Goal: Check status: Check status

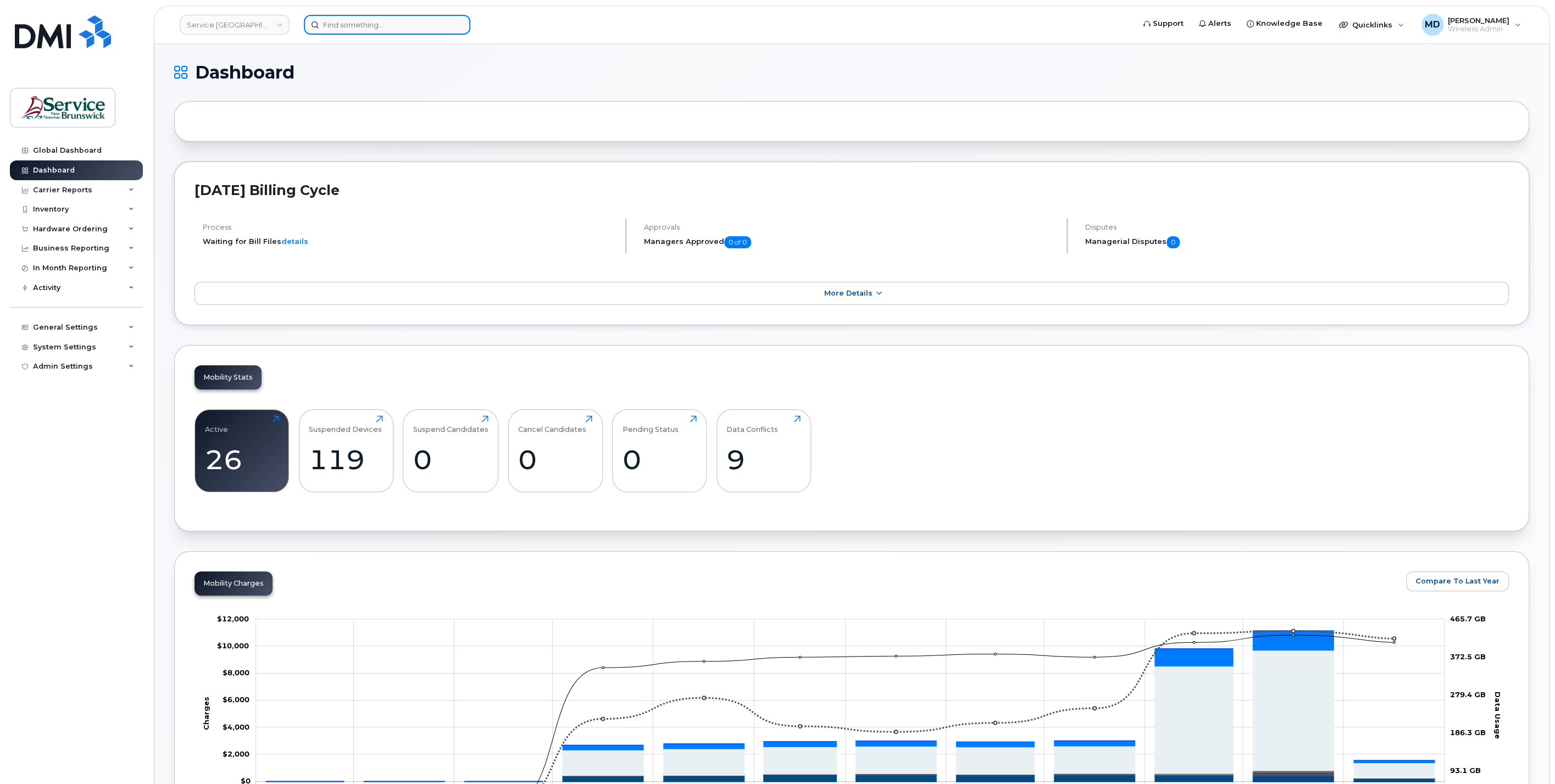
click at [400, 26] on input at bounding box center [387, 24] width 167 height 20
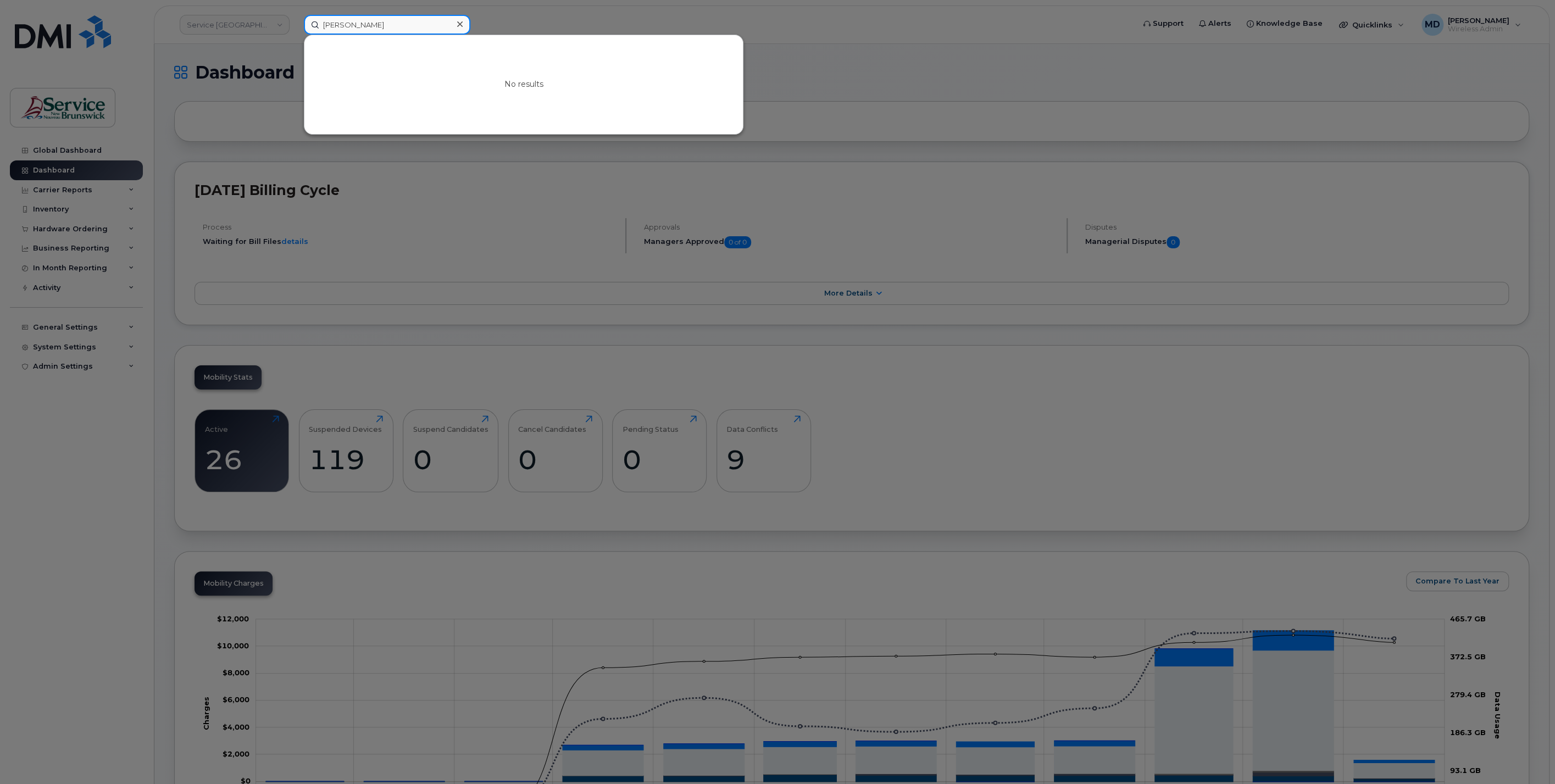
drag, startPoint x: 361, startPoint y: 26, endPoint x: 296, endPoint y: 21, distance: 65.2
click at [296, 21] on div "lise dua No results" at bounding box center [715, 24] width 841 height 20
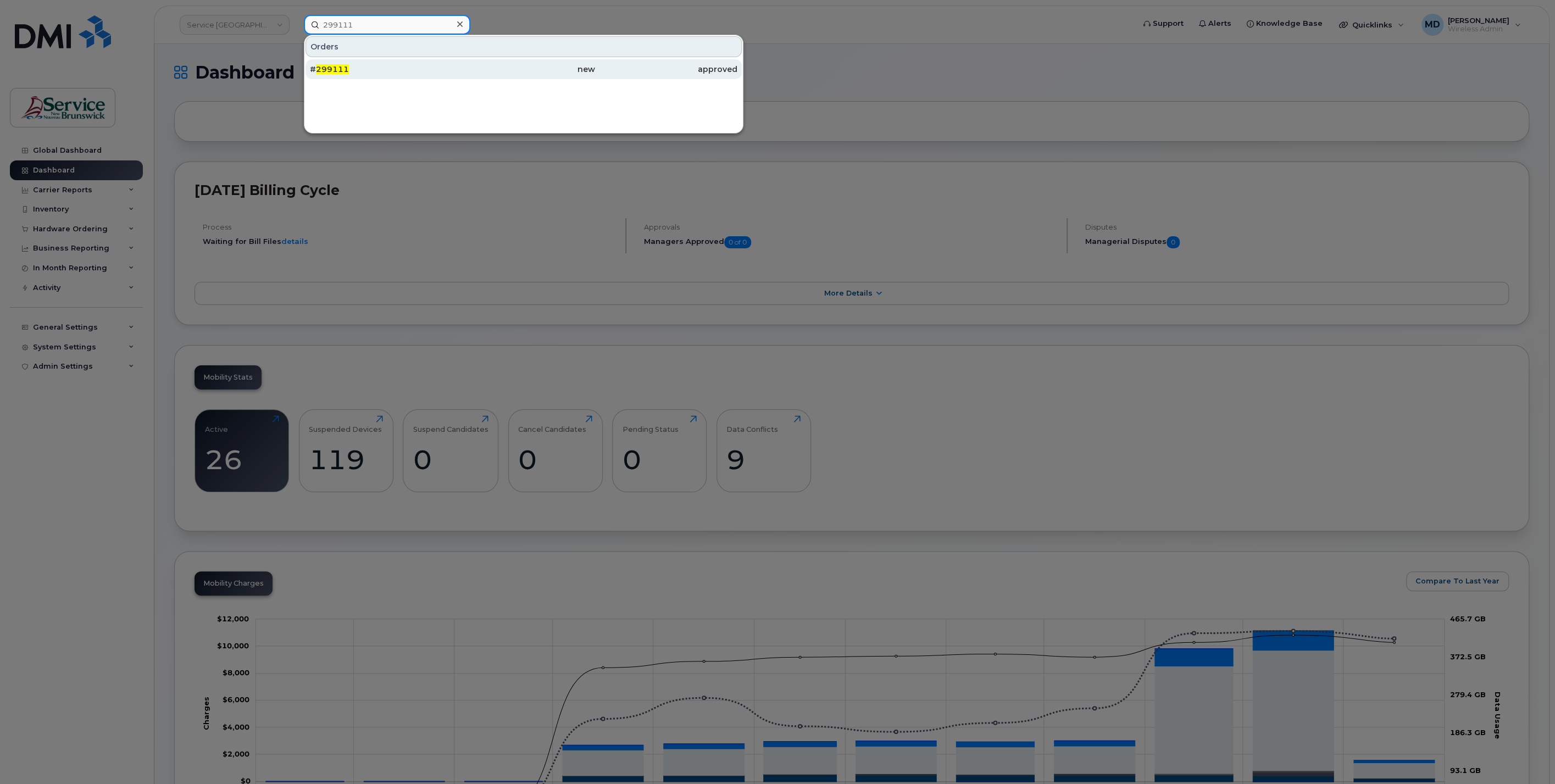
type input "299111"
click at [374, 73] on div "# 299111" at bounding box center [381, 69] width 142 height 11
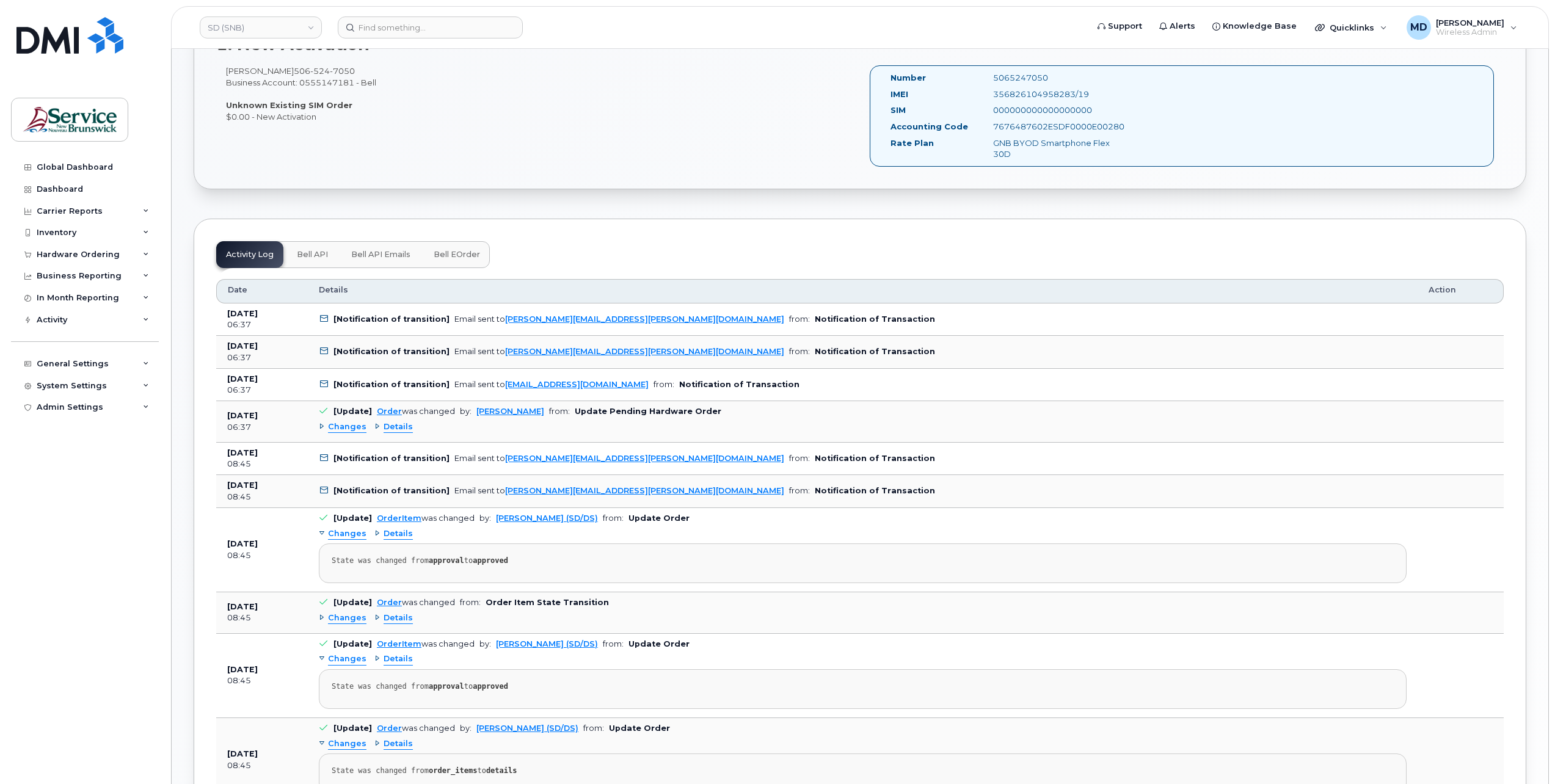
scroll to position [203, 0]
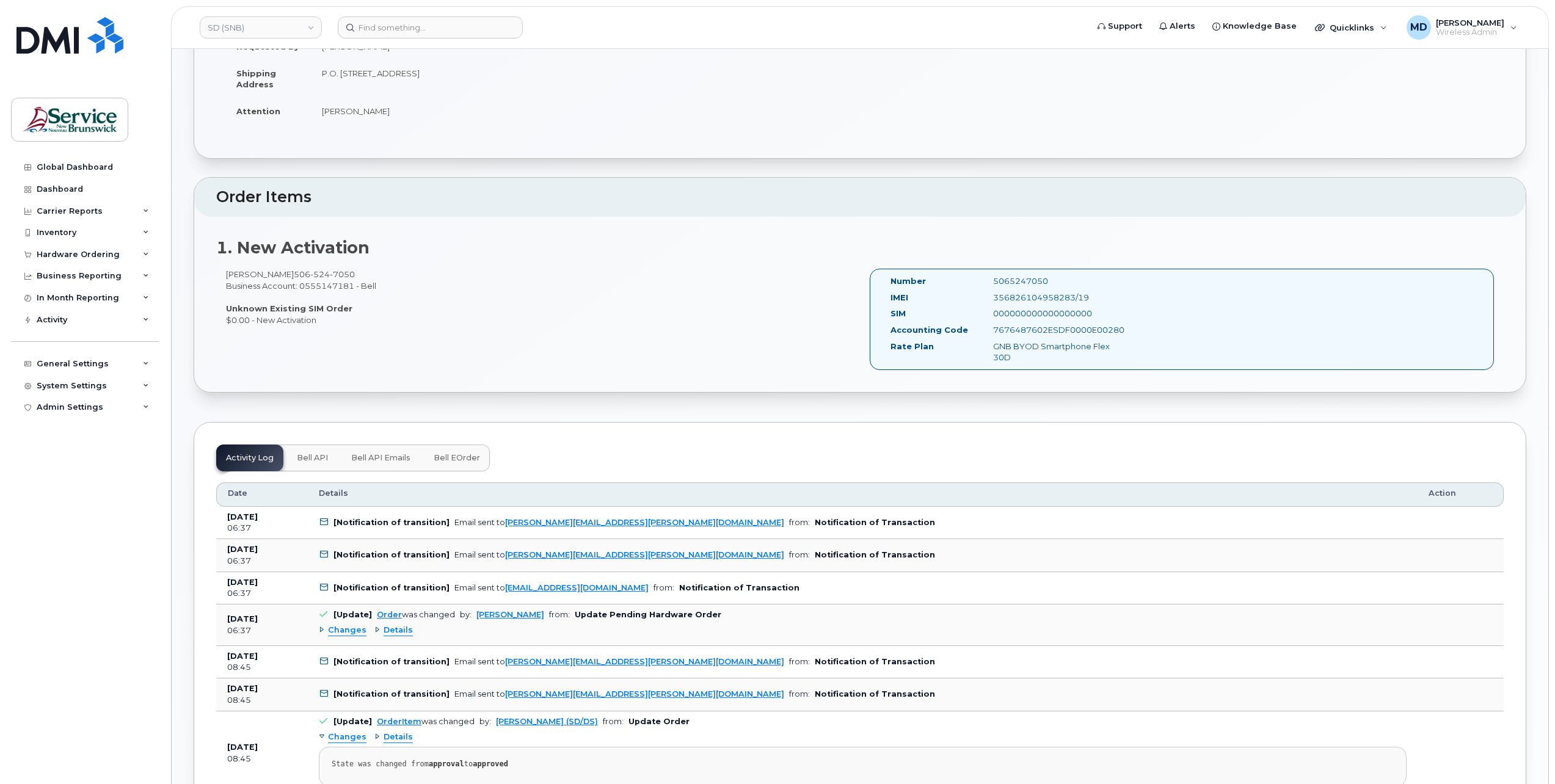
click at [473, 452] on button "Bell eOrder" at bounding box center [457, 458] width 66 height 27
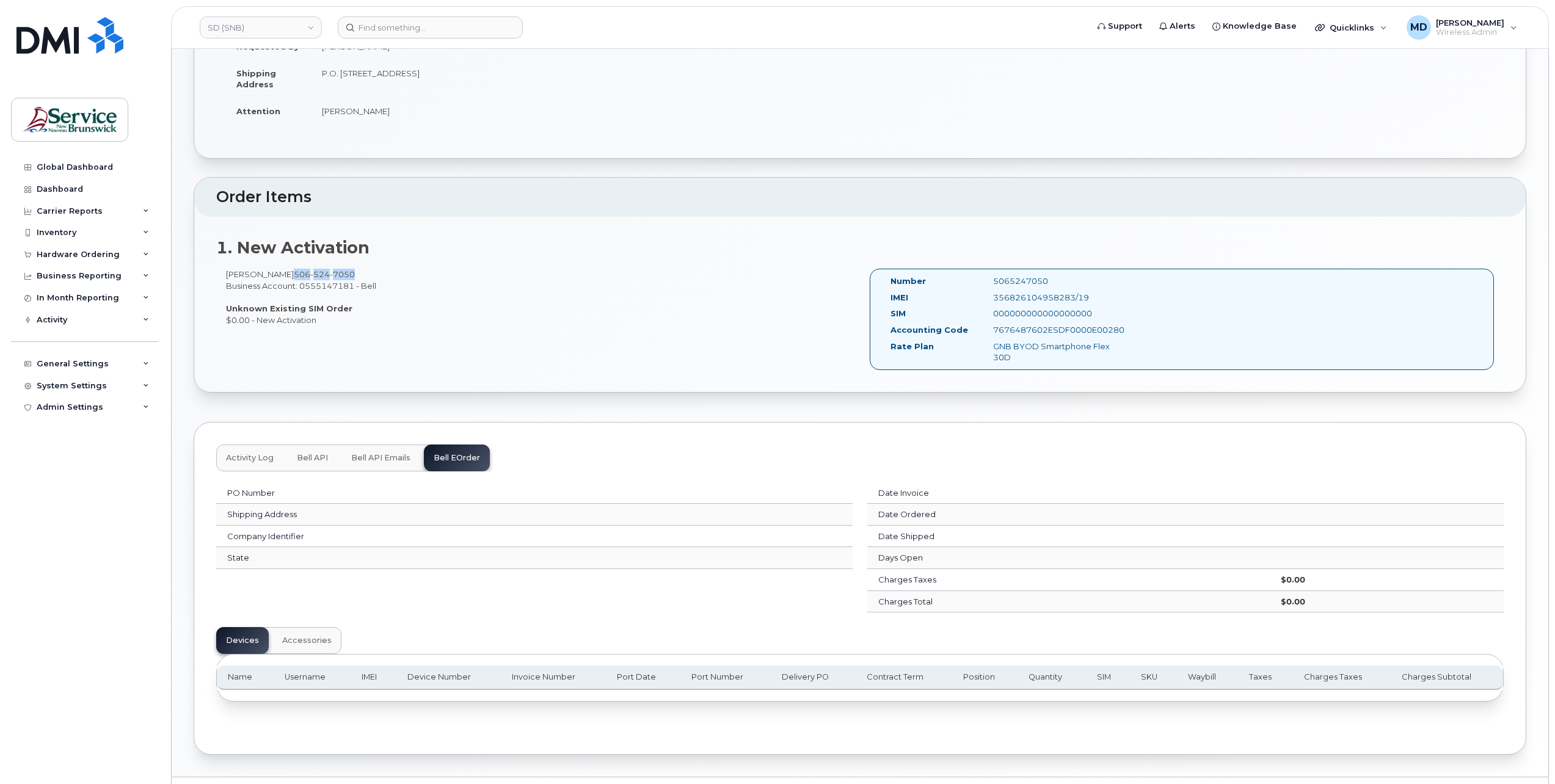
drag, startPoint x: 367, startPoint y: 272, endPoint x: 302, endPoint y: 272, distance: 65.0
click at [302, 272] on div "[PERSON_NAME] [PHONE_NUMBER] Business Account: 0555147181 - Bell Unknown Existi…" at bounding box center [538, 297] width 643 height 56
copy span "[PHONE_NUMBER]"
click at [413, 30] on input at bounding box center [430, 27] width 185 height 22
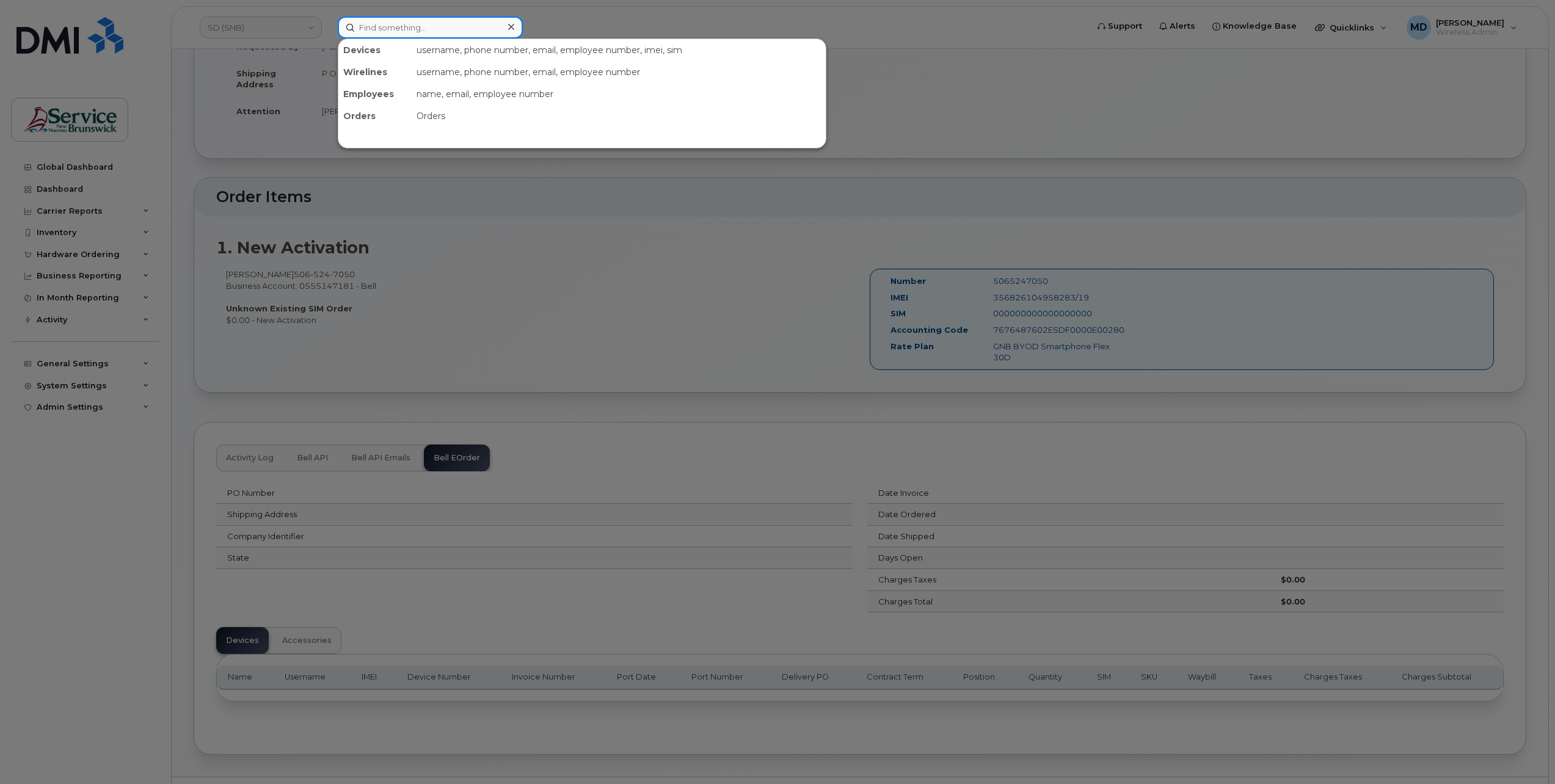
paste input "2893779108"
type input "2893779108"
drag, startPoint x: 451, startPoint y: 27, endPoint x: 302, endPoint y: 29, distance: 149.0
click at [328, 29] on div "2893779108 No results" at bounding box center [709, 27] width 761 height 22
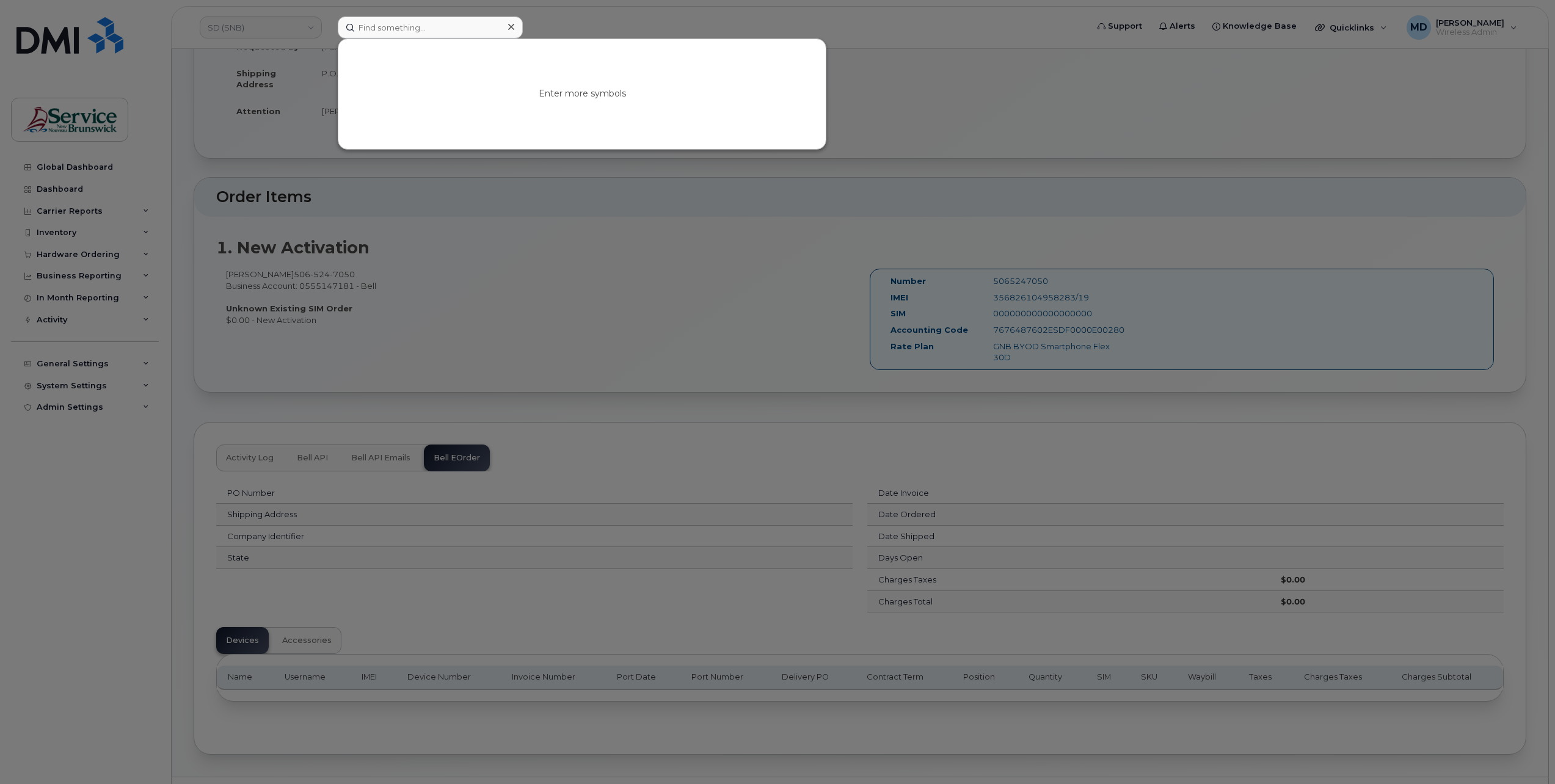
click at [909, 86] on div at bounding box center [777, 392] width 1555 height 784
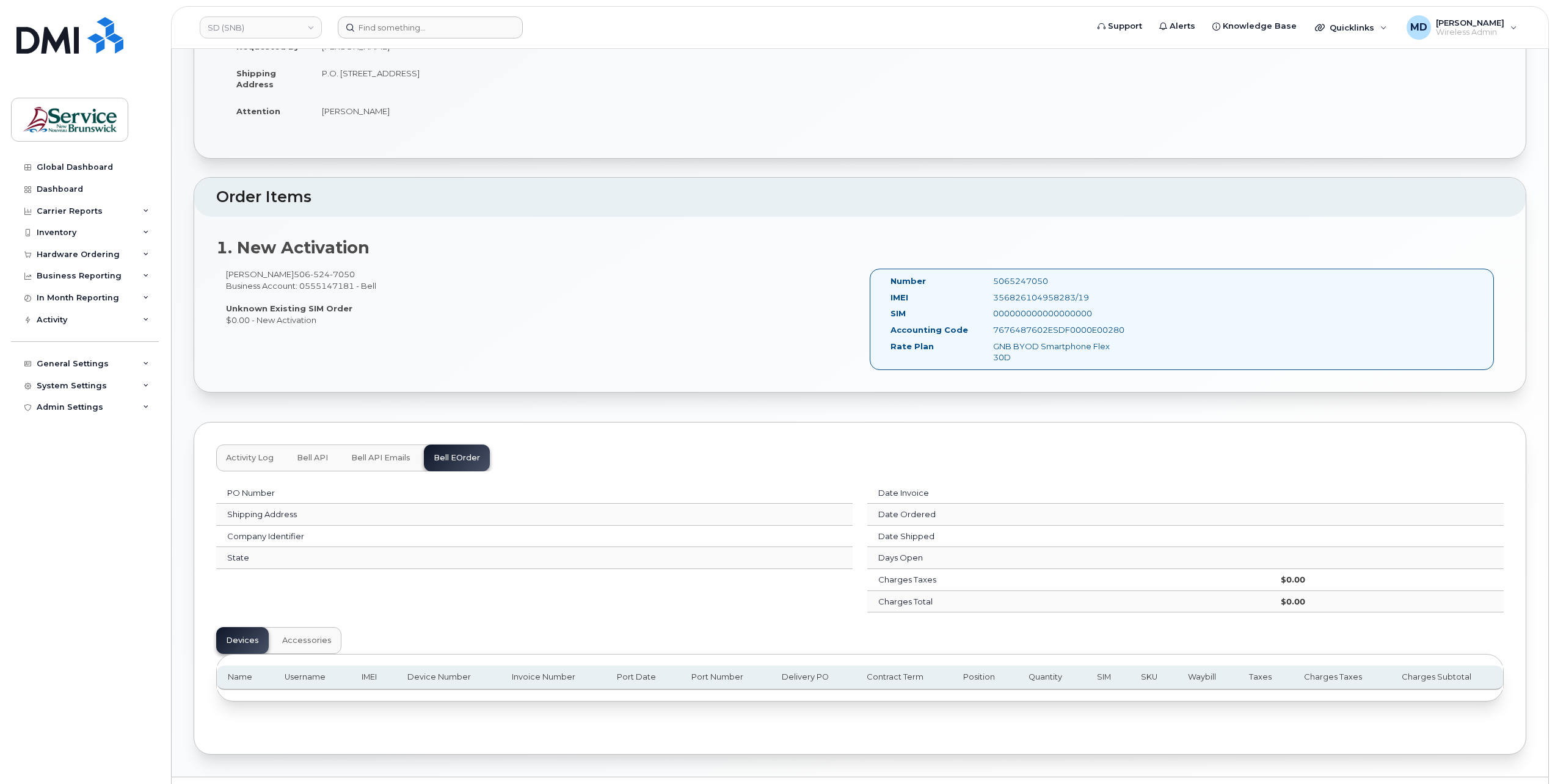
scroll to position [0, 0]
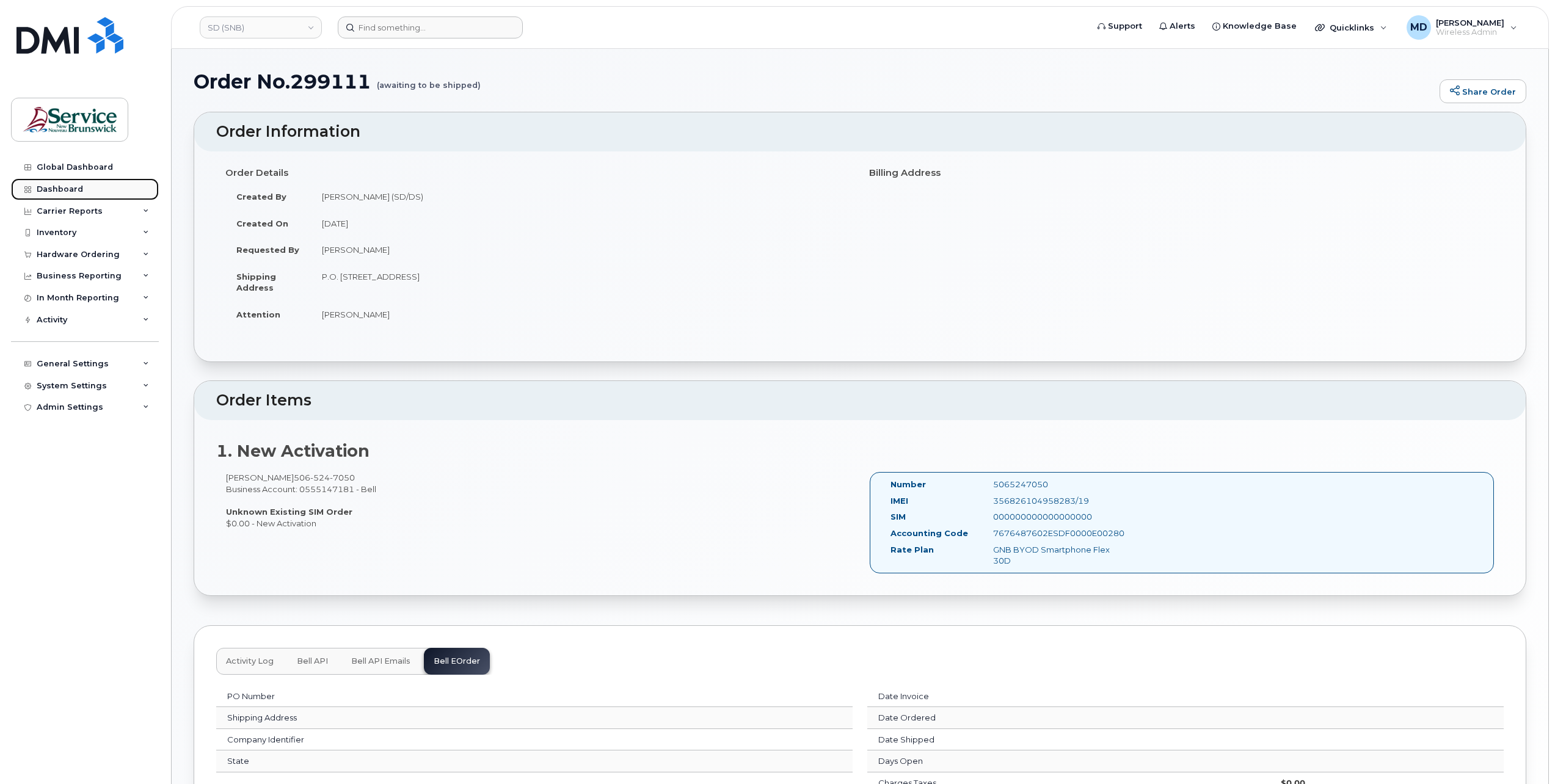
click at [79, 184] on div "Dashboard" at bounding box center [59, 189] width 46 height 10
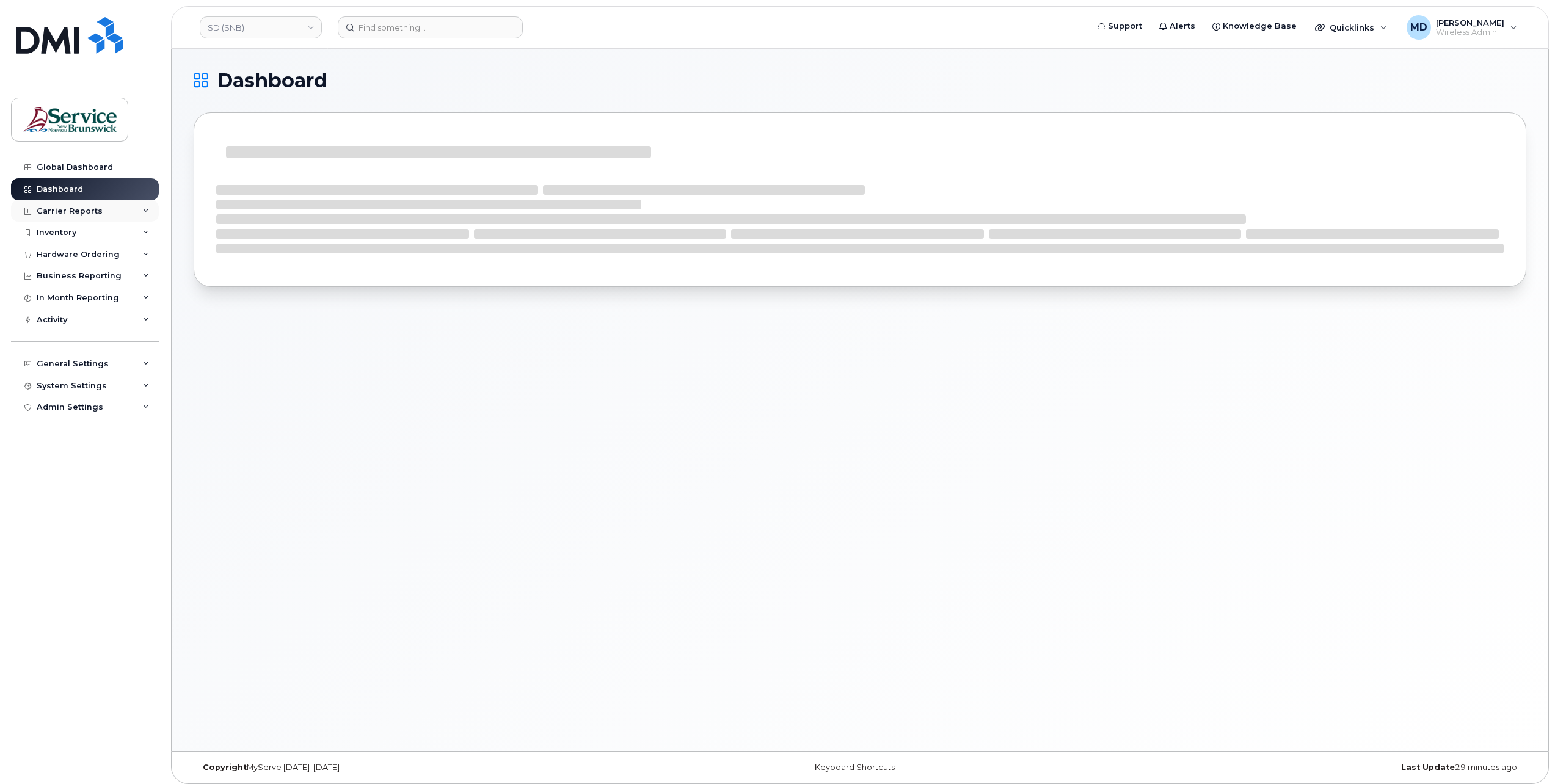
click at [94, 209] on div "Carrier Reports" at bounding box center [69, 212] width 66 height 10
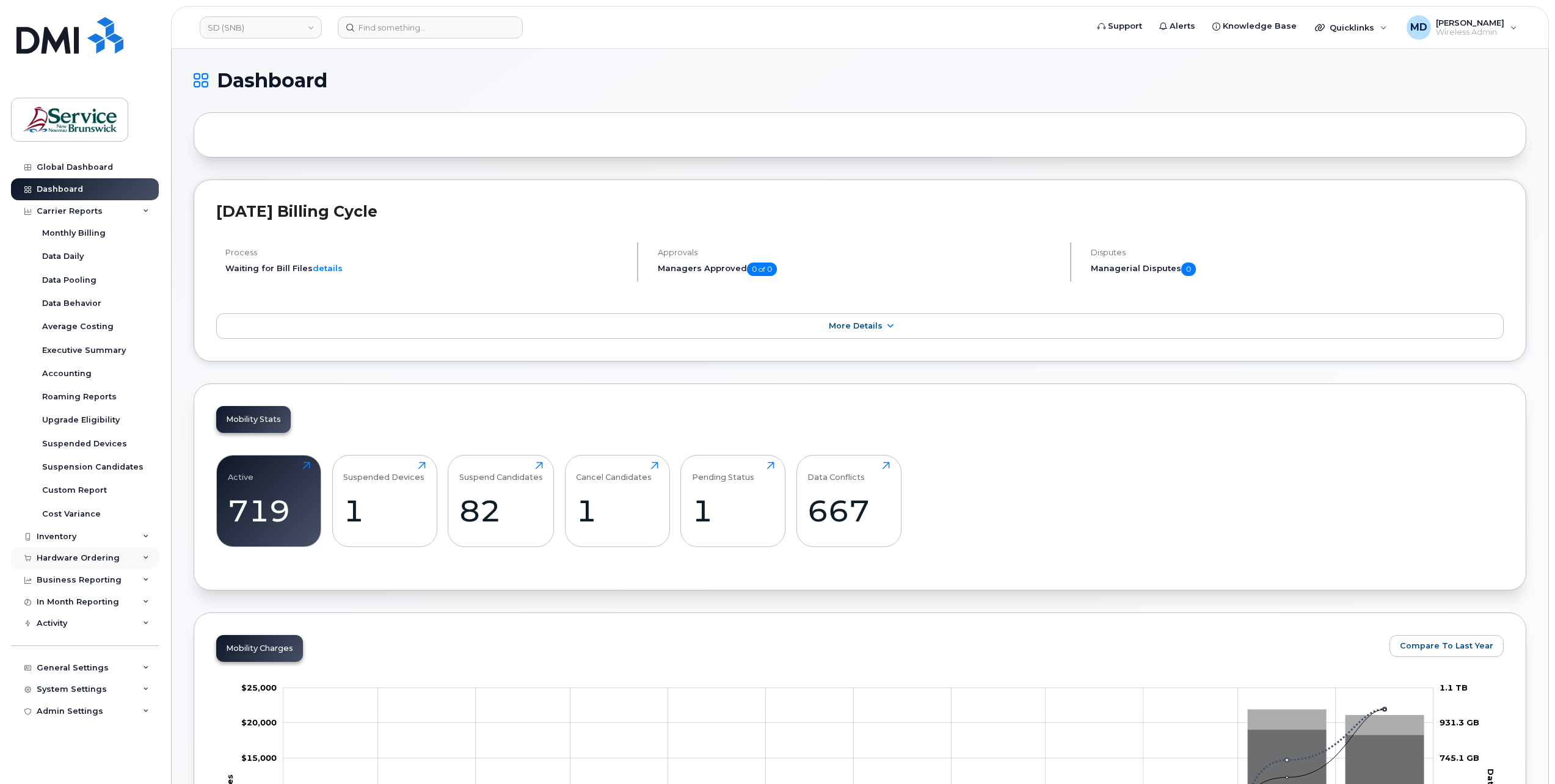
click at [90, 557] on div "Hardware Ordering" at bounding box center [78, 558] width 83 height 10
click at [72, 580] on div "Overview" at bounding box center [62, 580] width 40 height 11
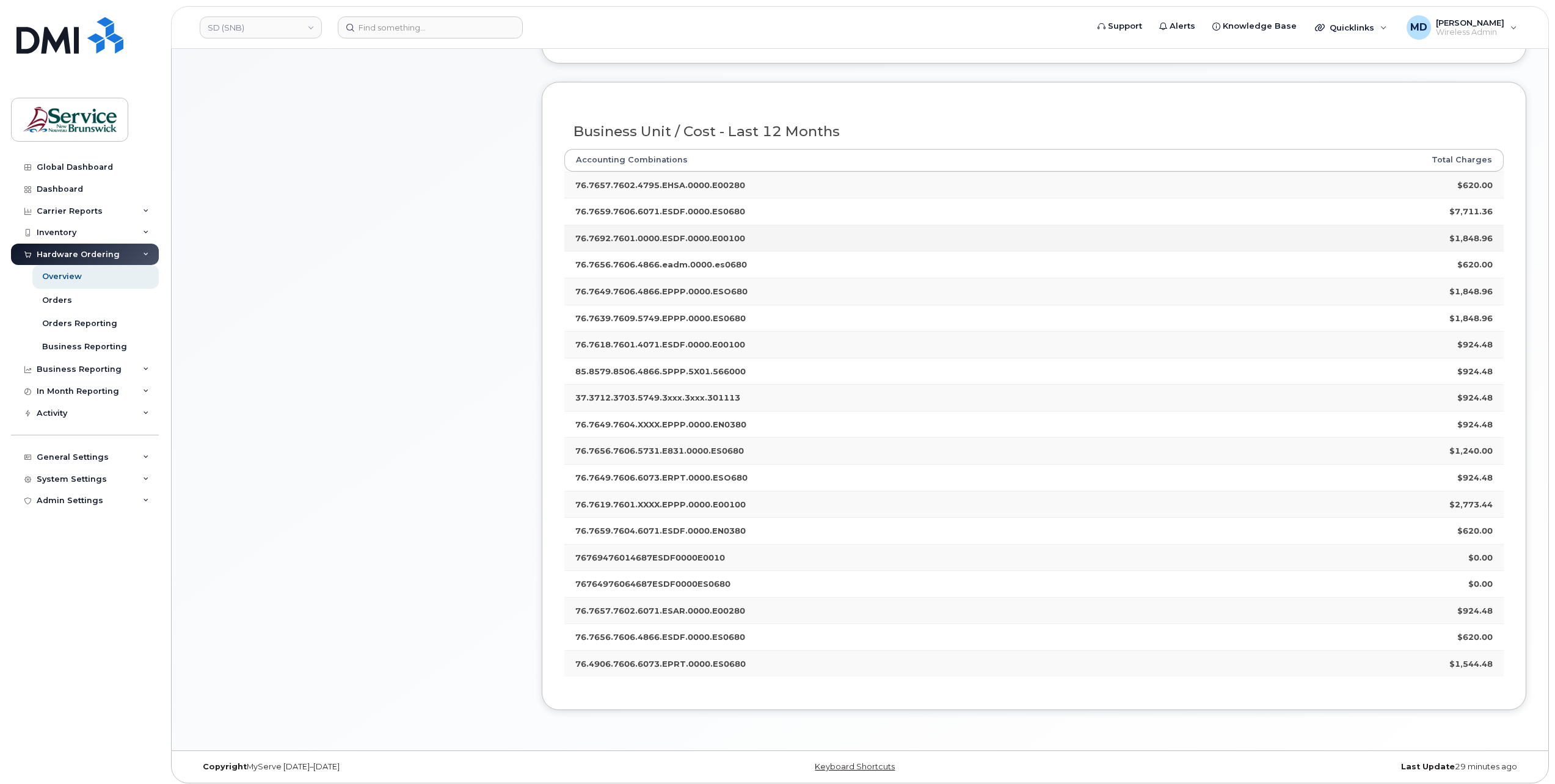
scroll to position [86, 0]
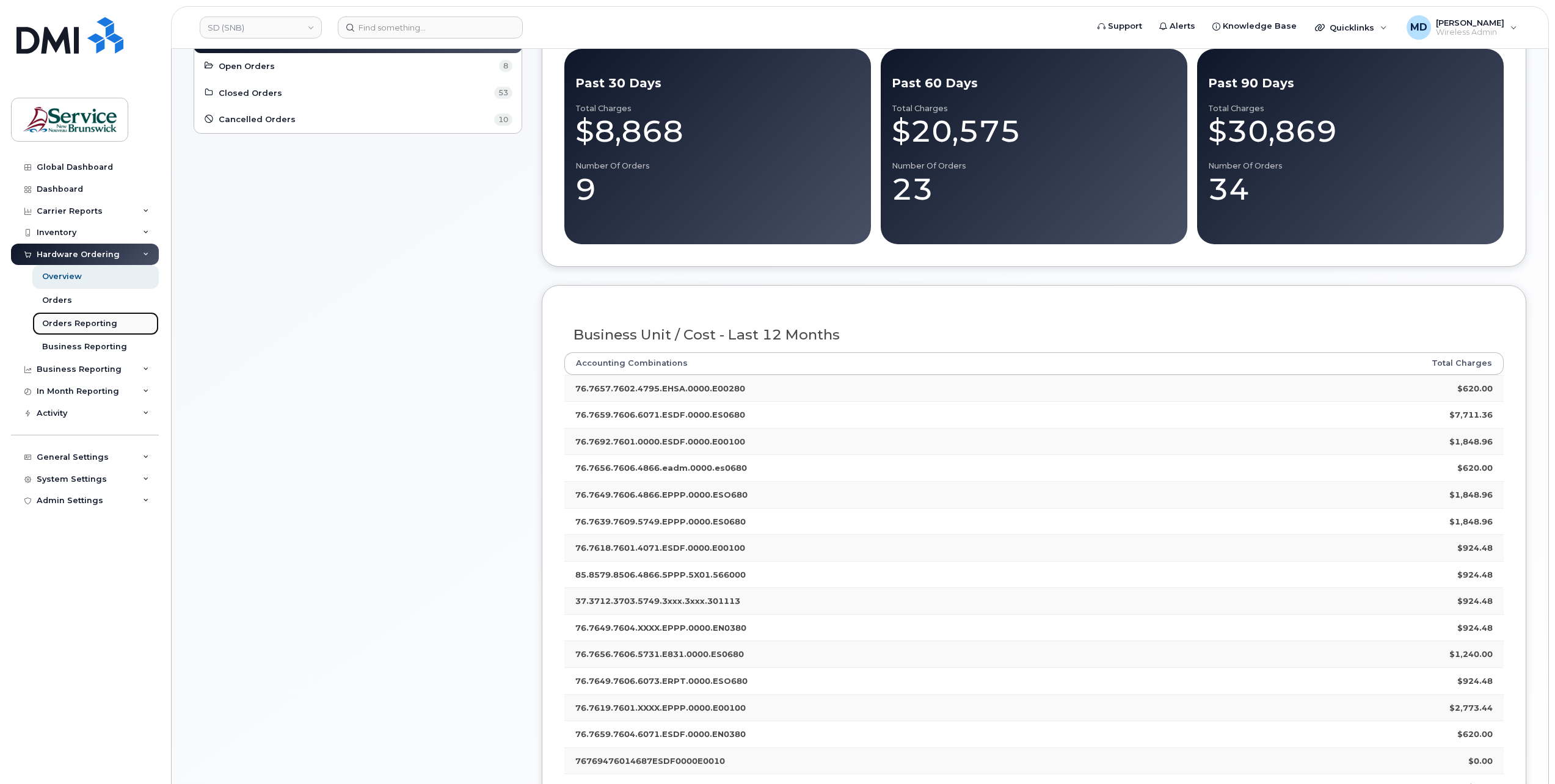
click at [89, 319] on div "Orders Reporting" at bounding box center [79, 323] width 75 height 11
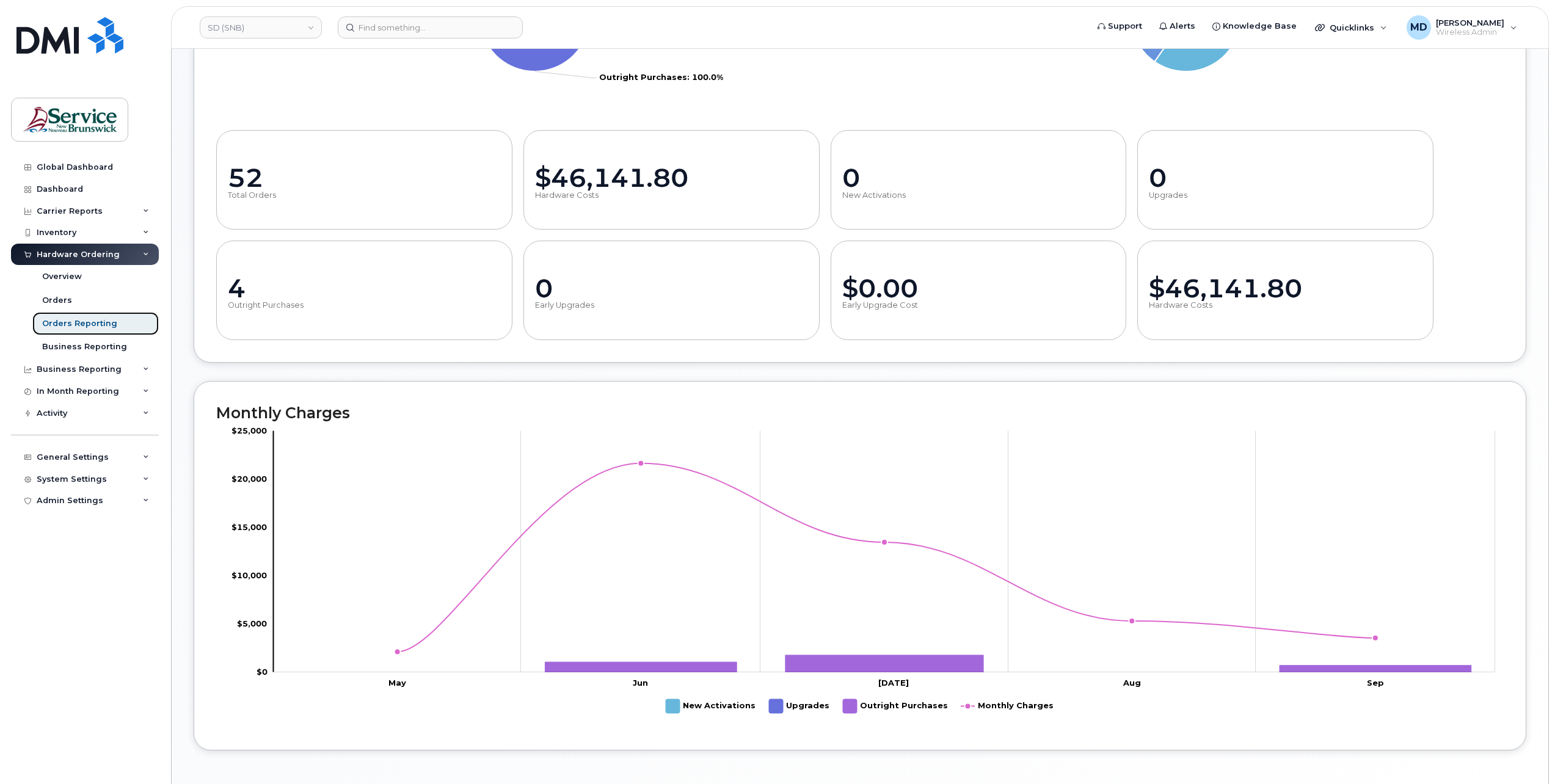
scroll to position [203, 0]
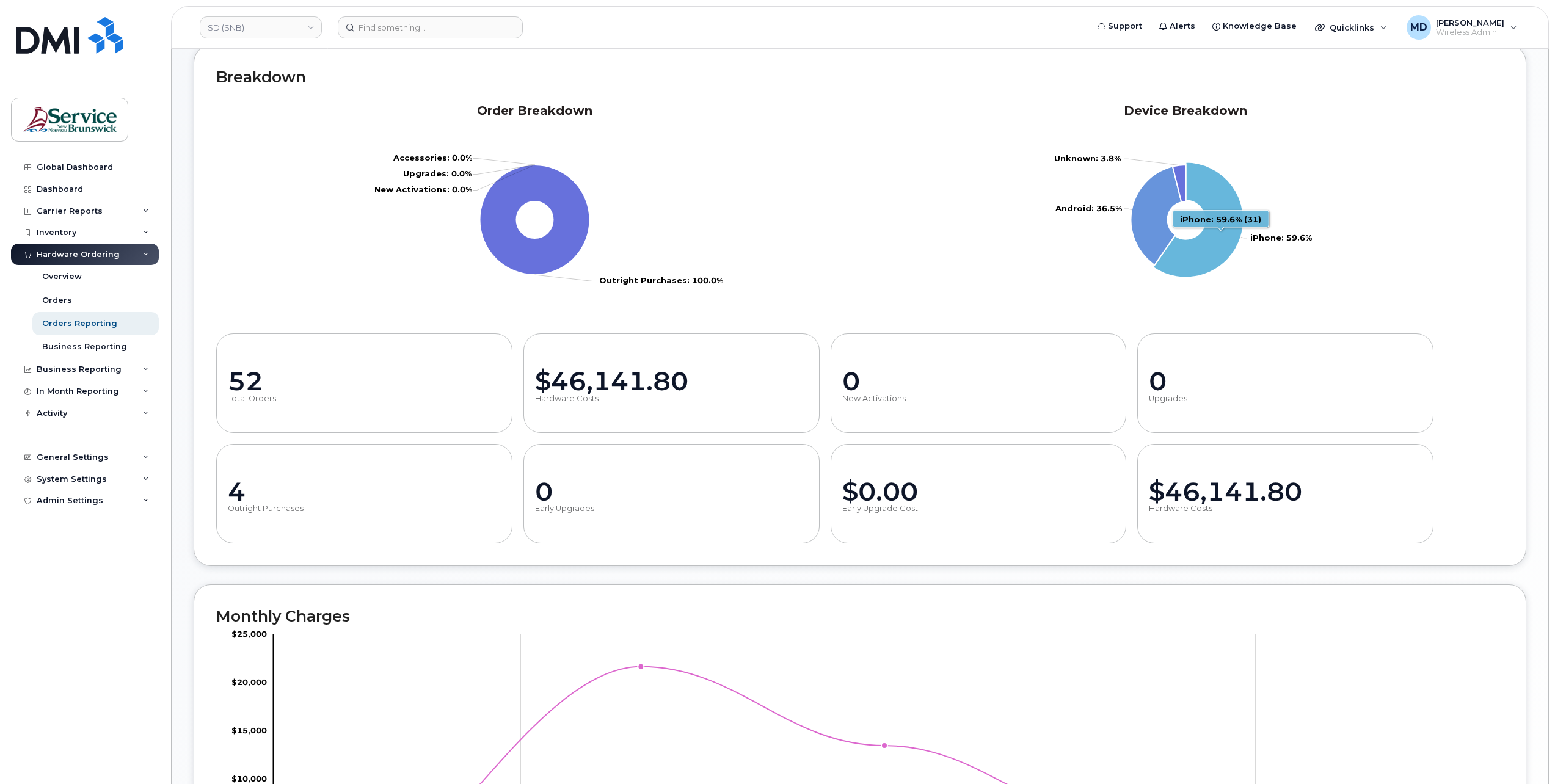
click at [1208, 249] on icon "iPhone: 59.6%" at bounding box center [1198, 219] width 90 height 115
click at [1133, 231] on icon "Android: 36.5%" at bounding box center [1155, 215] width 53 height 104
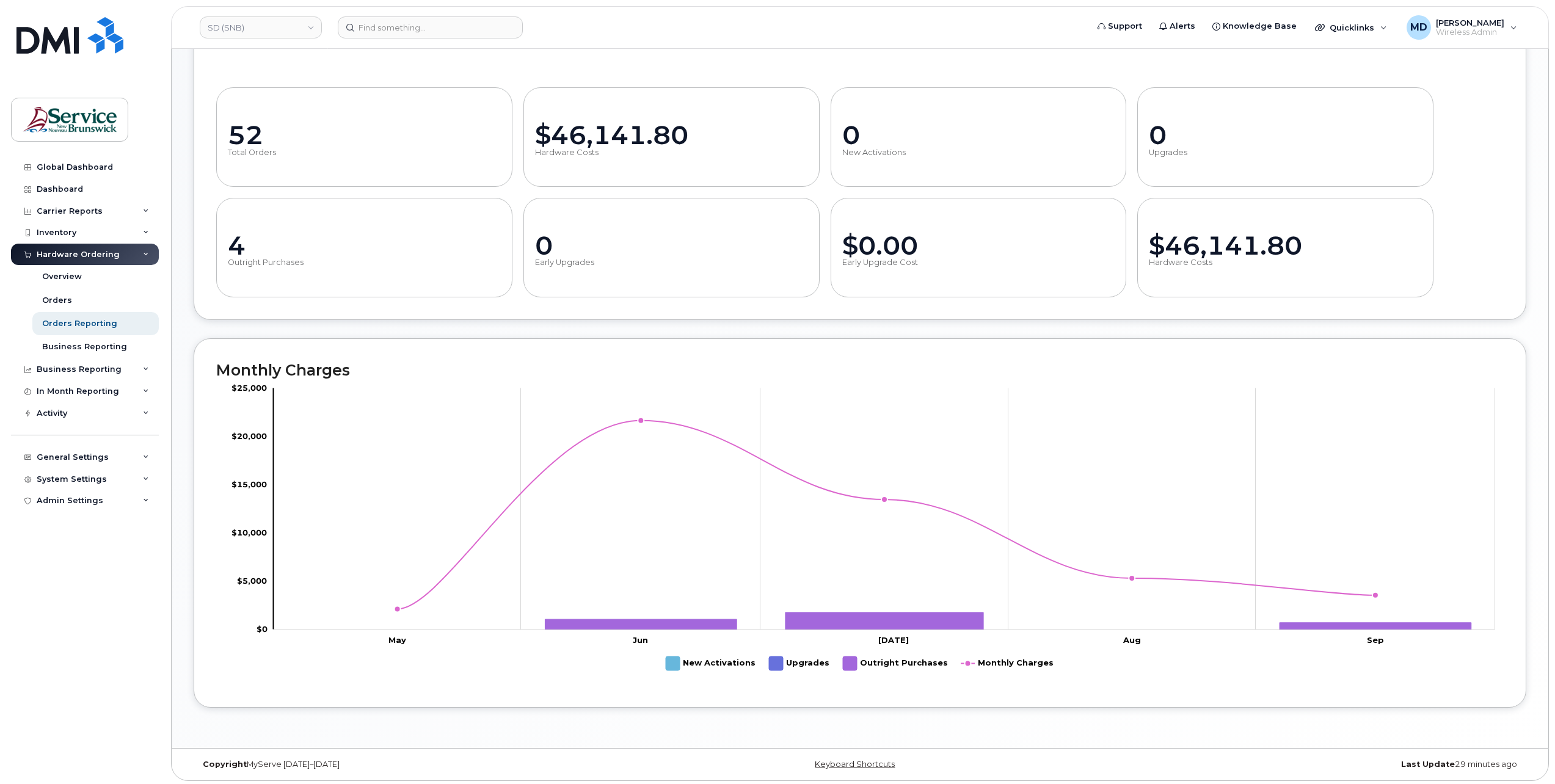
click at [847, 664] on rect "Legend" at bounding box center [896, 663] width 106 height 24
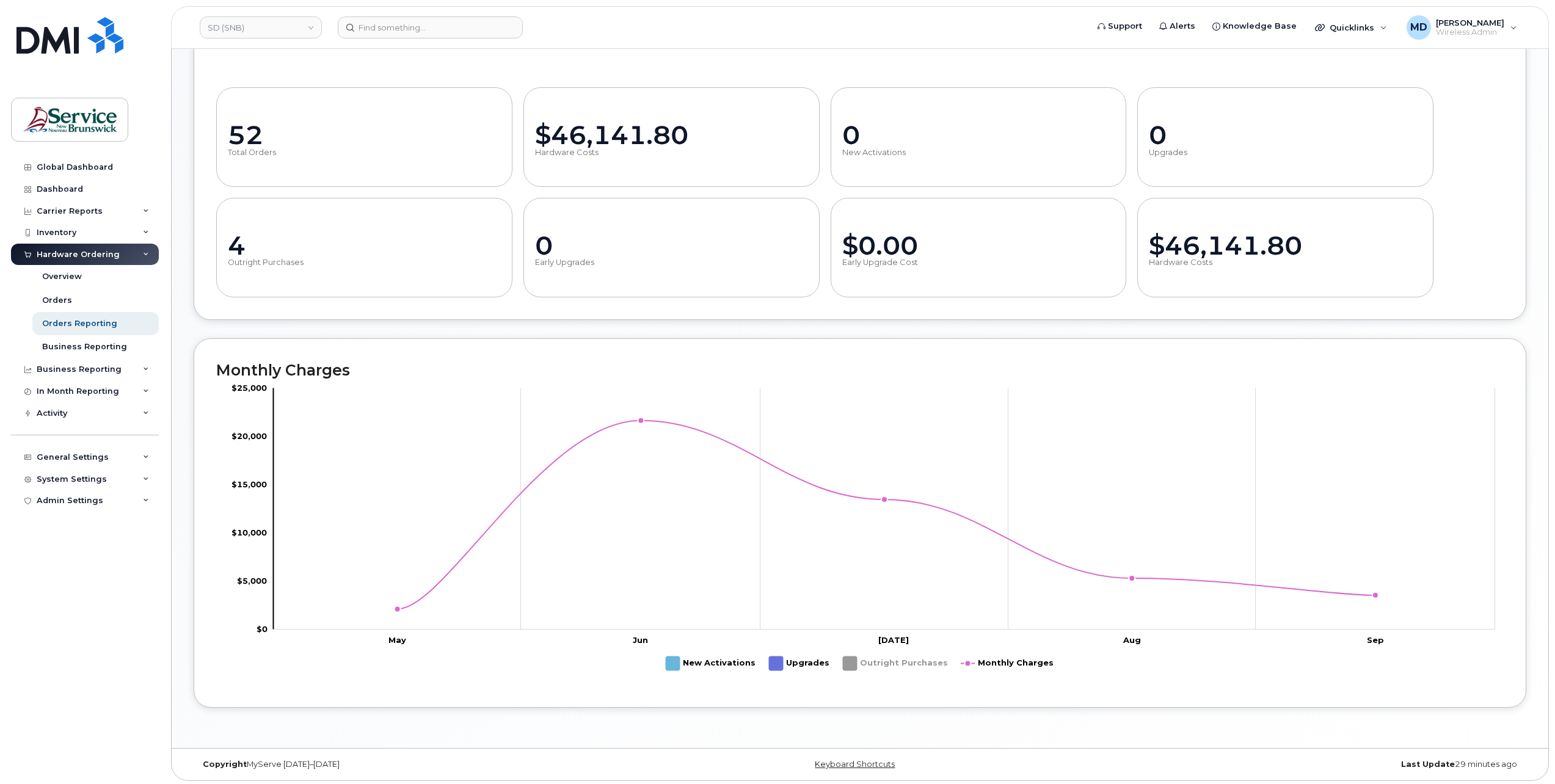
click at [847, 664] on rect "Legend" at bounding box center [896, 663] width 106 height 24
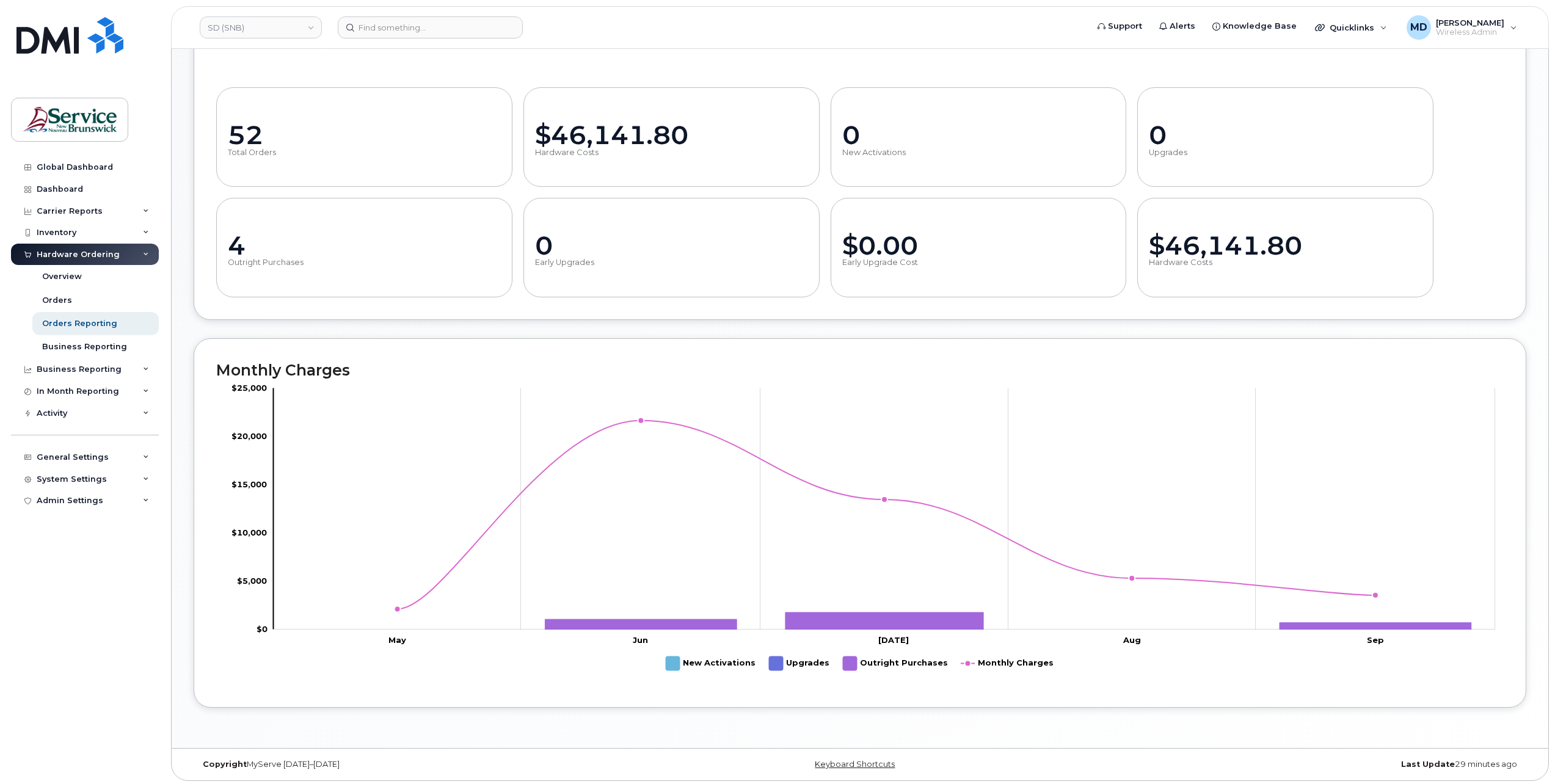
click at [779, 664] on rect "Legend" at bounding box center [799, 663] width 61 height 24
click at [678, 663] on rect "Legend" at bounding box center [711, 663] width 91 height 24
click at [676, 663] on rect "Legend" at bounding box center [711, 663] width 91 height 24
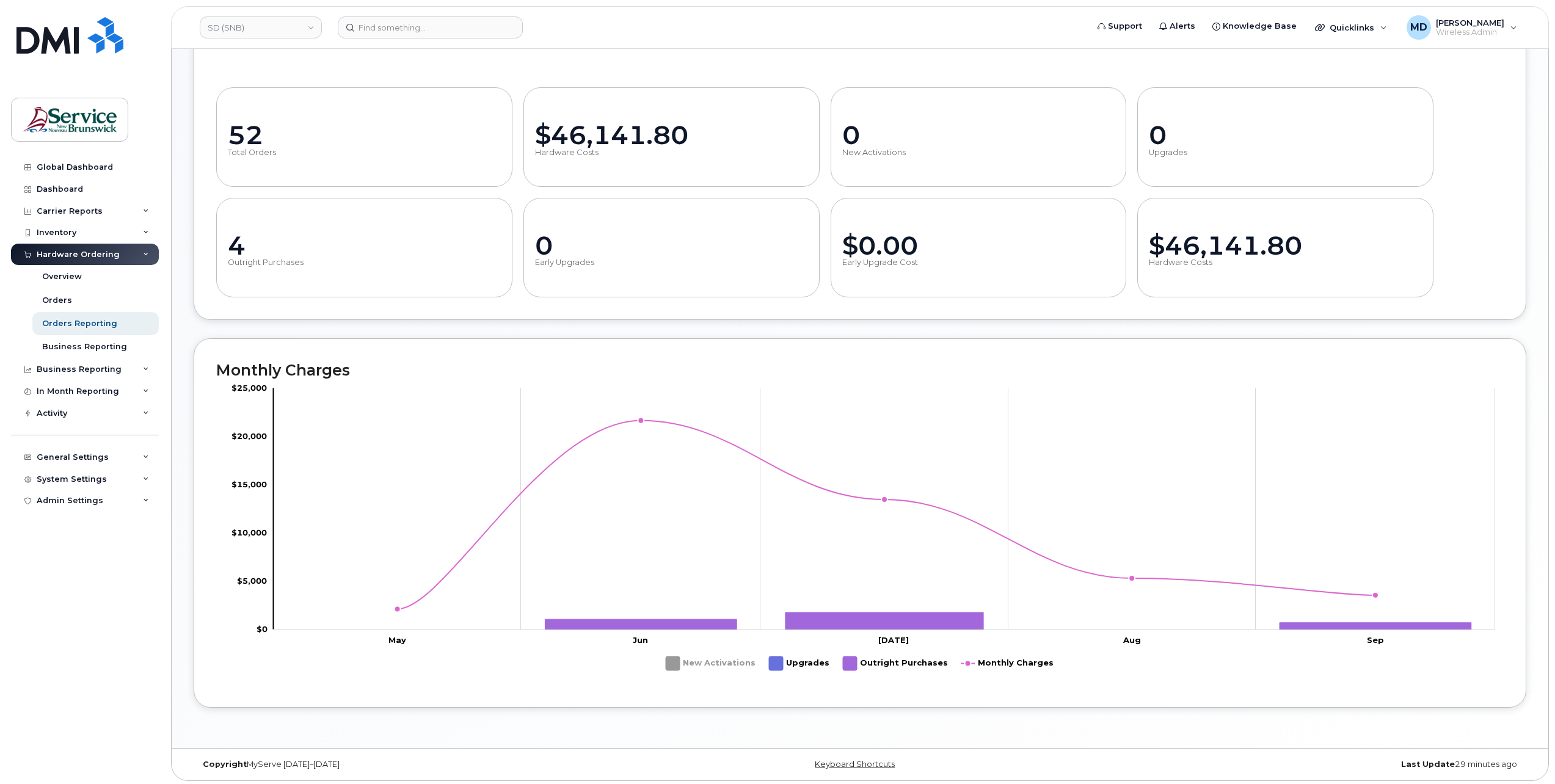
click at [676, 663] on rect "Legend" at bounding box center [711, 663] width 91 height 24
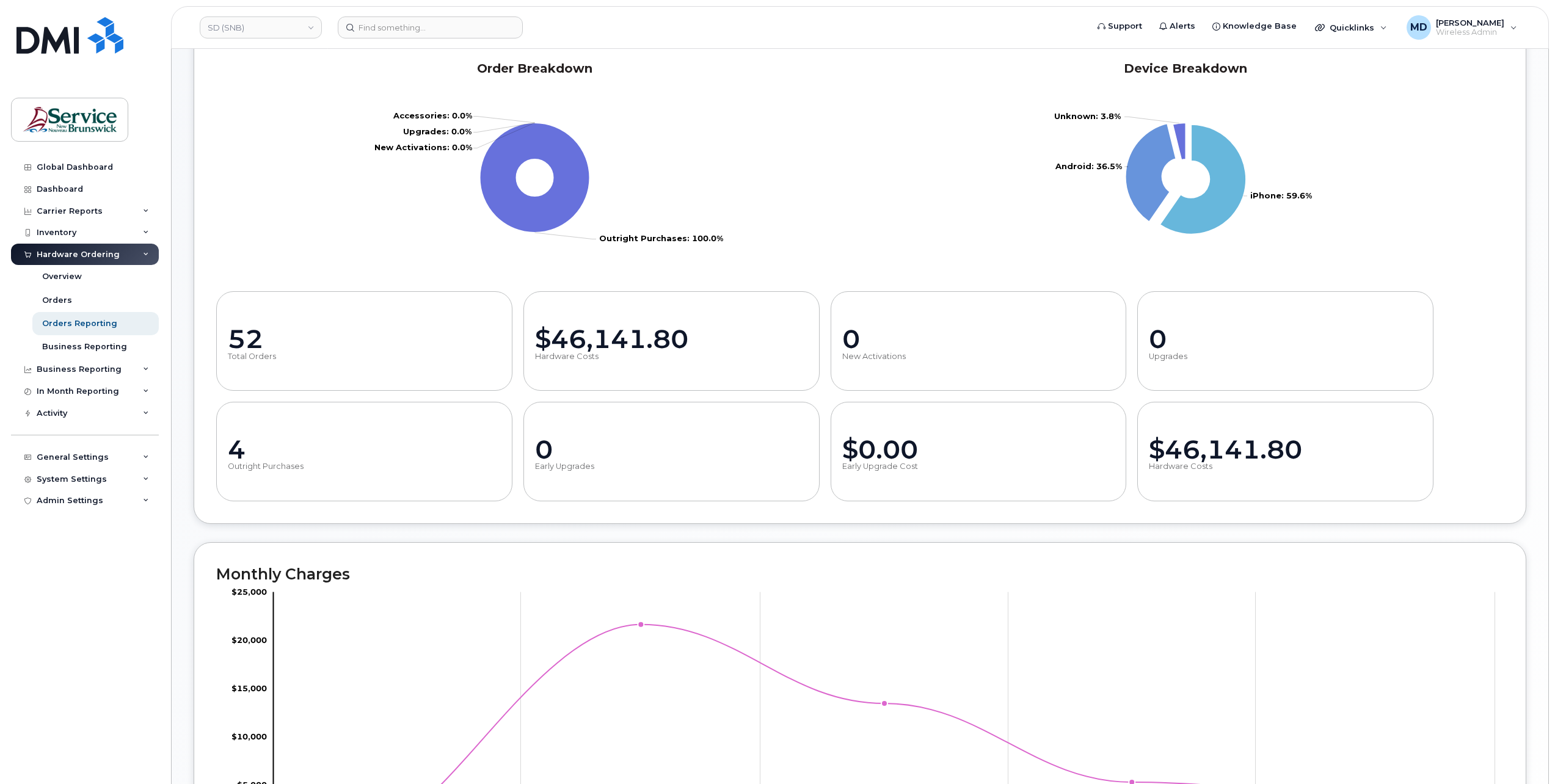
scroll to position [42, 0]
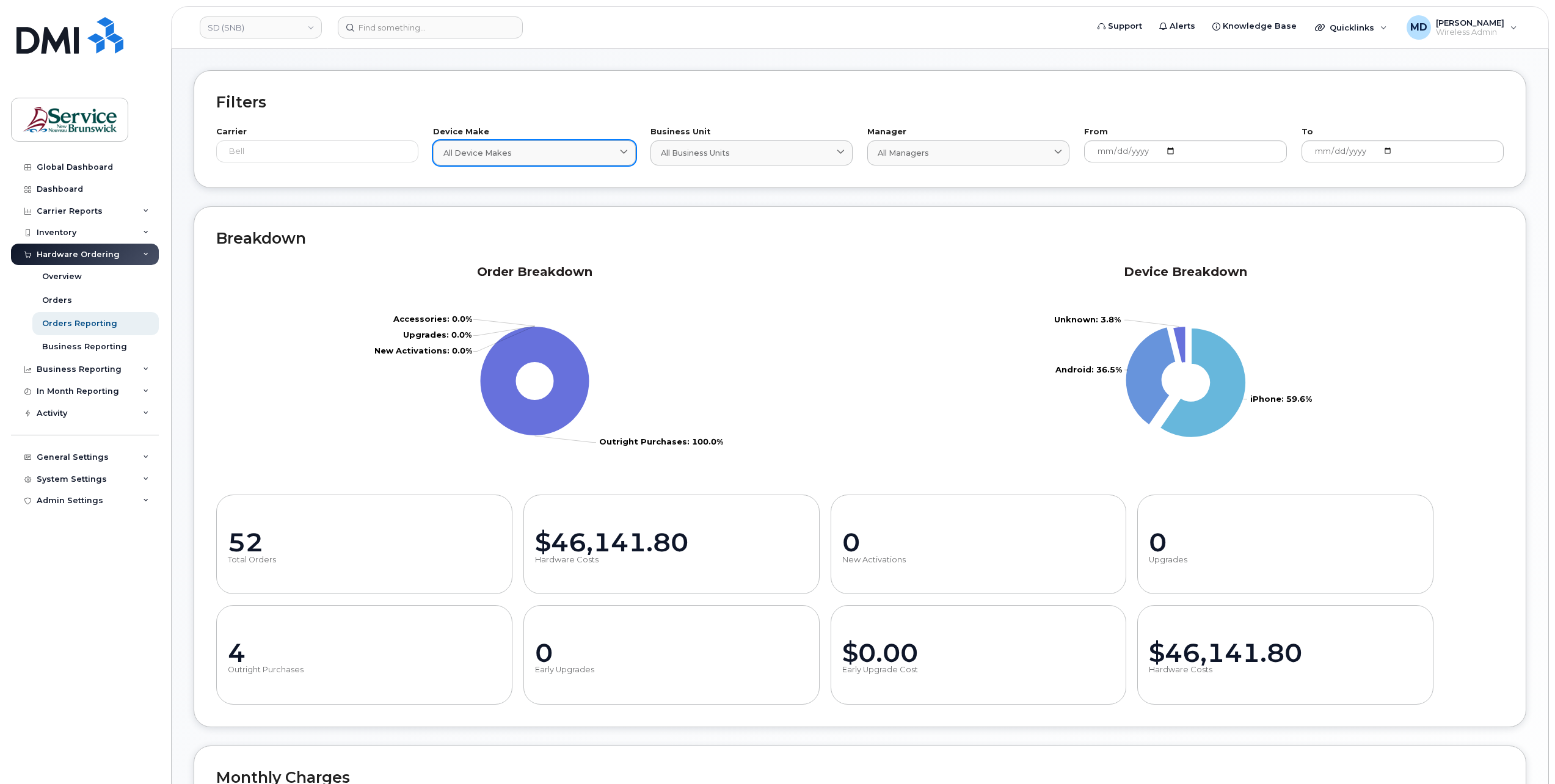
click at [614, 160] on link "All Device Makes" at bounding box center [534, 152] width 202 height 25
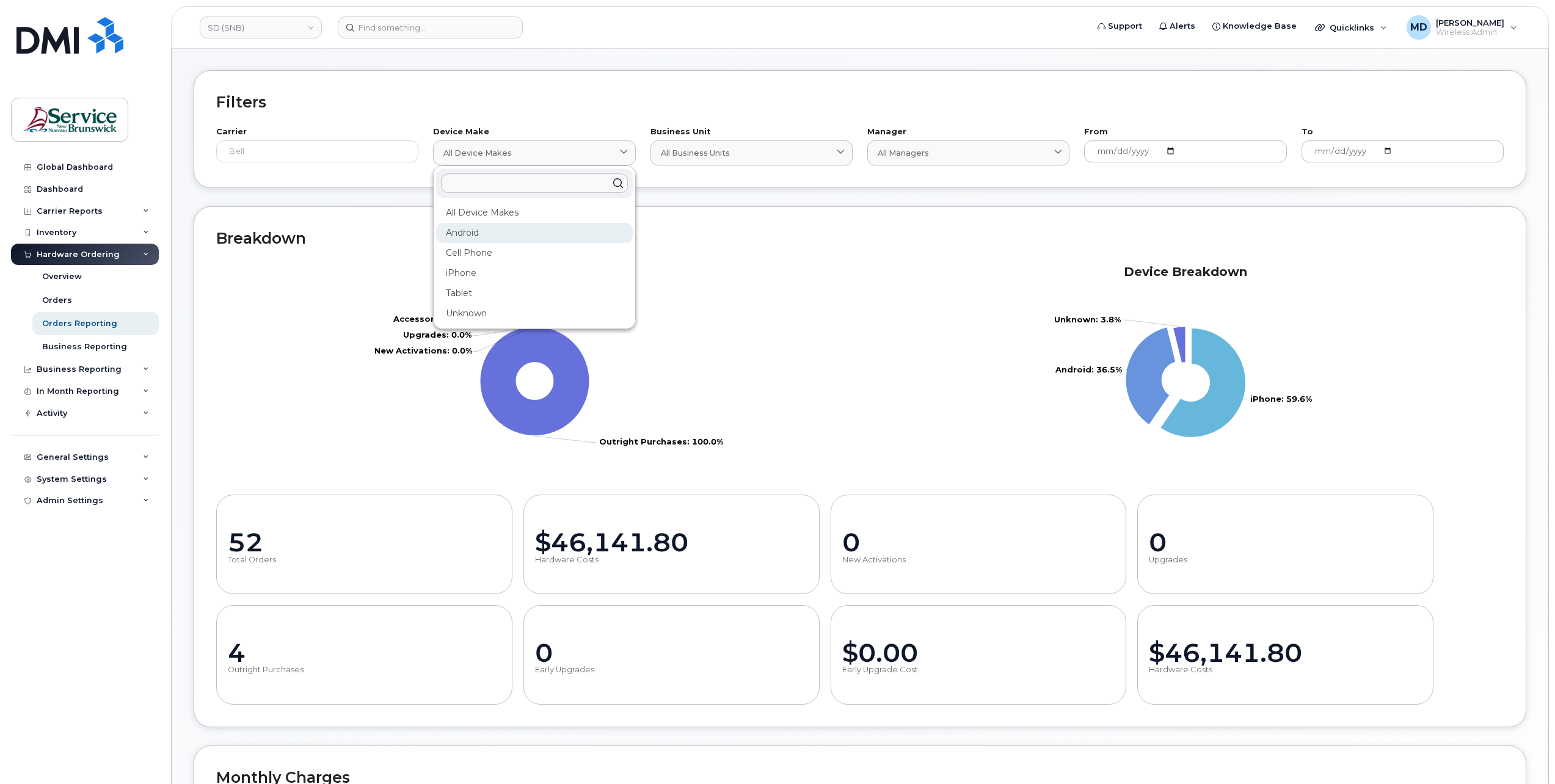
click at [539, 236] on div "Android" at bounding box center [534, 233] width 196 height 20
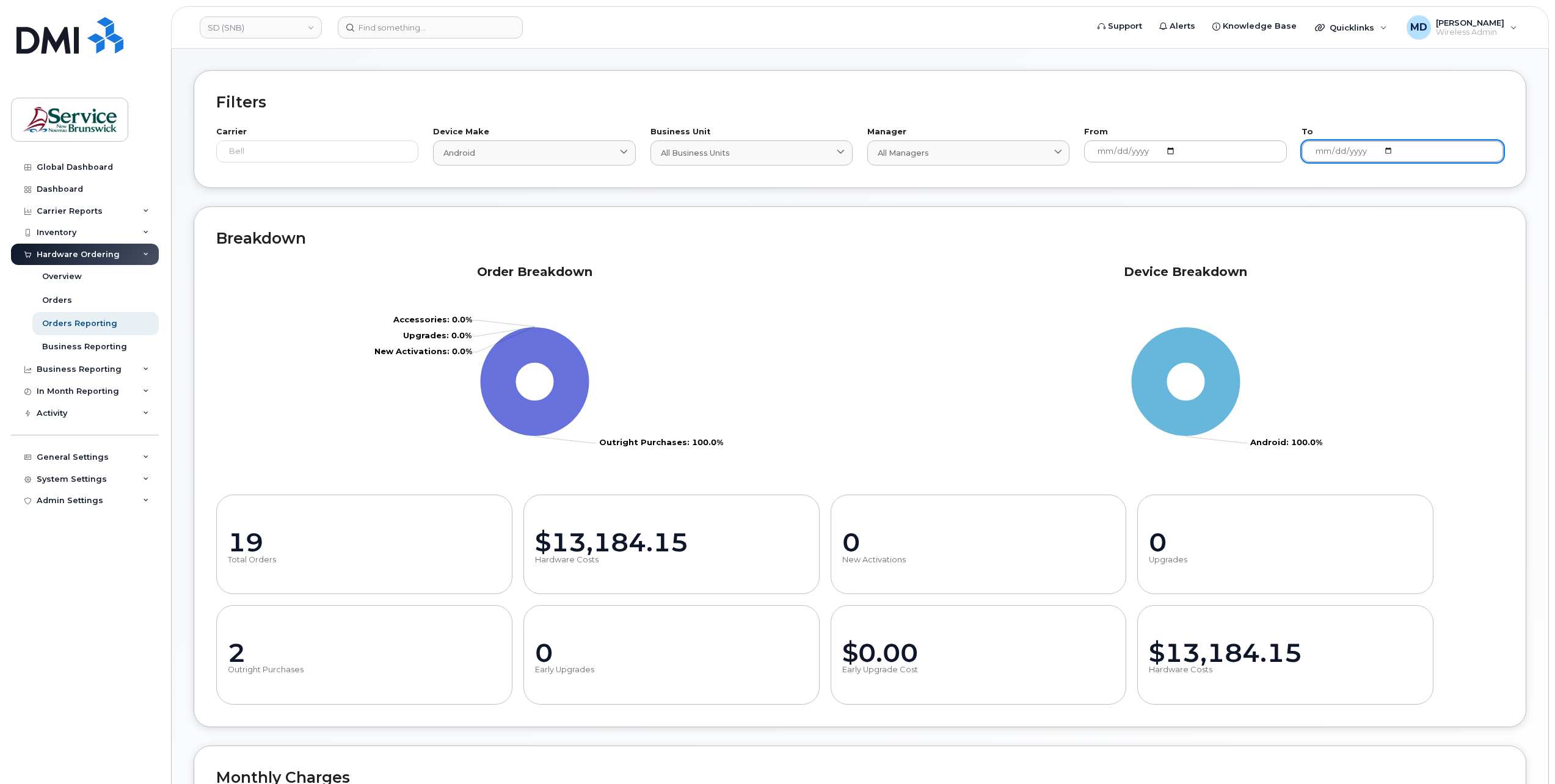
click at [1390, 149] on input "2025-09-09" at bounding box center [1402, 151] width 202 height 22
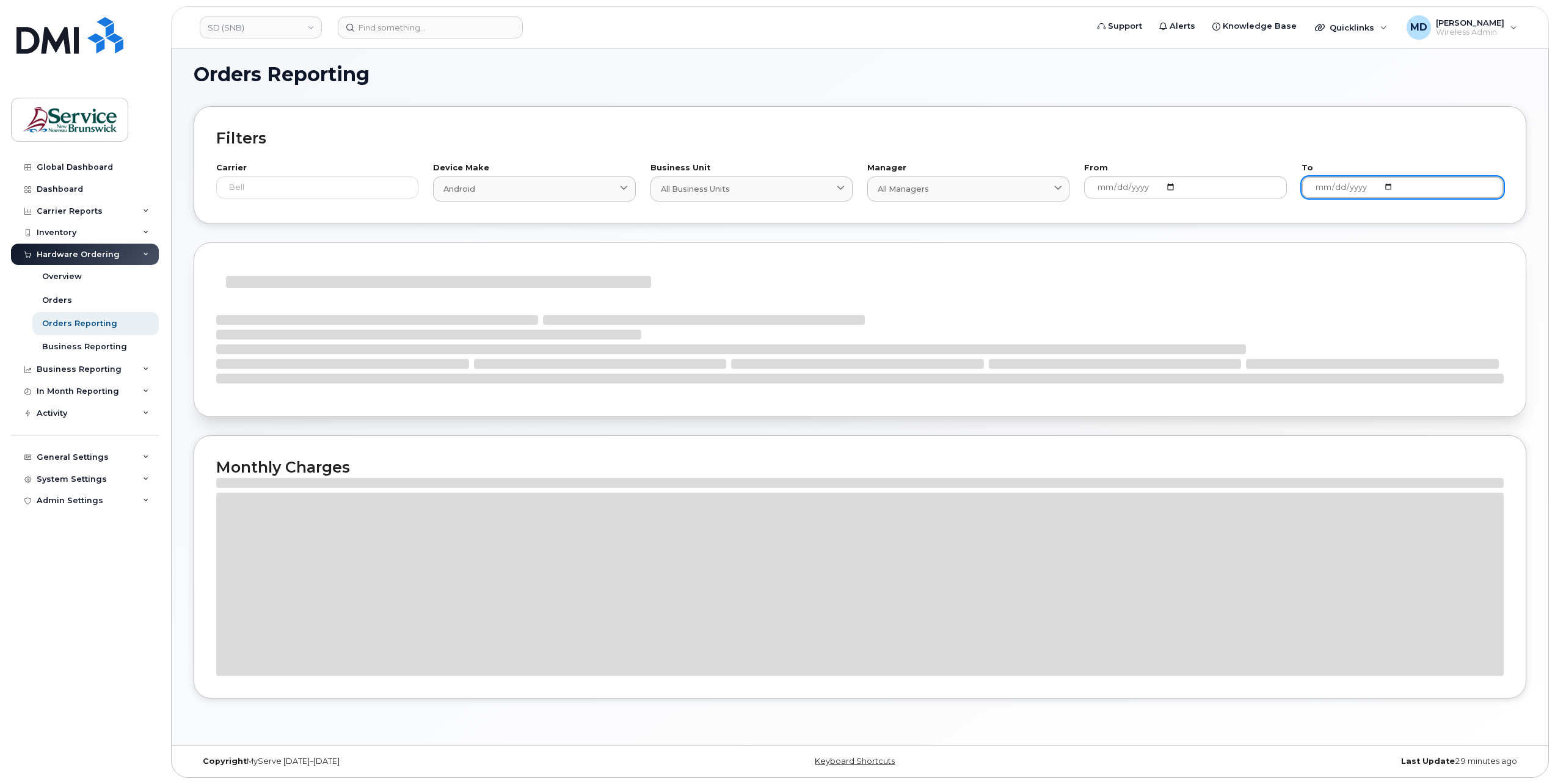
scroll to position [6, 0]
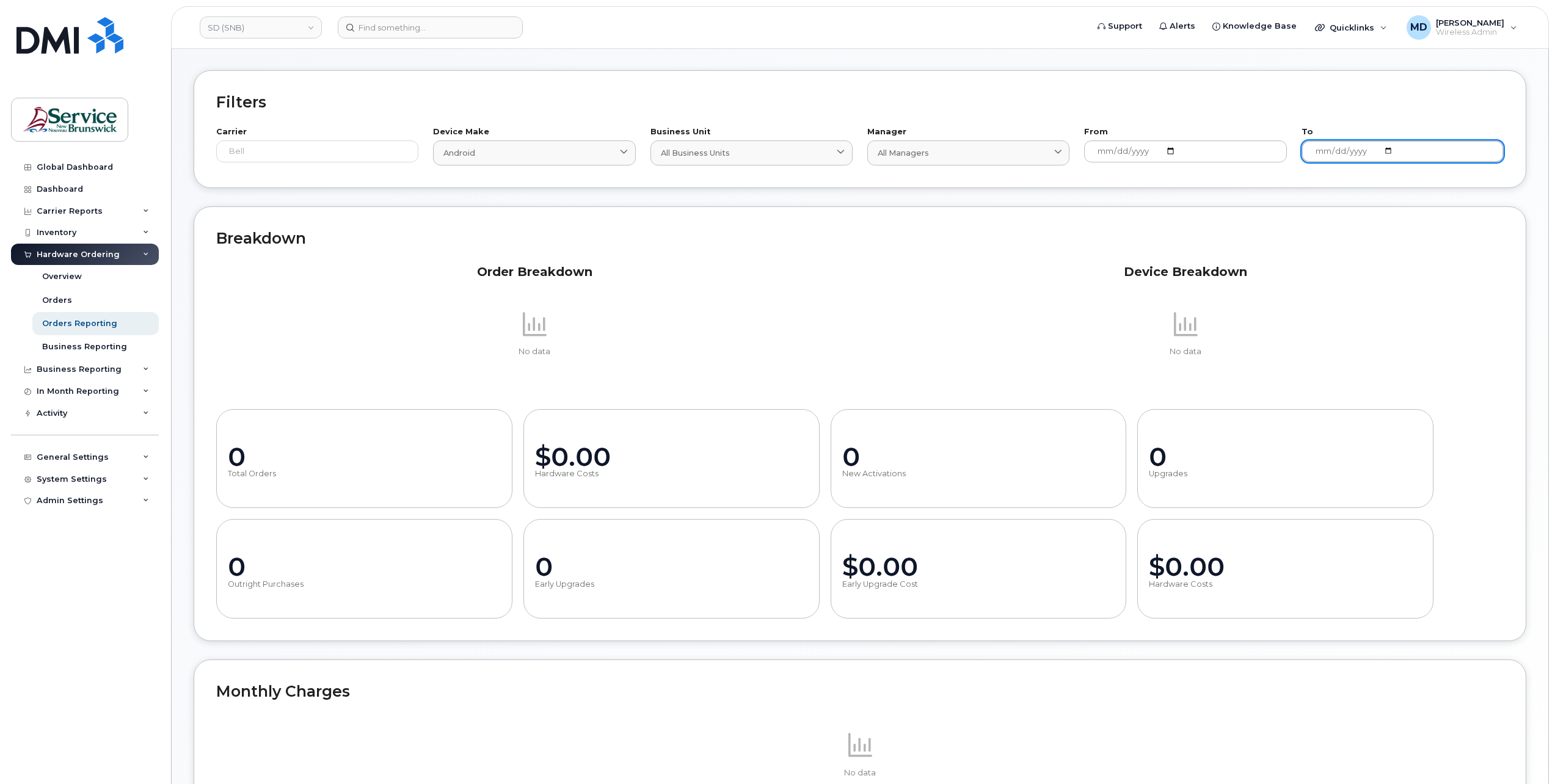
type input "2025-06-30"
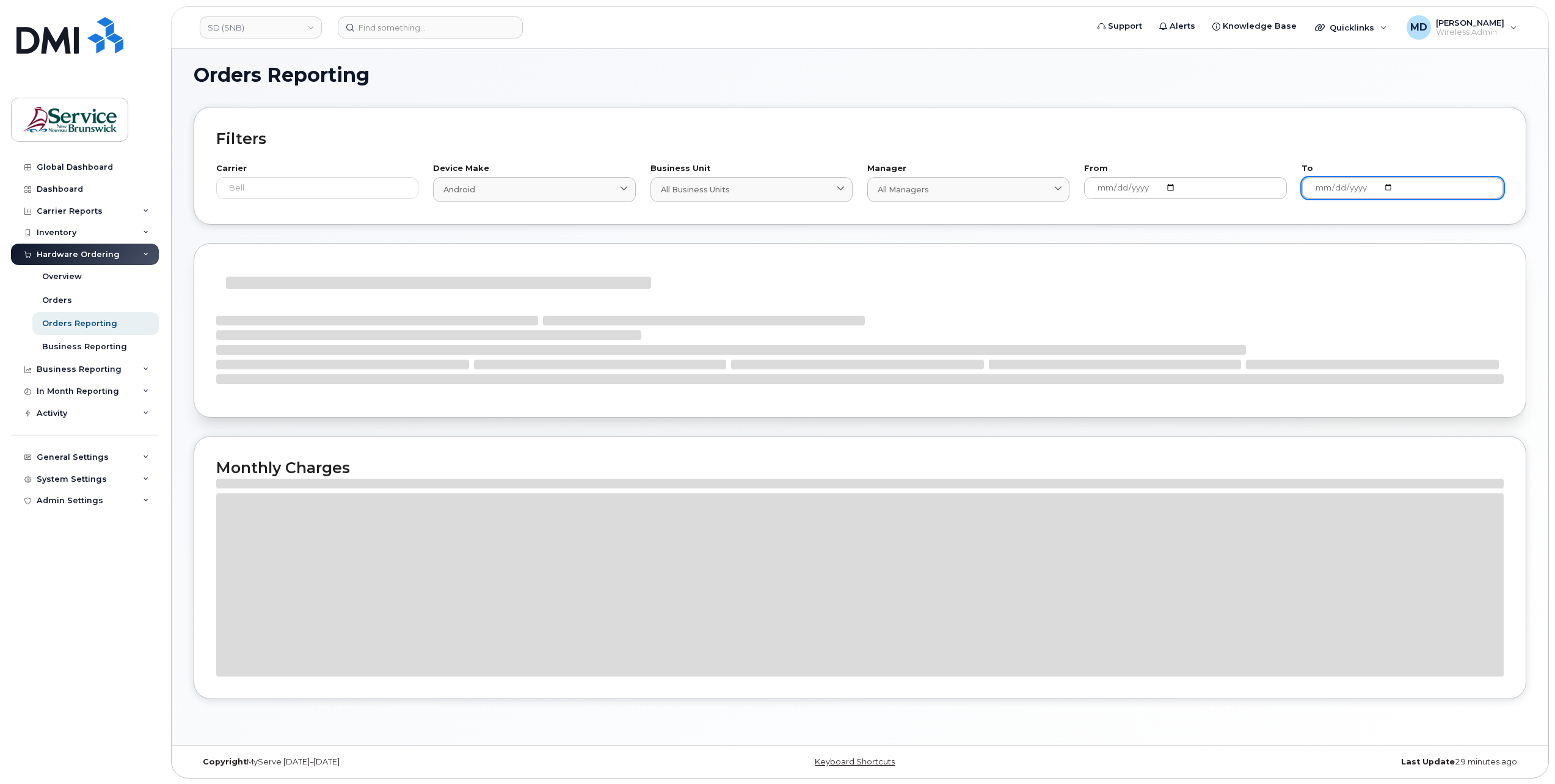
scroll to position [42, 0]
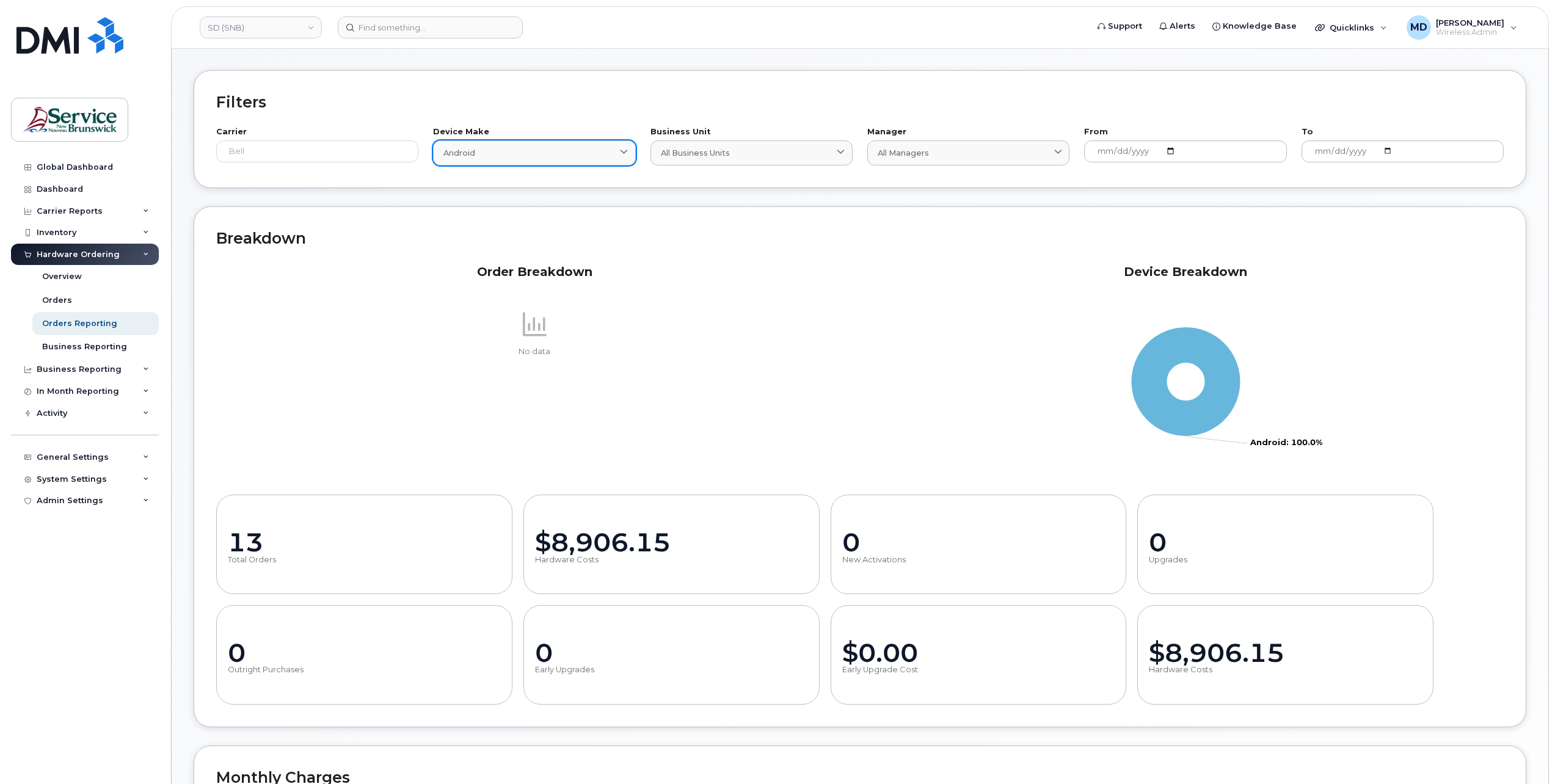
click at [578, 157] on div "Android" at bounding box center [534, 153] width 182 height 11
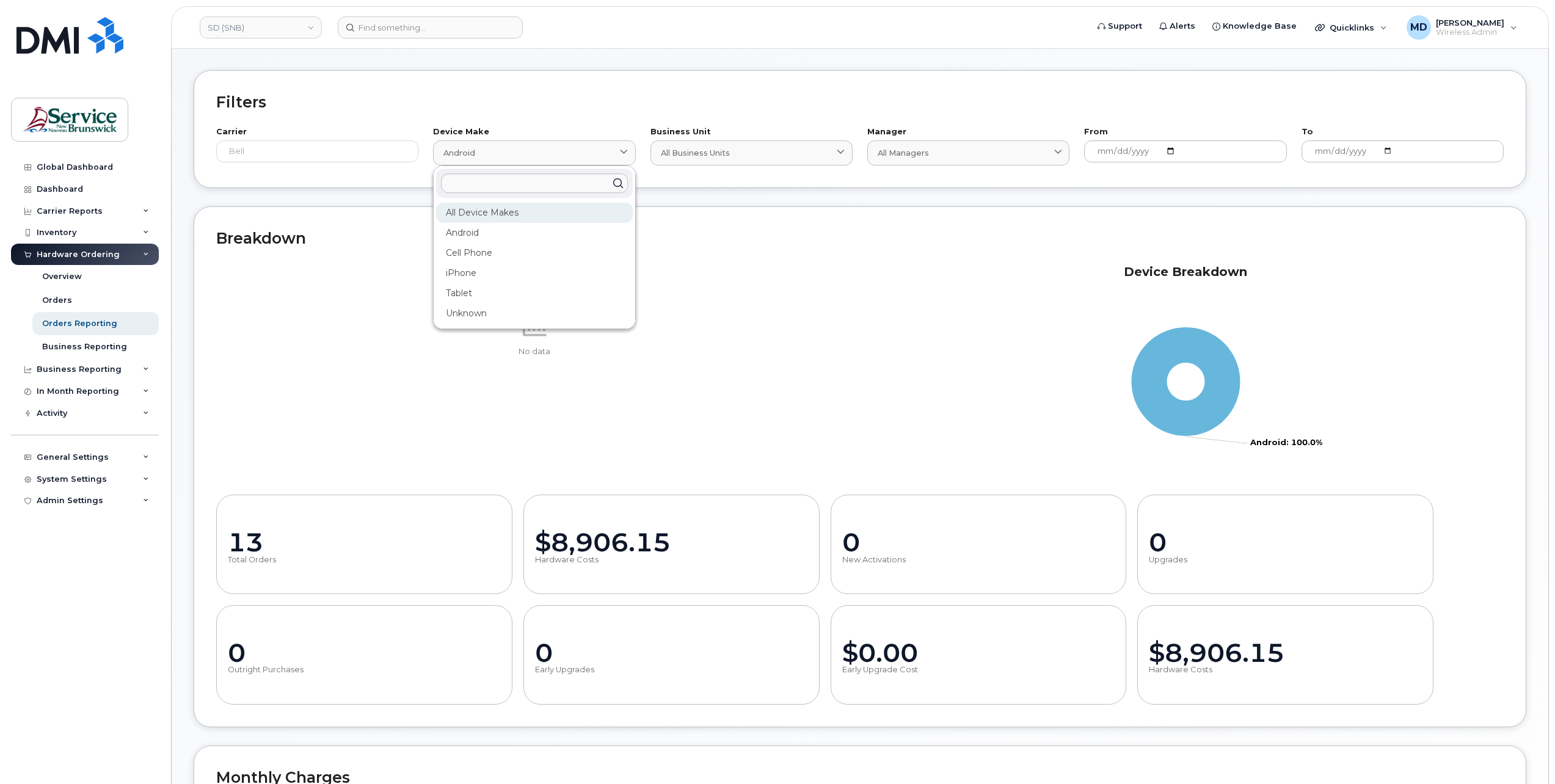
click at [548, 207] on div "All Device Makes" at bounding box center [534, 213] width 196 height 20
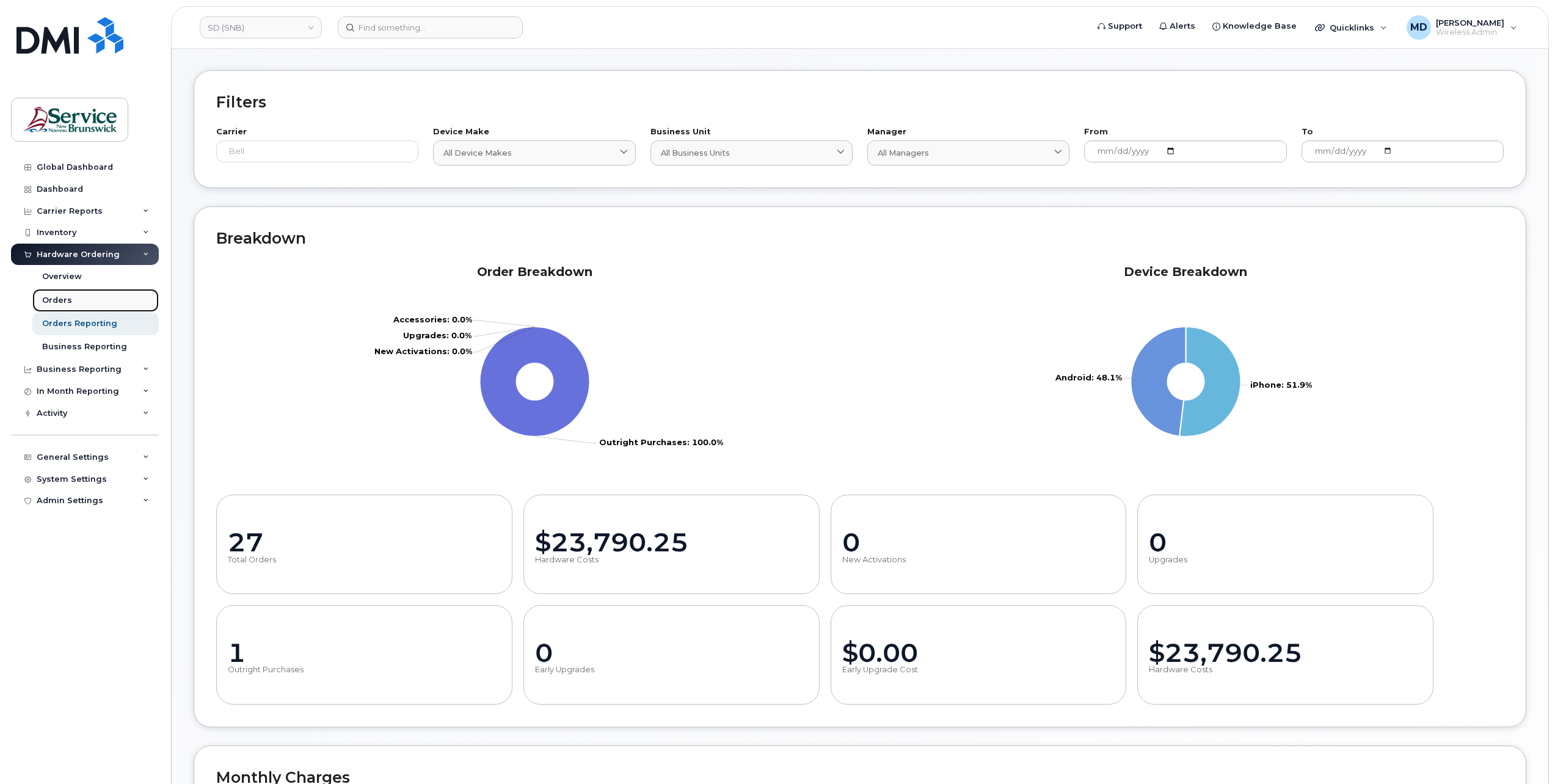
click at [67, 300] on div "Orders" at bounding box center [57, 300] width 30 height 11
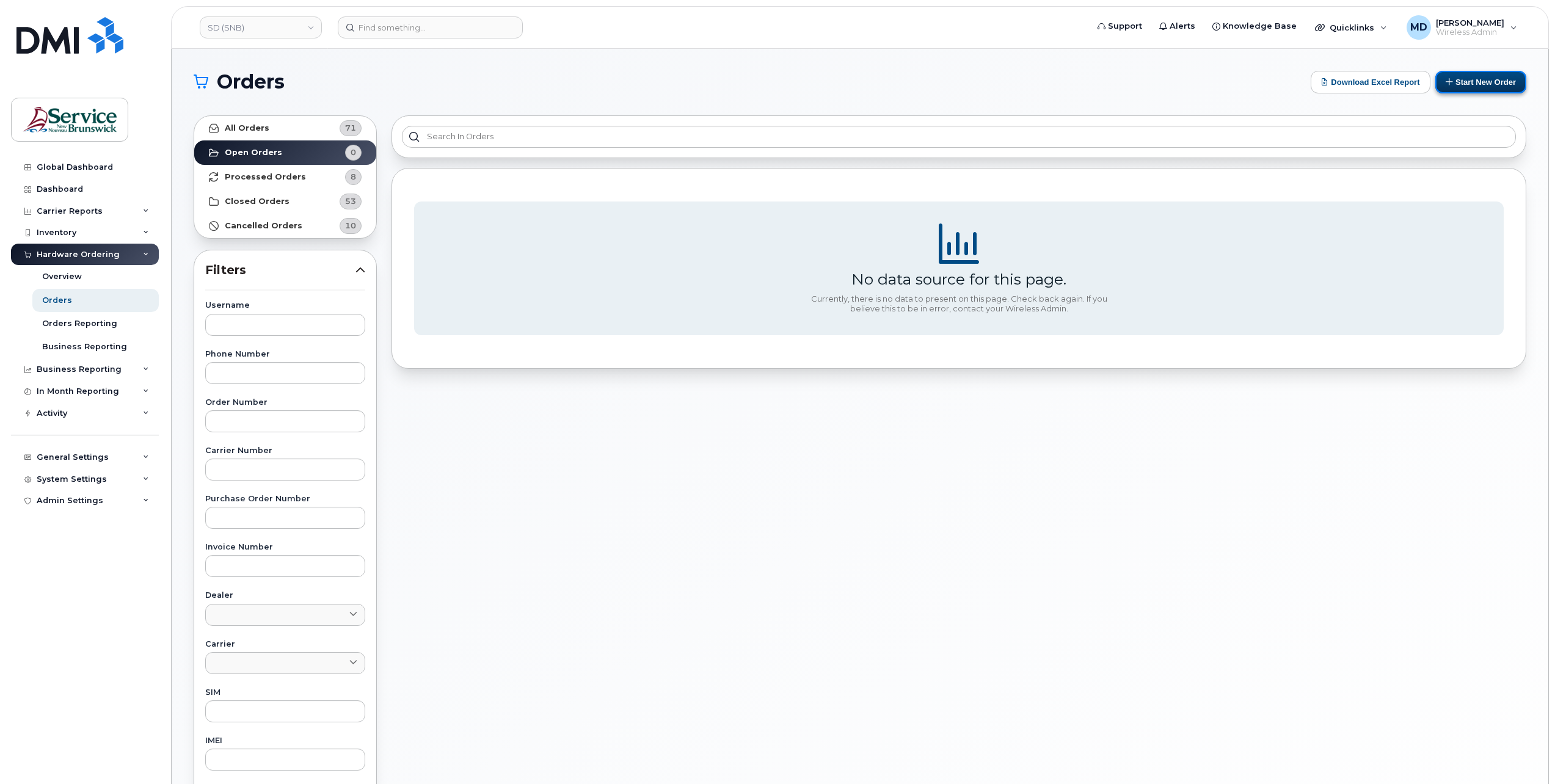
click at [1485, 86] on button "Start New Order" at bounding box center [1480, 82] width 91 height 23
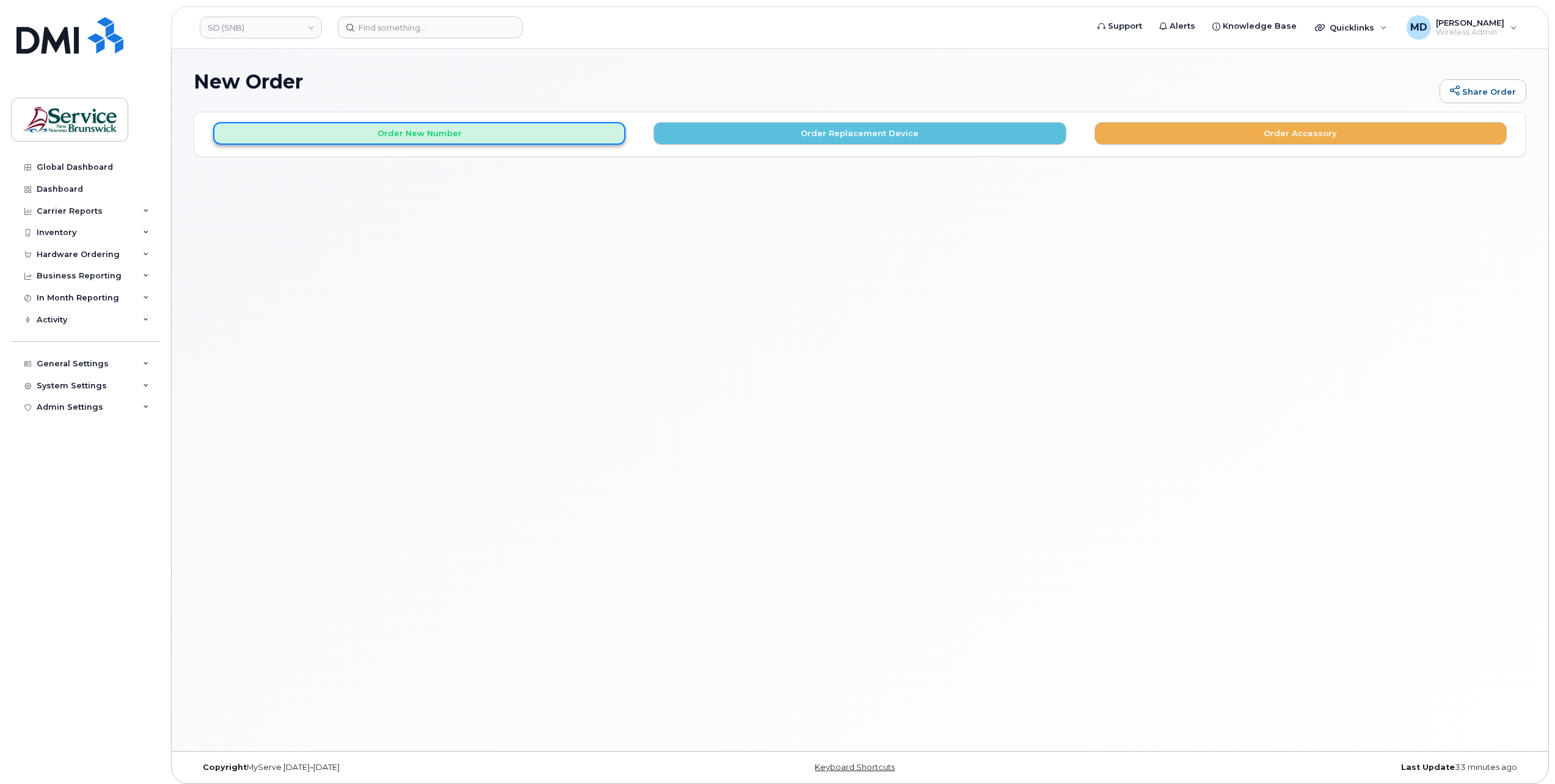
click at [572, 140] on button "Order New Number" at bounding box center [419, 134] width 413 height 23
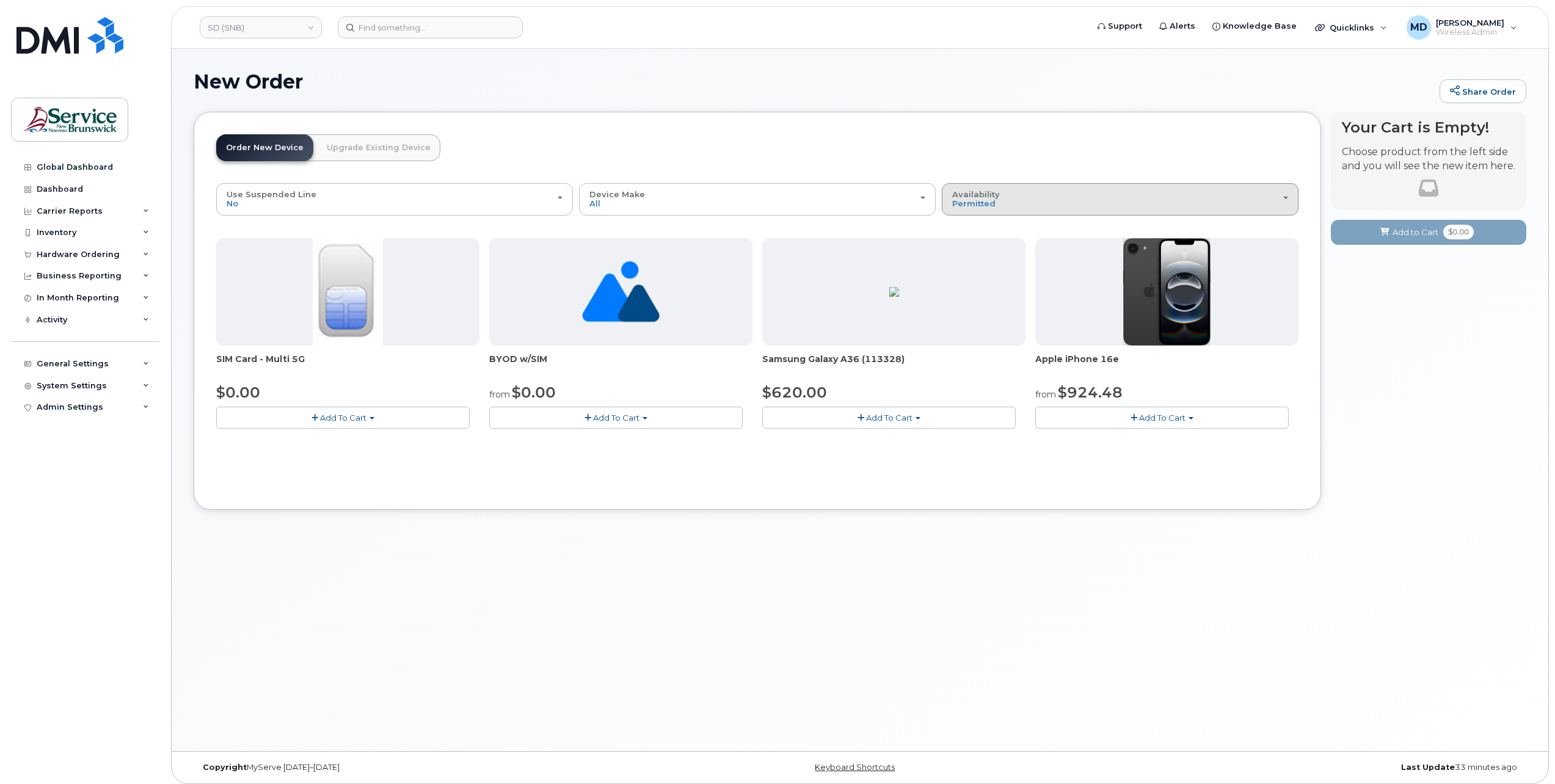
click at [1022, 196] on div "Availability Permitted All" at bounding box center [1120, 199] width 336 height 19
click at [999, 249] on div "All" at bounding box center [1120, 248] width 350 height 15
click at [966, 204] on span "Permitted" at bounding box center [974, 204] width 44 height 10
click at [962, 247] on label "All" at bounding box center [957, 248] width 26 height 15
click at [0, 0] on input "All" at bounding box center [0, 0] width 0 height 0
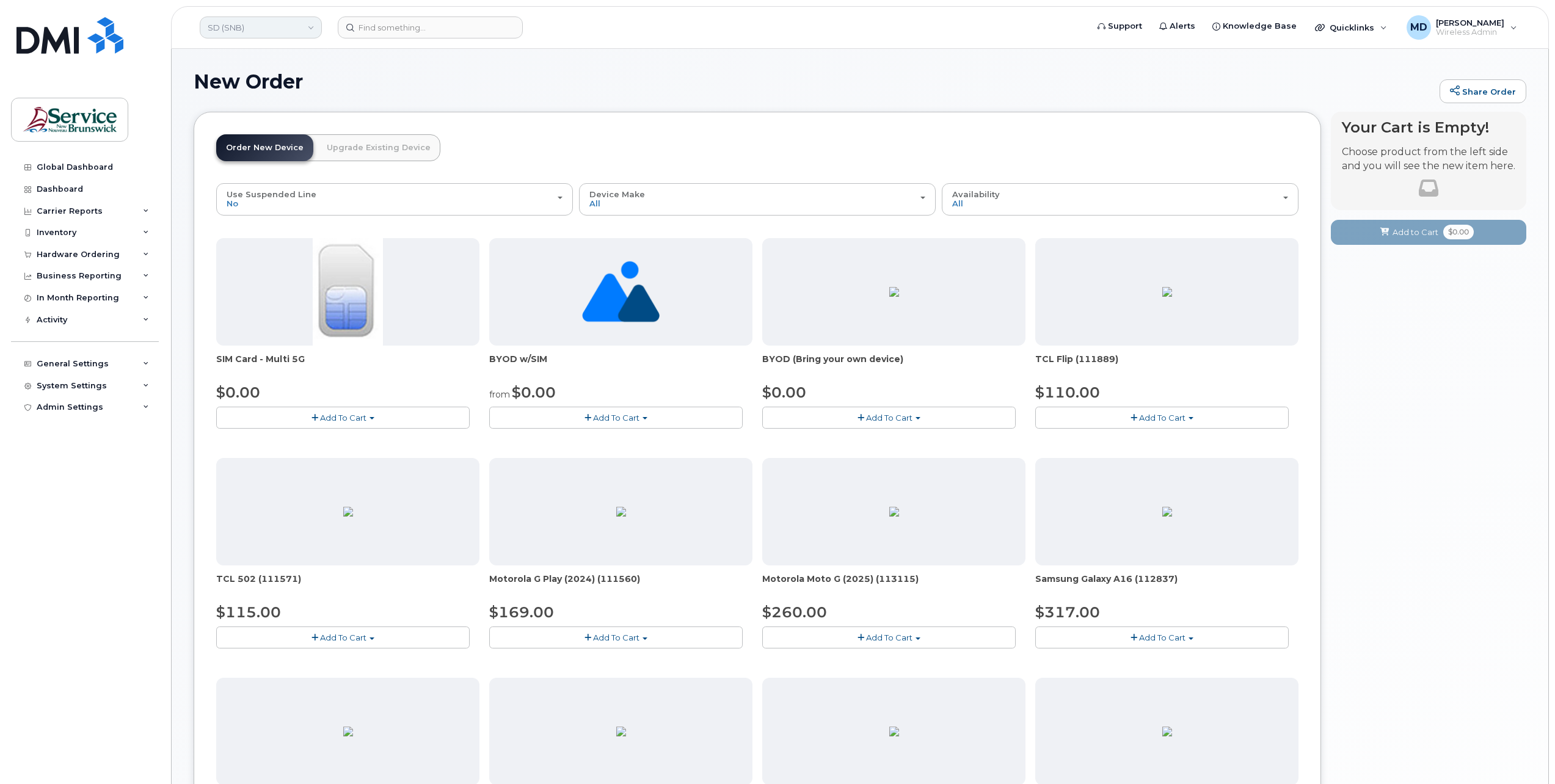
click at [282, 36] on link "SD (SNB)" at bounding box center [260, 27] width 122 height 22
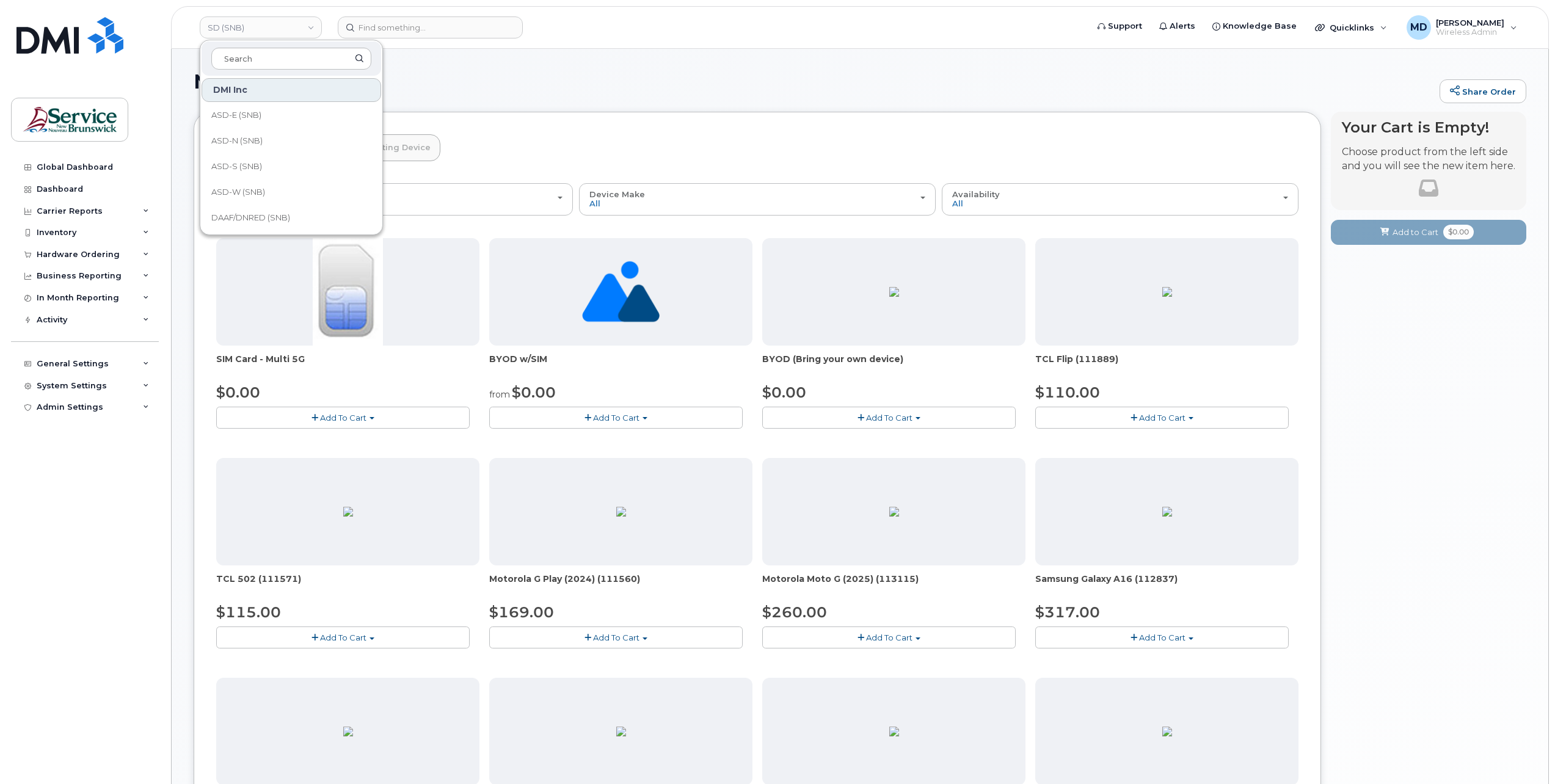
click at [469, 84] on h1 "New Order" at bounding box center [814, 81] width 1240 height 21
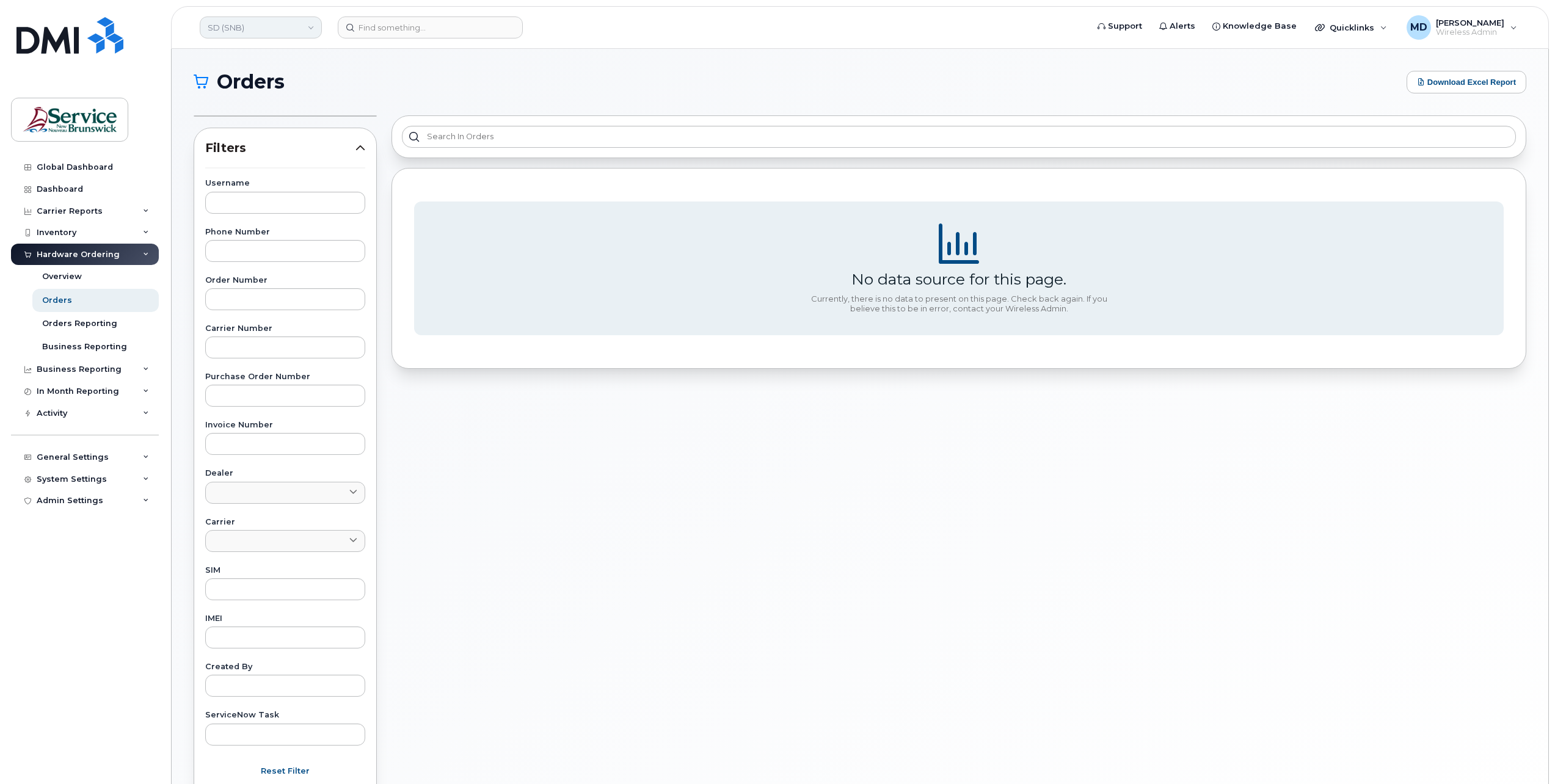
click at [260, 32] on link "SD (SNB)" at bounding box center [260, 27] width 122 height 22
drag, startPoint x: 255, startPoint y: 118, endPoint x: 247, endPoint y: 122, distance: 8.9
click at [255, 118] on span "ASD-E (SNB)" at bounding box center [237, 115] width 50 height 12
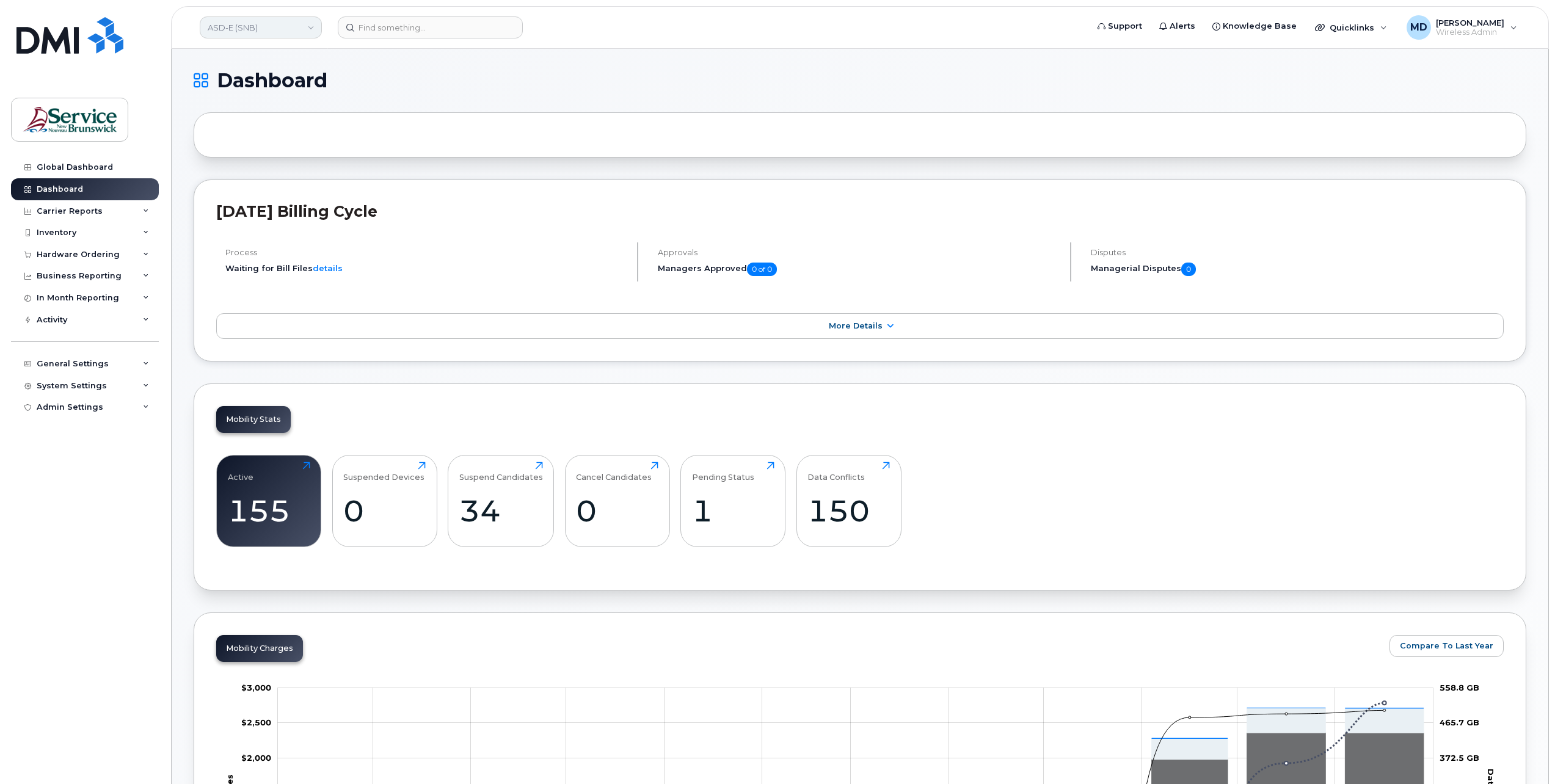
click at [254, 31] on link "ASD-E (SNB)" at bounding box center [260, 27] width 122 height 22
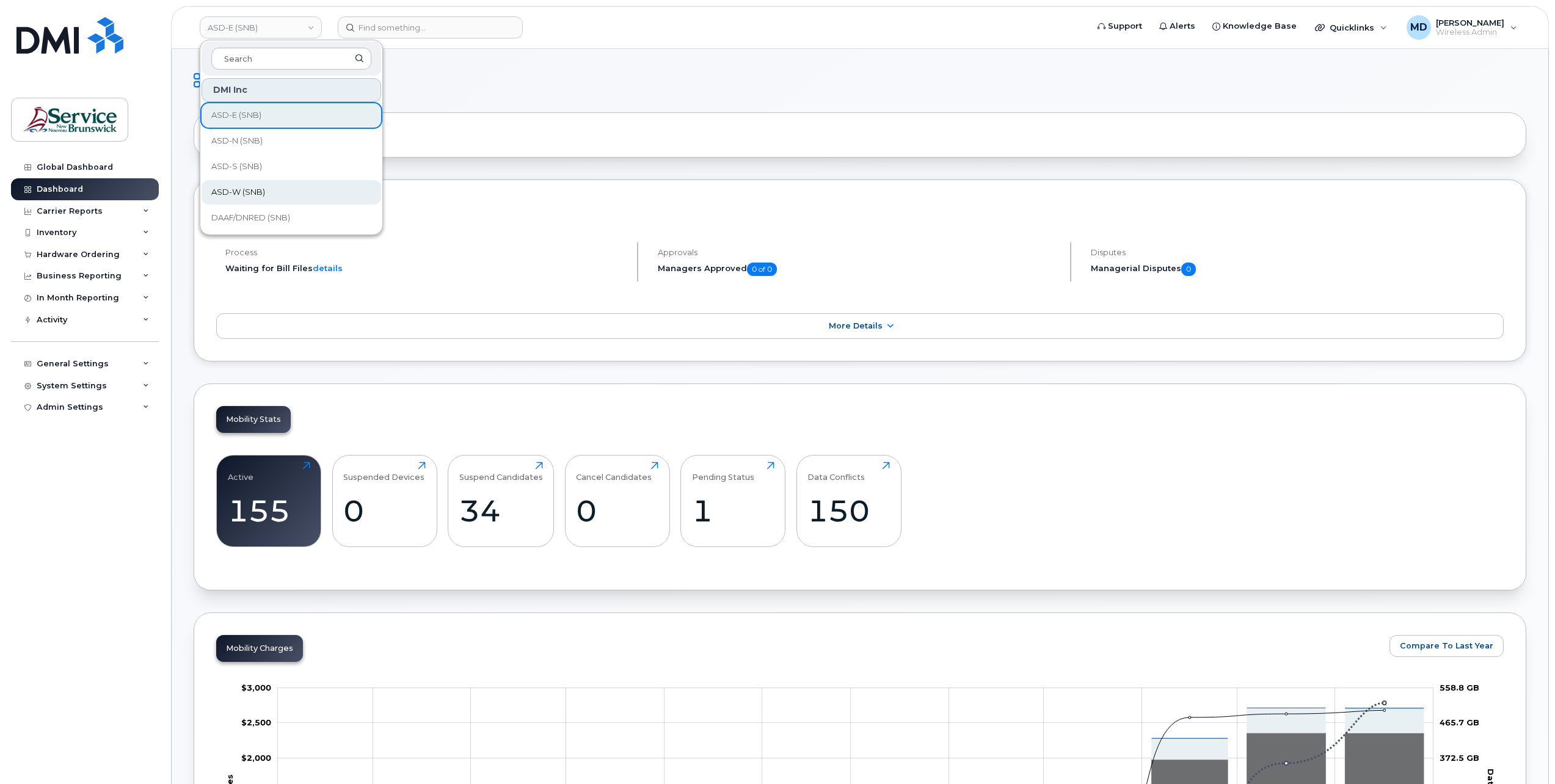
scroll to position [203, 0]
drag, startPoint x: 241, startPoint y: 217, endPoint x: 236, endPoint y: 224, distance: 8.6
click at [241, 217] on span "FTB (SNB)" at bounding box center [232, 219] width 40 height 12
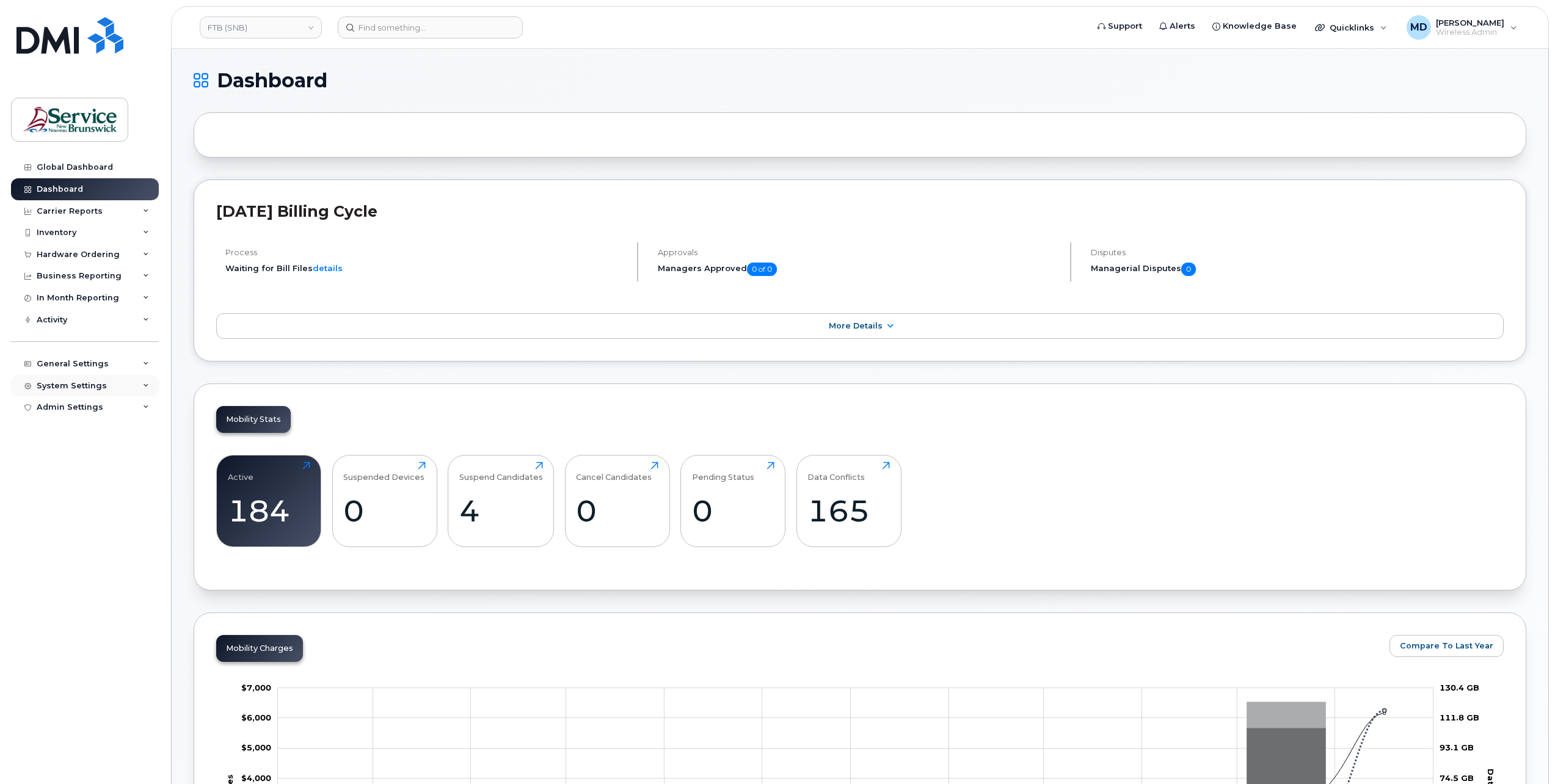
click at [92, 383] on div "System Settings" at bounding box center [71, 386] width 70 height 10
click at [60, 550] on div "Hardware Ordering" at bounding box center [84, 547] width 83 height 11
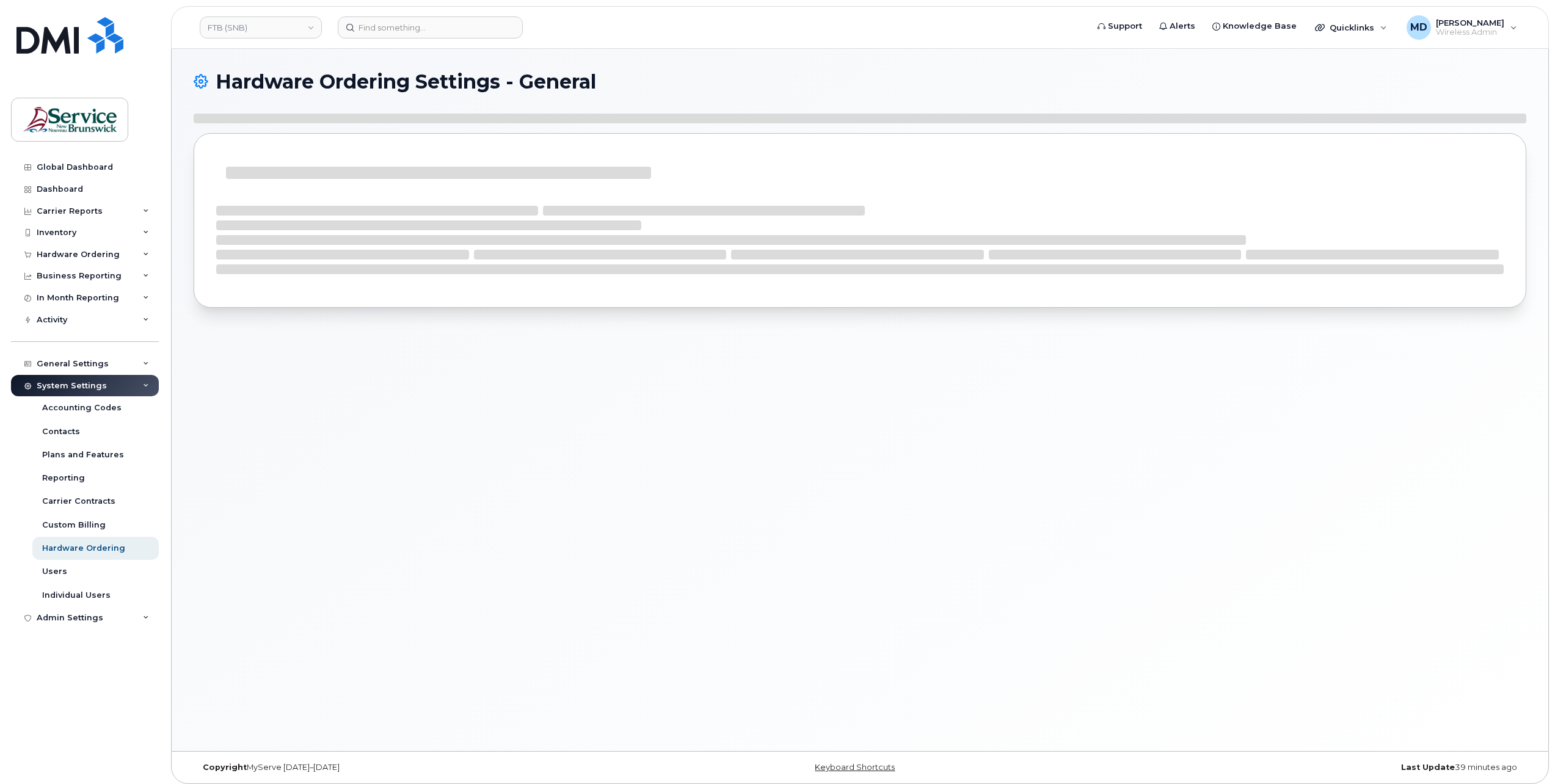
select select "admins"
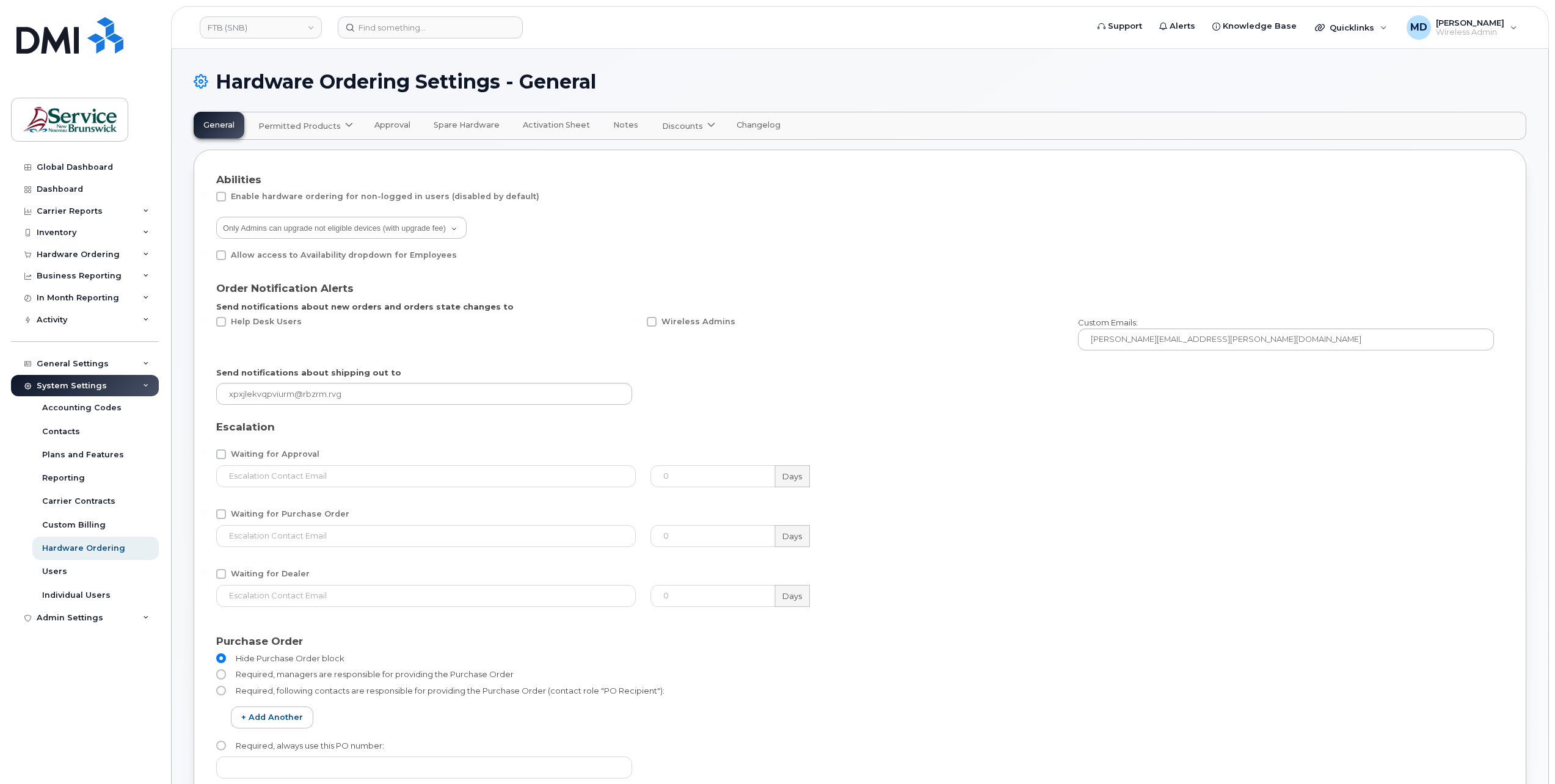
click at [322, 129] on span "Permitted Products" at bounding box center [299, 126] width 82 height 11
click at [270, 154] on span "Bell" at bounding box center [270, 156] width 16 height 13
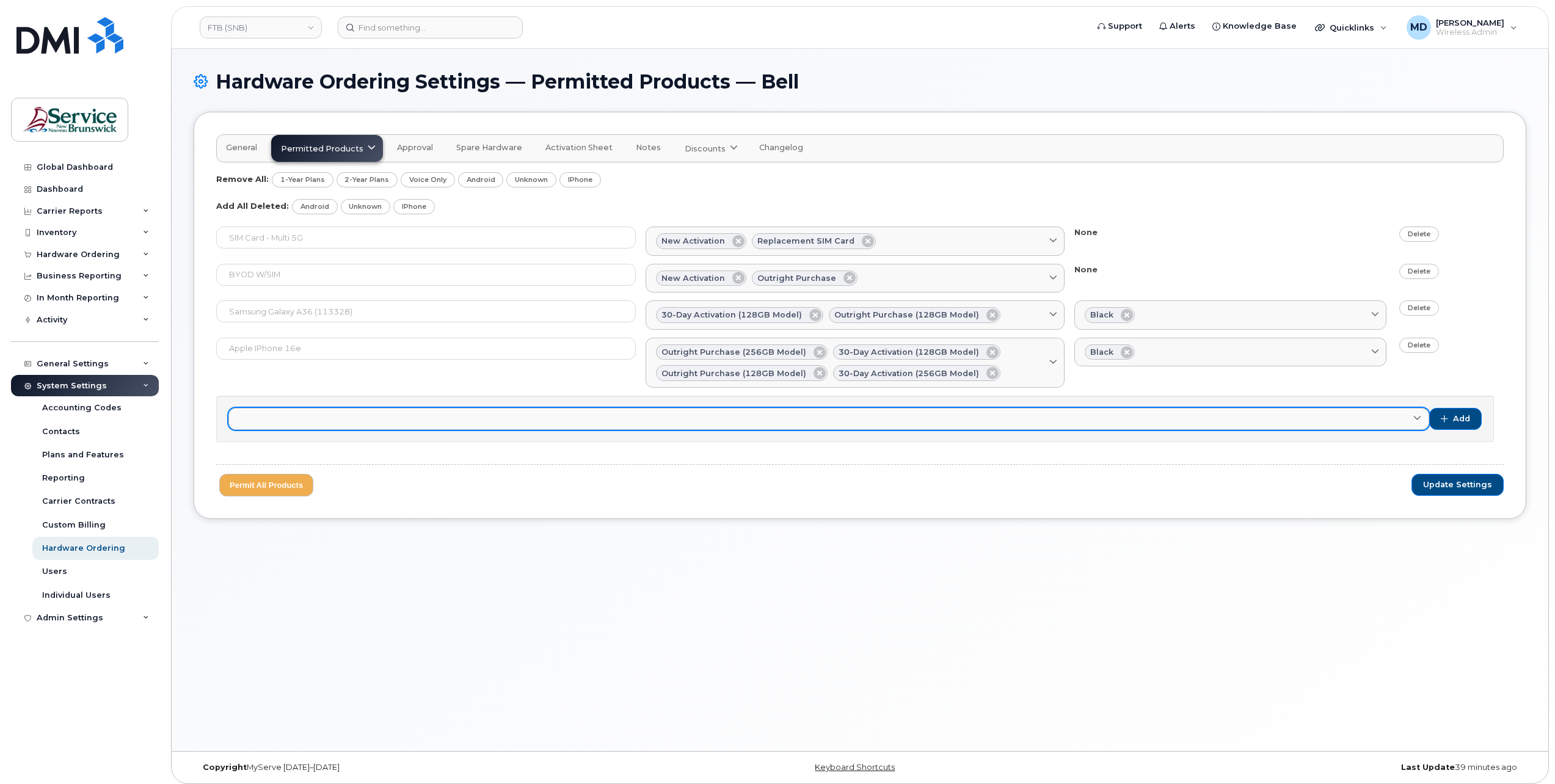
click at [417, 419] on link at bounding box center [828, 419] width 1200 height 22
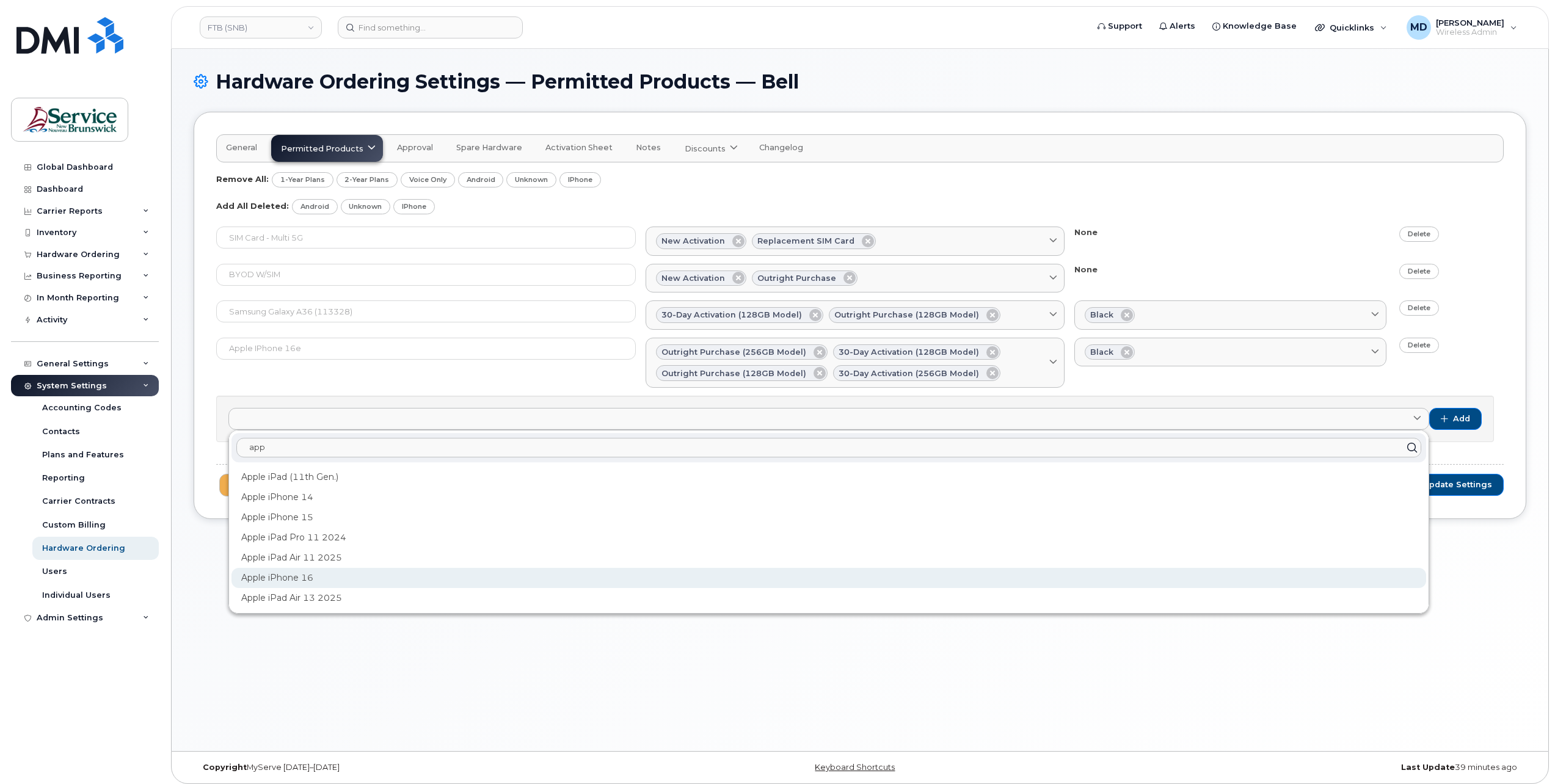
type input "app"
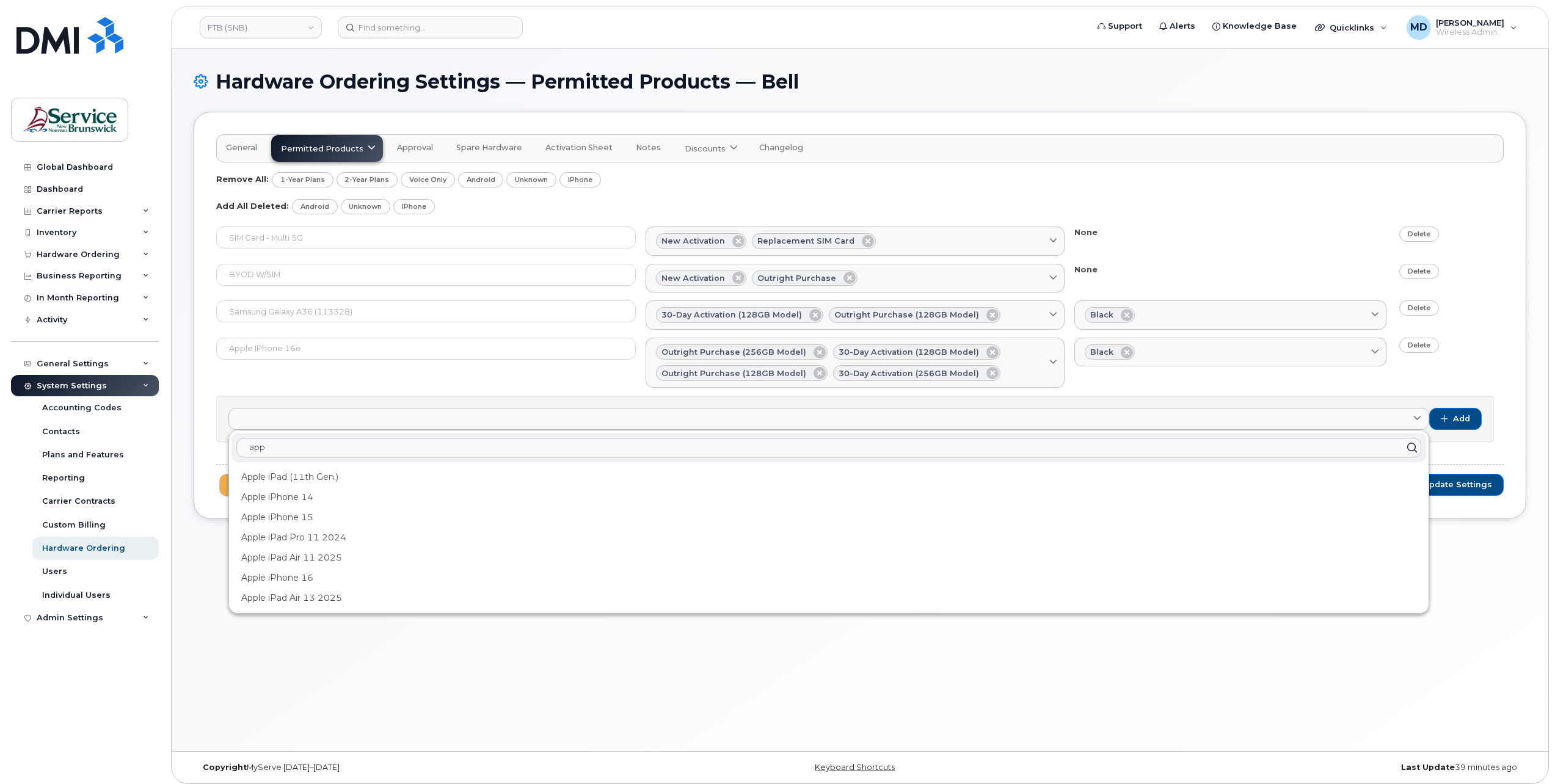
click at [415, 580] on div "Apple iPhone 16" at bounding box center [829, 577] width 1195 height 20
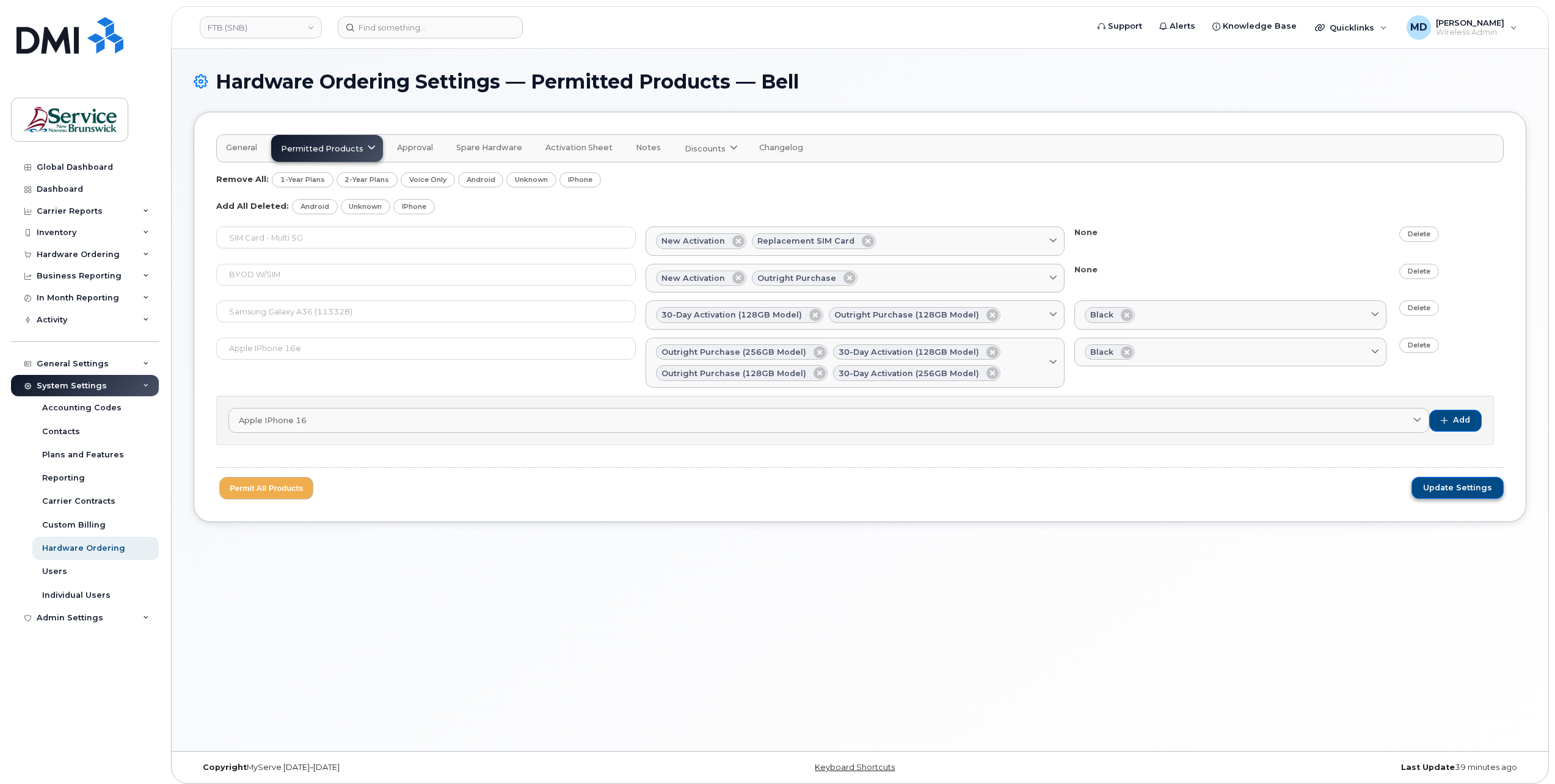
click at [1461, 488] on span "Update Settings" at bounding box center [1457, 487] width 69 height 11
click at [1456, 422] on span "Add" at bounding box center [1461, 420] width 17 height 11
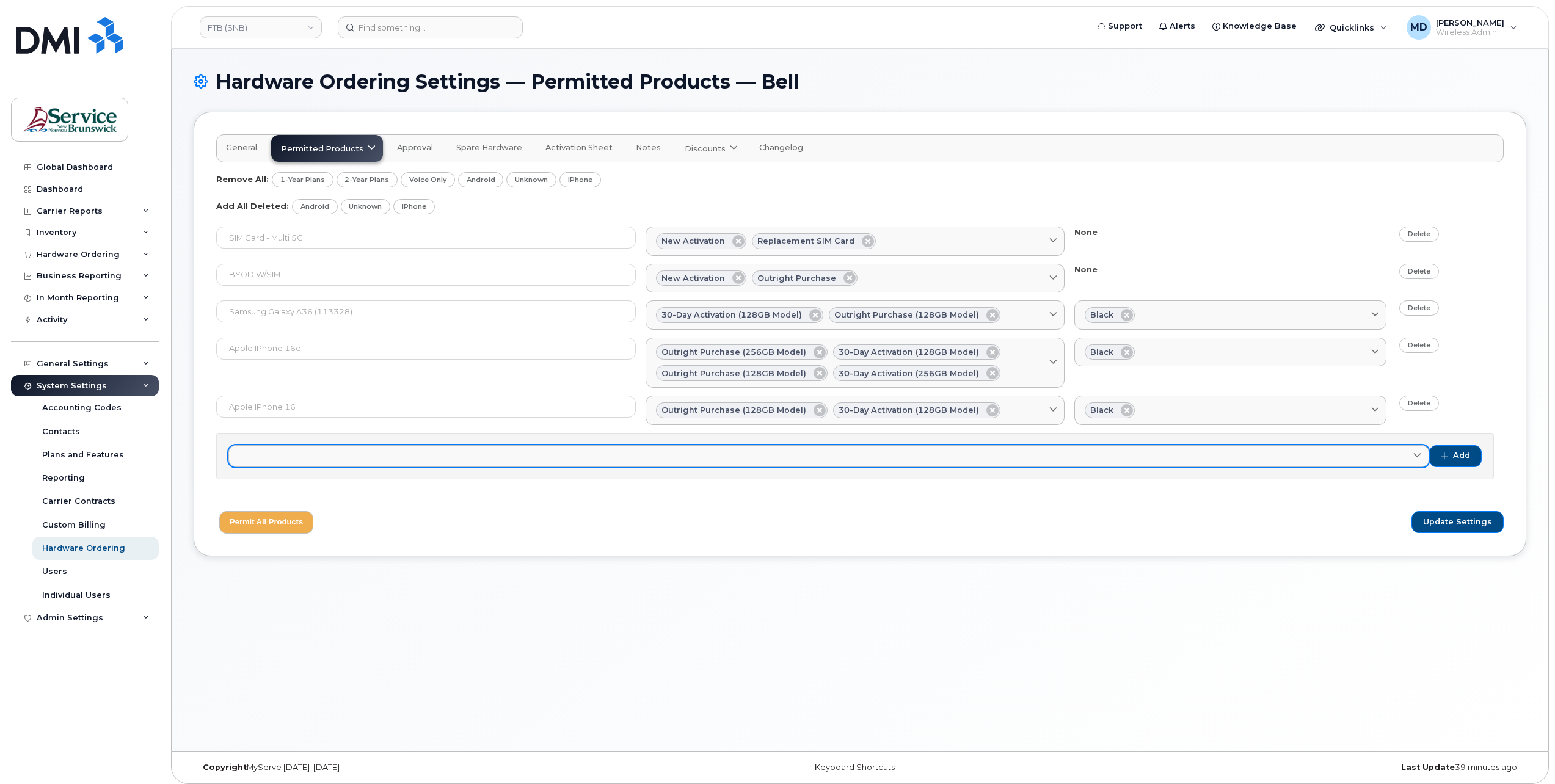
click at [344, 452] on link at bounding box center [828, 456] width 1200 height 22
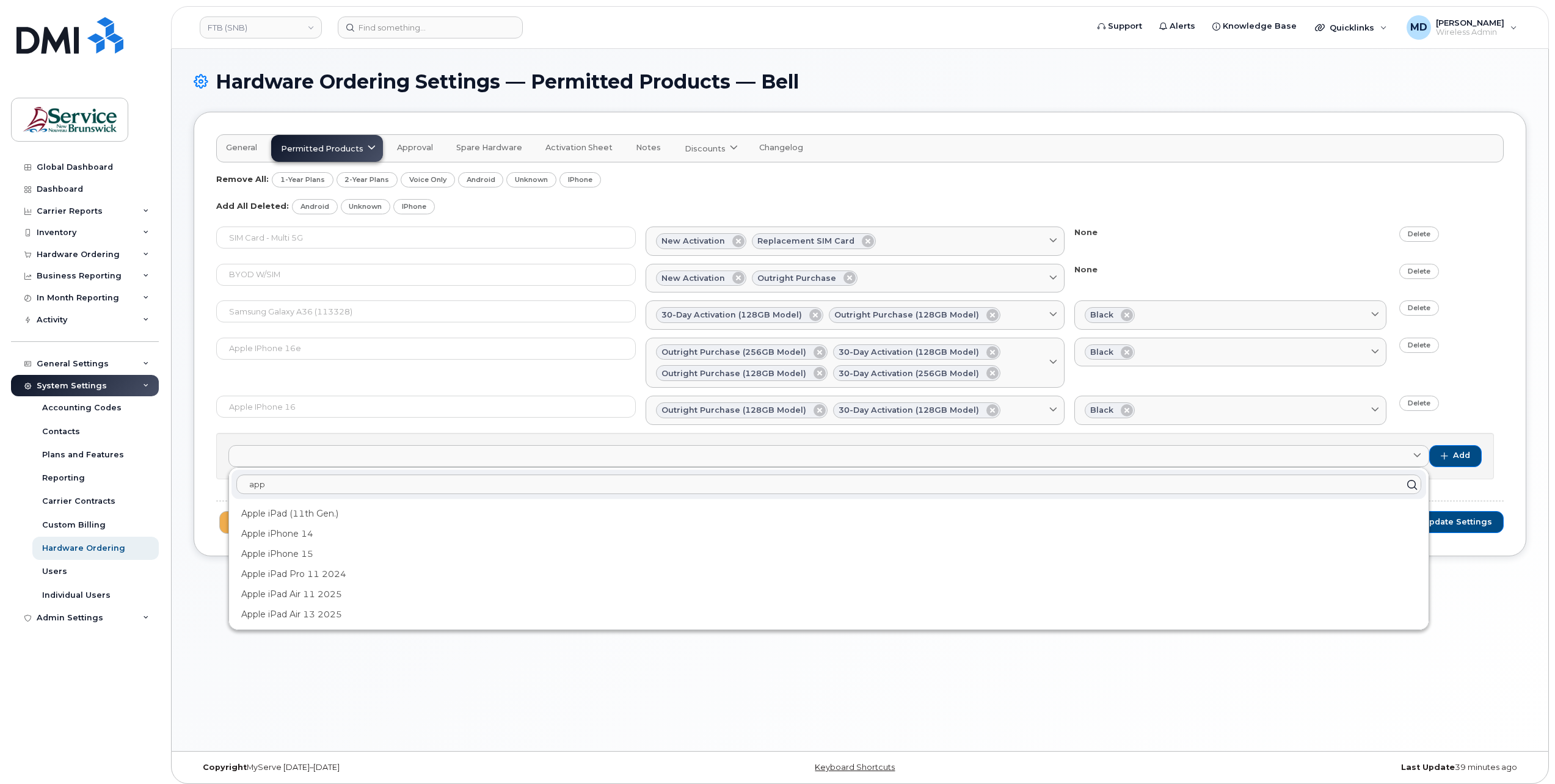
click at [348, 640] on div "Hardware Ordering Settings — Permitted Products — Bell General Permitted Produc…" at bounding box center [859, 400] width 1376 height 702
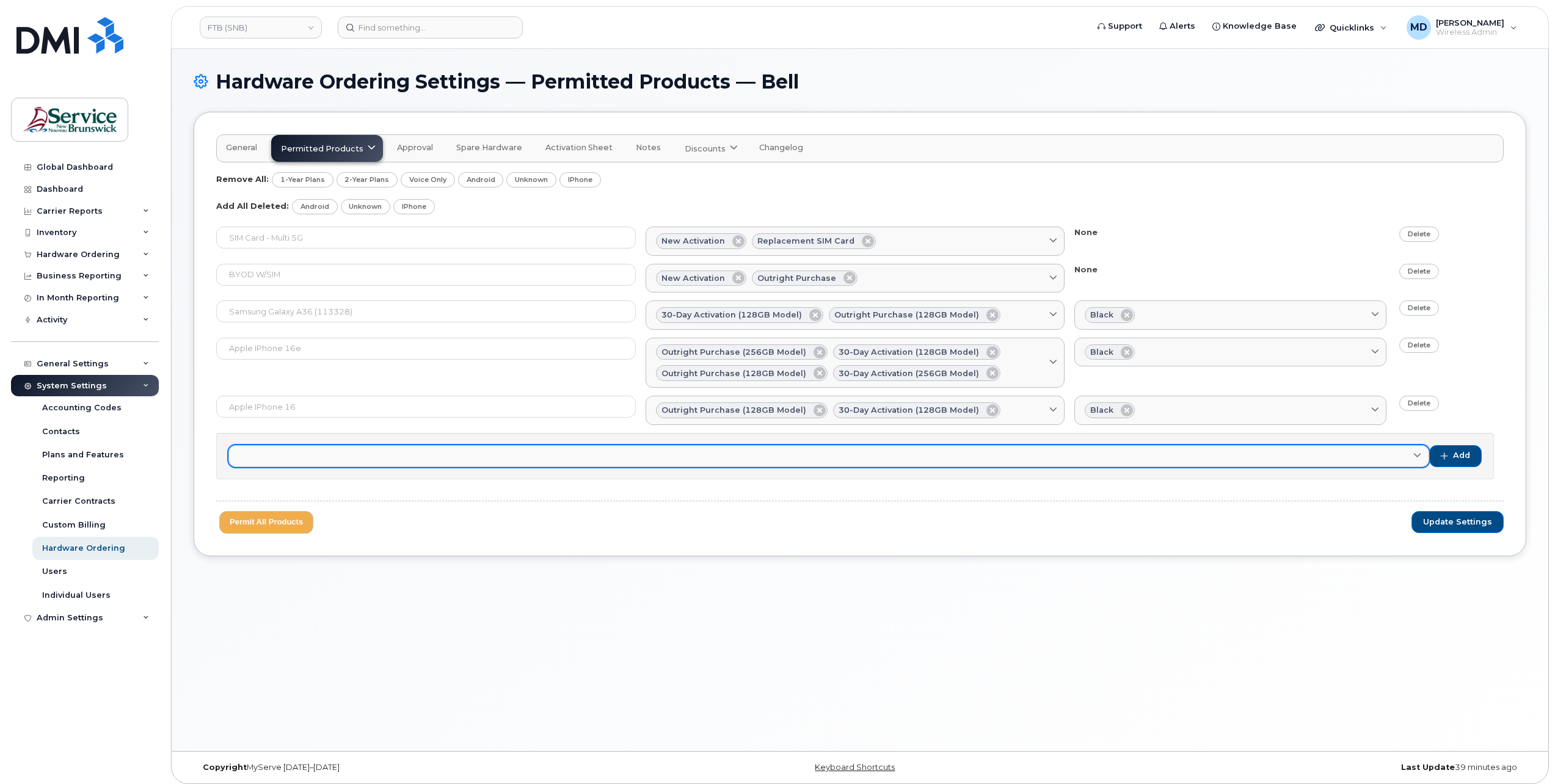
click at [1350, 447] on link at bounding box center [828, 456] width 1200 height 22
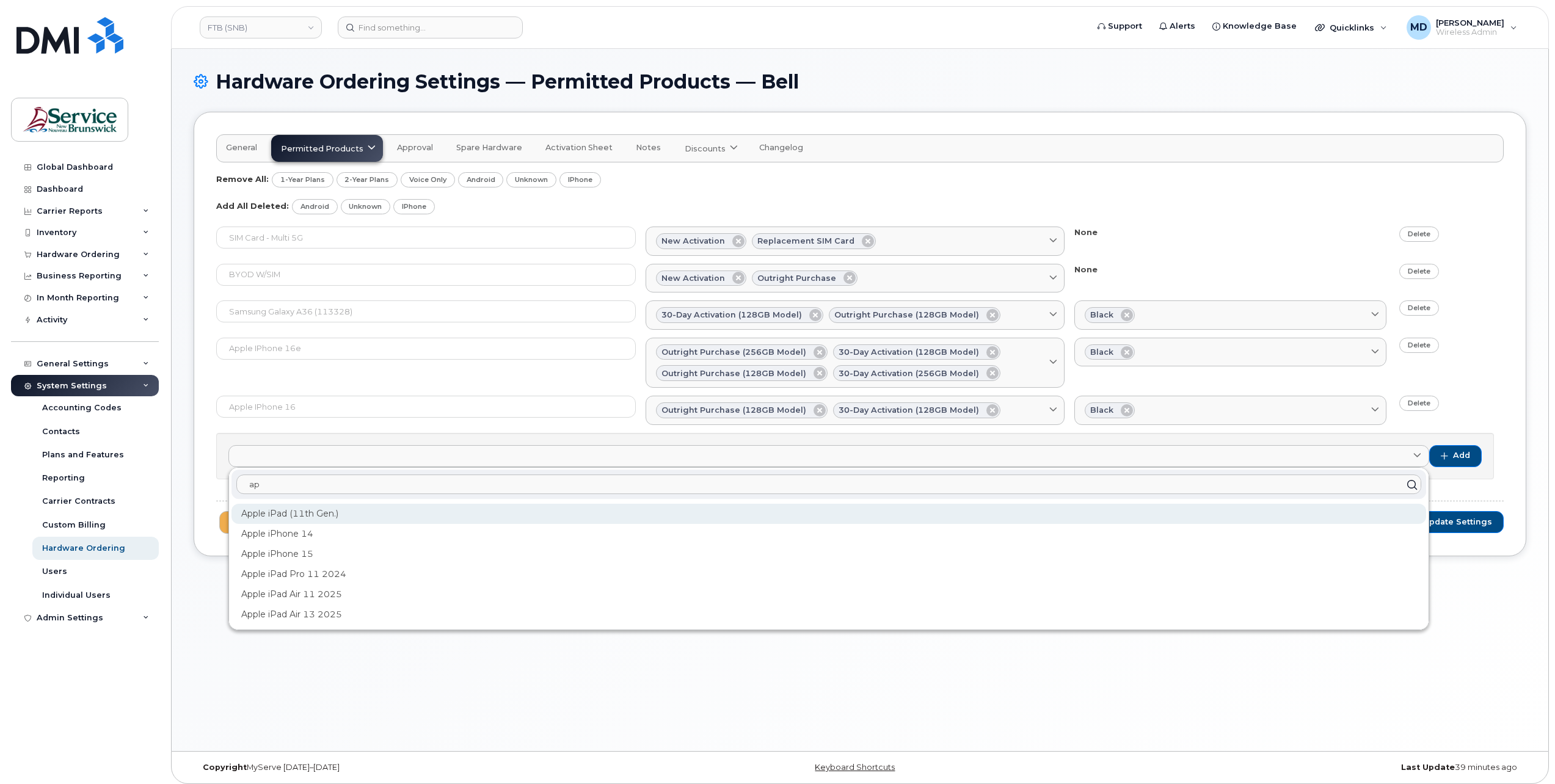
type input "a"
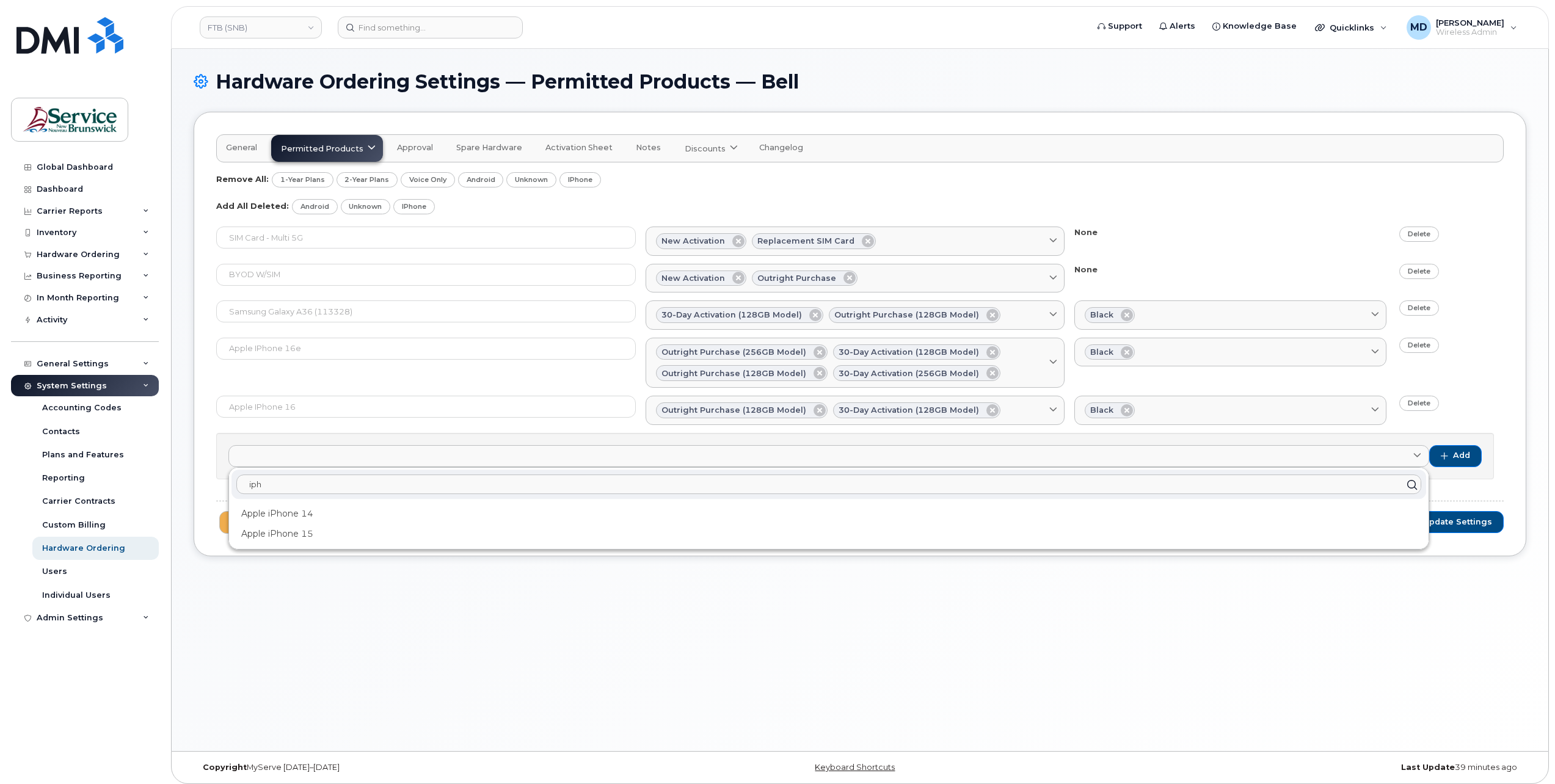
type input "iph"
click at [1426, 400] on link "Delete" at bounding box center [1419, 403] width 40 height 15
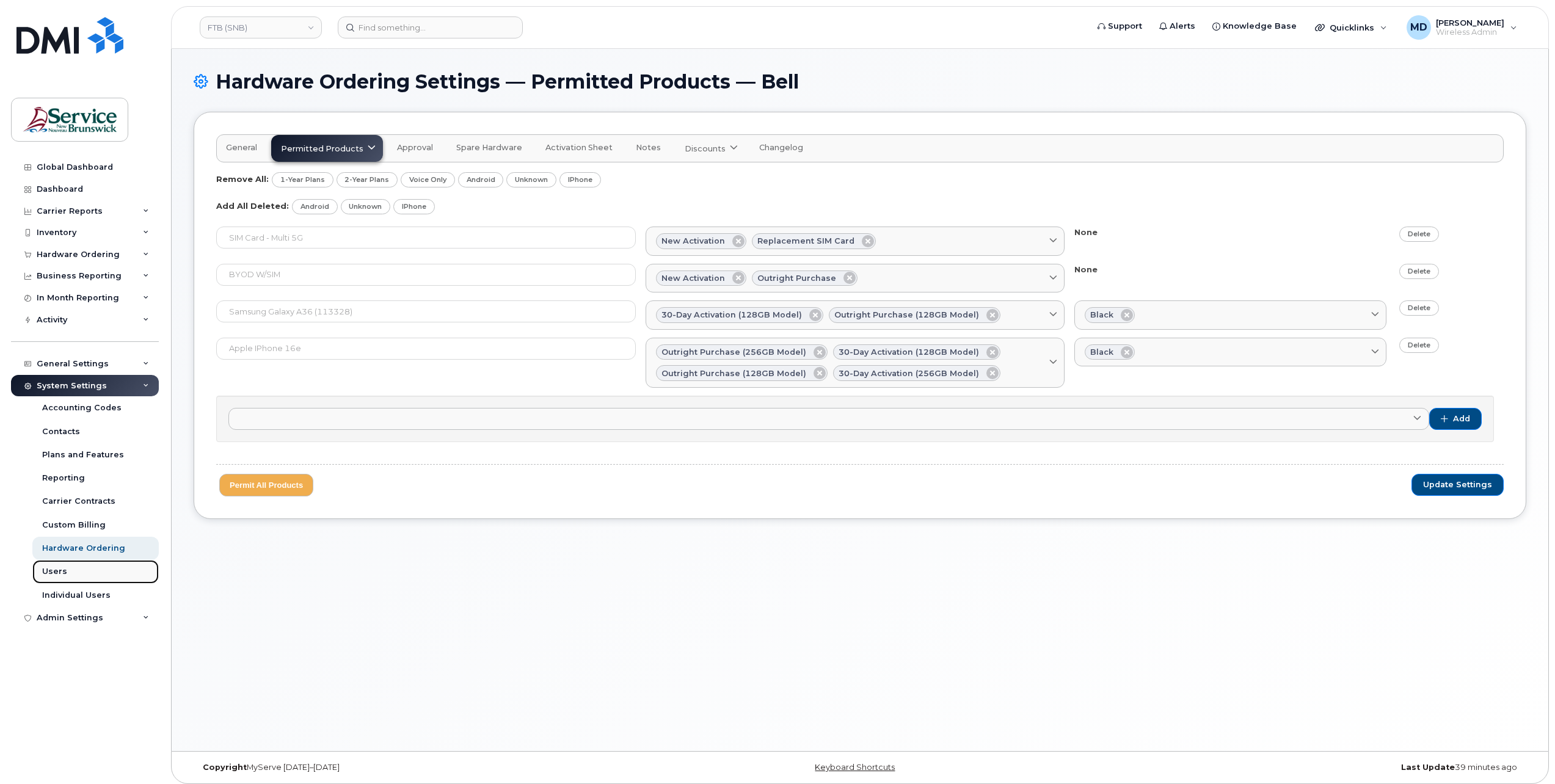
drag, startPoint x: 55, startPoint y: 574, endPoint x: 154, endPoint y: 562, distance: 99.7
click at [56, 574] on div "Users" at bounding box center [54, 571] width 25 height 11
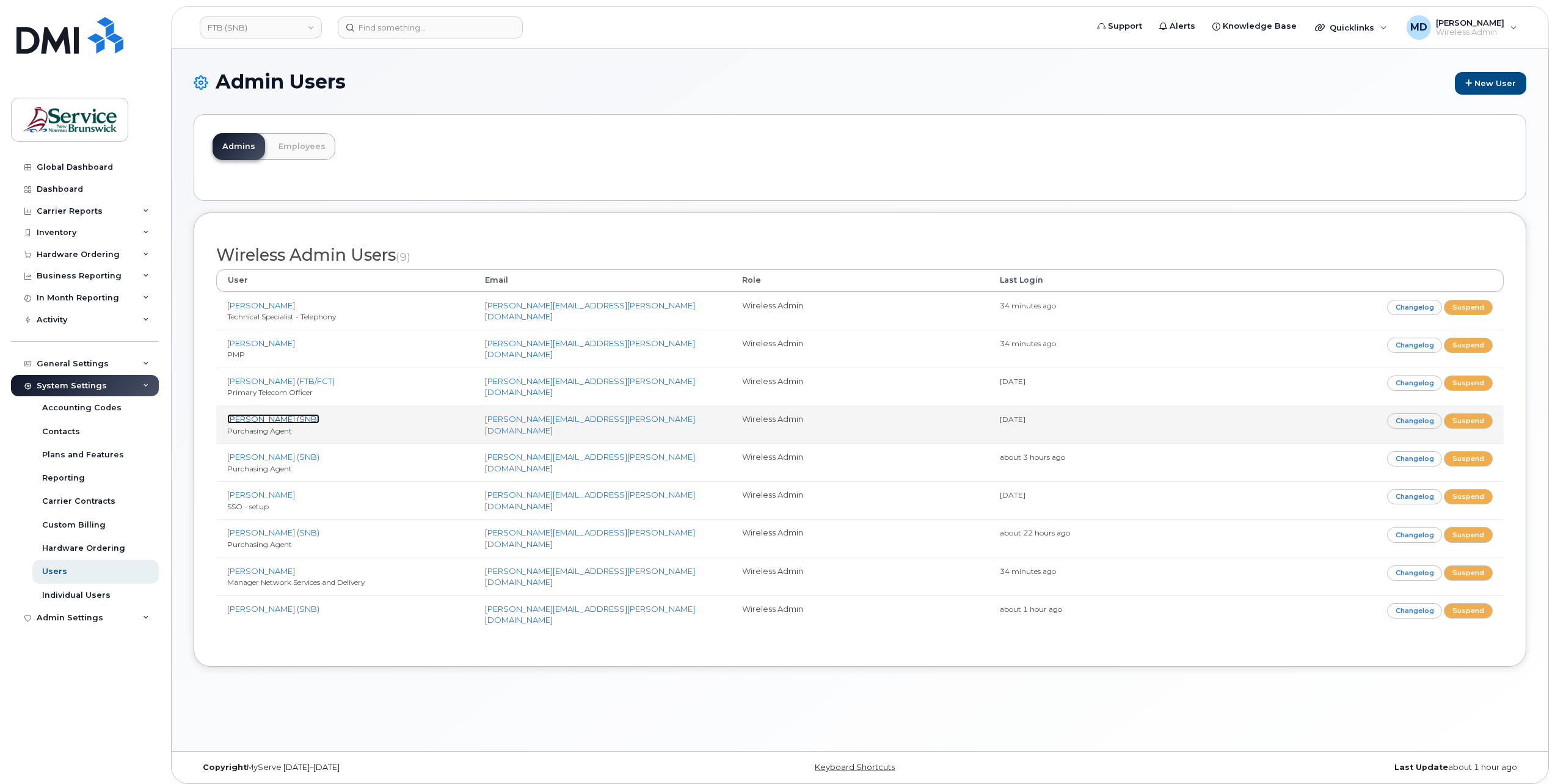
click at [275, 414] on link "[PERSON_NAME] (SNB)" at bounding box center [273, 419] width 92 height 10
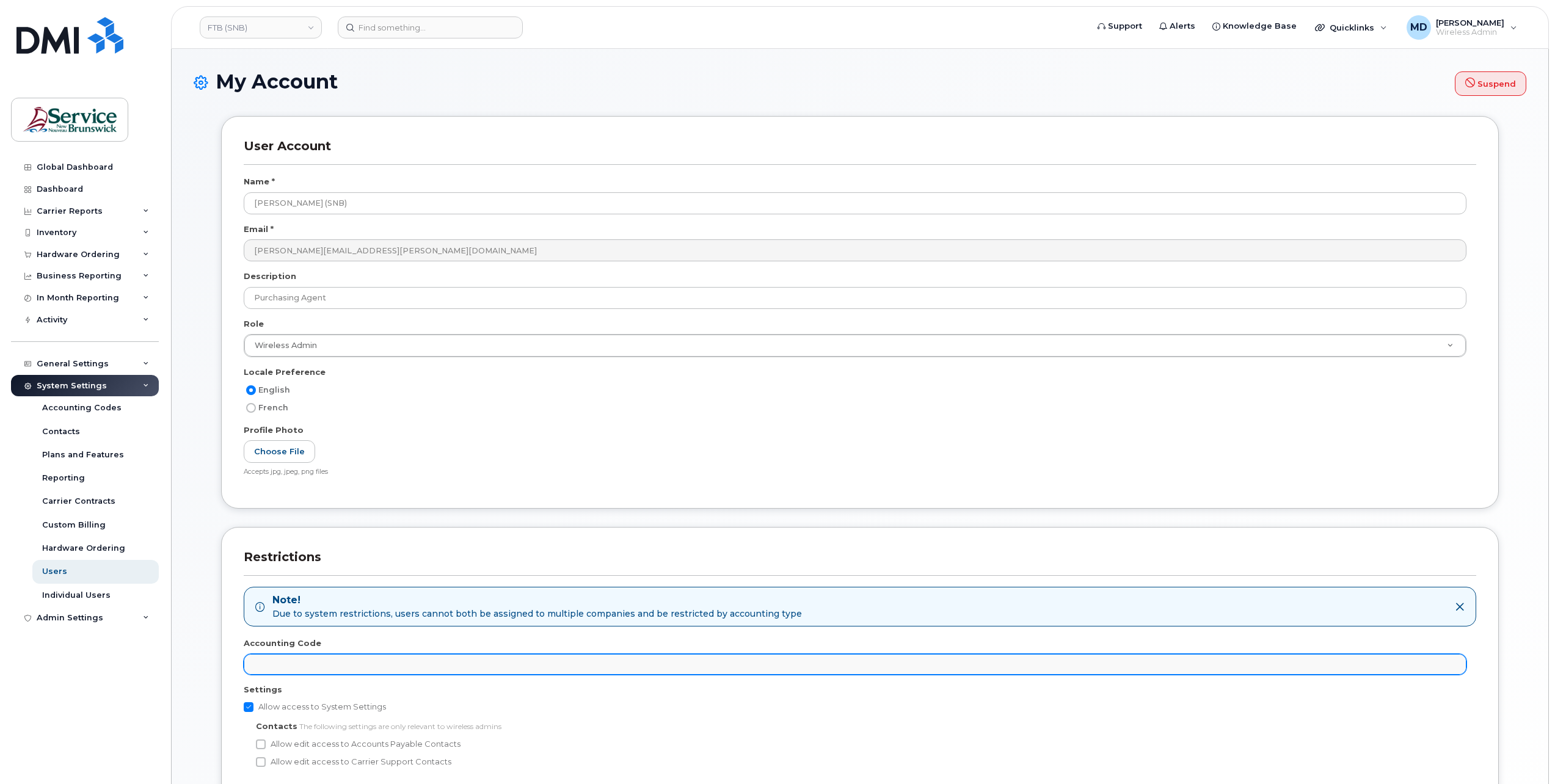
scroll to position [160, 0]
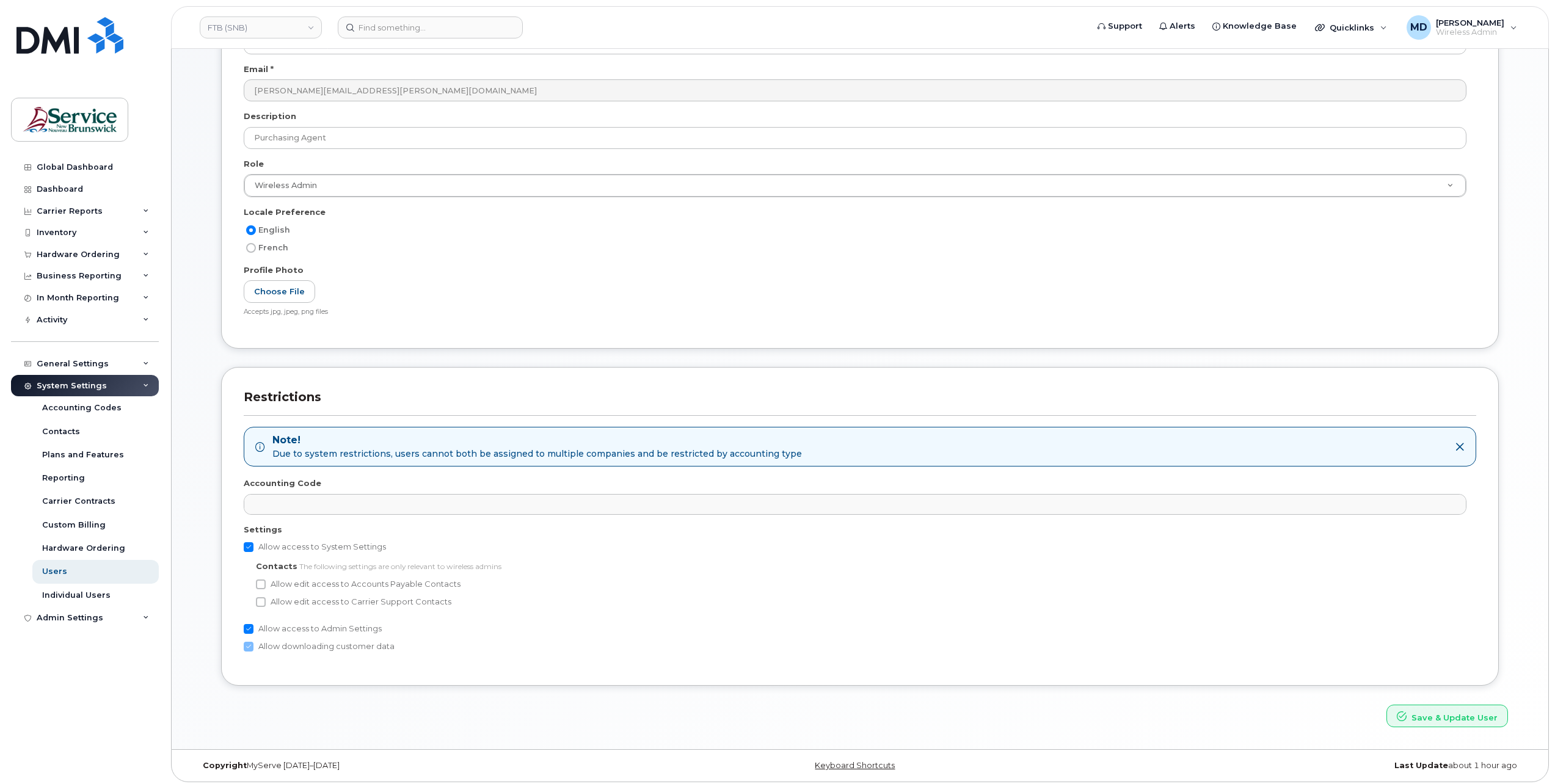
click at [130, 389] on div "System Settings" at bounding box center [84, 385] width 148 height 22
click at [94, 387] on div "System Settings" at bounding box center [71, 386] width 70 height 10
click at [83, 550] on div "Hardware Ordering" at bounding box center [84, 547] width 83 height 11
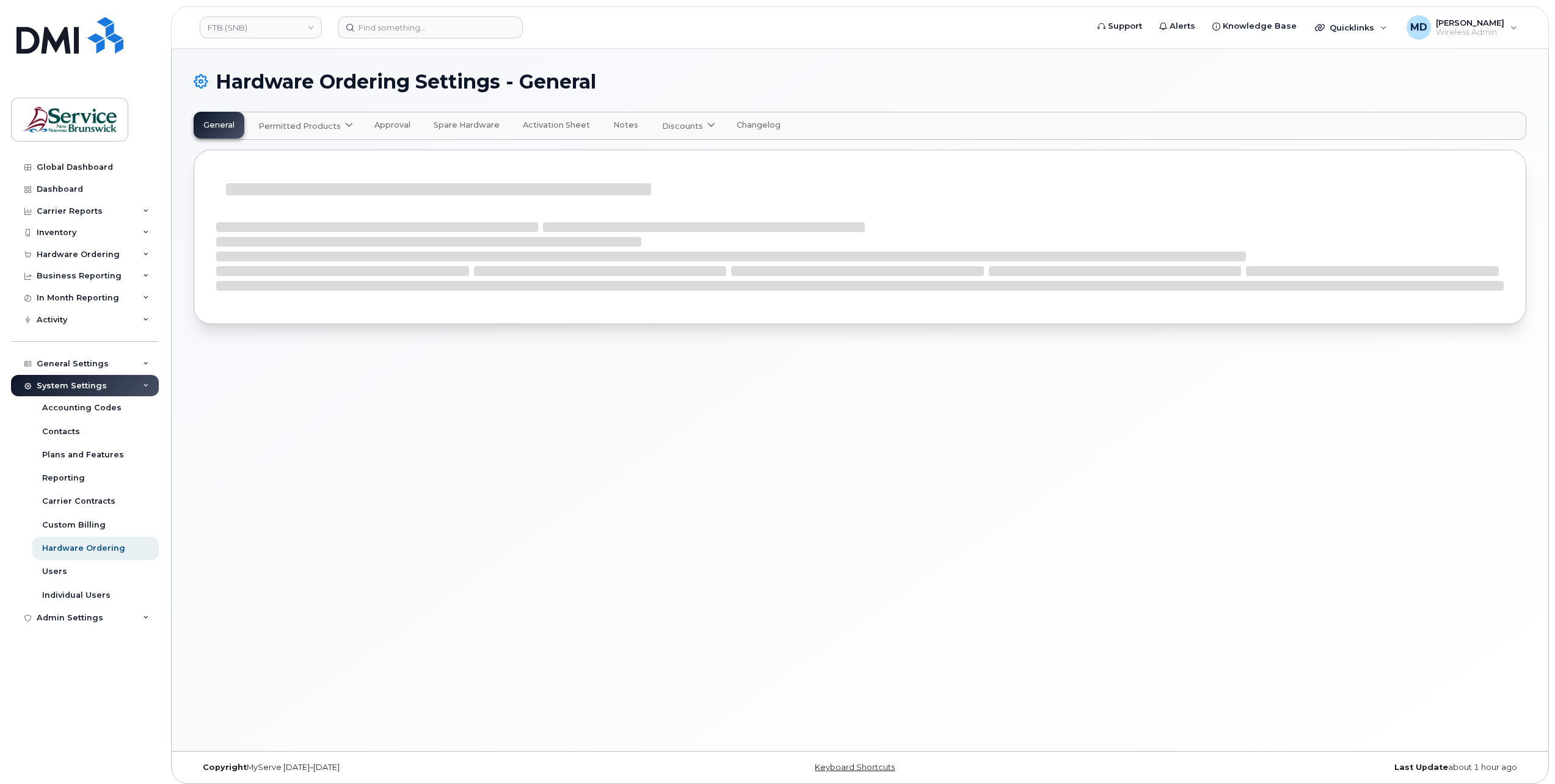
select select "admins"
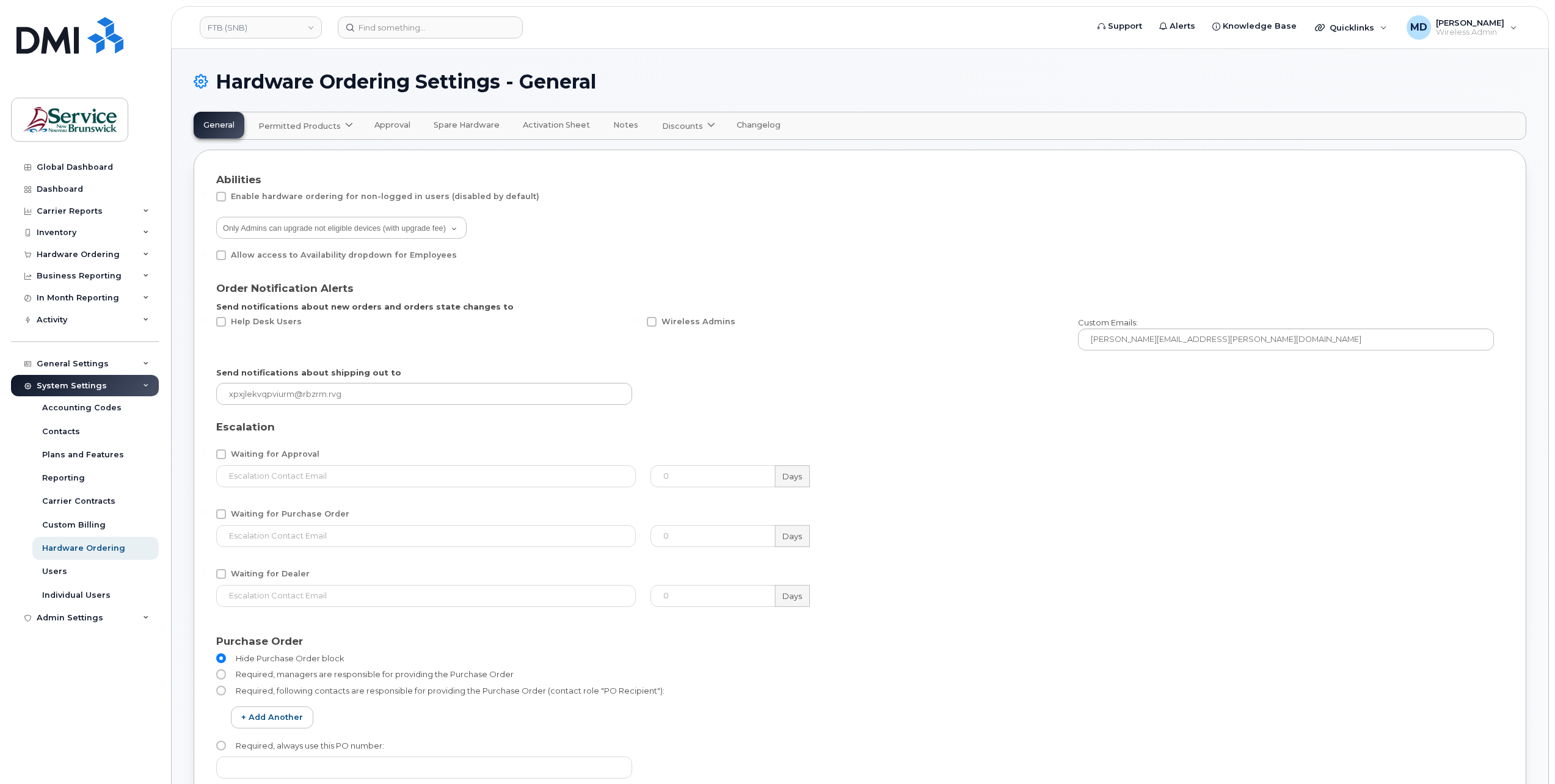
click at [317, 128] on span "Permitted Products" at bounding box center [299, 126] width 82 height 11
click at [272, 149] on div "Bell available" at bounding box center [307, 156] width 92 height 15
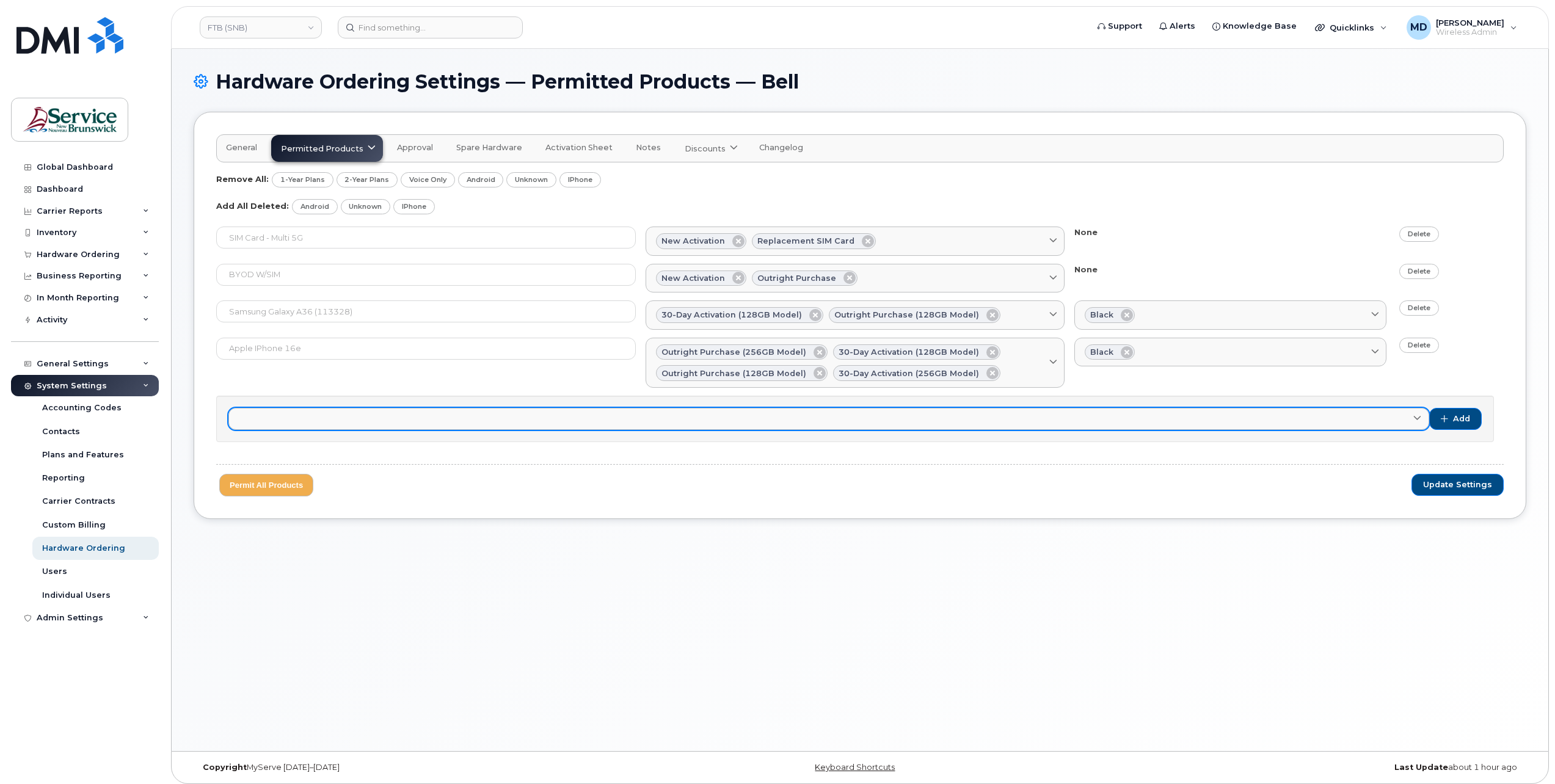
click at [259, 410] on link at bounding box center [828, 419] width 1200 height 22
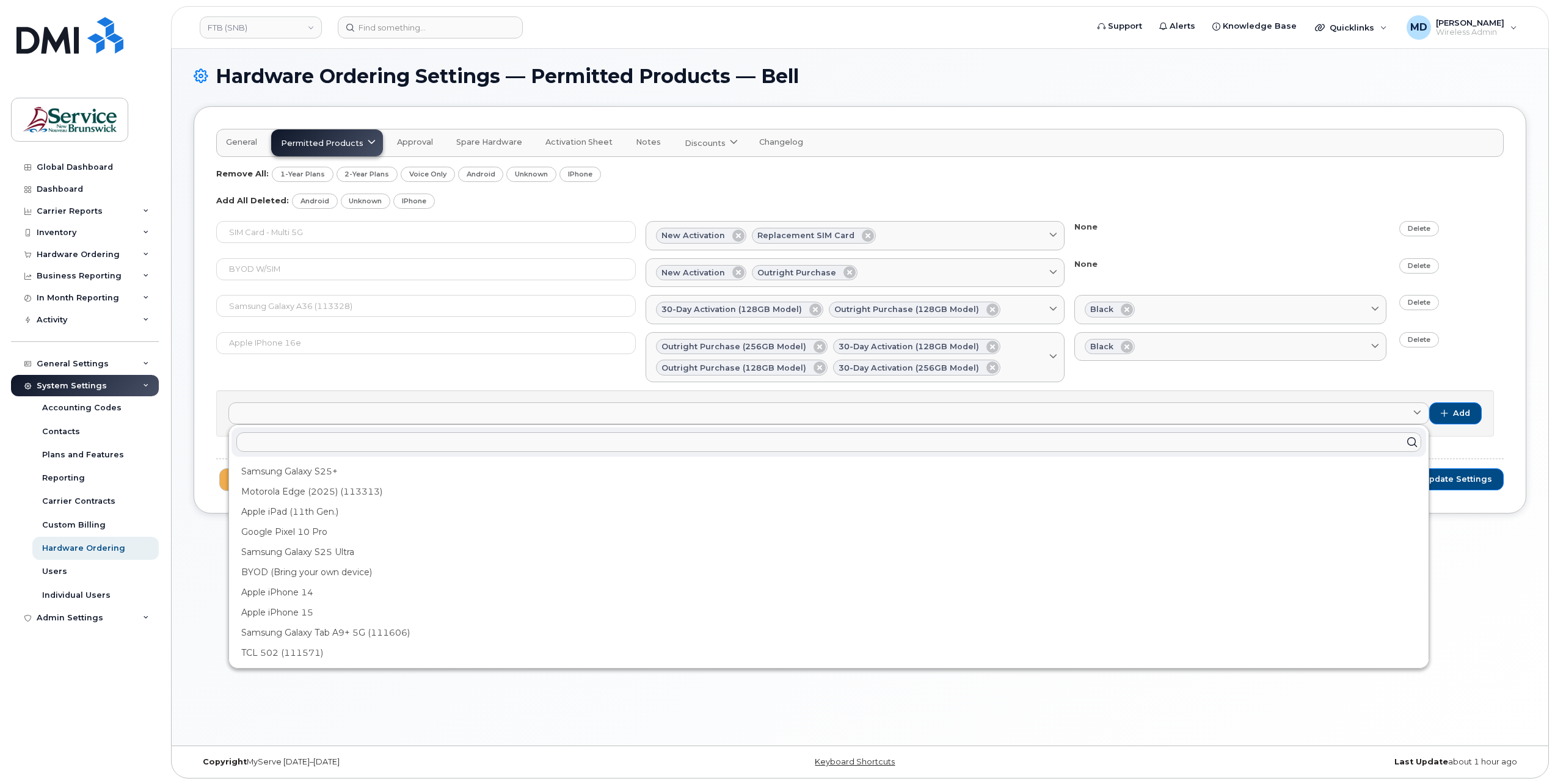
click at [338, 440] on input "text" at bounding box center [829, 442] width 1185 height 19
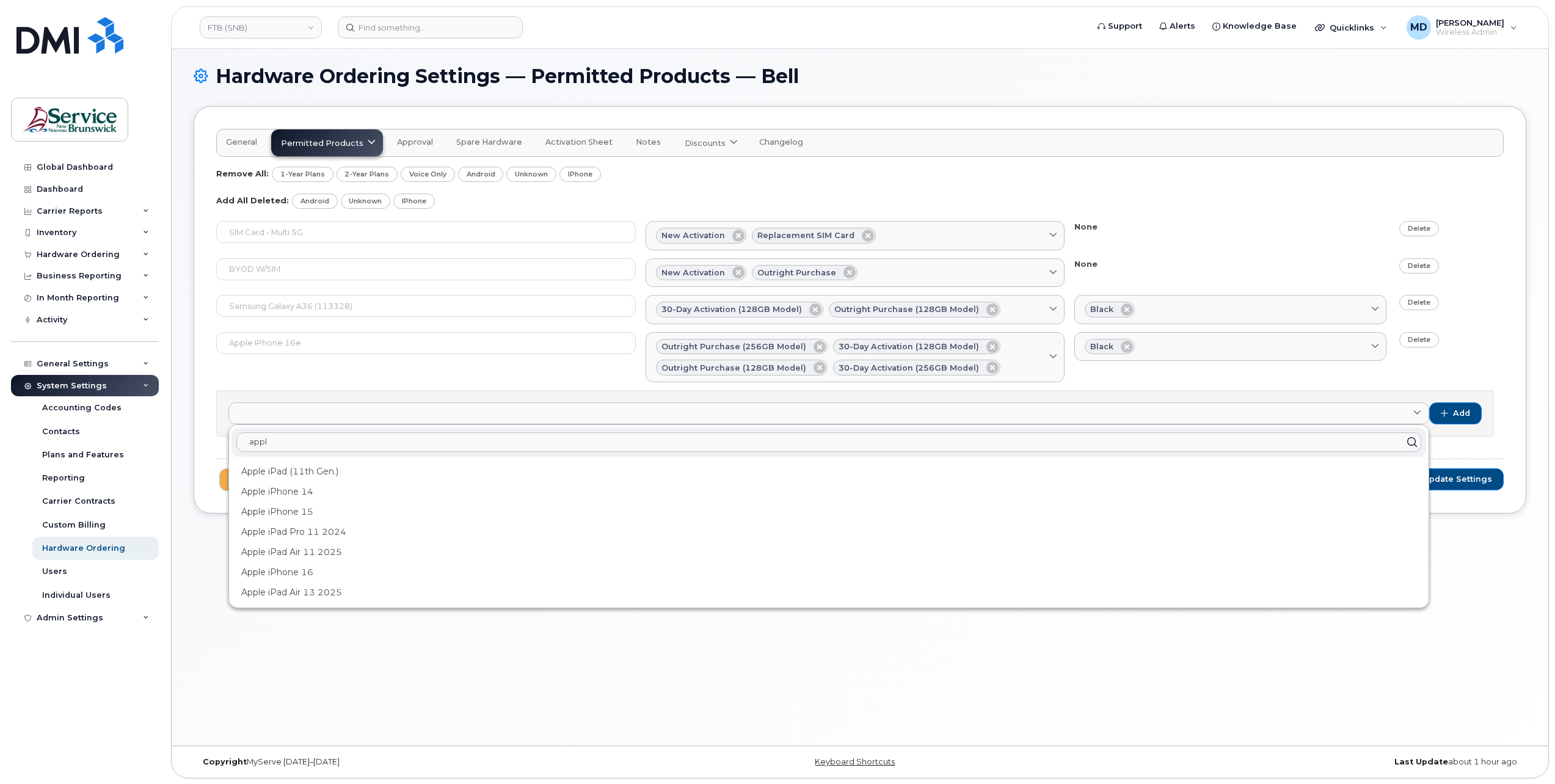
type input "appl"
click at [243, 25] on link "FTB (SNB)" at bounding box center [260, 27] width 122 height 22
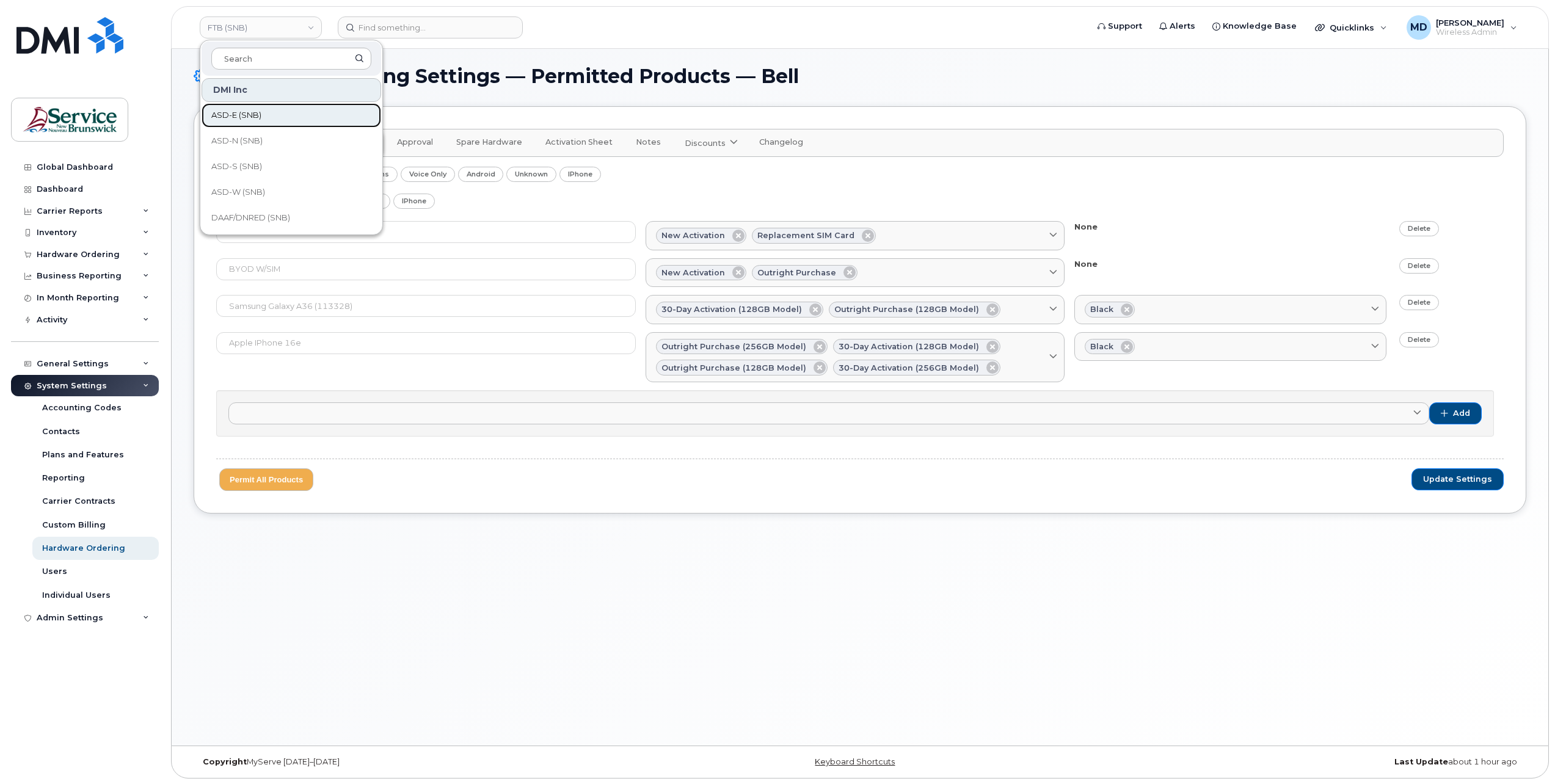
click at [245, 111] on span "ASD-E (SNB)" at bounding box center [237, 115] width 50 height 12
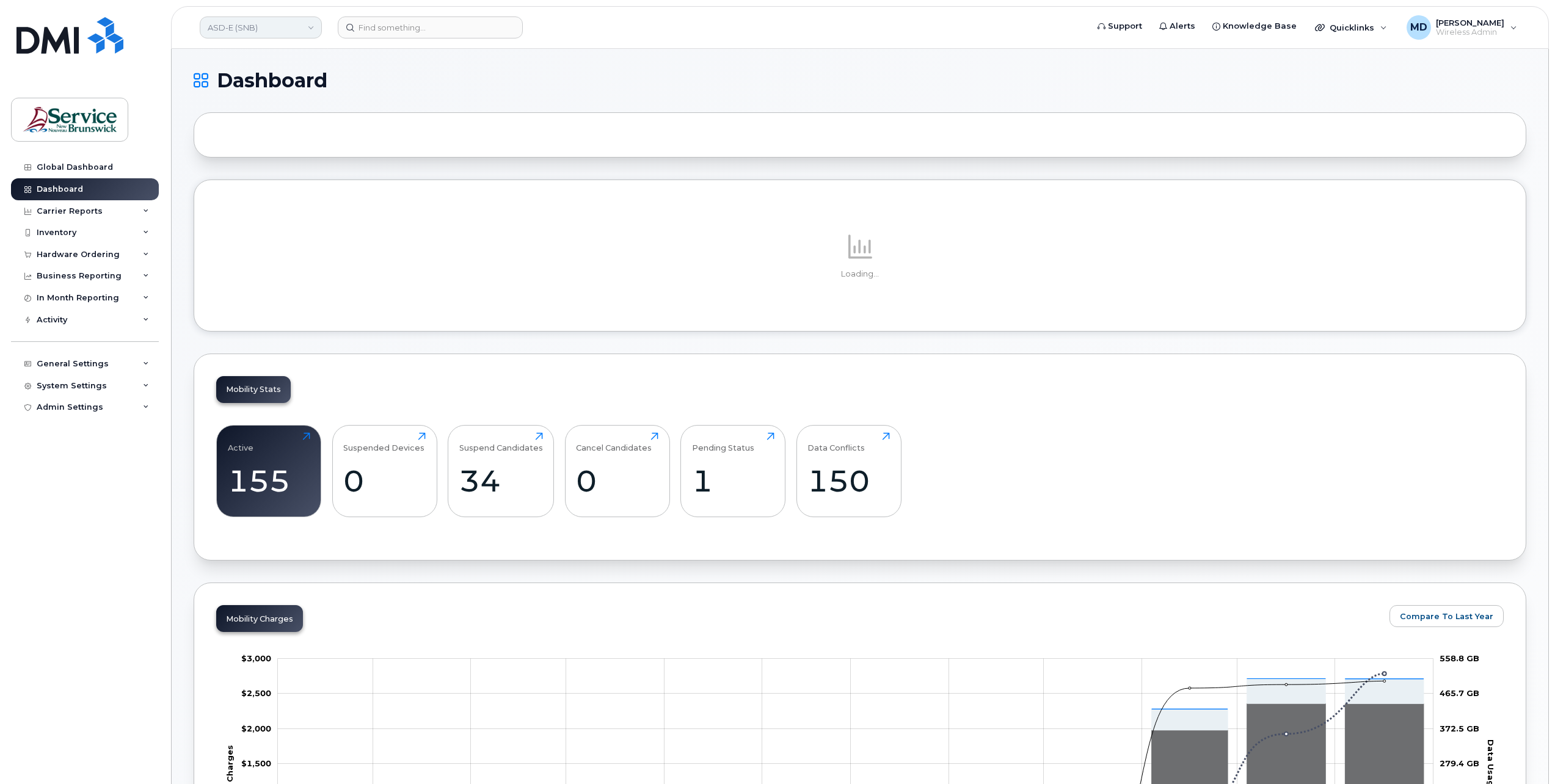
click at [227, 24] on link "ASD-E (SNB)" at bounding box center [260, 27] width 122 height 22
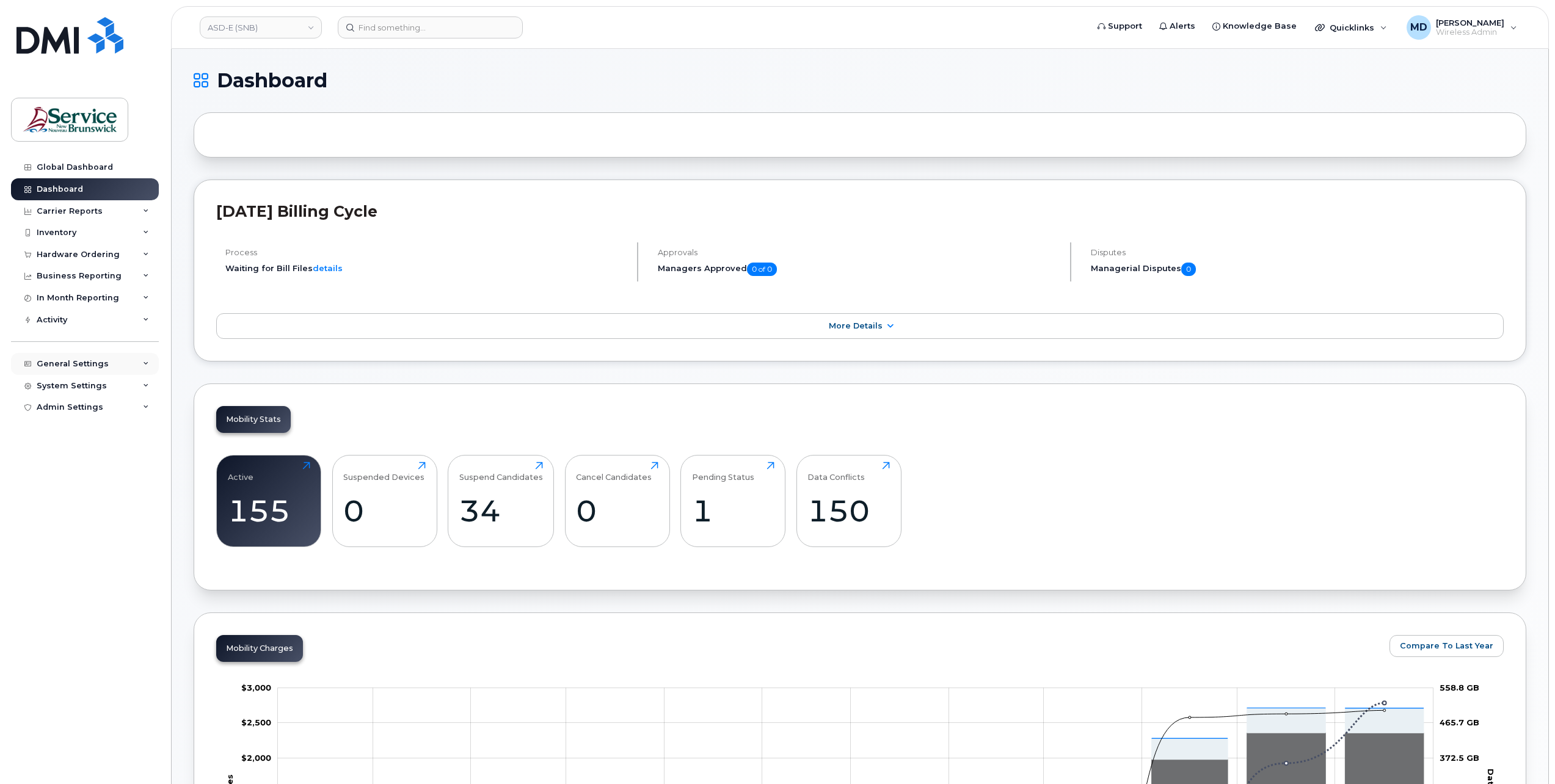
click at [87, 365] on div "General Settings" at bounding box center [72, 364] width 72 height 10
click at [56, 567] on div "System Settings" at bounding box center [84, 572] width 148 height 22
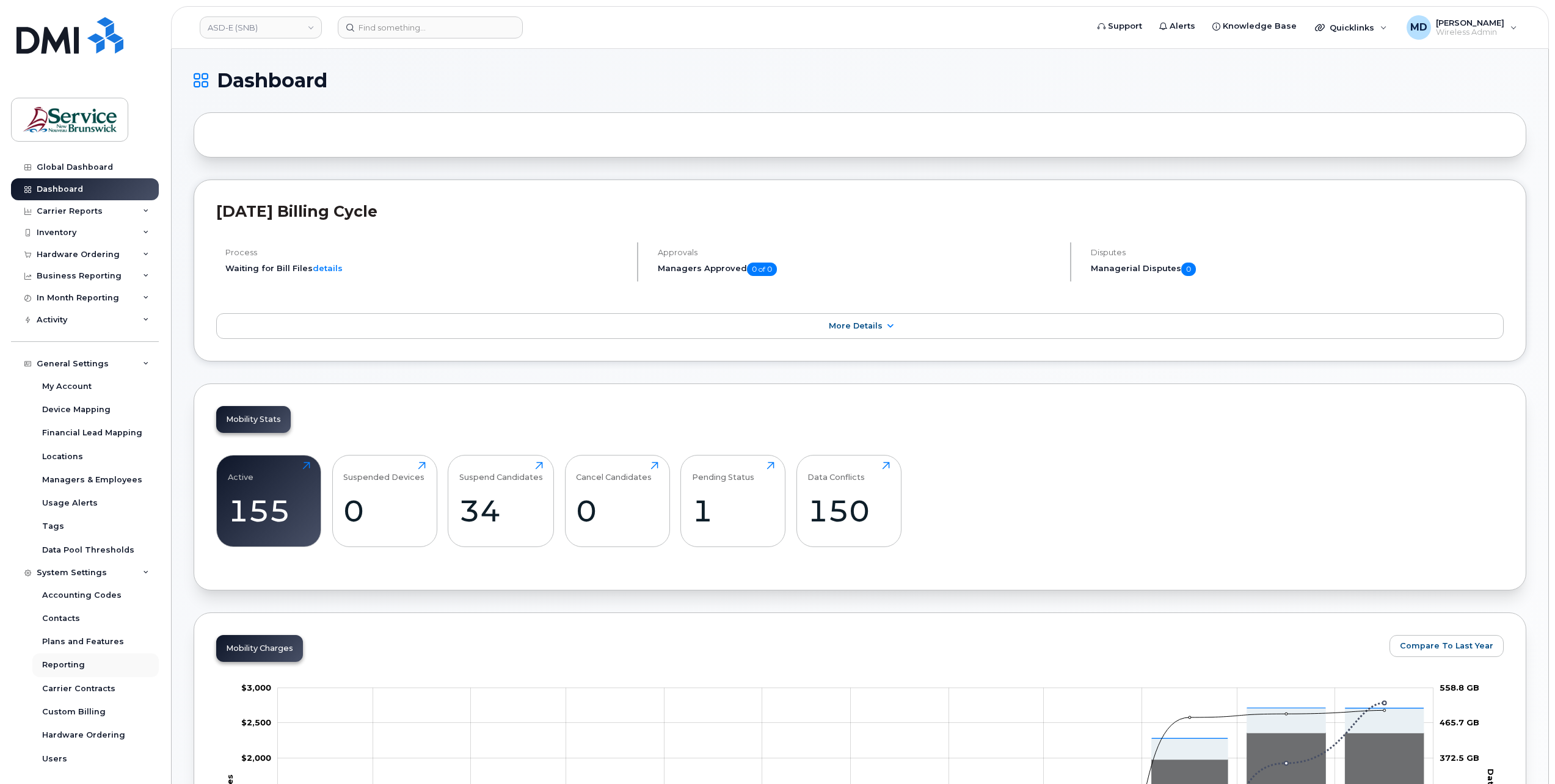
scroll to position [49, 0]
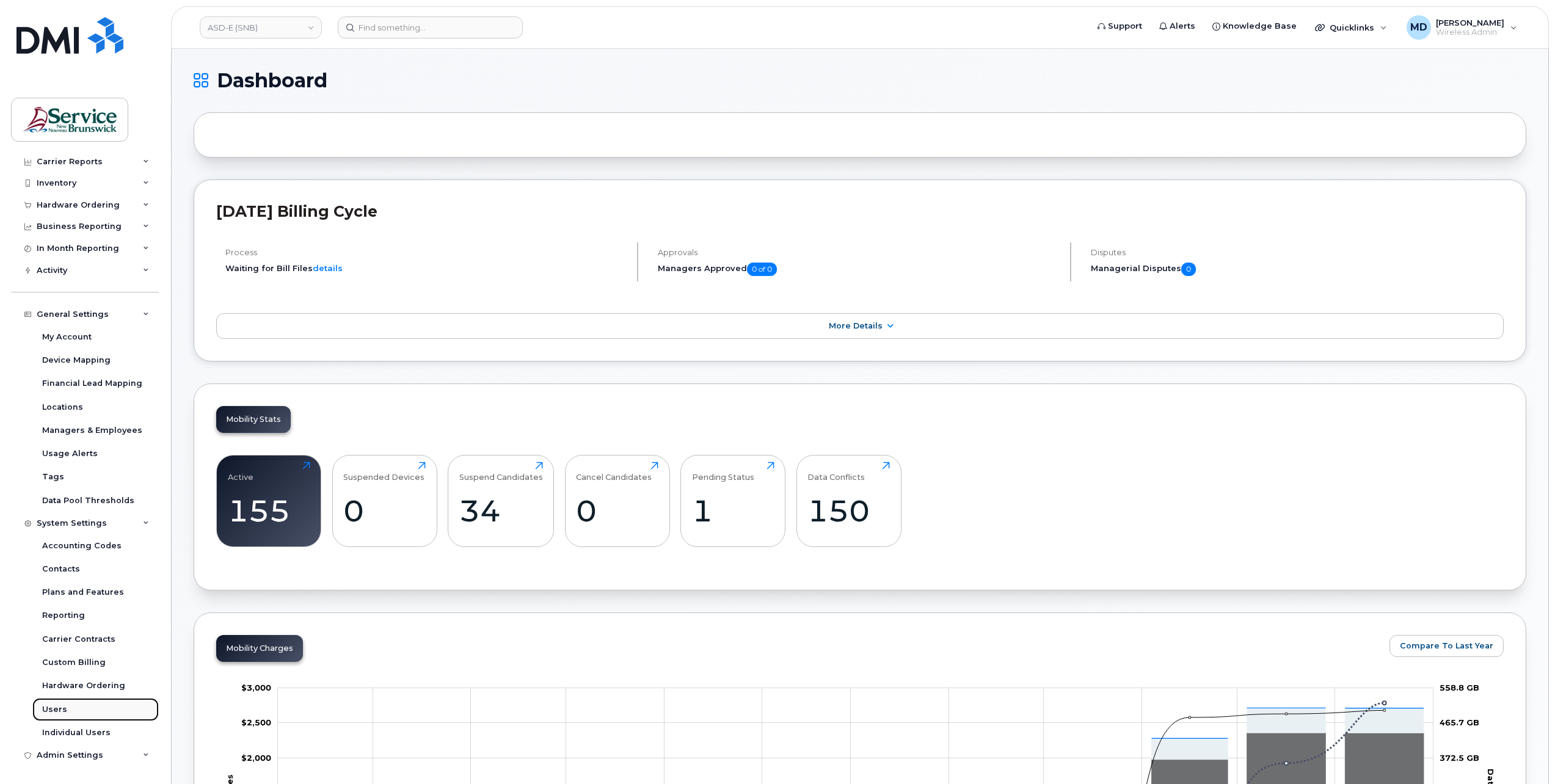
click at [61, 709] on div "Users" at bounding box center [54, 709] width 25 height 11
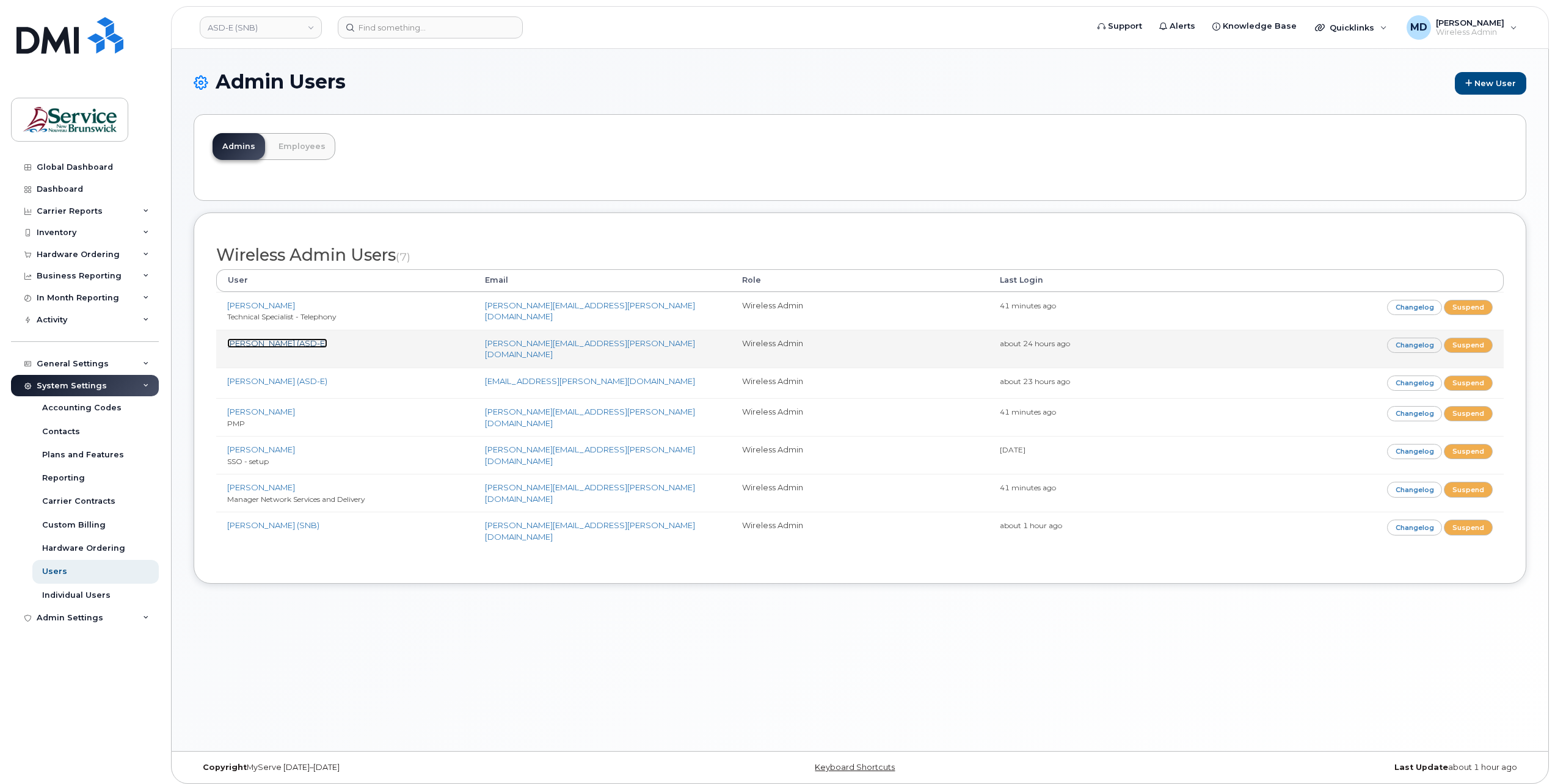
click at [327, 341] on link "McEachern, Melissa (ASD-E)" at bounding box center [277, 343] width 100 height 10
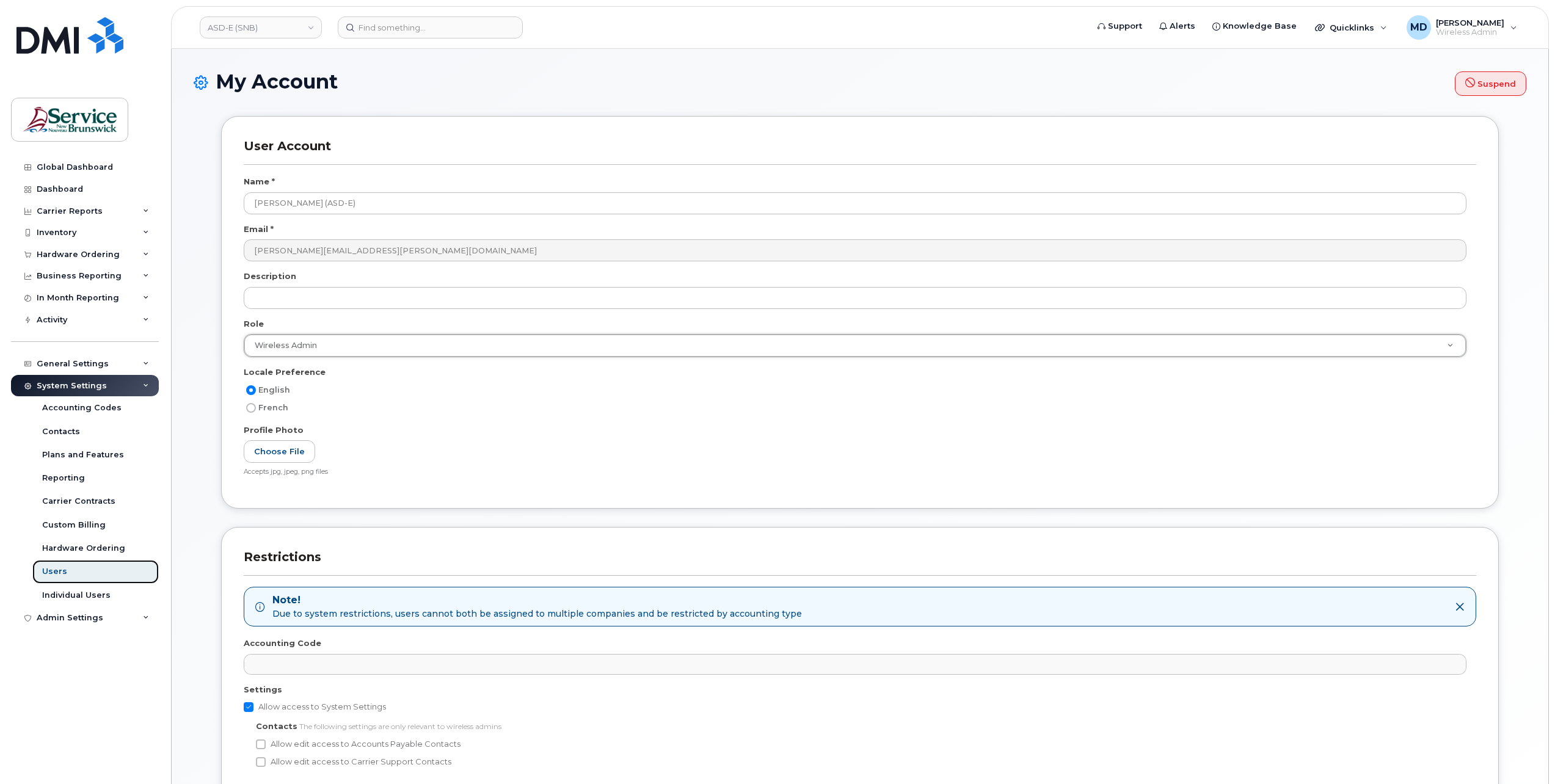
click at [53, 570] on div "Users" at bounding box center [54, 571] width 25 height 11
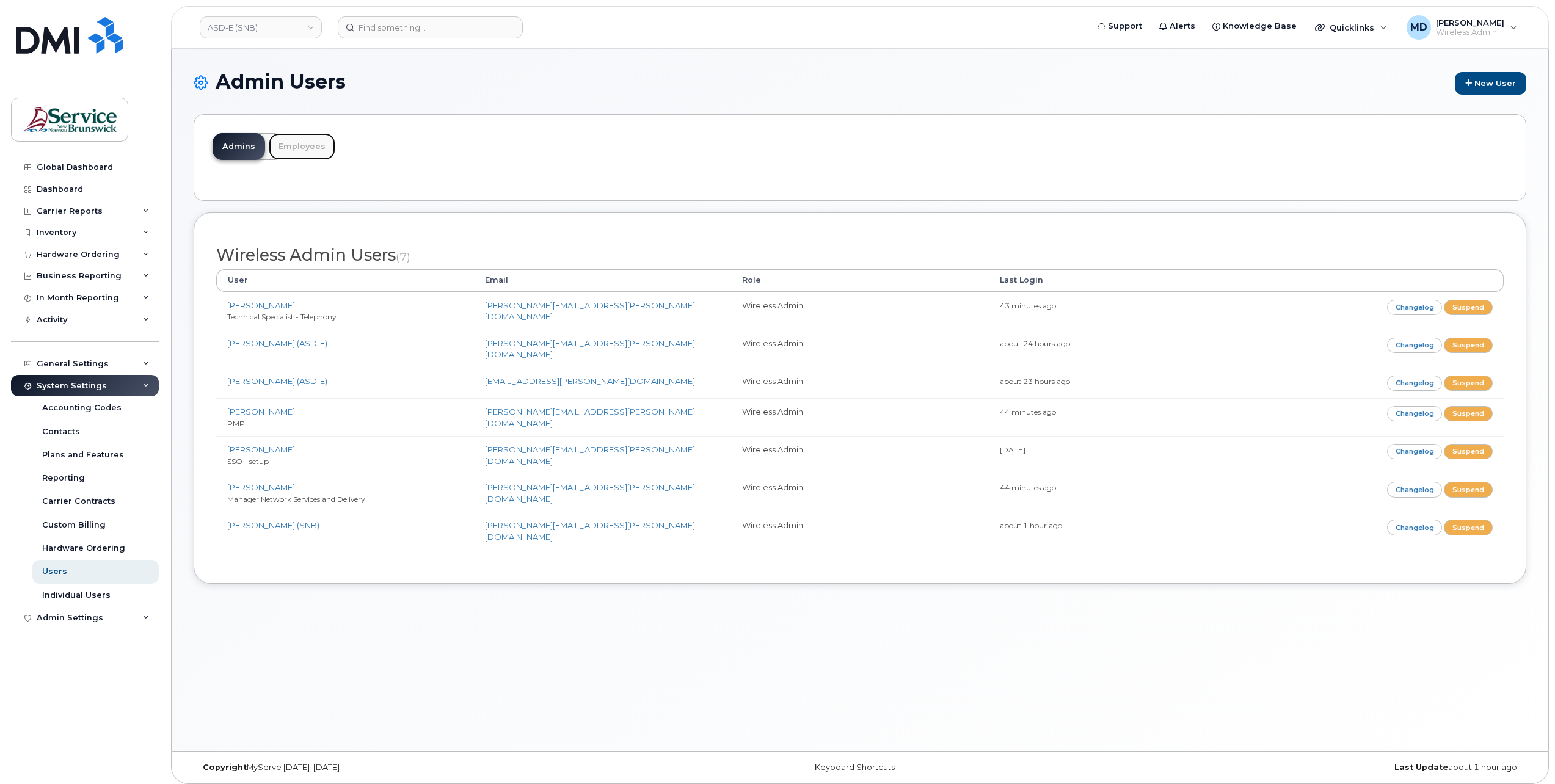
click at [312, 145] on link "Employees" at bounding box center [302, 147] width 66 height 27
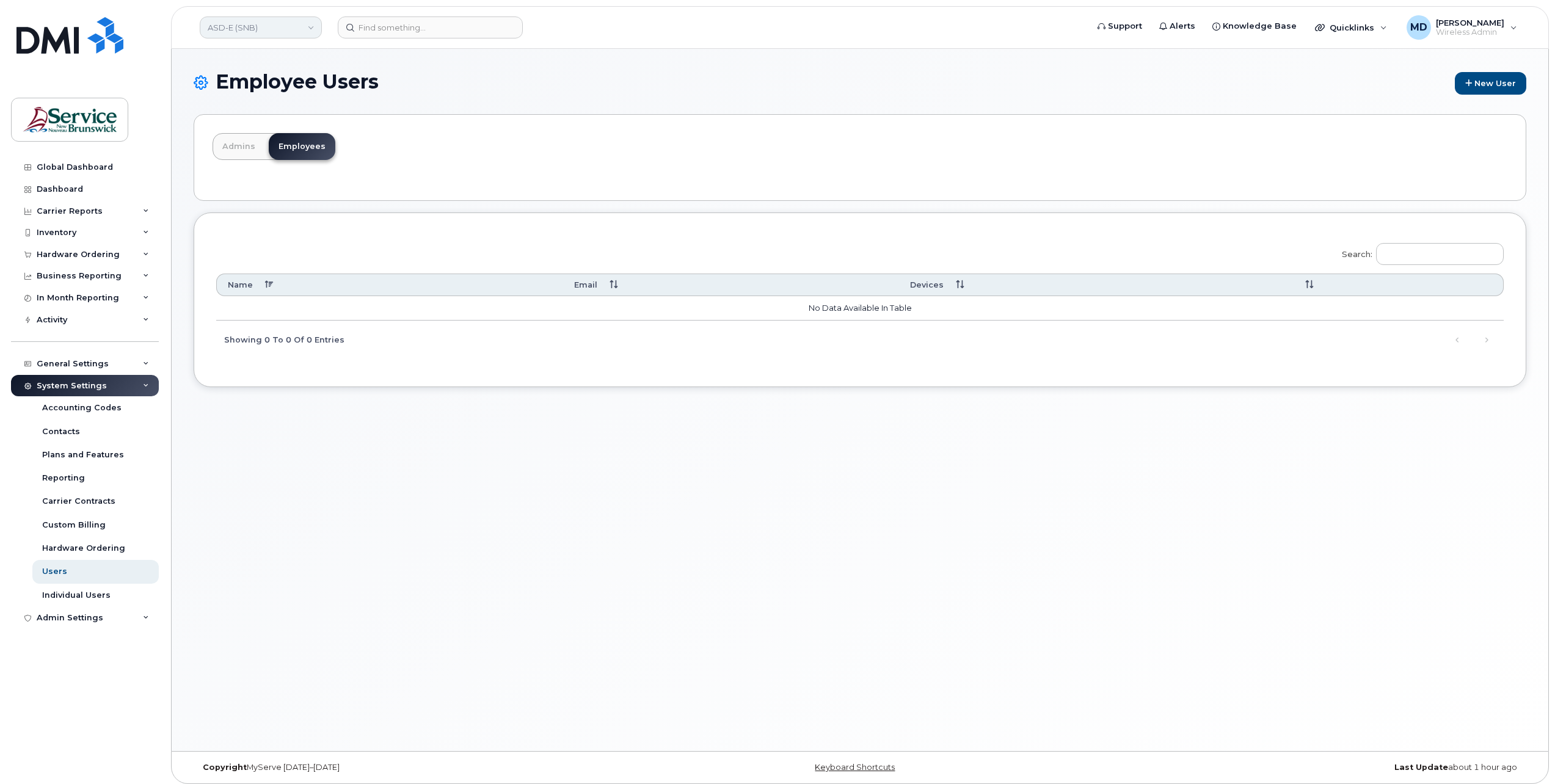
click at [285, 36] on link "ASD-E (SNB)" at bounding box center [260, 27] width 122 height 22
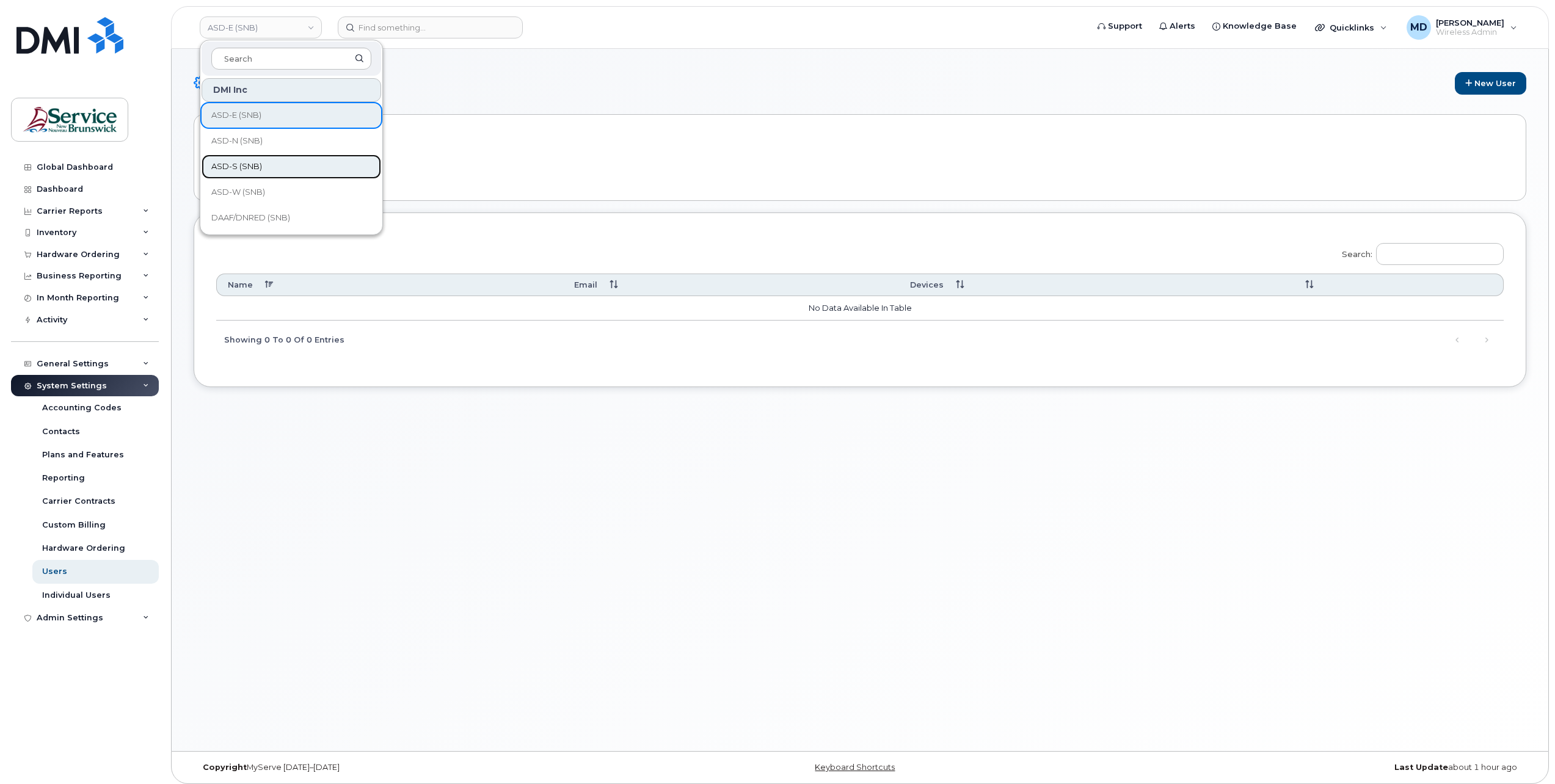
click at [240, 169] on span "ASD-S (SNB)" at bounding box center [237, 167] width 51 height 12
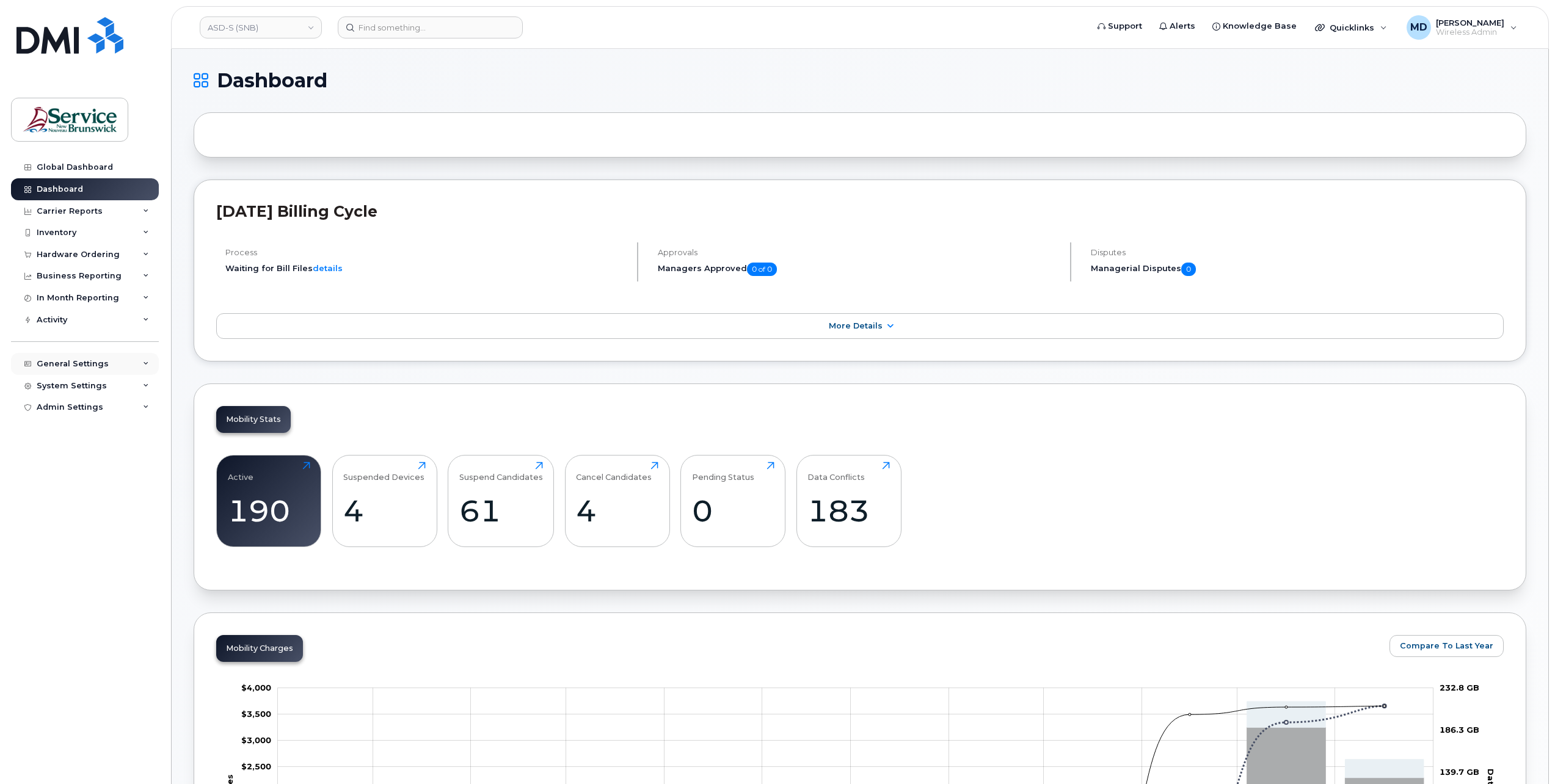
click at [92, 367] on div "General Settings" at bounding box center [72, 364] width 72 height 10
click at [93, 367] on div "General Settings" at bounding box center [72, 364] width 72 height 10
click at [86, 386] on div "System Settings" at bounding box center [71, 386] width 70 height 10
click at [55, 572] on div "Users" at bounding box center [54, 571] width 25 height 11
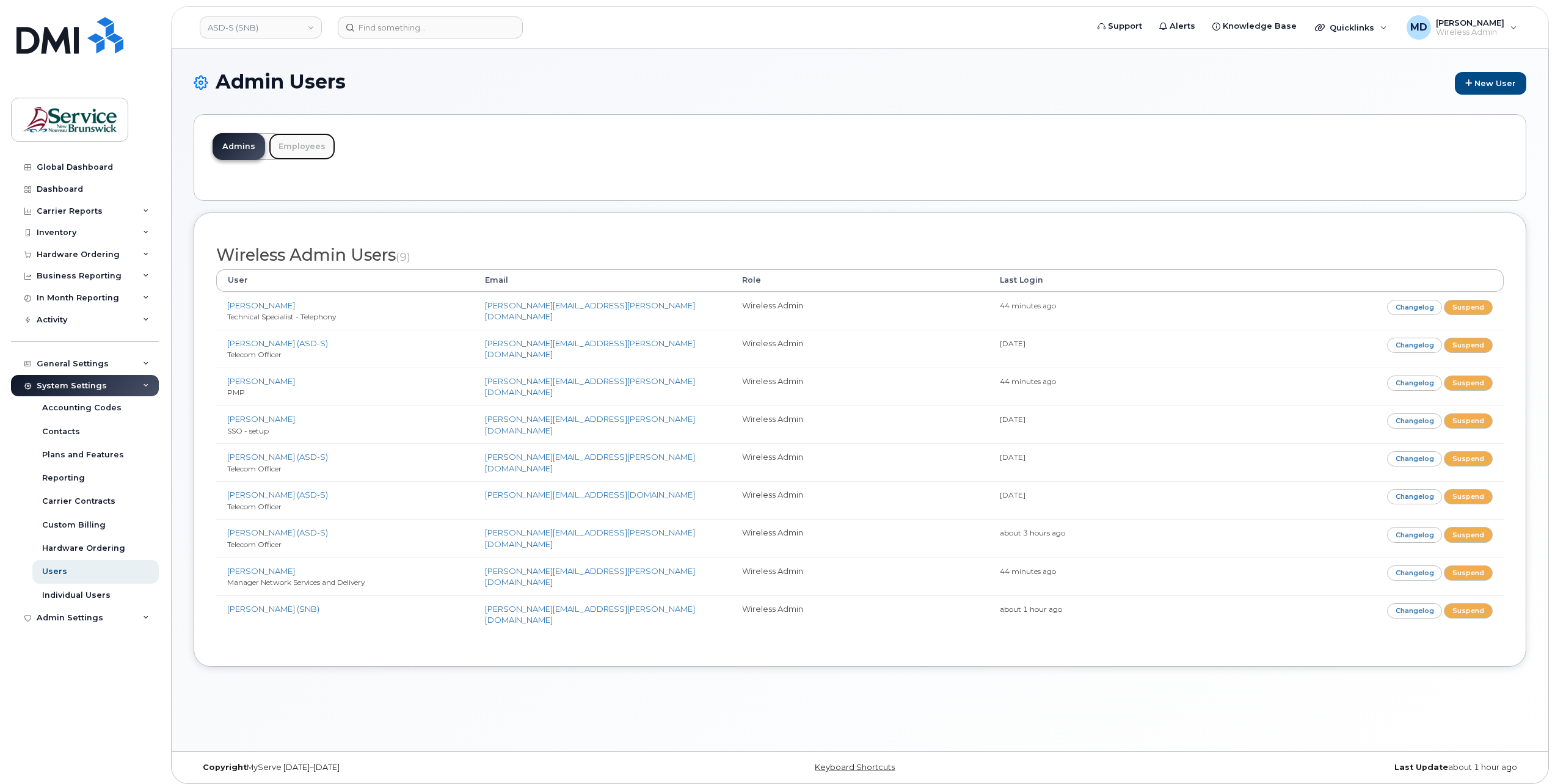
click at [305, 146] on link "Employees" at bounding box center [302, 147] width 66 height 27
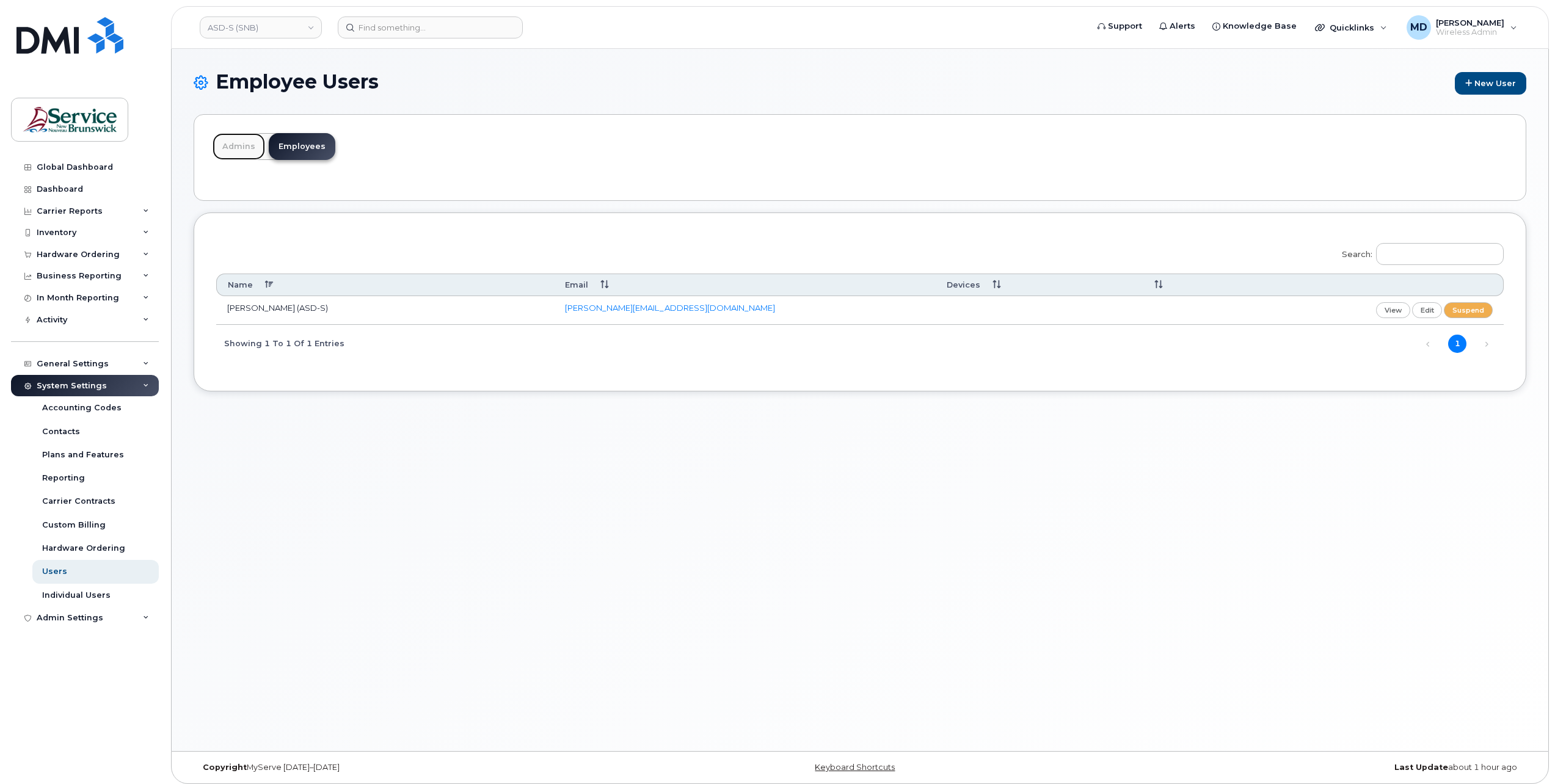
click at [237, 149] on link "Admins" at bounding box center [238, 147] width 52 height 27
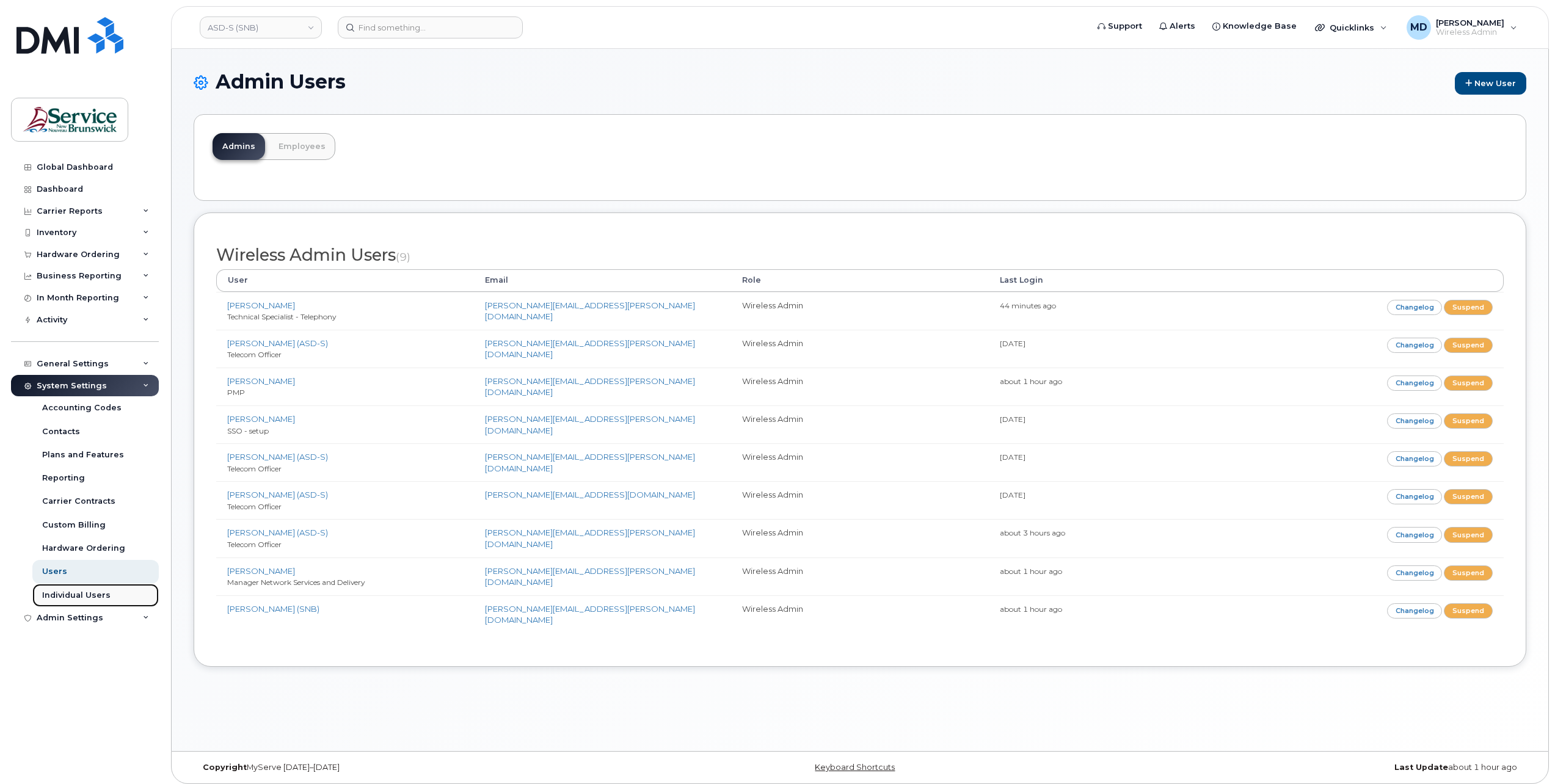
click at [99, 592] on div "Individual Users" at bounding box center [76, 595] width 69 height 11
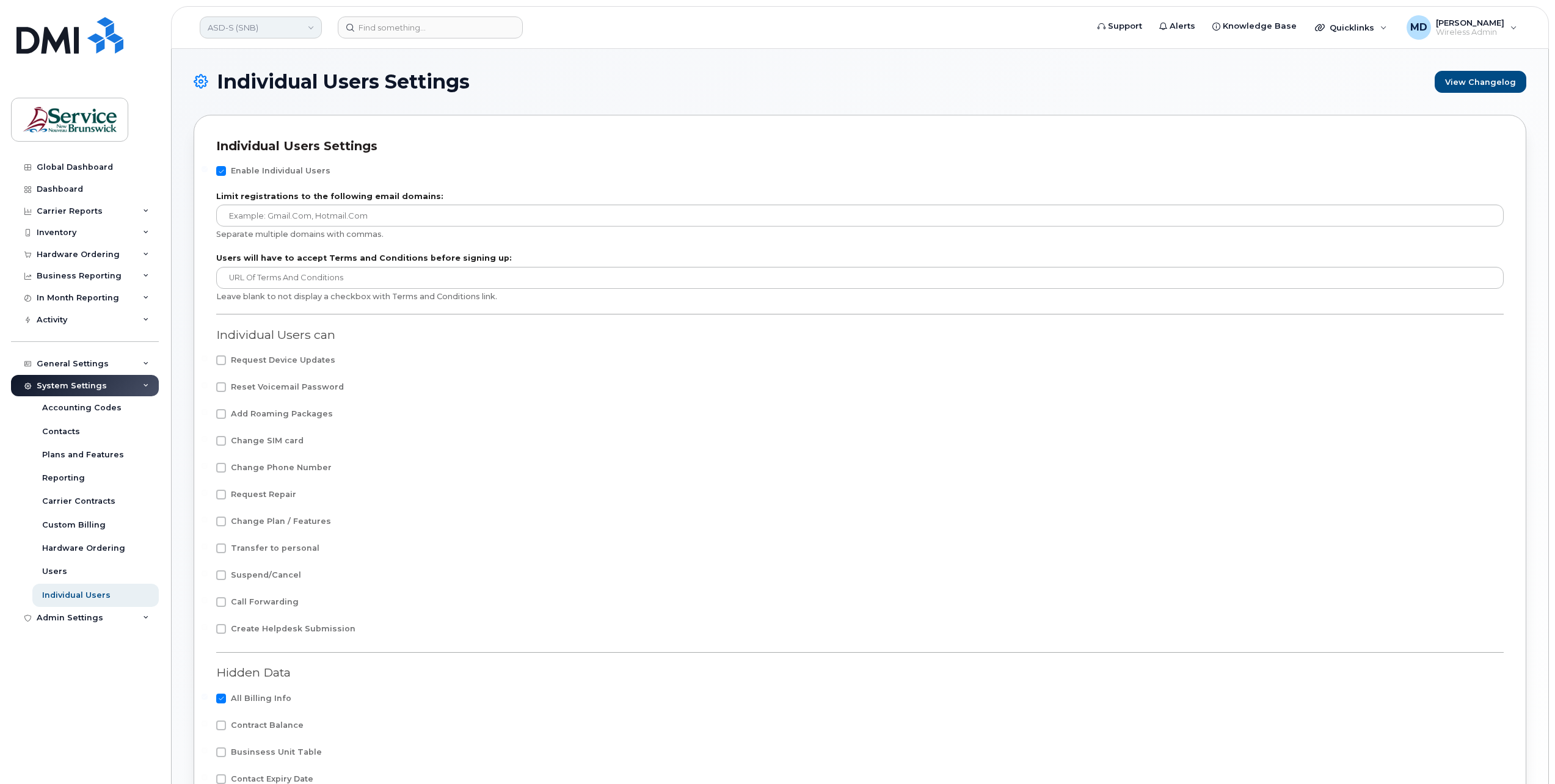
click at [291, 27] on link "ASD-S (SNB)" at bounding box center [260, 27] width 122 height 22
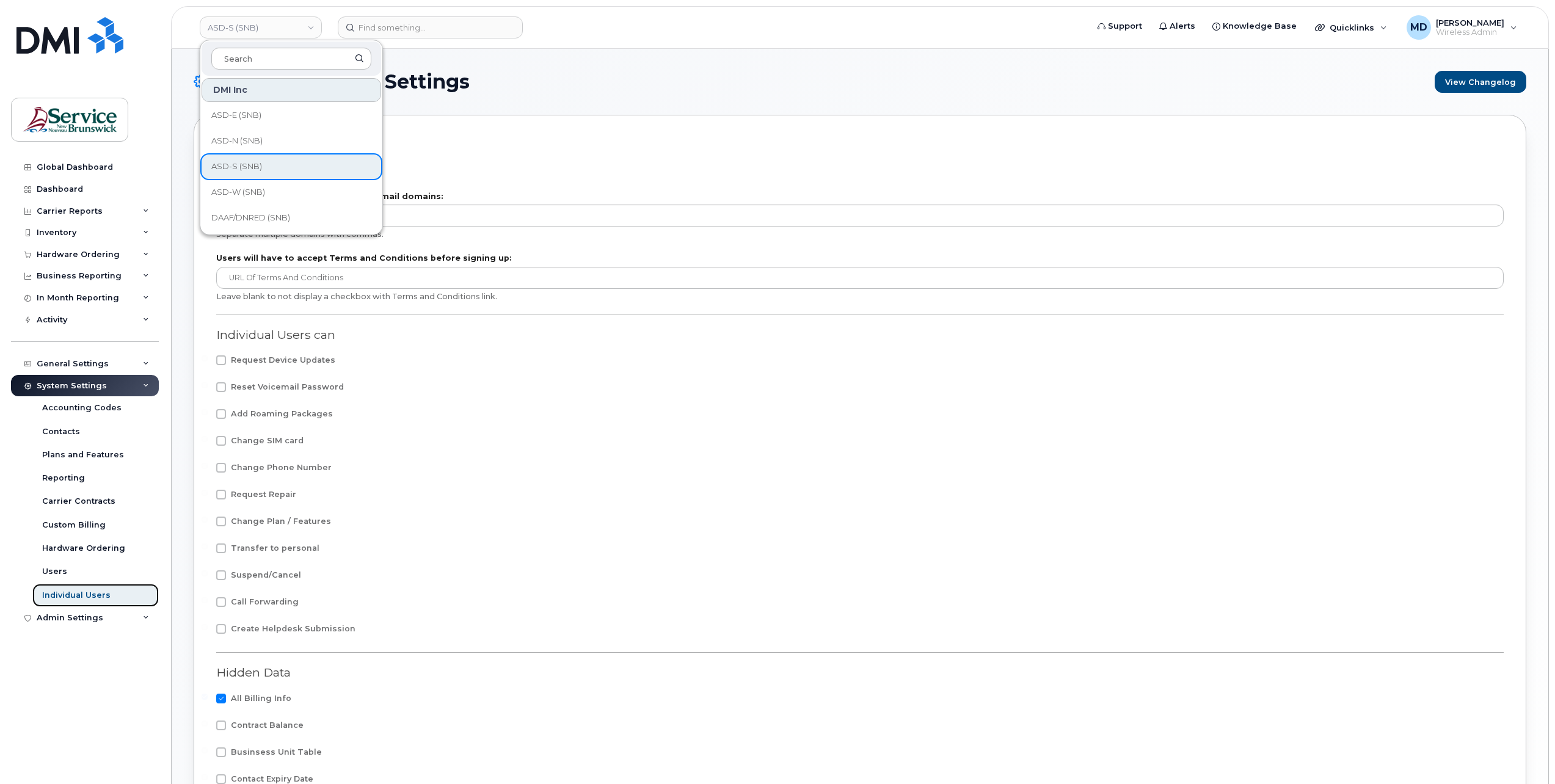
click at [63, 596] on div "Individual Users" at bounding box center [76, 595] width 69 height 11
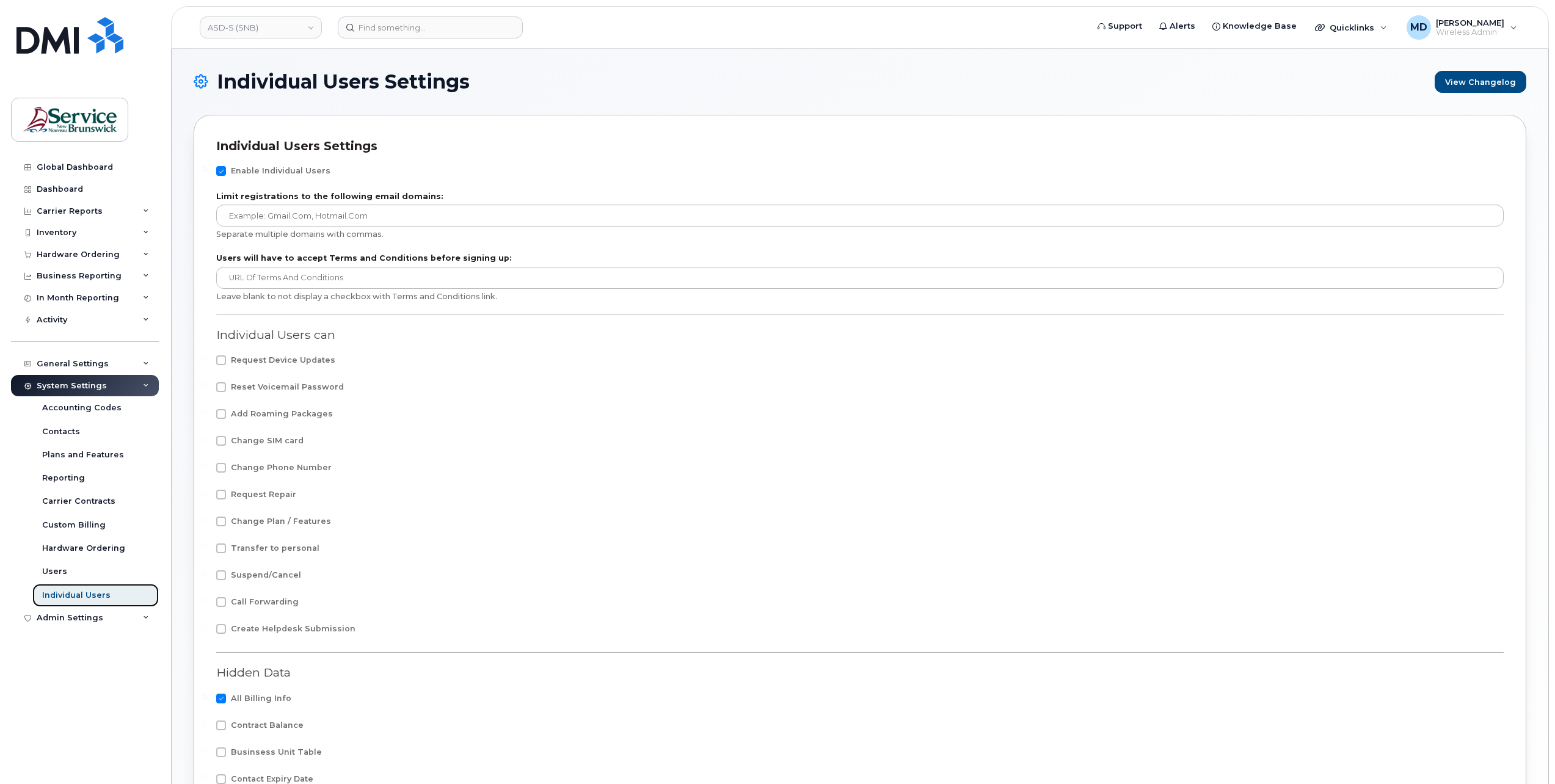
scroll to position [203, 0]
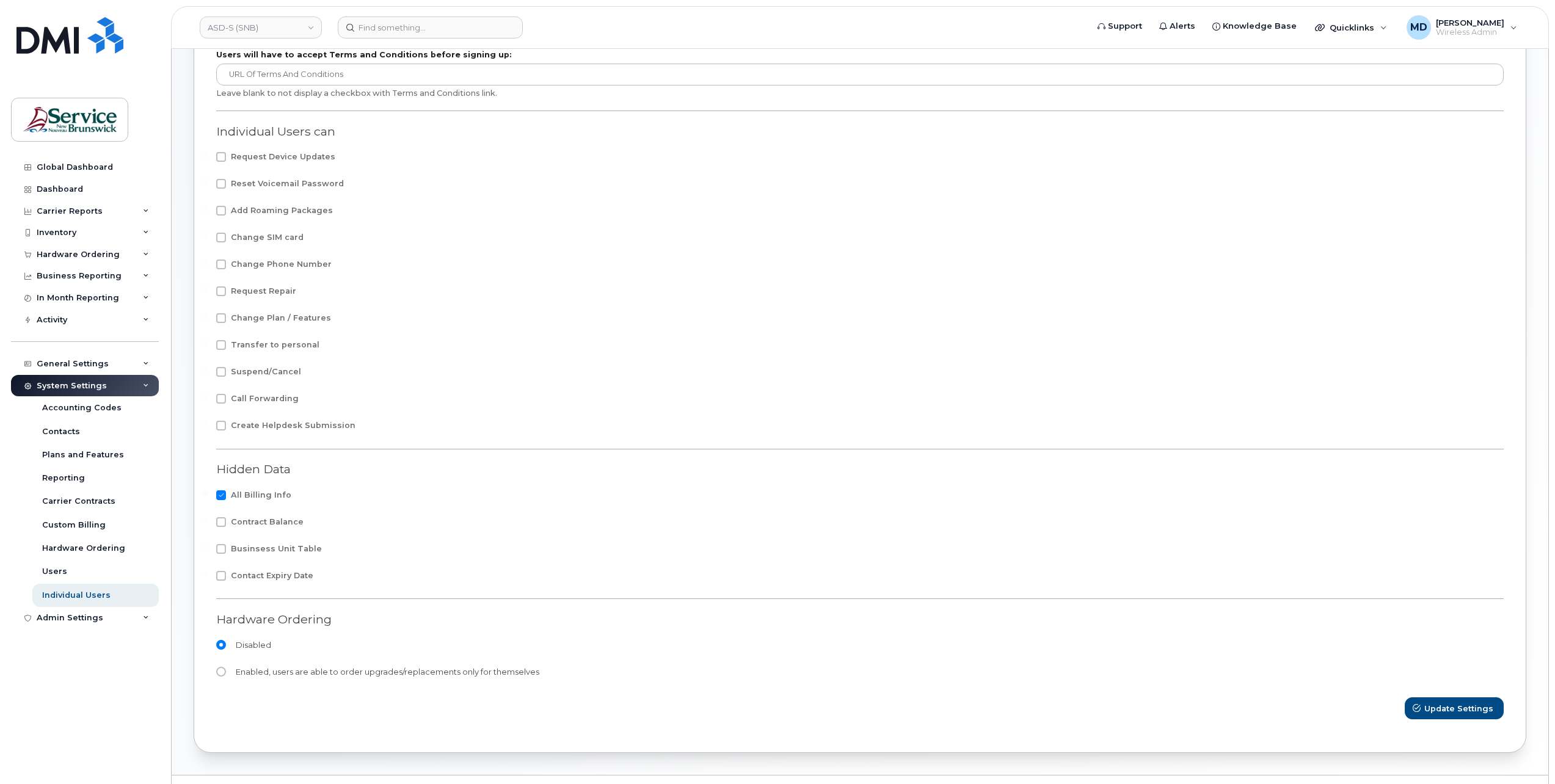
click at [265, 184] on span "Reset Voicemail Password" at bounding box center [287, 183] width 113 height 9
click at [207, 184] on input "Reset Voicemail Password" at bounding box center [204, 182] width 6 height 6
click at [220, 187] on span at bounding box center [221, 184] width 10 height 10
click at [207, 185] on input "Reset Voicemail Password" at bounding box center [204, 182] width 6 height 6
checkbox input "false"
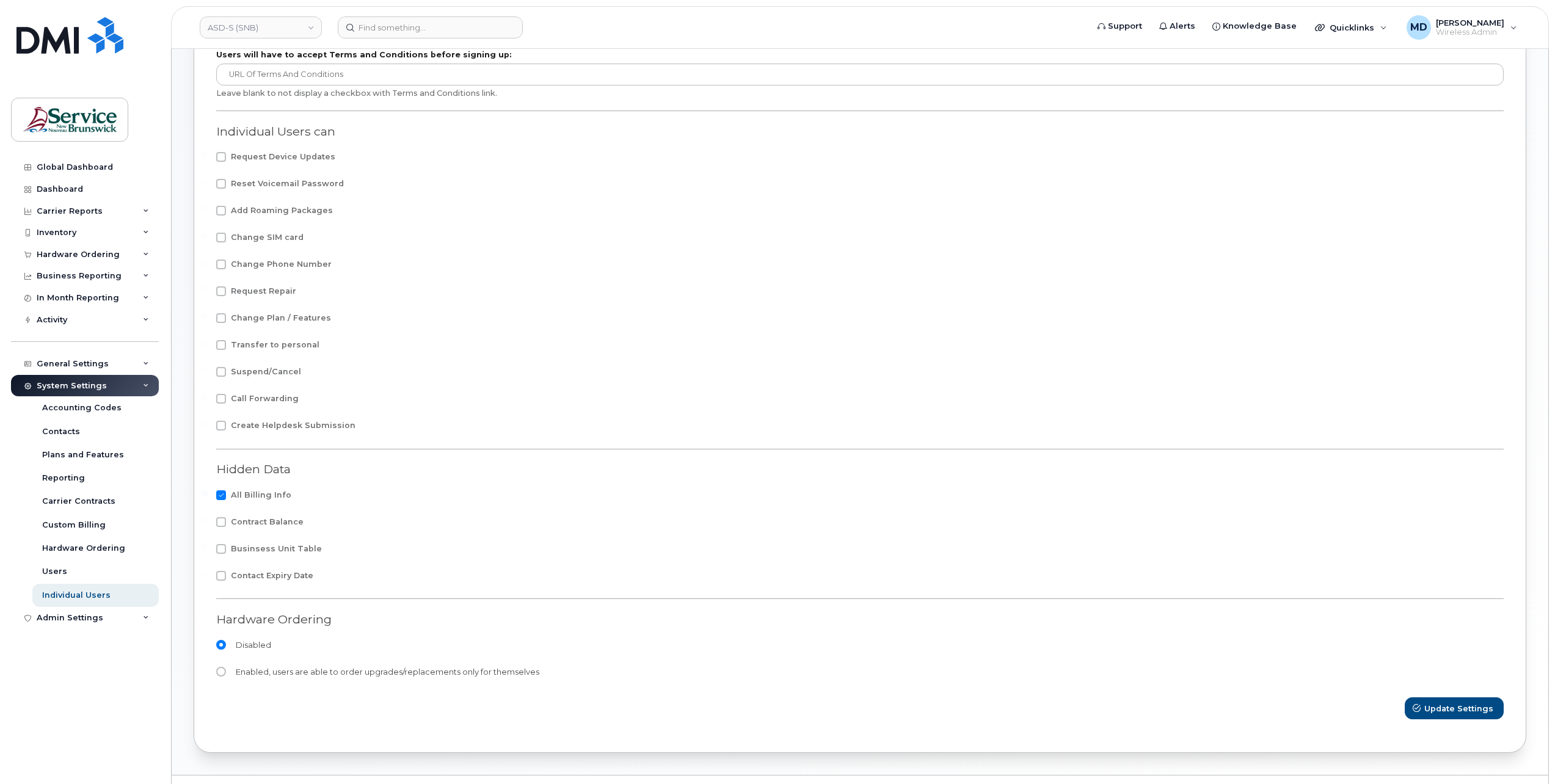
scroll to position [0, 0]
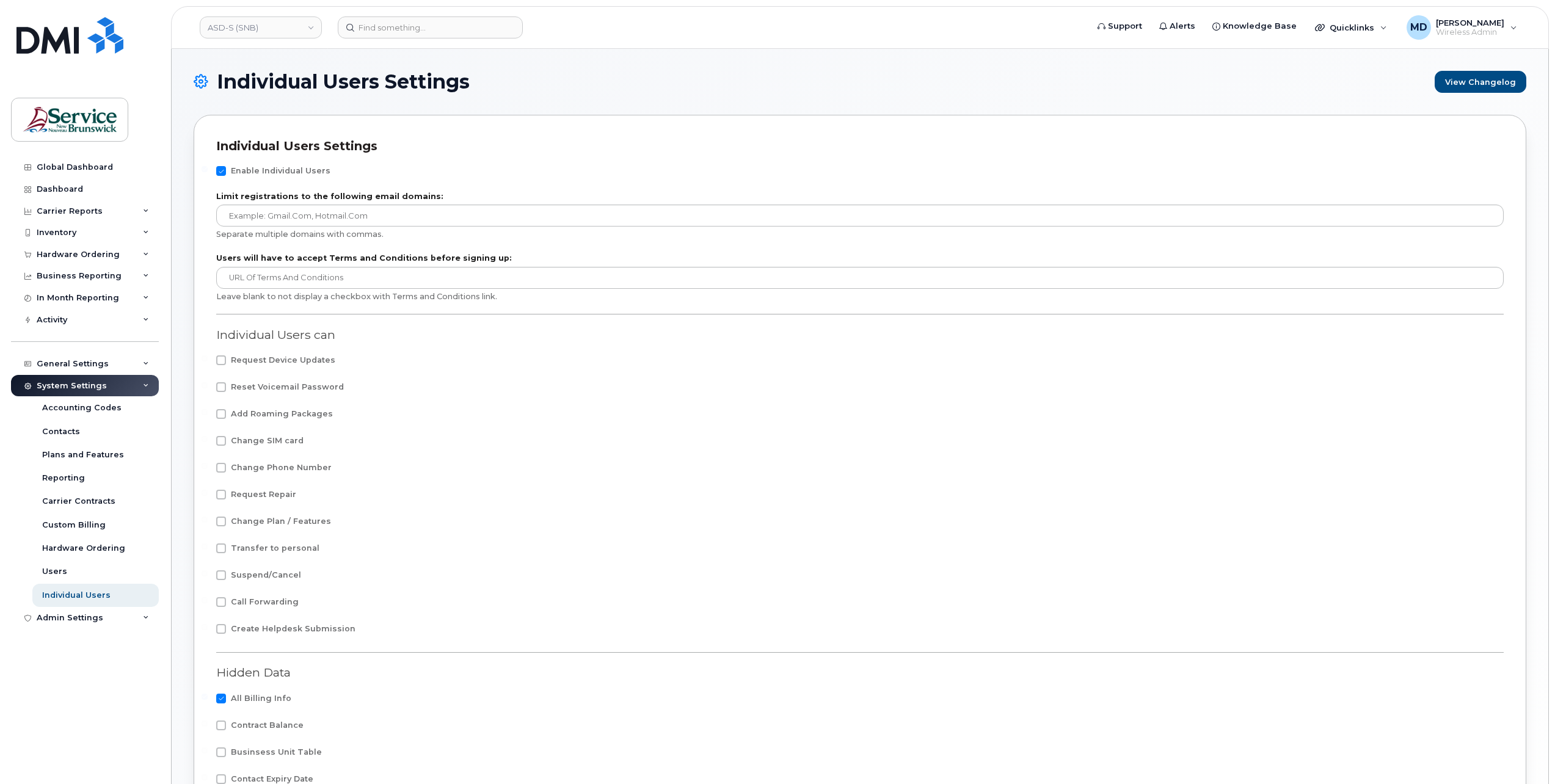
click at [227, 170] on label "Enable Individual Users" at bounding box center [273, 171] width 114 height 10
click at [207, 170] on input "Enable Individual Users" at bounding box center [204, 169] width 6 height 6
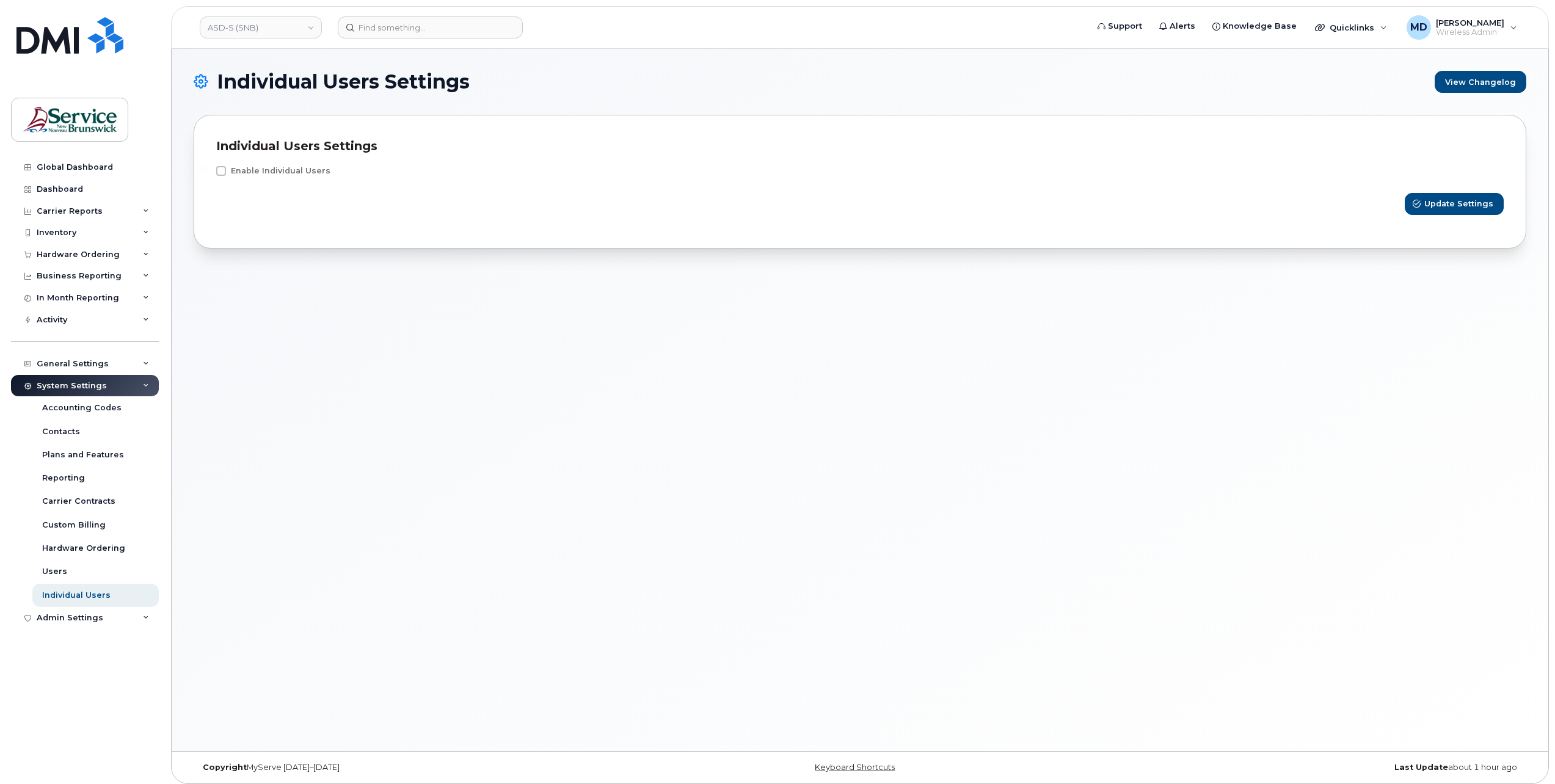
click at [227, 170] on label "Enable Individual Users" at bounding box center [273, 171] width 114 height 10
click at [207, 170] on input "Enable Individual Users" at bounding box center [204, 169] width 6 height 6
checkbox input "true"
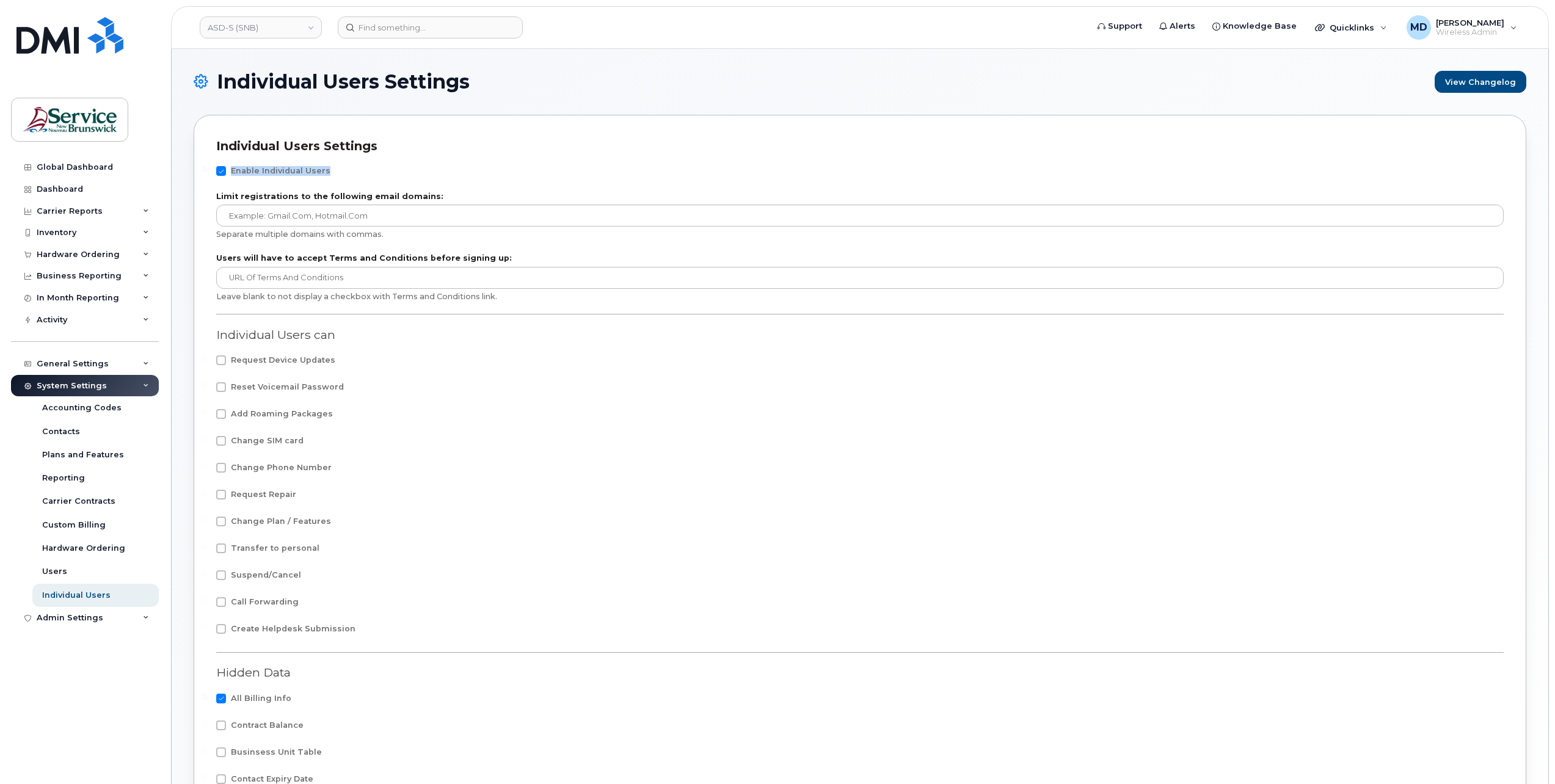
drag, startPoint x: 231, startPoint y: 173, endPoint x: 322, endPoint y: 174, distance: 91.0
click at [322, 174] on span "Enable Individual Users" at bounding box center [280, 170] width 99 height 9
drag, startPoint x: 322, startPoint y: 174, endPoint x: 340, endPoint y: 172, distance: 18.1
click at [340, 172] on div "Enable Individual Users" at bounding box center [859, 174] width 1288 height 16
drag, startPoint x: 245, startPoint y: 169, endPoint x: 320, endPoint y: 177, distance: 75.4
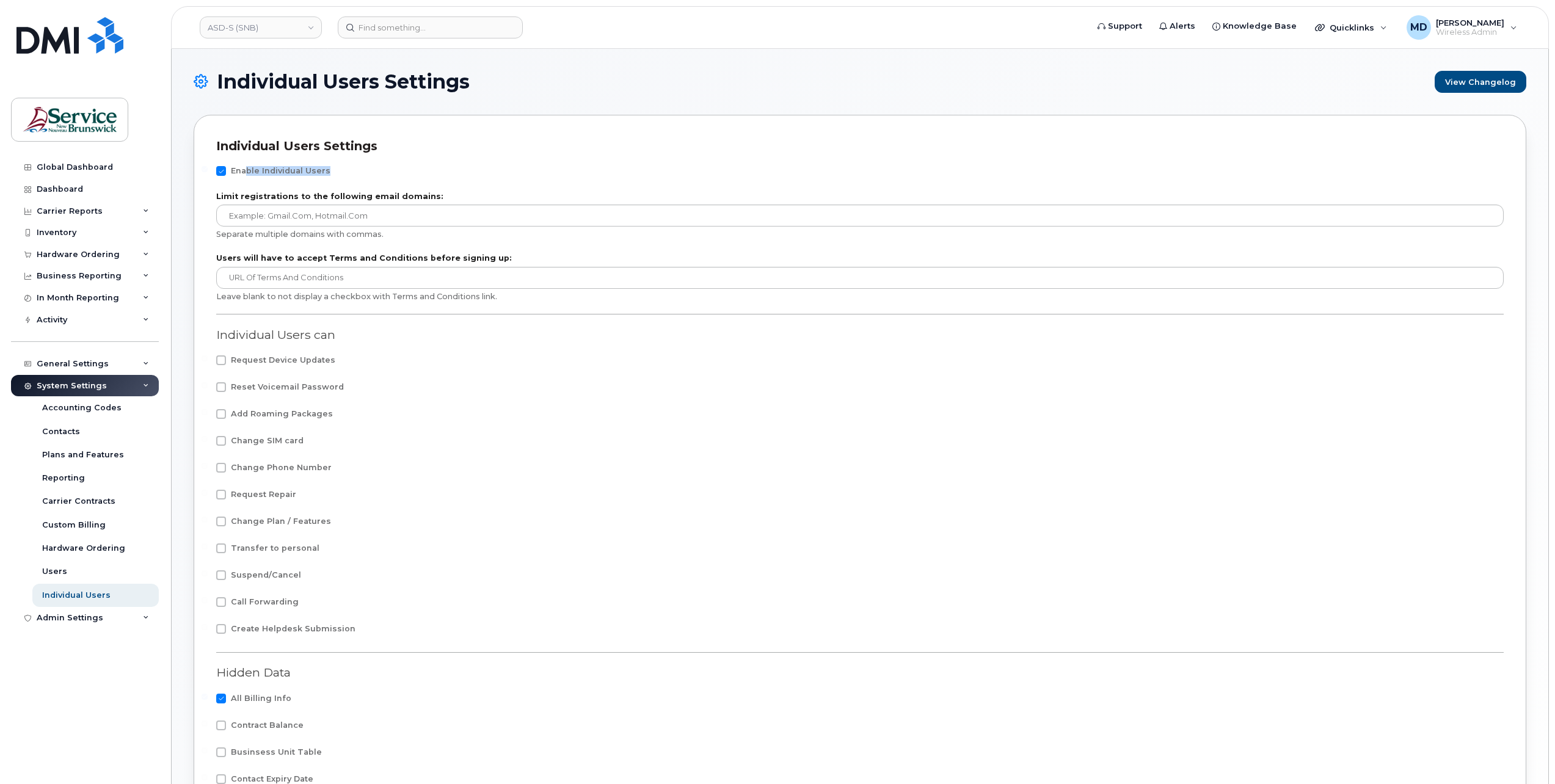
click at [320, 177] on div "Enable Individual Users" at bounding box center [859, 174] width 1288 height 16
drag, startPoint x: 320, startPoint y: 177, endPoint x: 352, endPoint y: 167, distance: 33.5
click at [352, 167] on div "Enable Individual Users" at bounding box center [859, 174] width 1288 height 16
click at [62, 571] on div "Users" at bounding box center [54, 571] width 25 height 11
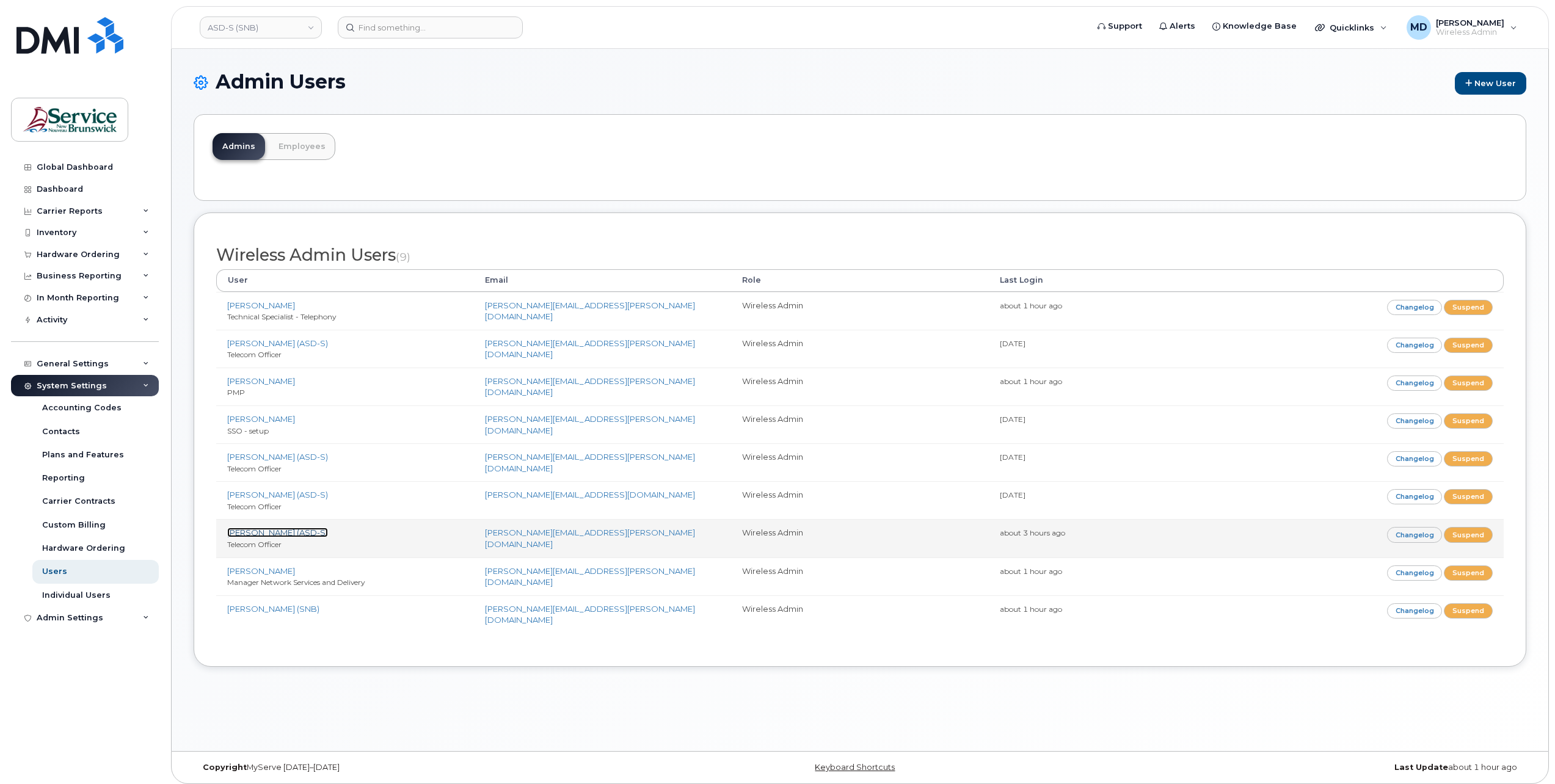
click at [282, 530] on link "[PERSON_NAME] (ASD-S)" at bounding box center [277, 532] width 101 height 10
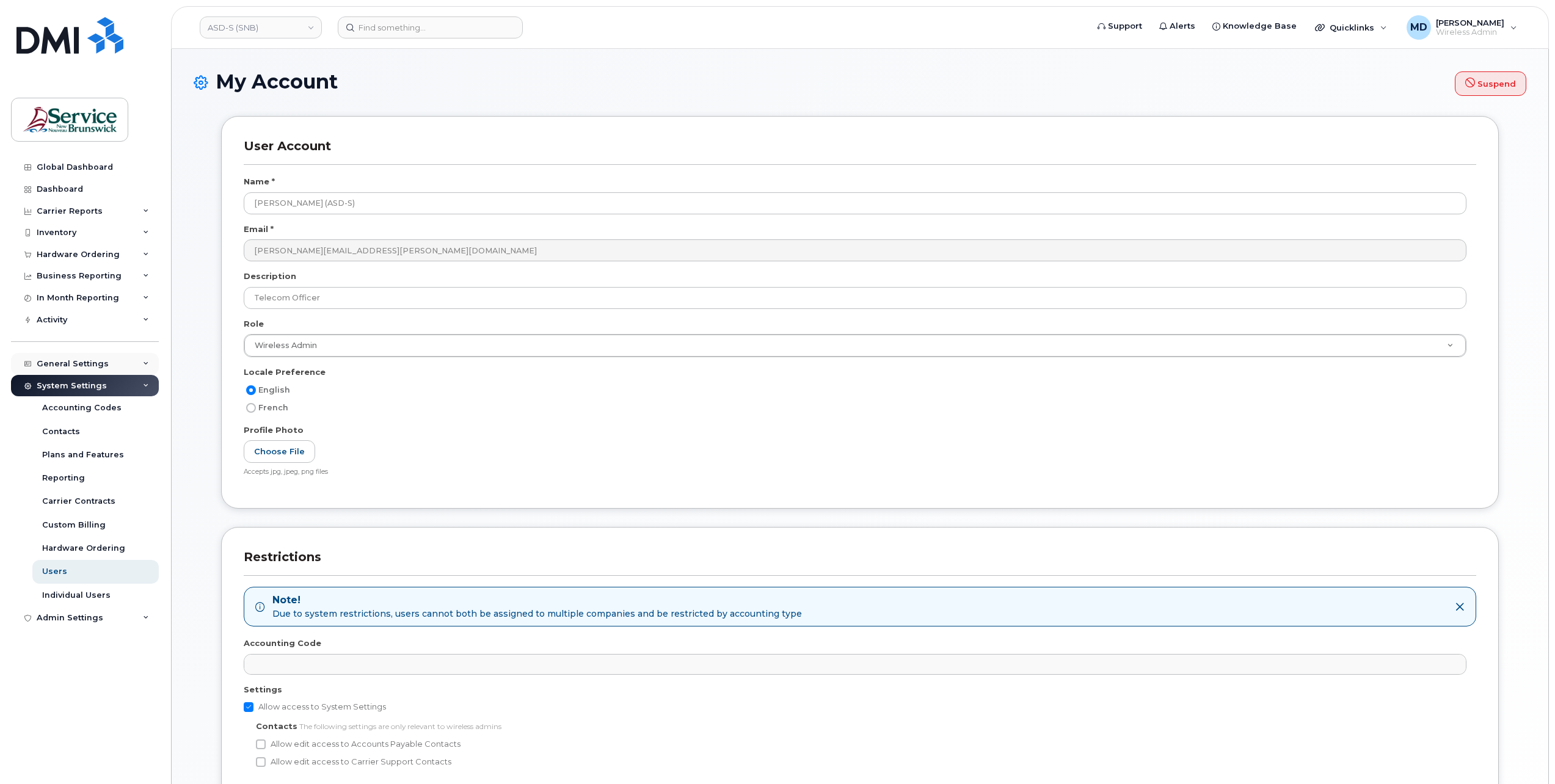
click at [147, 362] on icon at bounding box center [146, 364] width 6 height 6
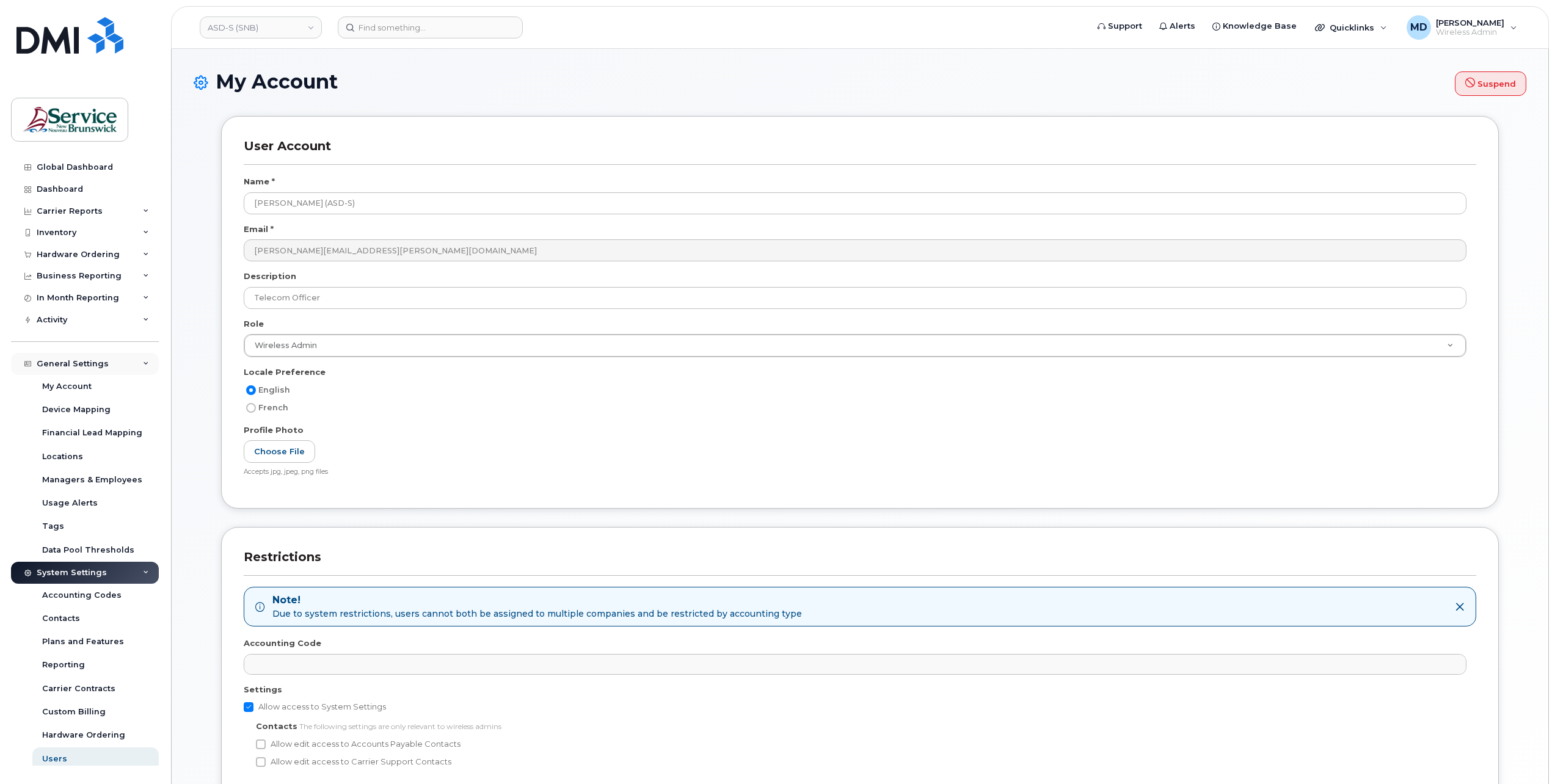
click at [123, 362] on div "General Settings" at bounding box center [84, 364] width 148 height 22
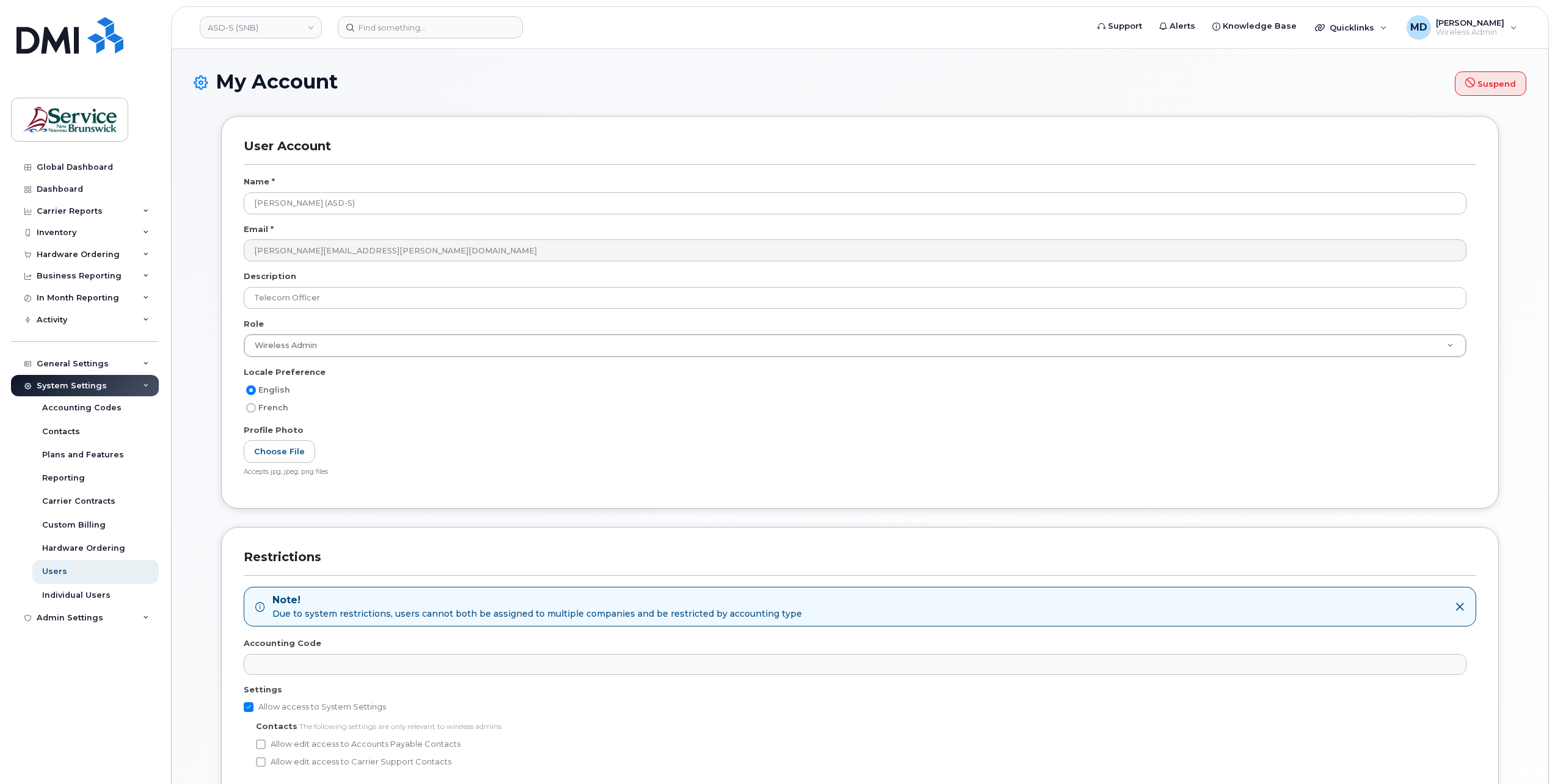
scroll to position [160, 0]
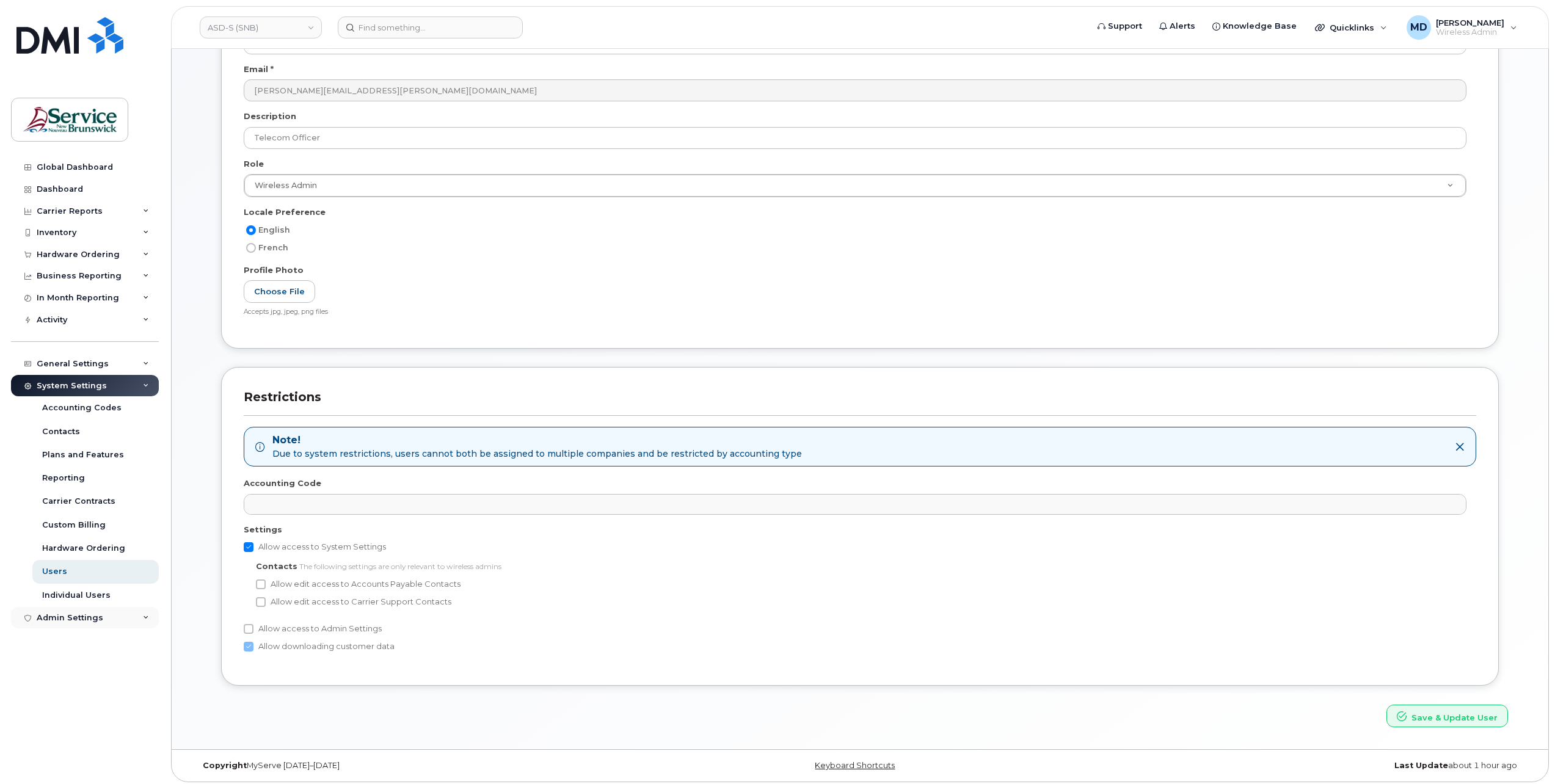
click at [114, 616] on div "Admin Settings" at bounding box center [84, 617] width 148 height 22
click at [98, 620] on div "Admin Settings" at bounding box center [69, 618] width 66 height 10
click at [87, 362] on div "General Settings" at bounding box center [72, 364] width 72 height 10
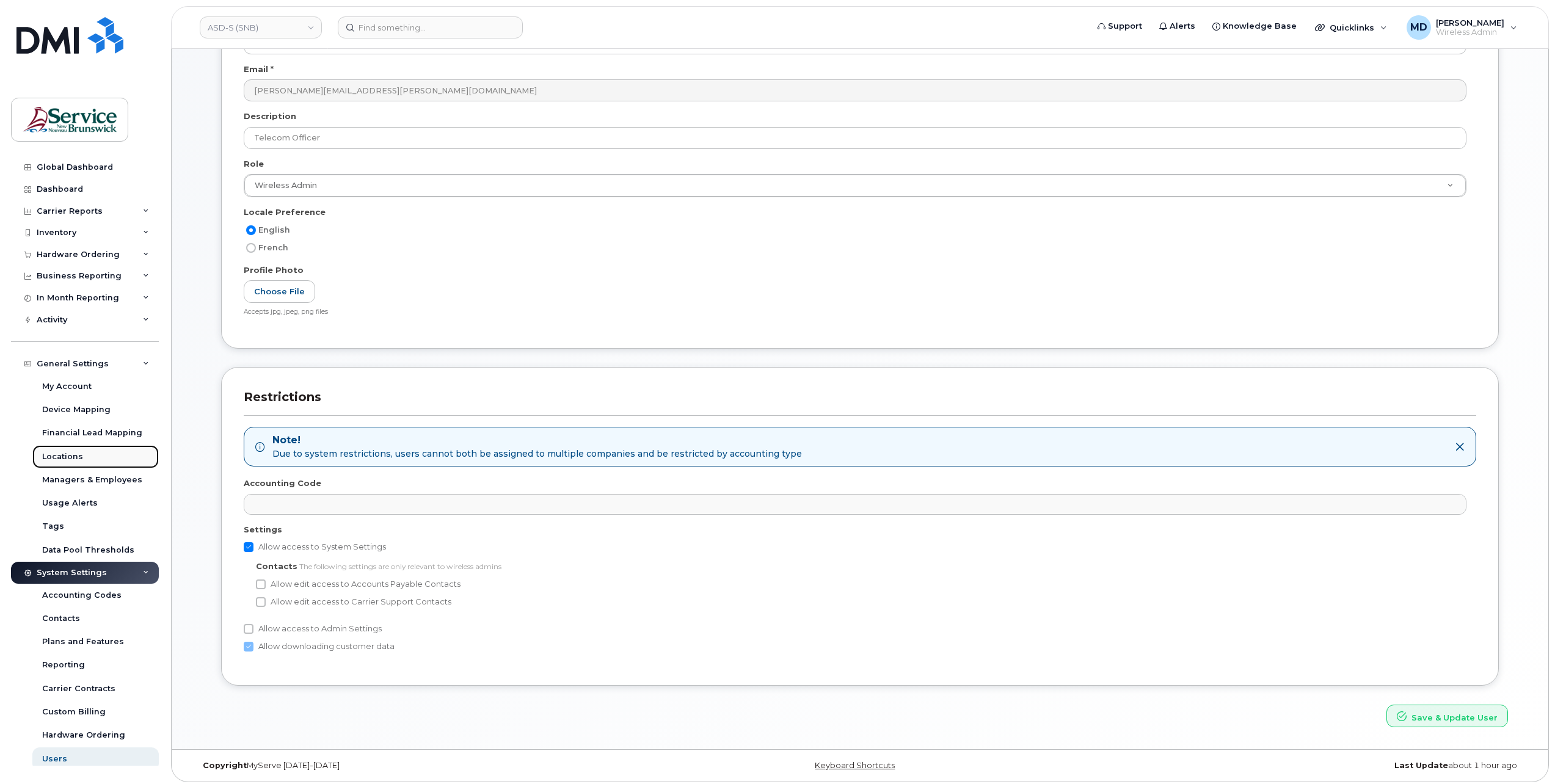
click at [61, 456] on div "Locations" at bounding box center [62, 456] width 41 height 11
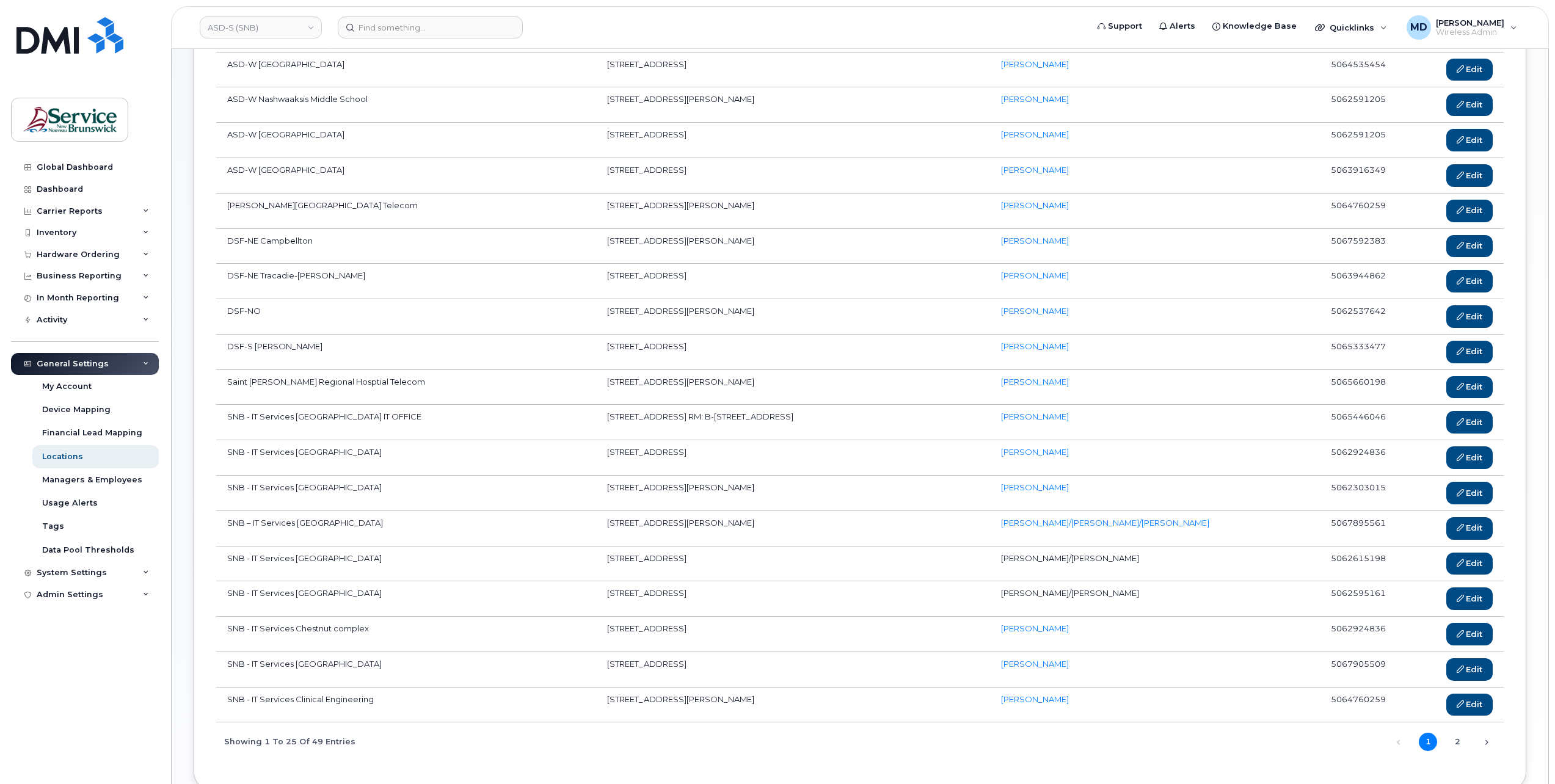
scroll to position [475, 0]
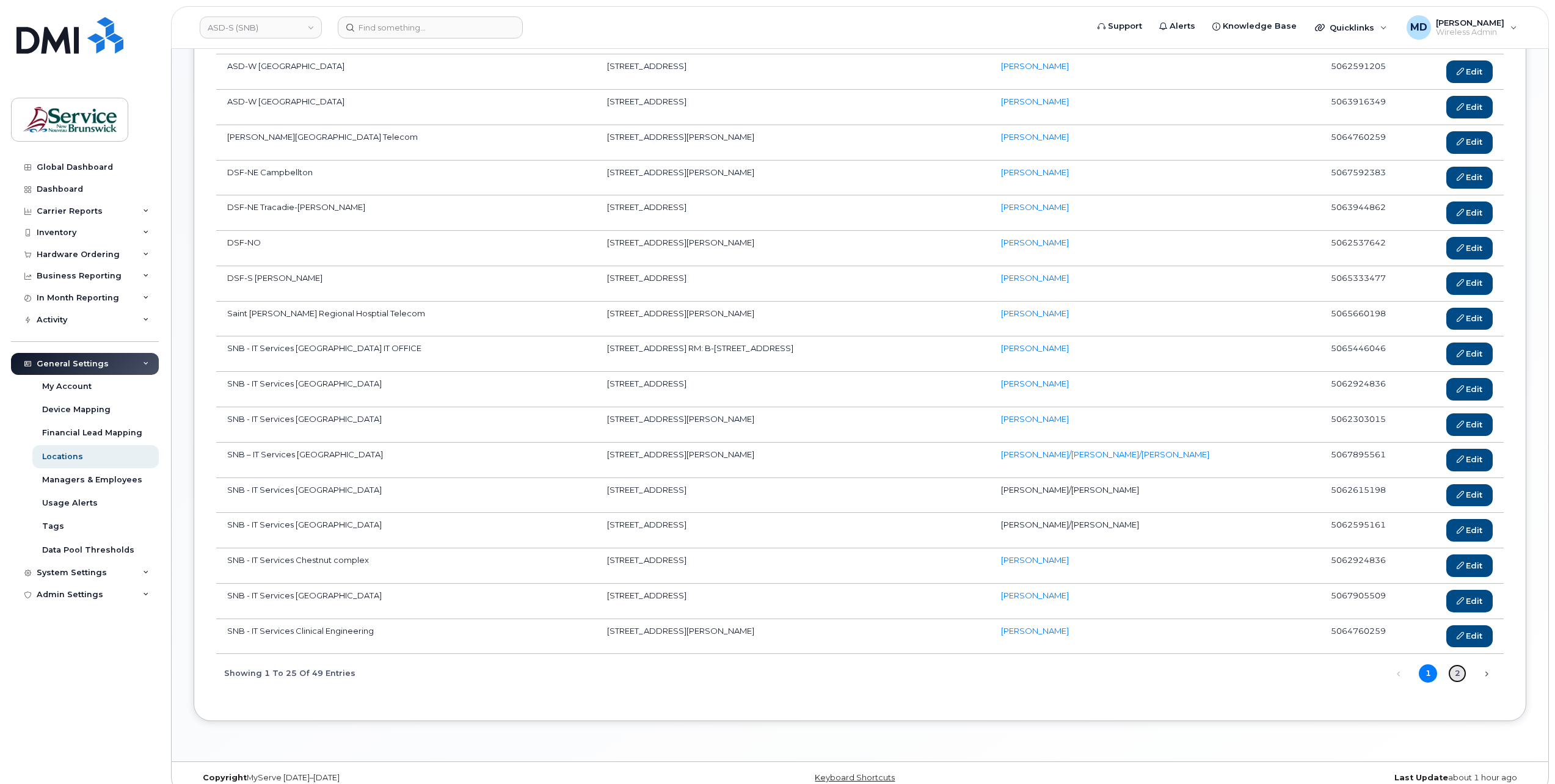
click at [1464, 664] on link "2" at bounding box center [1457, 673] width 19 height 19
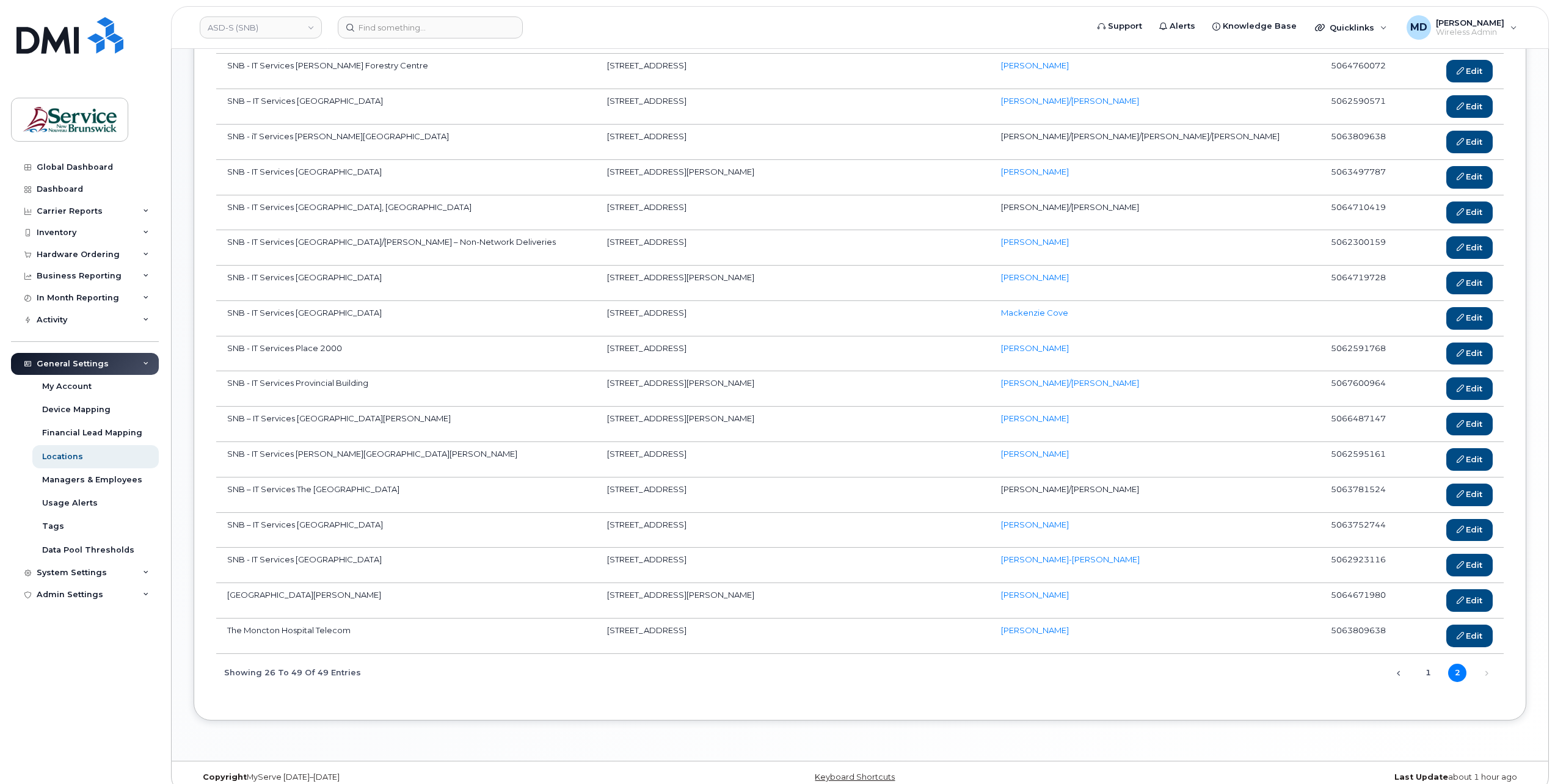
scroll to position [33, 0]
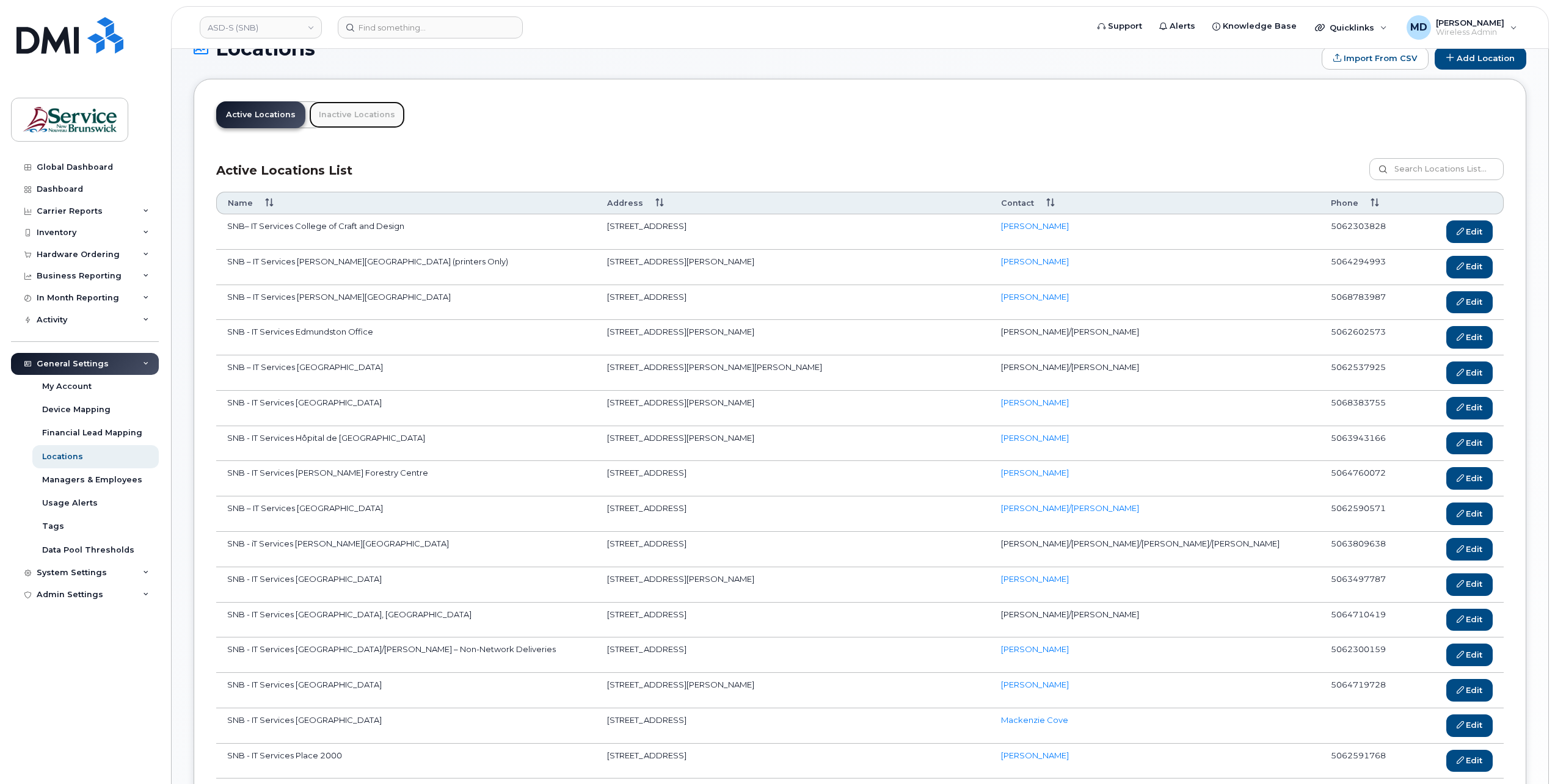
click at [375, 111] on link "Inactive Locations" at bounding box center [357, 115] width 96 height 27
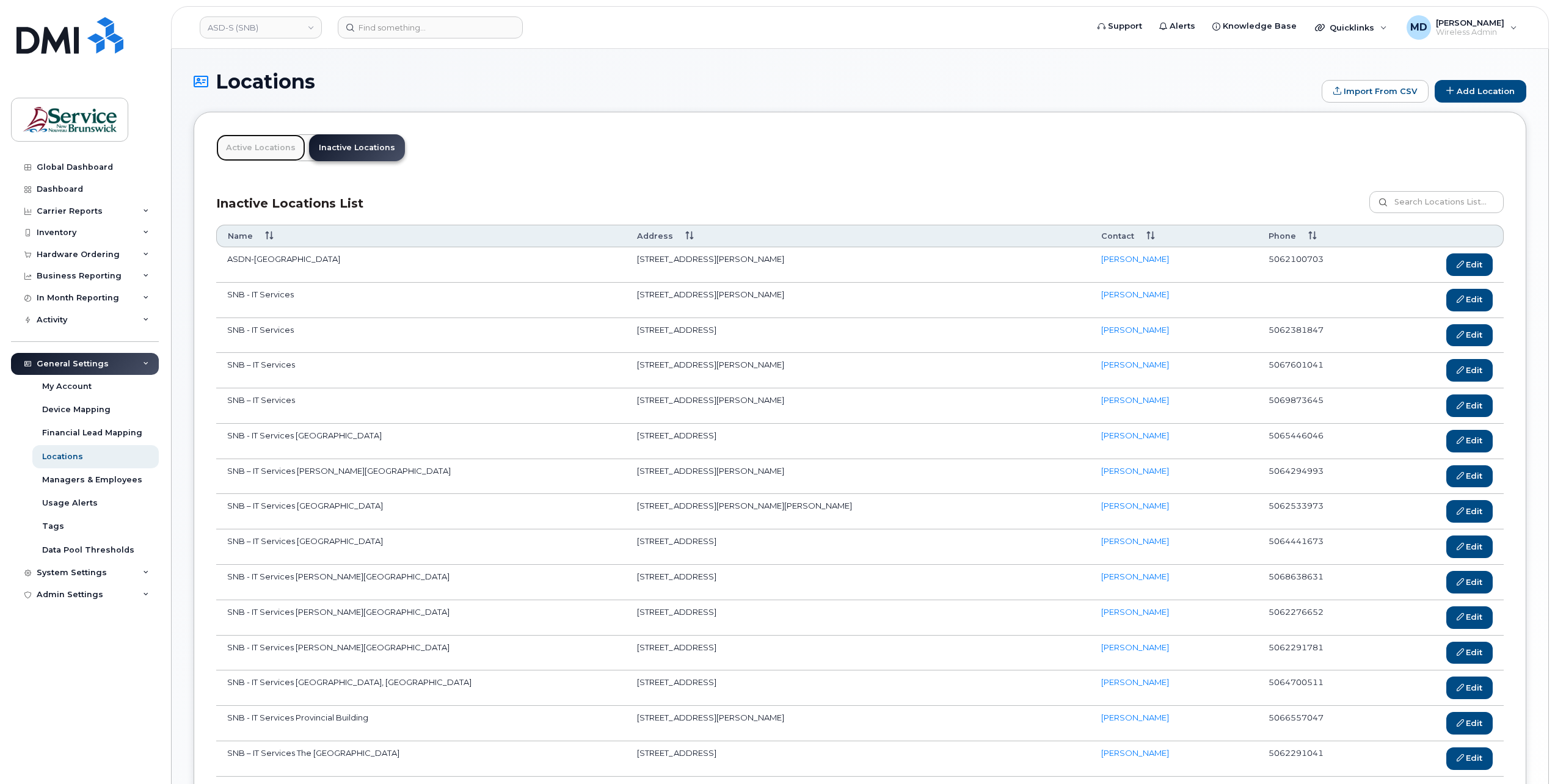
click at [262, 149] on link "Active Locations" at bounding box center [260, 148] width 89 height 27
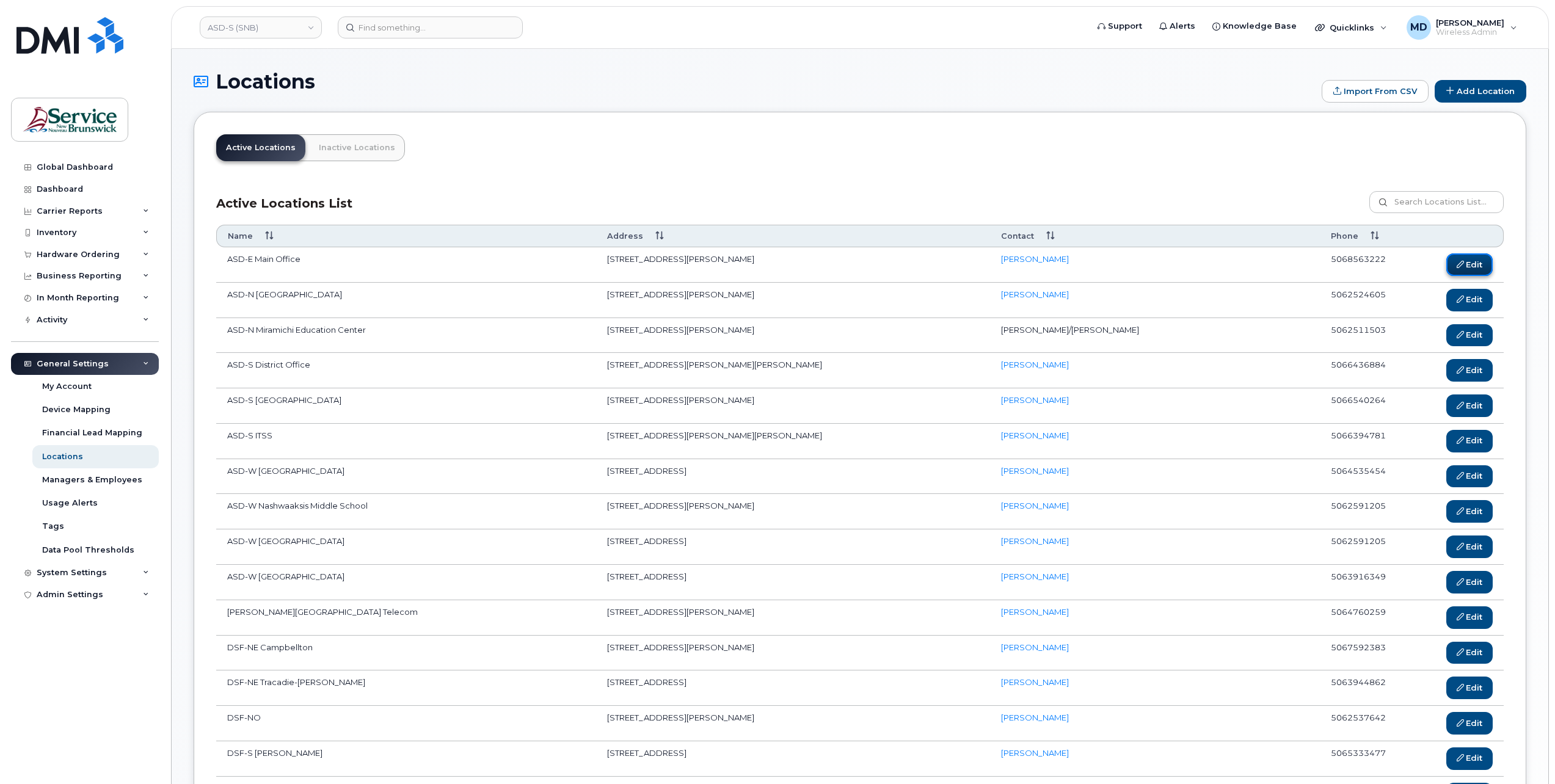
click at [1464, 271] on link "Edit" at bounding box center [1470, 265] width 47 height 23
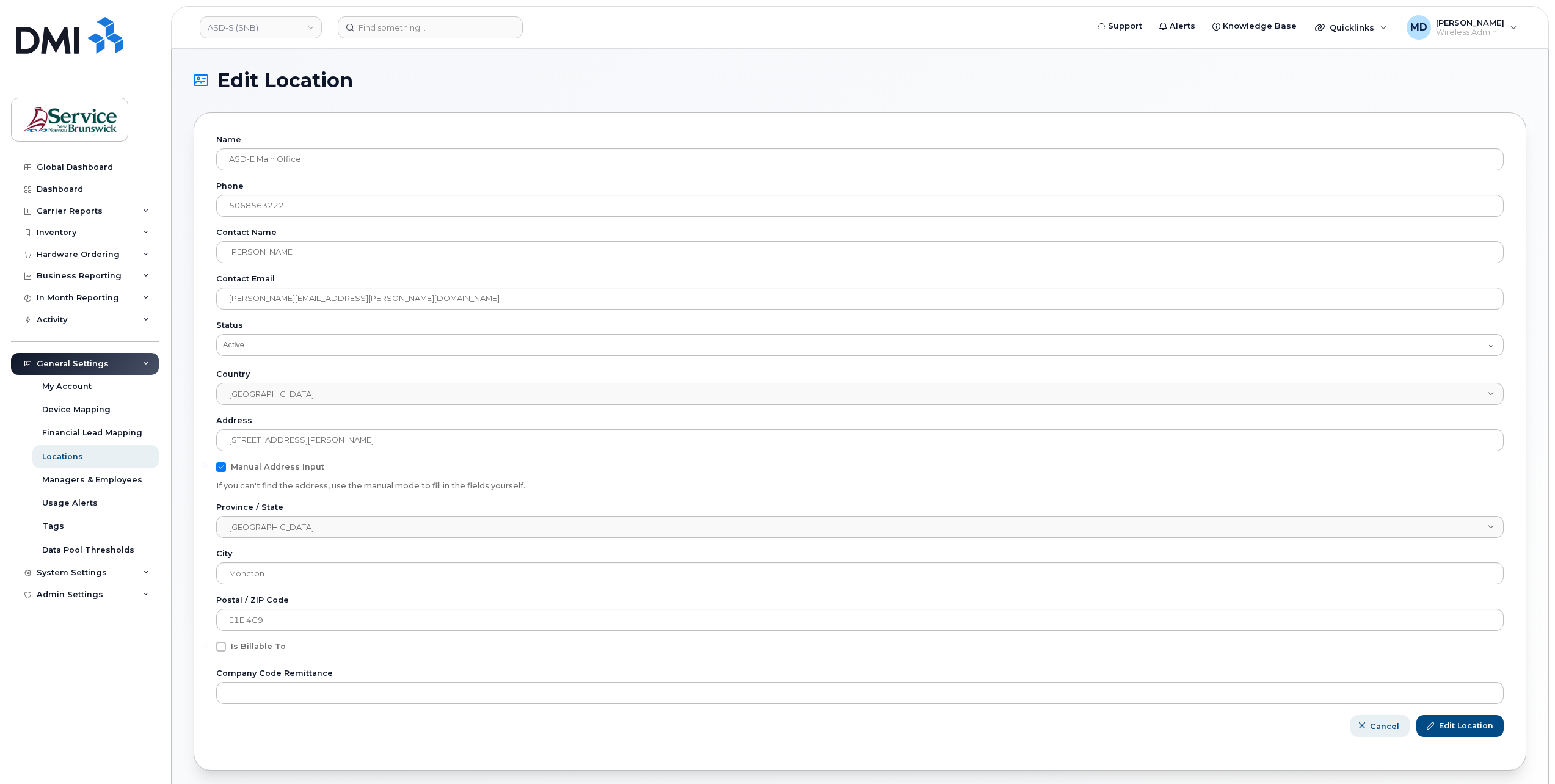
click at [1389, 726] on span "Cancel" at bounding box center [1384, 726] width 29 height 11
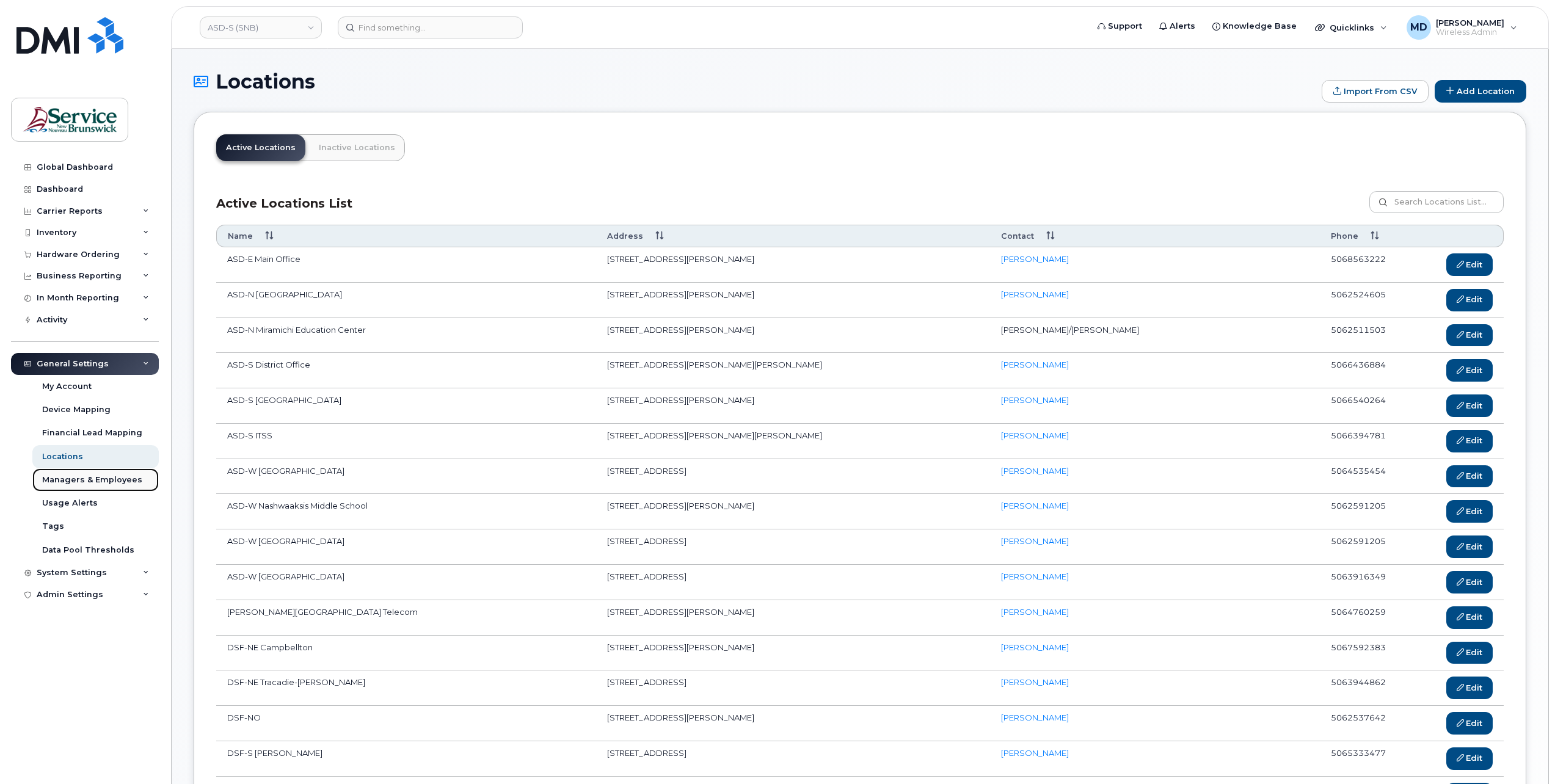
click at [124, 480] on div "Managers & Employees" at bounding box center [92, 480] width 100 height 11
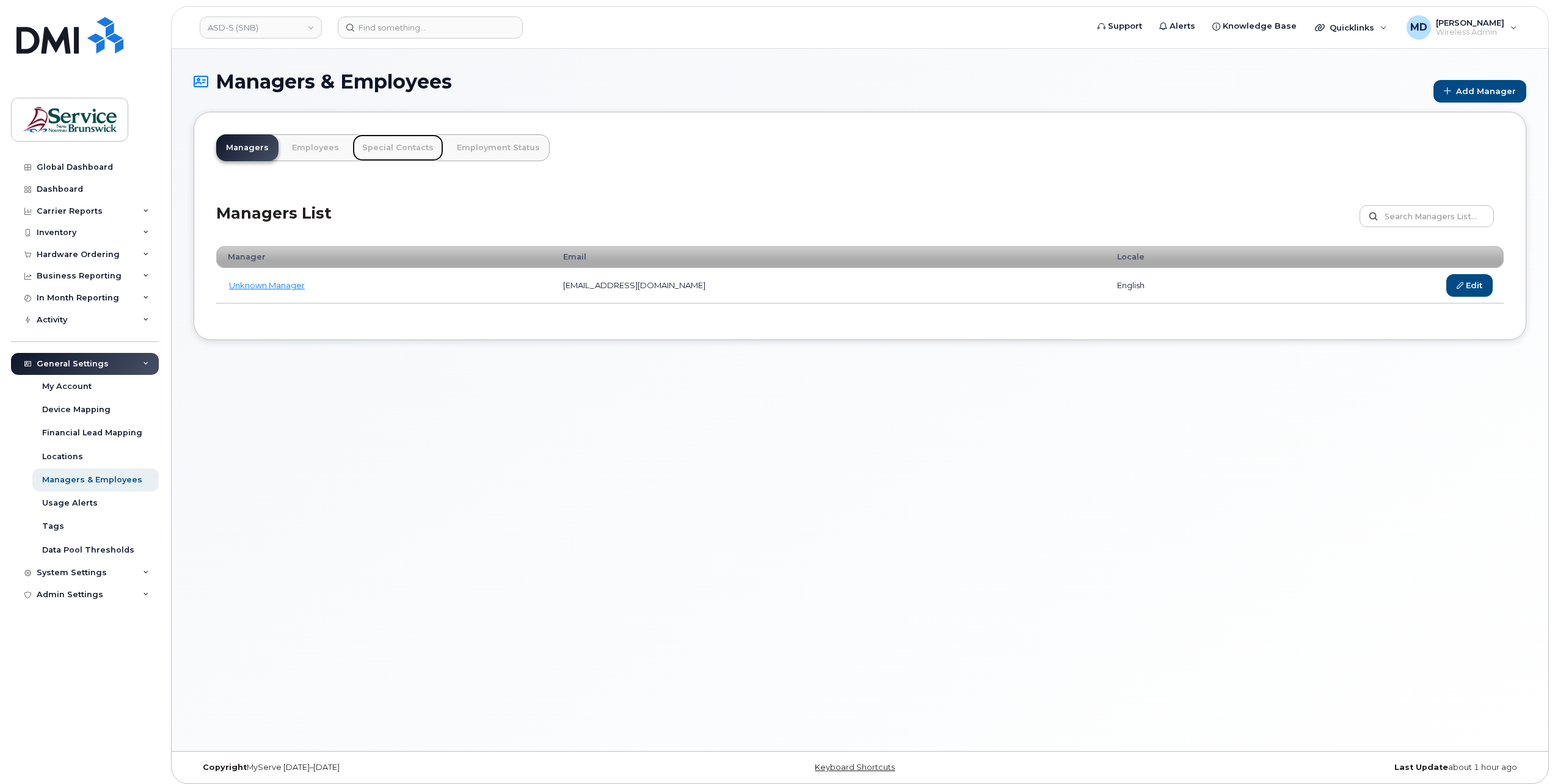
click at [392, 150] on link "Special Contacts" at bounding box center [398, 148] width 91 height 27
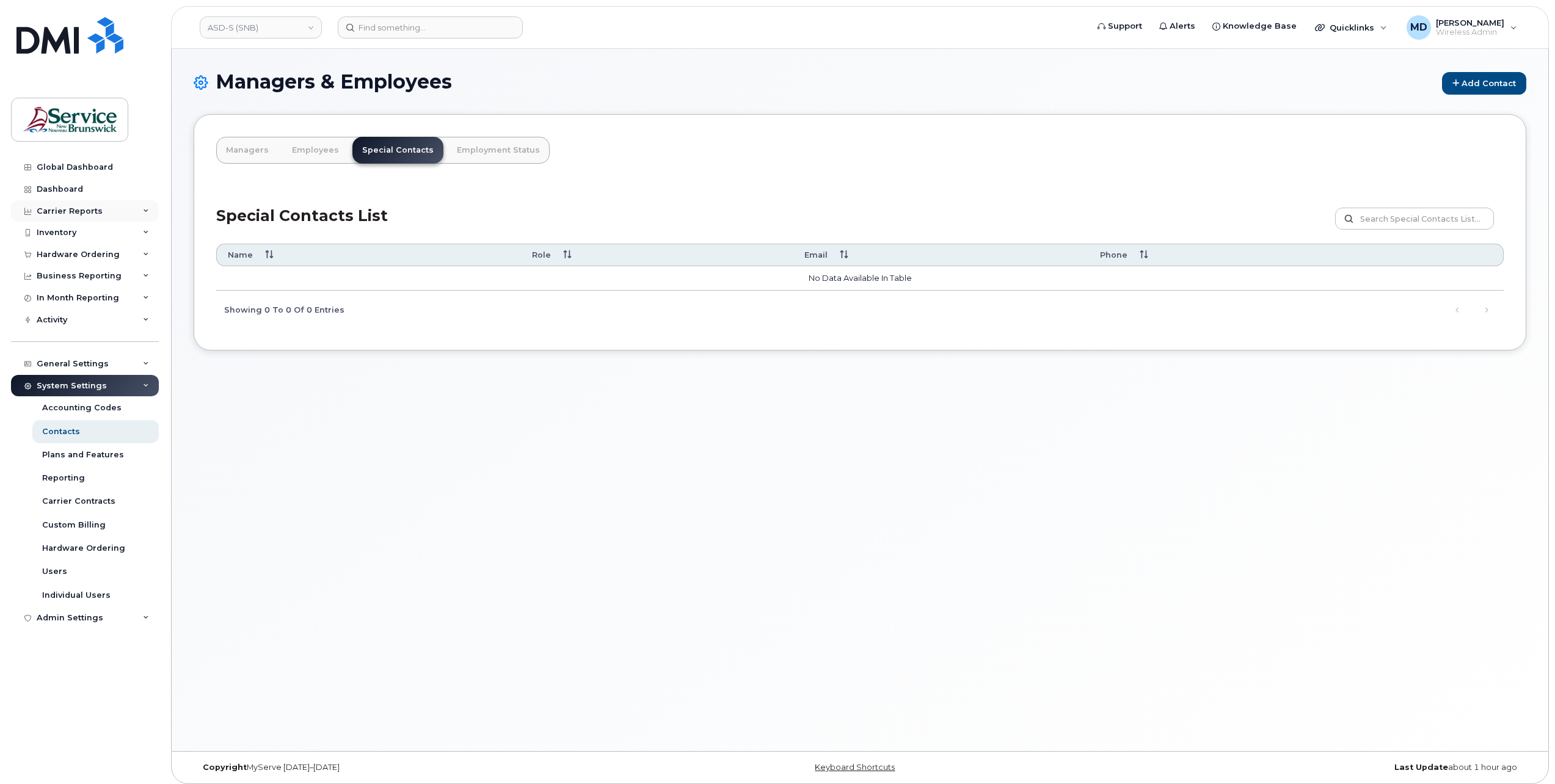
click at [80, 212] on div "Carrier Reports" at bounding box center [69, 212] width 66 height 10
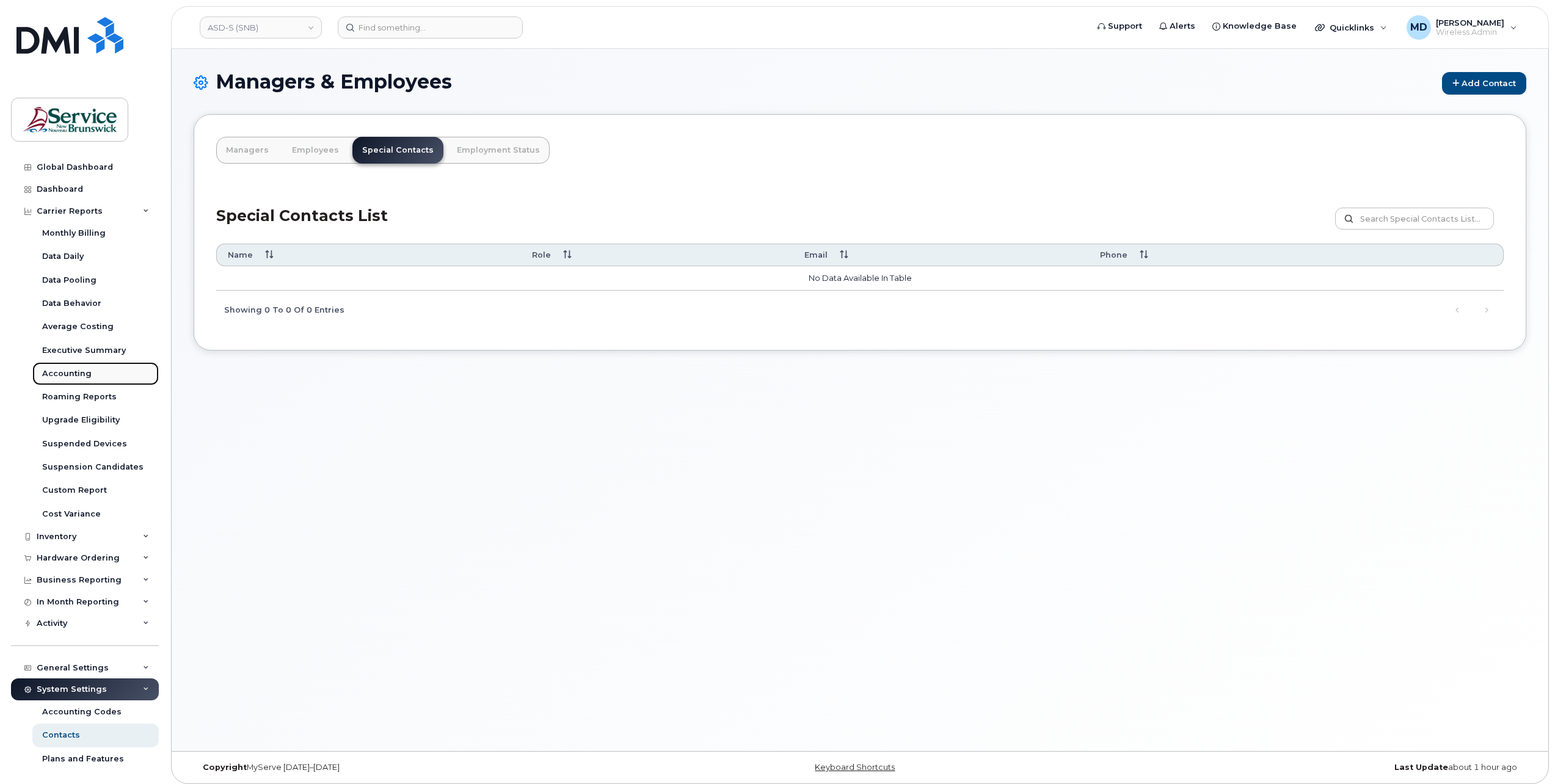
click at [74, 375] on div "Accounting" at bounding box center [66, 373] width 49 height 11
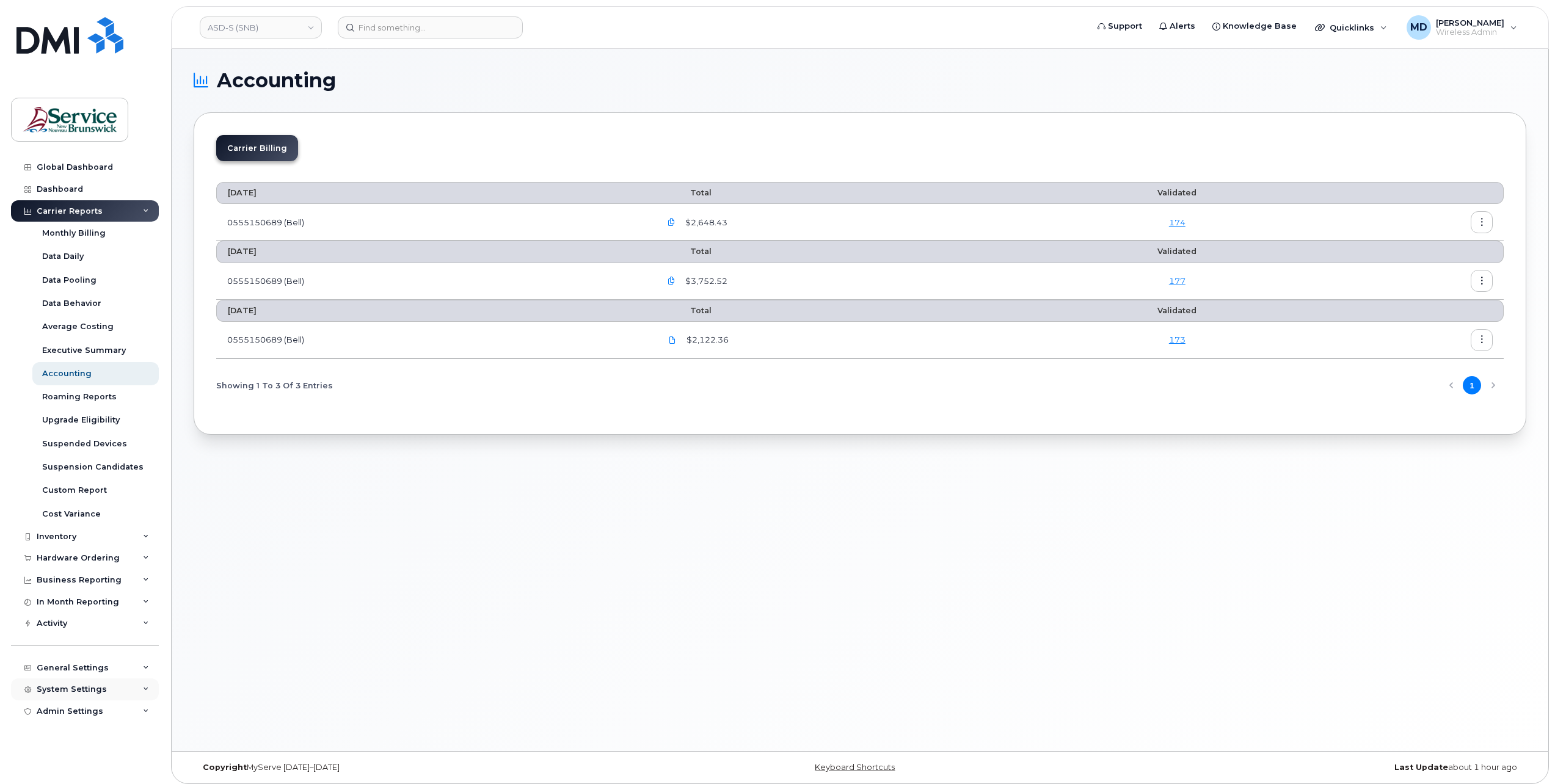
click at [147, 682] on div "System Settings" at bounding box center [84, 689] width 148 height 22
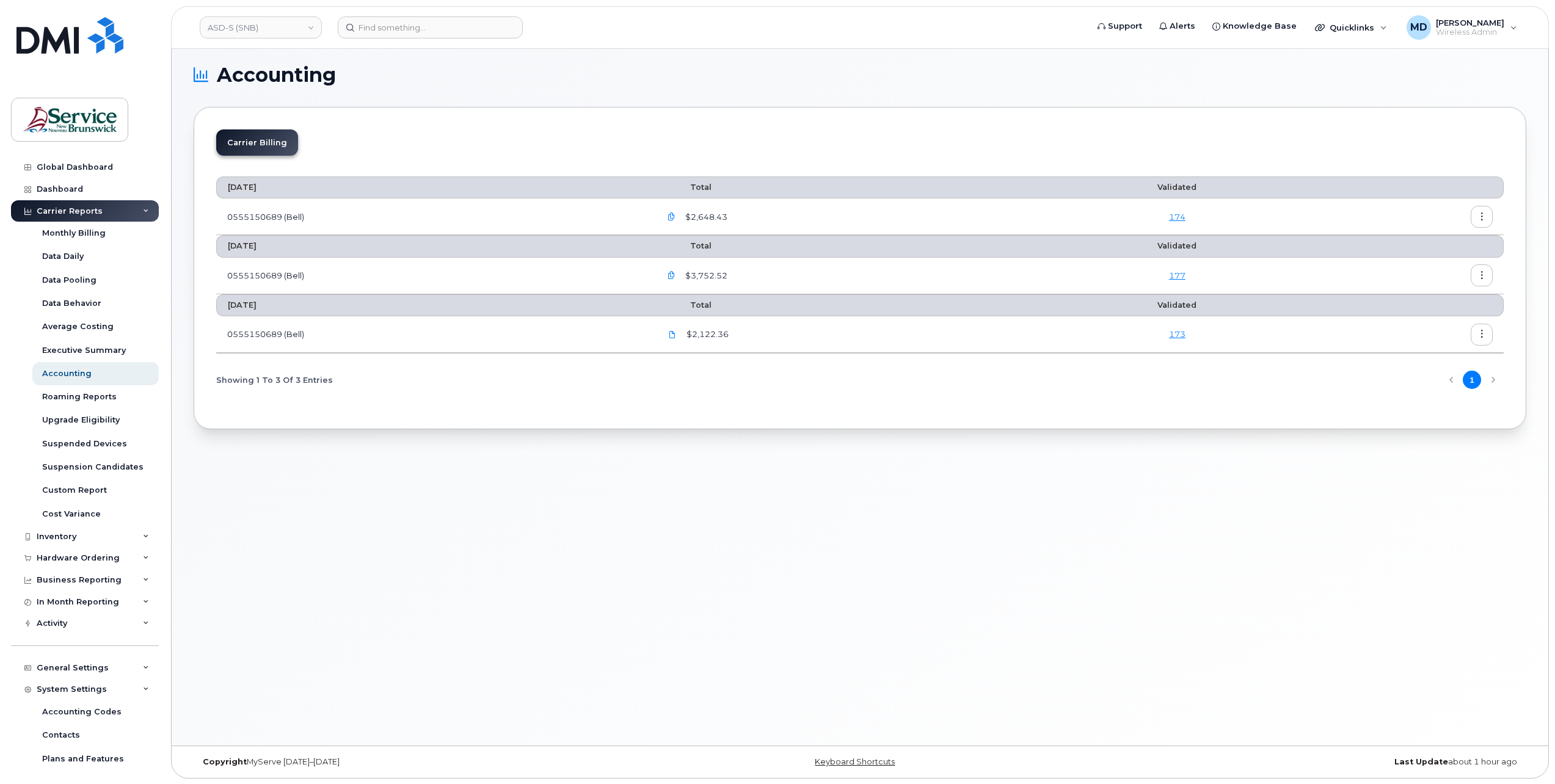
scroll to position [166, 0]
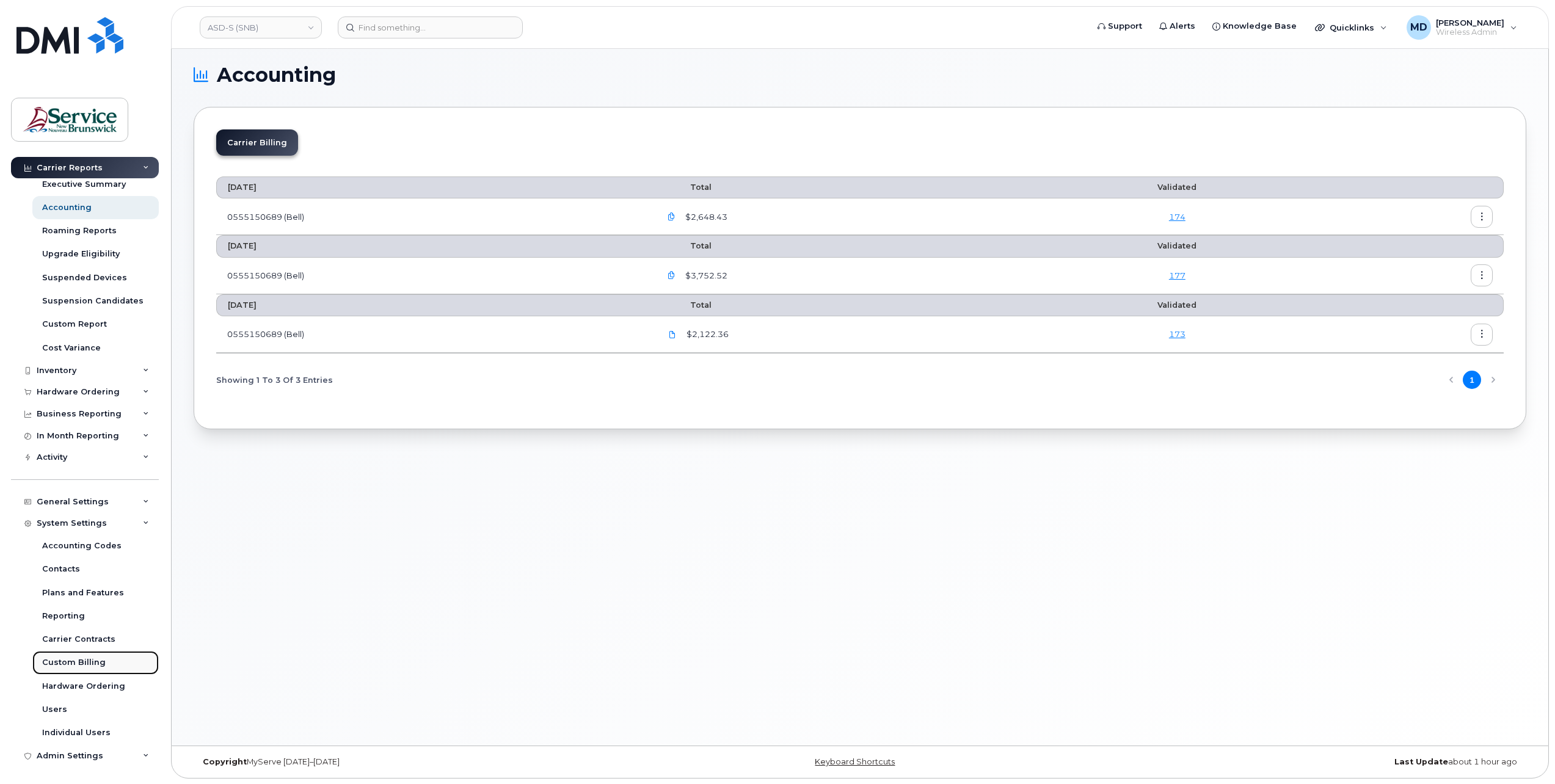
click at [79, 665] on div "Custom Billing" at bounding box center [74, 662] width 64 height 11
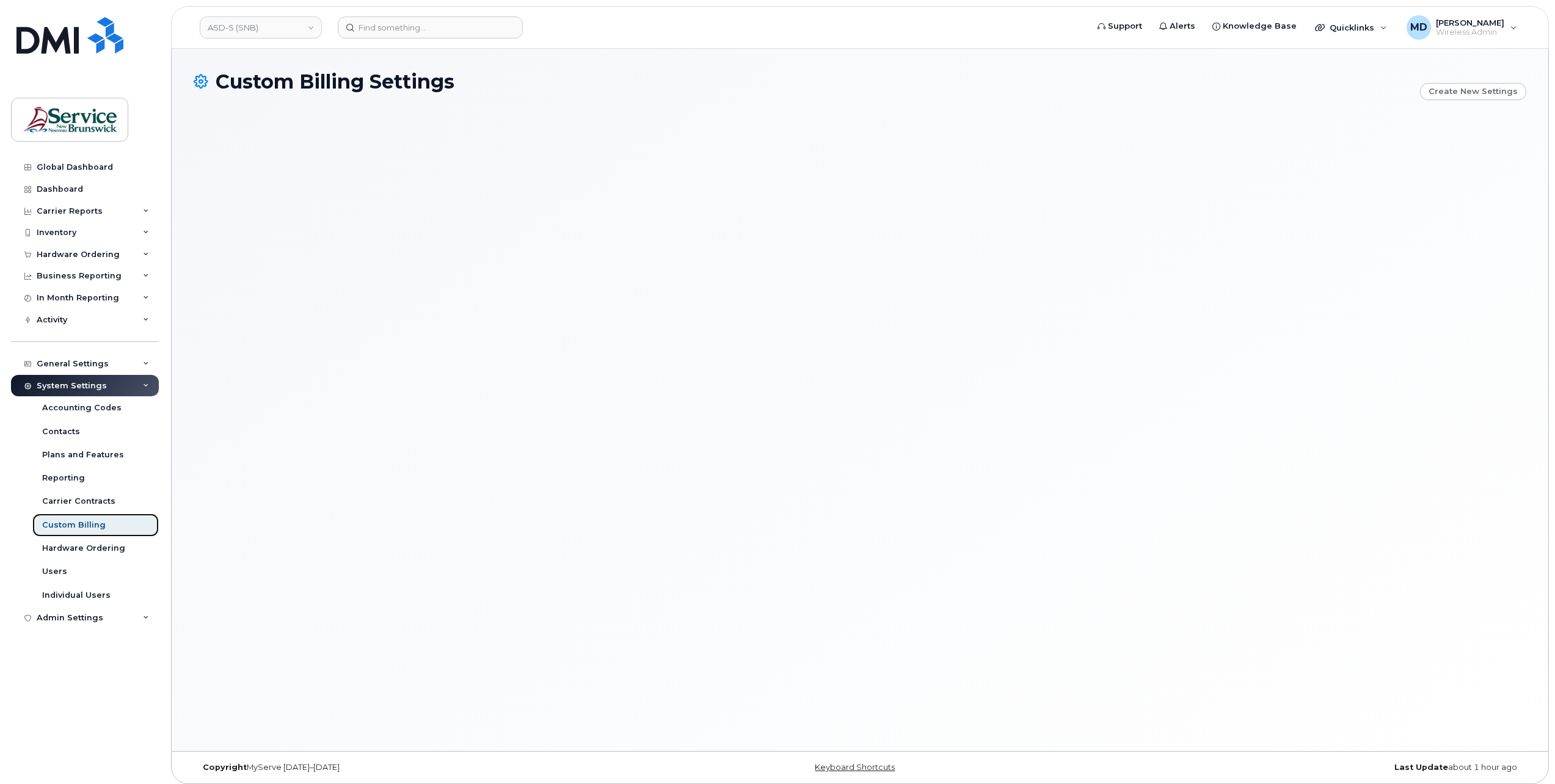
click at [82, 527] on div "Custom Billing" at bounding box center [74, 525] width 64 height 11
click at [1472, 91] on link "Create new settings" at bounding box center [1473, 91] width 107 height 17
click at [307, 29] on link "ASD-S (SNB)" at bounding box center [260, 27] width 122 height 22
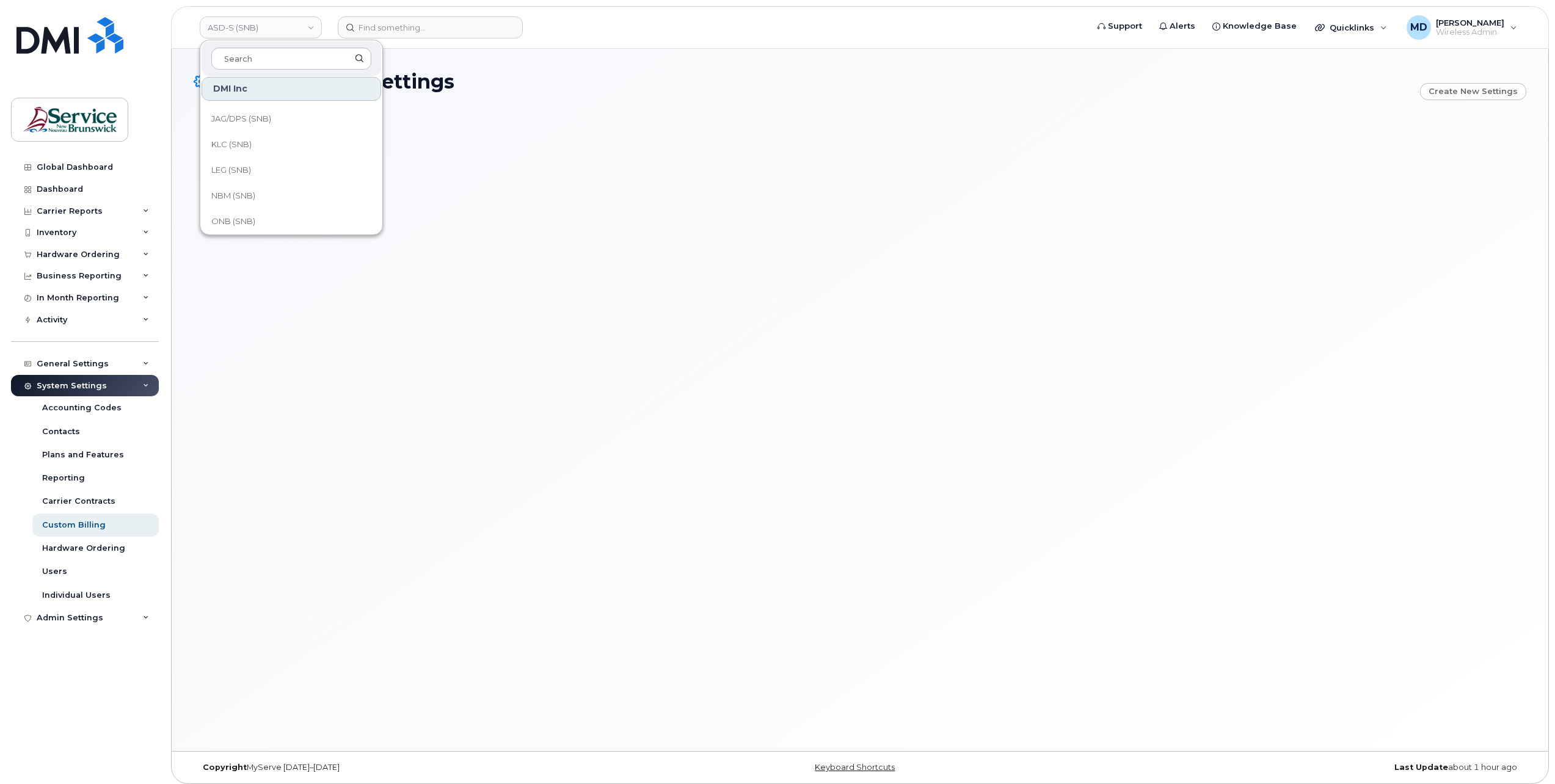
scroll to position [591, 0]
click at [274, 169] on link "SNB (SNB)" at bounding box center [291, 165] width 179 height 24
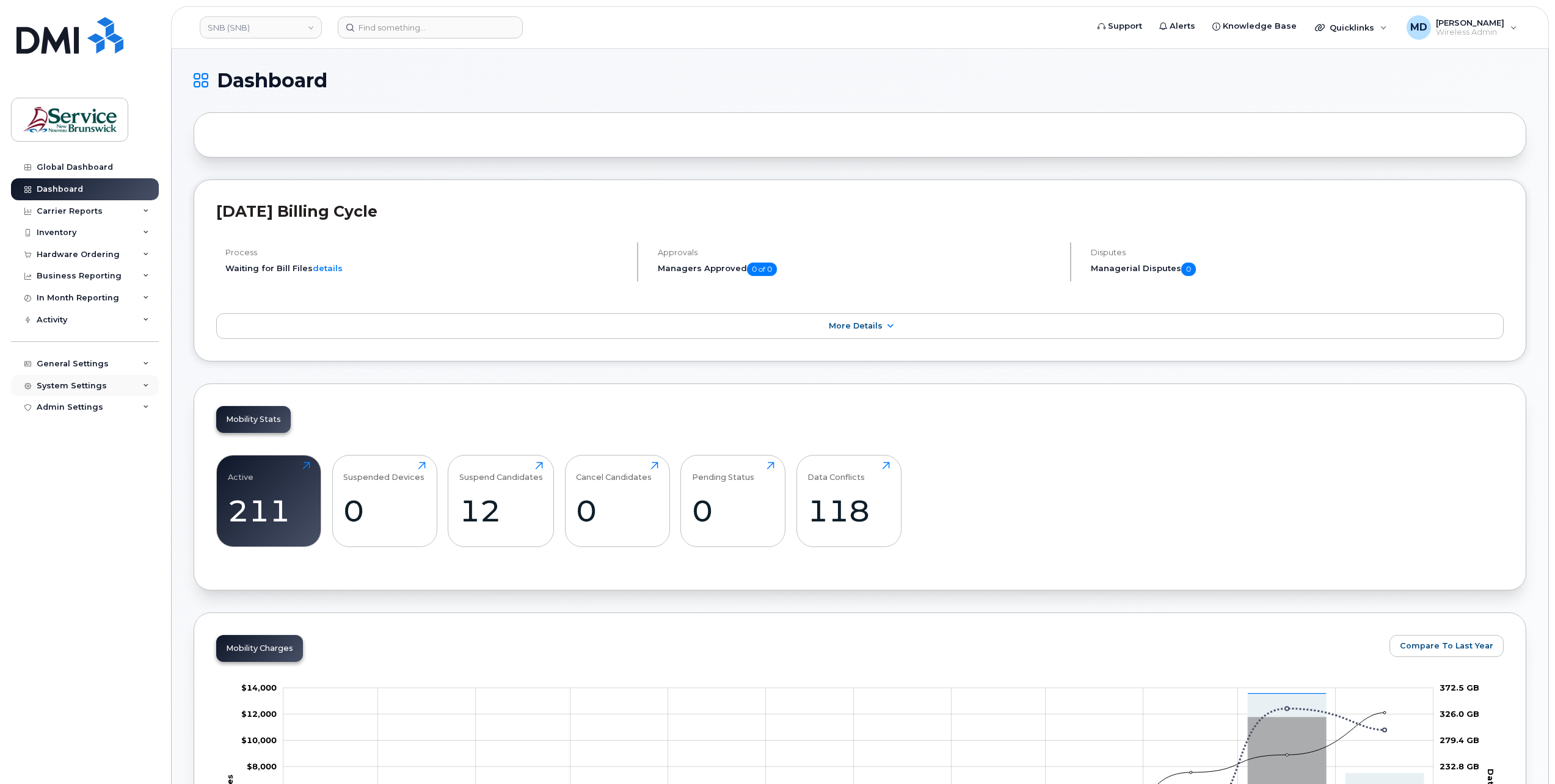
click at [145, 379] on div "System Settings" at bounding box center [84, 385] width 148 height 22
click at [147, 359] on div "General Settings" at bounding box center [84, 364] width 148 height 22
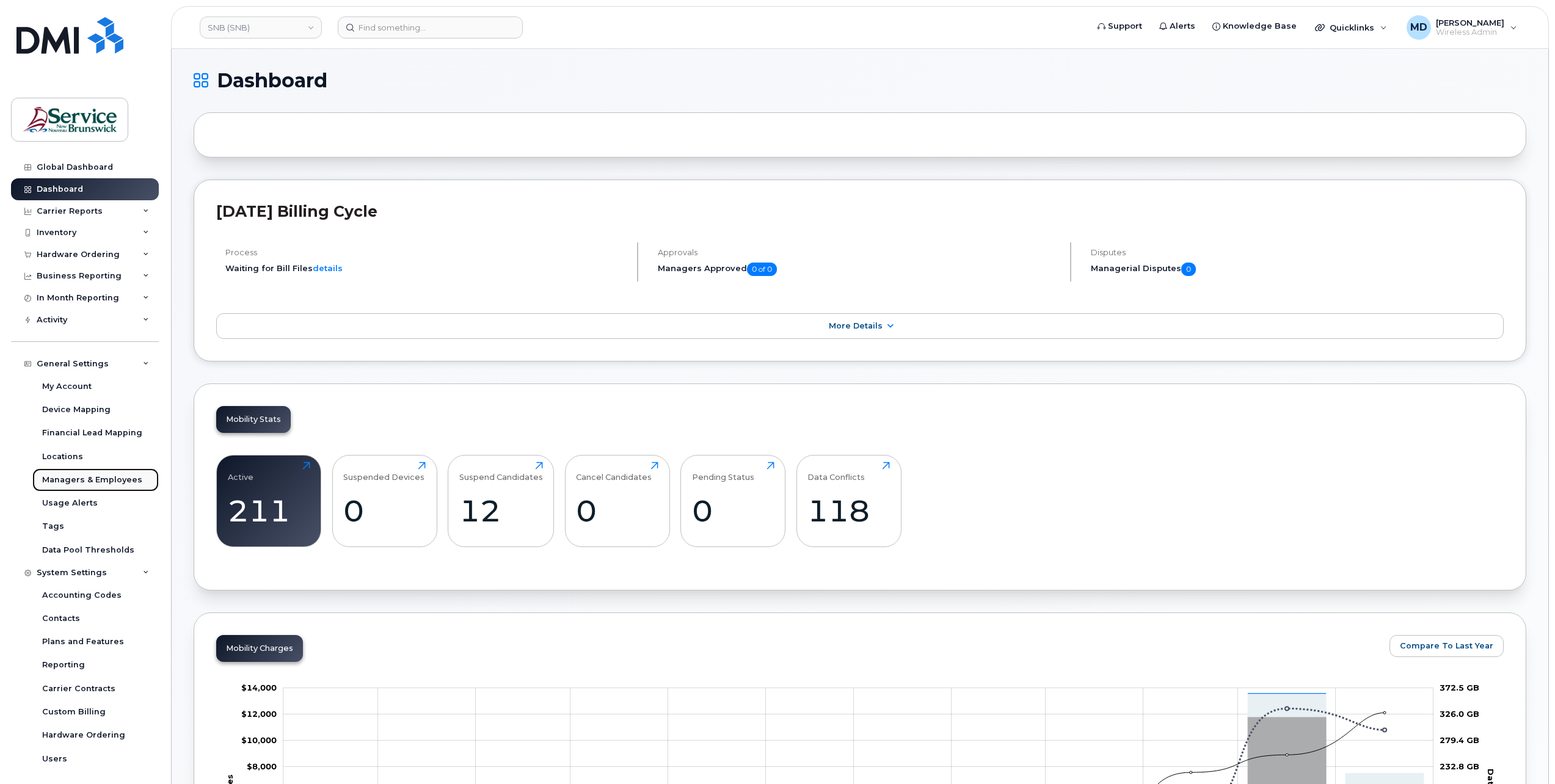
click at [107, 476] on div "Managers & Employees" at bounding box center [92, 480] width 100 height 11
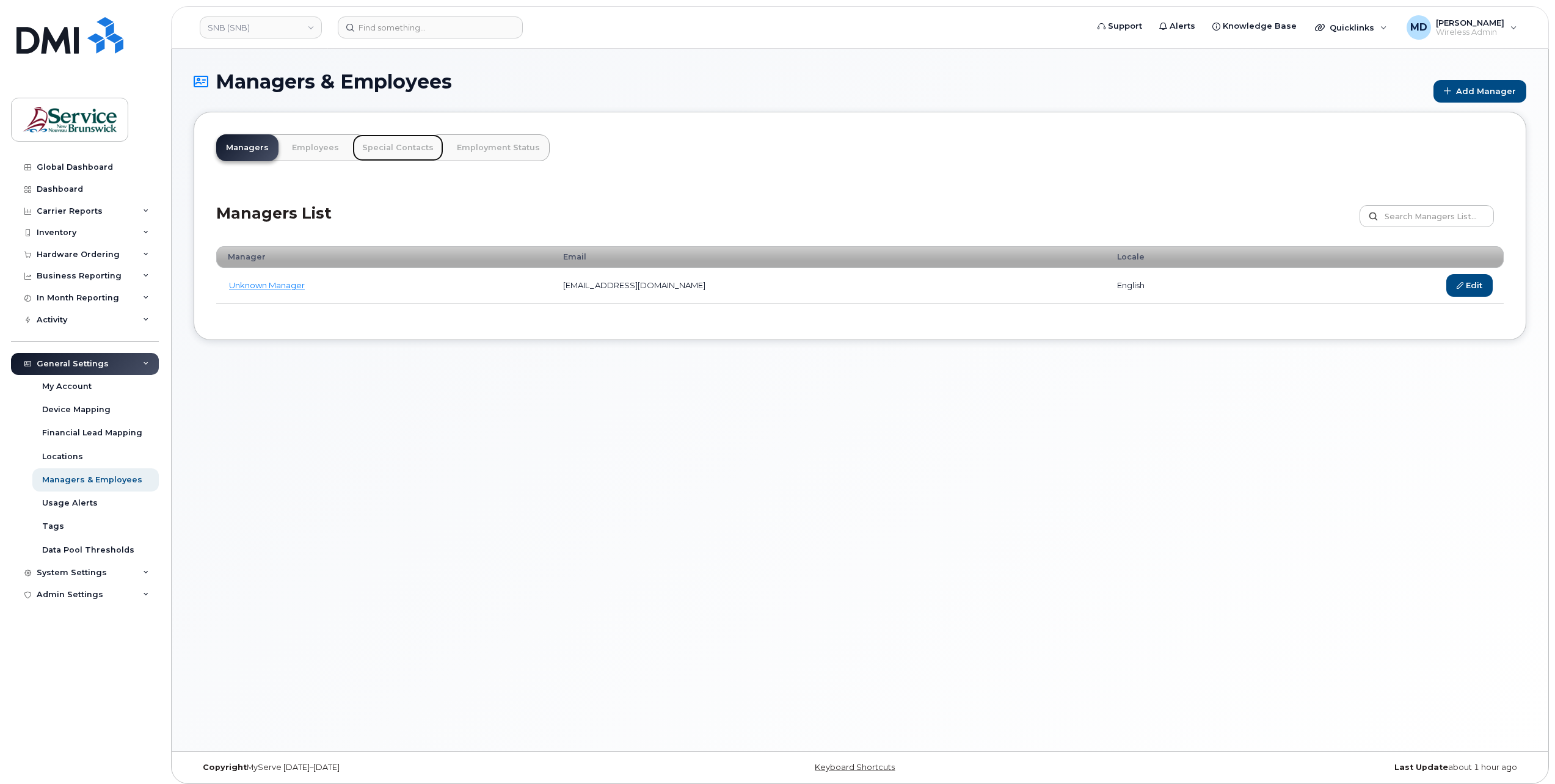
click at [400, 149] on link "Special Contacts" at bounding box center [398, 148] width 91 height 27
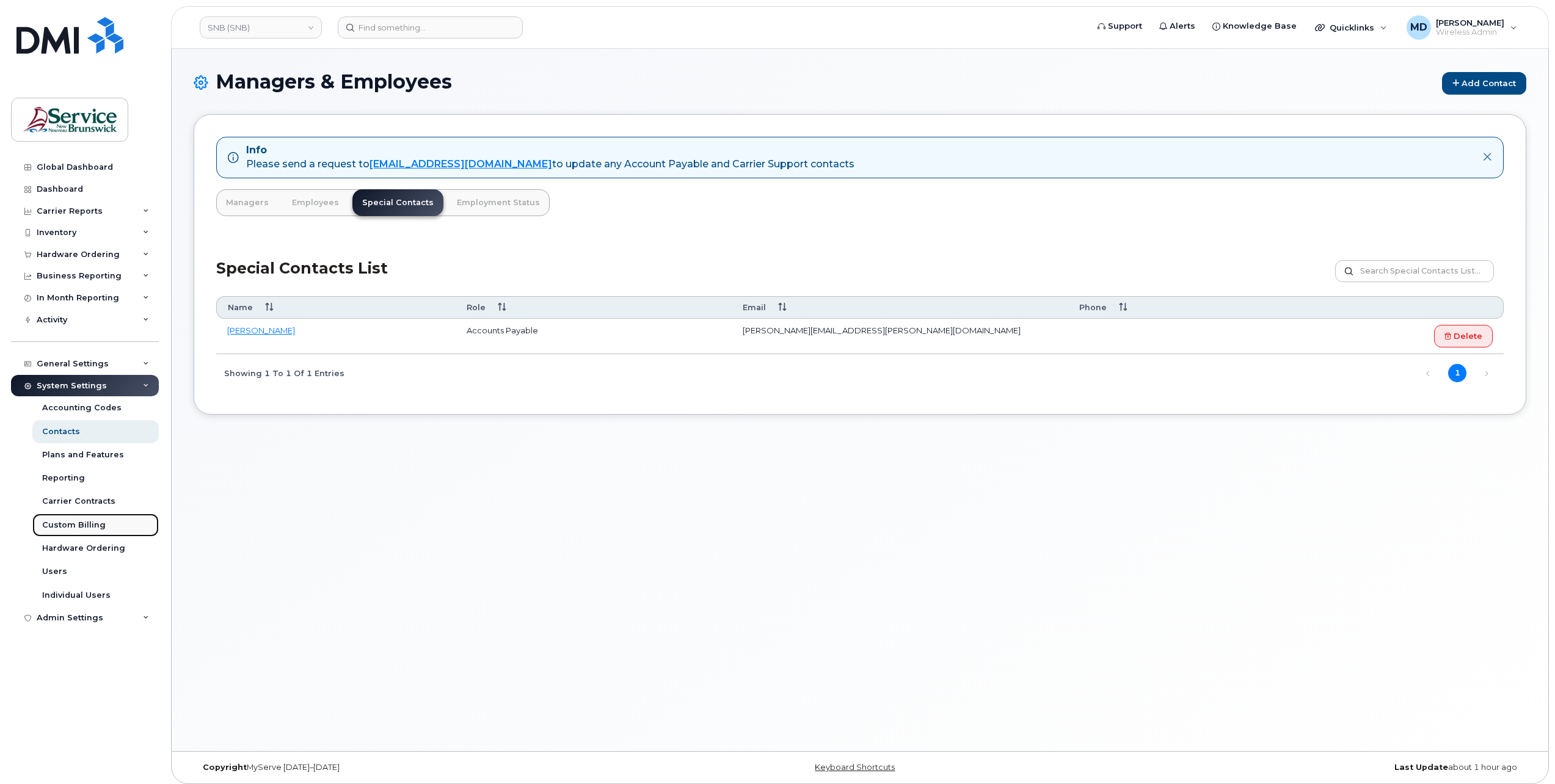
click at [101, 526] on link "Custom Billing" at bounding box center [95, 525] width 127 height 23
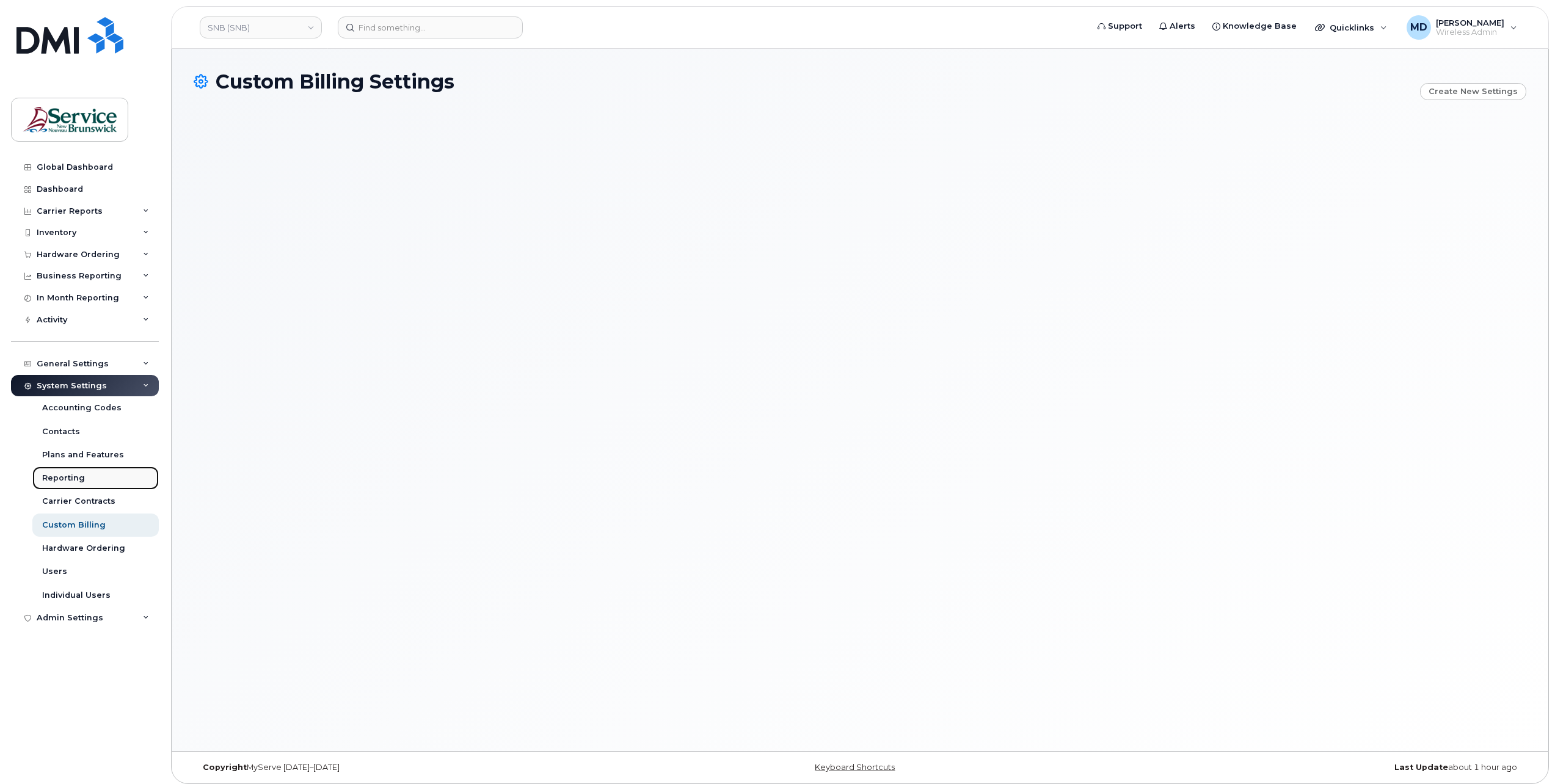
click at [65, 480] on div "Reporting" at bounding box center [64, 477] width 43 height 11
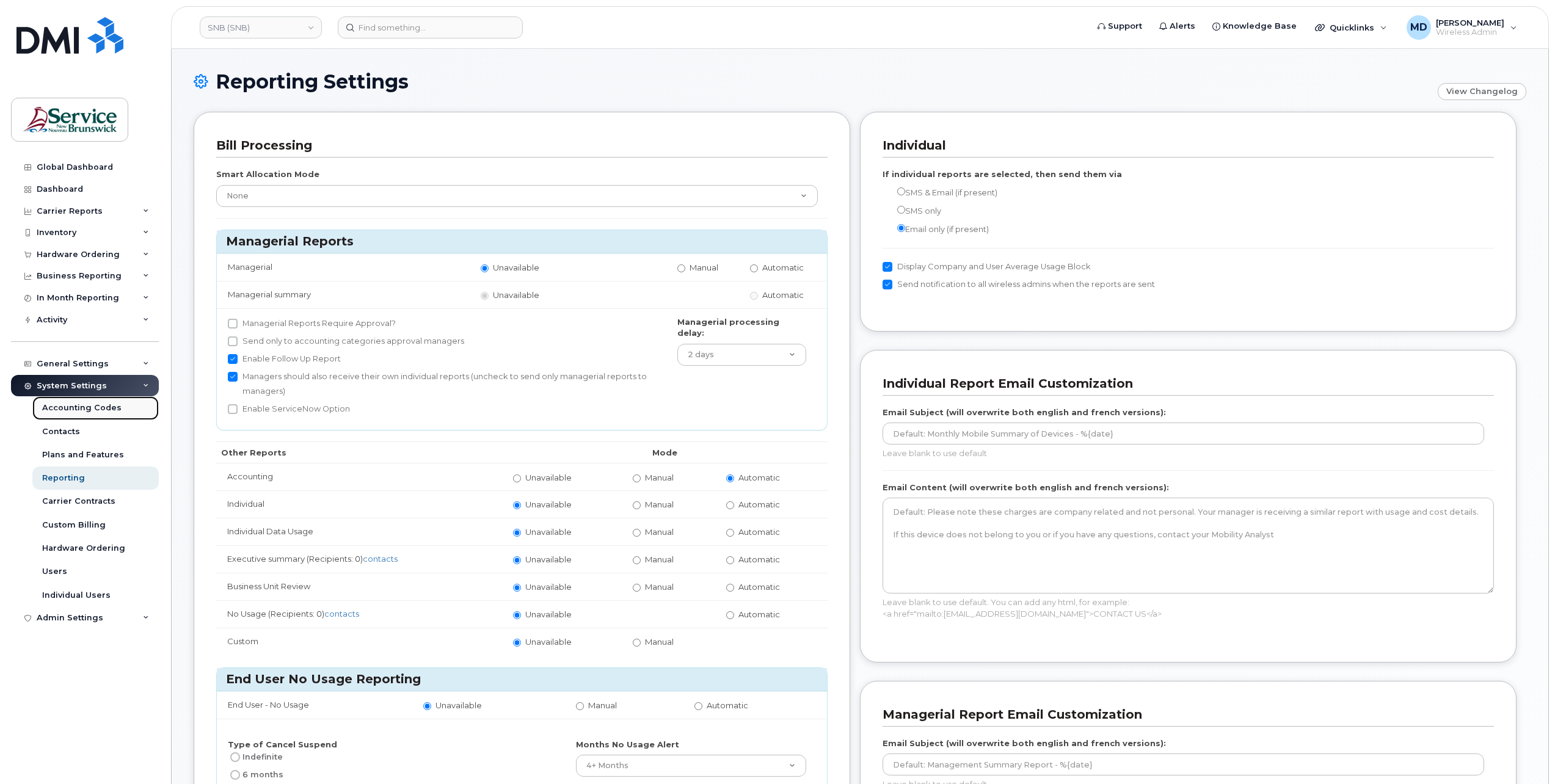
click at [57, 407] on div "Accounting Codes" at bounding box center [82, 407] width 79 height 11
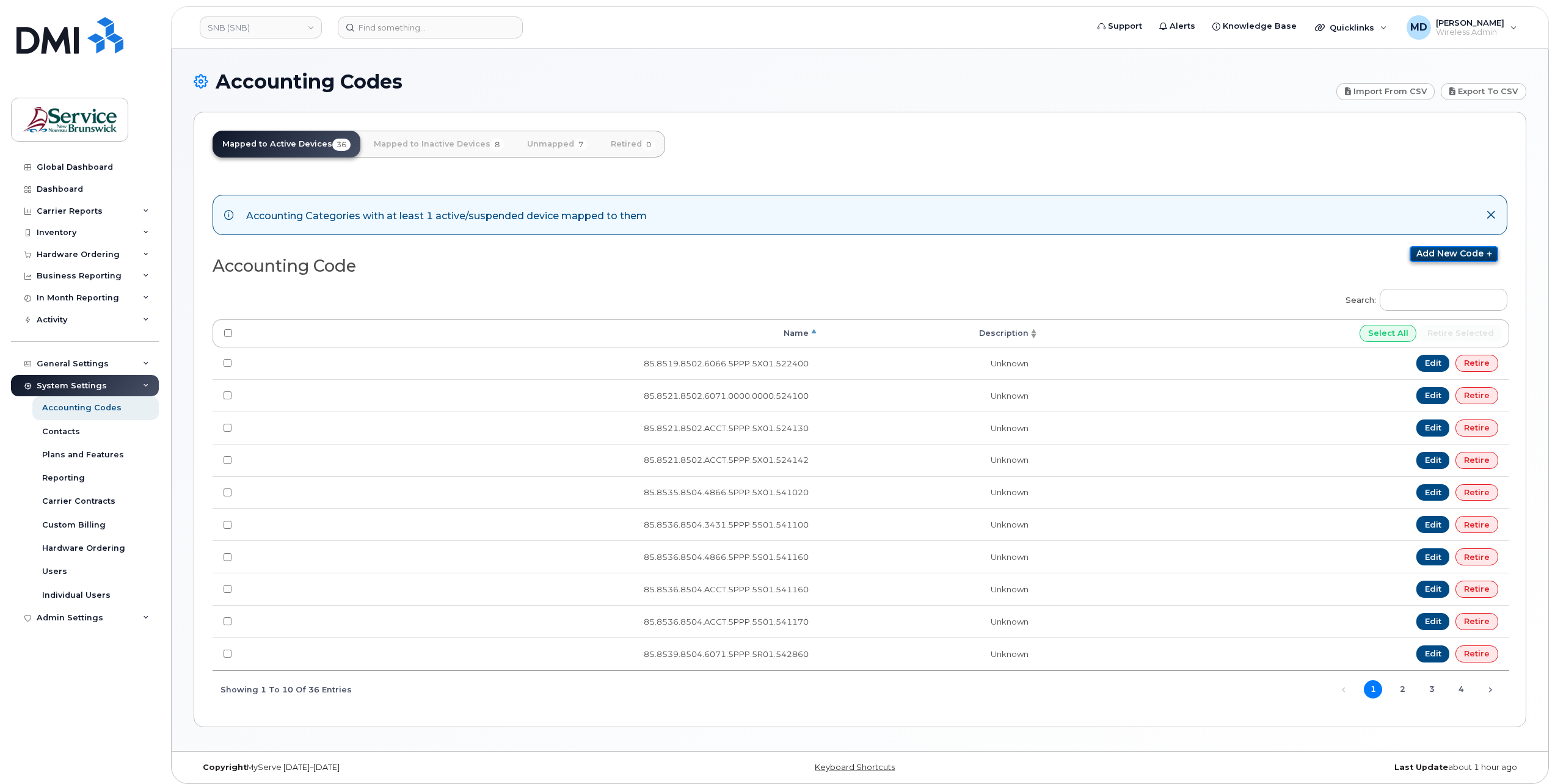
click at [1473, 251] on link "Add new code" at bounding box center [1454, 254] width 89 height 16
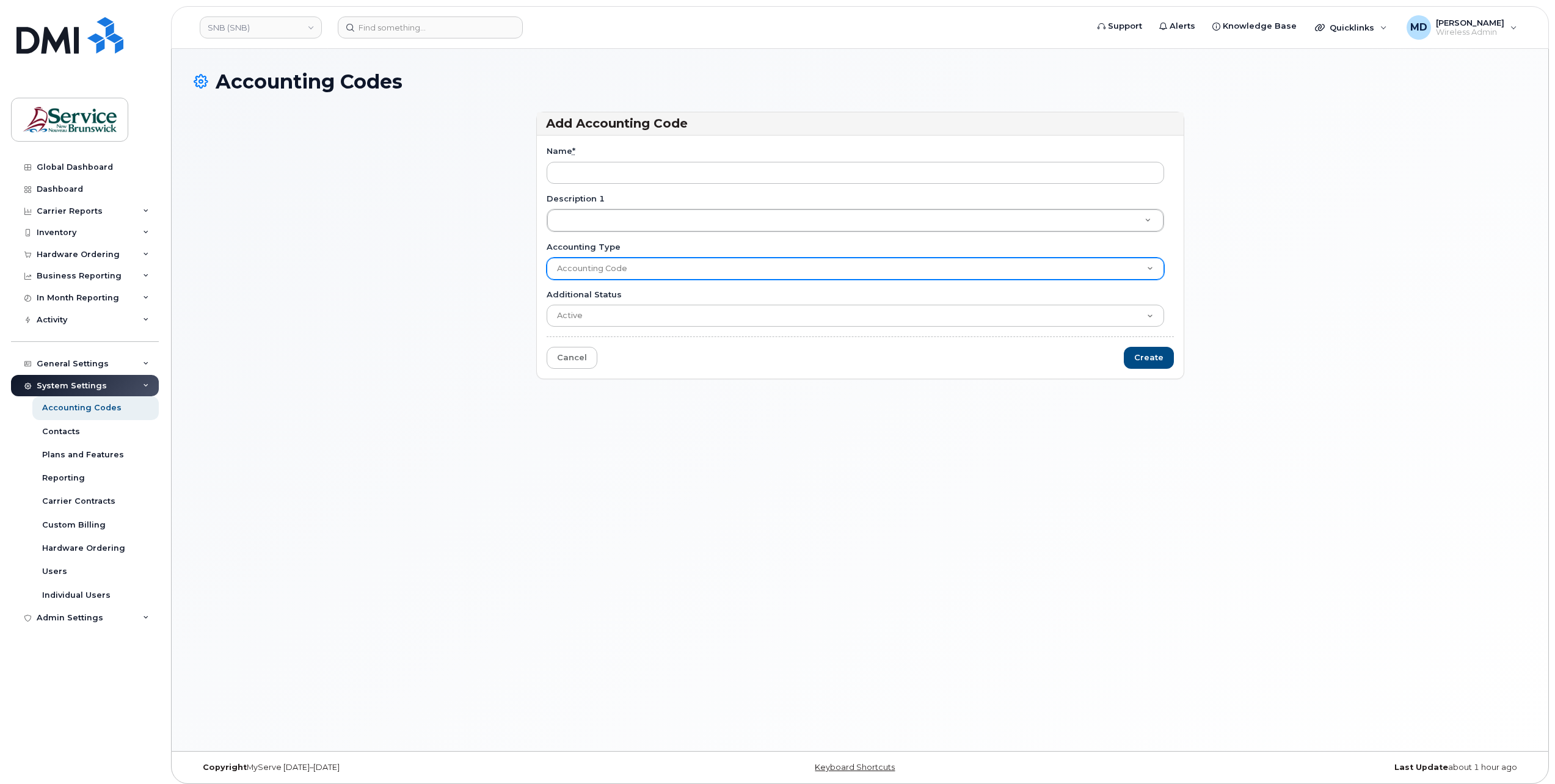
click at [626, 266] on select "Accounting Code" at bounding box center [856, 268] width 618 height 22
click at [626, 267] on select "Accounting Code" at bounding box center [856, 268] width 618 height 22
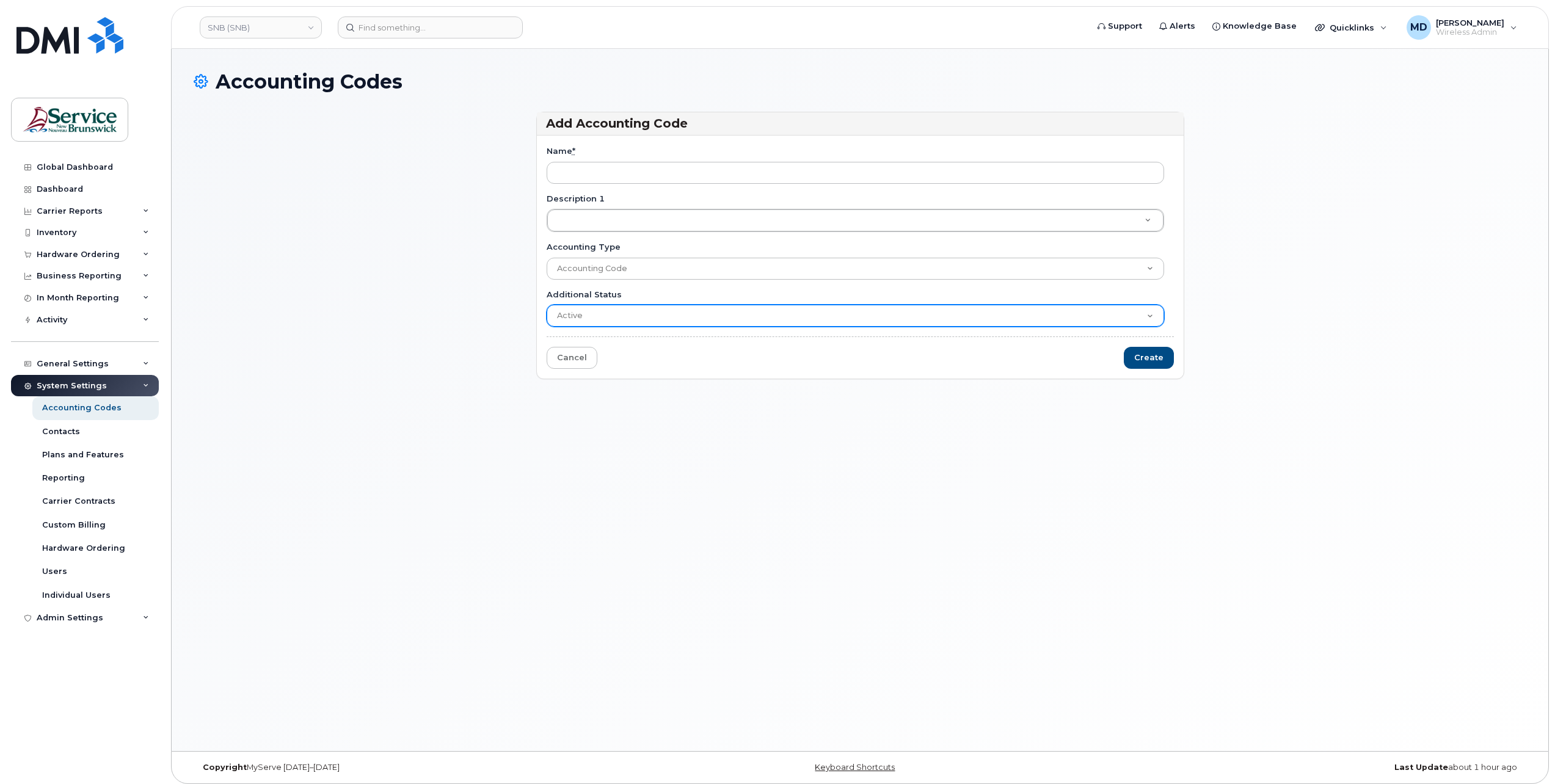
click at [628, 321] on select "Active Suspended Cancelled Closed" at bounding box center [856, 315] width 618 height 22
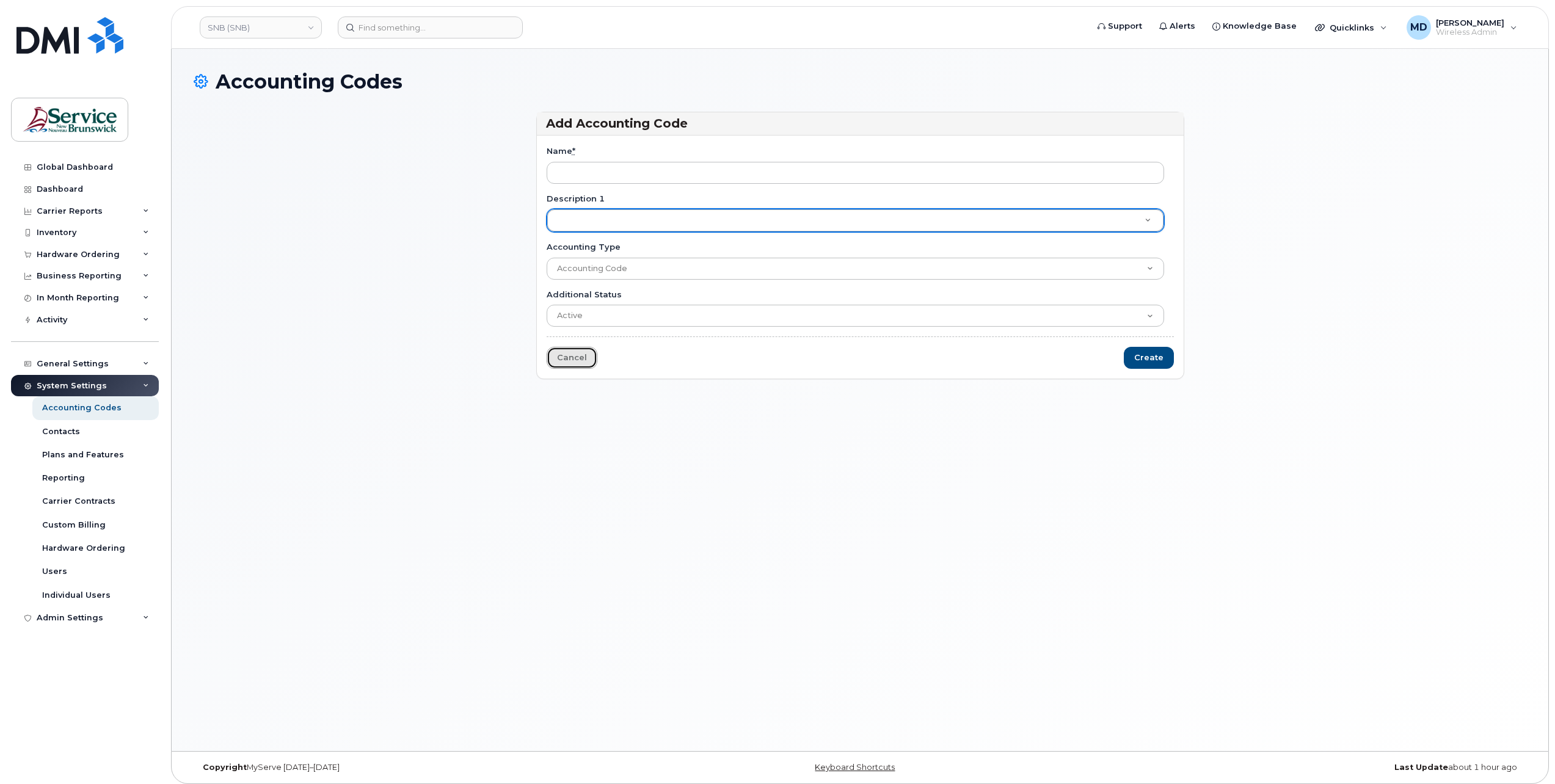
click at [581, 354] on link "Cancel" at bounding box center [572, 358] width 51 height 23
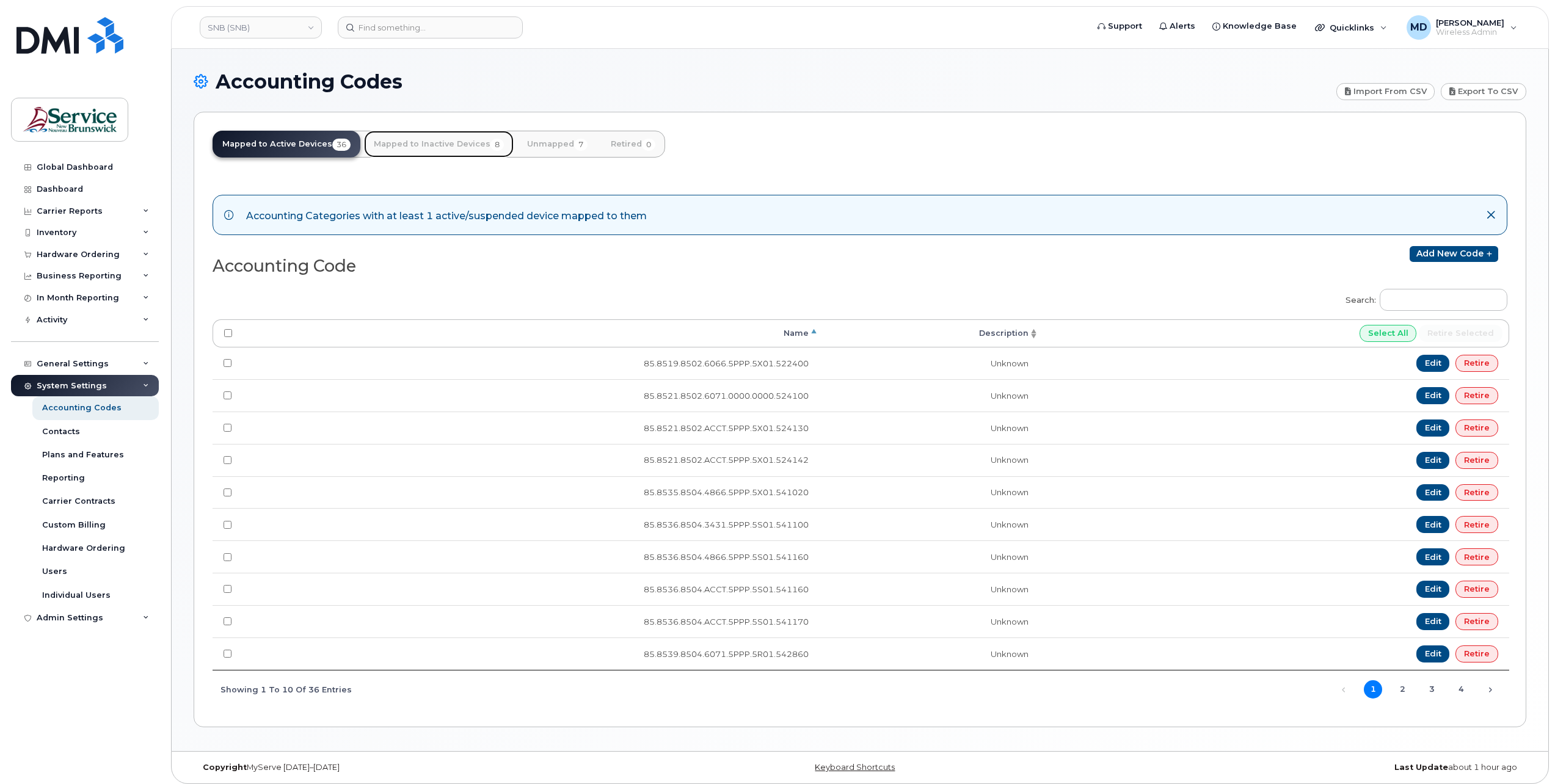
click at [438, 140] on link "Mapped to Inactive Devices 8" at bounding box center [438, 144] width 149 height 27
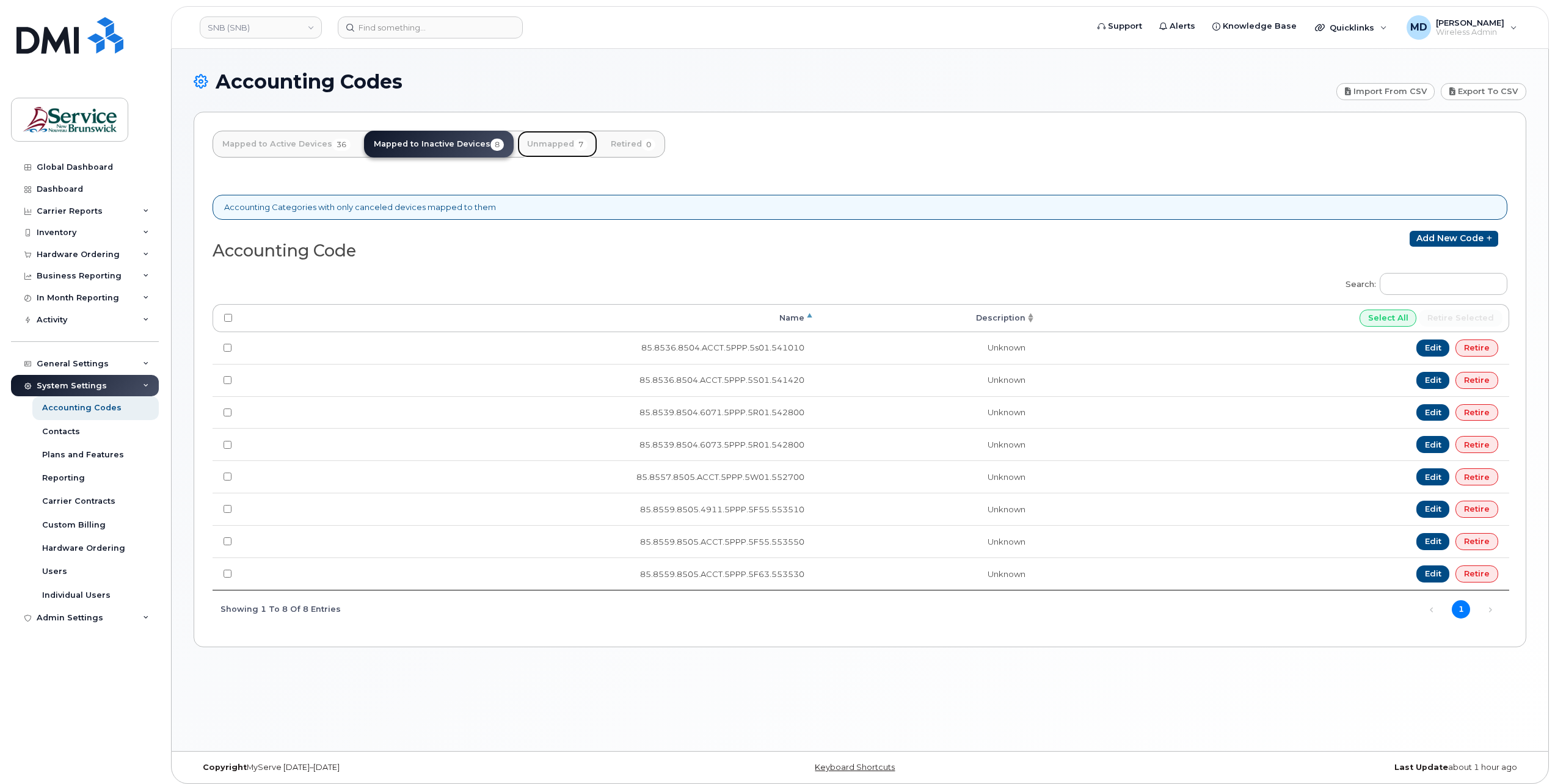
click at [553, 144] on link "Unmapped 7" at bounding box center [558, 144] width 80 height 27
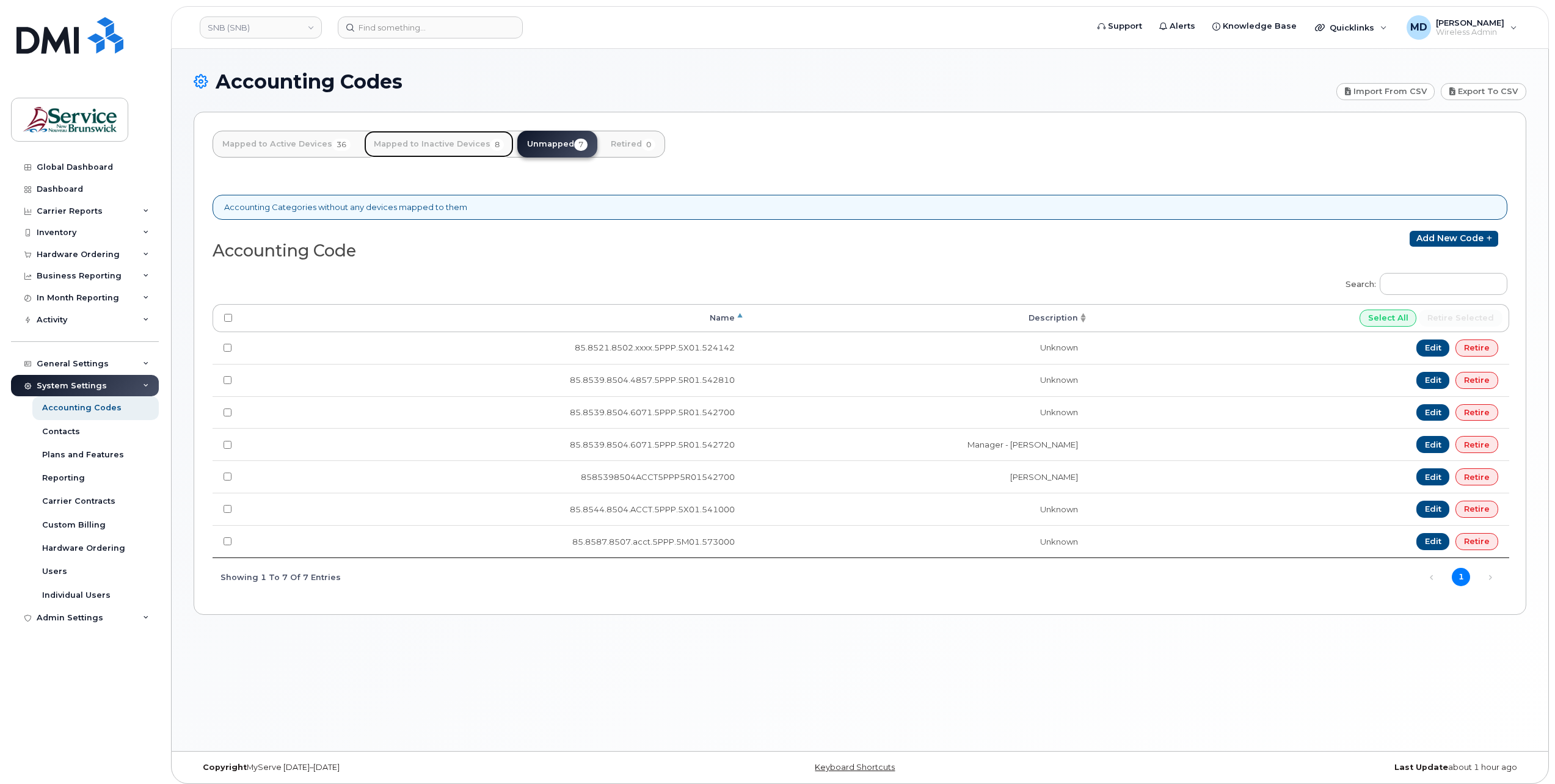
click at [456, 149] on link "Mapped to Inactive Devices 8" at bounding box center [438, 144] width 149 height 27
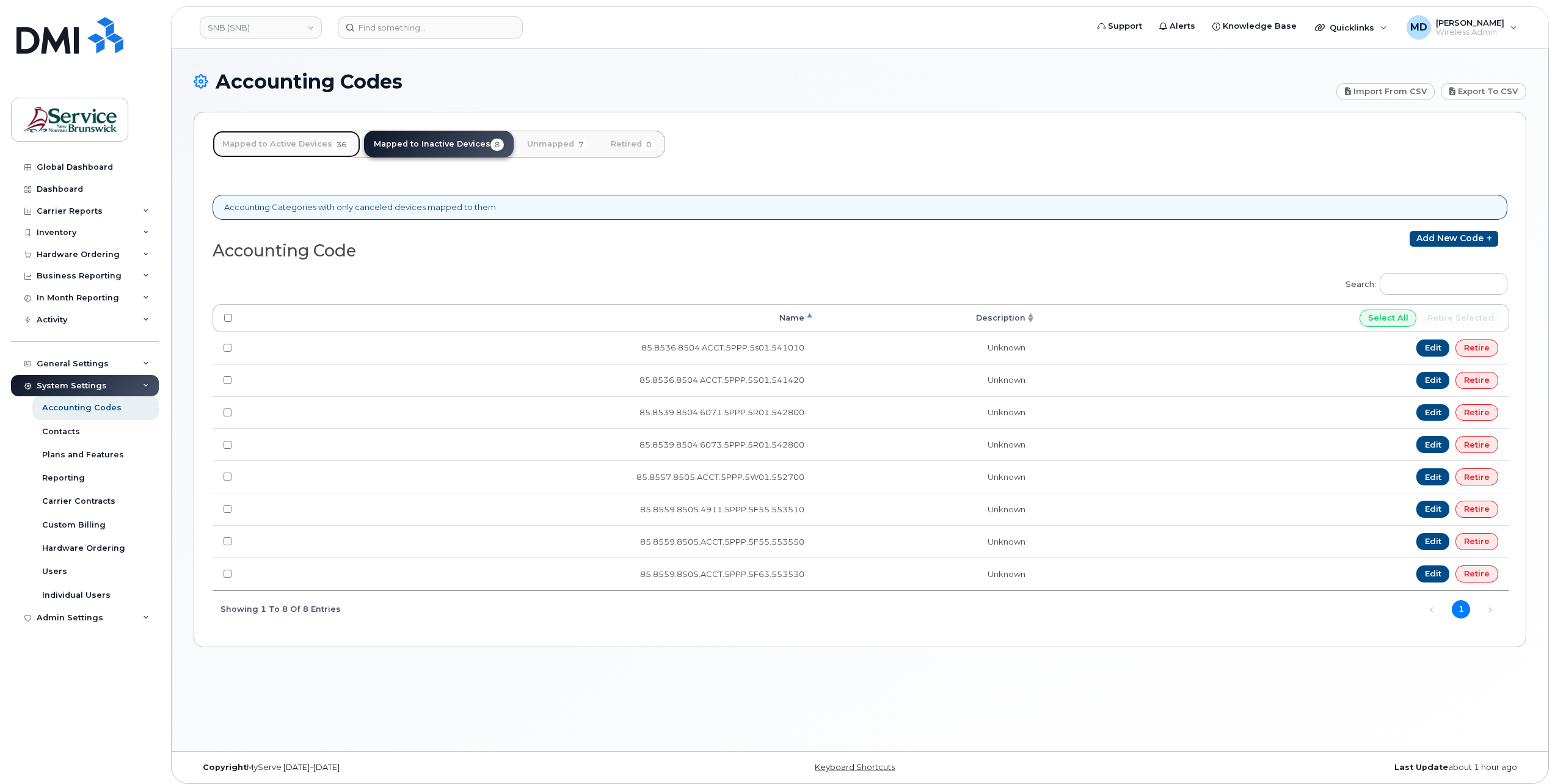
click at [310, 148] on link "Mapped to Active Devices 36" at bounding box center [286, 144] width 148 height 27
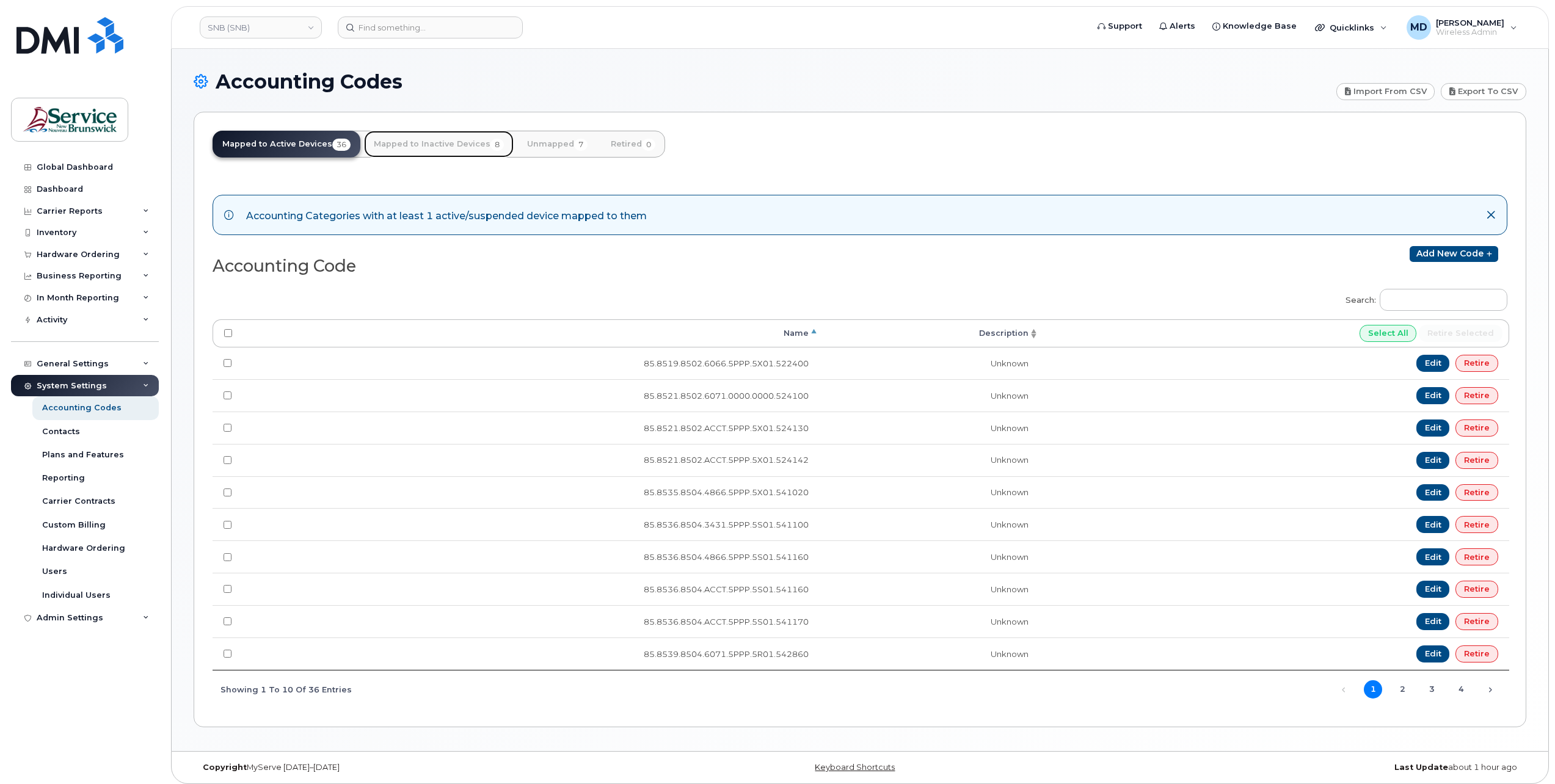
click at [461, 152] on link "Mapped to Inactive Devices 8" at bounding box center [438, 144] width 149 height 27
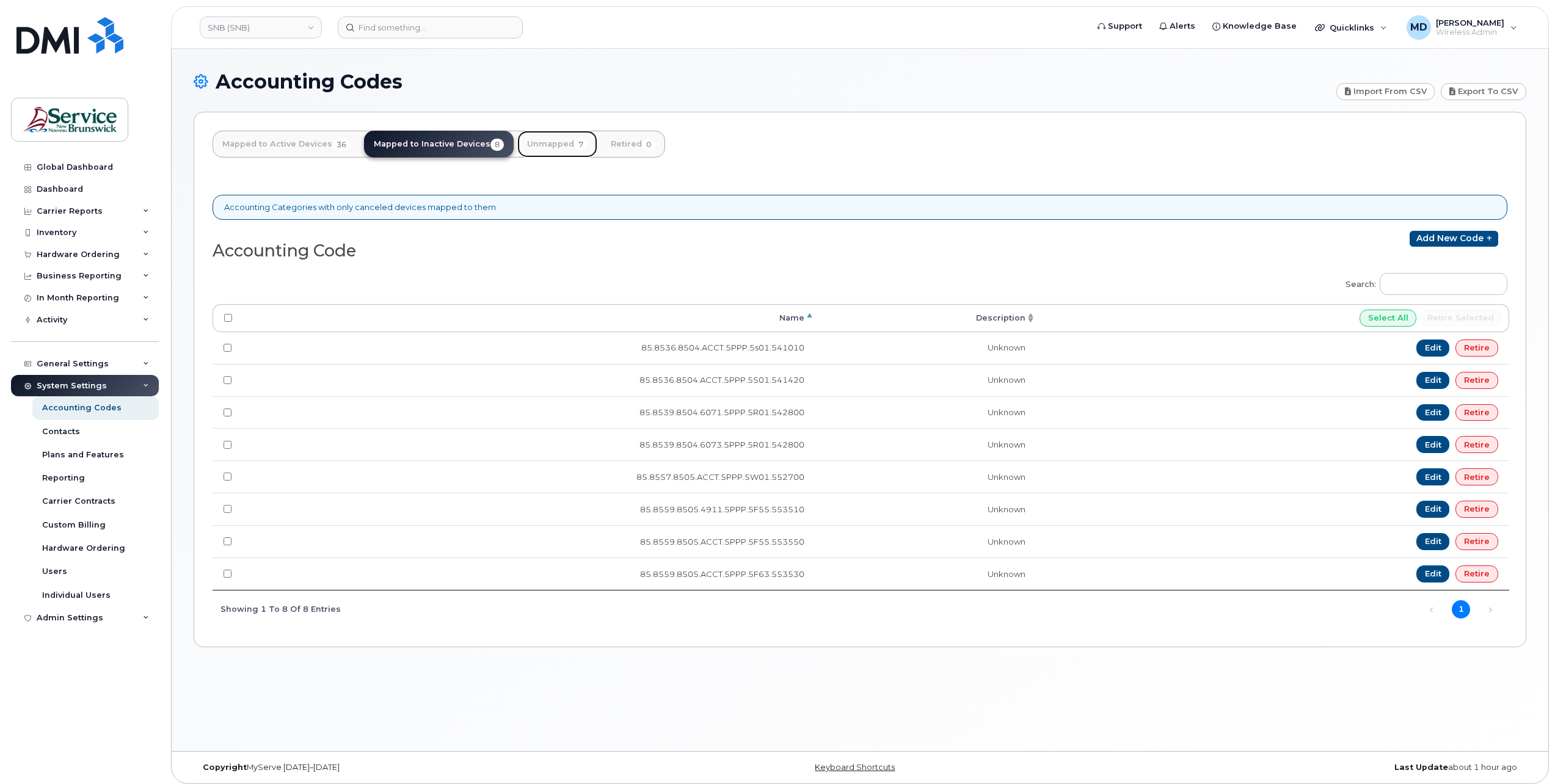
click at [543, 139] on link "Unmapped 7" at bounding box center [558, 144] width 80 height 27
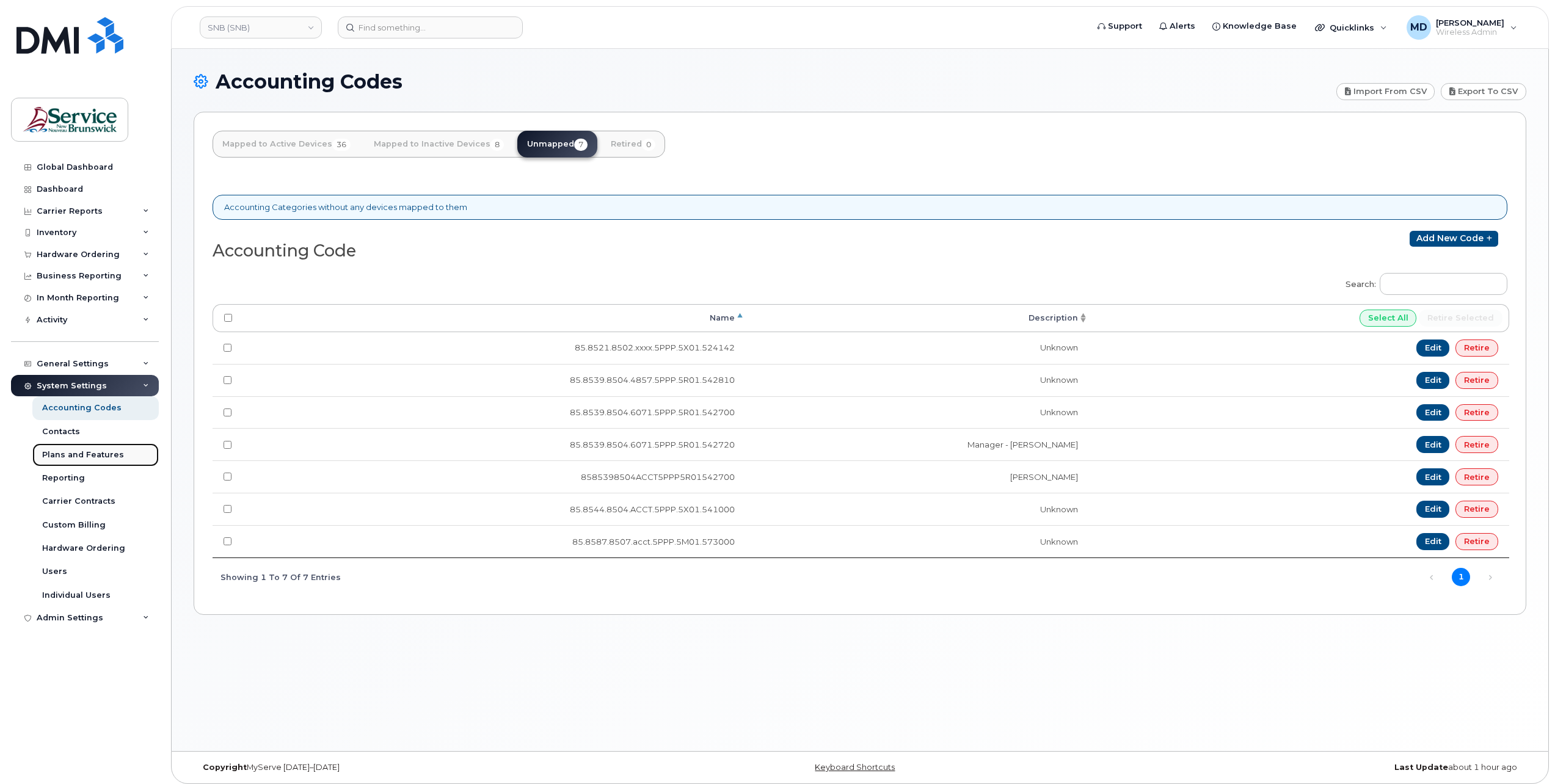
click at [71, 453] on div "Plans and Features" at bounding box center [83, 455] width 82 height 11
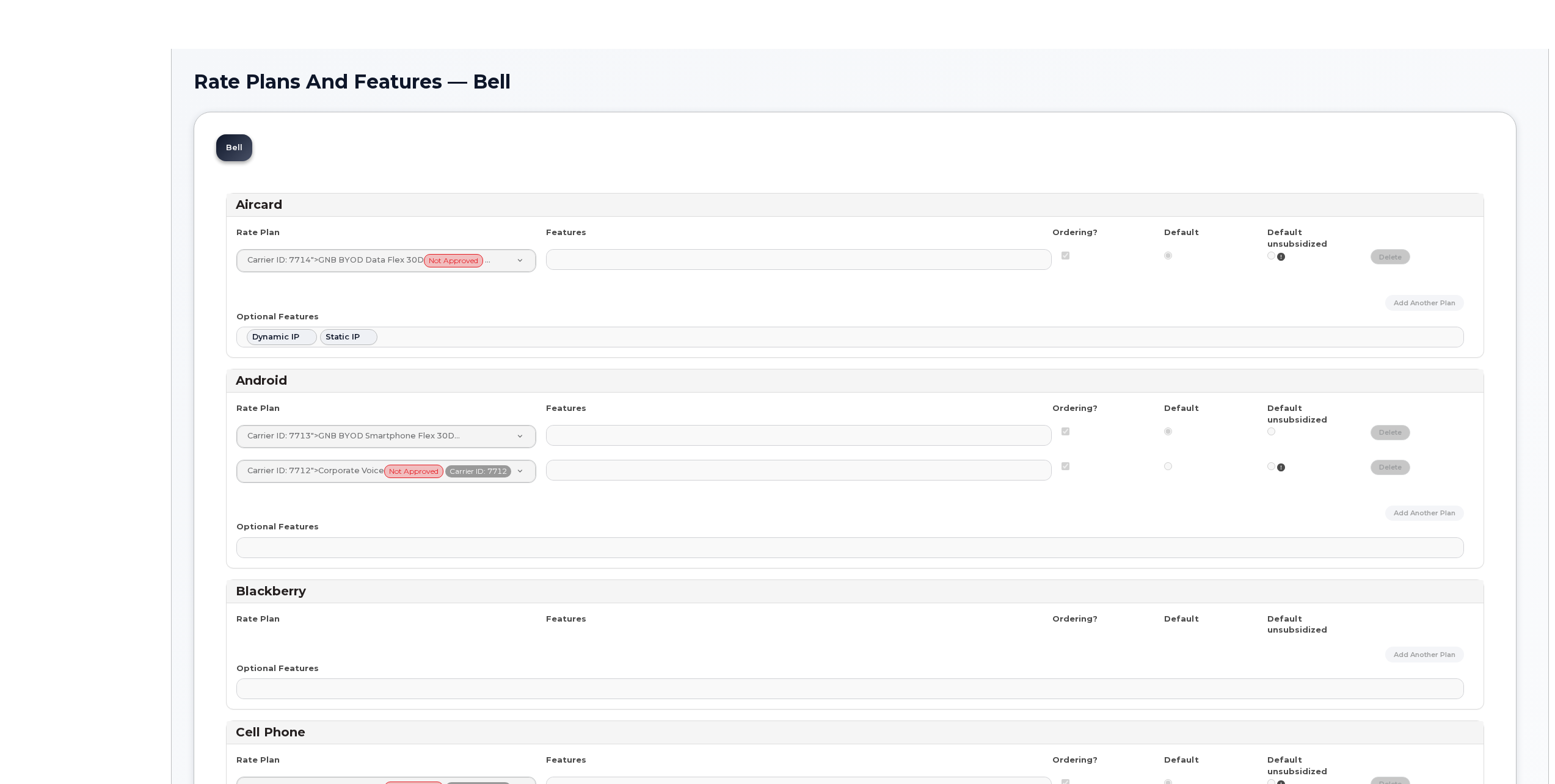
select select
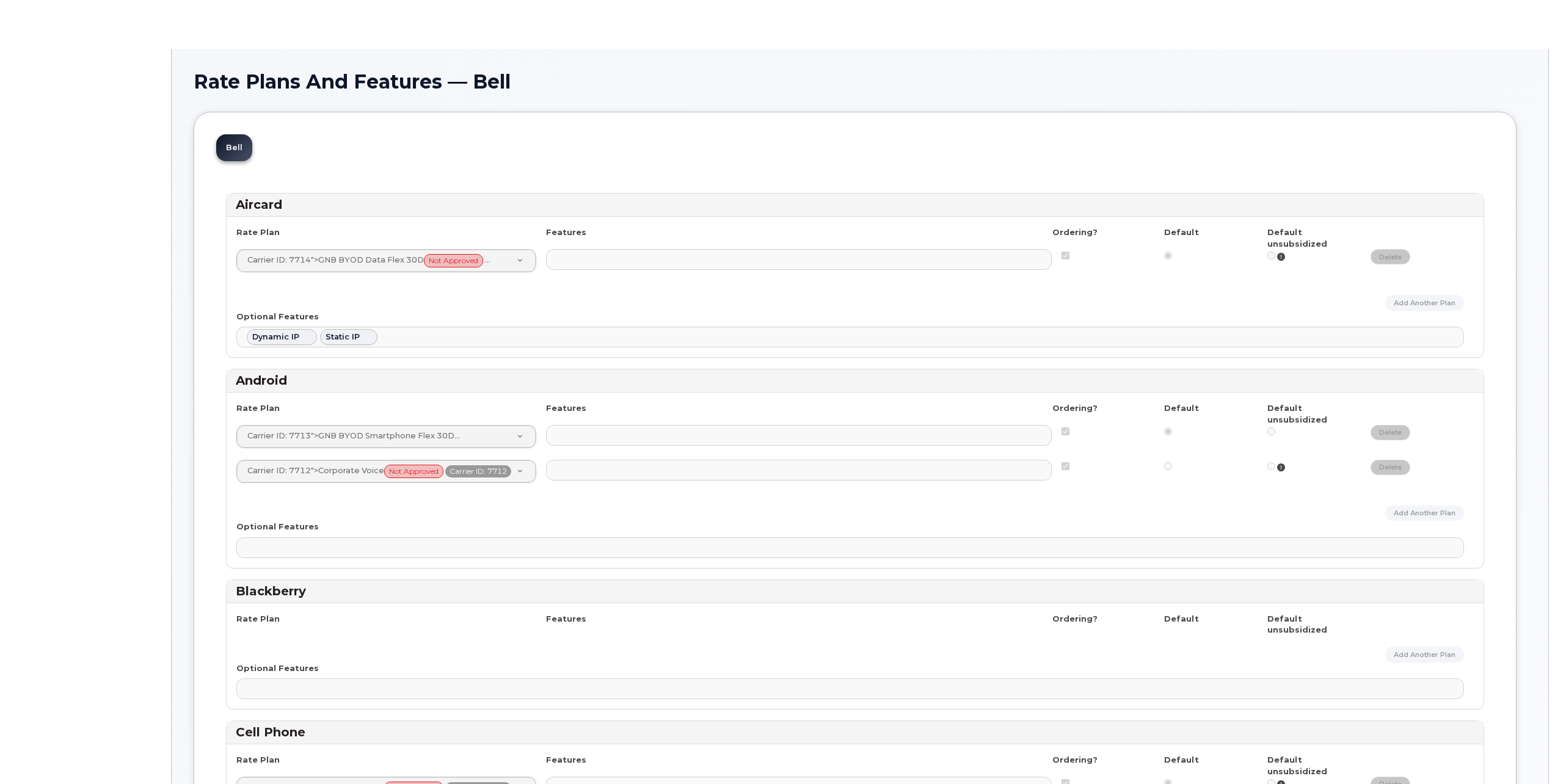
select select
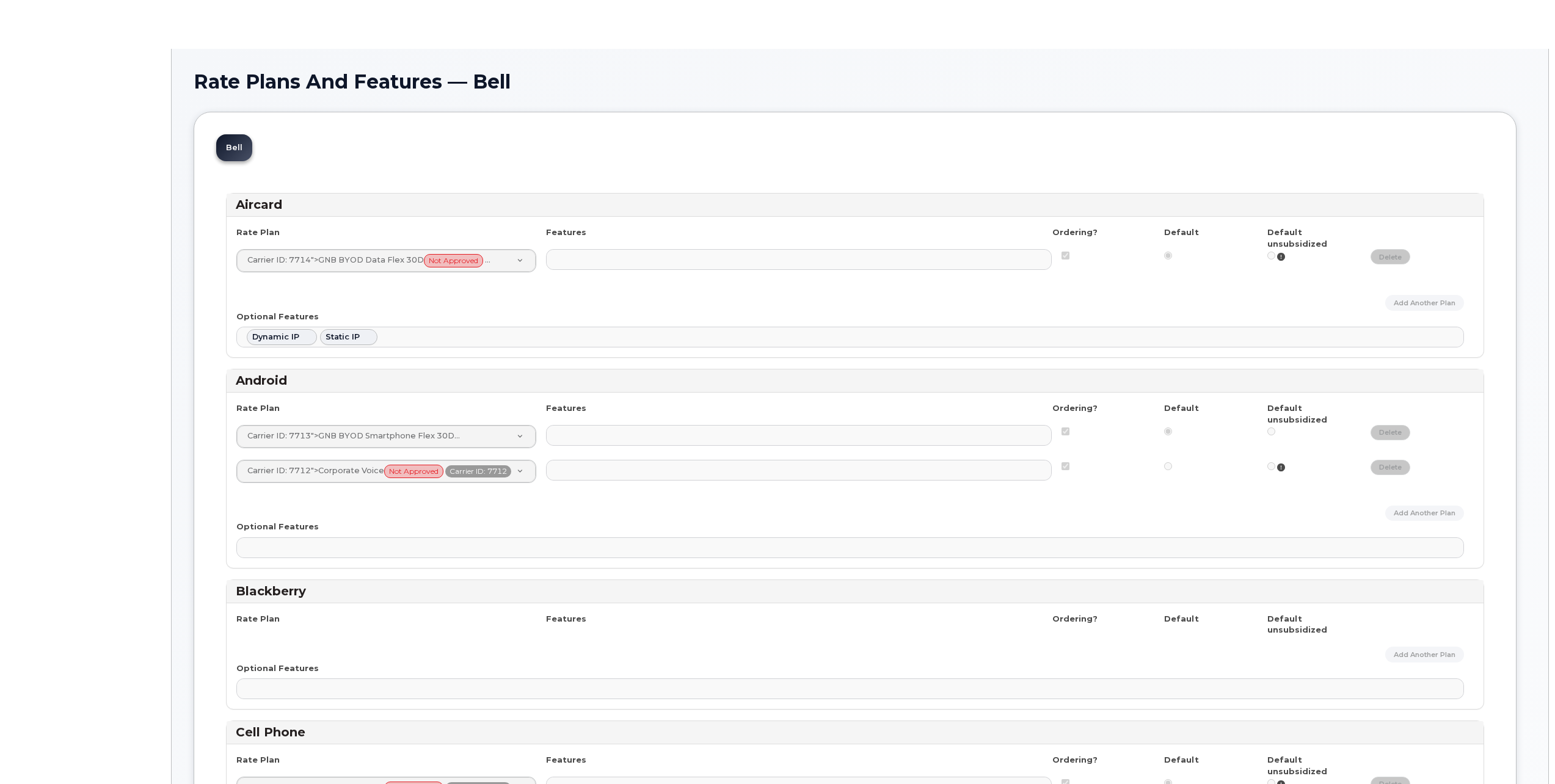
select select
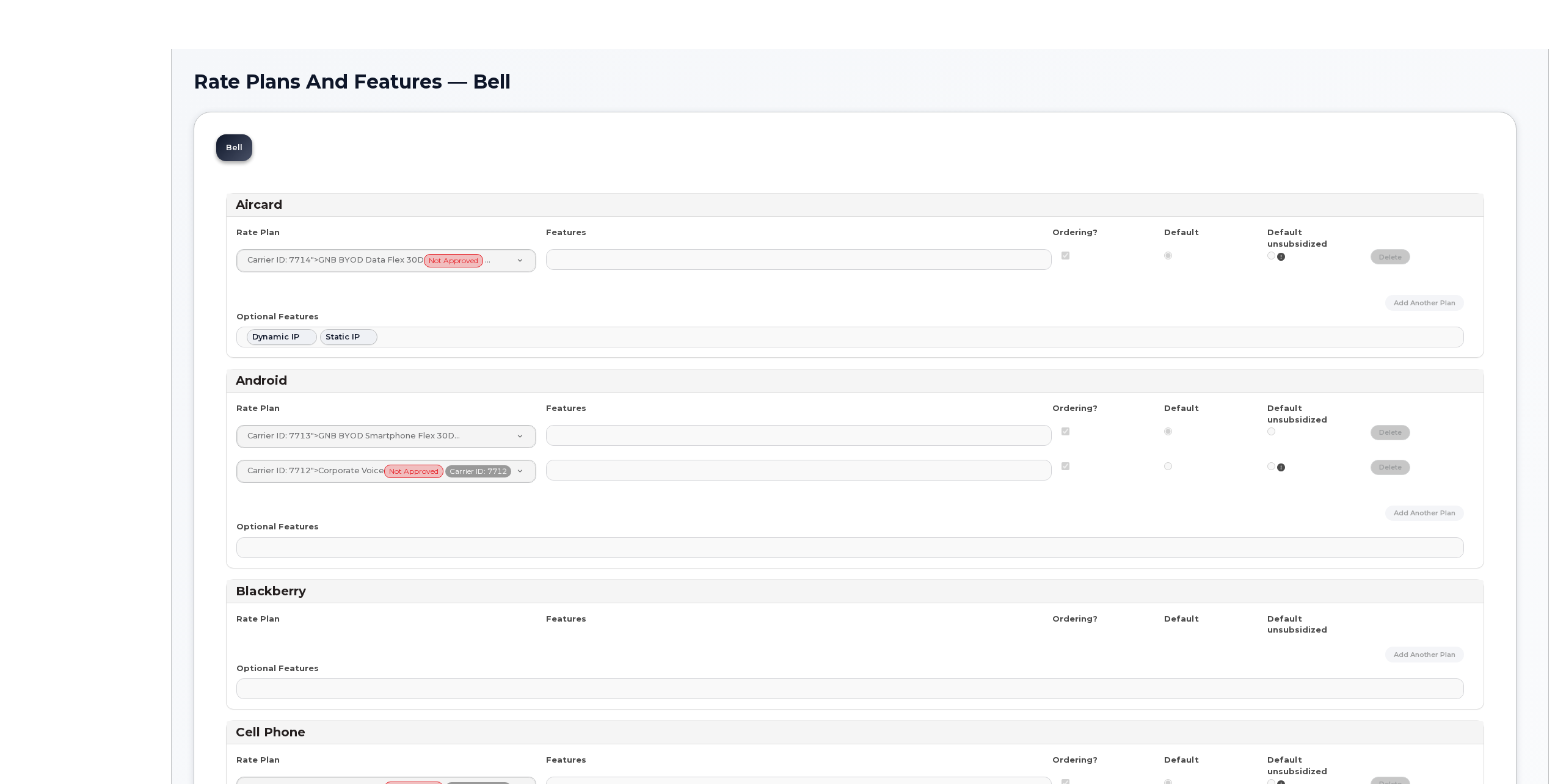
select select
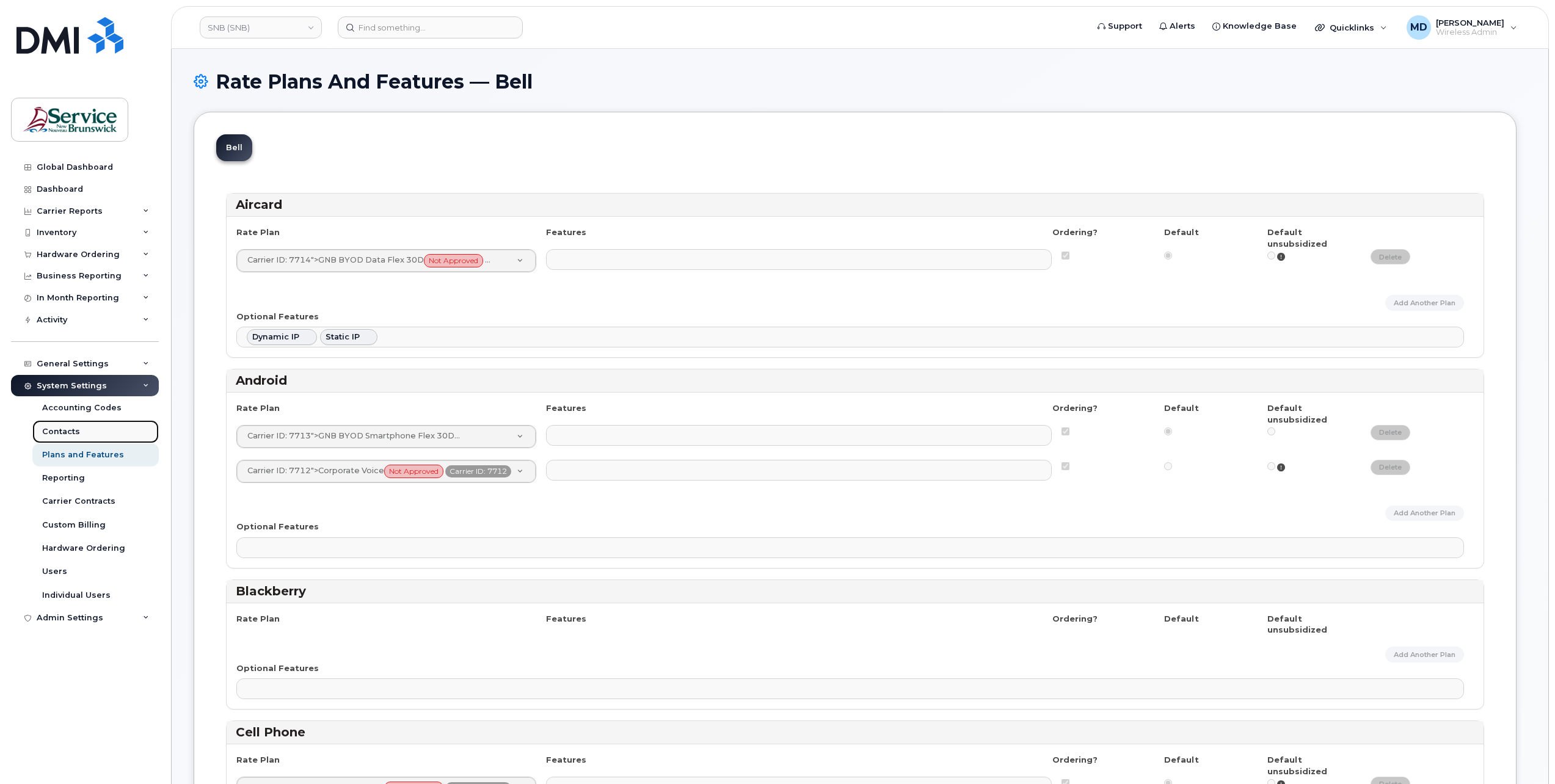
click at [60, 428] on div "Contacts" at bounding box center [61, 431] width 38 height 11
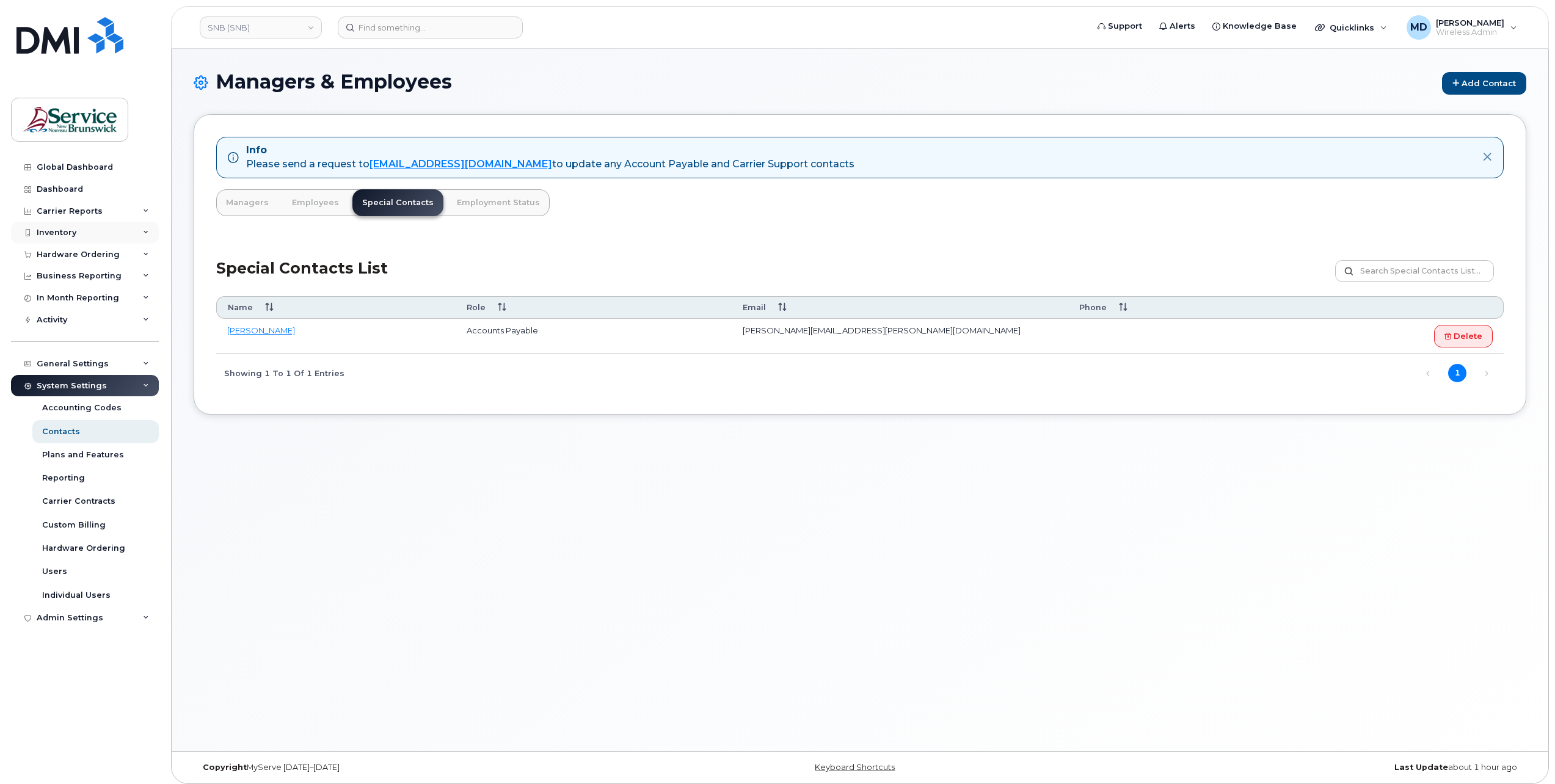
click at [81, 234] on div "Inventory" at bounding box center [84, 232] width 148 height 22
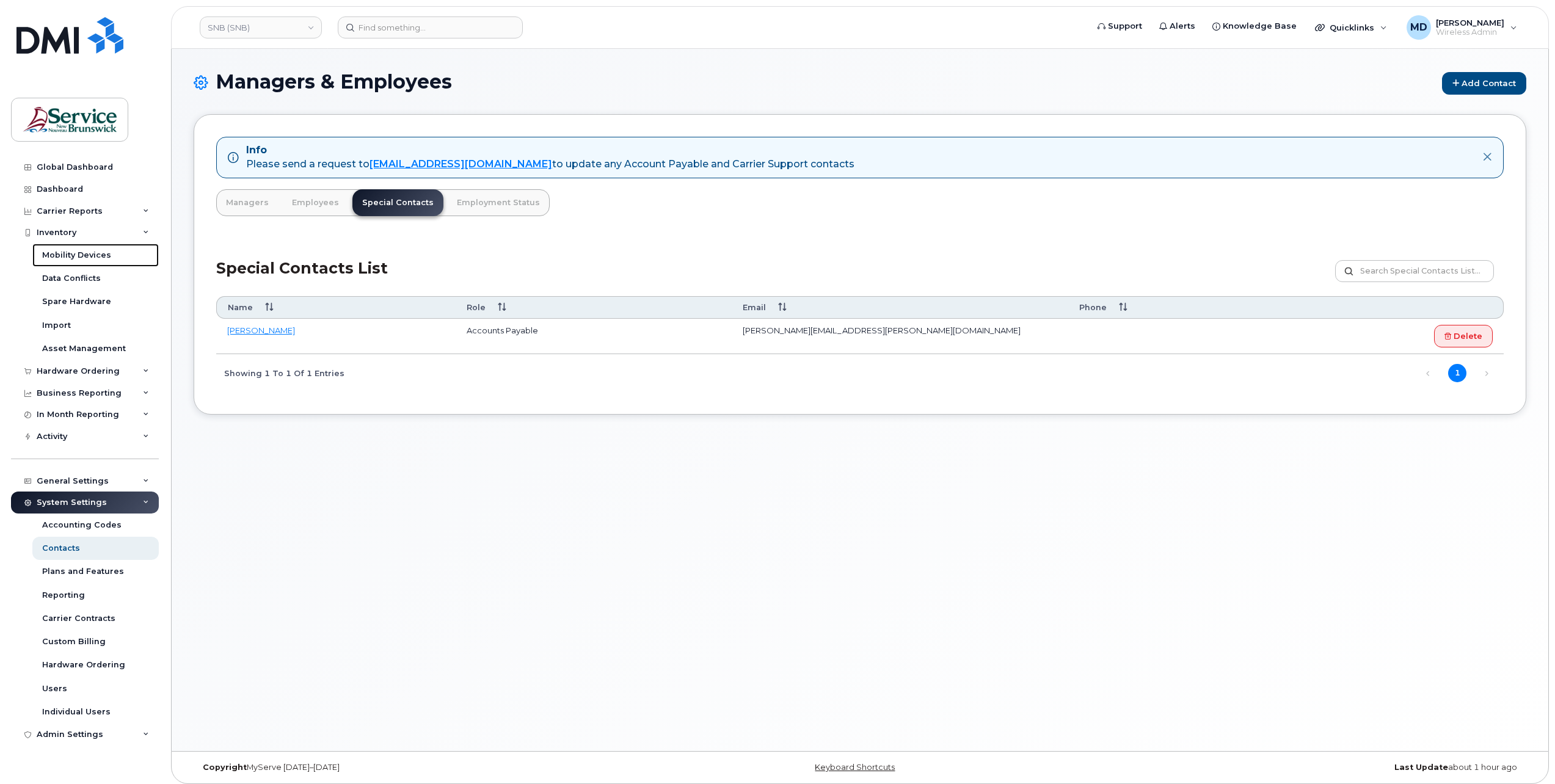
drag, startPoint x: 77, startPoint y: 252, endPoint x: 156, endPoint y: 560, distance: 318.0
click at [77, 253] on div "Mobility Devices" at bounding box center [76, 254] width 69 height 11
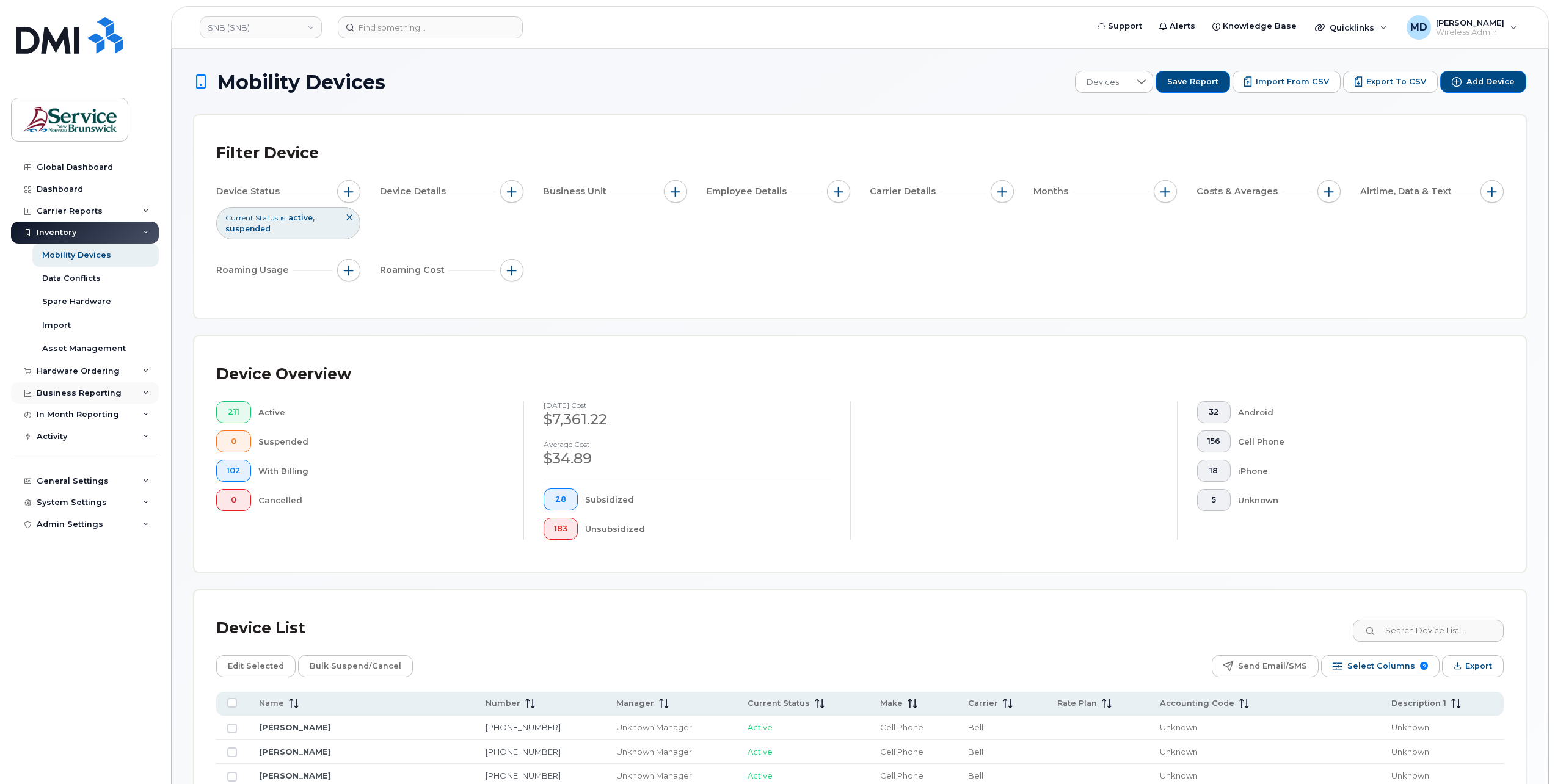
click at [87, 391] on div "Business Reporting" at bounding box center [79, 393] width 85 height 10
click at [91, 212] on div "Carrier Reports" at bounding box center [69, 212] width 66 height 10
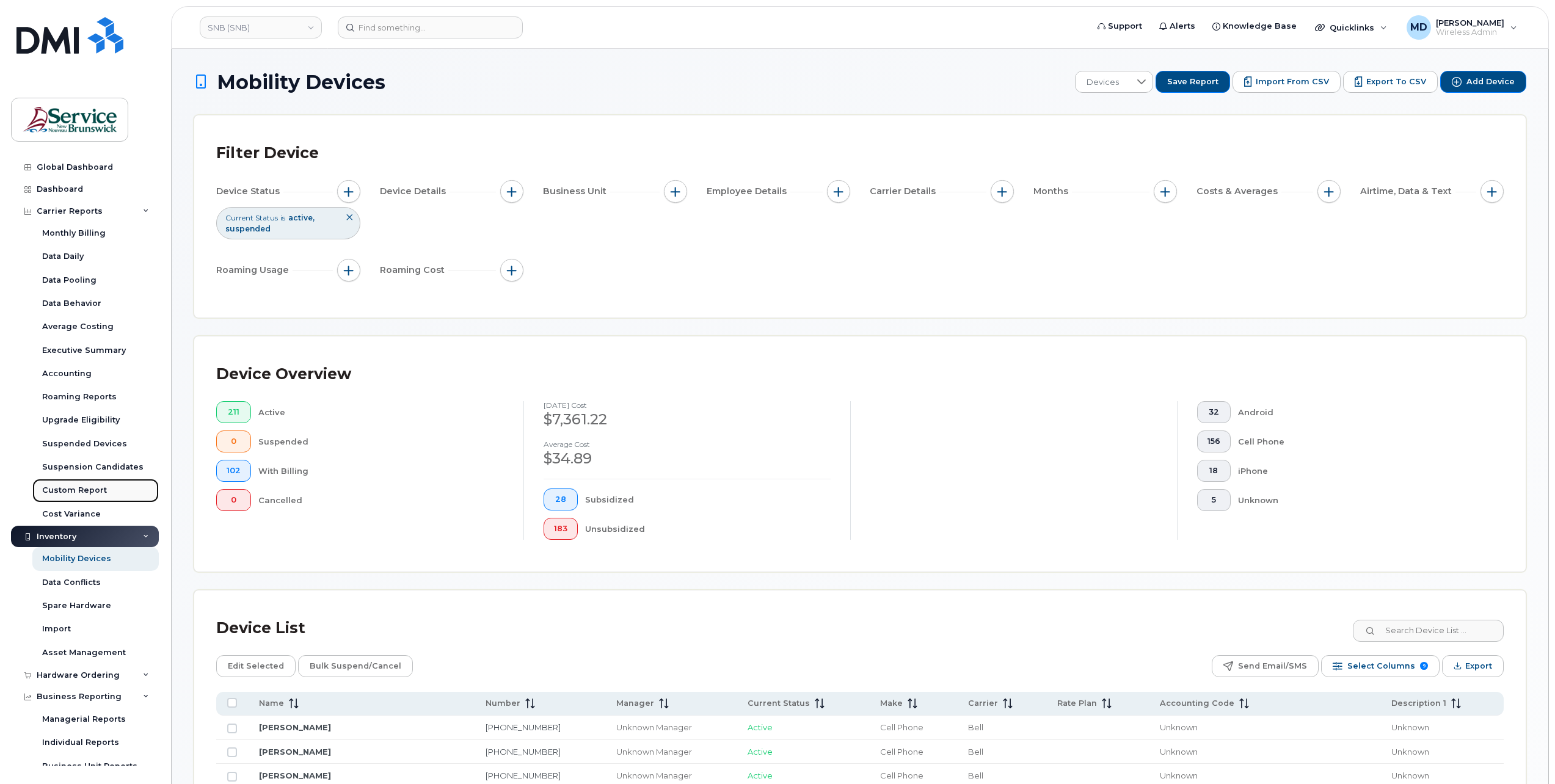
click at [82, 496] on link "Custom Report" at bounding box center [95, 490] width 127 height 23
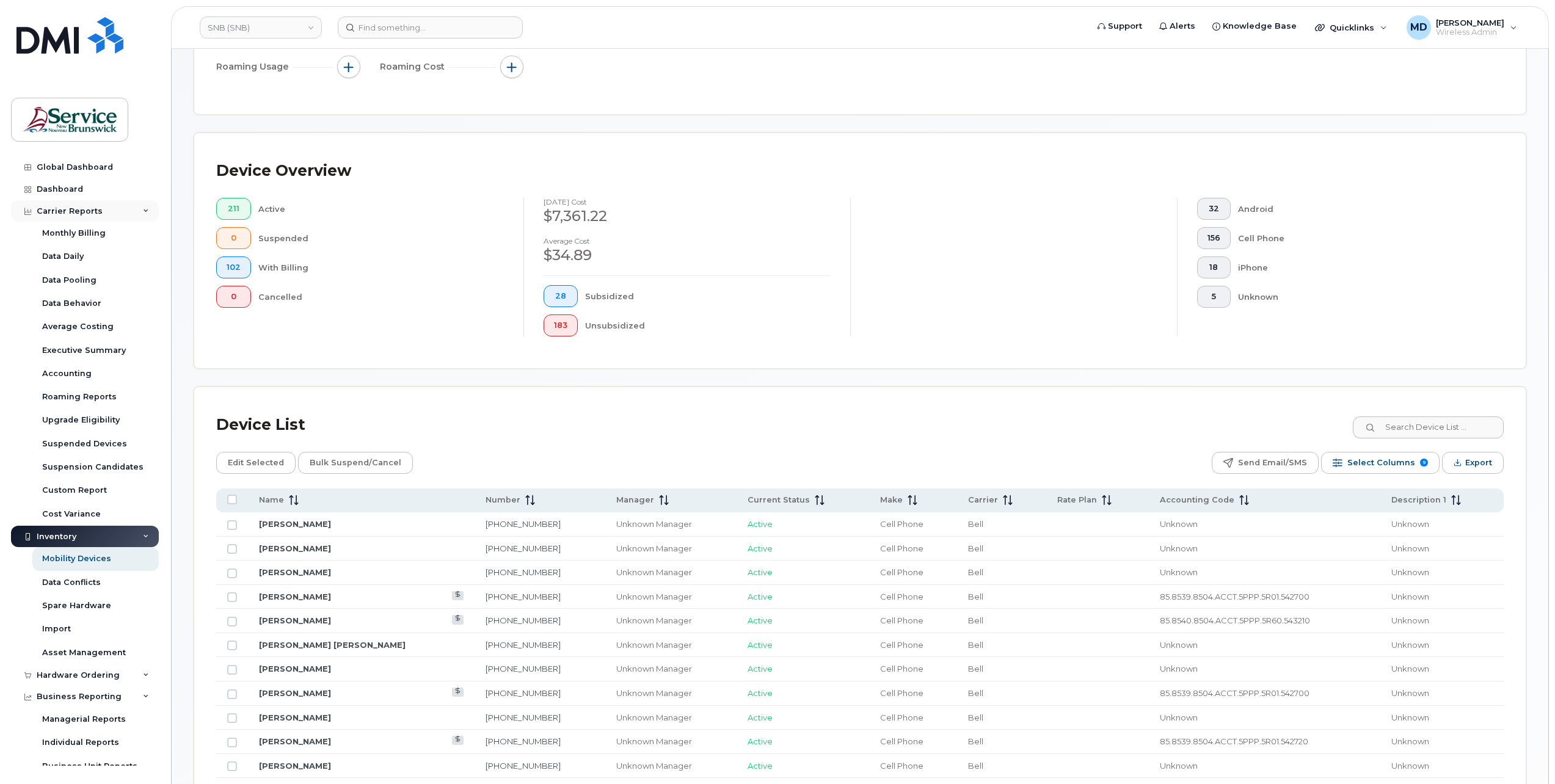
click at [133, 212] on div "Carrier Reports" at bounding box center [84, 211] width 148 height 22
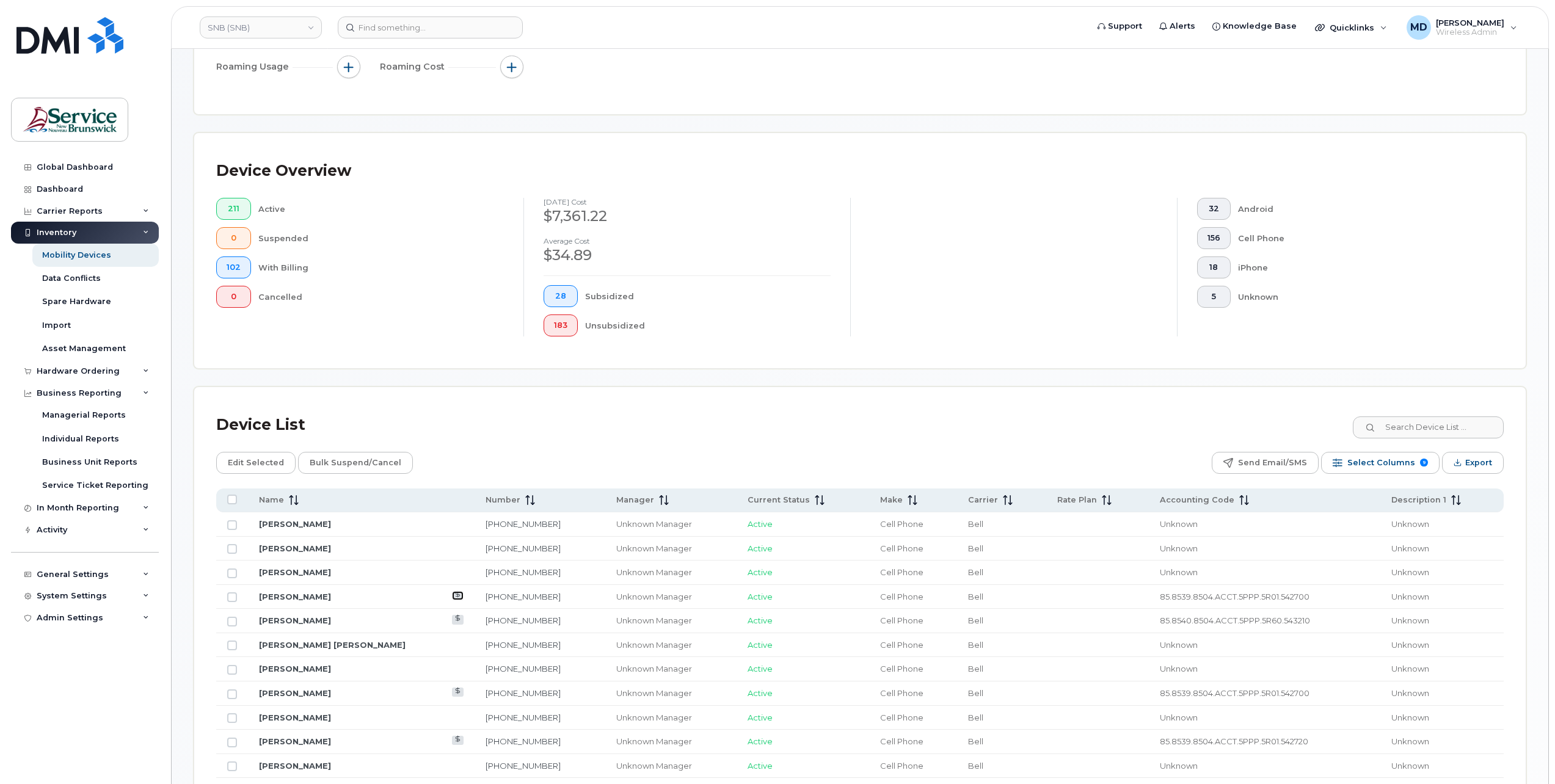
click at [455, 592] on icon at bounding box center [458, 594] width 6 height 6
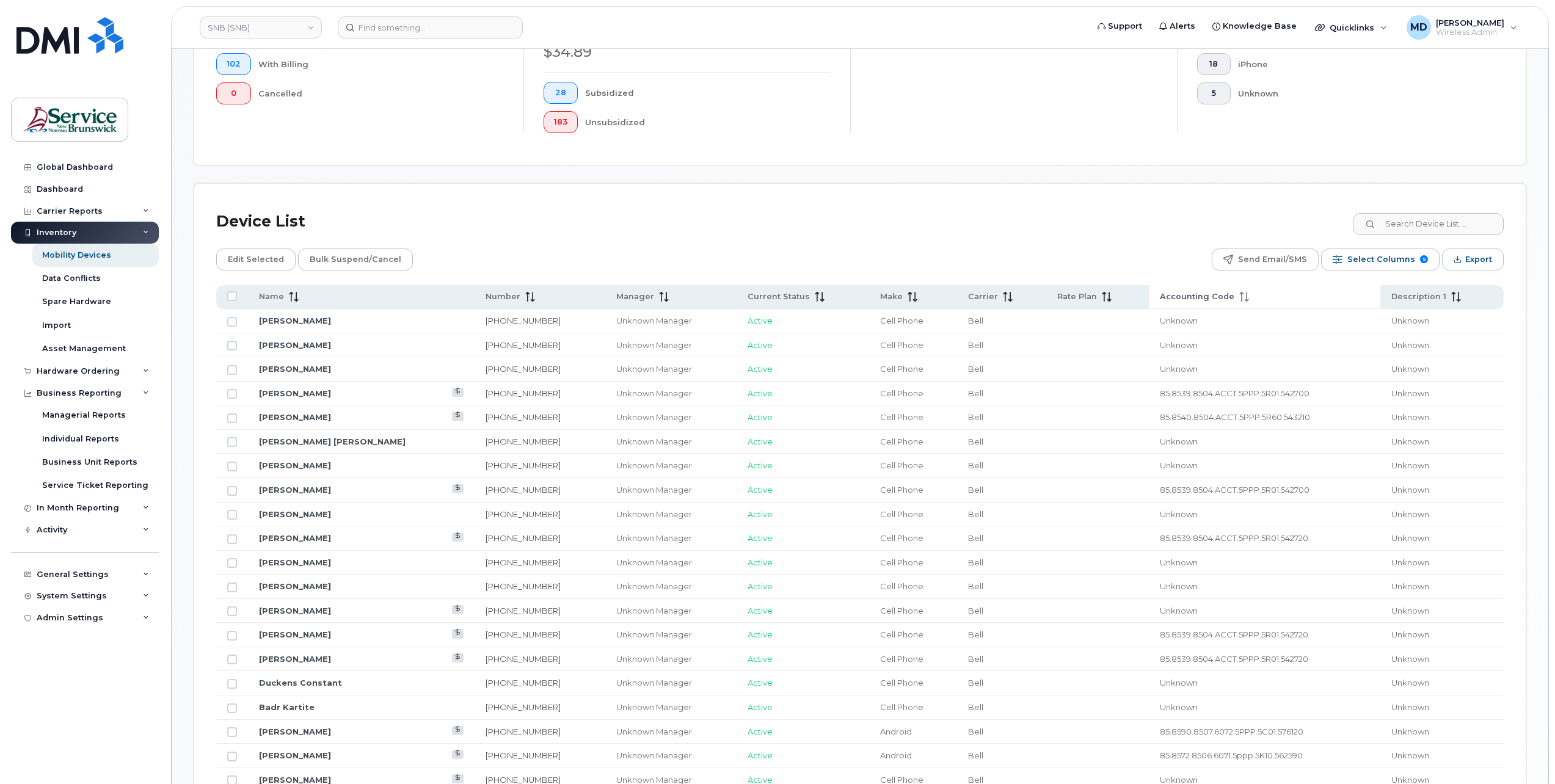
click at [1190, 297] on span "Accounting Code" at bounding box center [1197, 296] width 74 height 11
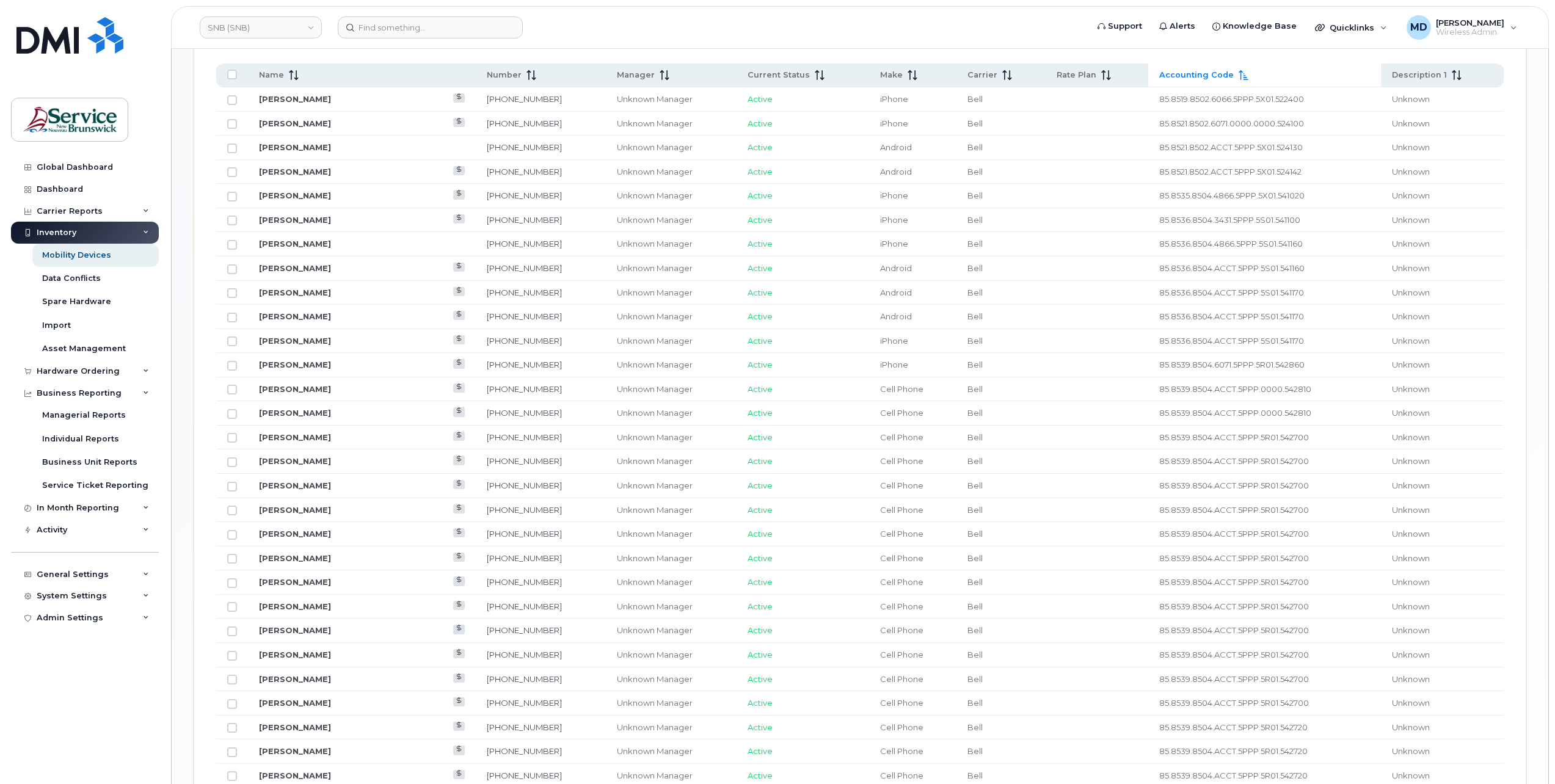
scroll to position [425, 0]
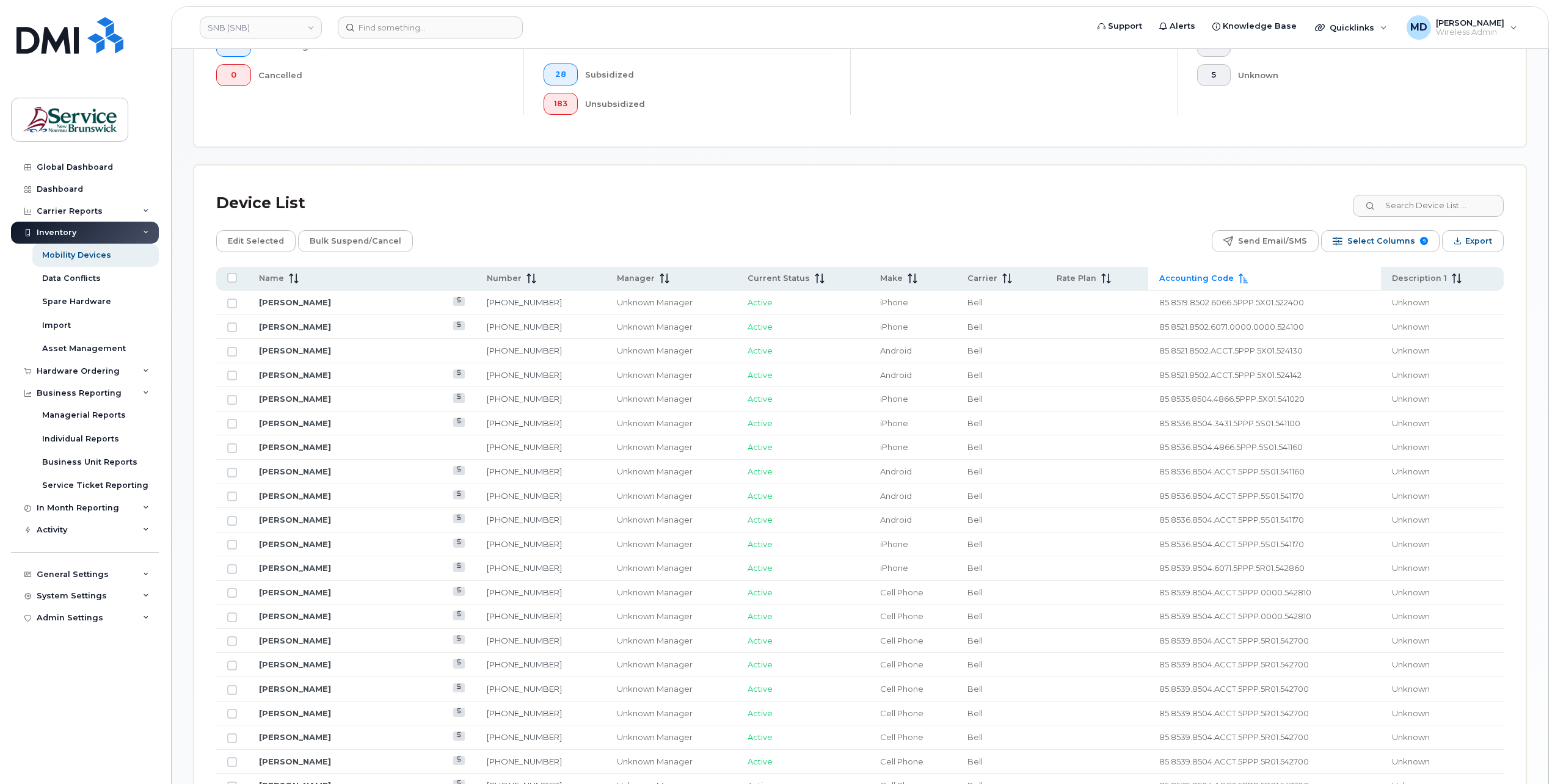
click at [1211, 273] on span "Accounting Code" at bounding box center [1196, 278] width 74 height 11
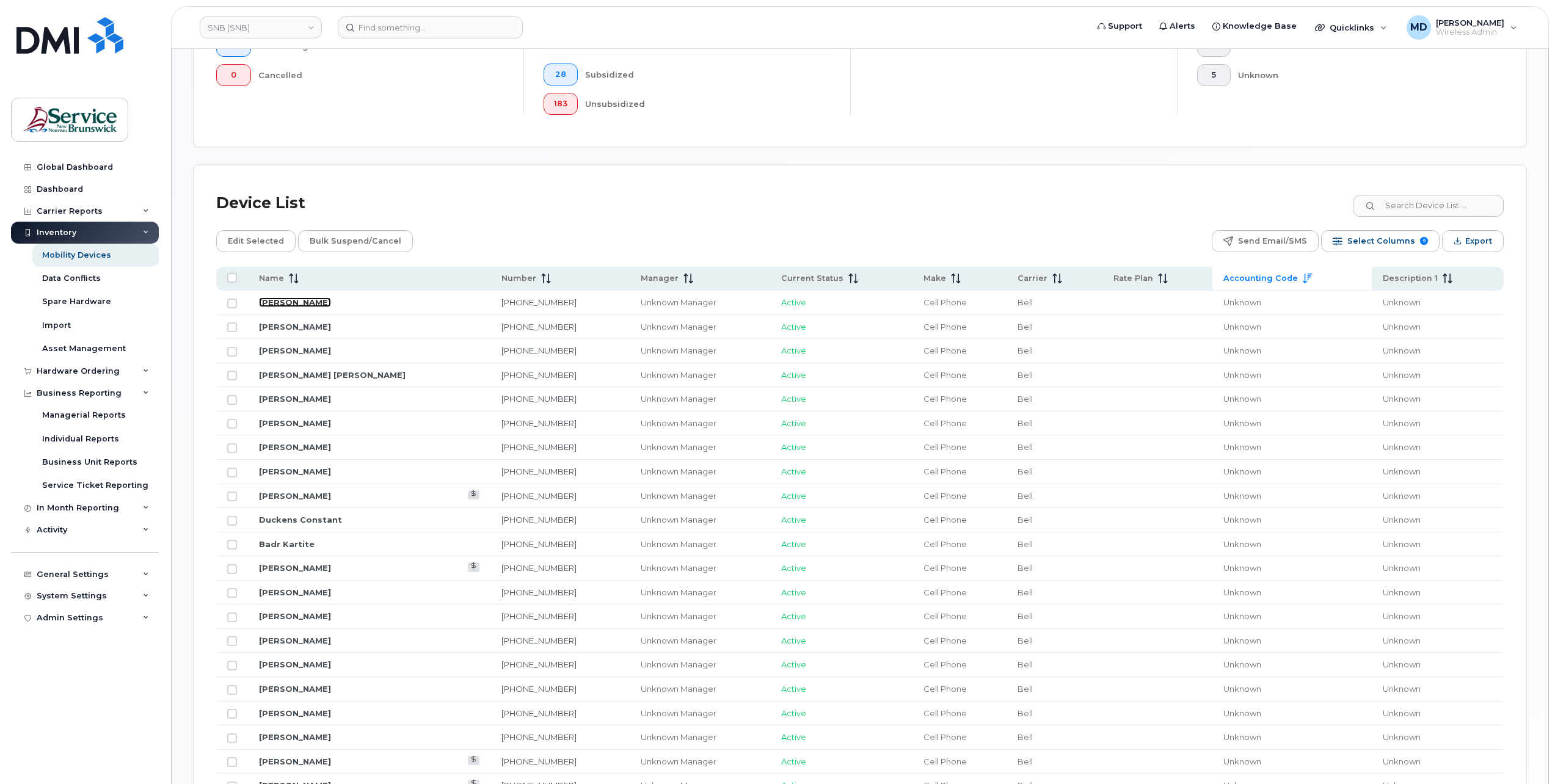
click at [314, 304] on link "Mathieu A Doucet" at bounding box center [295, 302] width 72 height 10
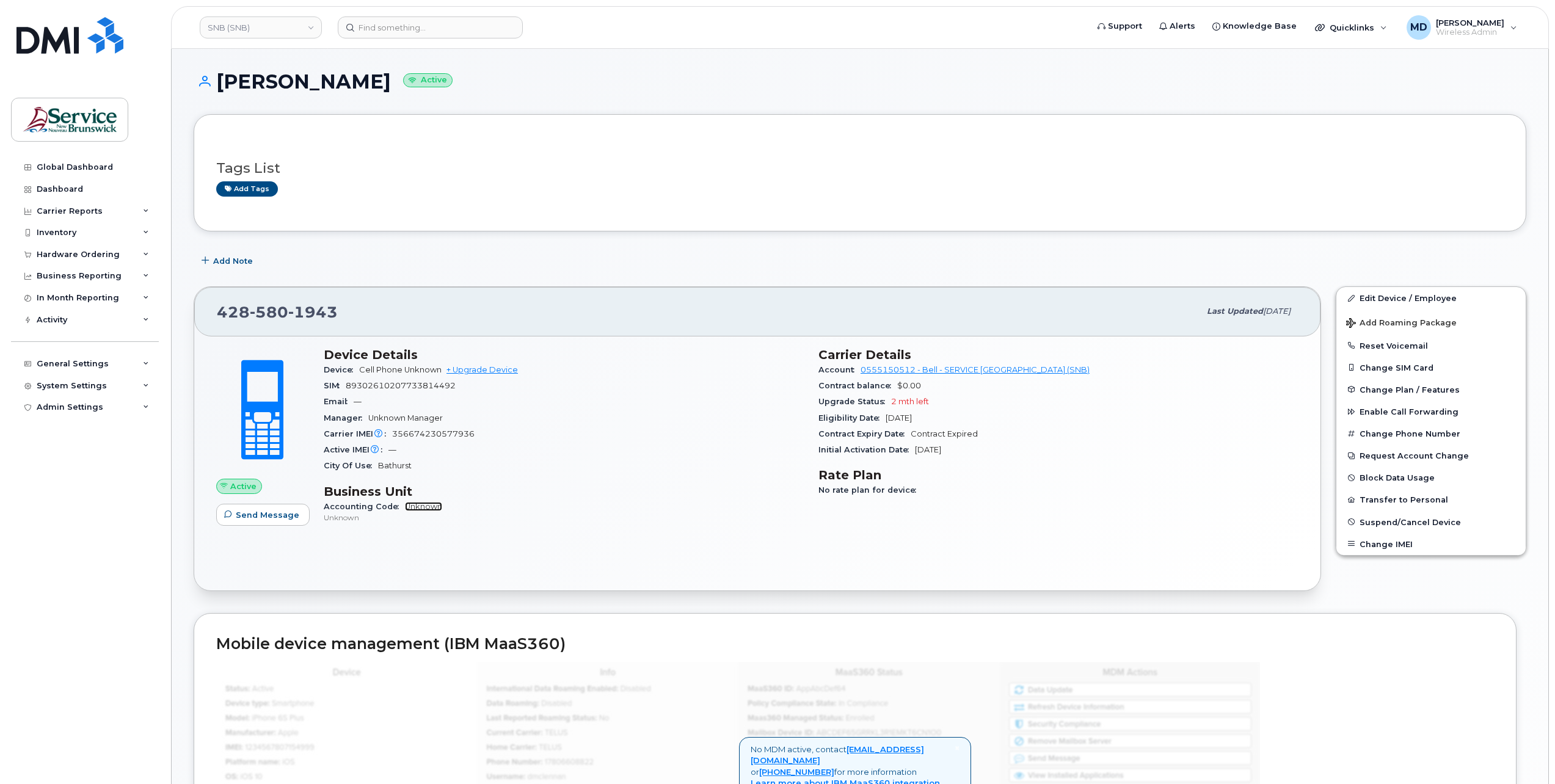
click at [432, 506] on link "Unknown" at bounding box center [423, 506] width 37 height 9
click at [1414, 297] on link "Edit Device / Employee" at bounding box center [1431, 297] width 189 height 22
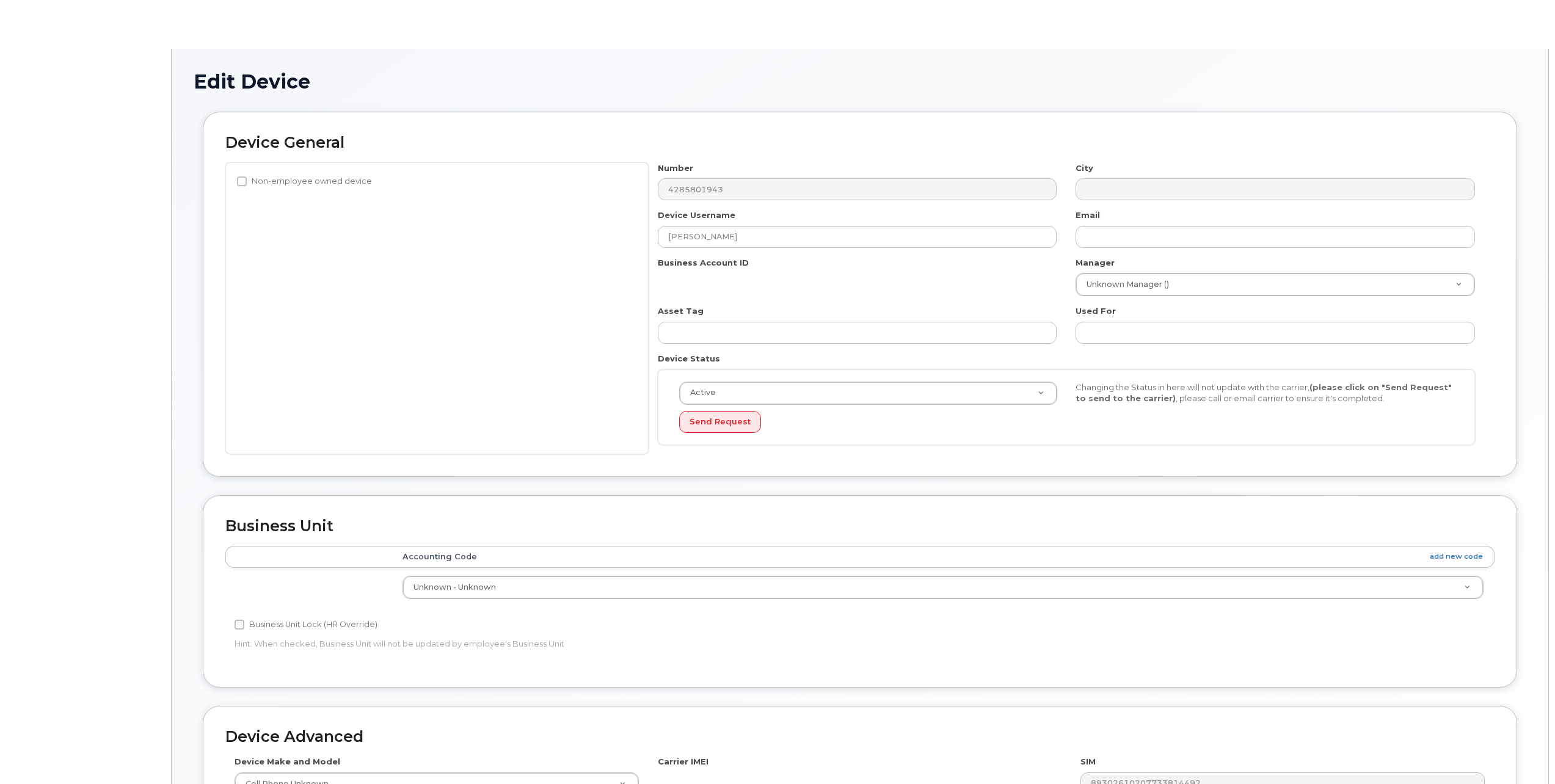
select select "34535611"
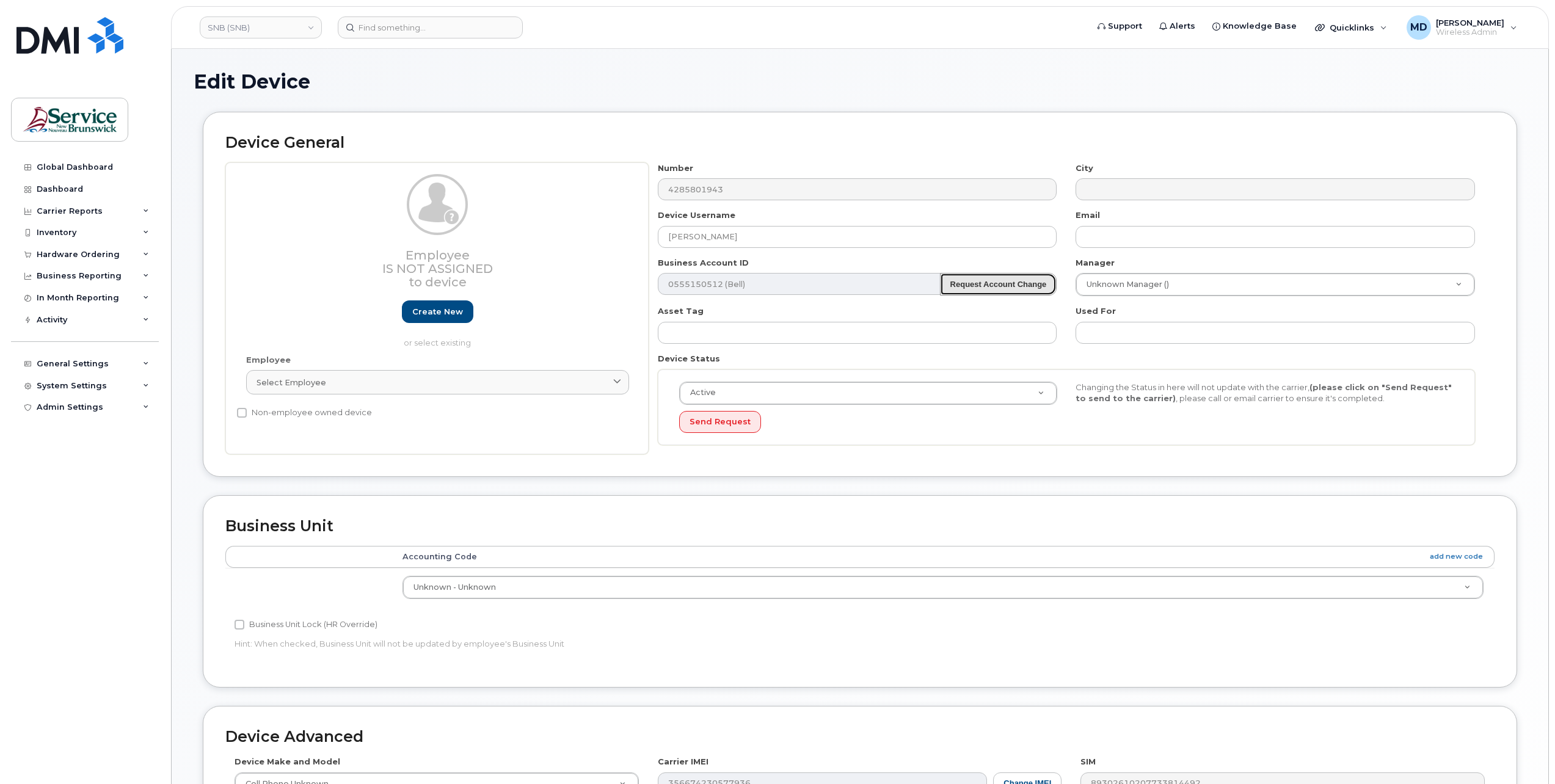
click at [994, 287] on strong "Request Account Change" at bounding box center [998, 284] width 97 height 9
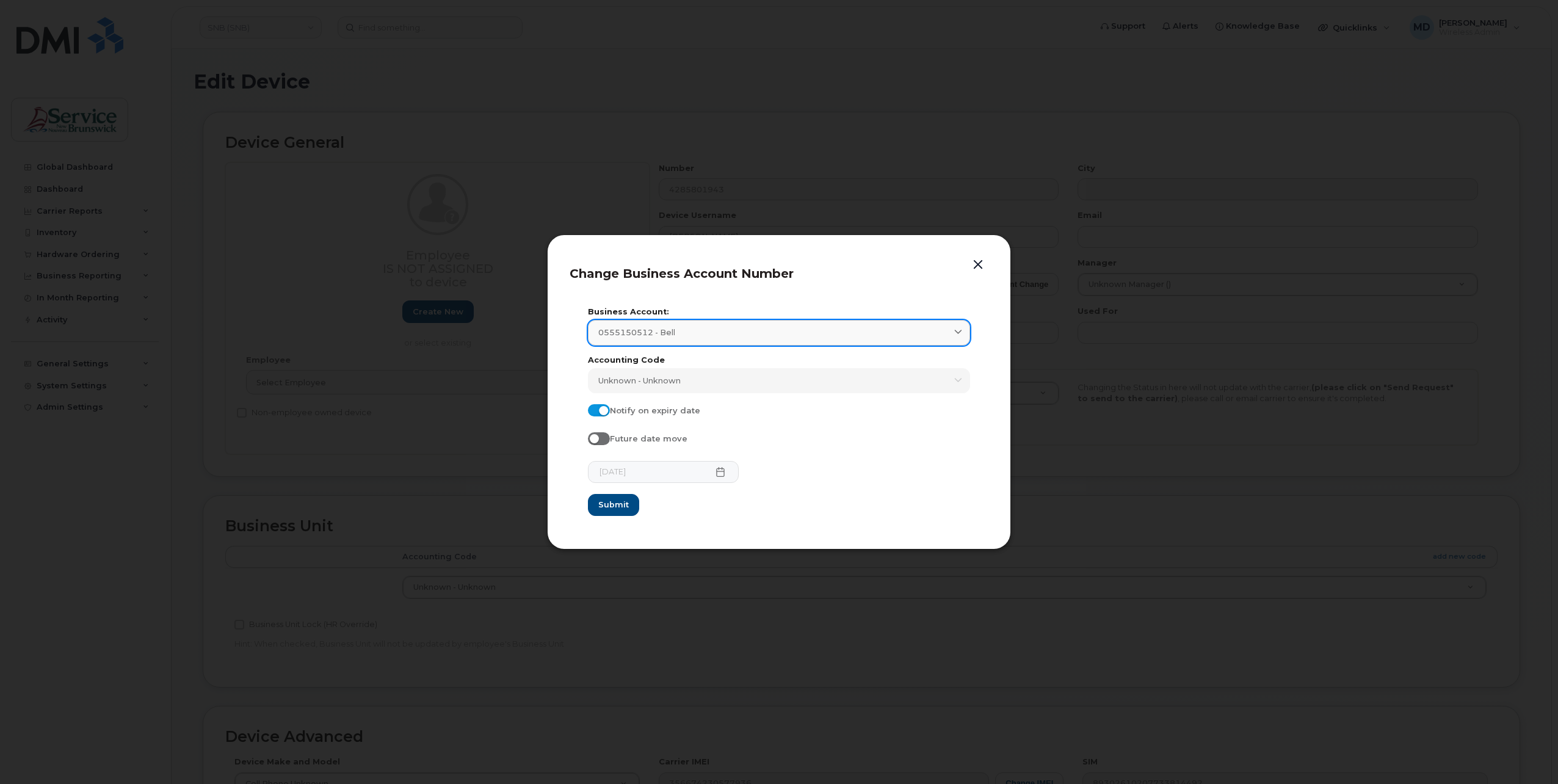
click at [933, 329] on div "0555150512 - Bell" at bounding box center [779, 332] width 362 height 11
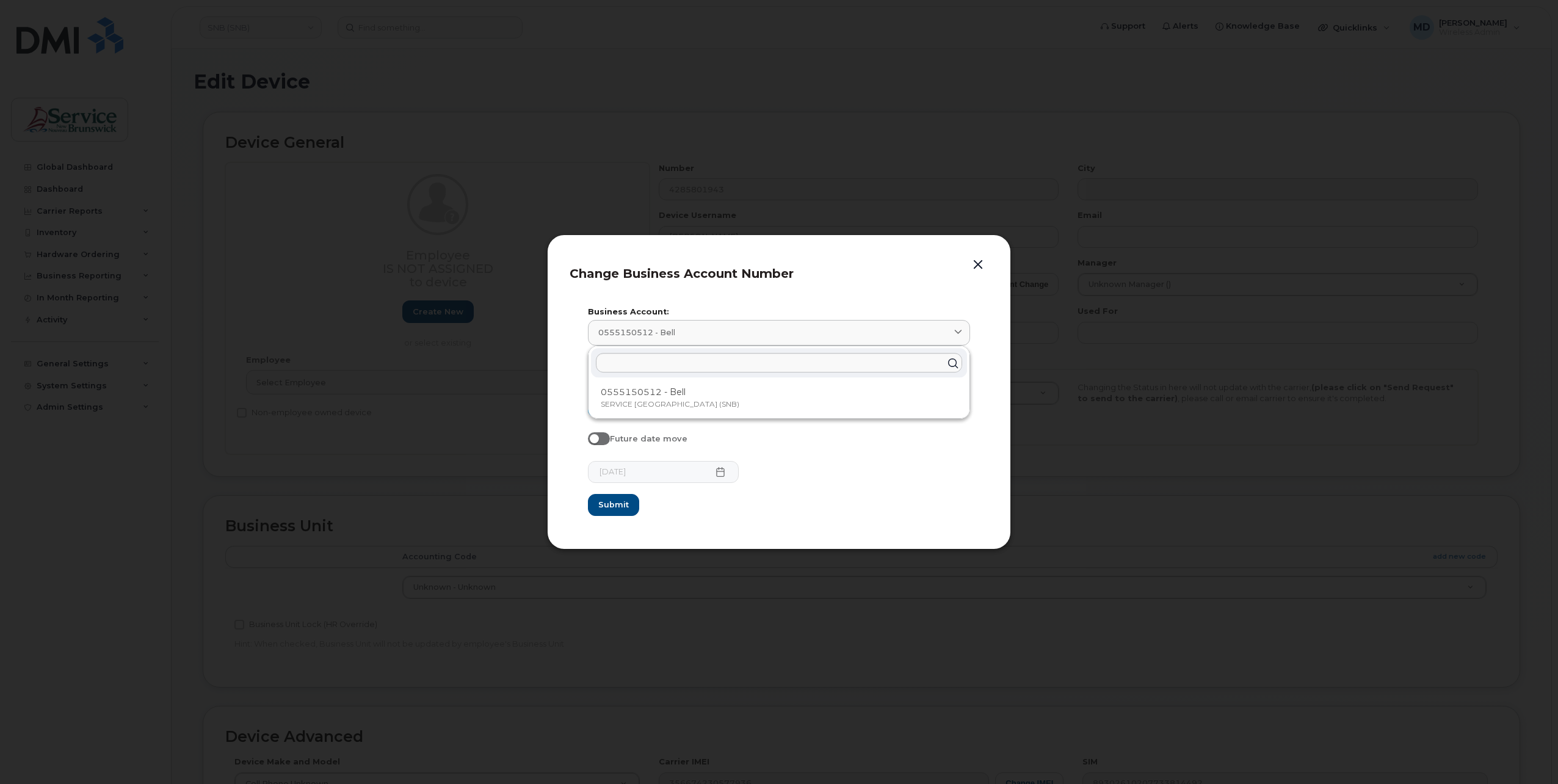
click at [933, 482] on div "[DATE]" at bounding box center [779, 472] width 382 height 22
click at [978, 264] on button "button" at bounding box center [978, 265] width 19 height 17
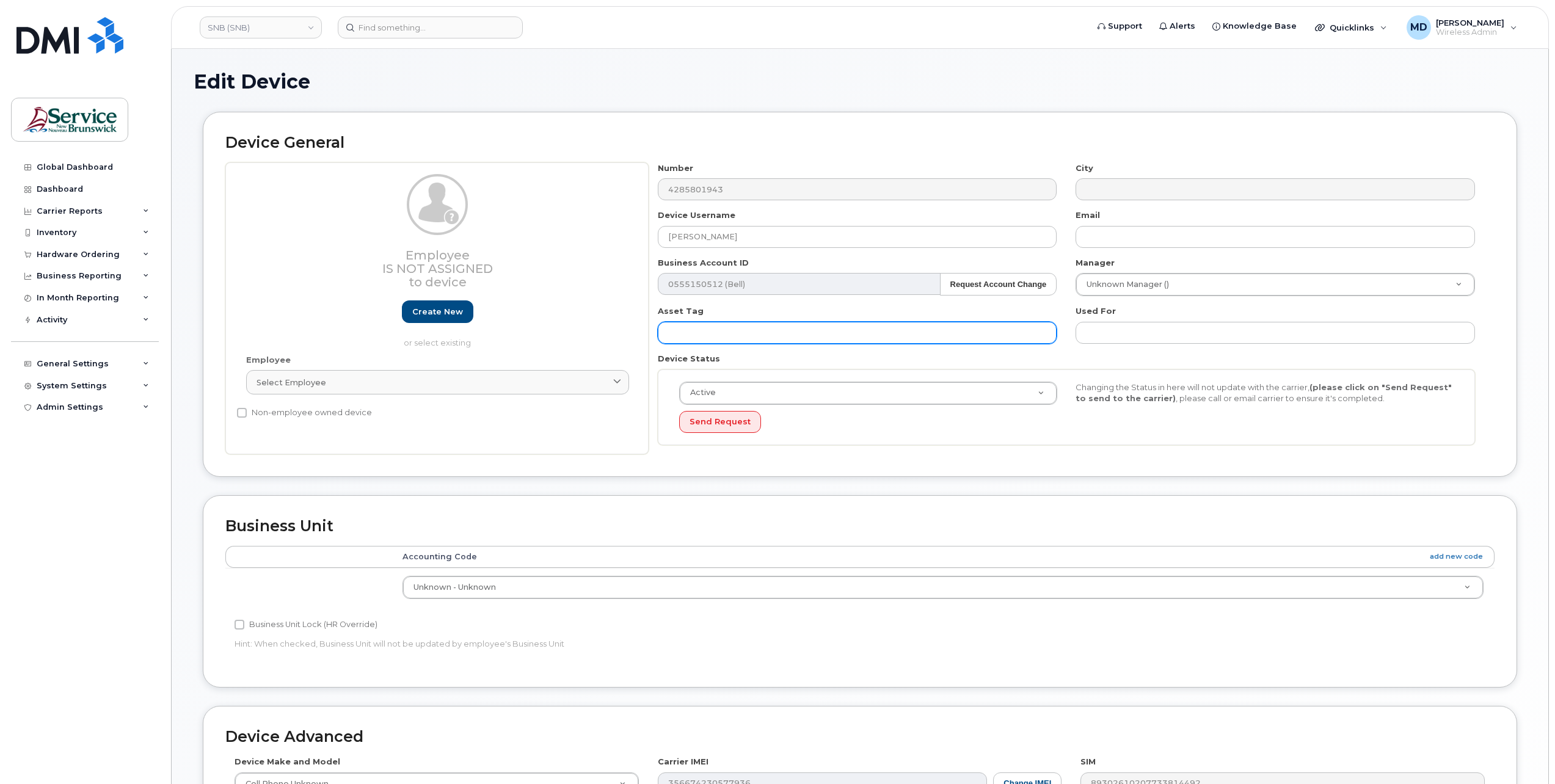
click at [1020, 334] on input "text" at bounding box center [857, 332] width 400 height 22
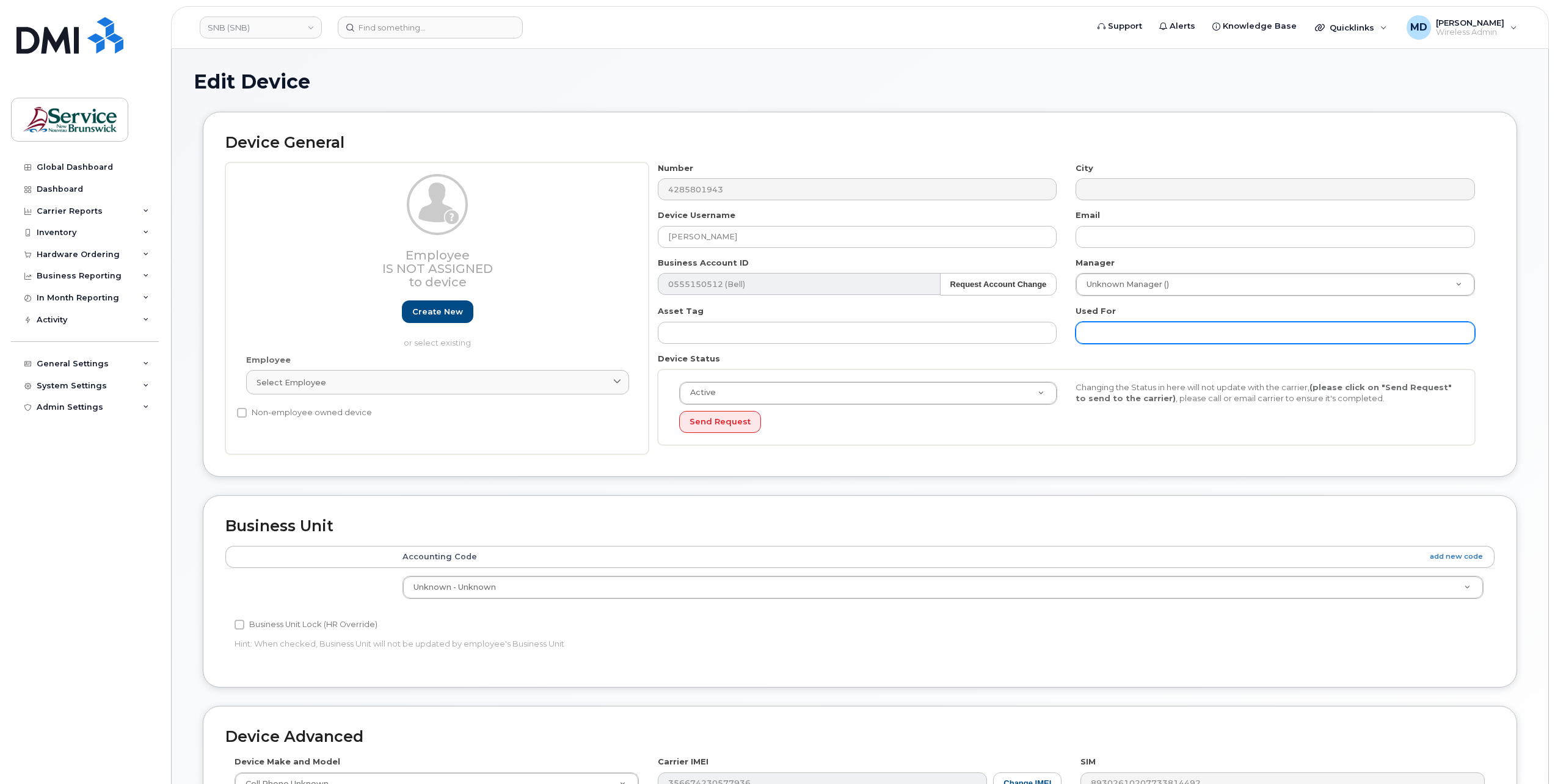
click at [1150, 337] on input "text" at bounding box center [1275, 332] width 400 height 22
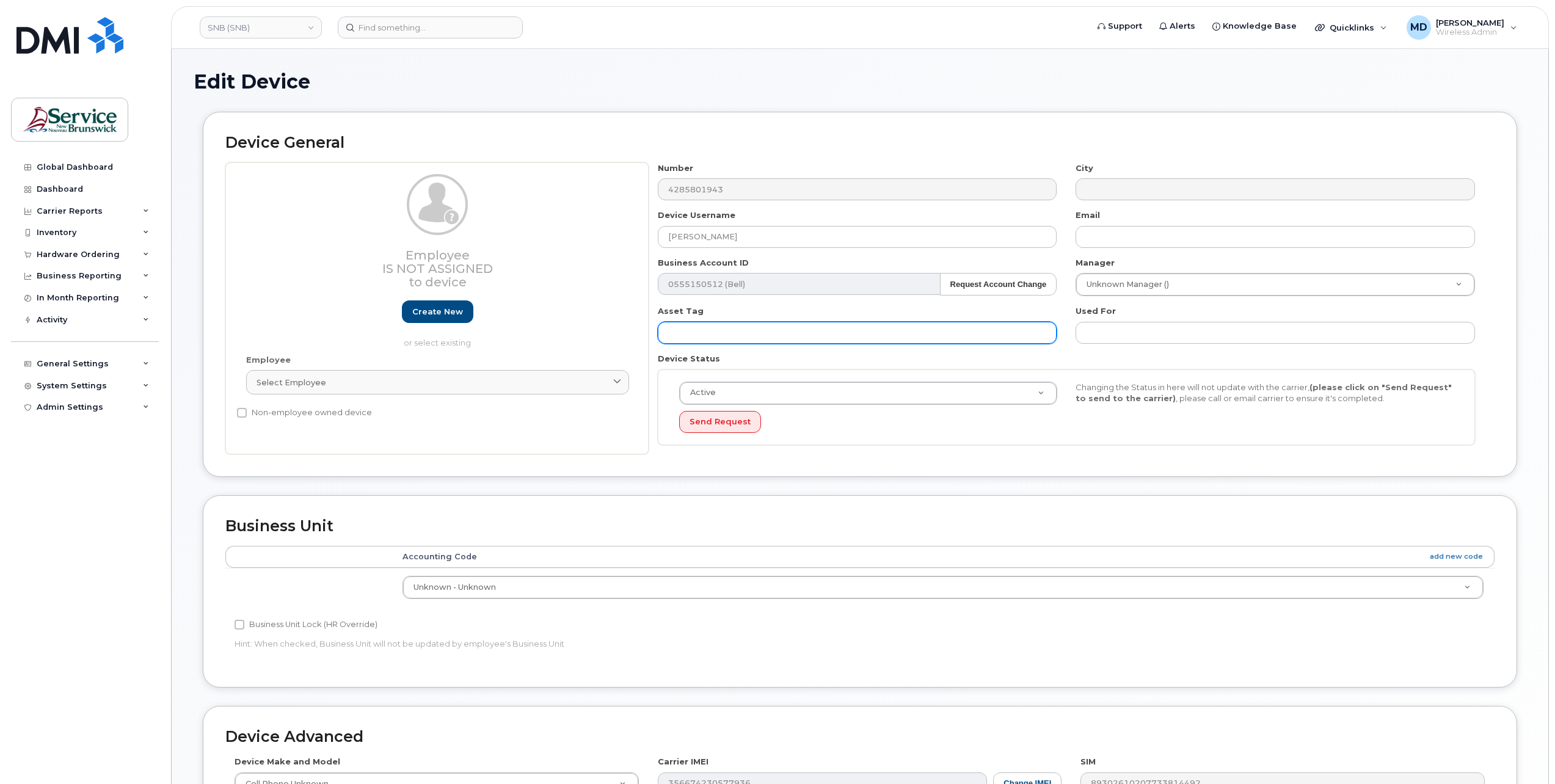
click at [972, 333] on input "text" at bounding box center [857, 332] width 400 height 22
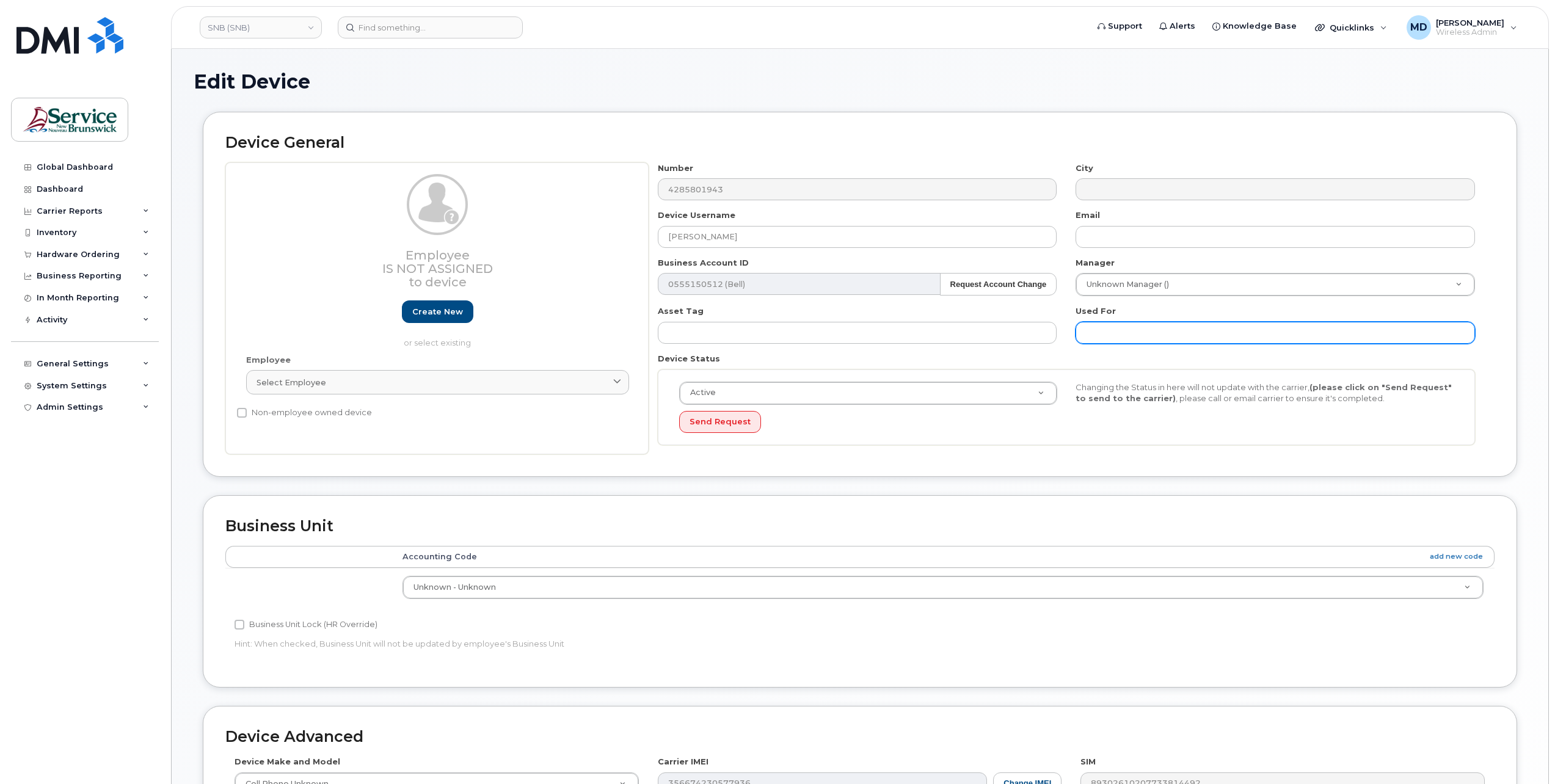
drag, startPoint x: 1104, startPoint y: 332, endPoint x: 1070, endPoint y: 329, distance: 34.1
click at [1103, 331] on input "text" at bounding box center [1275, 332] width 400 height 22
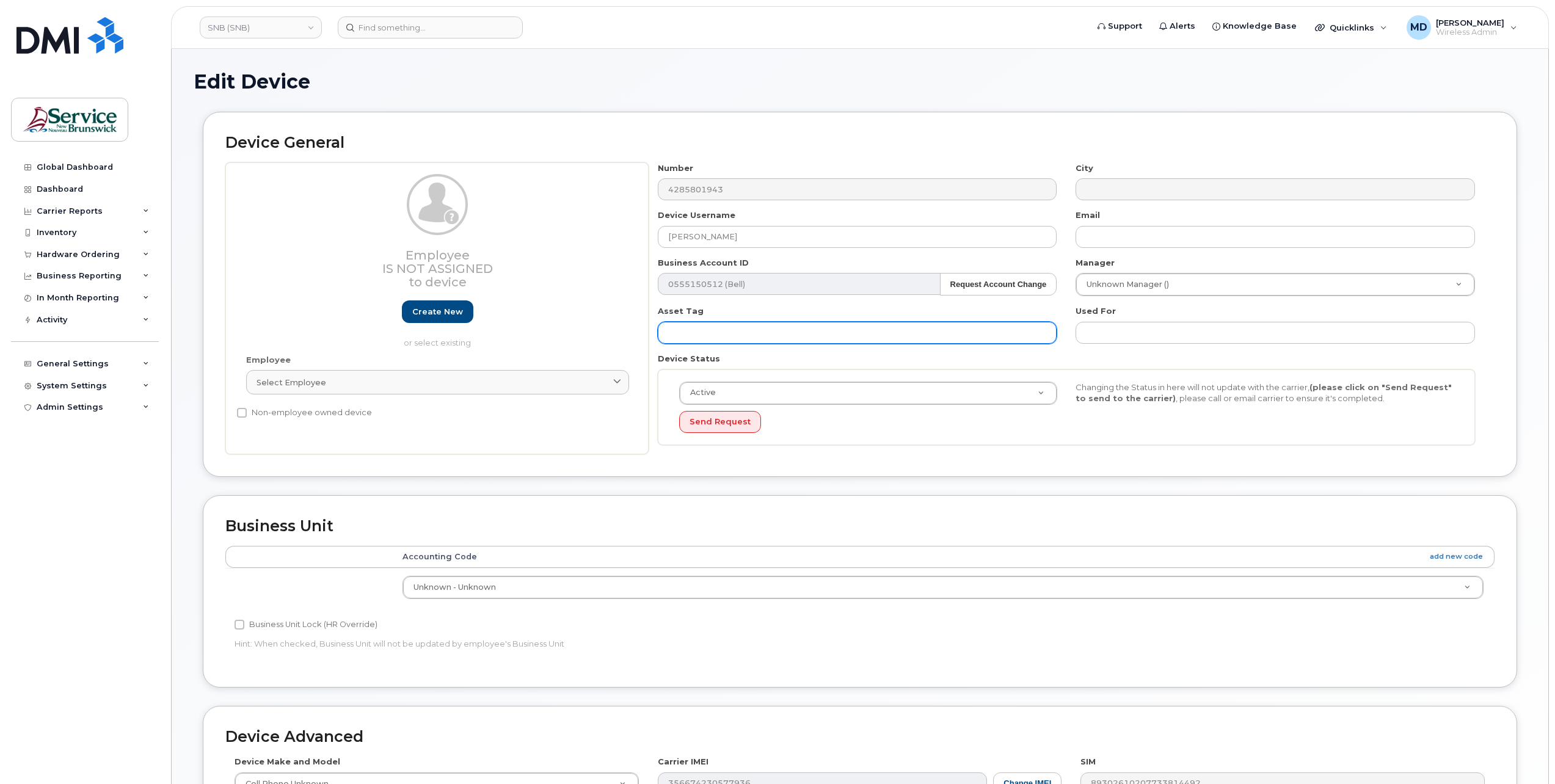
click at [1007, 330] on input "text" at bounding box center [857, 332] width 400 height 22
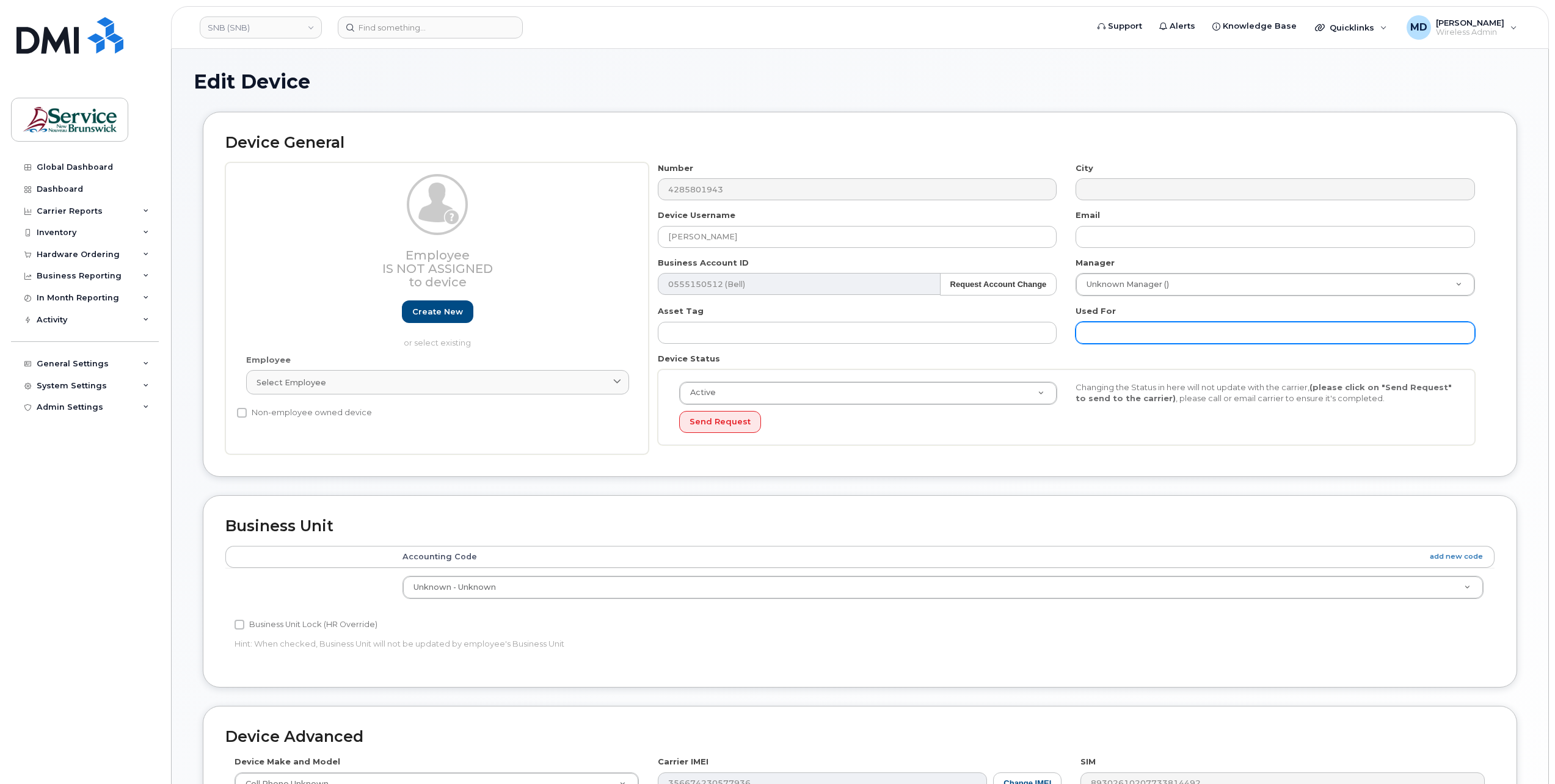
click at [1092, 327] on input "text" at bounding box center [1275, 332] width 400 height 22
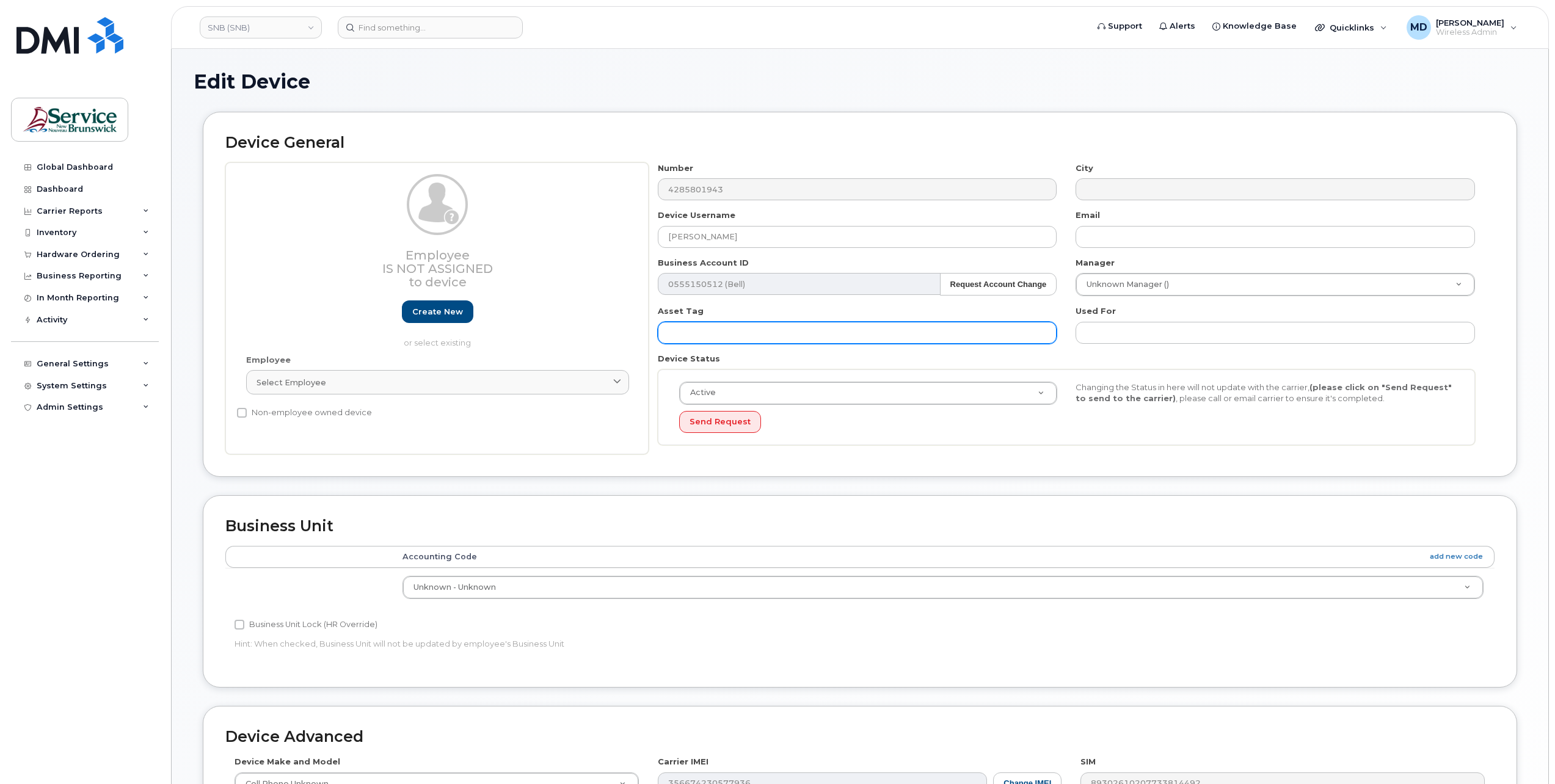
click at [1010, 333] on input "text" at bounding box center [857, 332] width 400 height 22
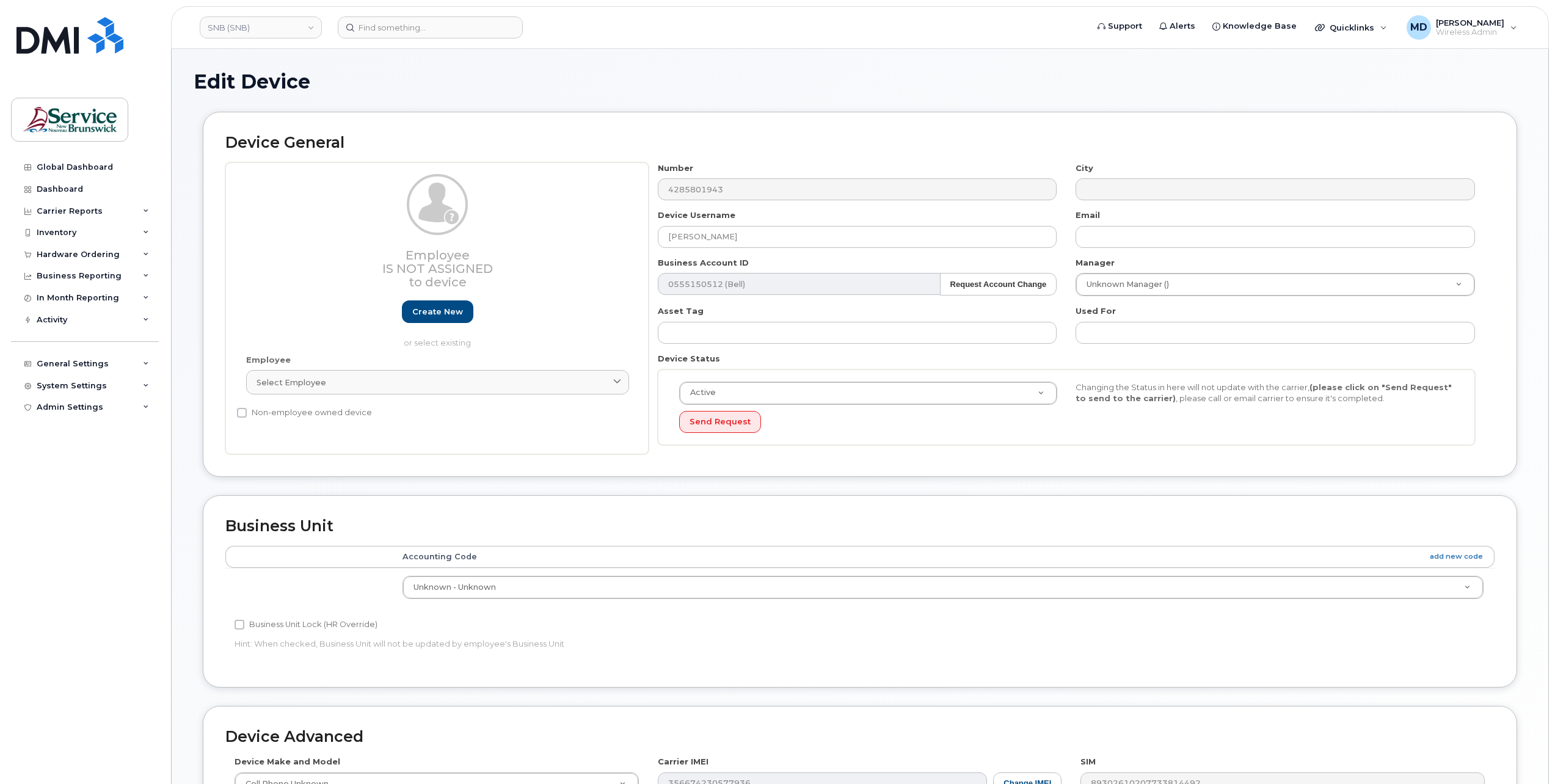
click at [843, 424] on div "Send Request" at bounding box center [868, 422] width 378 height 23
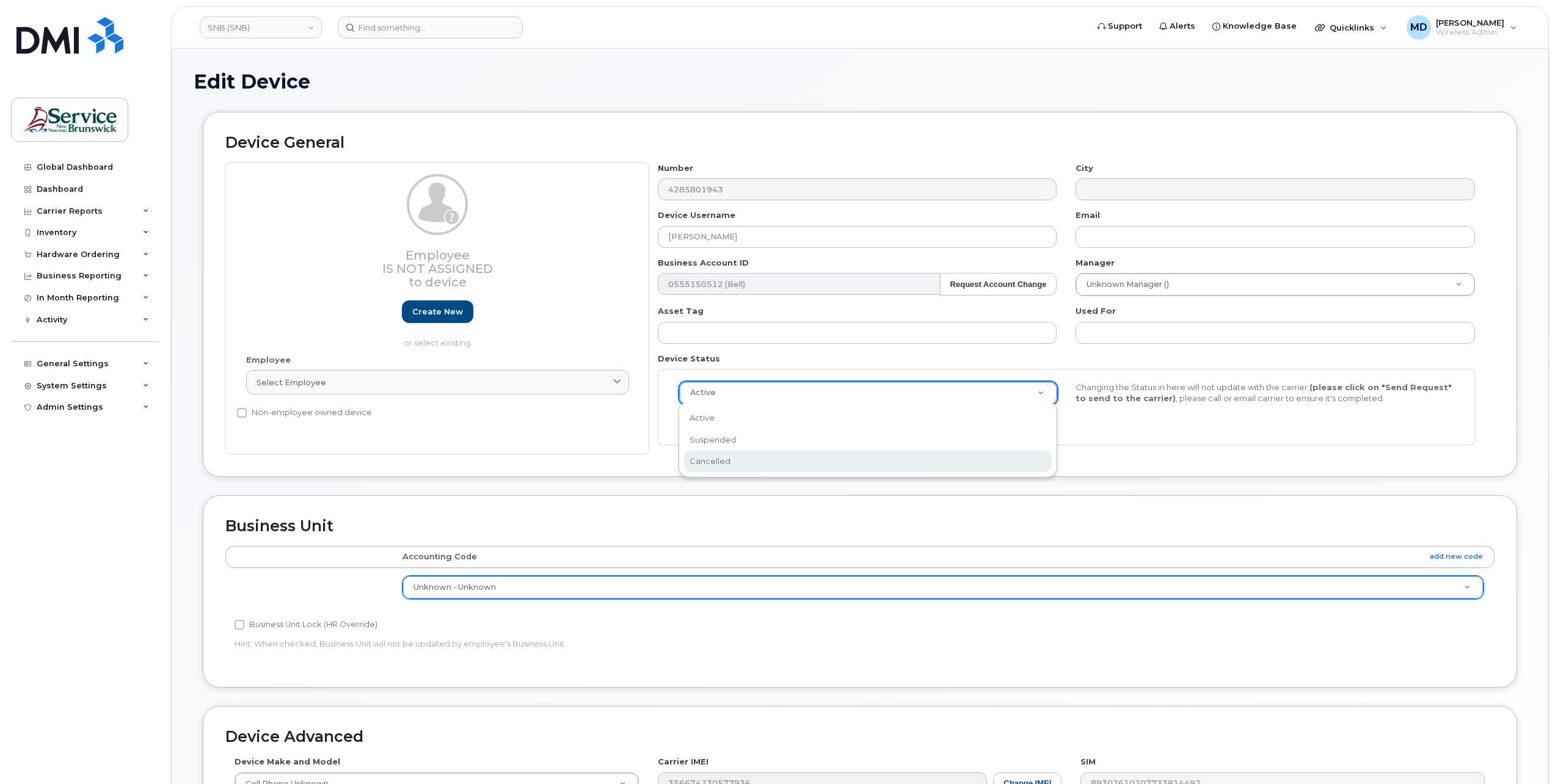
scroll to position [0, 3]
select select "active"
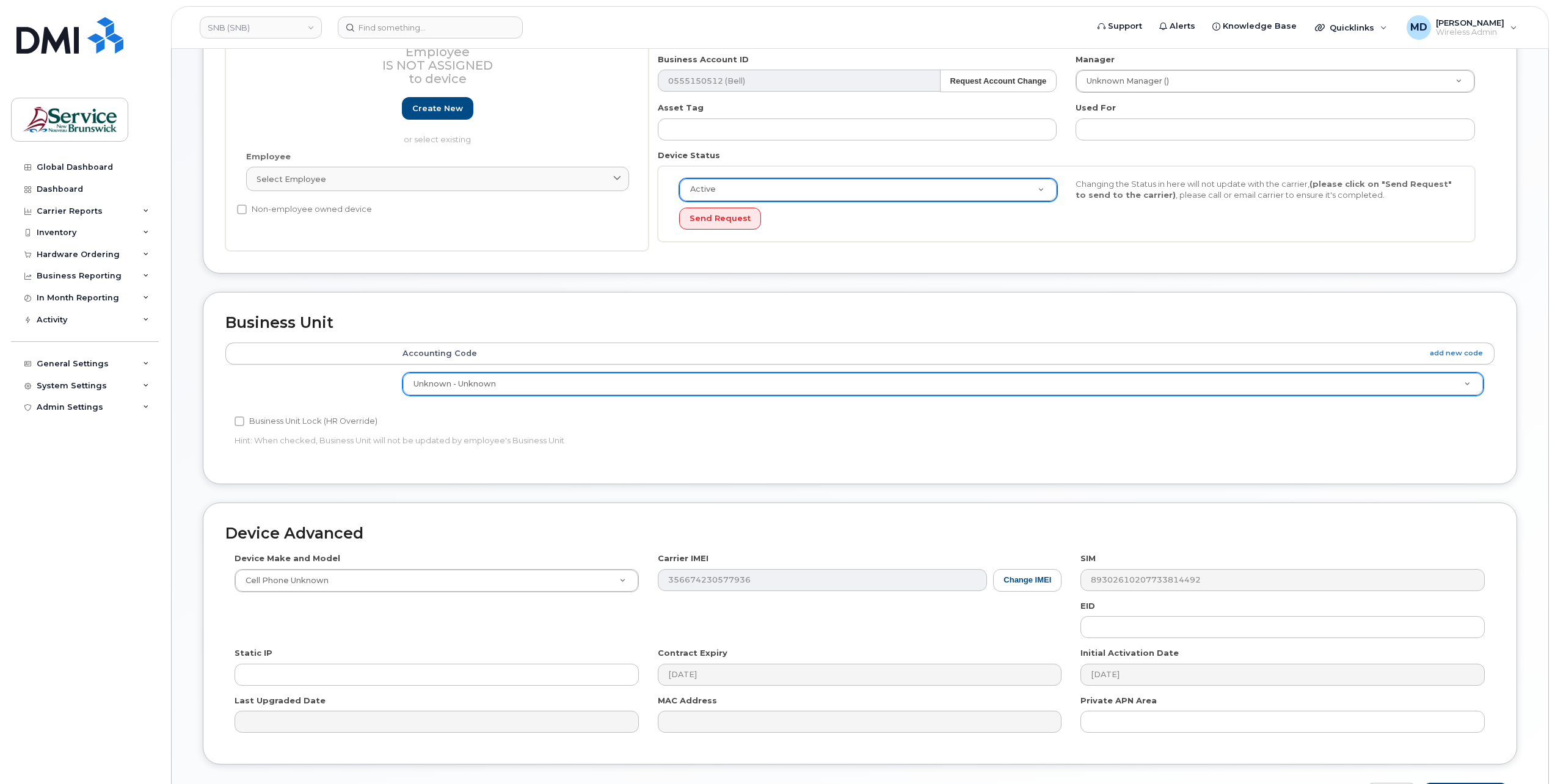
scroll to position [281, 0]
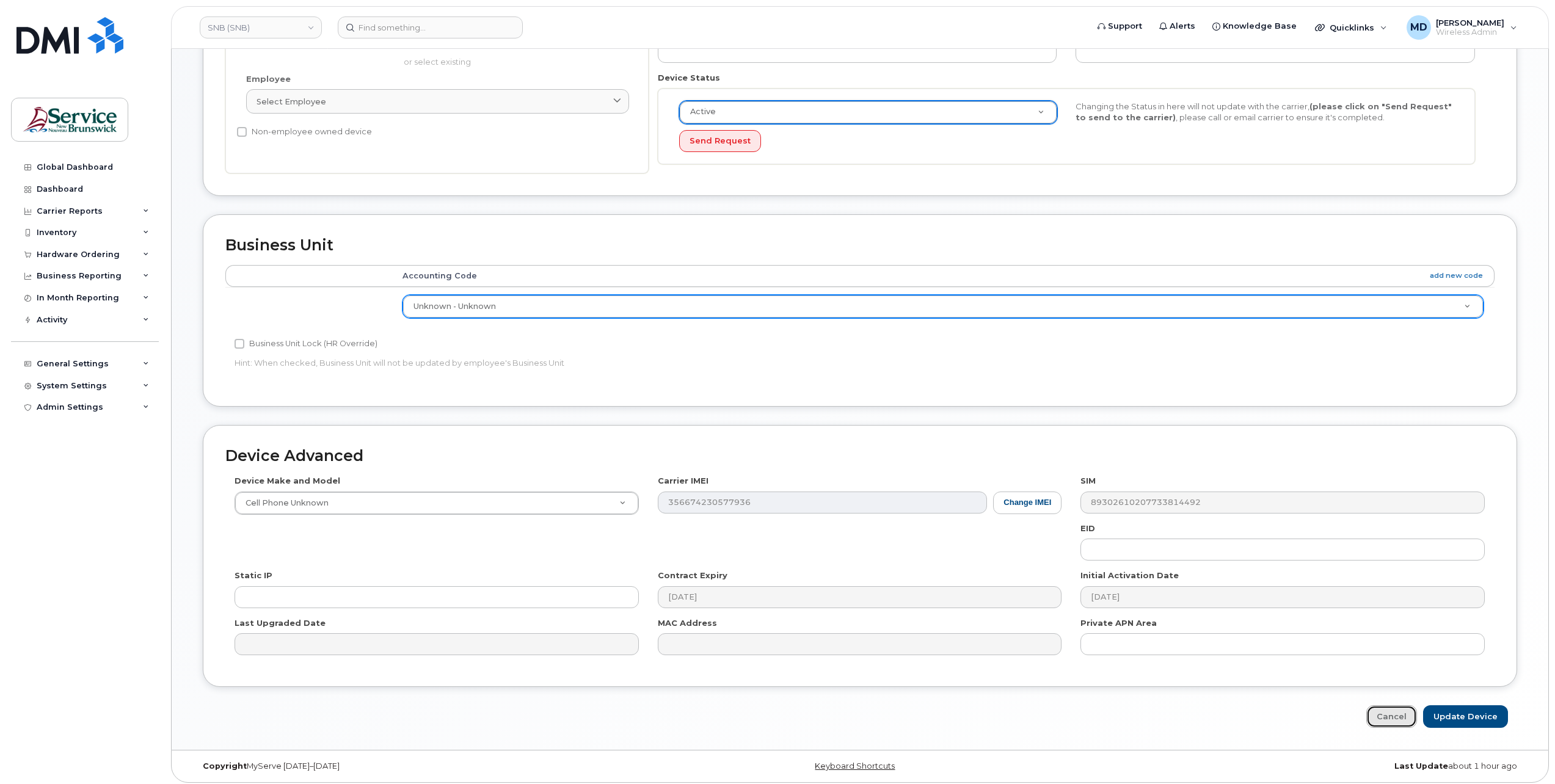
click at [1396, 718] on link "Cancel" at bounding box center [1391, 717] width 51 height 23
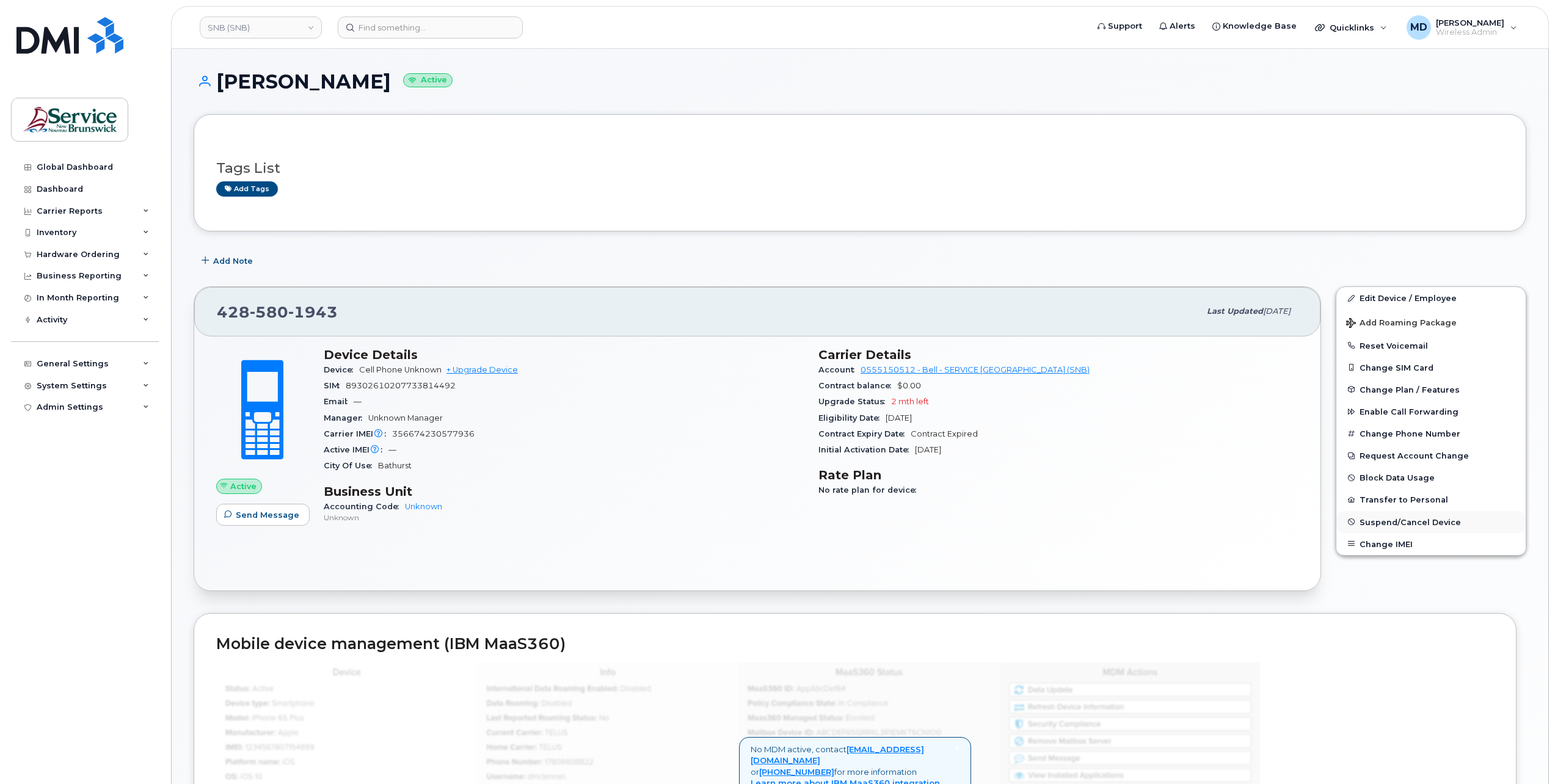
click at [1393, 522] on span "Suspend/Cancel Device" at bounding box center [1411, 522] width 102 height 9
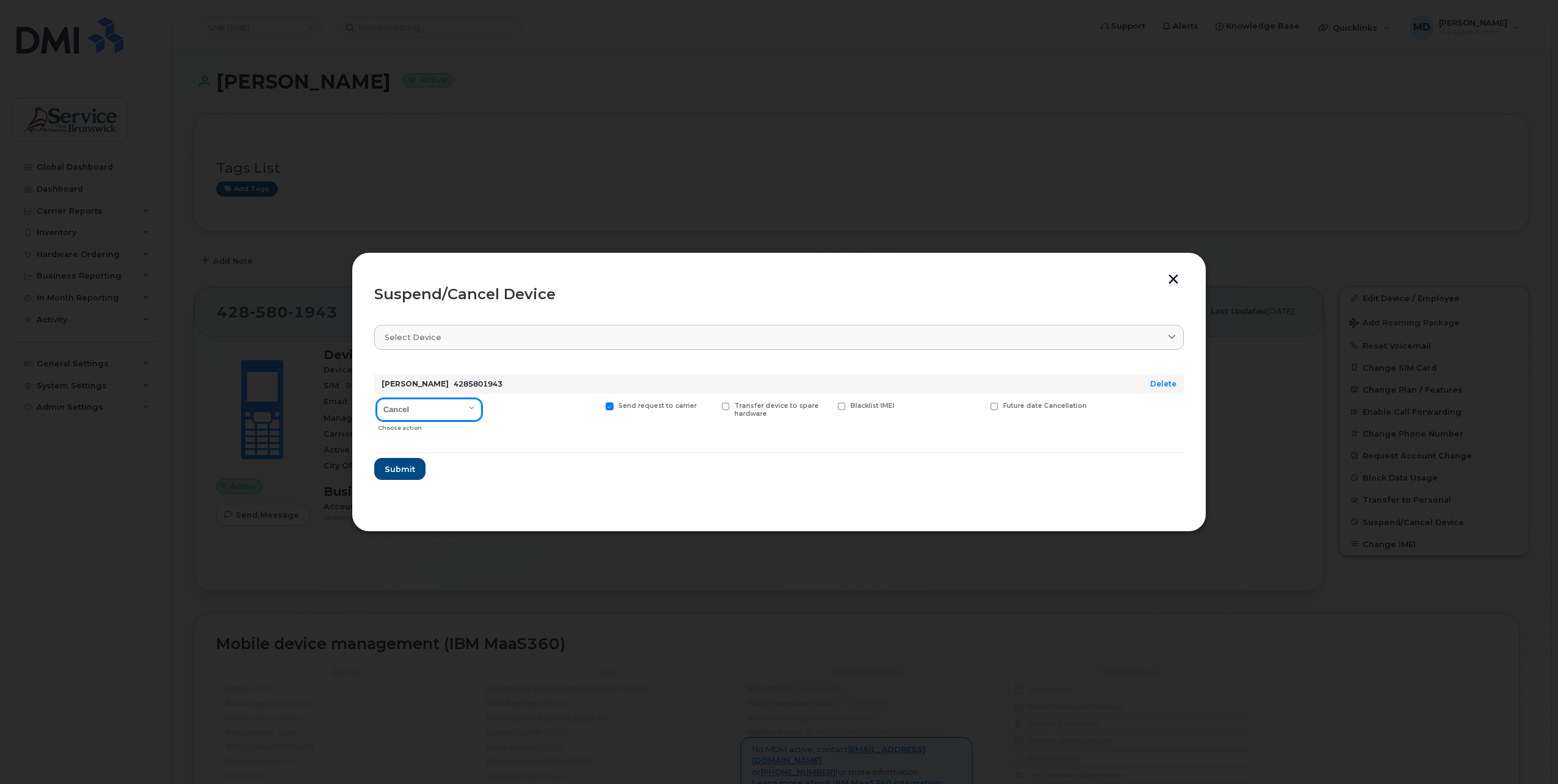
click at [469, 407] on select "Cancel Suspend - Extend Suspension Suspend - Reduced Rate Suspend - Full Rate S…" at bounding box center [429, 410] width 105 height 22
click at [999, 408] on label "Future date Cancellation" at bounding box center [1038, 406] width 96 height 8
click at [982, 408] on input "Future date Cancellation" at bounding box center [978, 405] width 6 height 6
checkbox input "true"
click at [435, 406] on select "Cancel Suspend - Extend Suspension Suspend - Reduced Rate Suspend - Full Rate S…" at bounding box center [429, 410] width 105 height 22
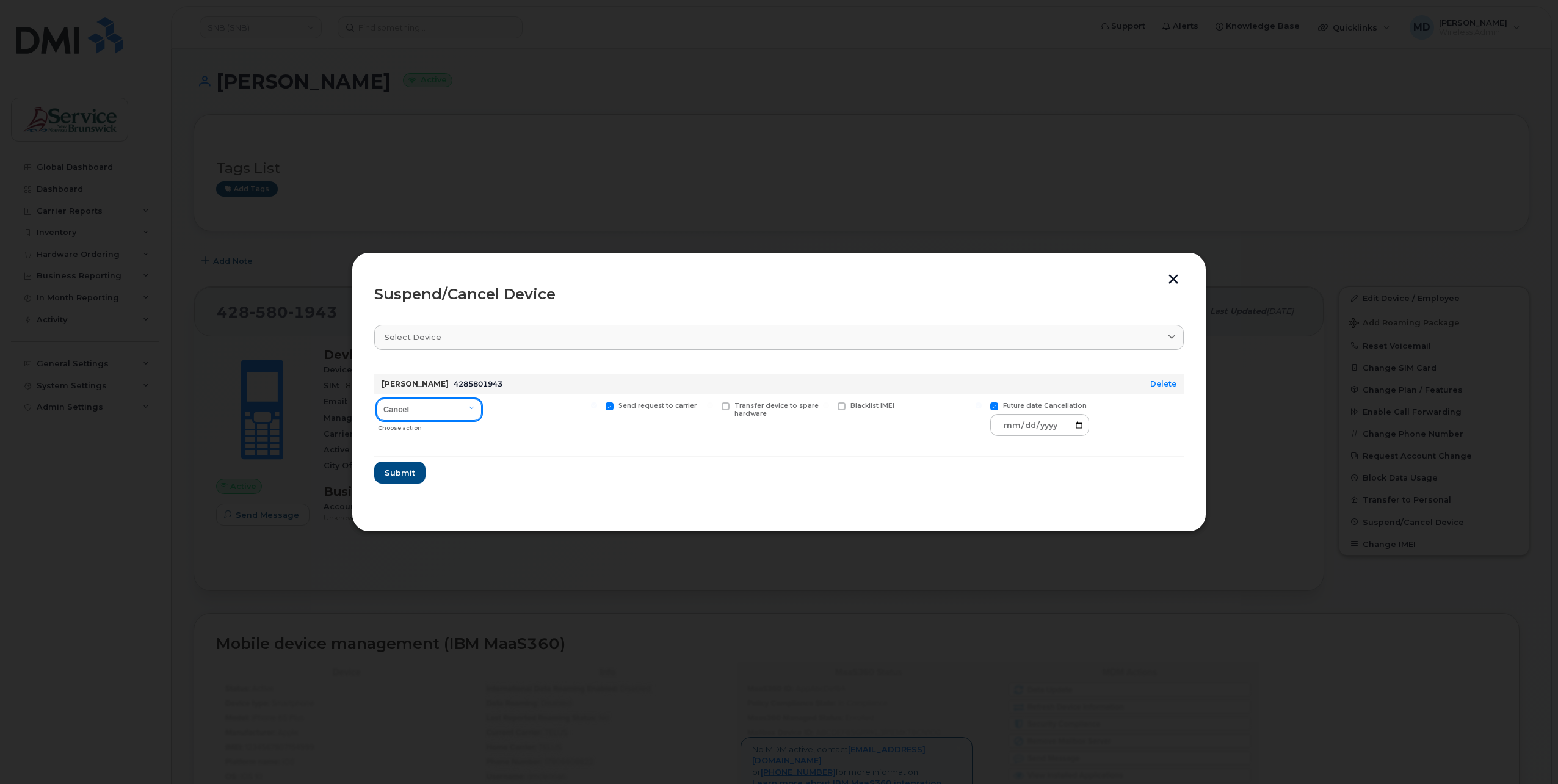
select select "[object Object]"
click at [377, 399] on select "Cancel Suspend - Extend Suspension Suspend - Reduced Rate Suspend - Full Rate S…" at bounding box center [429, 410] width 105 height 22
click at [992, 407] on span at bounding box center [994, 406] width 8 height 8
click at [982, 407] on input "Future suspend date" at bounding box center [978, 405] width 6 height 6
checkbox input "false"
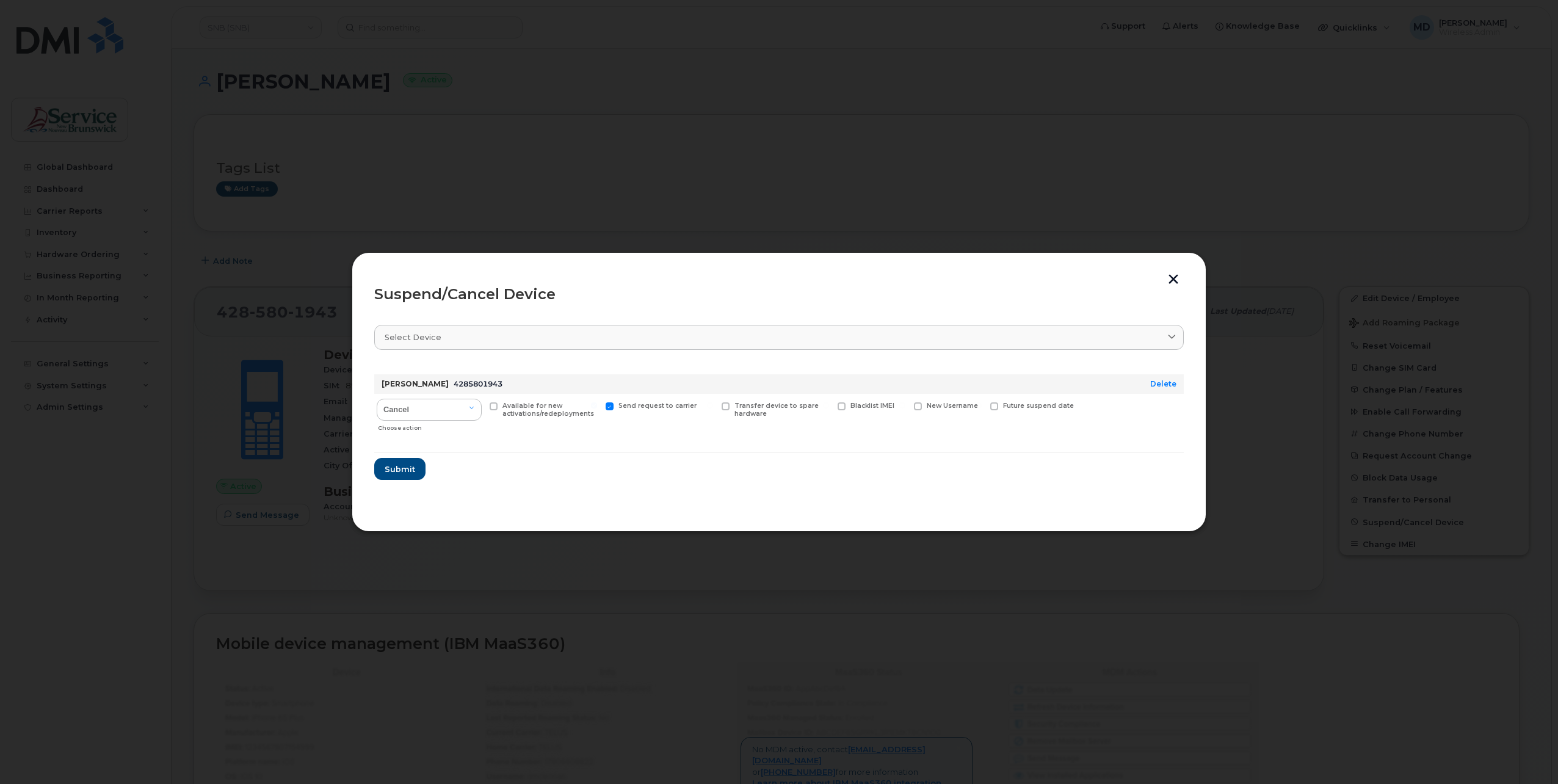
click at [495, 404] on span at bounding box center [493, 406] width 8 height 8
click at [481, 404] on input "Available for new activations/redeployments" at bounding box center [478, 405] width 6 height 6
click at [495, 404] on span at bounding box center [493, 406] width 8 height 8
click at [481, 404] on input "Available for new activations/redeployments" at bounding box center [478, 405] width 6 height 6
checkbox input "false"
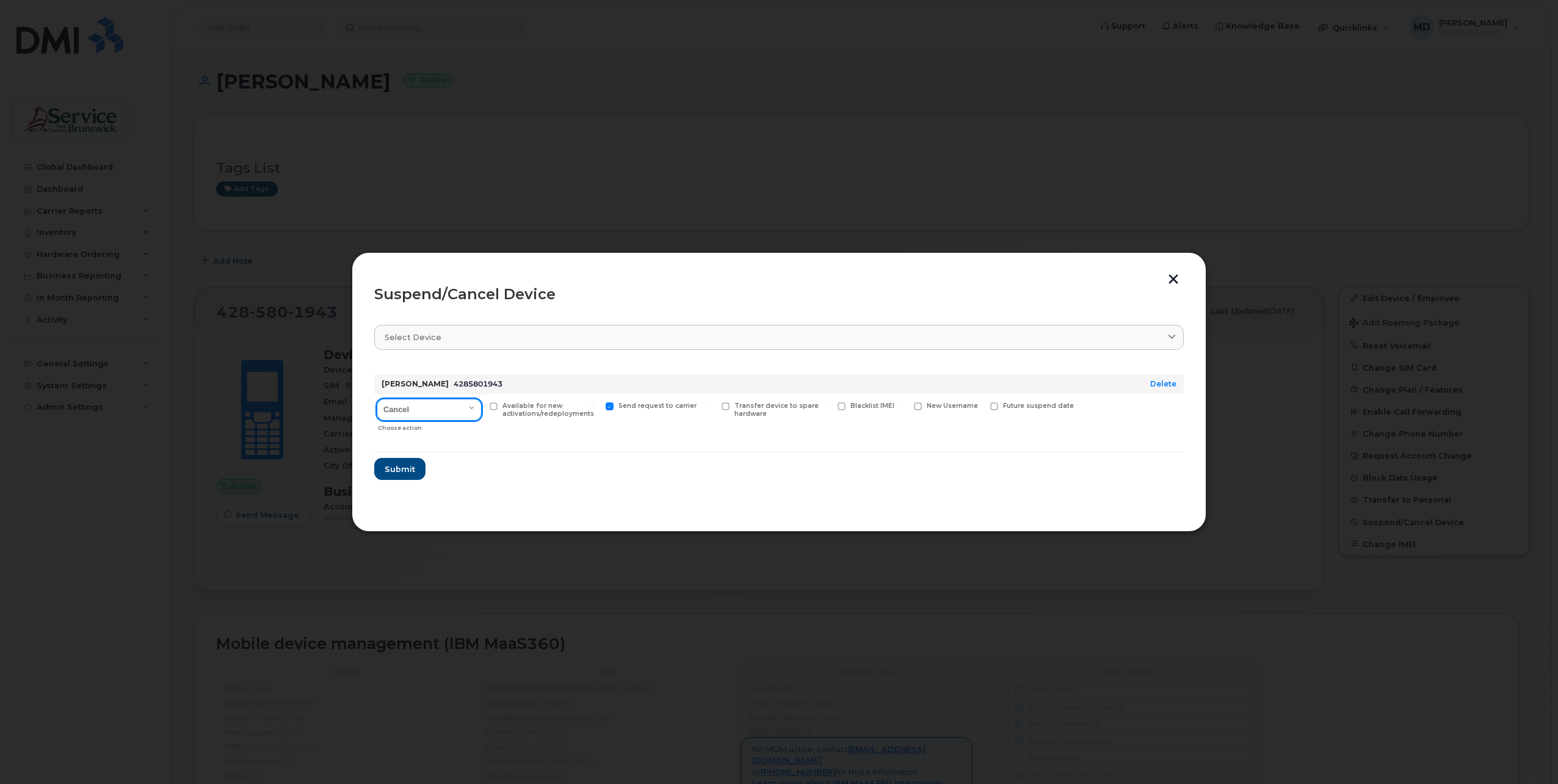
click at [443, 405] on select "Cancel Suspend - Extend Suspension Suspend - Reduced Rate Suspend - Full Rate S…" at bounding box center [429, 410] width 105 height 22
click at [377, 399] on select "Cancel Suspend - Extend Suspension Suspend - Reduced Rate Suspend - Full Rate S…" at bounding box center [429, 410] width 105 height 22
click at [459, 414] on select "Cancel Suspend - Extend Suspension Suspend - Reduced Rate Suspend - Full Rate S…" at bounding box center [429, 410] width 105 height 22
click at [377, 399] on select "Cancel Suspend - Extend Suspension Suspend - Reduced Rate Suspend - Full Rate S…" at bounding box center [429, 410] width 105 height 22
click at [450, 412] on select "Cancel Suspend - Extend Suspension Suspend - Reduced Rate Suspend - Full Rate S…" at bounding box center [429, 410] width 105 height 22
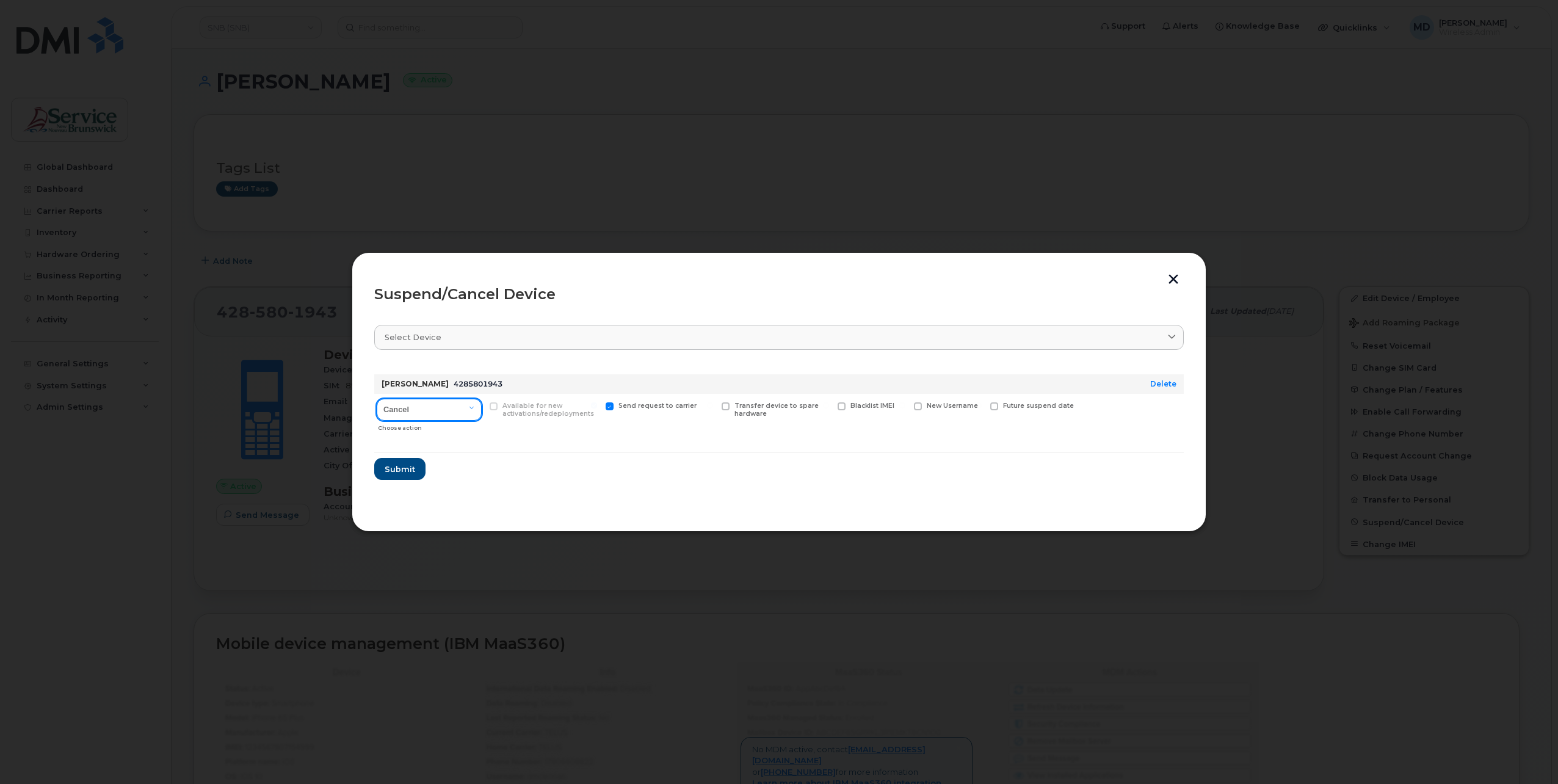
click at [377, 399] on select "Cancel Suspend - Extend Suspension Suspend - Reduced Rate Suspend - Full Rate S…" at bounding box center [429, 410] width 105 height 22
click at [460, 408] on select "Cancel Suspend - Extend Suspension Suspend - Reduced Rate Suspend - Full Rate S…" at bounding box center [429, 410] width 105 height 22
click at [377, 399] on select "Cancel Suspend - Extend Suspension Suspend - Reduced Rate Suspend - Full Rate S…" at bounding box center [429, 410] width 105 height 22
click at [452, 412] on select "Cancel Suspend - Extend Suspension Suspend - Reduced Rate Suspend - Full Rate S…" at bounding box center [429, 410] width 105 height 22
select select "[object Object]"
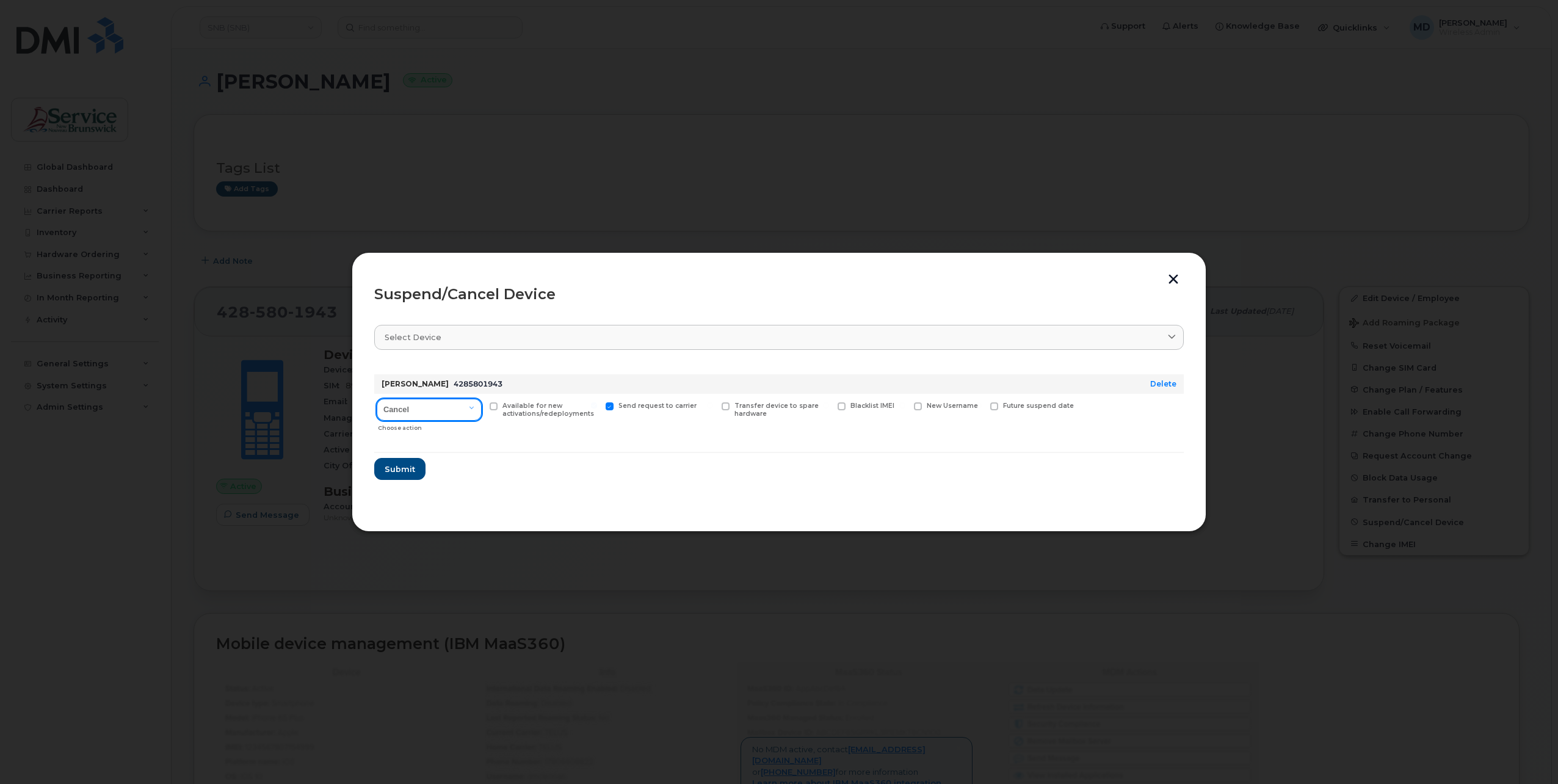
click at [377, 399] on select "Cancel Suspend - Extend Suspension Suspend - Reduced Rate Suspend - Full Rate S…" at bounding box center [429, 410] width 105 height 22
click at [460, 417] on select "Cancel Suspend - Extend Suspension Suspend - Reduced Rate Suspend - Full Rate S…" at bounding box center [429, 410] width 105 height 22
click at [1005, 405] on span "Future suspend date" at bounding box center [1038, 405] width 71 height 8
click at [982, 405] on input "Future suspend date" at bounding box center [978, 405] width 6 height 6
checkbox input "true"
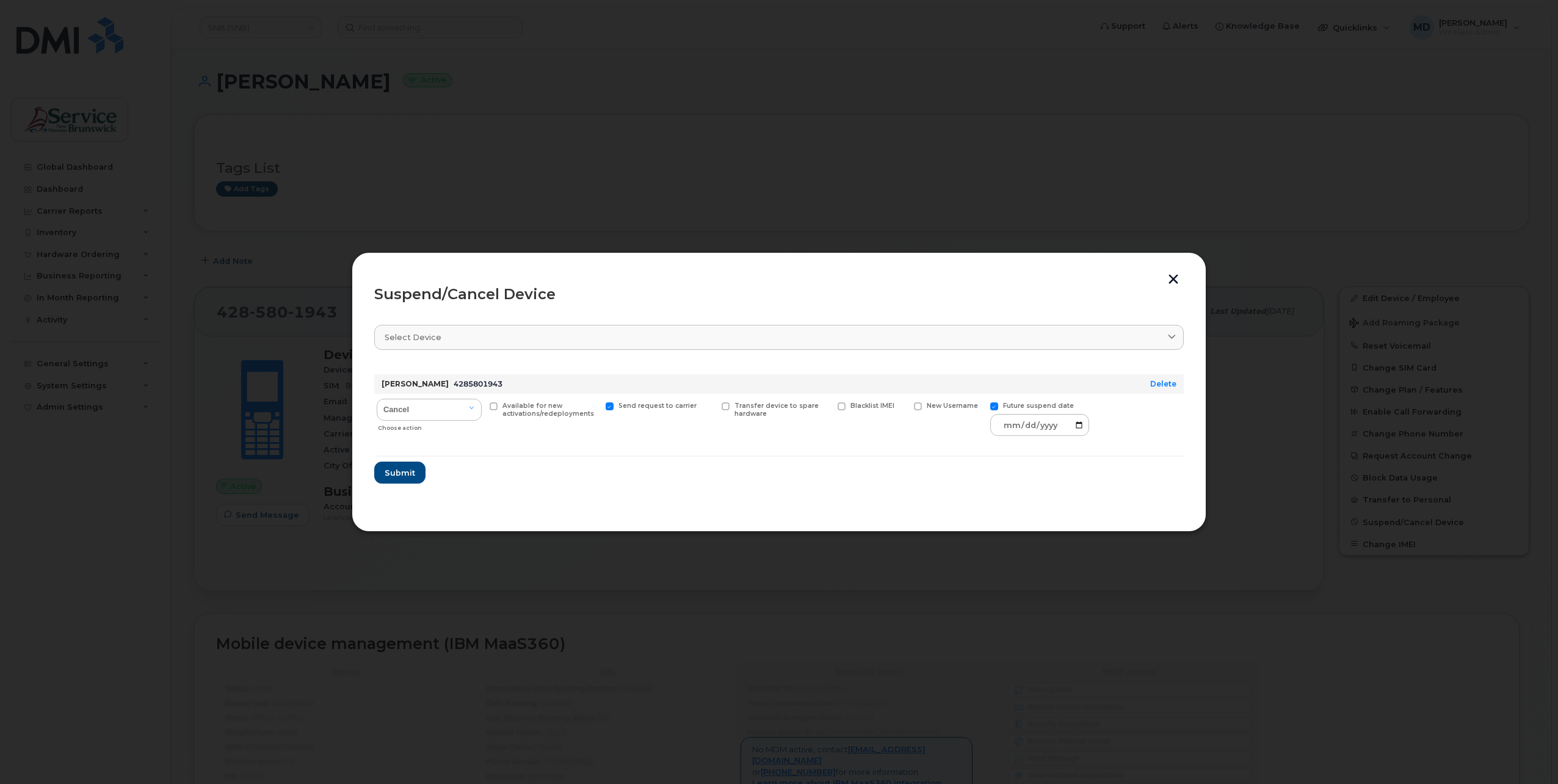
click at [1177, 282] on button "button" at bounding box center [1174, 281] width 19 height 13
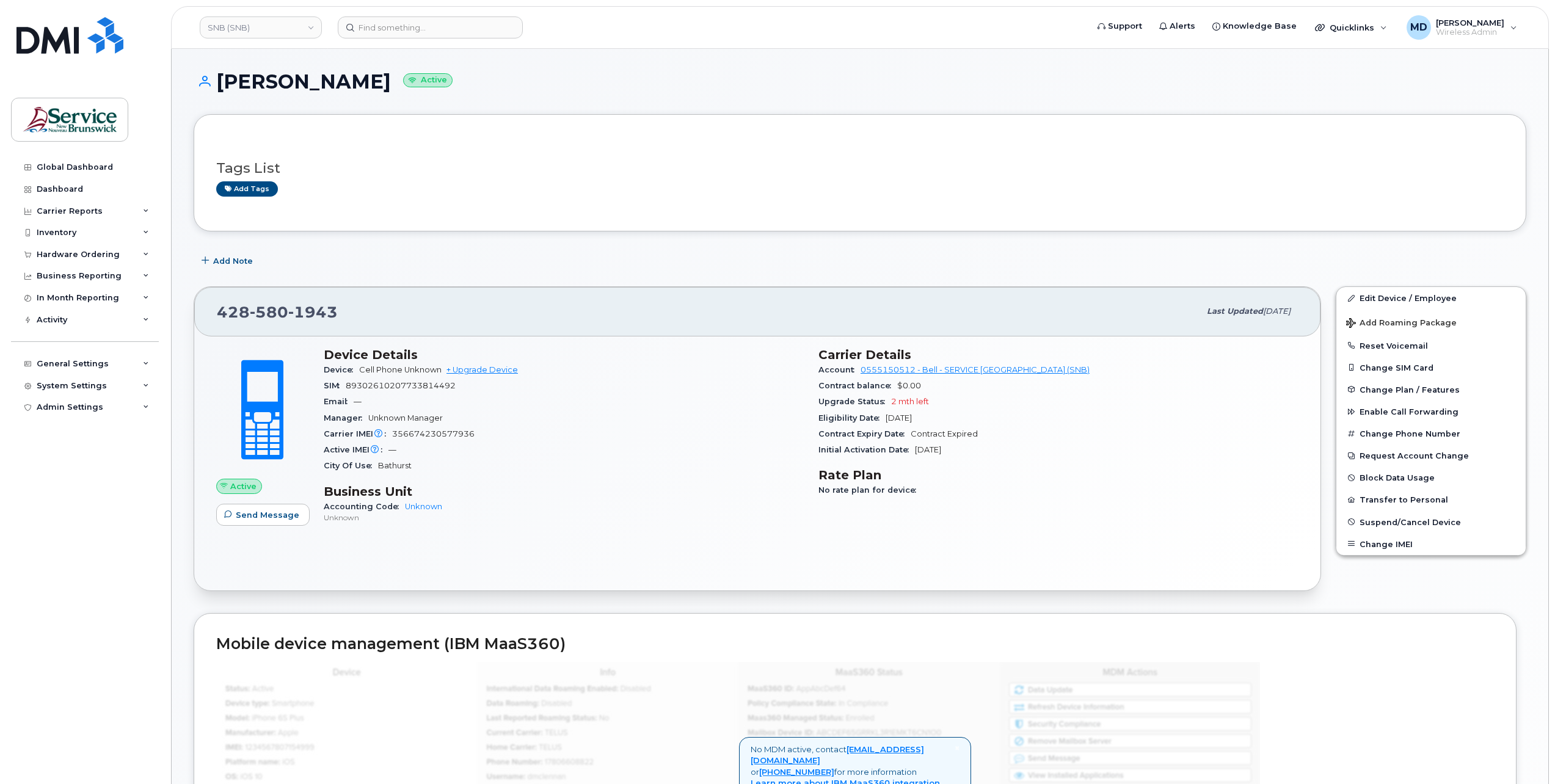
drag, startPoint x: 590, startPoint y: 264, endPoint x: 581, endPoint y: 259, distance: 10.3
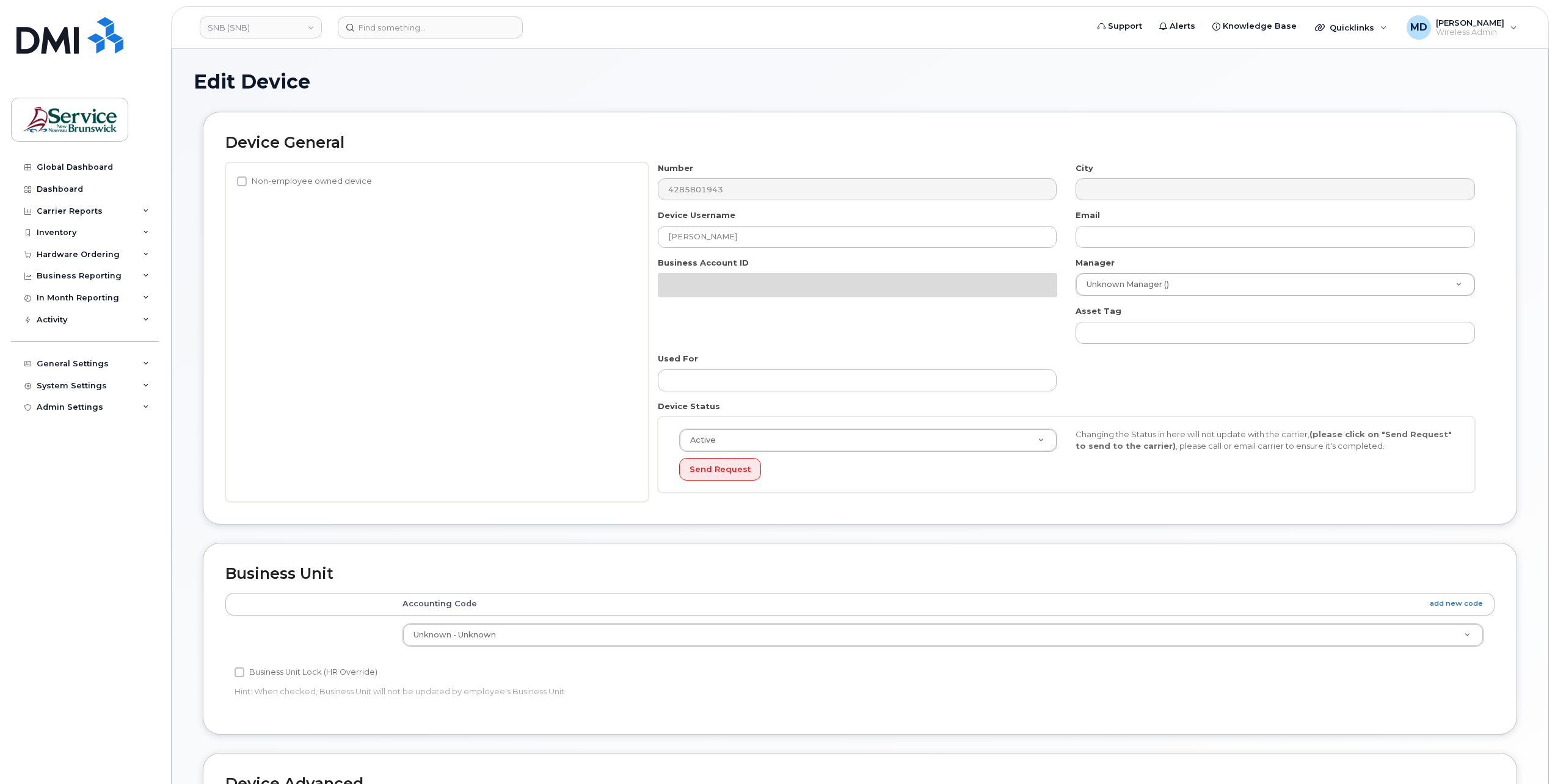
select select "34535611"
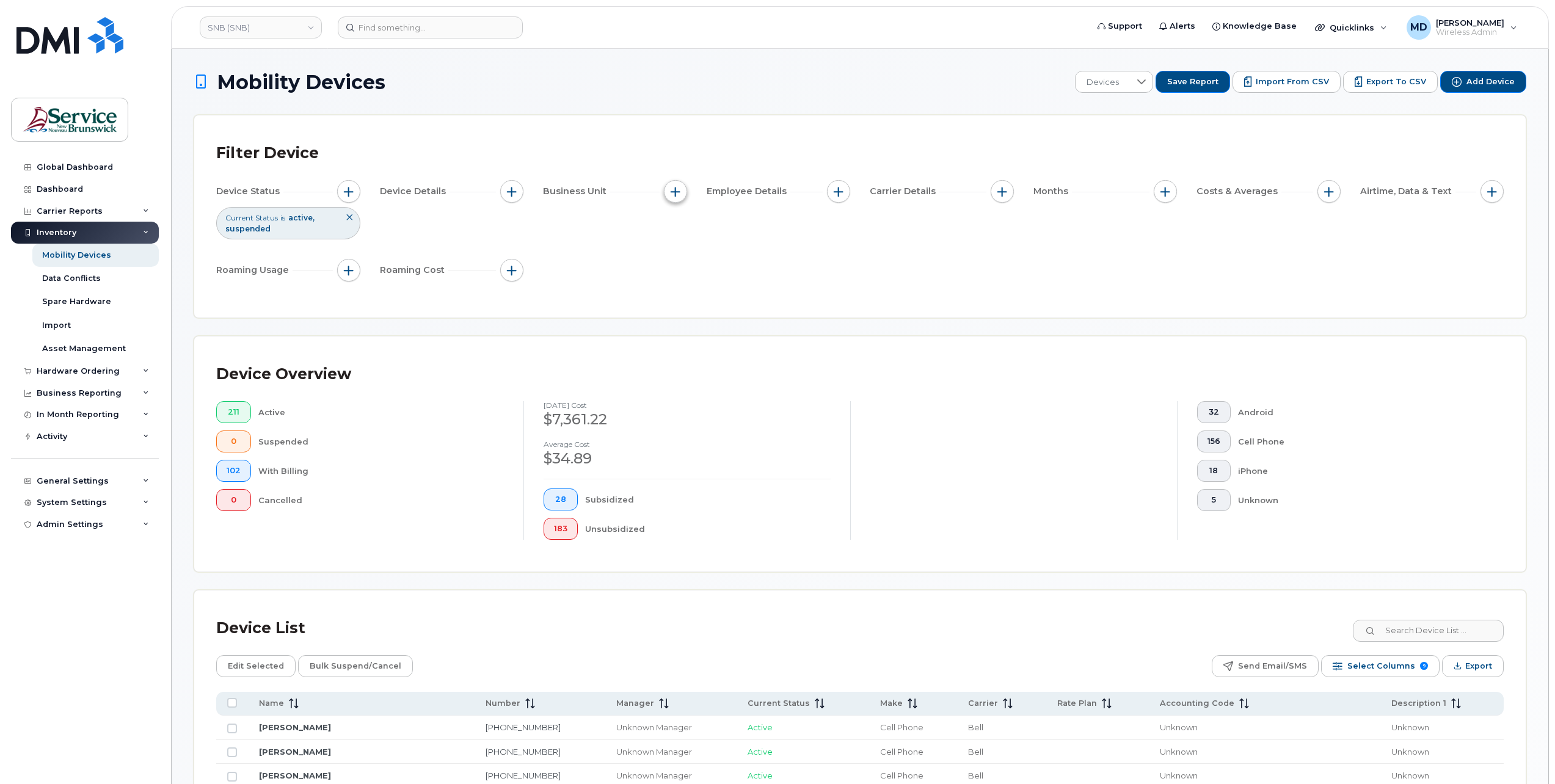
click at [683, 191] on button "button" at bounding box center [676, 192] width 23 height 23
click at [840, 191] on span "button" at bounding box center [839, 192] width 10 height 10
click at [1005, 187] on span "button" at bounding box center [1002, 192] width 10 height 10
click at [1171, 195] on button "button" at bounding box center [1165, 192] width 23 height 23
click at [1328, 195] on span "button" at bounding box center [1329, 192] width 10 height 10
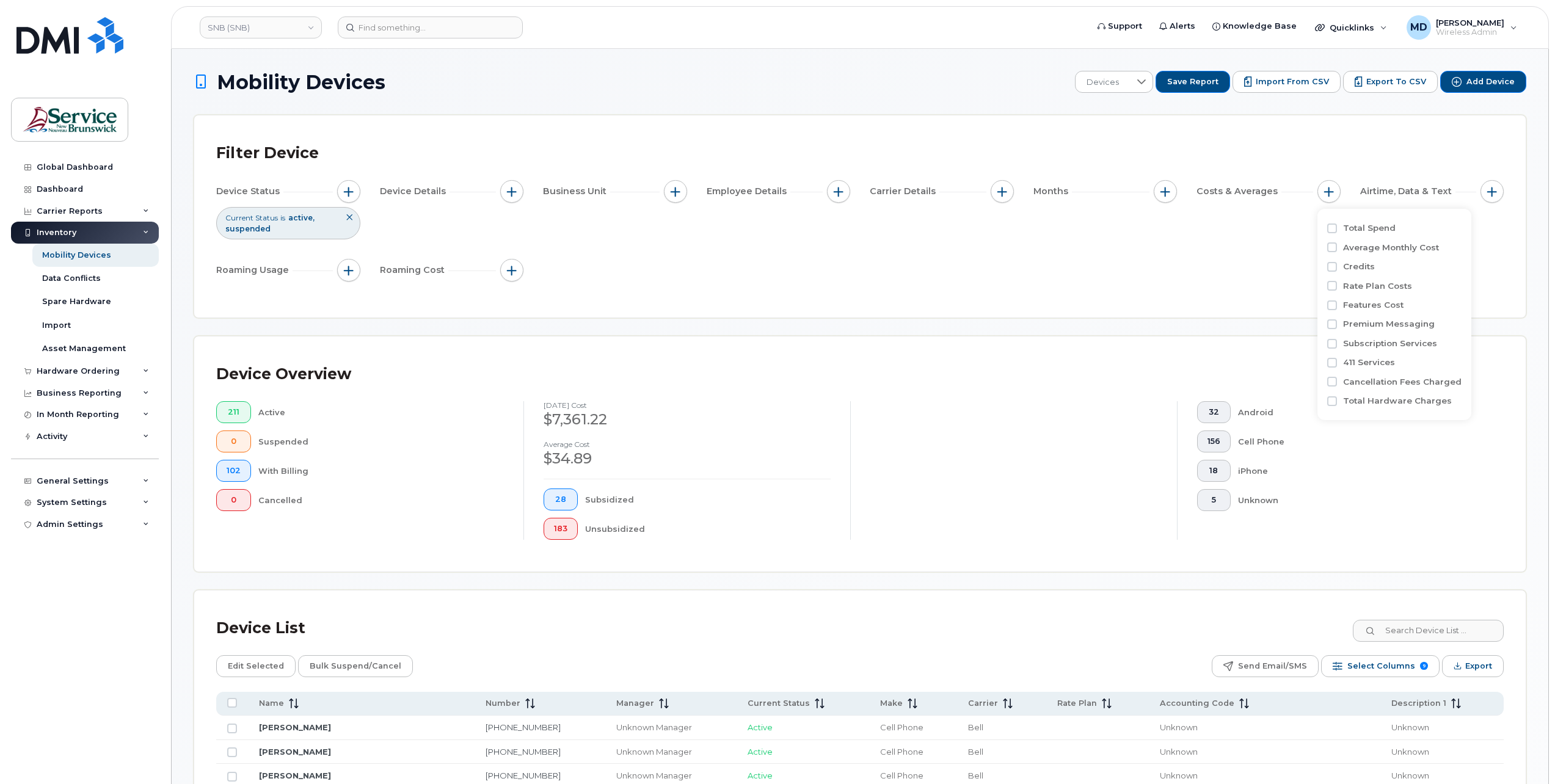
click at [1504, 198] on div "Filter Device Device Status Current Status is active suspended Device Details B…" at bounding box center [860, 216] width 1331 height 202
click at [1489, 194] on span "button" at bounding box center [1492, 192] width 10 height 10
click at [1494, 198] on button "button" at bounding box center [1492, 192] width 23 height 23
click at [1361, 443] on input "Data Usage" at bounding box center [1361, 440] width 10 height 10
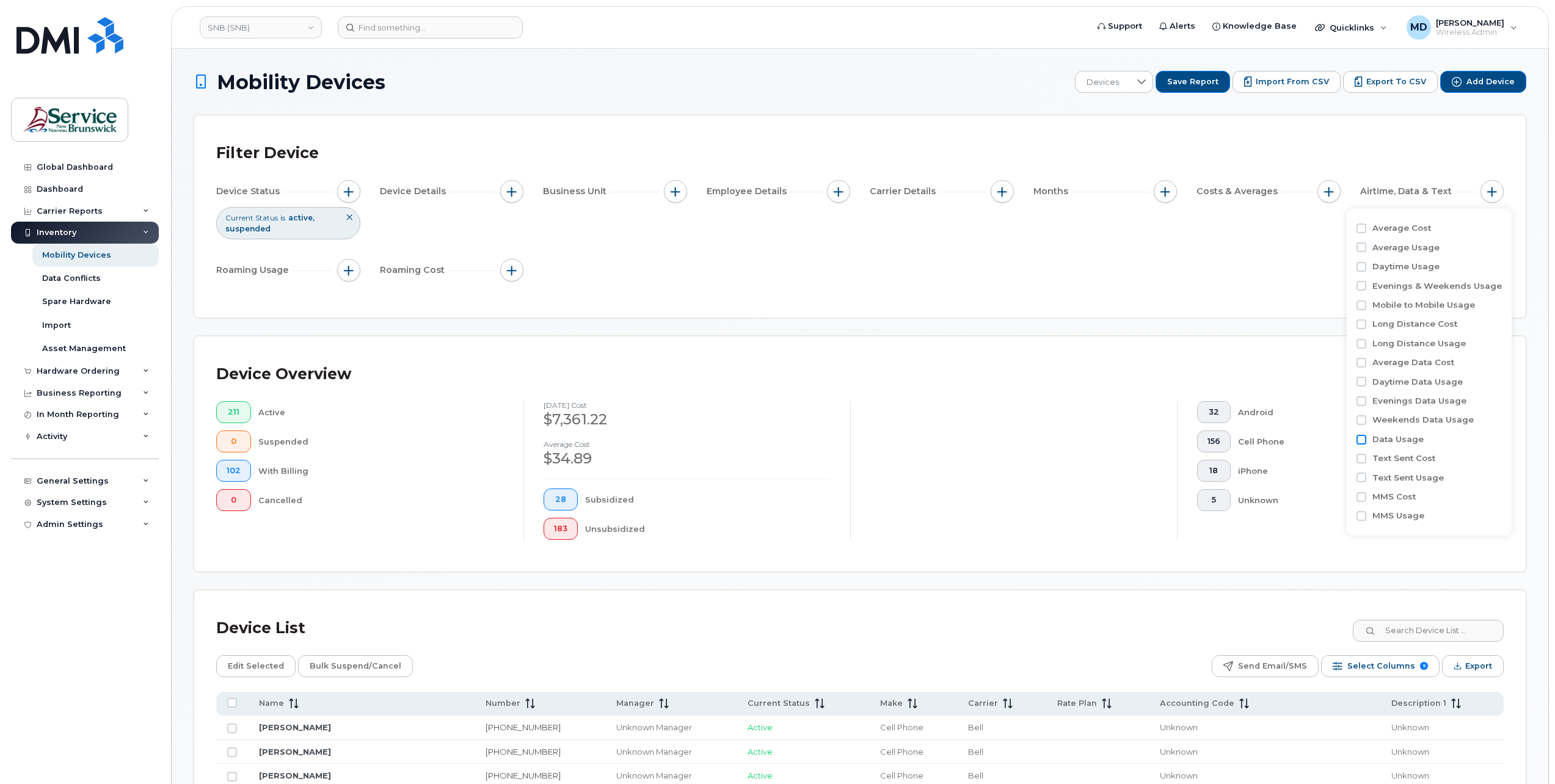
checkbox input "true"
click at [1433, 492] on input at bounding box center [1440, 489] width 132 height 22
type input "MB 500"
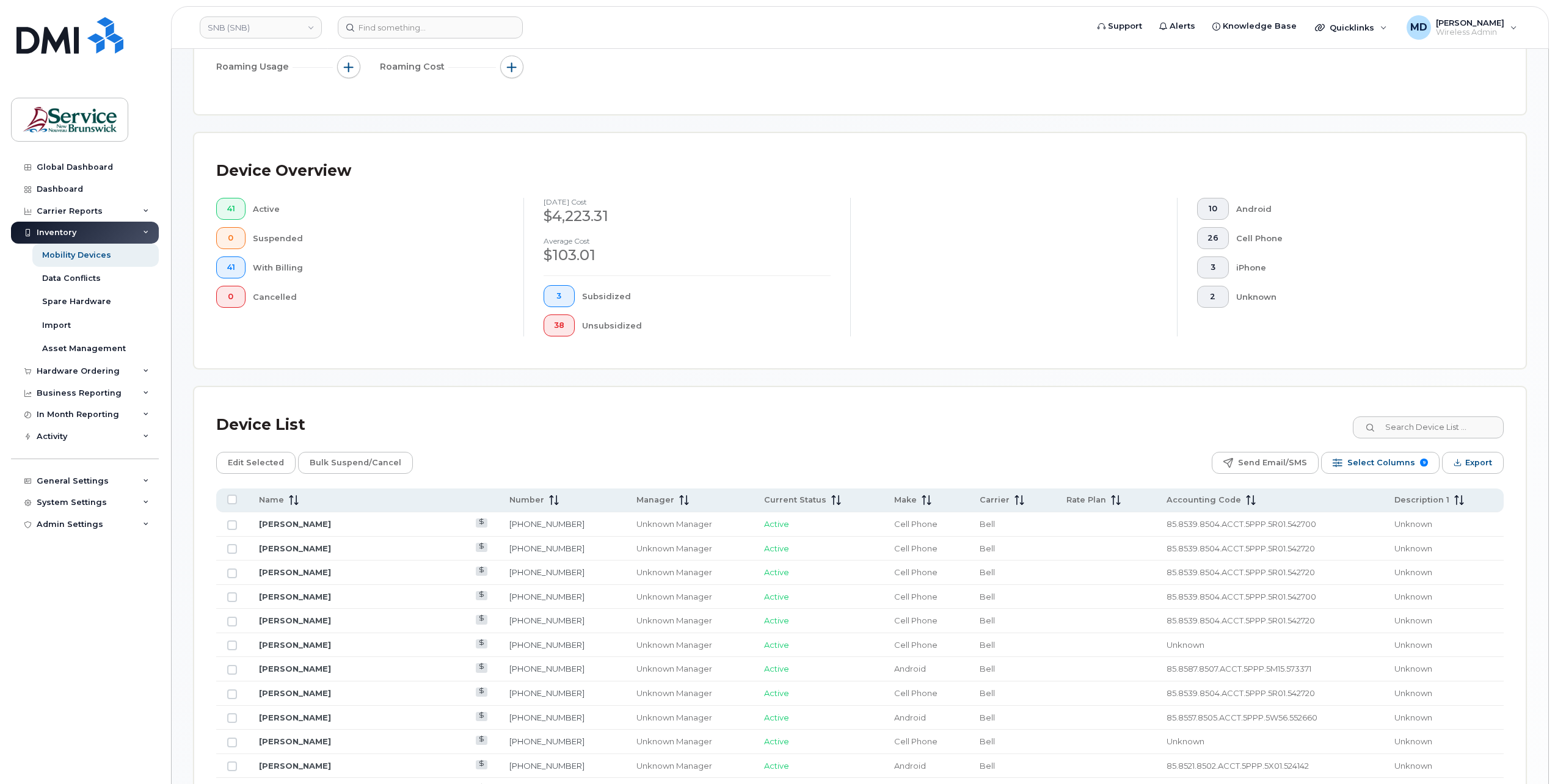
scroll to position [407, 0]
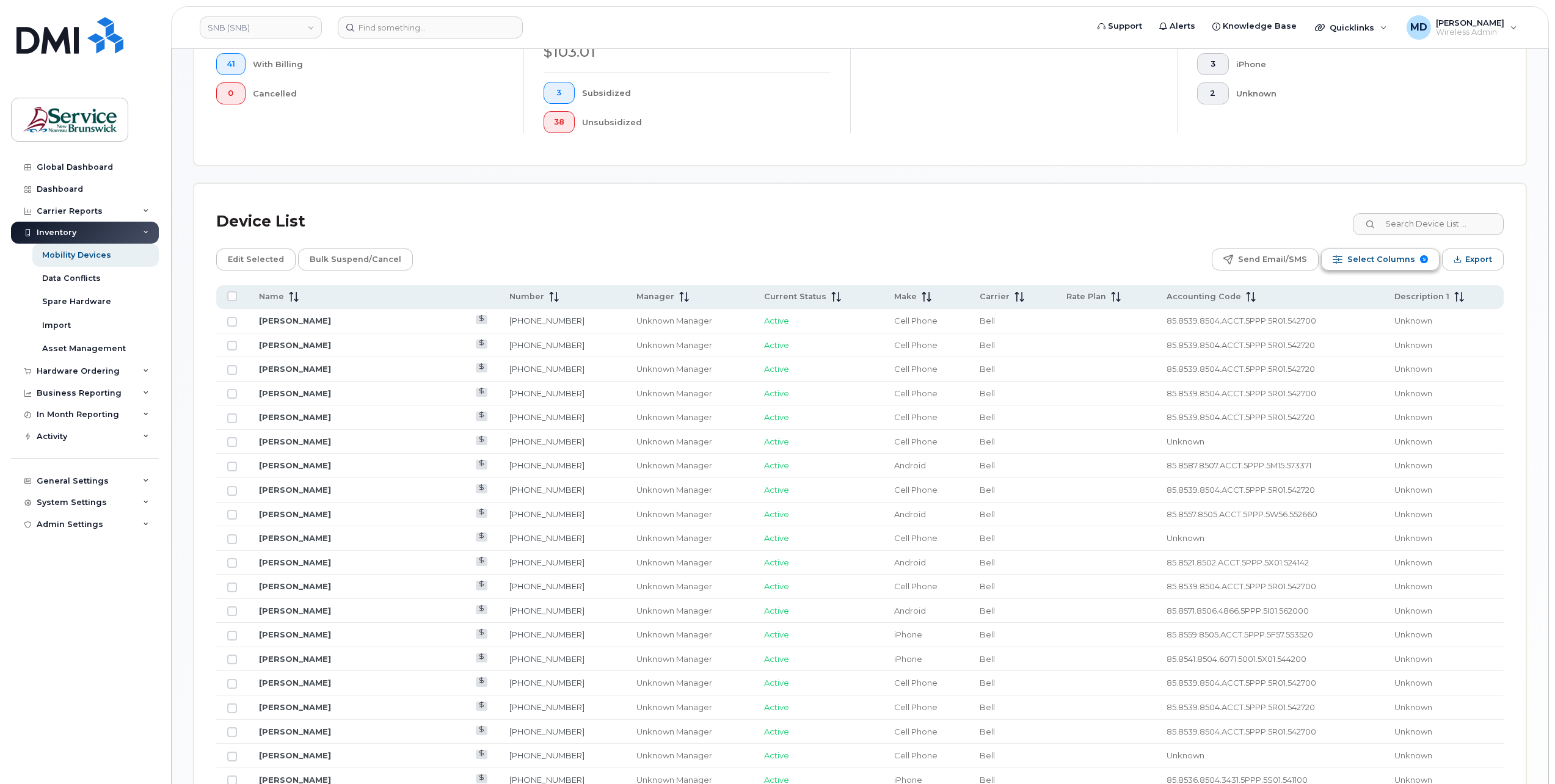
click at [1371, 257] on span "Select Columns" at bounding box center [1381, 259] width 68 height 19
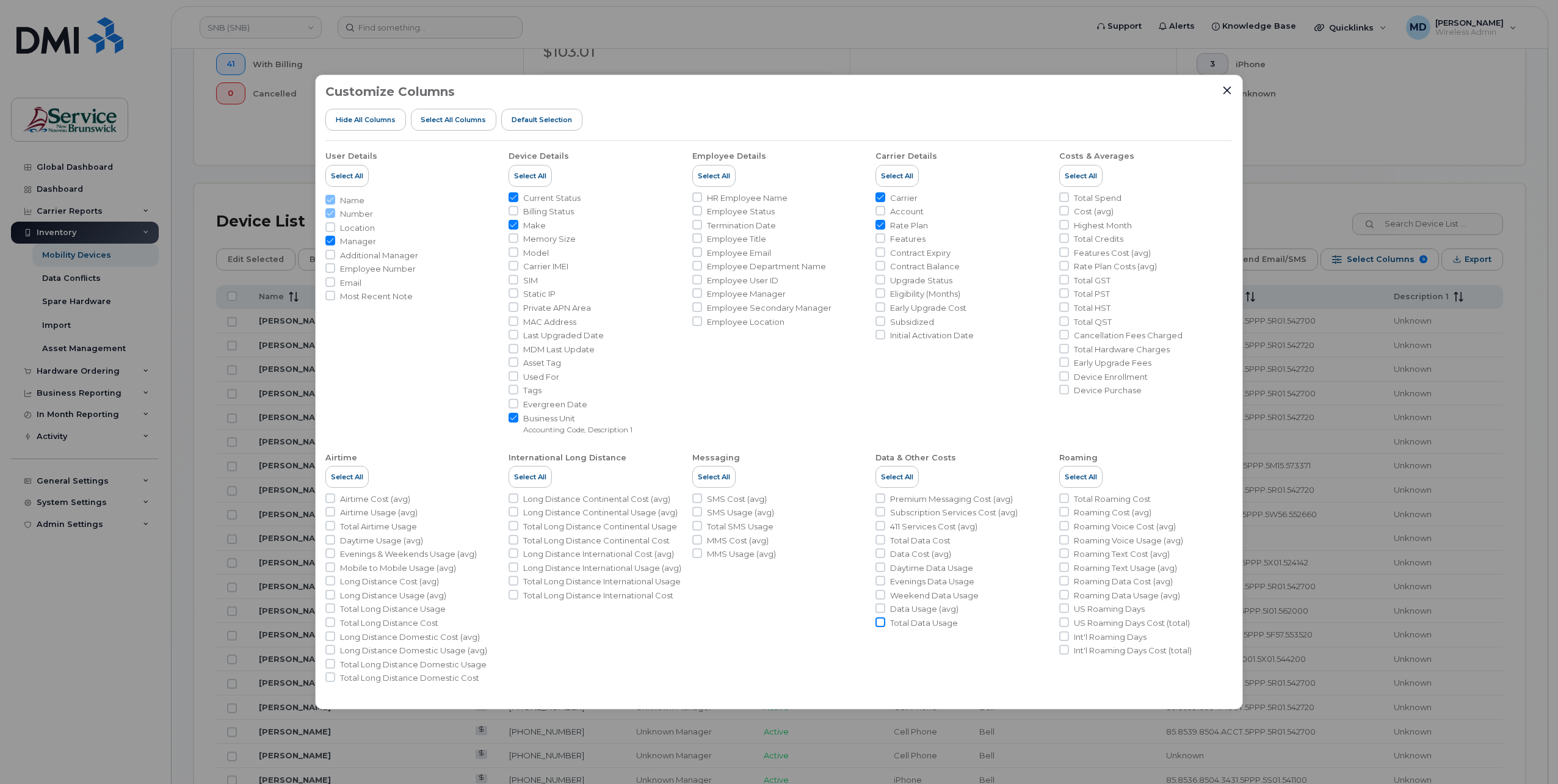
click at [878, 619] on input "Total Data Usage" at bounding box center [880, 622] width 10 height 10
checkbox input "true"
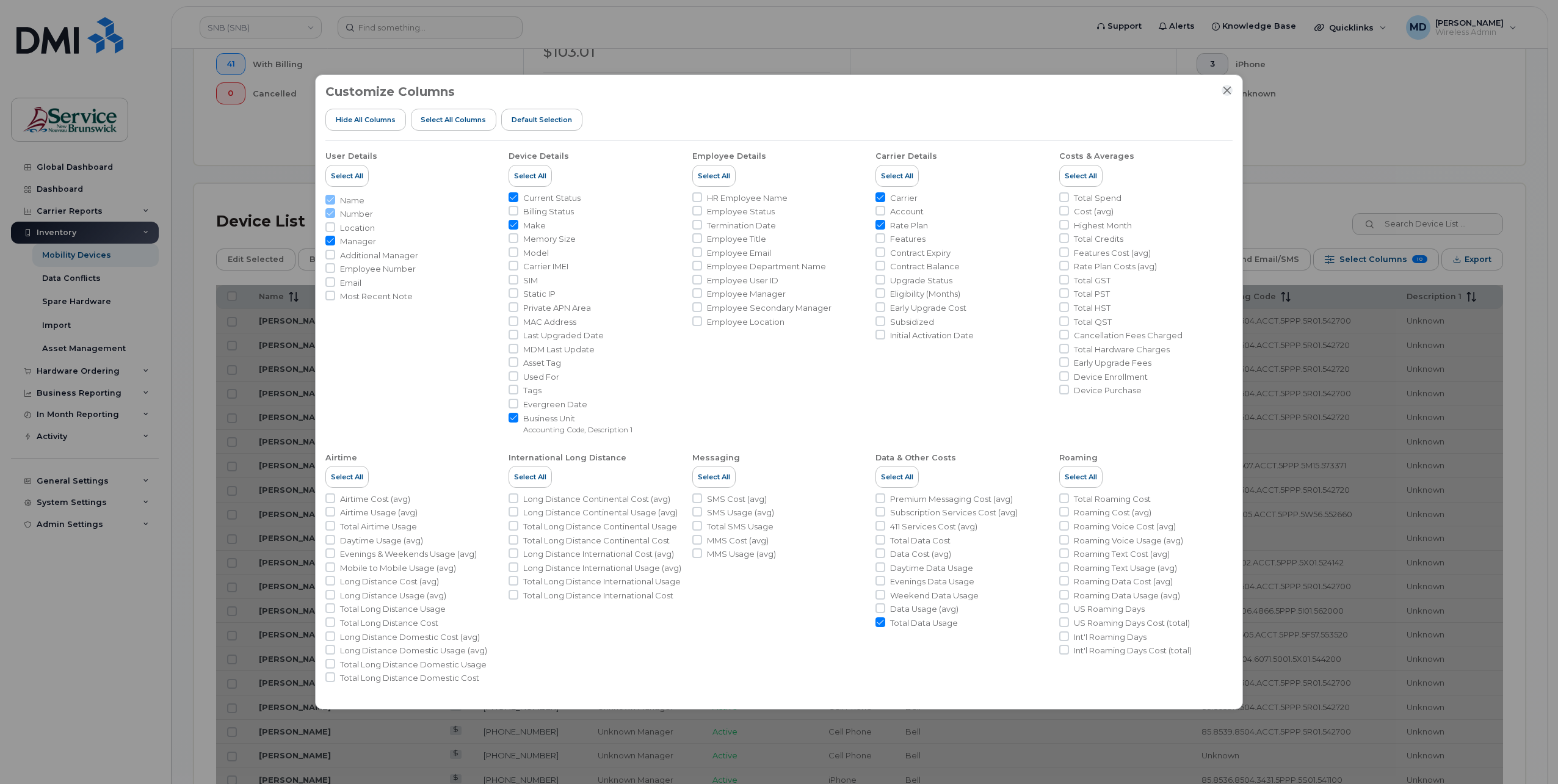
click at [1229, 93] on icon "Close" at bounding box center [1227, 90] width 8 height 8
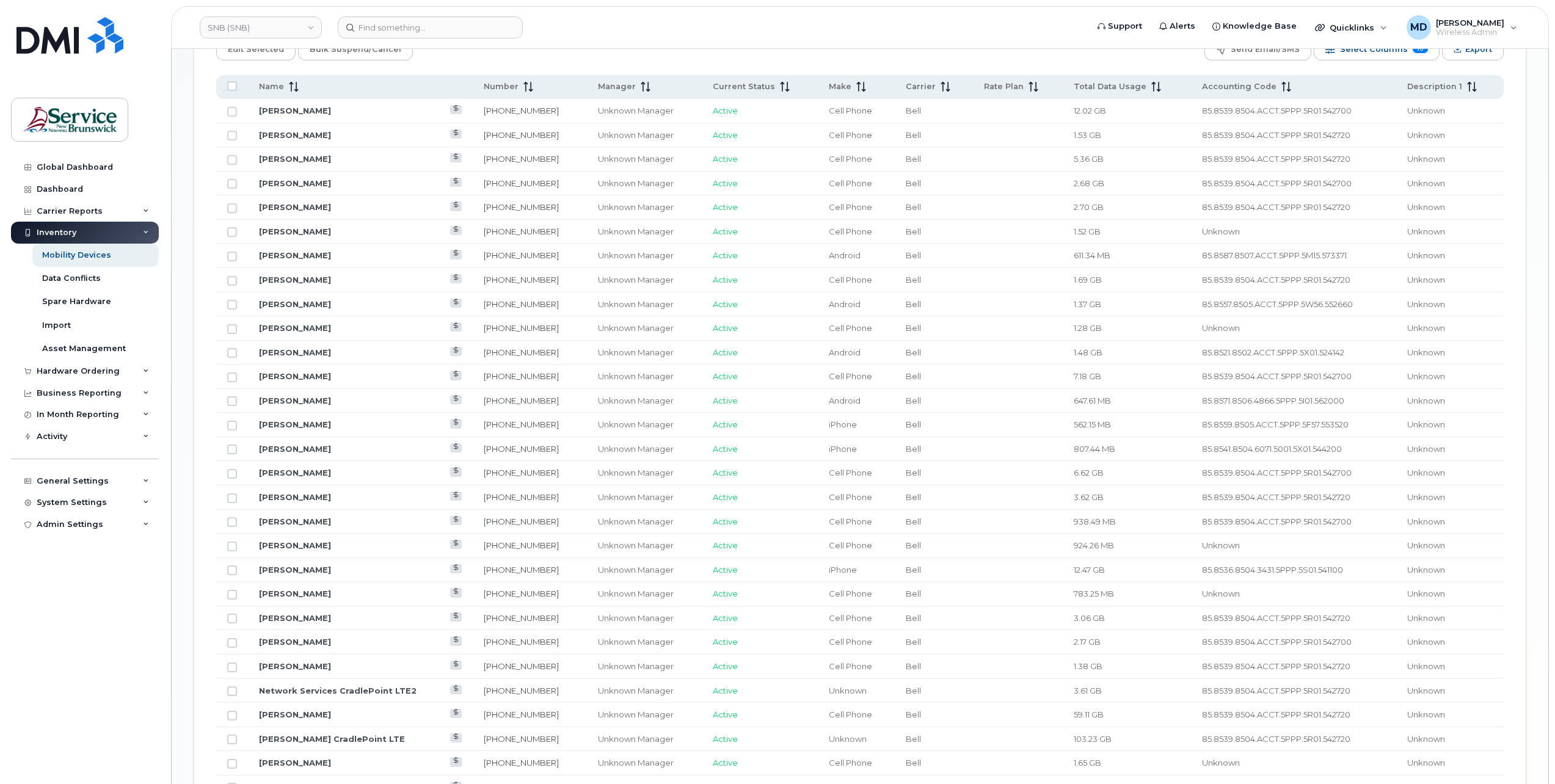
scroll to position [412, 0]
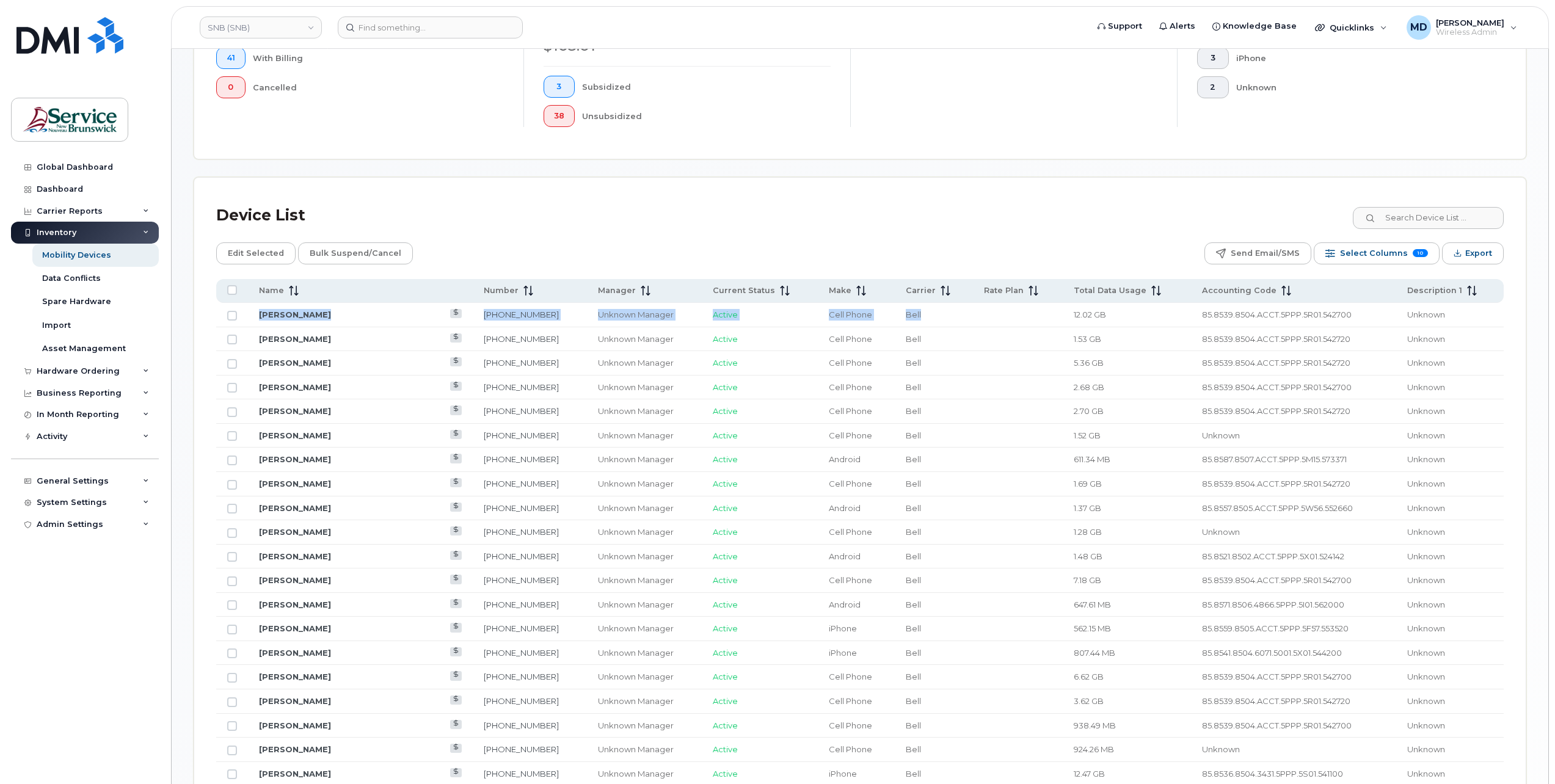
drag, startPoint x: 986, startPoint y: 307, endPoint x: 1549, endPoint y: 324, distance: 563.3
click at [1549, 324] on body "SNB (SNB) Support Alerts Knowledge Base Quicklinks Suspend / Cancel Device Chan…" at bounding box center [777, 497] width 1555 height 1818
click at [1174, 320] on td "12.02 GB" at bounding box center [1126, 315] width 128 height 24
click at [1123, 312] on td "12.02 GB" at bounding box center [1126, 315] width 128 height 24
click at [911, 342] on td "Bell" at bounding box center [933, 339] width 78 height 24
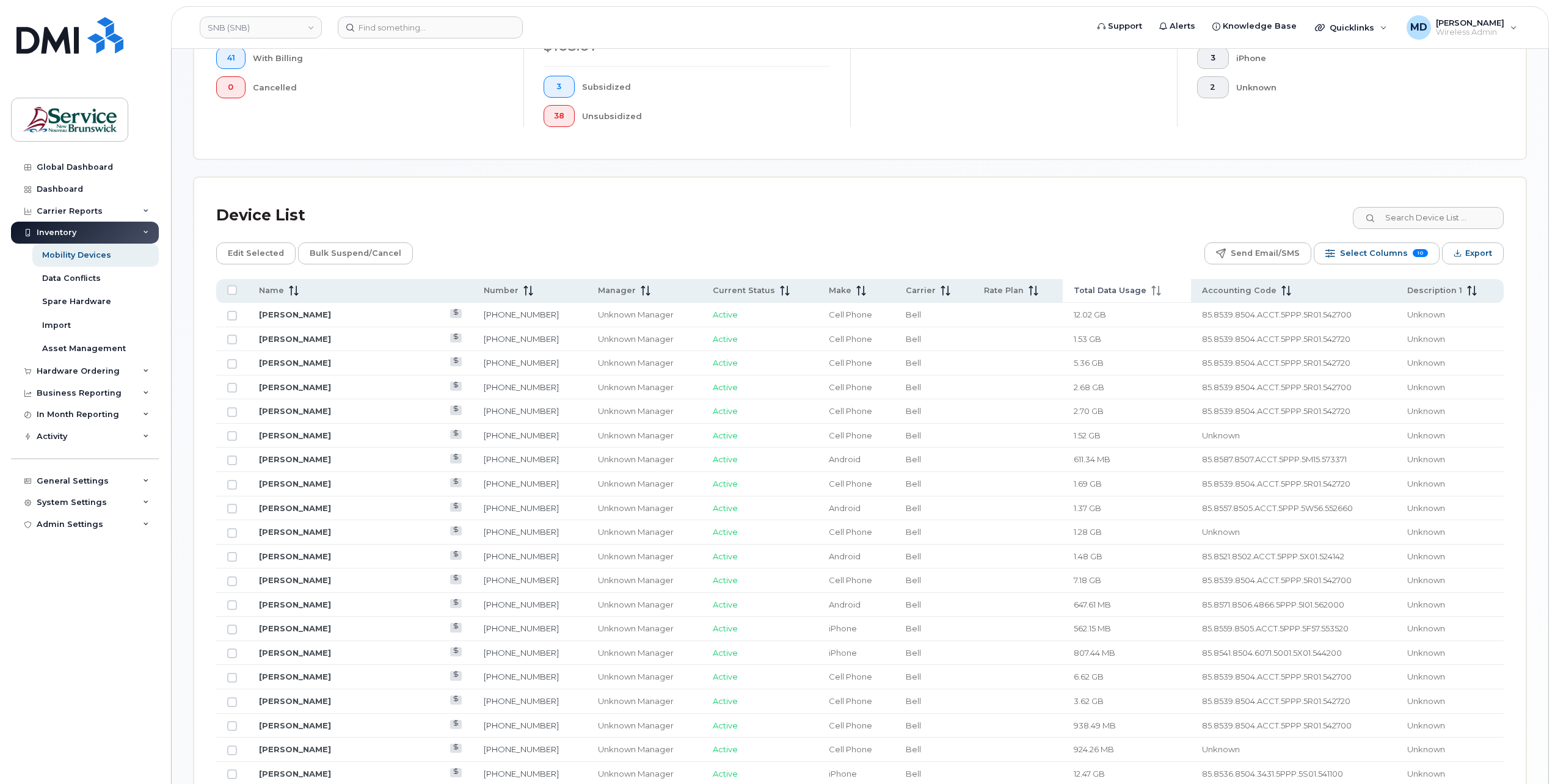
click at [1116, 290] on span "Total Data Usage" at bounding box center [1110, 290] width 73 height 11
click at [1112, 290] on span "Total Data Usage" at bounding box center [1110, 290] width 73 height 11
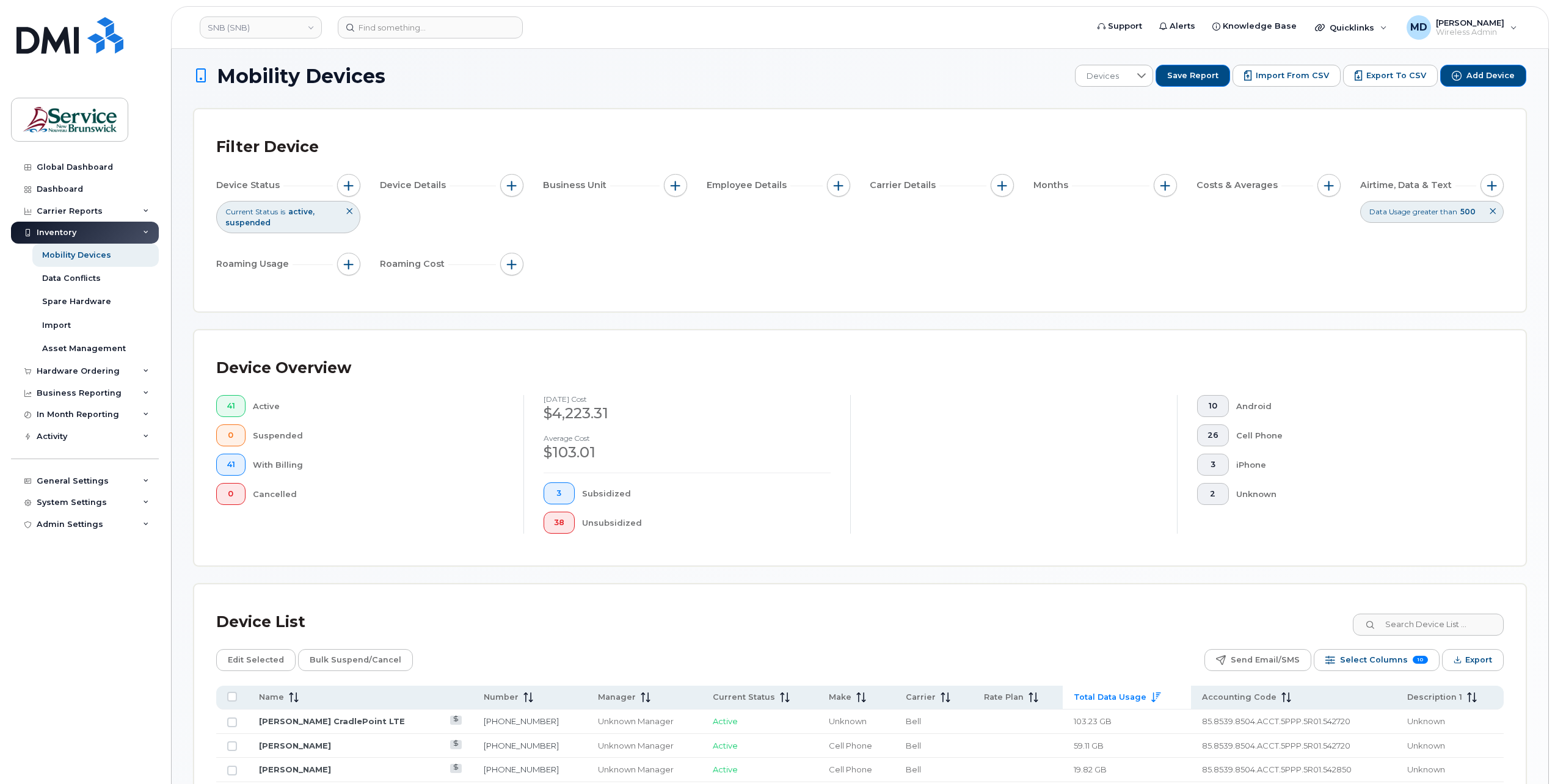
scroll to position [0, 0]
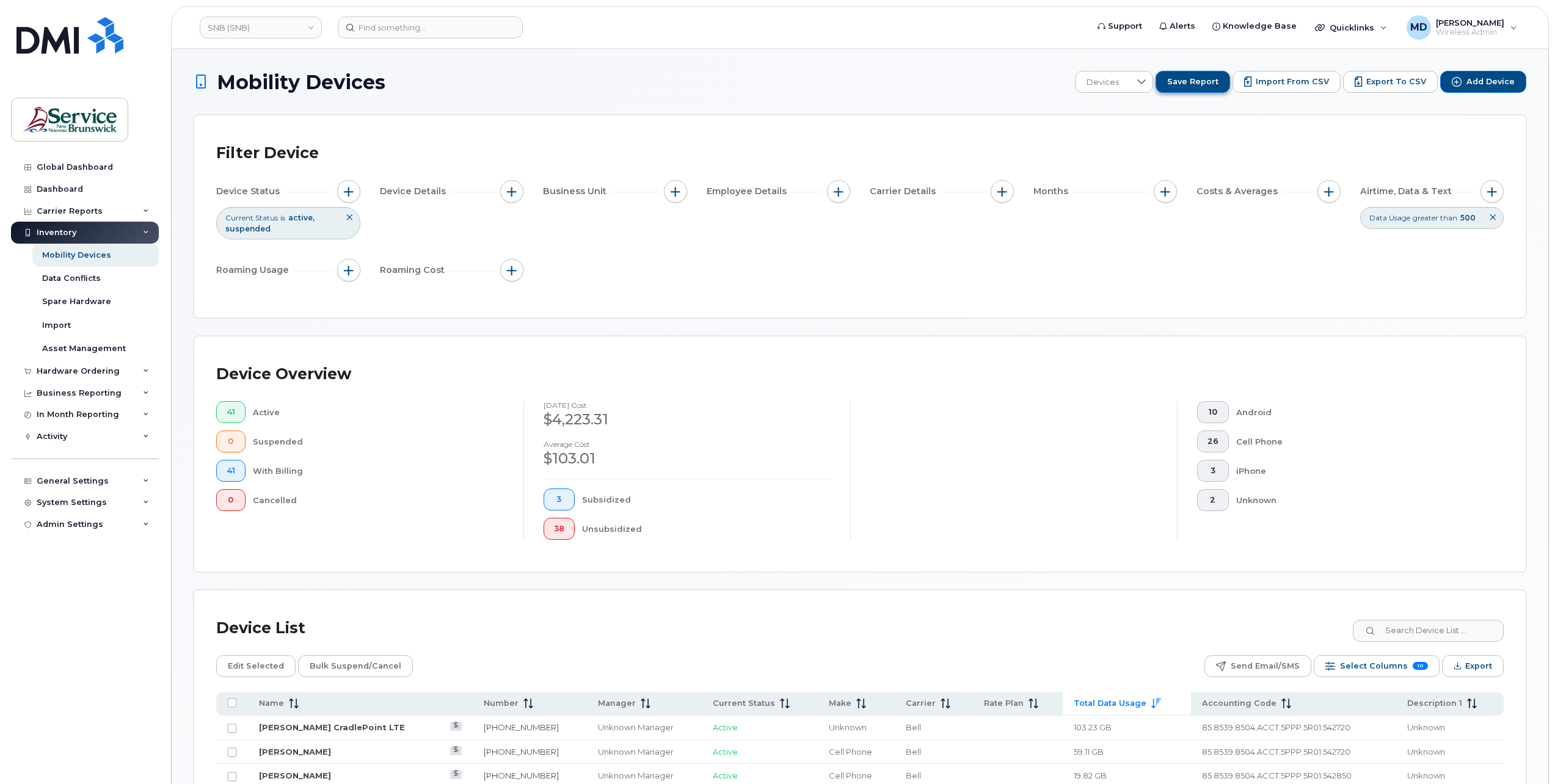
click at [1217, 83] on span "Save Report" at bounding box center [1193, 81] width 51 height 11
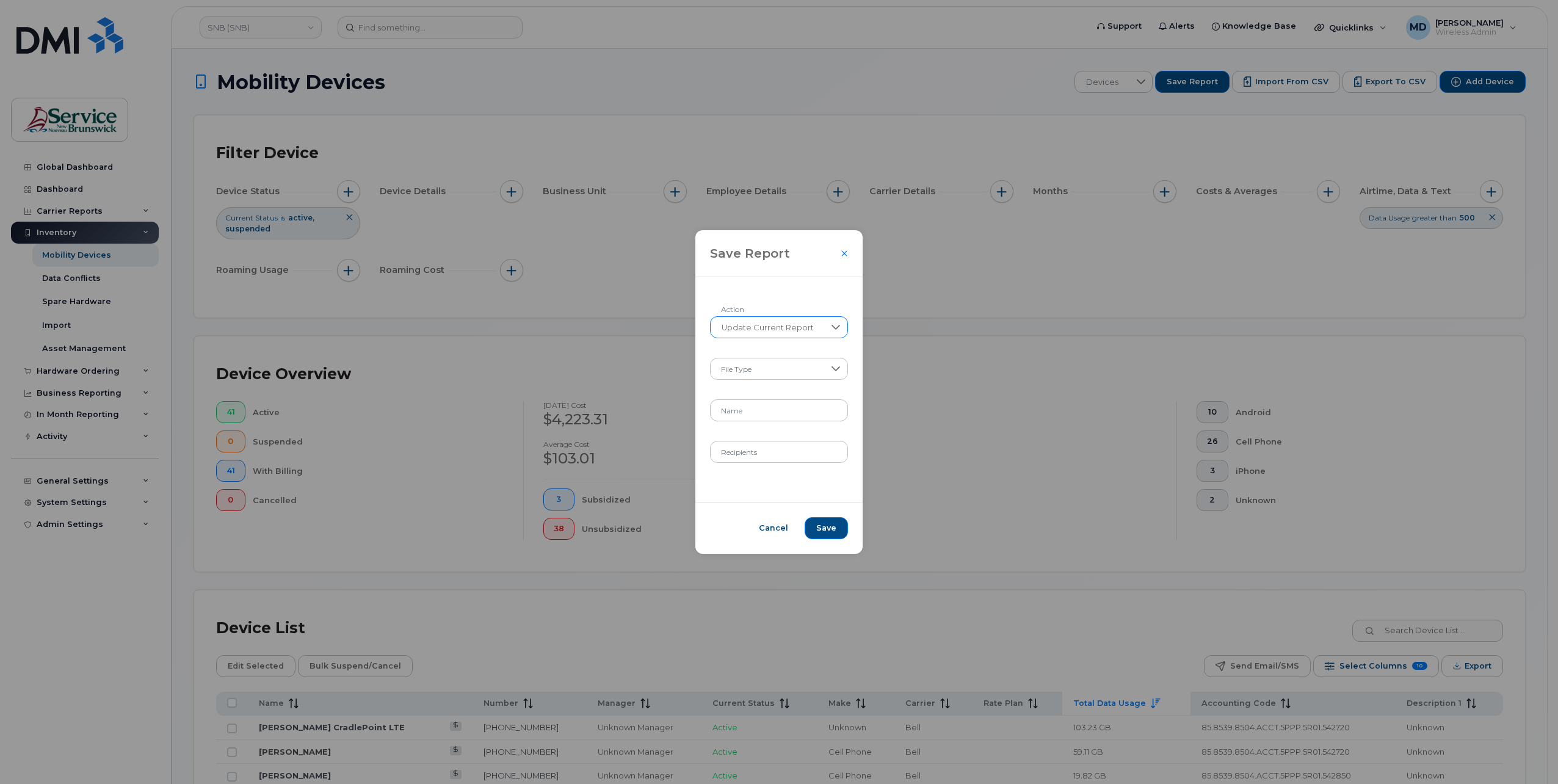
click at [793, 329] on span "Update Current Report" at bounding box center [768, 327] width 114 height 22
click at [785, 359] on span "Create New Report" at bounding box center [758, 359] width 78 height 11
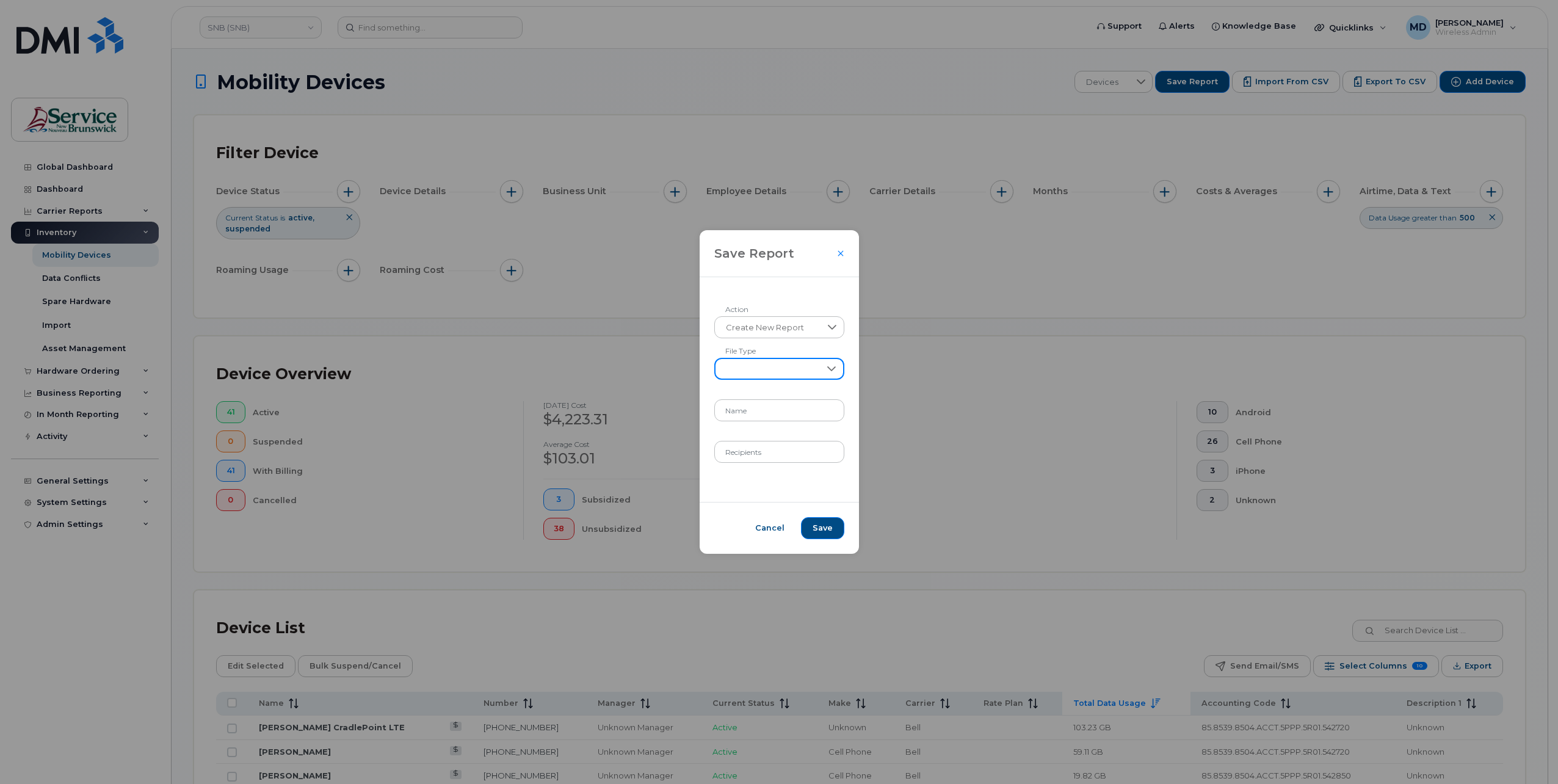
click at [783, 371] on span at bounding box center [768, 369] width 104 height 22
click at [776, 401] on li "XLSX" at bounding box center [778, 402] width 119 height 21
click at [779, 412] on input "Name" at bounding box center [779, 410] width 130 height 22
type input "data overage"
click at [791, 452] on input "Recipients" at bounding box center [779, 452] width 130 height 22
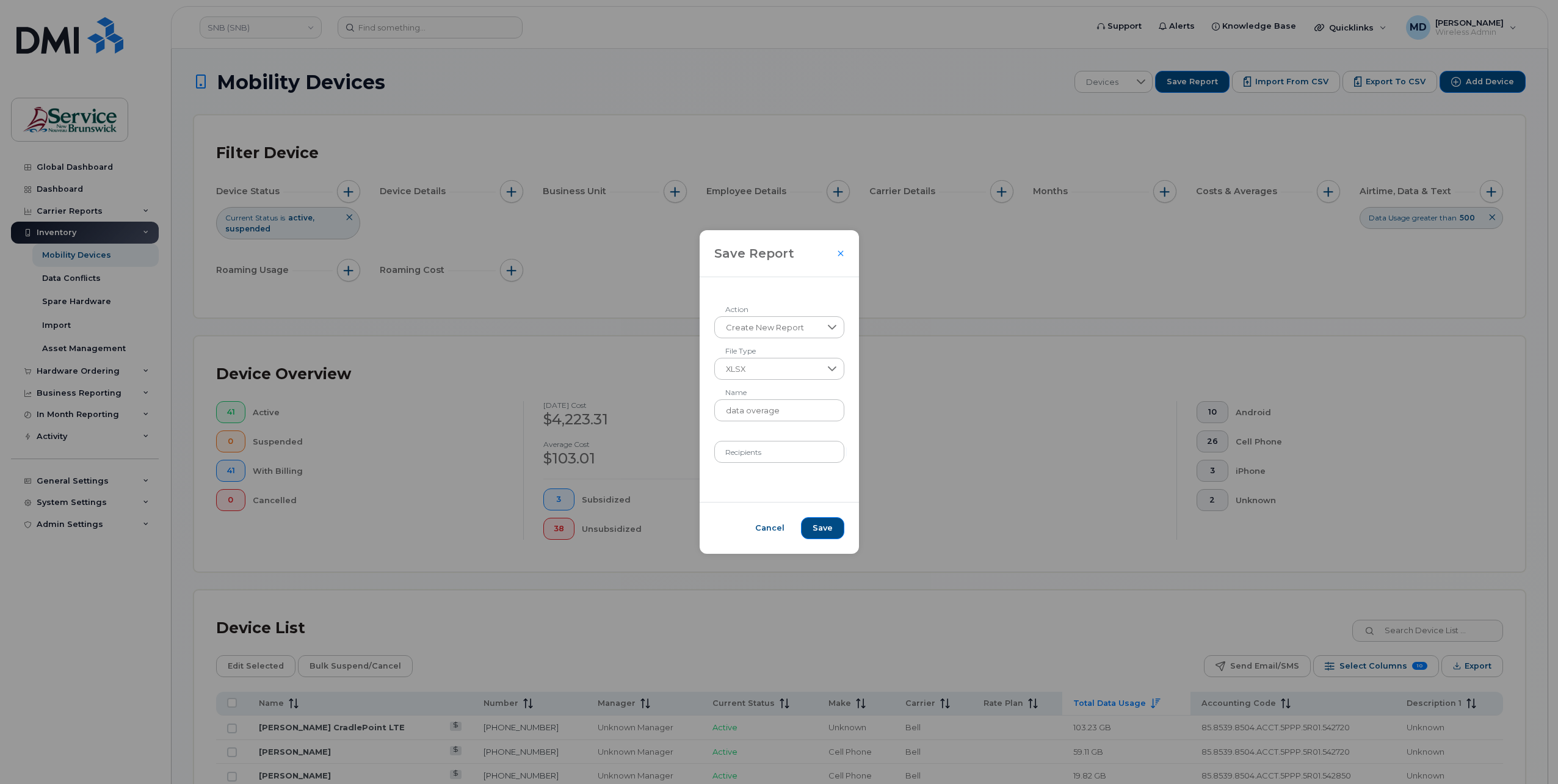
click at [728, 480] on div "Create New Report Action XLSX File Type data overage Name Recipients" at bounding box center [779, 389] width 159 height 224
click at [774, 455] on input "Recipients" at bounding box center [779, 452] width 130 height 22
type input "matthew.deveau@snb.ca"
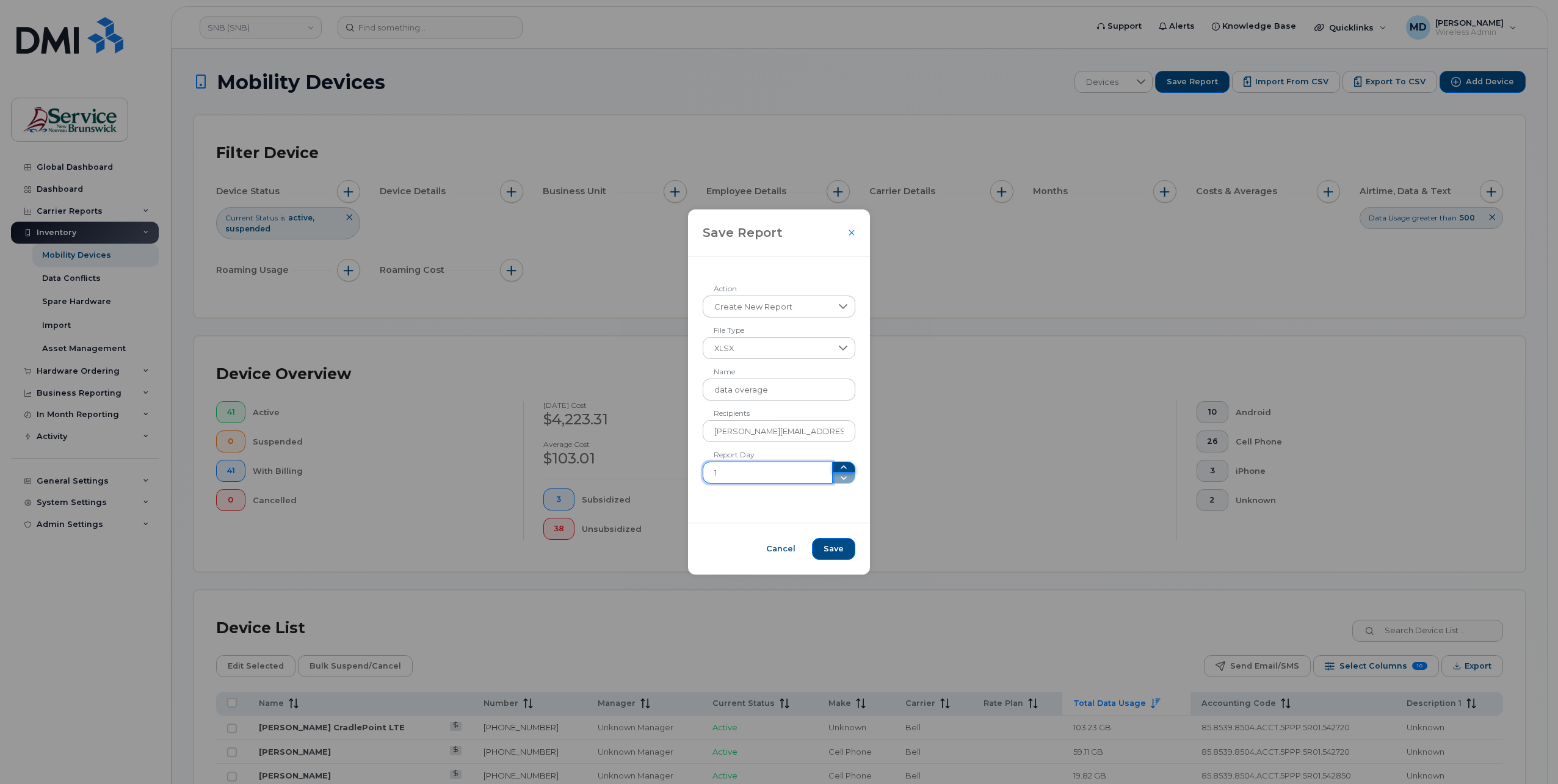
click at [839, 467] on icon "button" at bounding box center [844, 467] width 10 height 10
click at [840, 467] on span at bounding box center [844, 472] width 23 height 22
type input "1"
click at [835, 478] on span at bounding box center [844, 472] width 23 height 22
drag, startPoint x: 775, startPoint y: 549, endPoint x: 801, endPoint y: 538, distance: 28.2
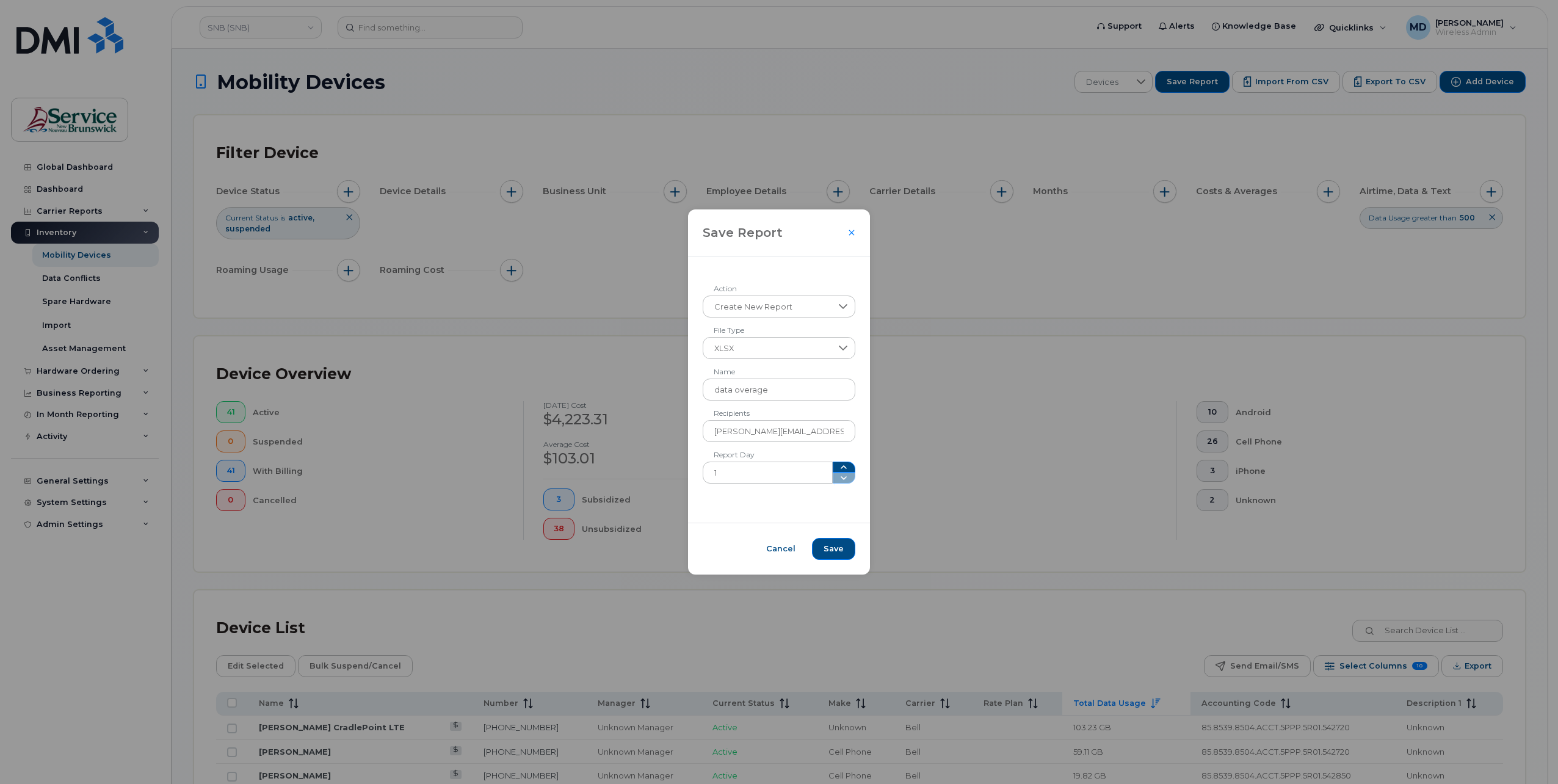
click at [778, 549] on span "Cancel" at bounding box center [780, 548] width 29 height 11
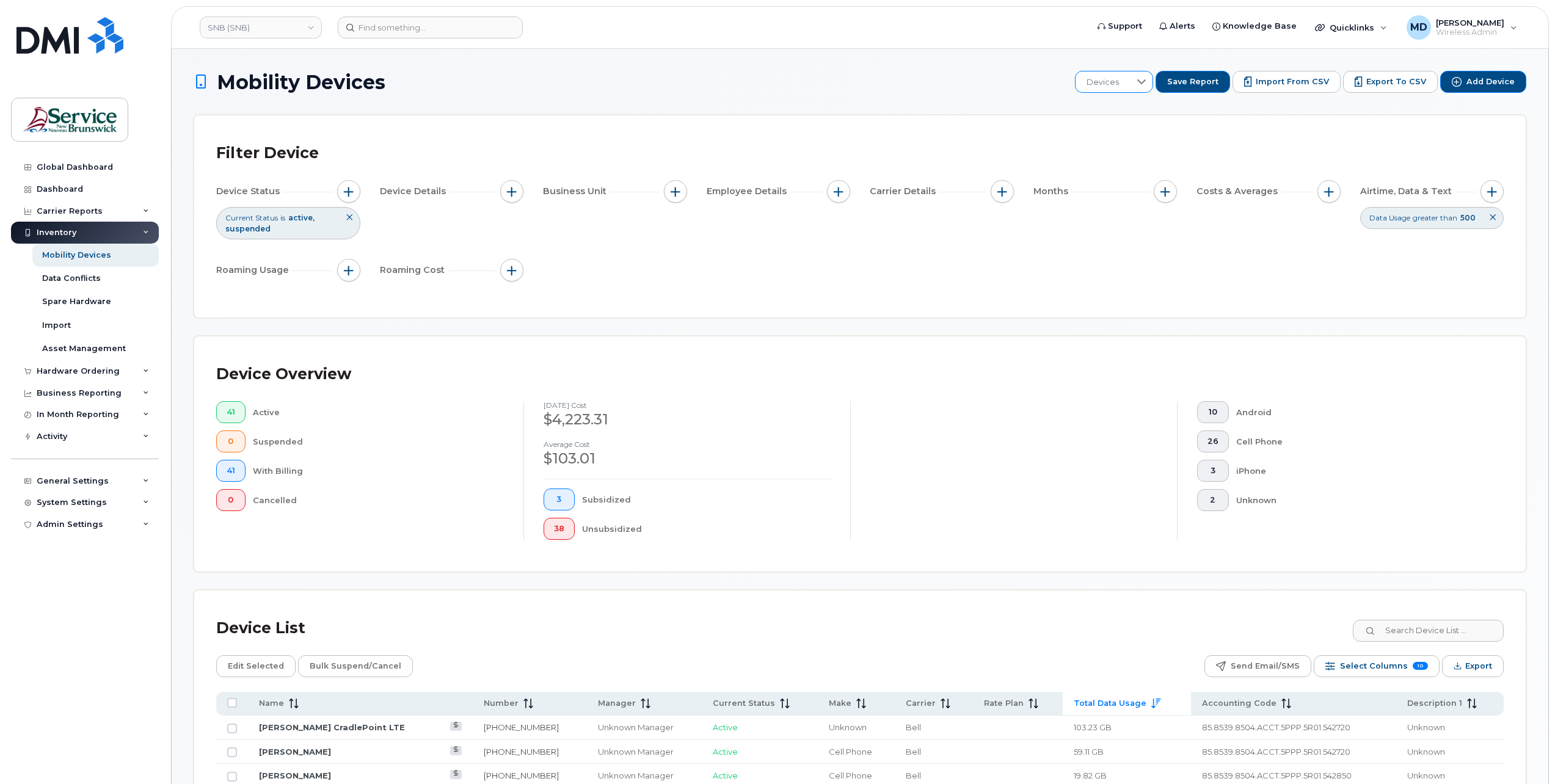
click at [1146, 79] on icon at bounding box center [1142, 82] width 10 height 10
click at [260, 28] on link "SNB (SNB)" at bounding box center [260, 27] width 122 height 22
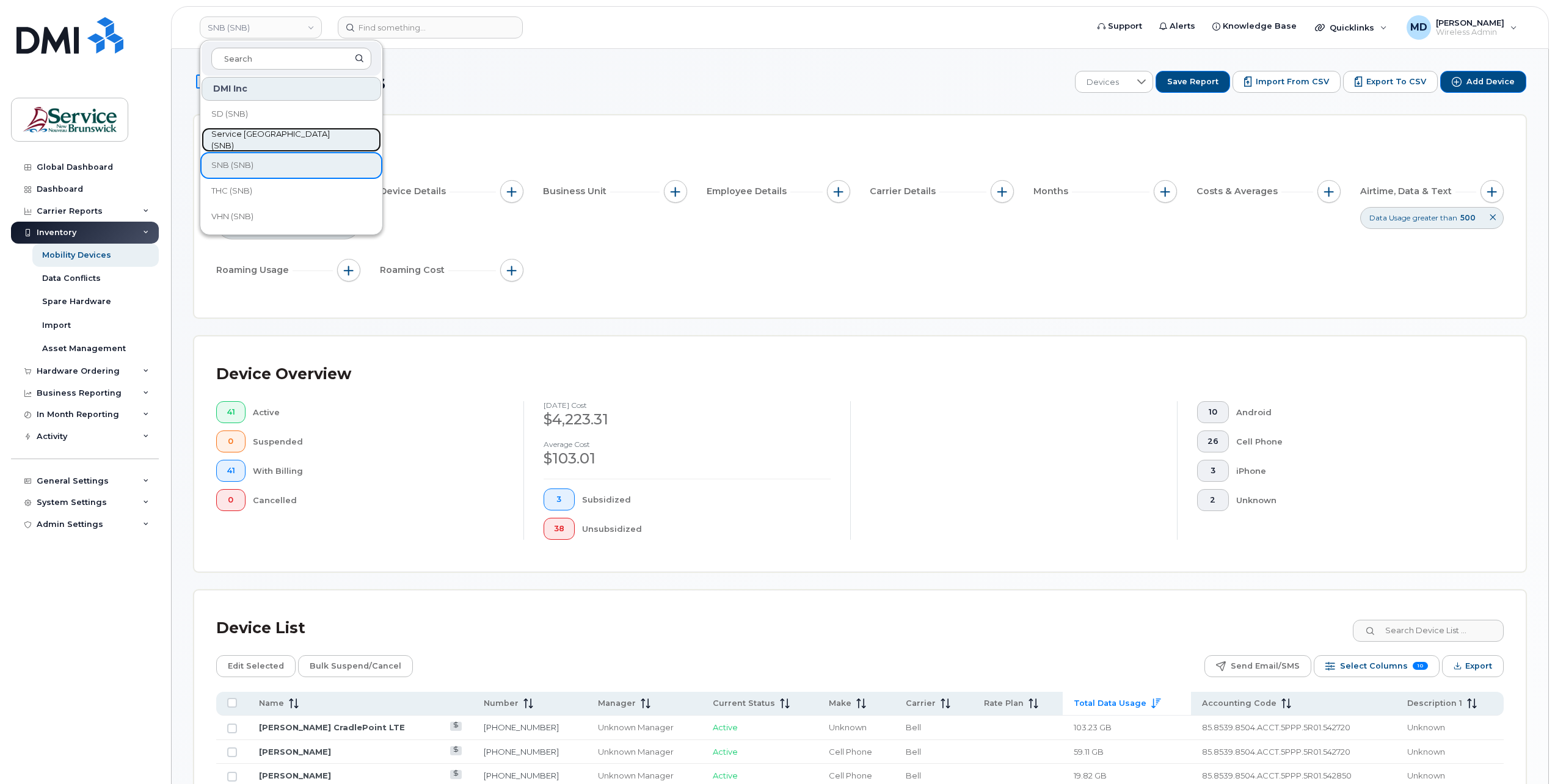
click at [274, 137] on span "Service [GEOGRAPHIC_DATA] (SNB)" at bounding box center [282, 139] width 140 height 24
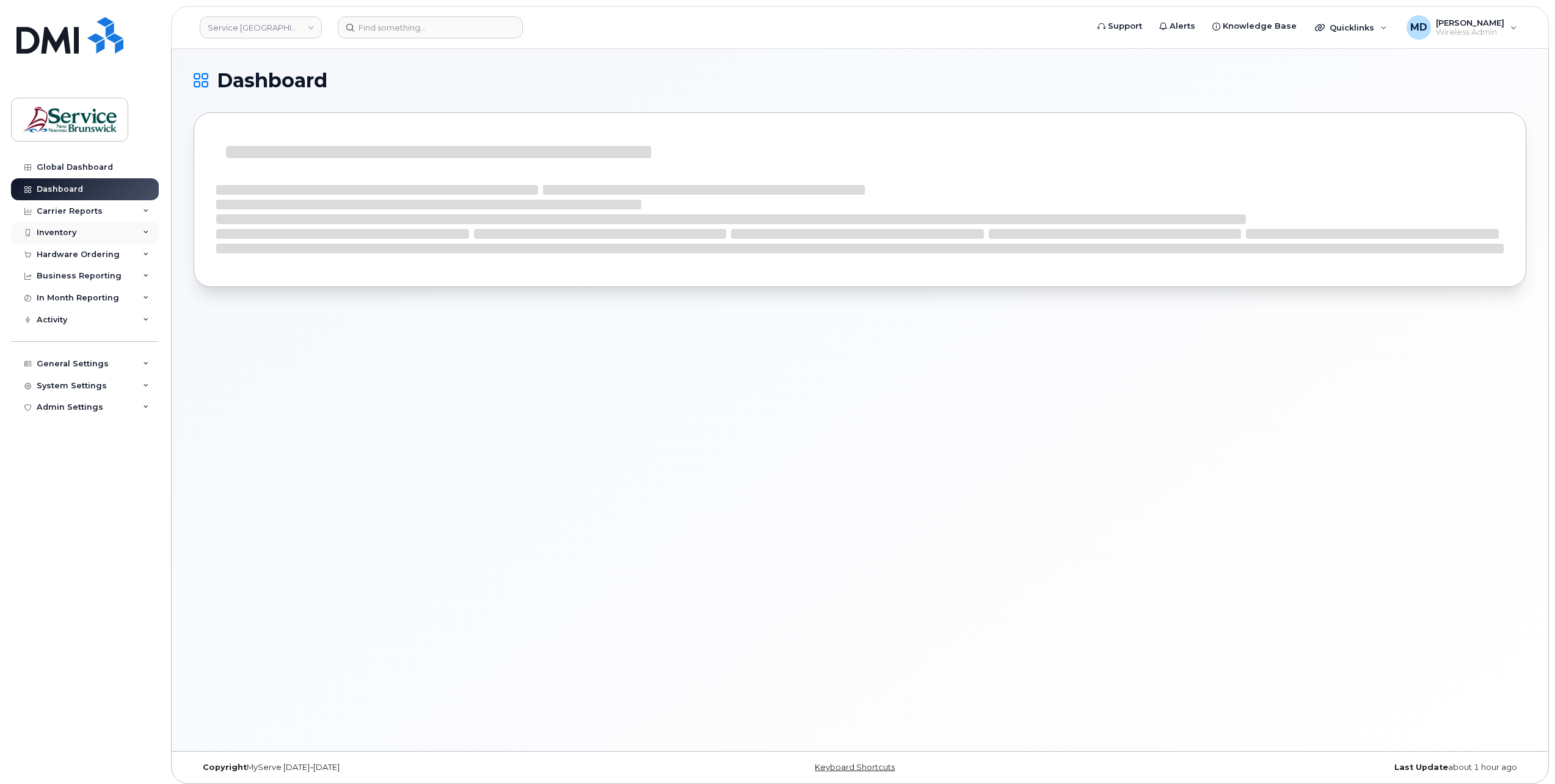
click at [66, 237] on div "Inventory" at bounding box center [84, 232] width 148 height 22
click at [72, 257] on div "Mobility Devices" at bounding box center [76, 254] width 69 height 11
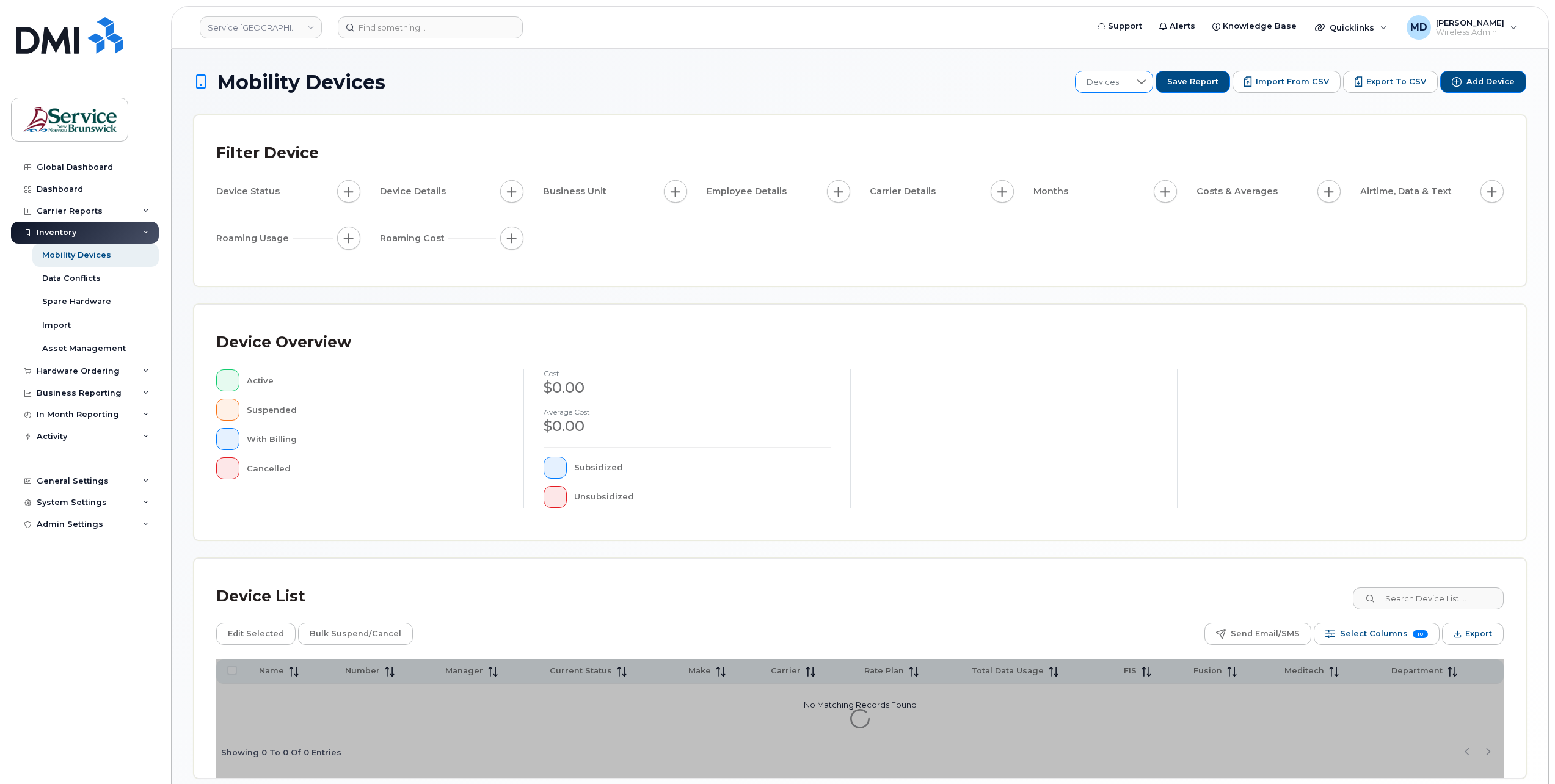
click at [1153, 85] on div at bounding box center [1141, 81] width 23 height 21
click at [1156, 119] on input "text" at bounding box center [1161, 114] width 119 height 22
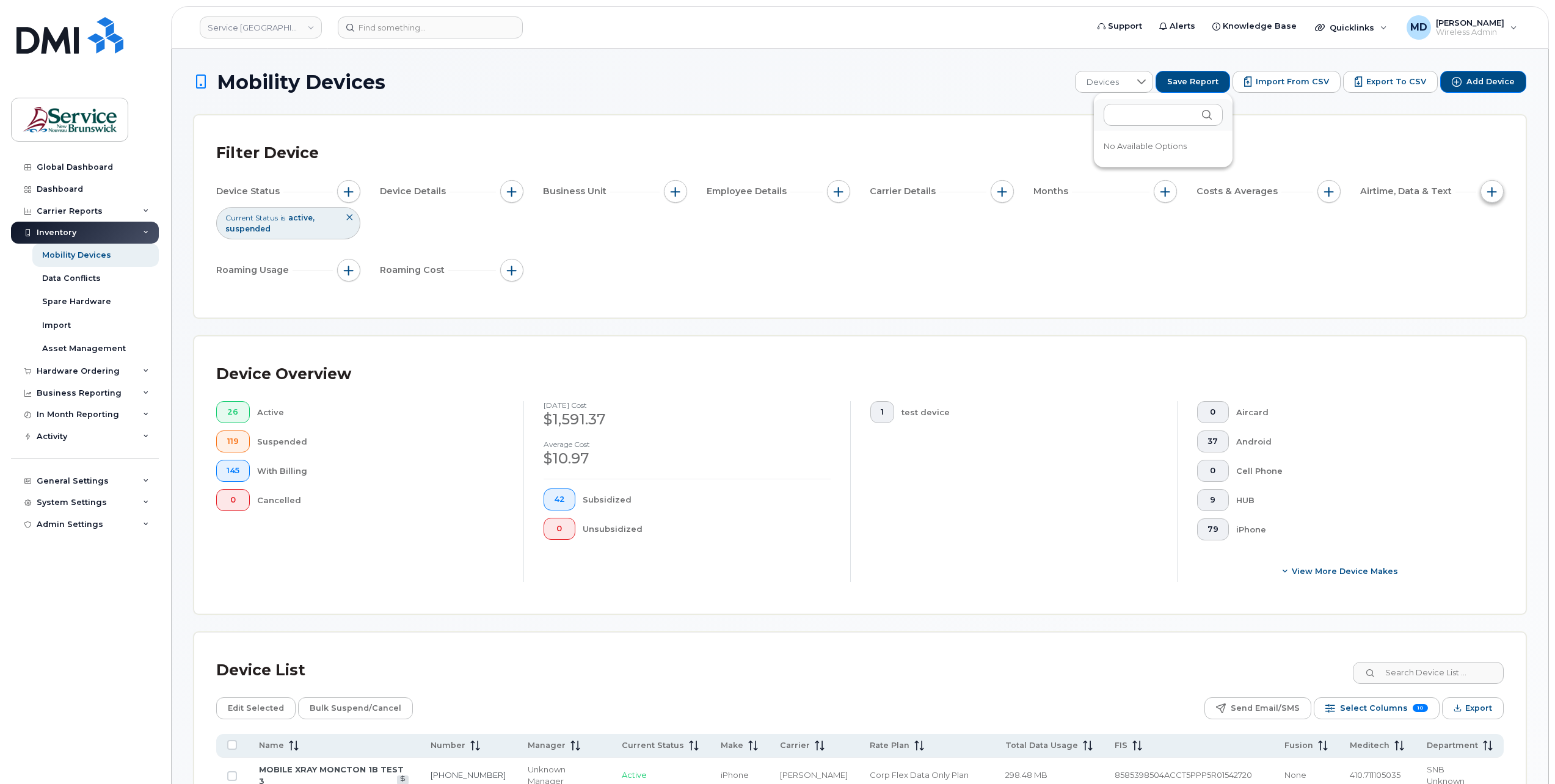
click at [1490, 193] on span "button" at bounding box center [1492, 192] width 10 height 10
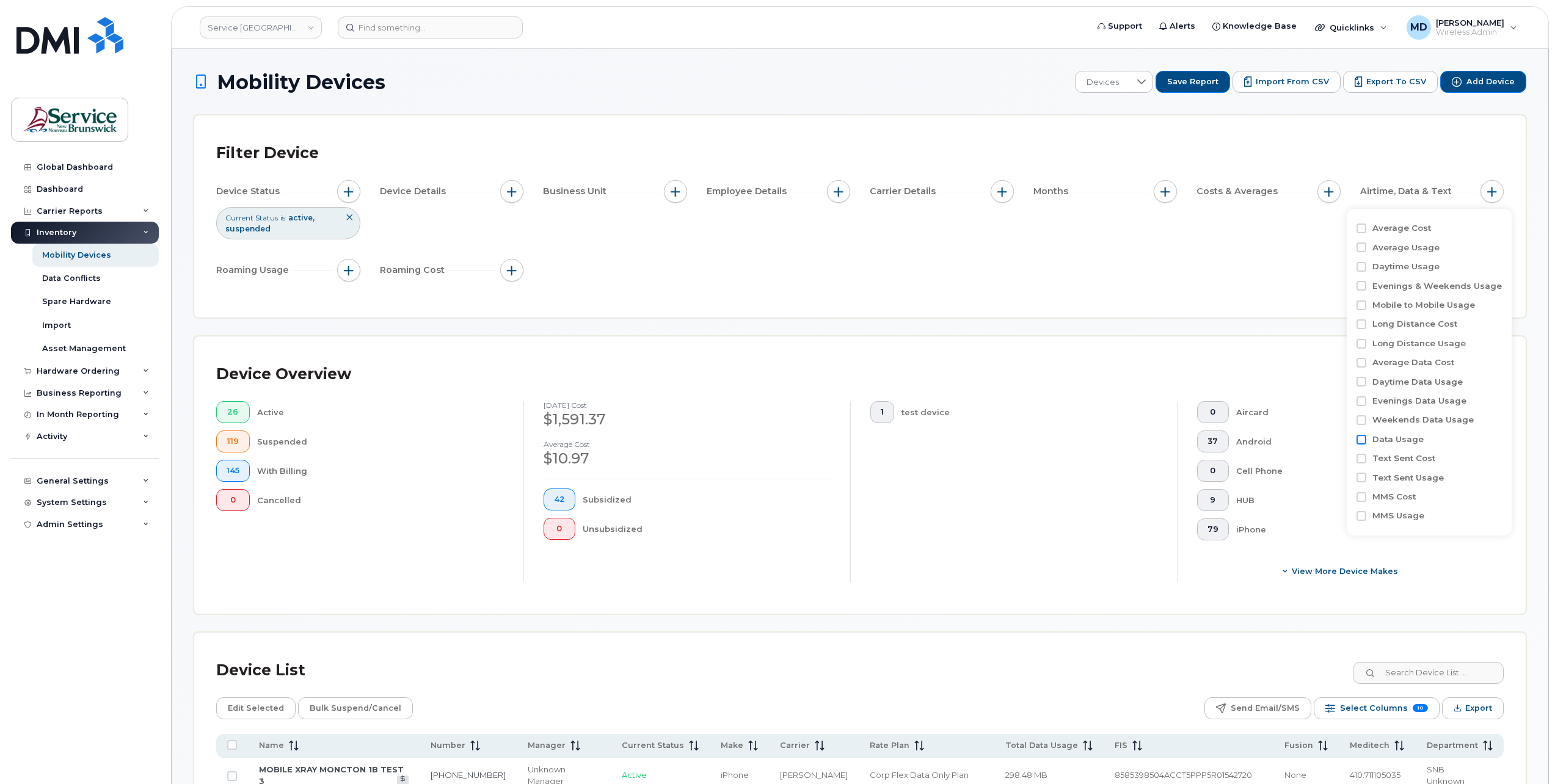
click at [1360, 437] on input "Data Usage" at bounding box center [1361, 440] width 10 height 10
checkbox input "true"
click at [1426, 485] on input at bounding box center [1440, 489] width 132 height 22
type input "MB 500"
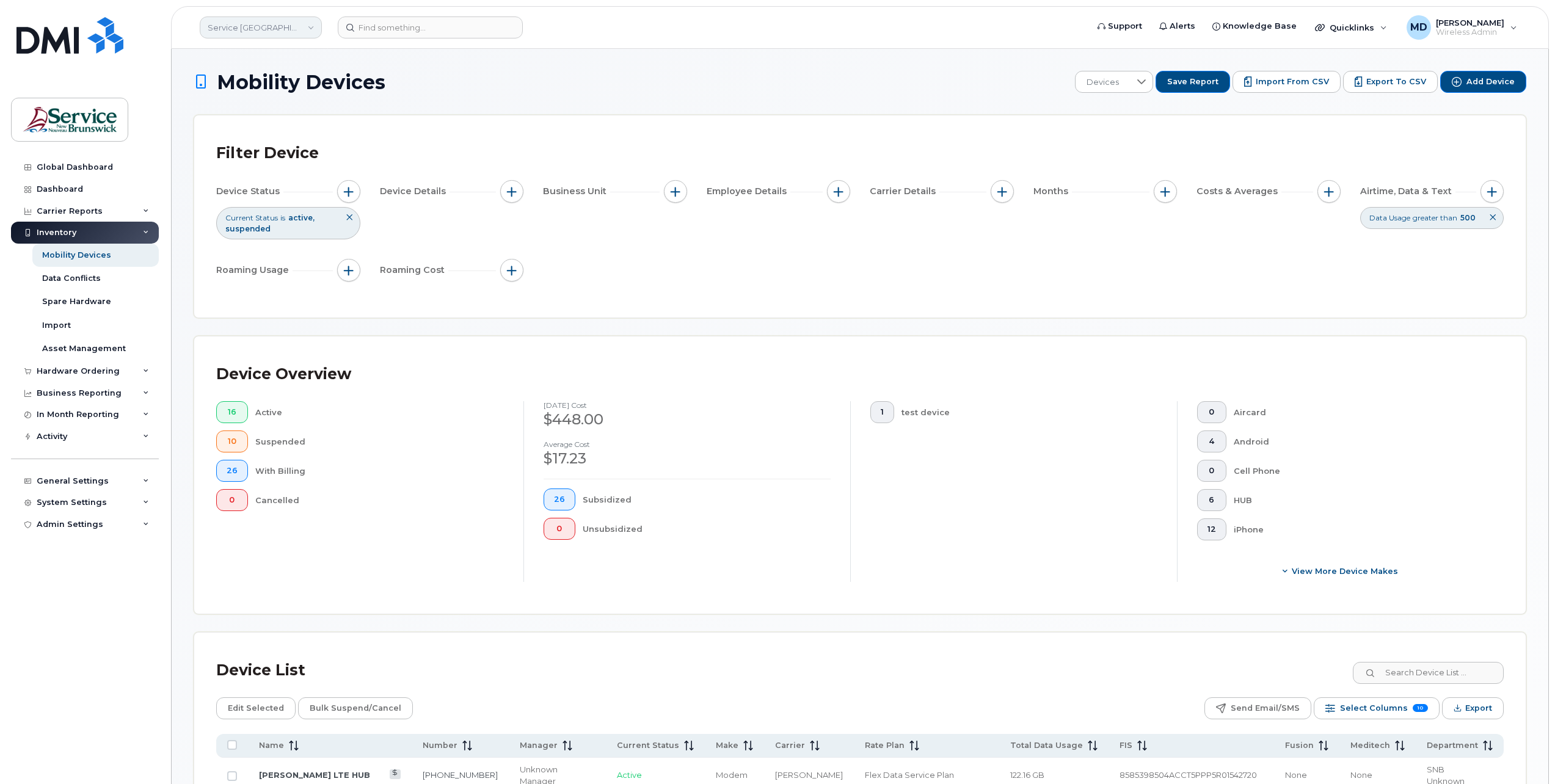
click at [254, 26] on link "Service New Brunswick (SNB)" at bounding box center [260, 27] width 122 height 22
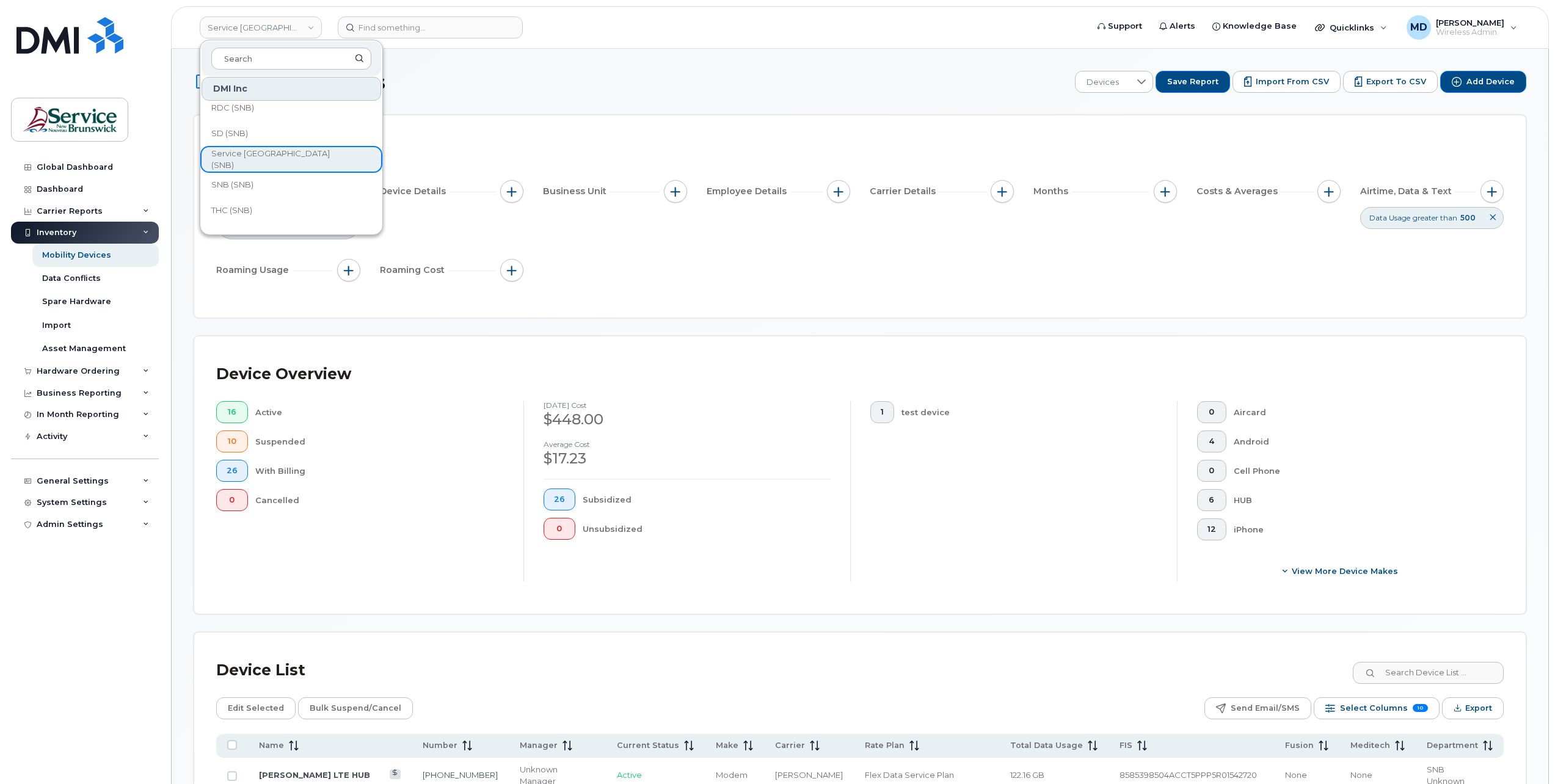
scroll to position [572, 0]
click at [515, 82] on h1 "Mobility Devices" at bounding box center [631, 82] width 875 height 21
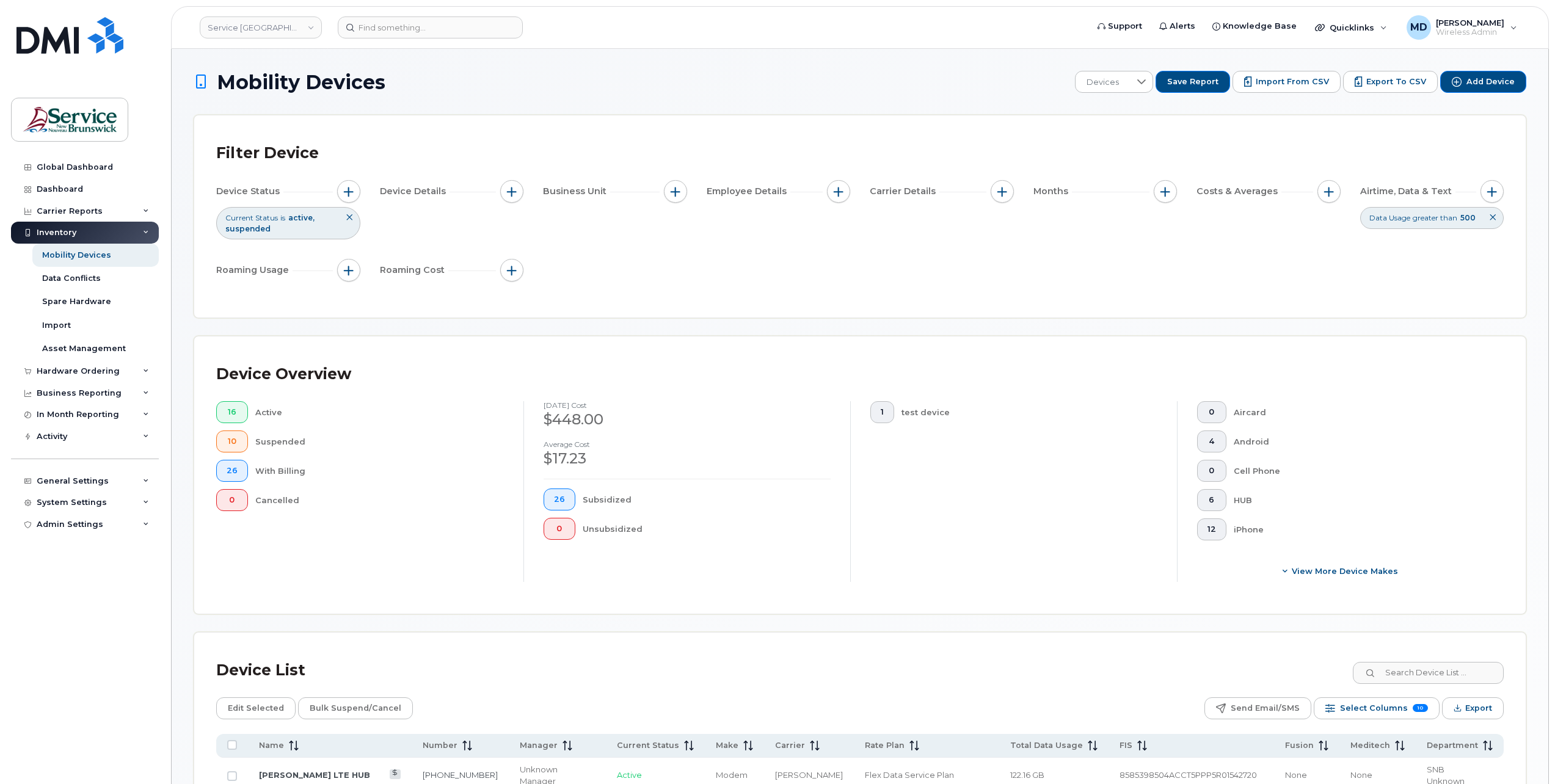
scroll to position [203, 0]
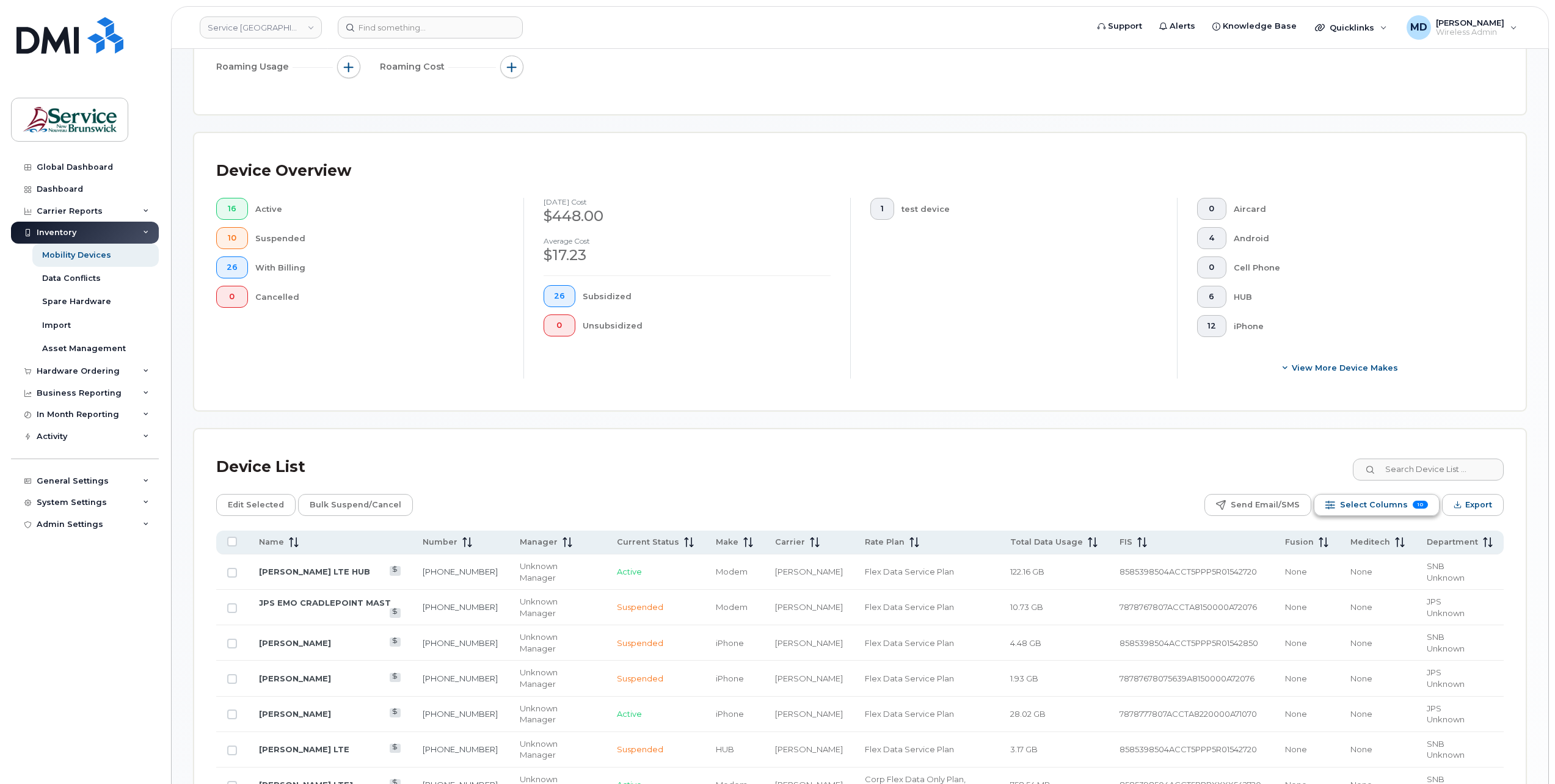
click at [1389, 497] on span "Select Columns" at bounding box center [1373, 505] width 68 height 19
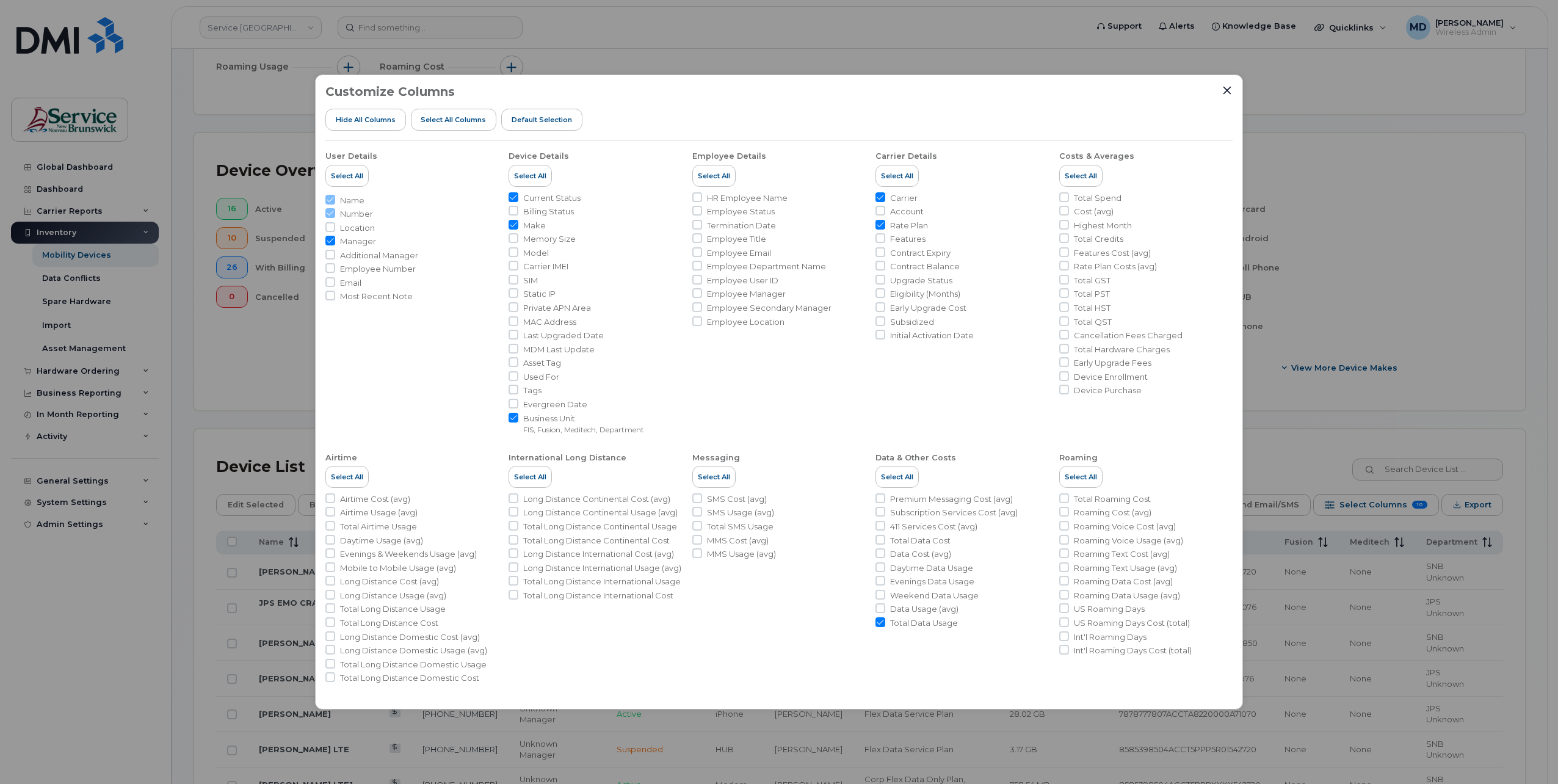
drag, startPoint x: 1320, startPoint y: 388, endPoint x: 1326, endPoint y: 394, distance: 8.5
click at [1320, 392] on div "Customize Columns Hide All Columns Select all Columns Default Selection User De…" at bounding box center [779, 392] width 1558 height 784
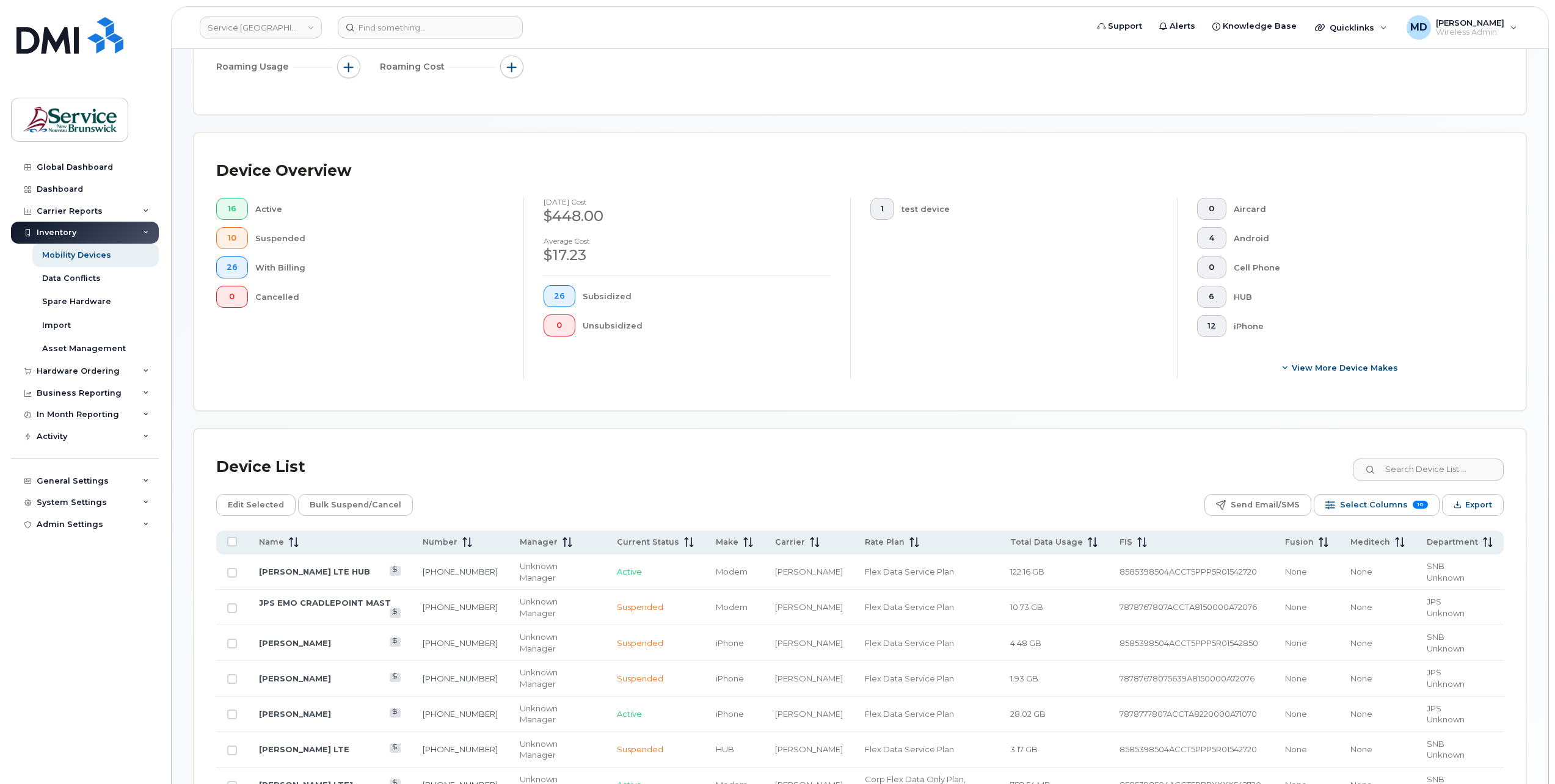
scroll to position [0, 0]
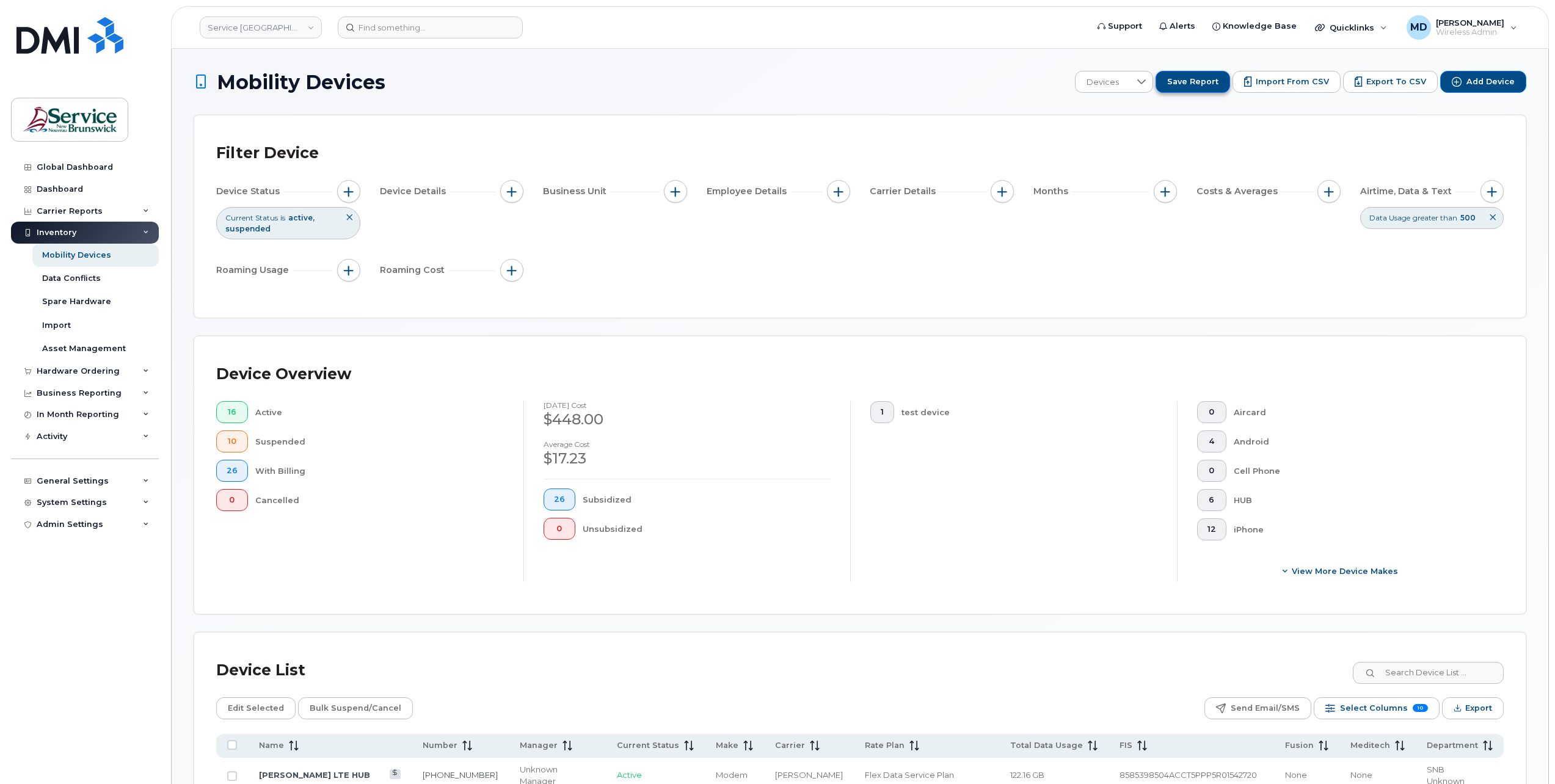
click at [1200, 85] on span "Save Report" at bounding box center [1193, 81] width 51 height 11
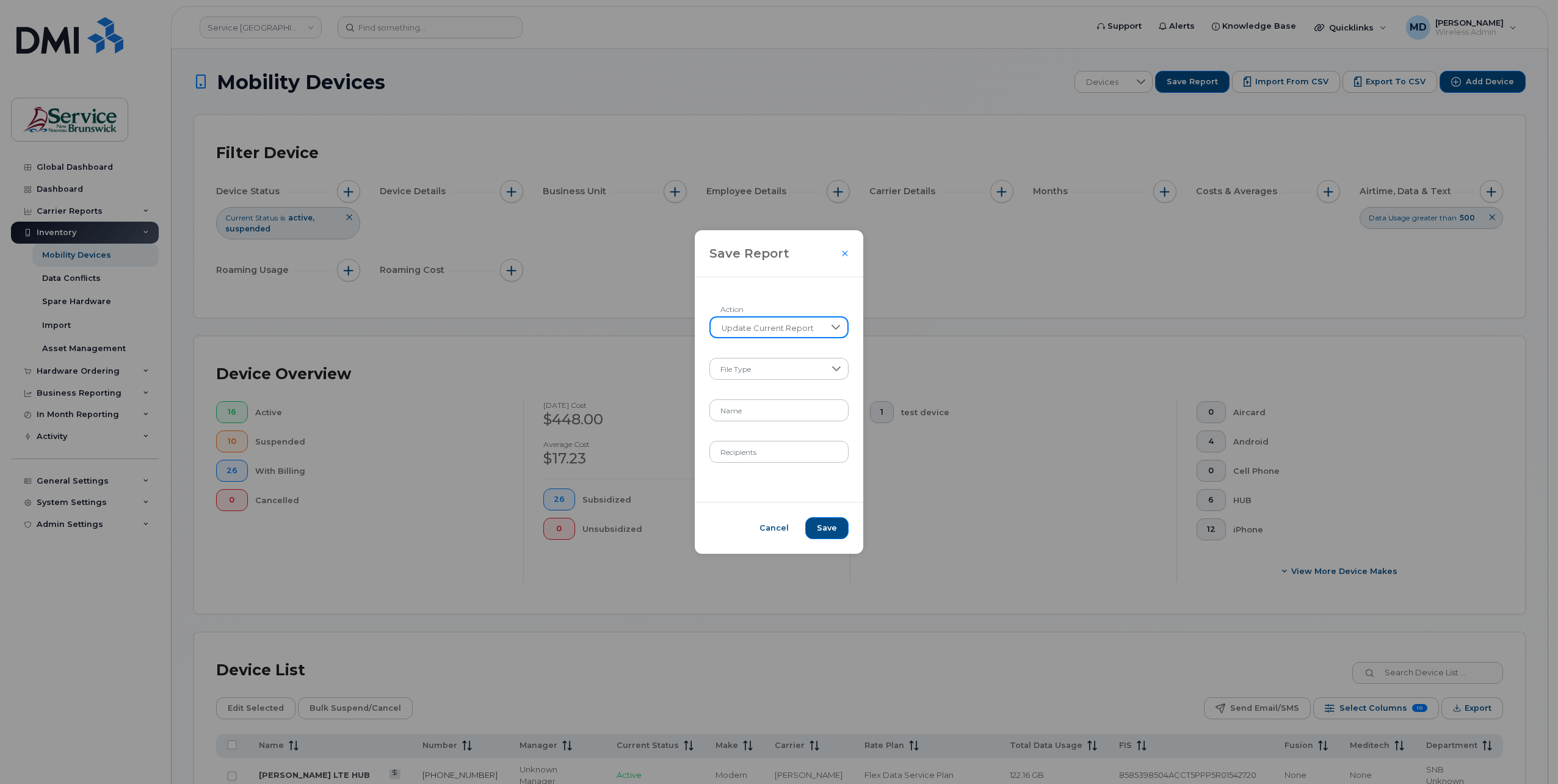
click at [810, 329] on span "Update Current Report" at bounding box center [768, 328] width 114 height 22
click at [793, 365] on span "Create New Report" at bounding box center [758, 359] width 78 height 11
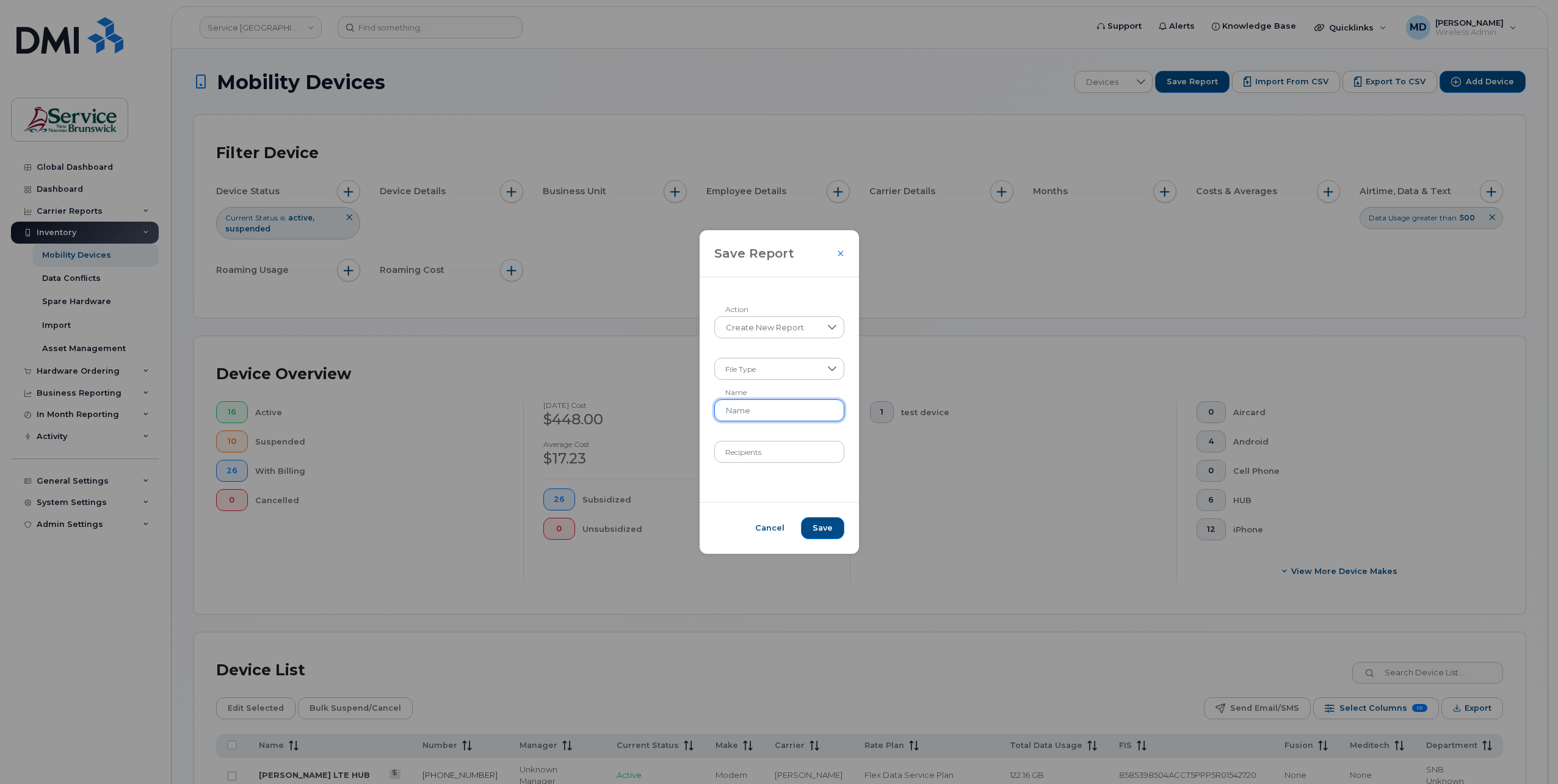
click at [810, 416] on input "Name" at bounding box center [779, 410] width 130 height 22
type input "data overage"
type input "[PERSON_NAME][EMAIL_ADDRESS][PERSON_NAME][DOMAIN_NAME]"
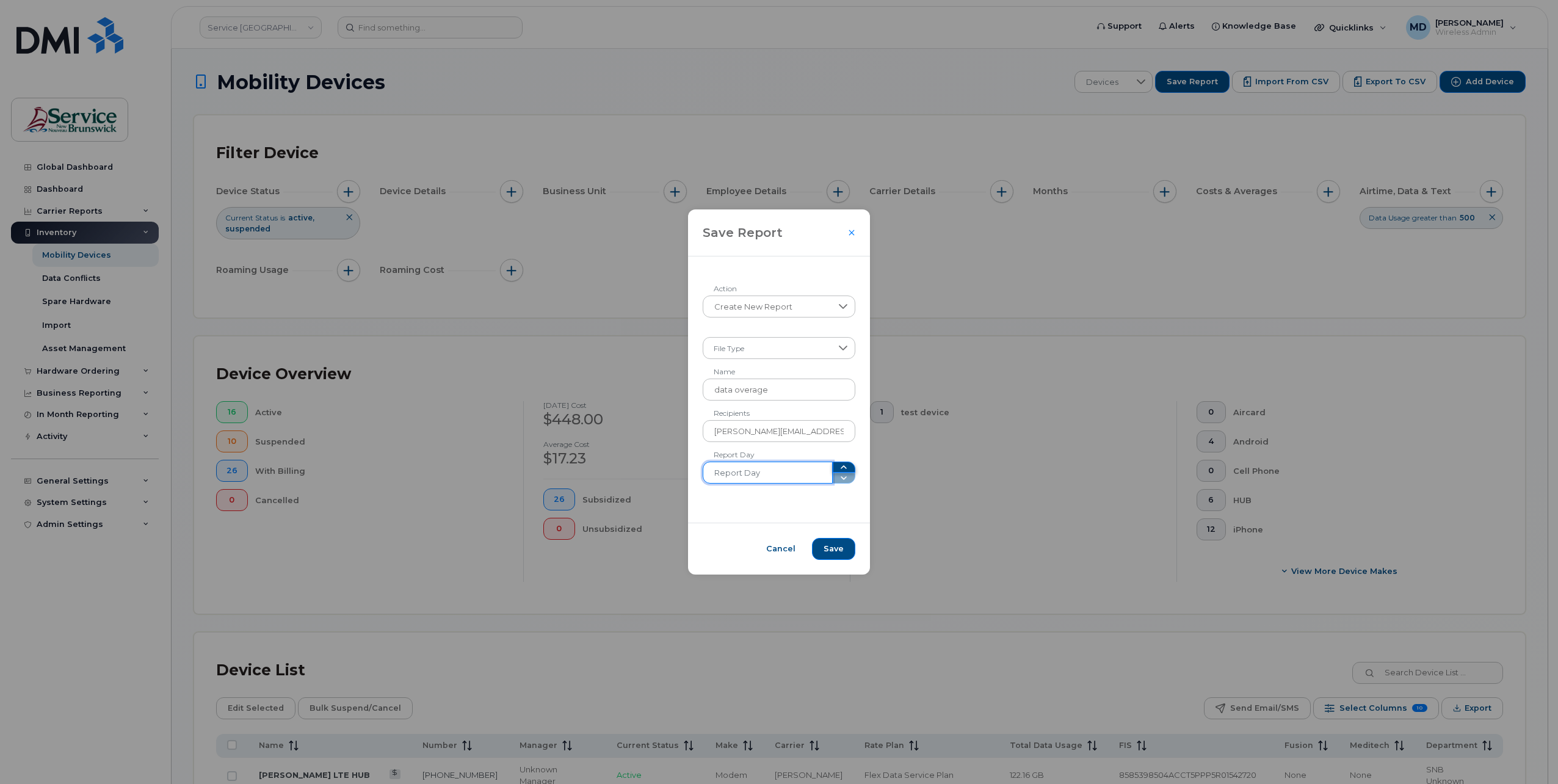
type input "1"
click at [839, 469] on icon "button" at bounding box center [844, 467] width 10 height 10
click at [823, 552] on span "Save" at bounding box center [833, 548] width 20 height 11
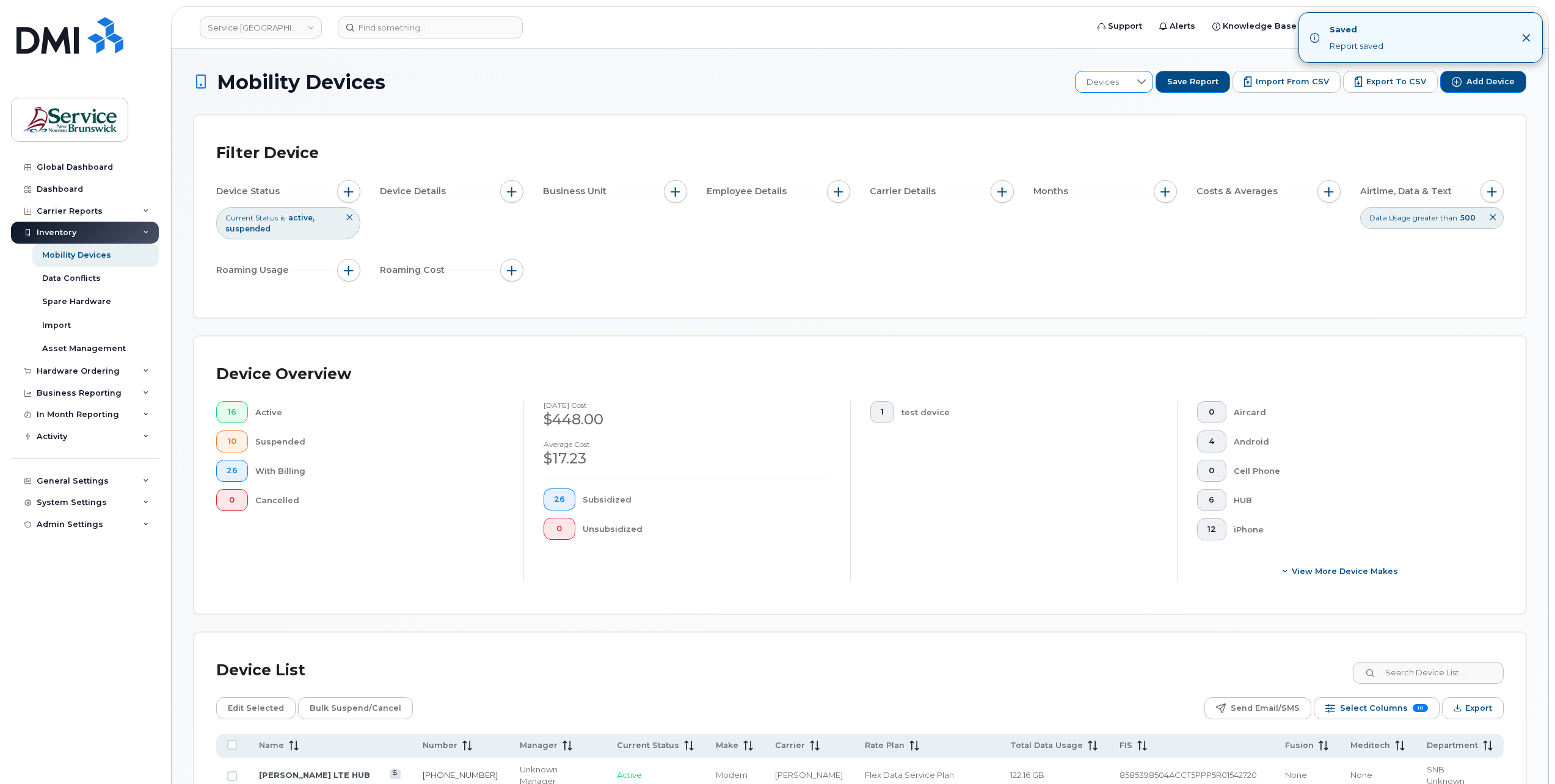
click at [1146, 79] on icon at bounding box center [1142, 82] width 10 height 10
click at [1175, 146] on li "data overage" at bounding box center [1161, 147] width 139 height 21
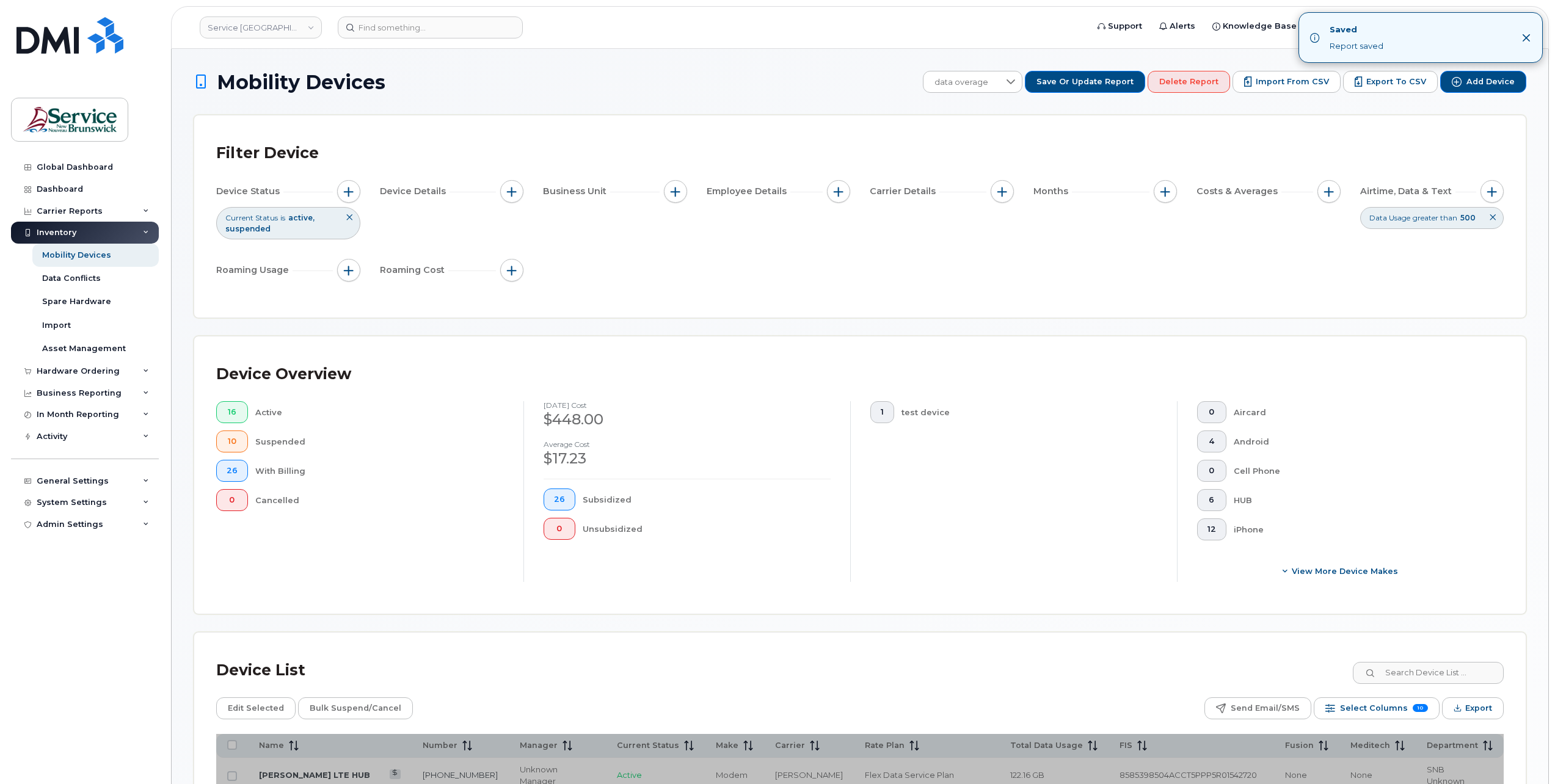
click at [1525, 39] on icon "Close" at bounding box center [1526, 37] width 8 height 8
click at [1495, 197] on button "button" at bounding box center [1492, 192] width 23 height 23
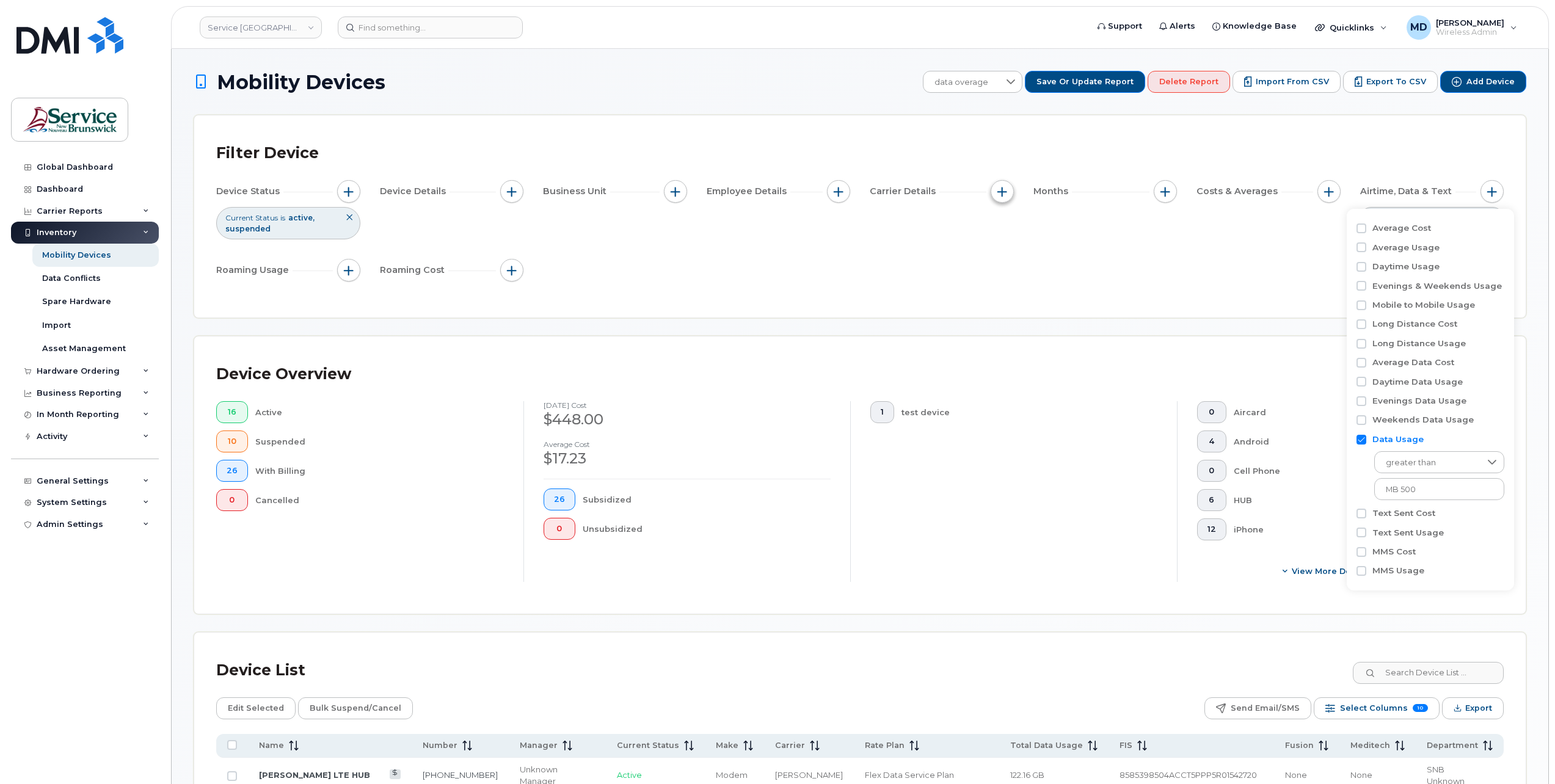
click at [997, 187] on span "button" at bounding box center [1002, 192] width 10 height 10
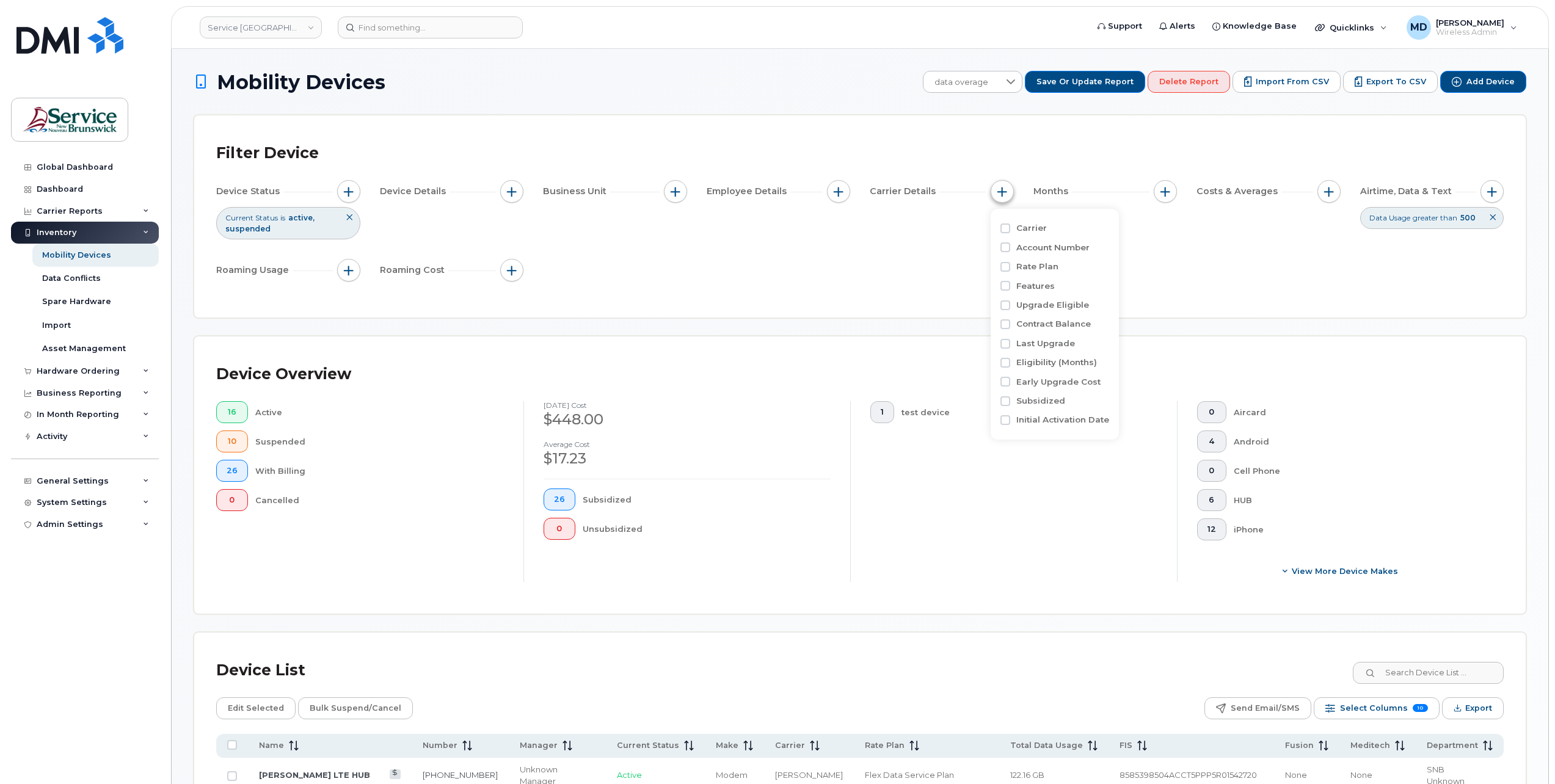
click at [997, 187] on span "button" at bounding box center [1002, 192] width 10 height 10
click at [837, 191] on span "button" at bounding box center [839, 192] width 10 height 10
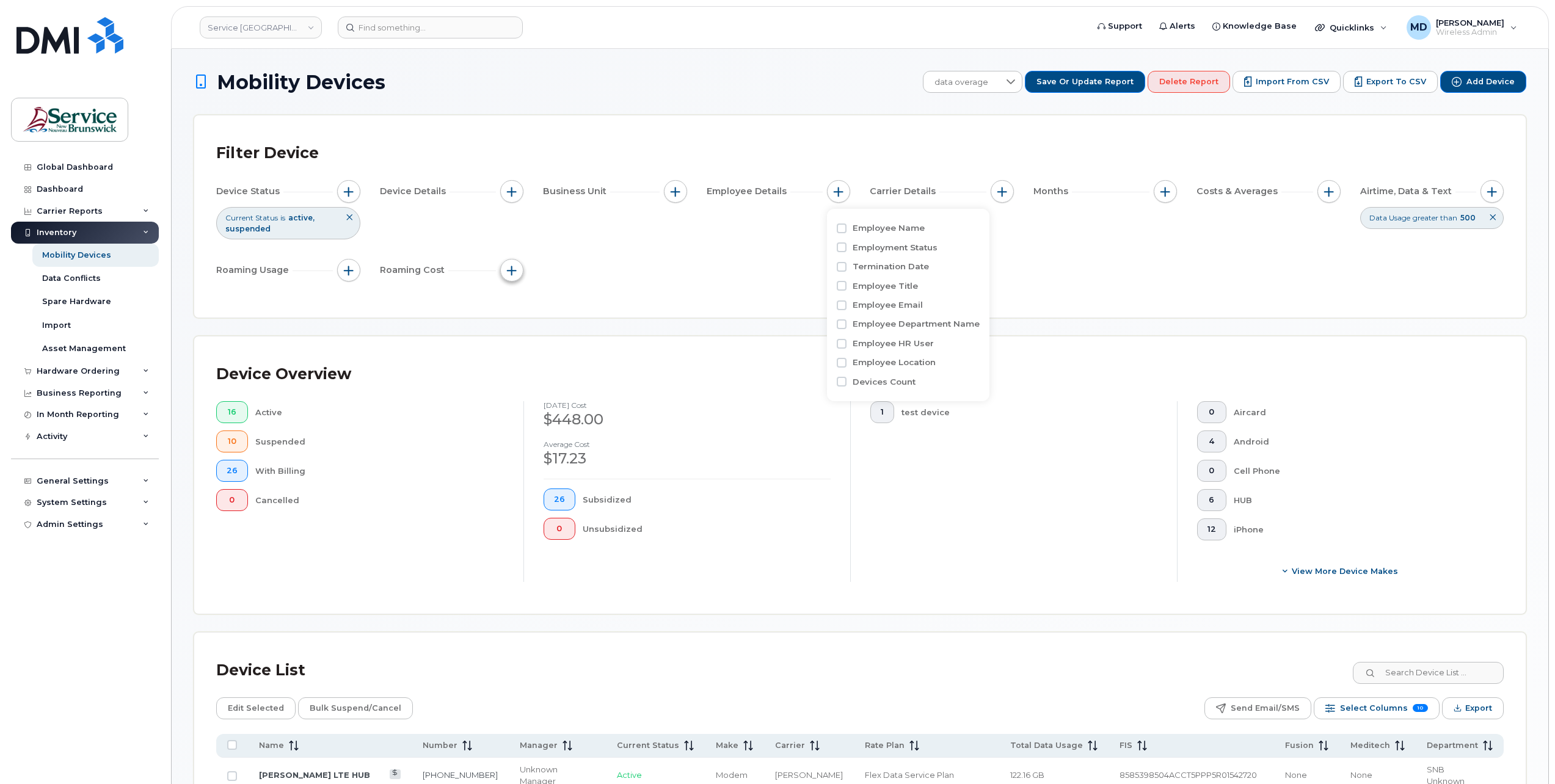
click at [509, 272] on span "button" at bounding box center [512, 271] width 10 height 10
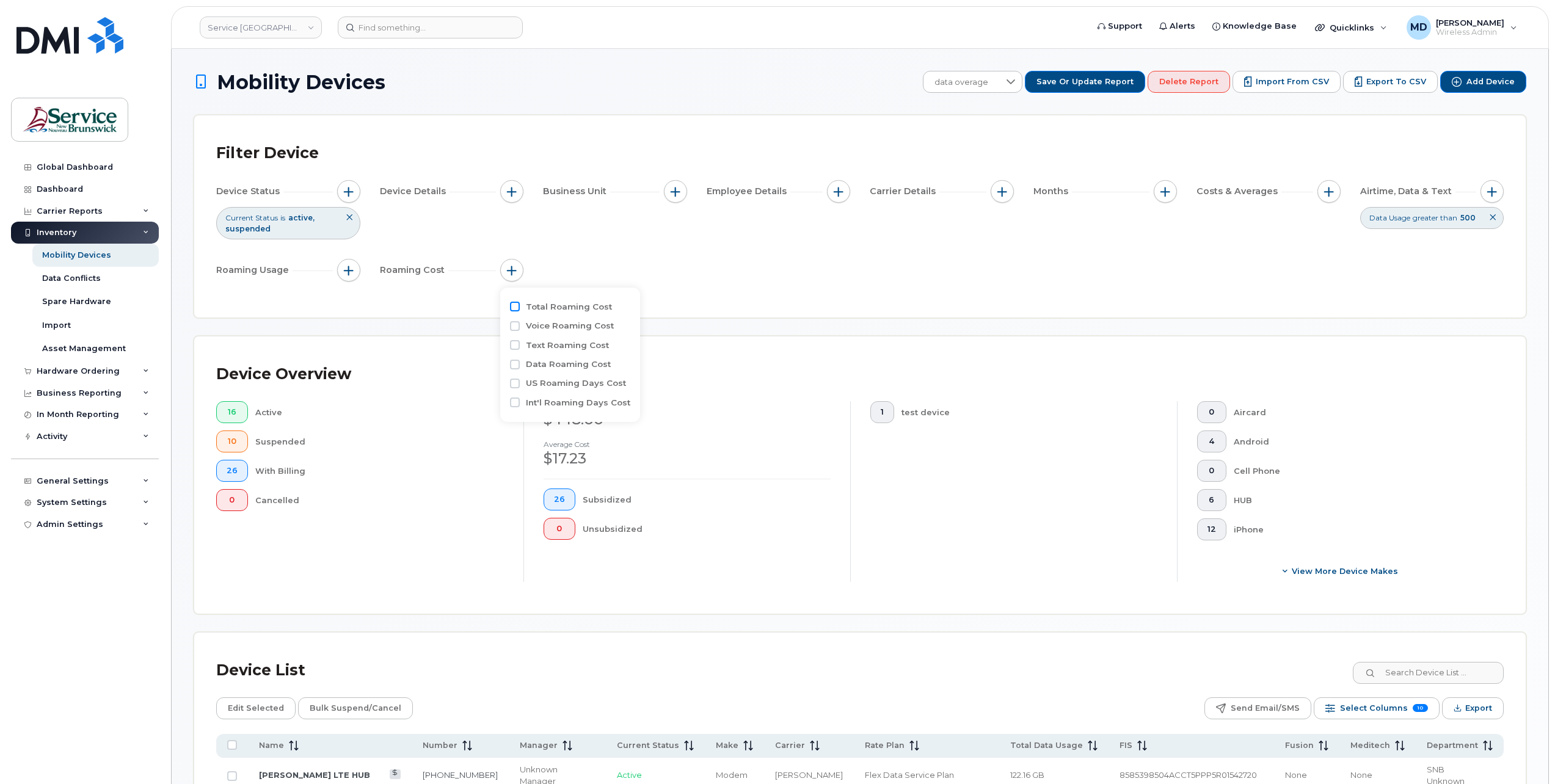
click at [514, 308] on input "Total Roaming Cost" at bounding box center [515, 307] width 10 height 10
checkbox input "true"
click at [588, 359] on input at bounding box center [593, 356] width 132 height 22
type input "$0"
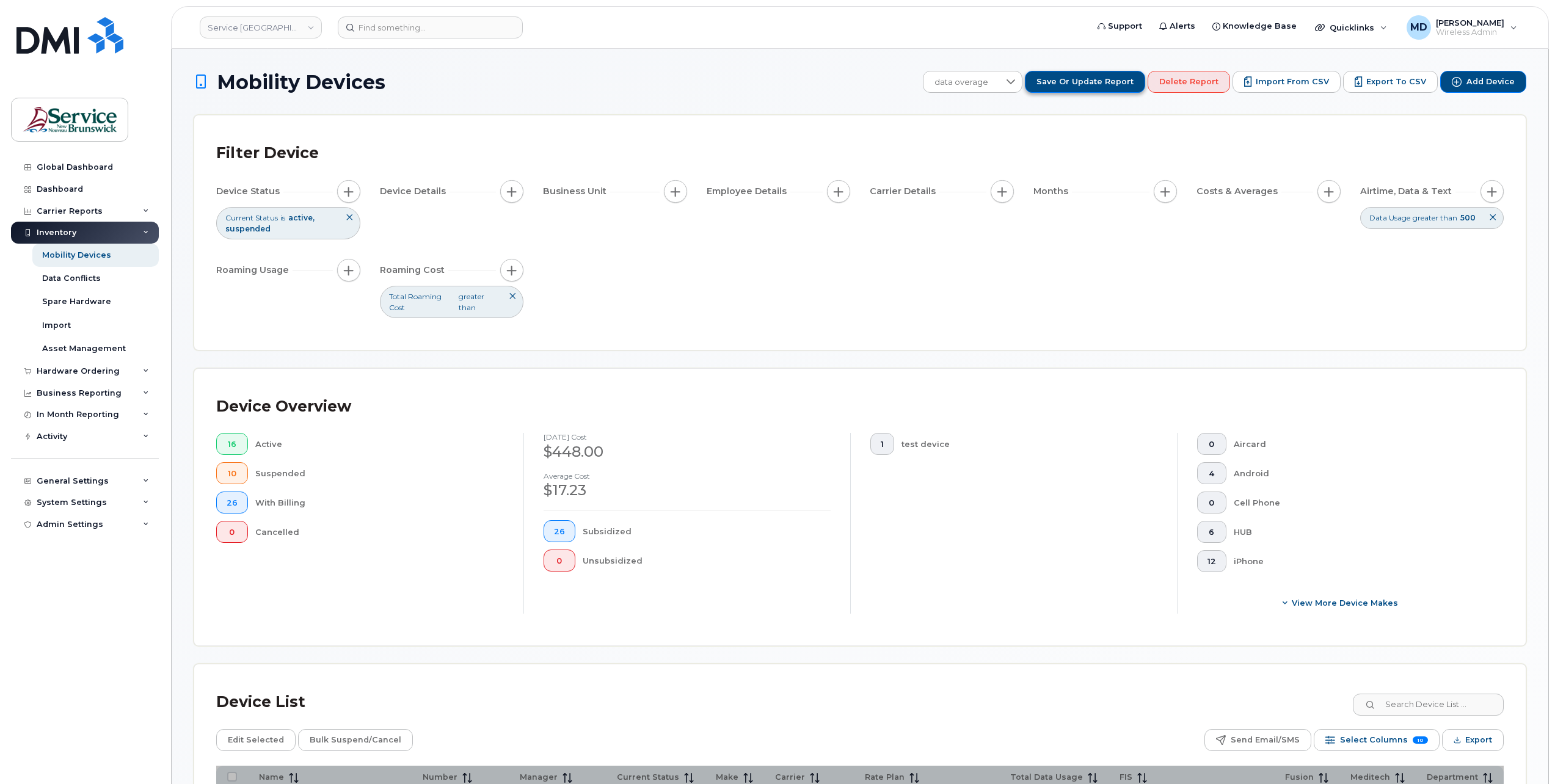
click at [1110, 82] on span "Save or Update Report" at bounding box center [1085, 81] width 97 height 11
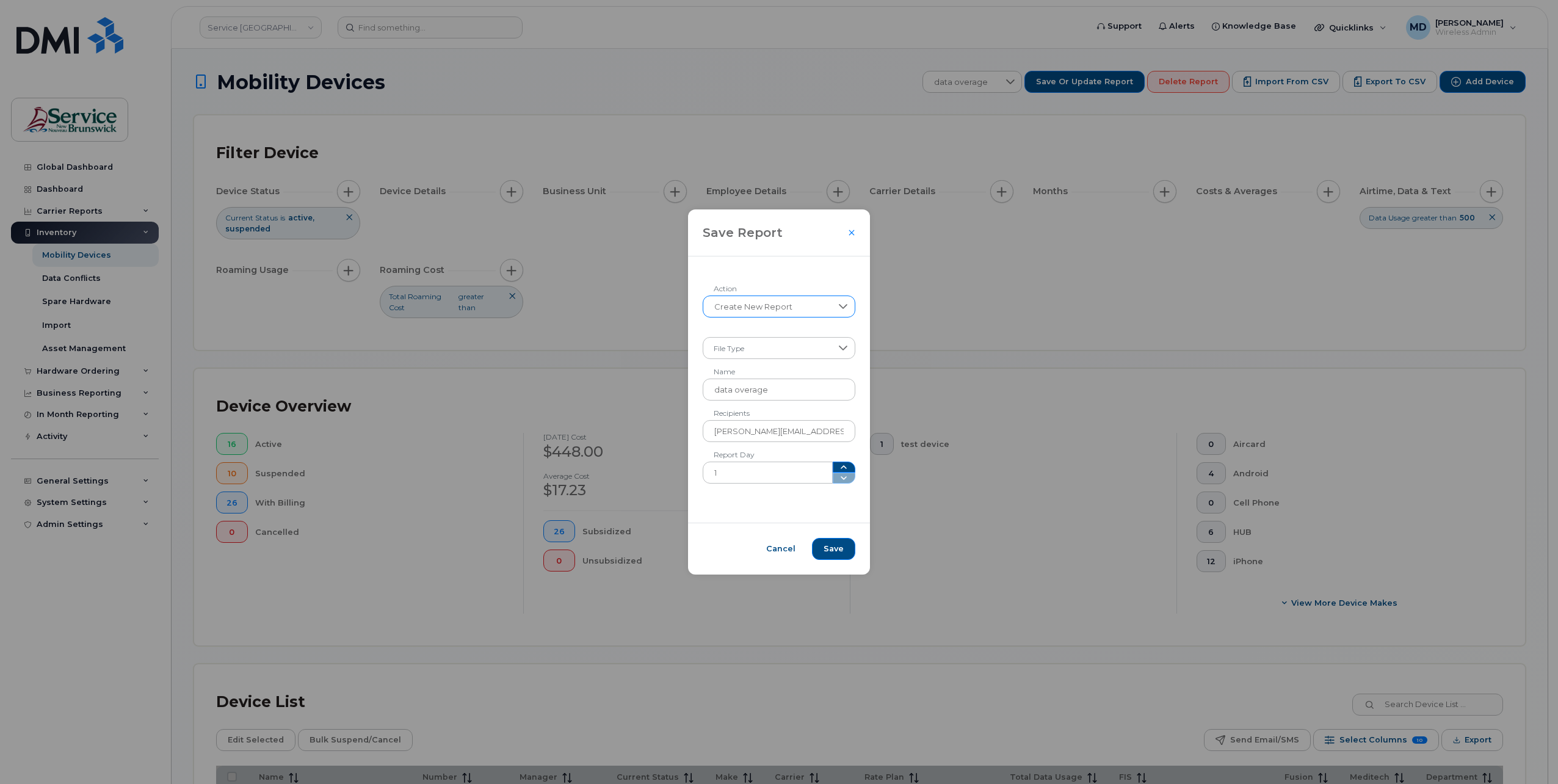
click at [815, 311] on span "Create New Report" at bounding box center [768, 307] width 129 height 22
click at [793, 359] on span "Update Current Report" at bounding box center [767, 359] width 93 height 11
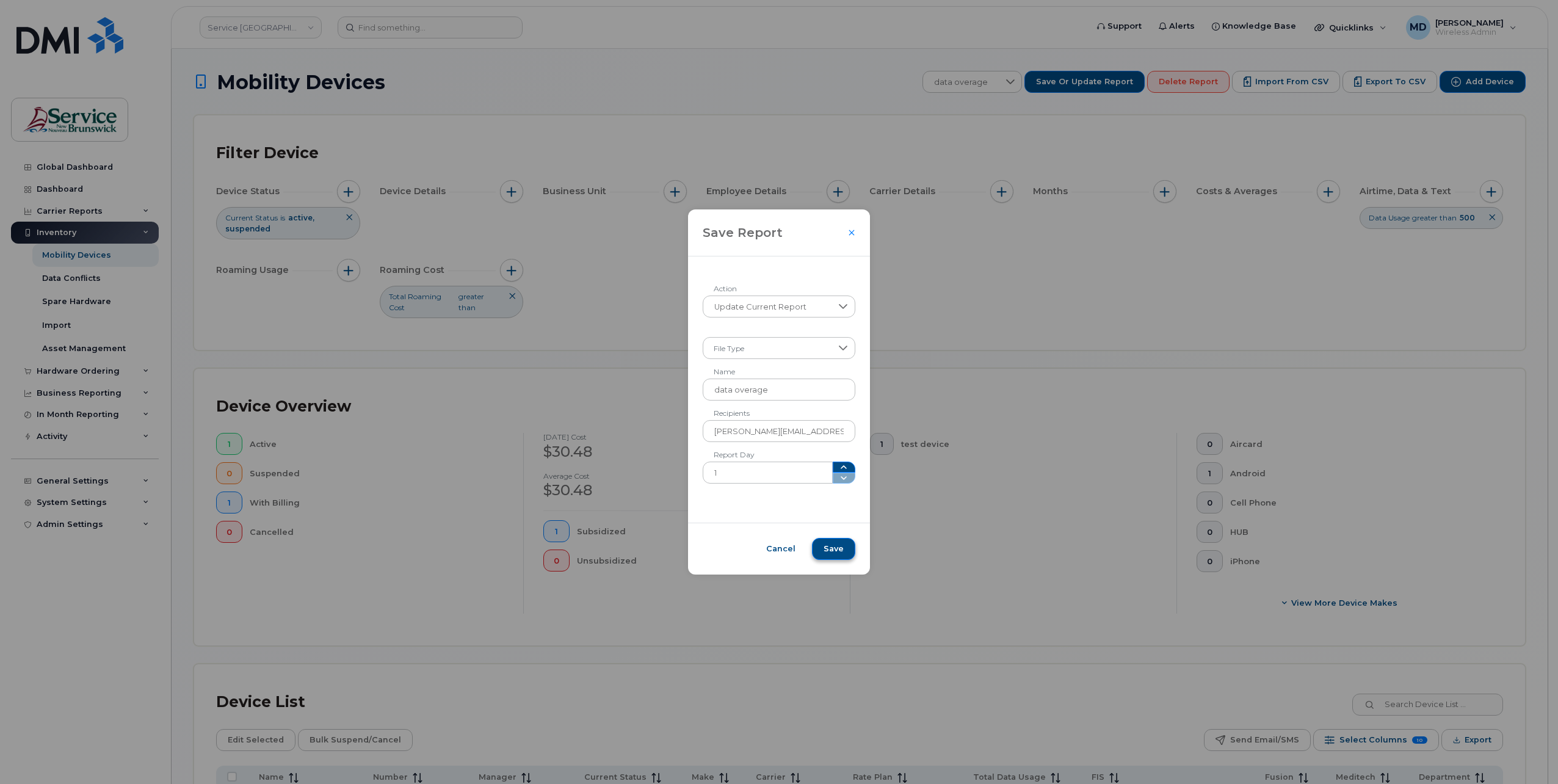
click at [828, 548] on span "Save" at bounding box center [833, 548] width 20 height 11
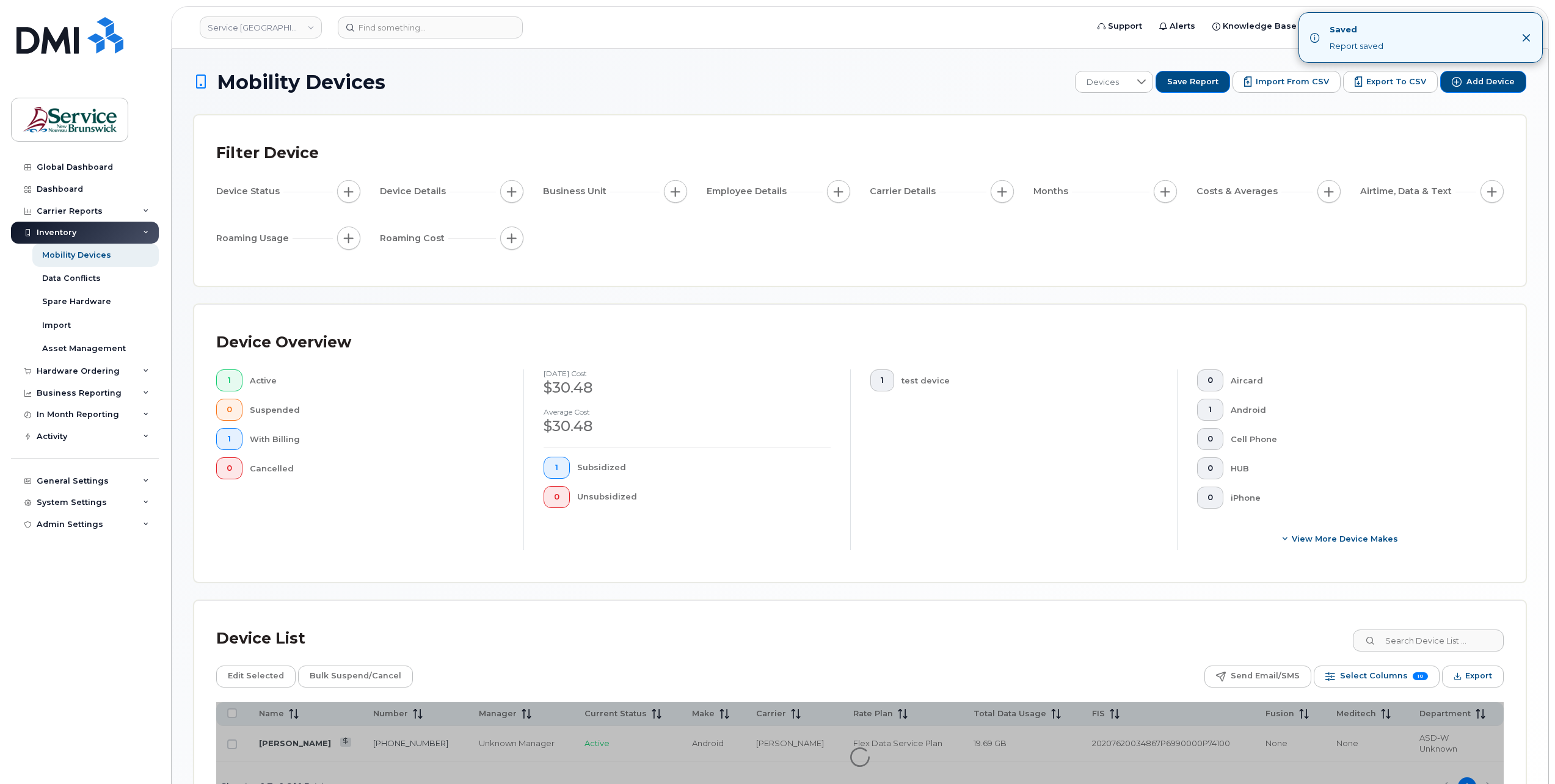
scroll to position [87, 0]
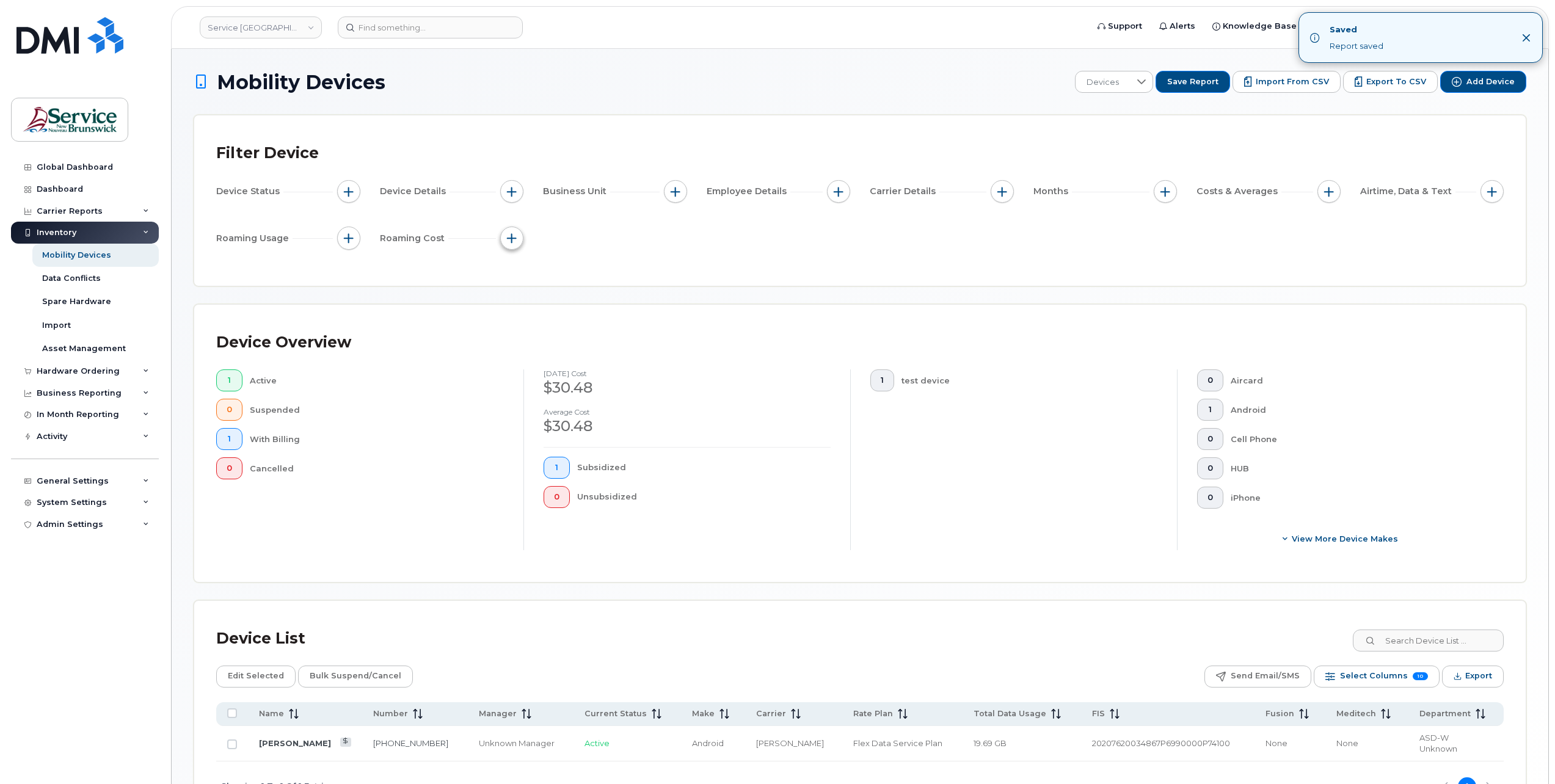
click at [515, 240] on span "button" at bounding box center [512, 238] width 10 height 10
click at [1146, 82] on icon at bounding box center [1142, 81] width 9 height 5
click at [1135, 144] on span "data overage" at bounding box center [1130, 146] width 56 height 11
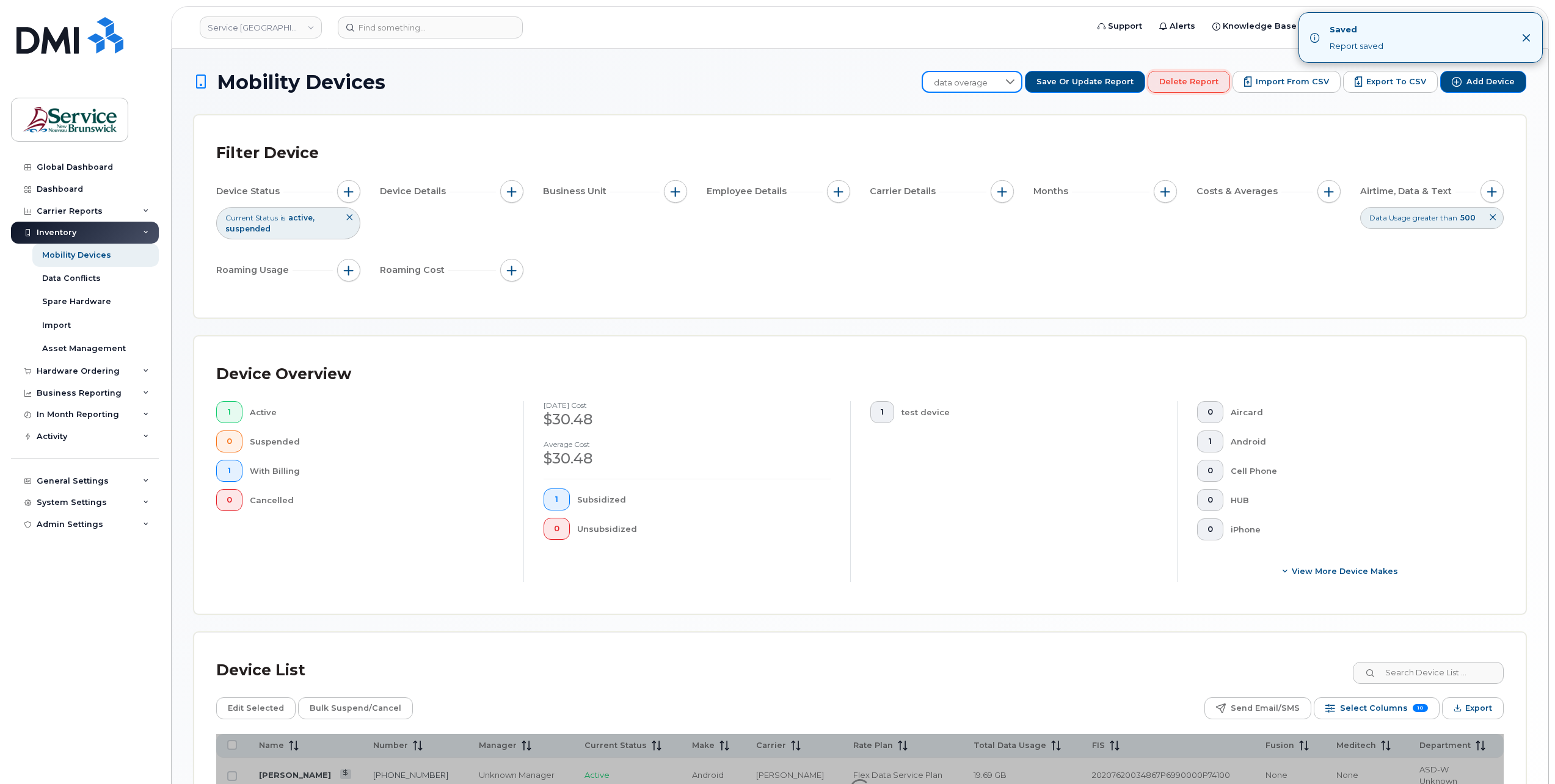
click at [1218, 81] on span "Delete Report" at bounding box center [1188, 81] width 59 height 11
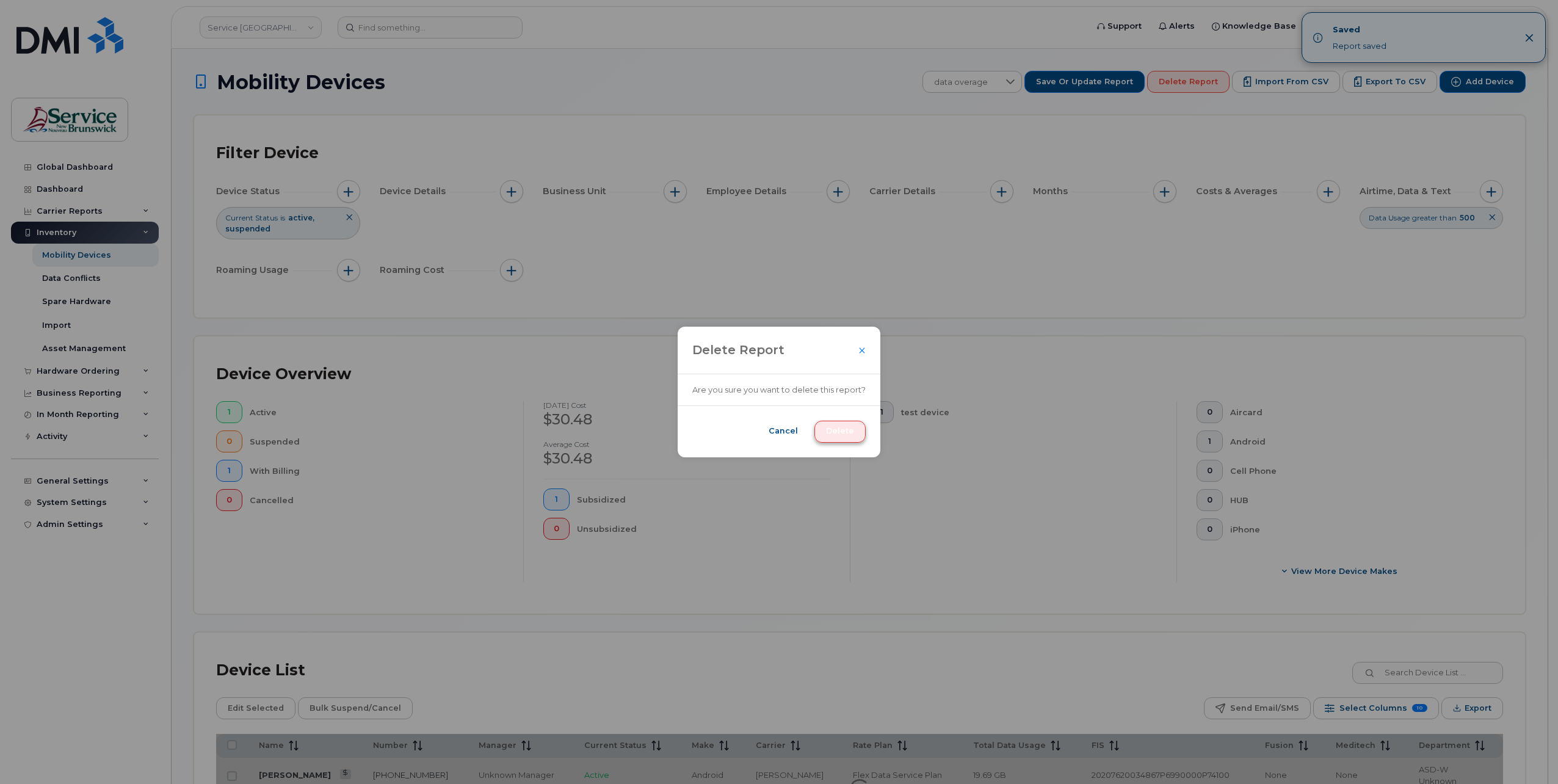
click at [850, 426] on button "Delete" at bounding box center [840, 432] width 51 height 22
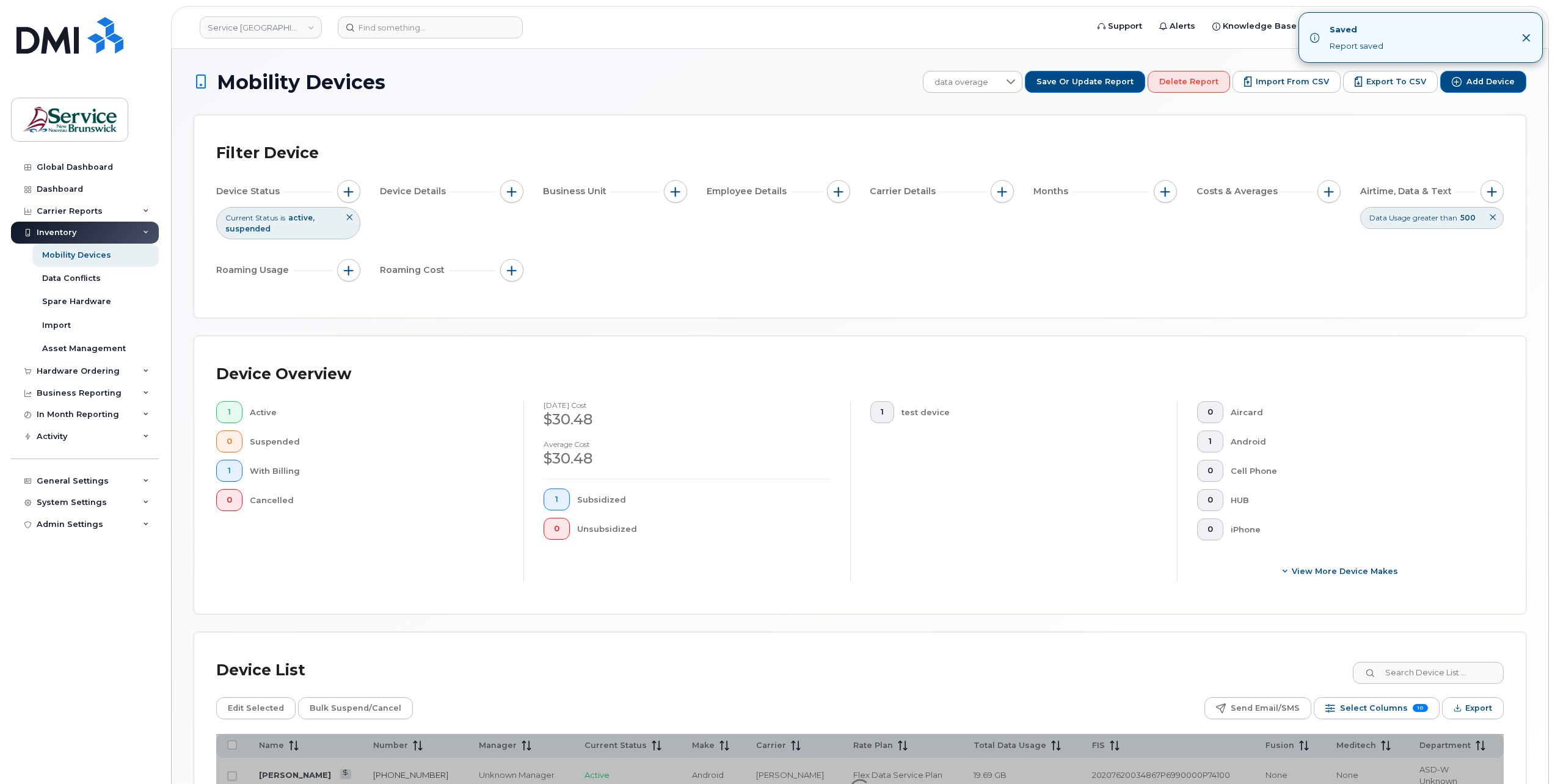
click at [1494, 212] on button at bounding box center [1492, 217] width 21 height 20
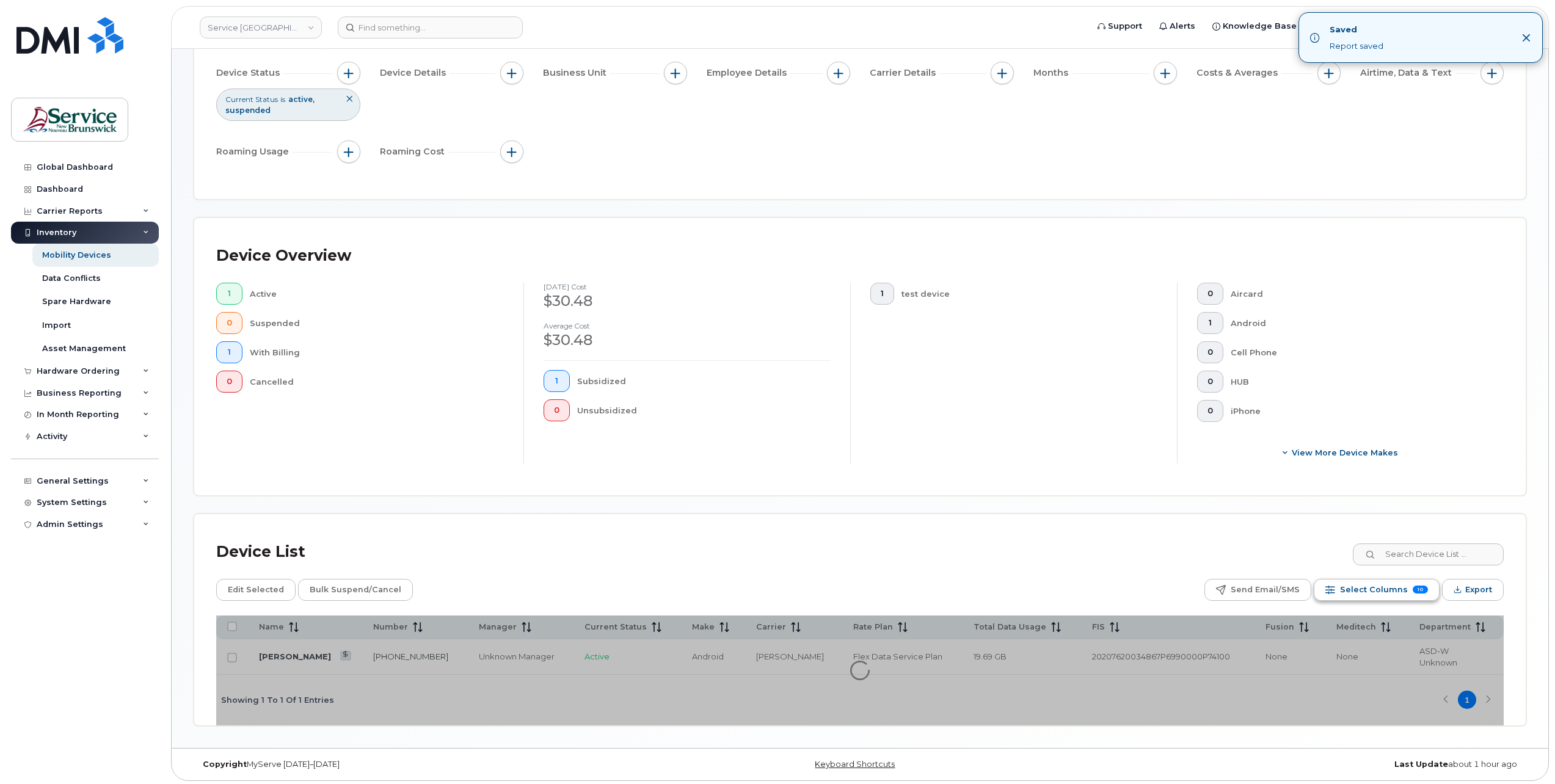
click at [1373, 588] on span "Select Columns" at bounding box center [1373, 590] width 68 height 19
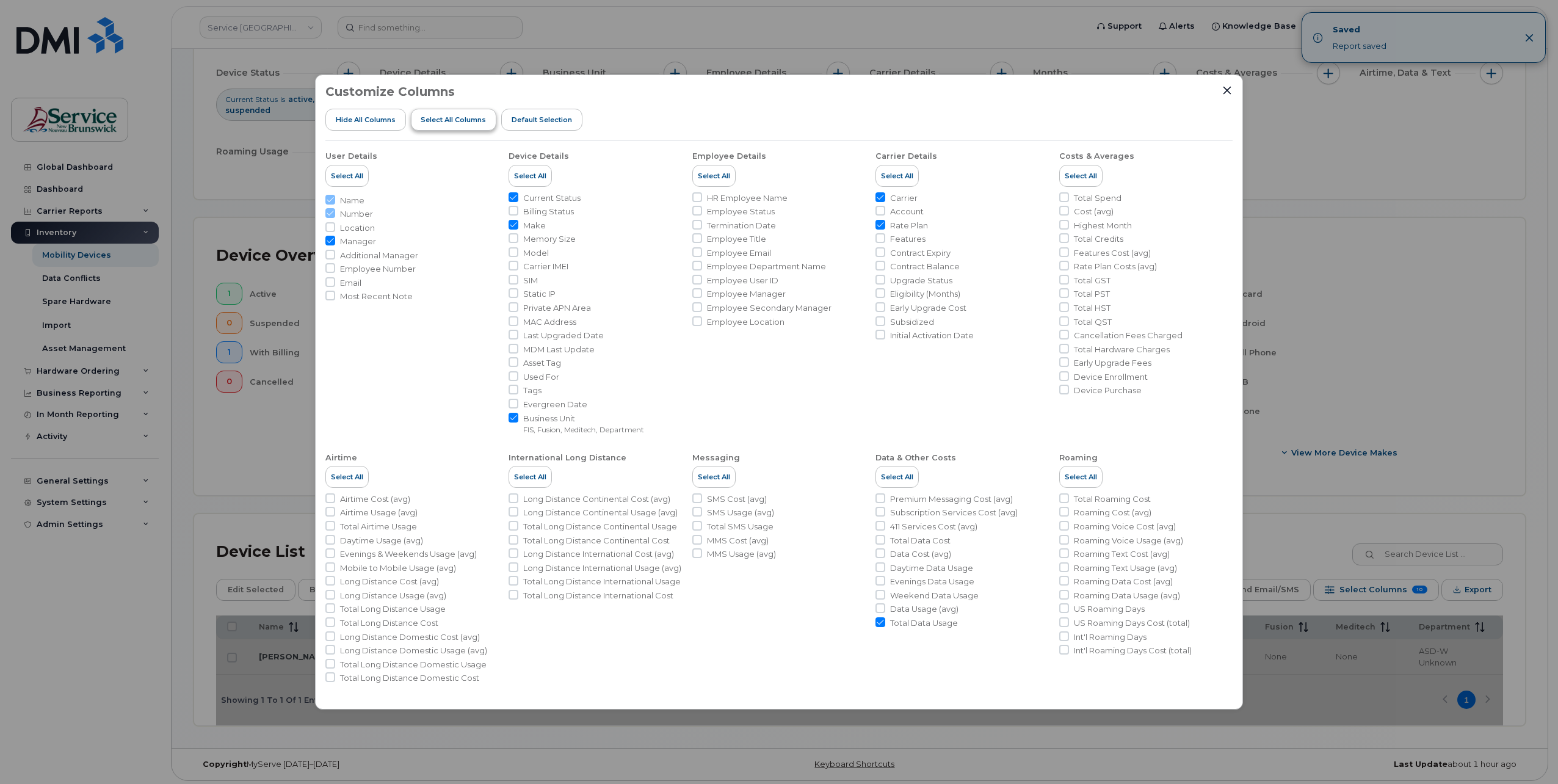
click at [469, 126] on button "Select all Columns" at bounding box center [454, 119] width 86 height 22
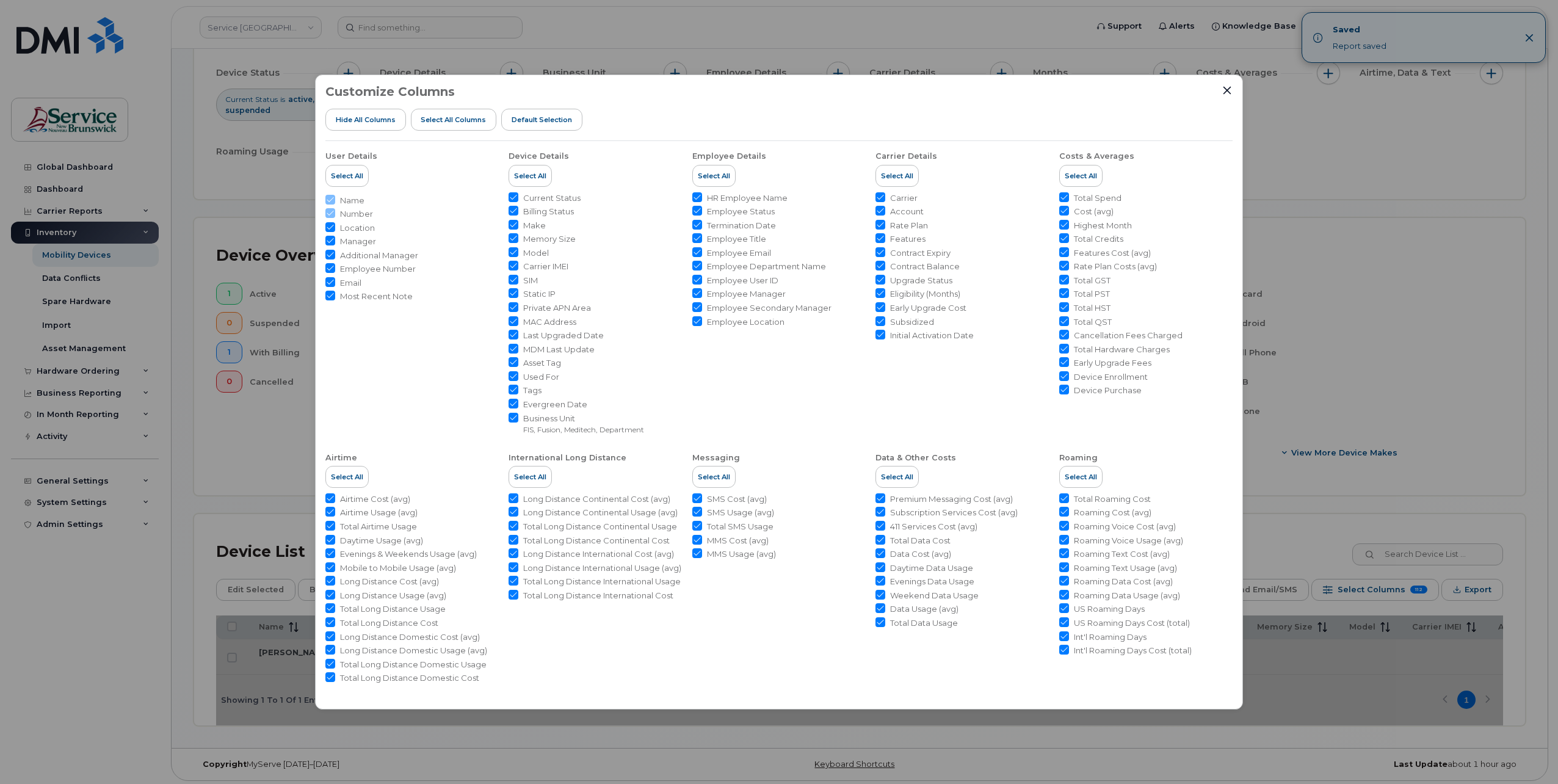
checkbox input "true"
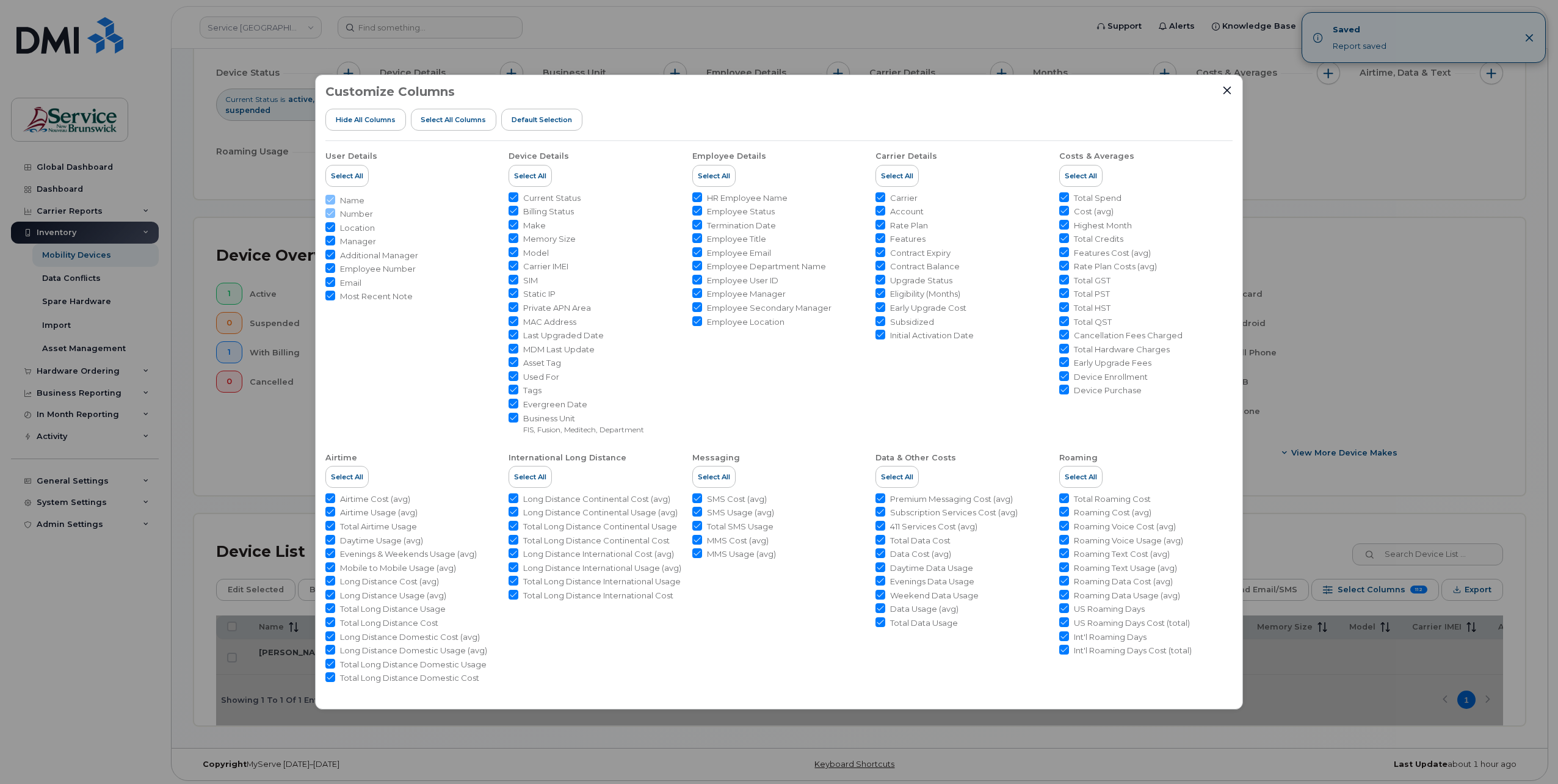
checkbox input "true"
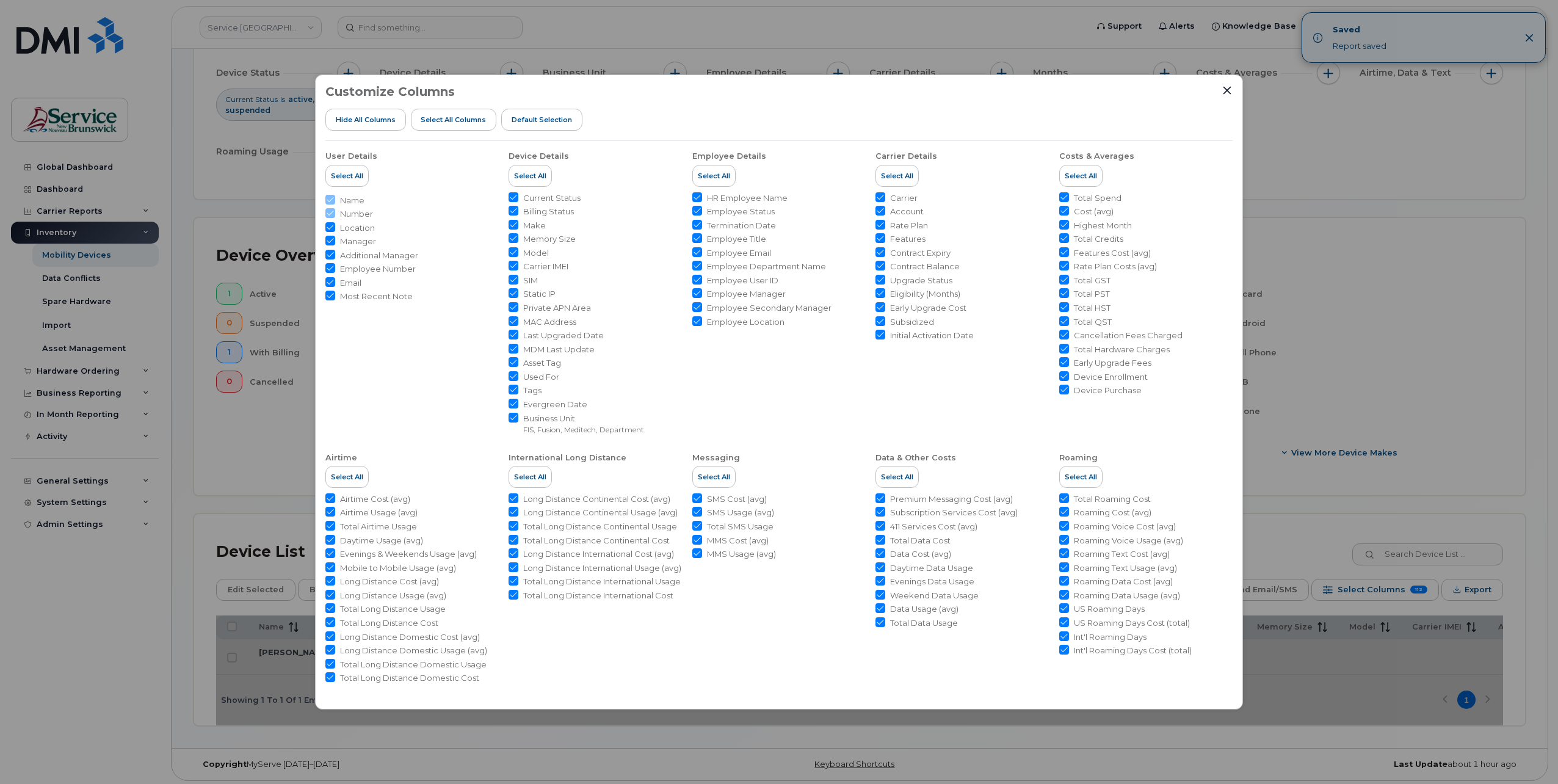
checkbox input "true"
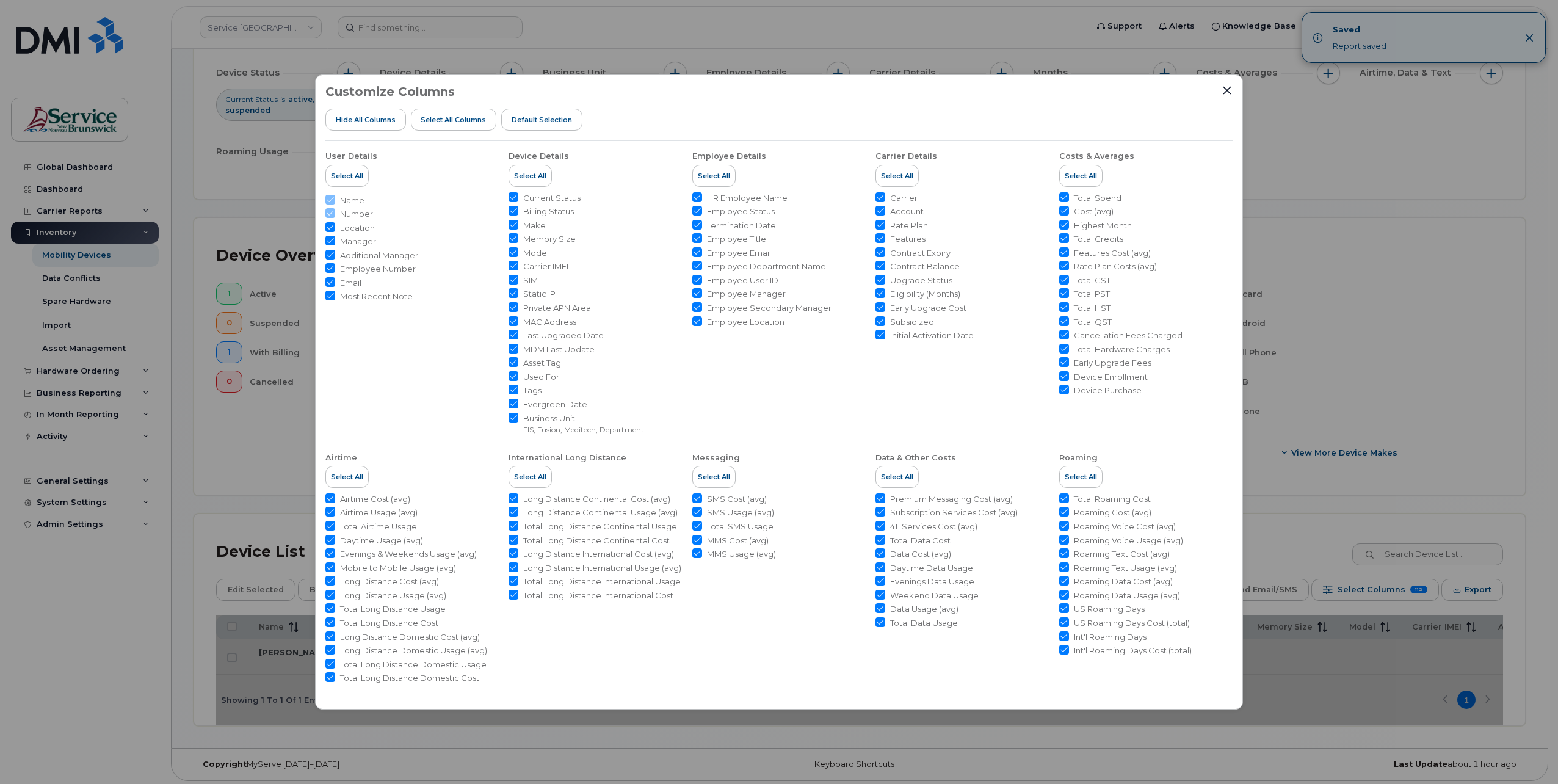
checkbox input "true"
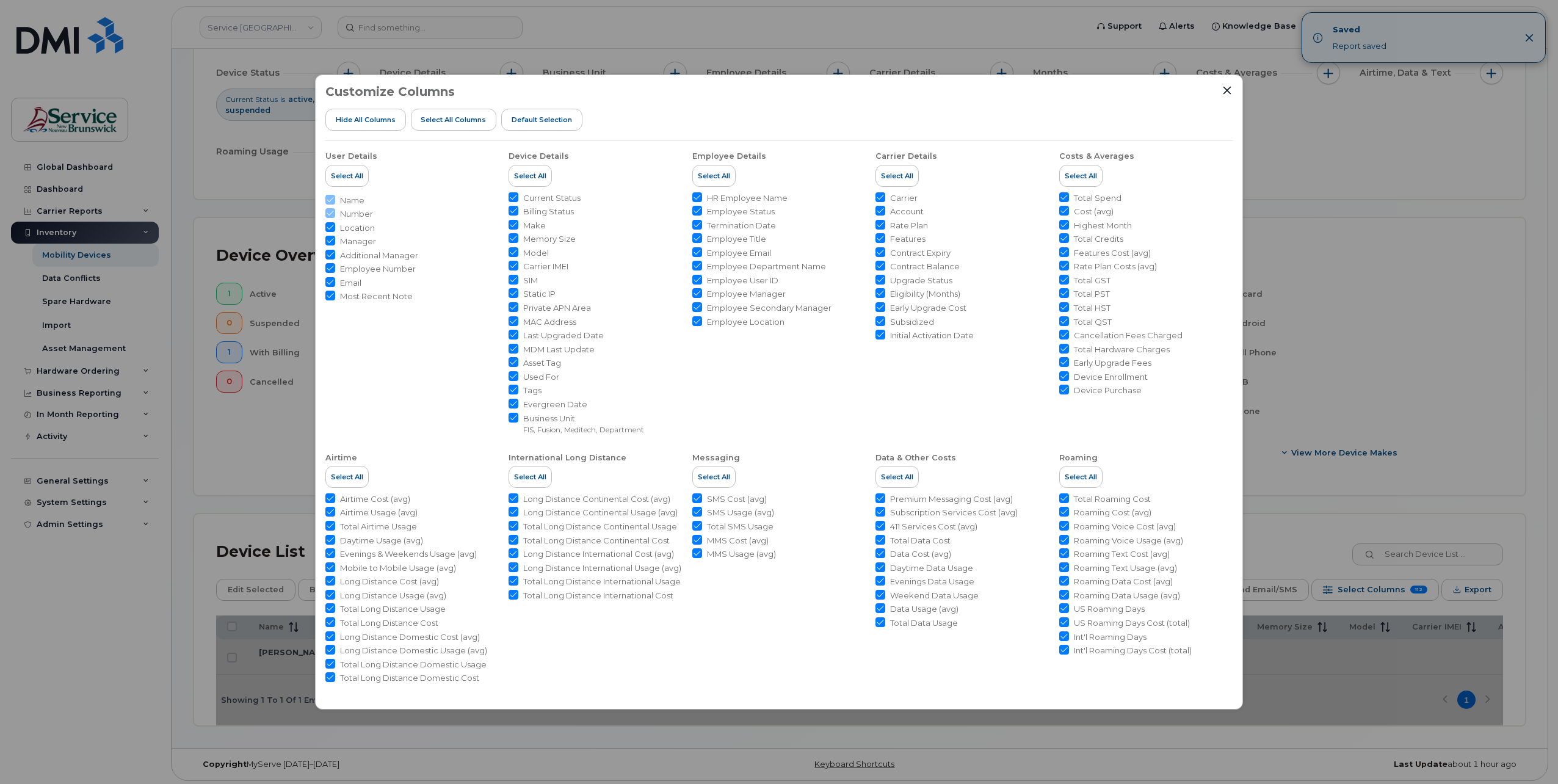
checkbox input "true"
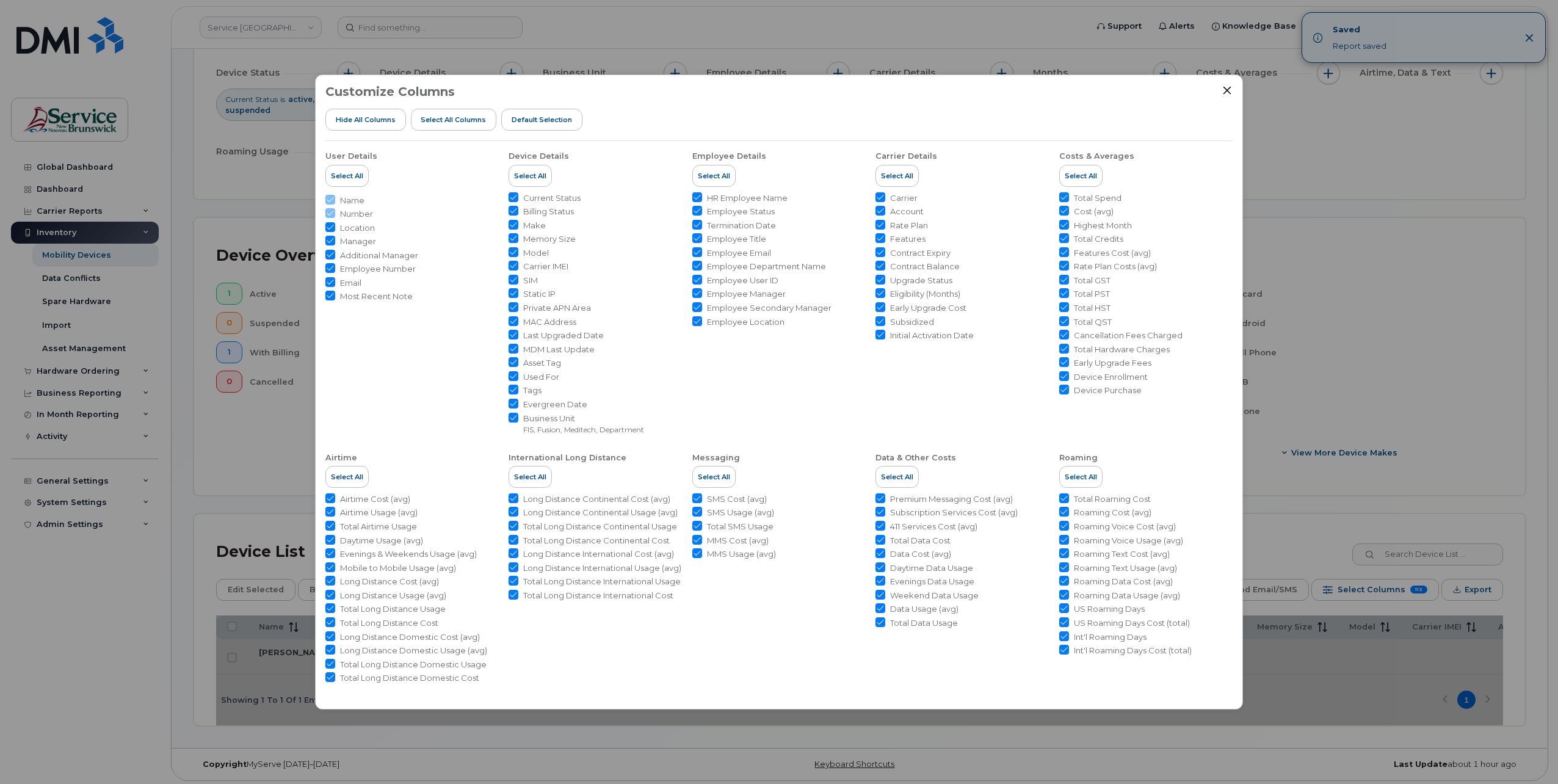
checkbox input "true"
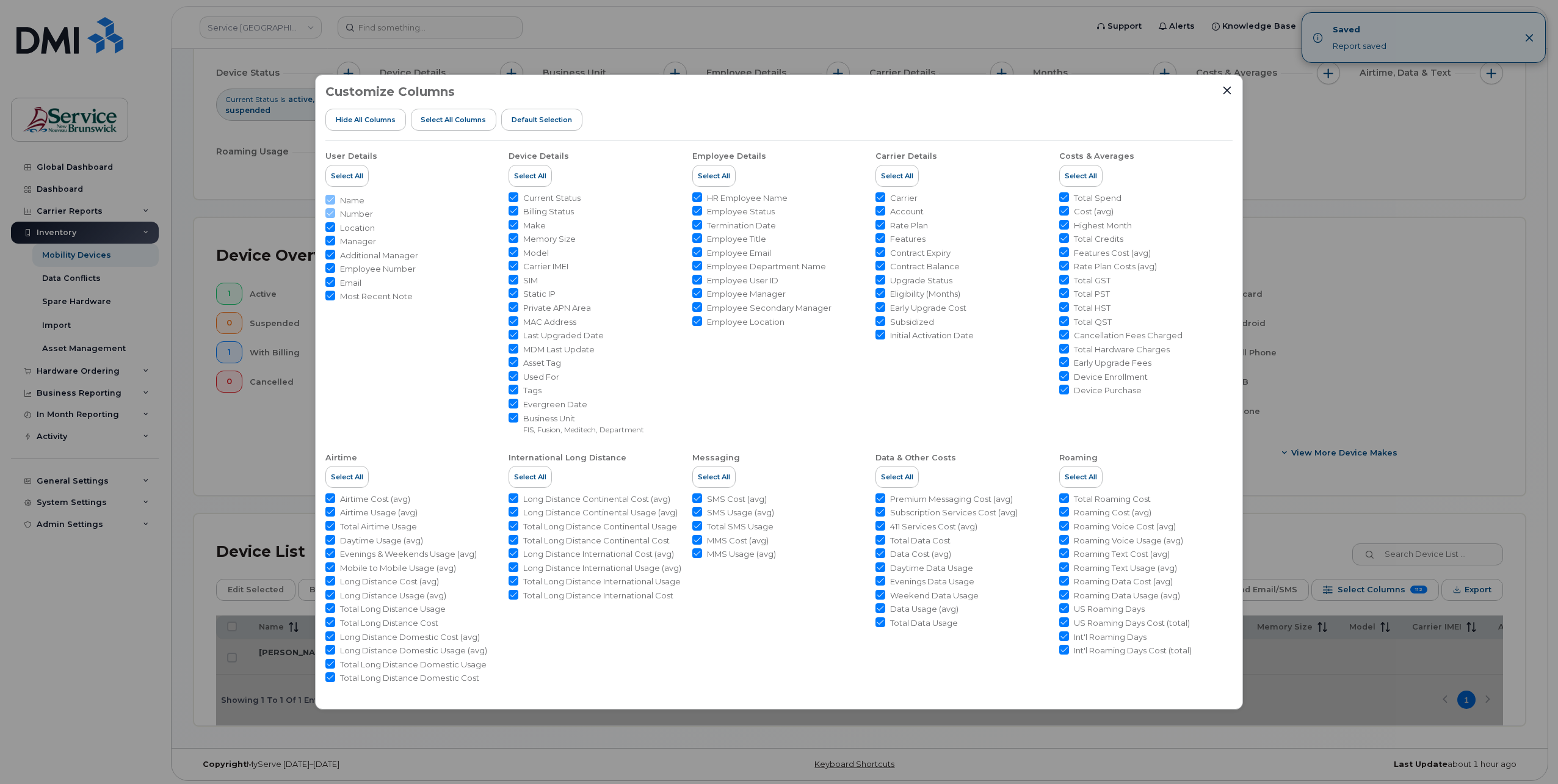
checkbox input "true"
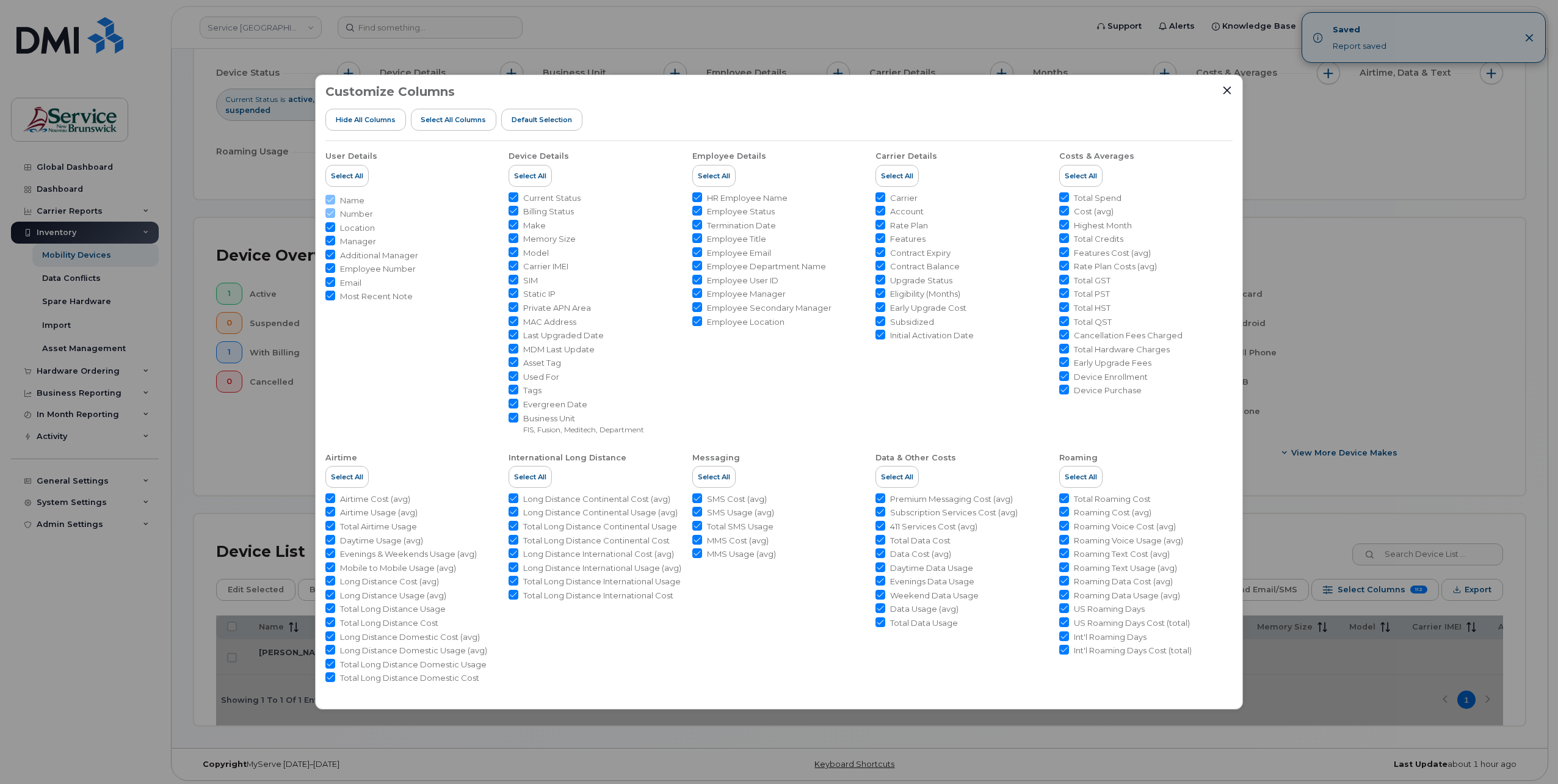
checkbox input "true"
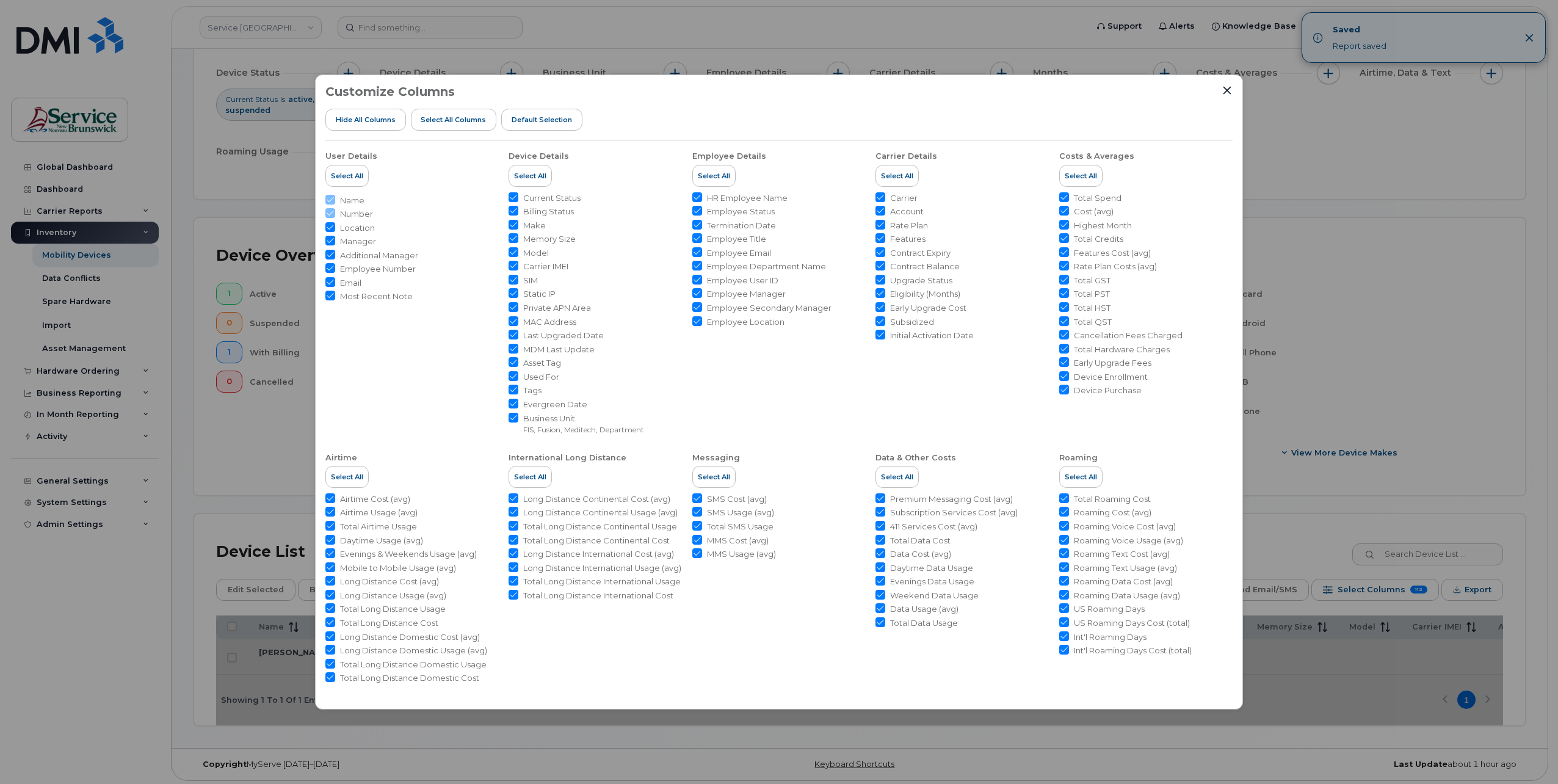
checkbox input "true"
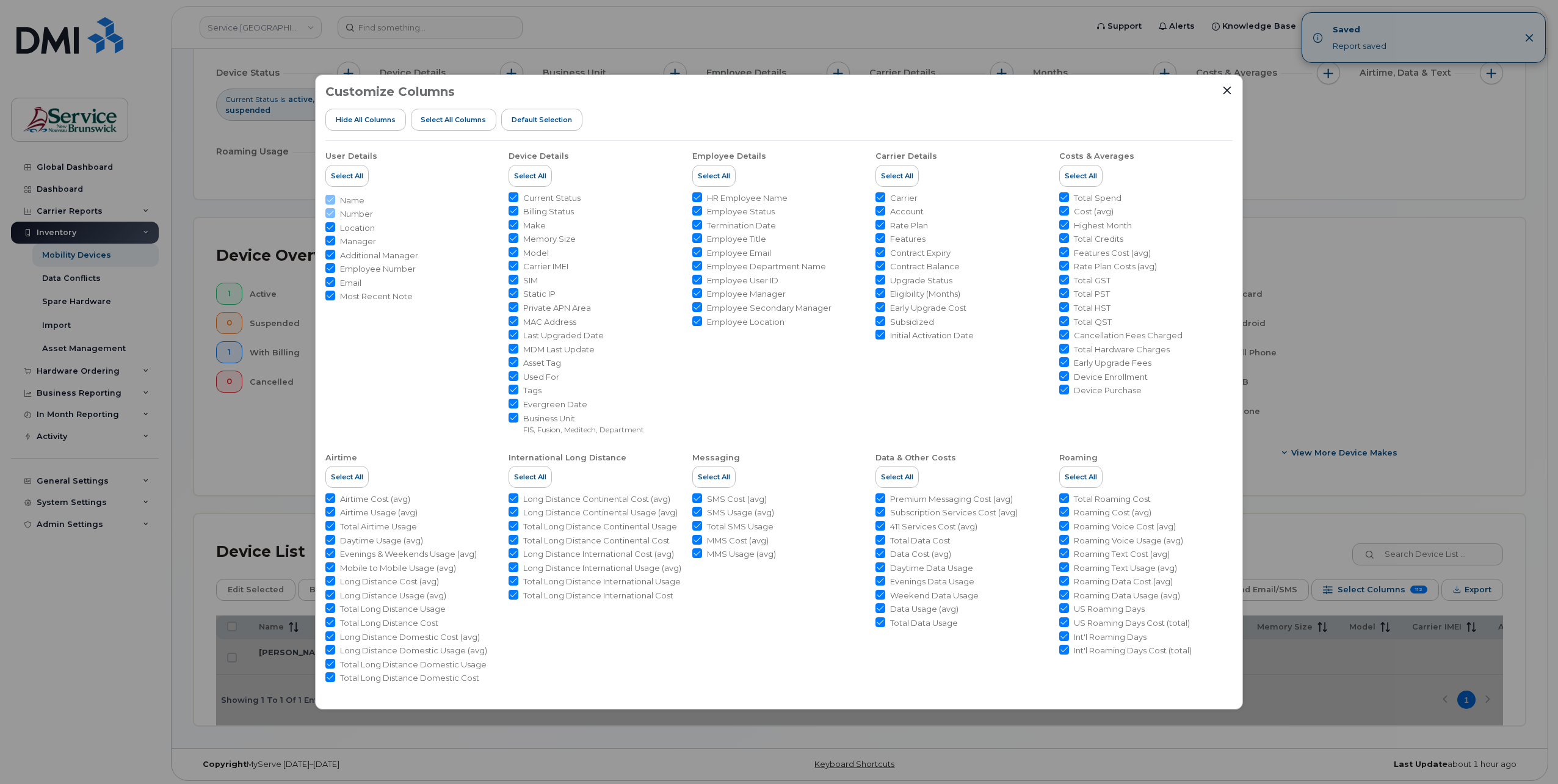
checkbox input "true"
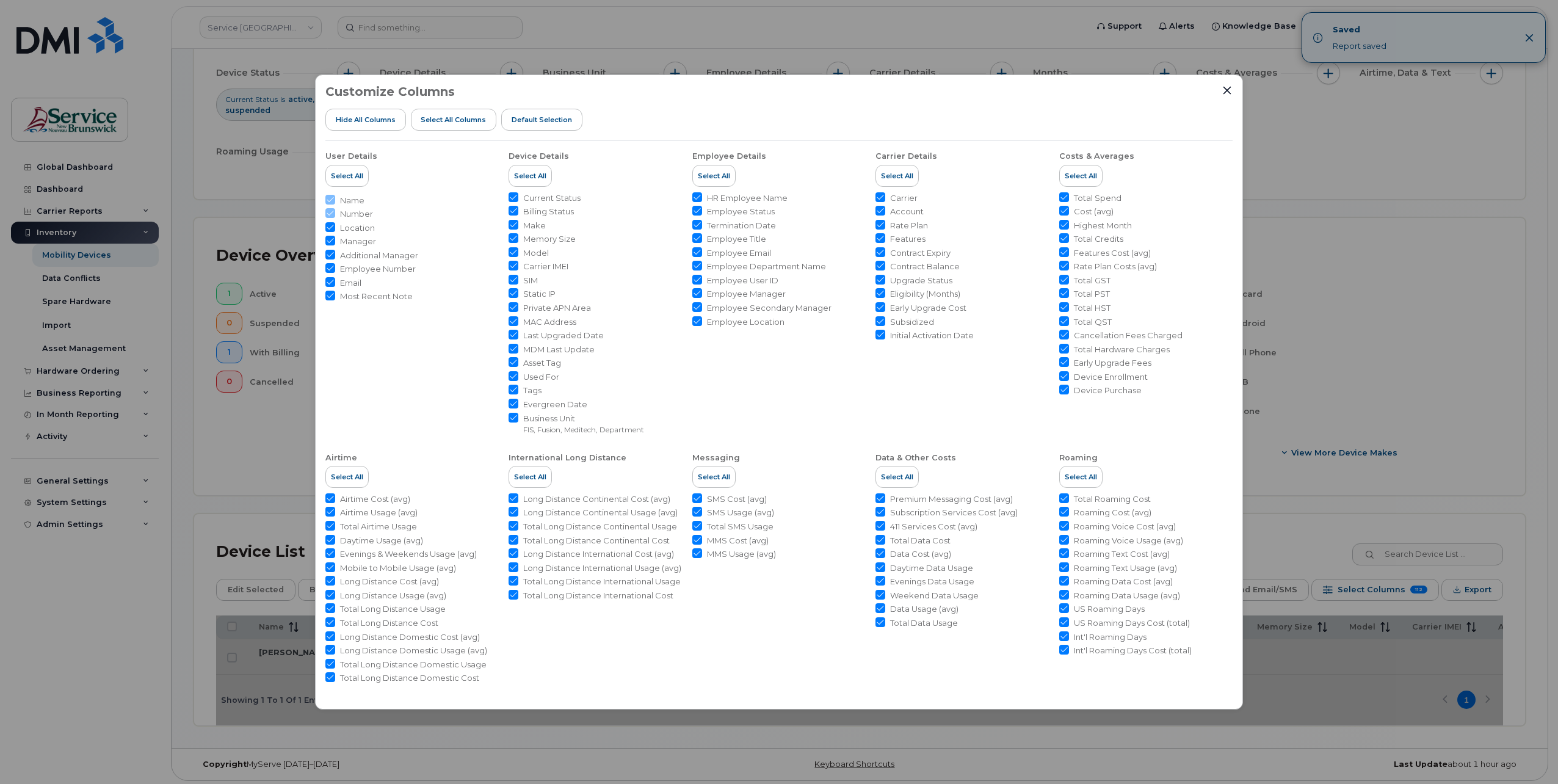
checkbox input "true"
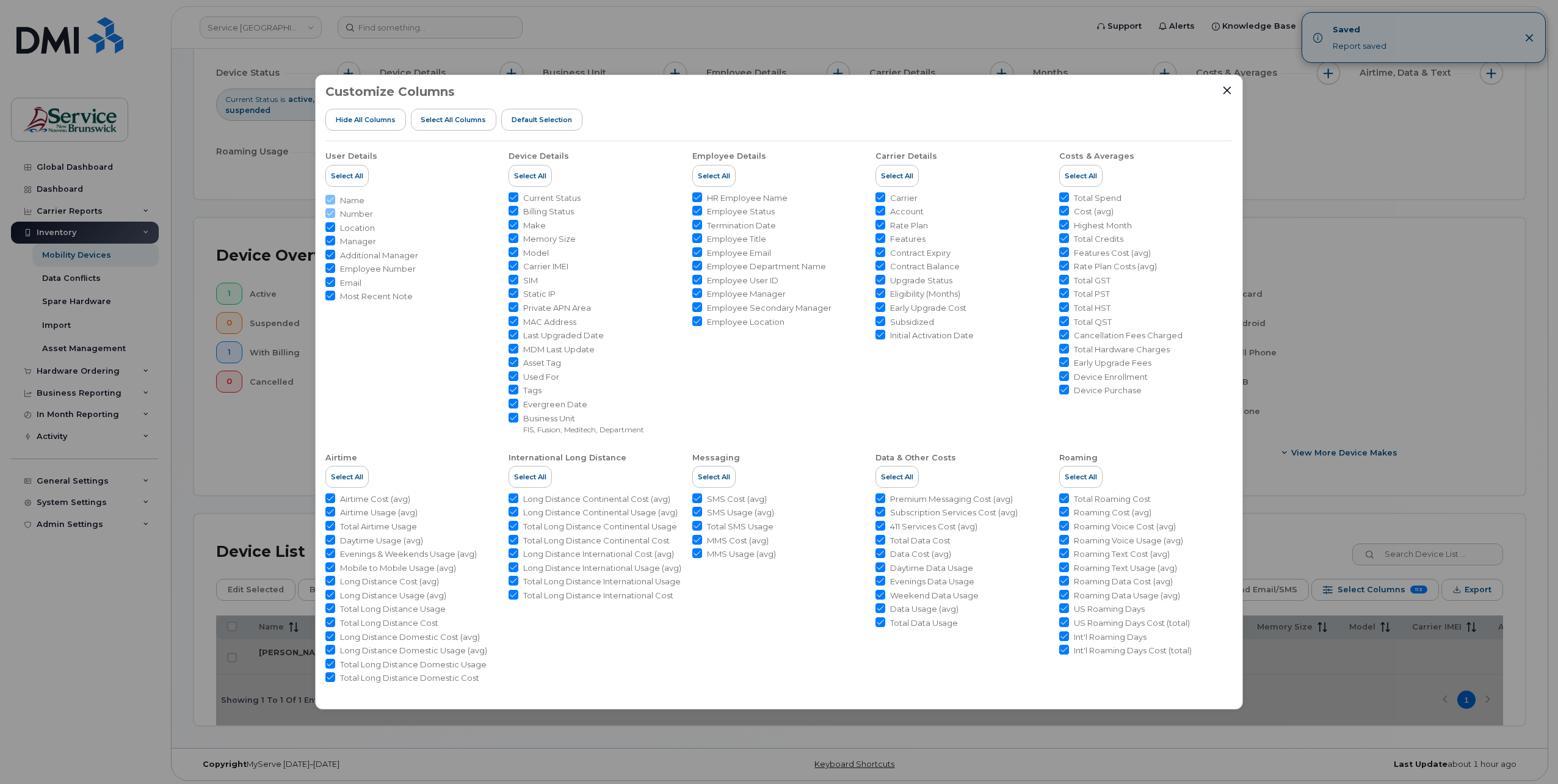
checkbox input "true"
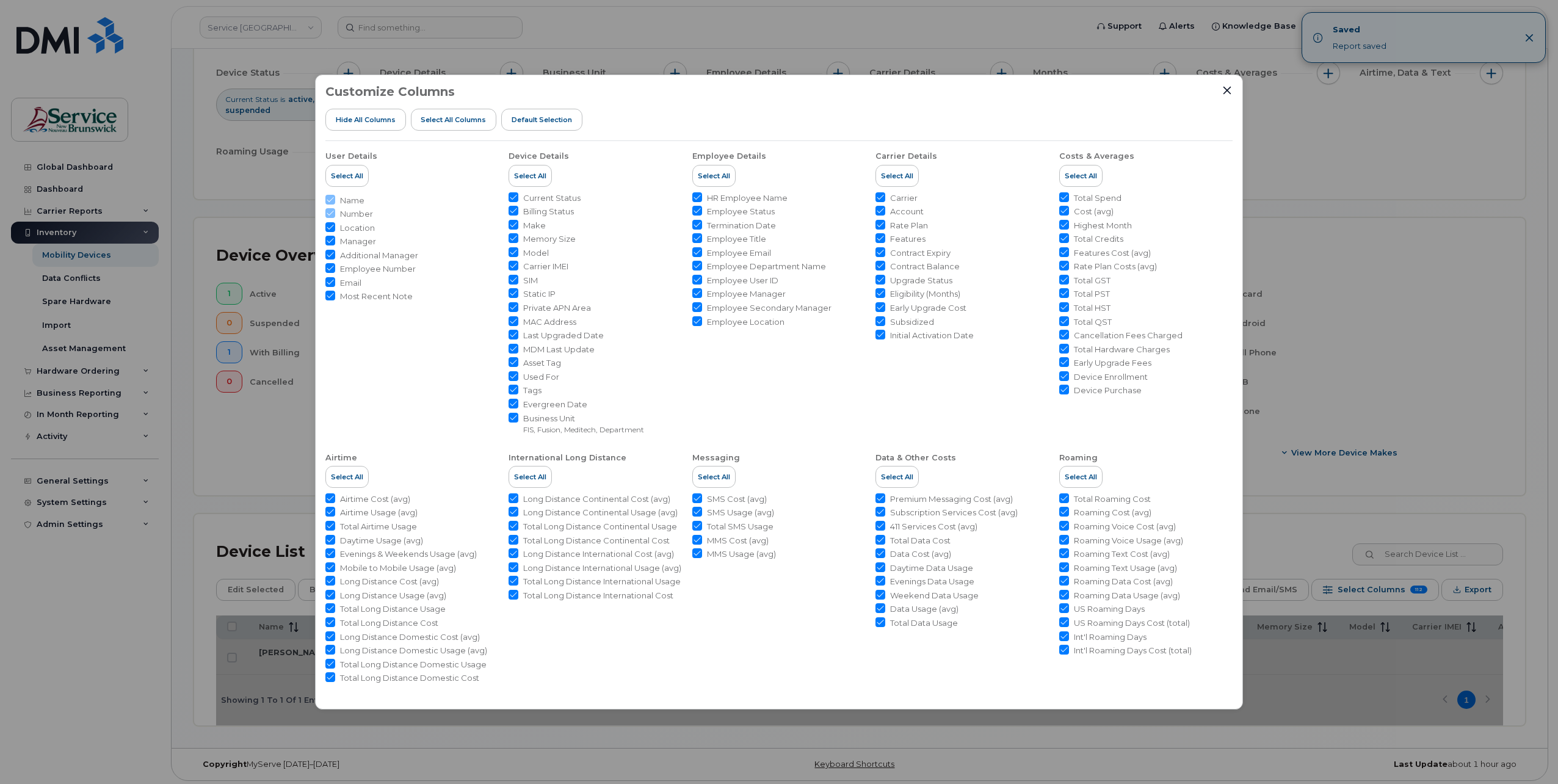
checkbox input "true"
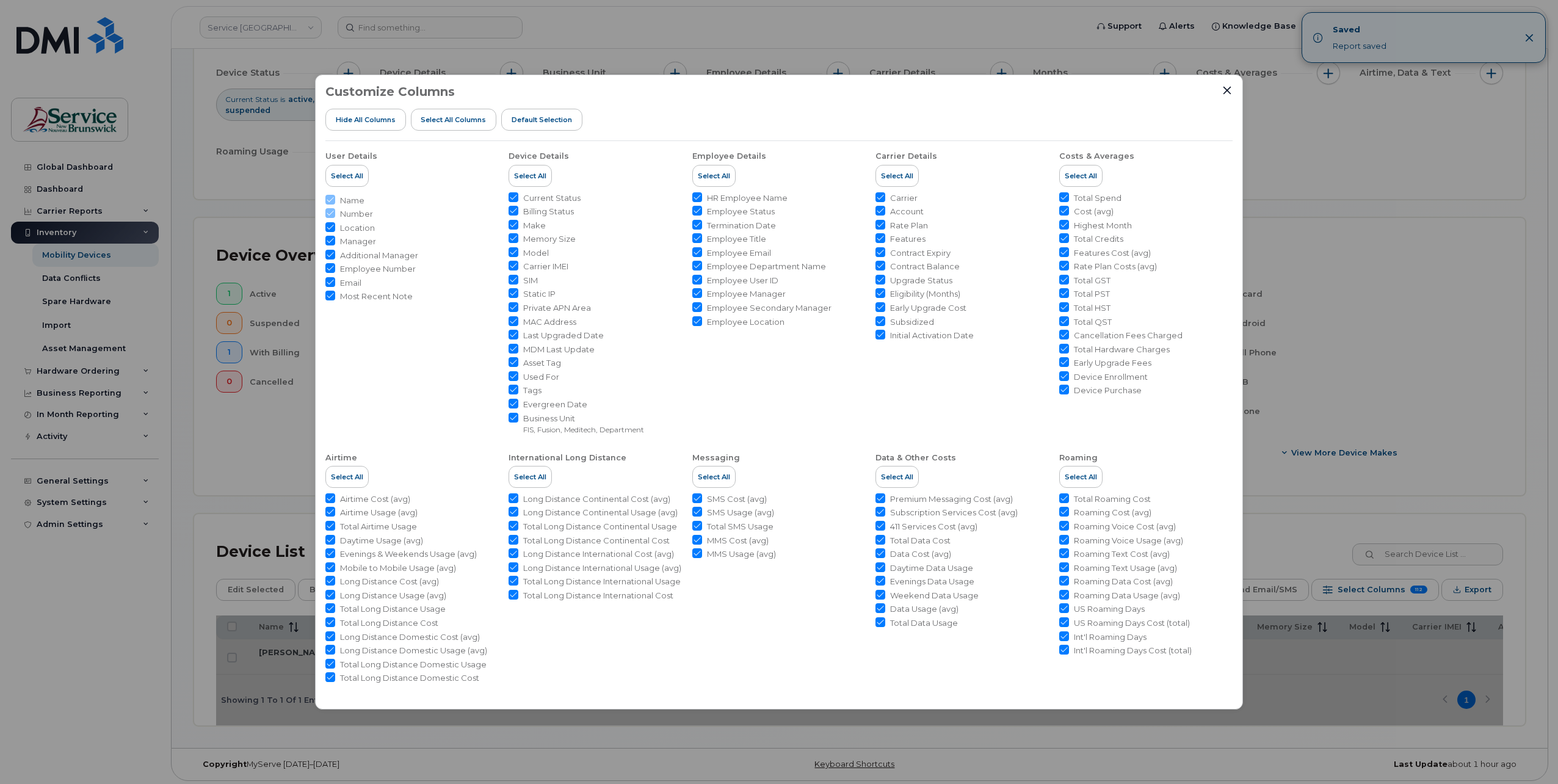
checkbox input "true"
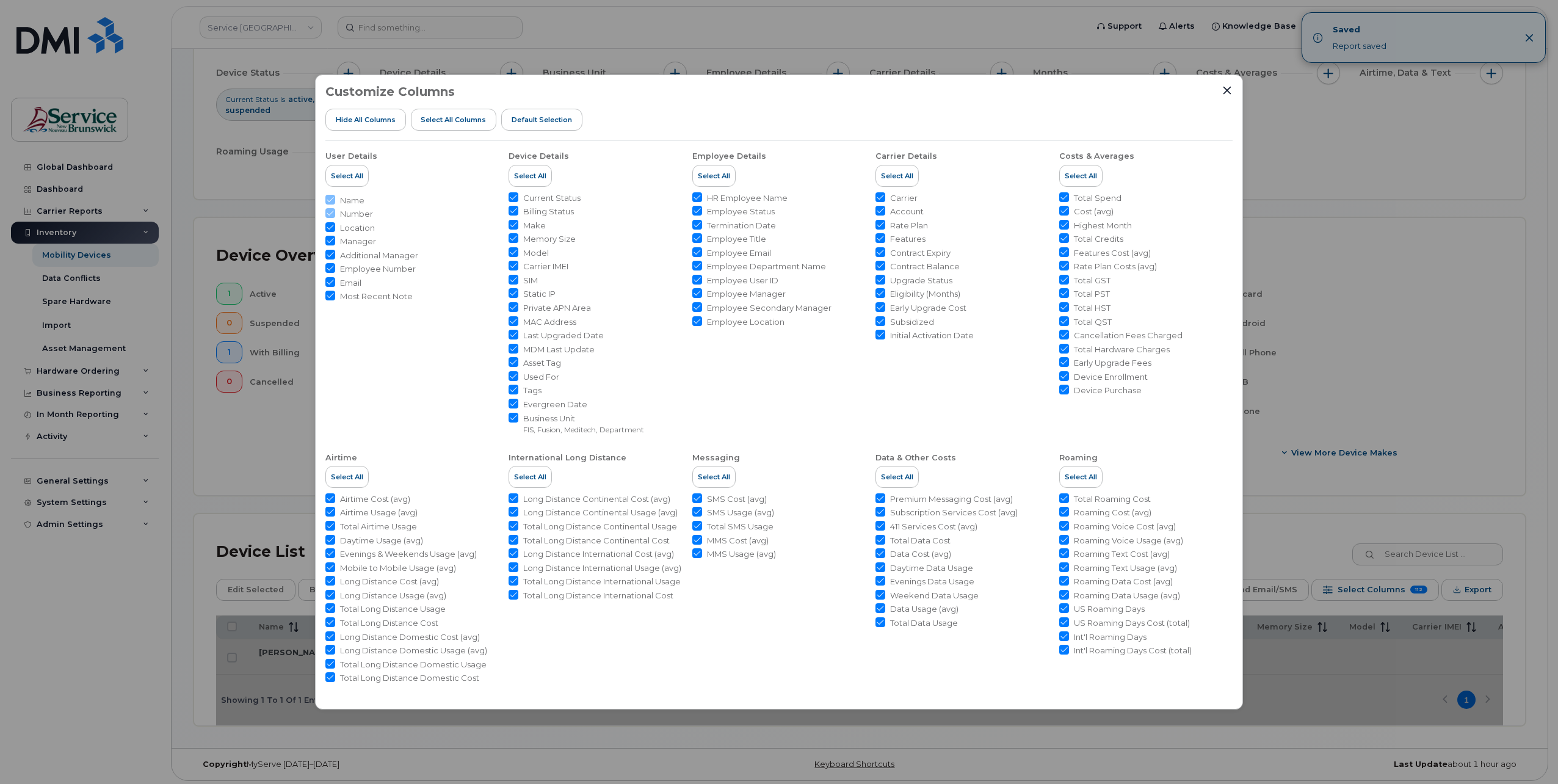
checkbox input "true"
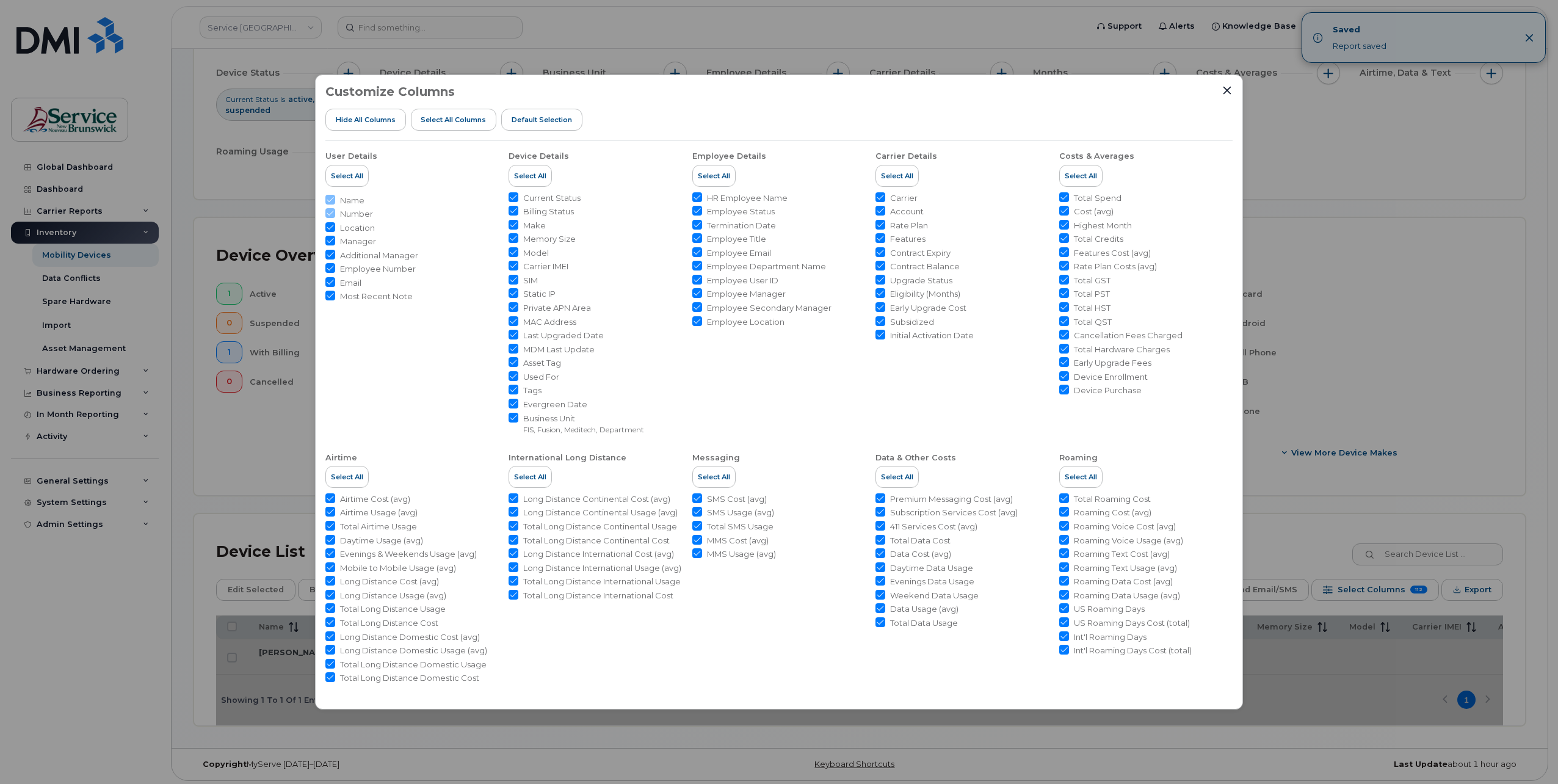
checkbox input "true"
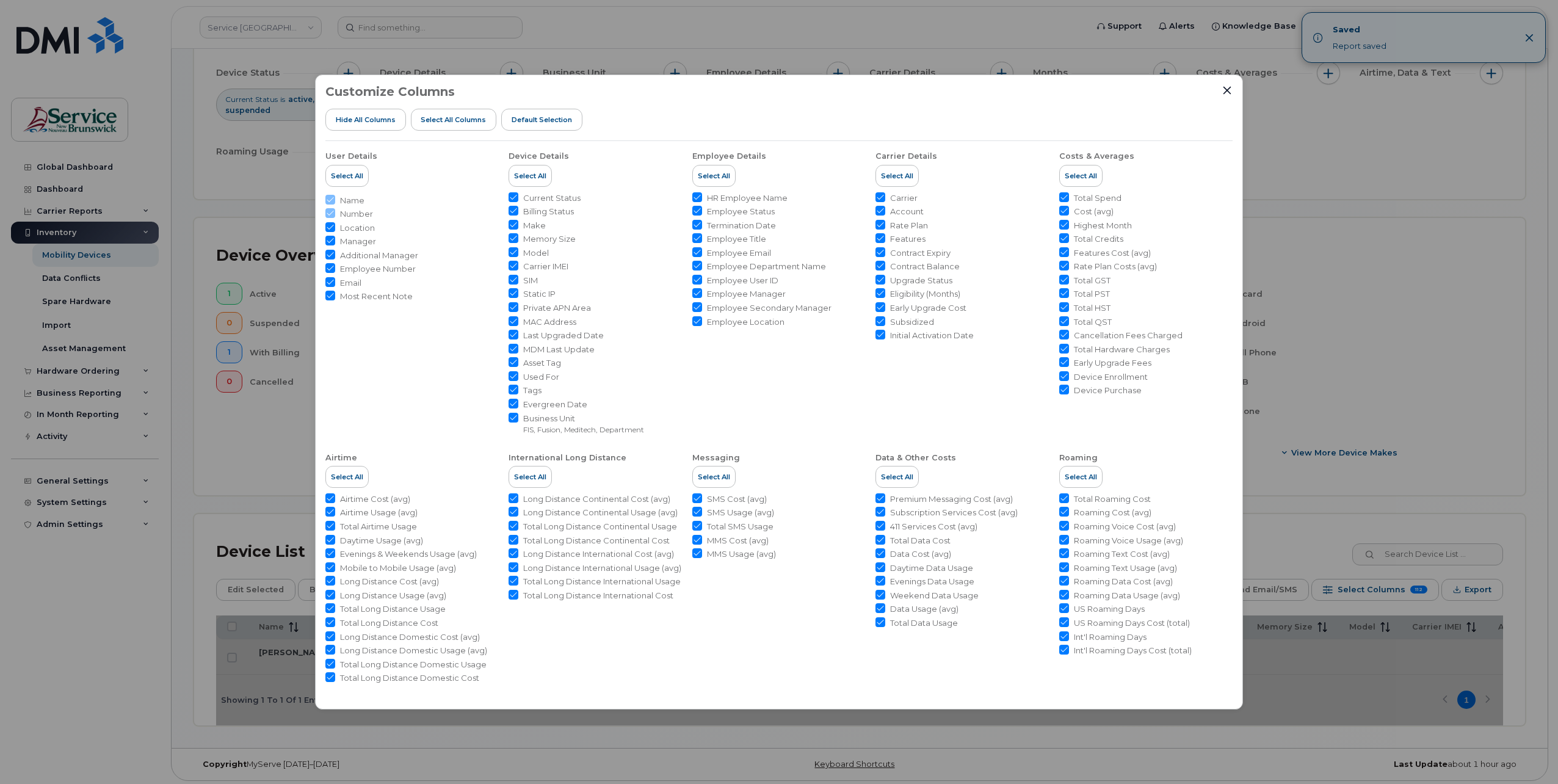
checkbox input "true"
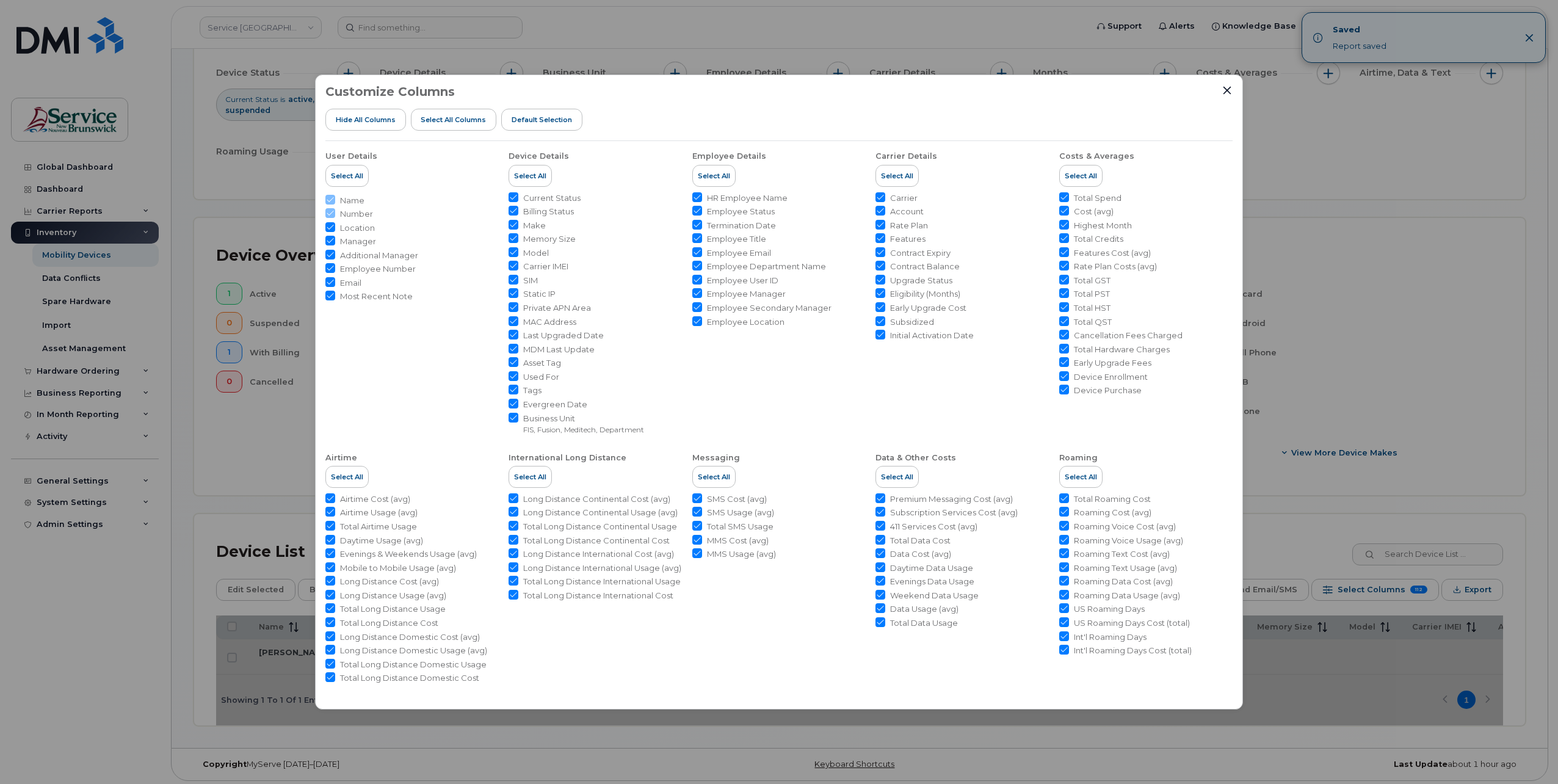
checkbox input "true"
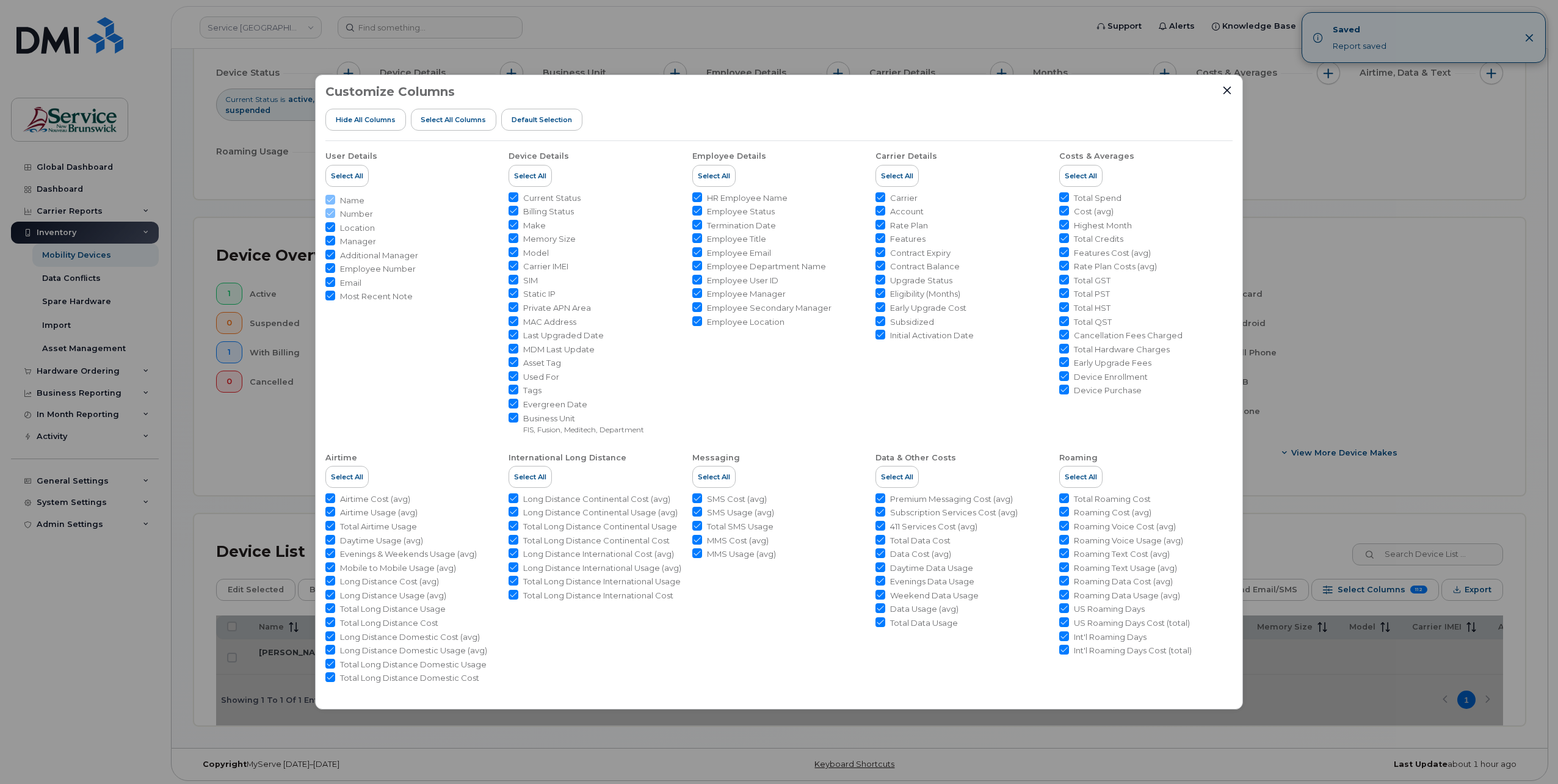
checkbox input "true"
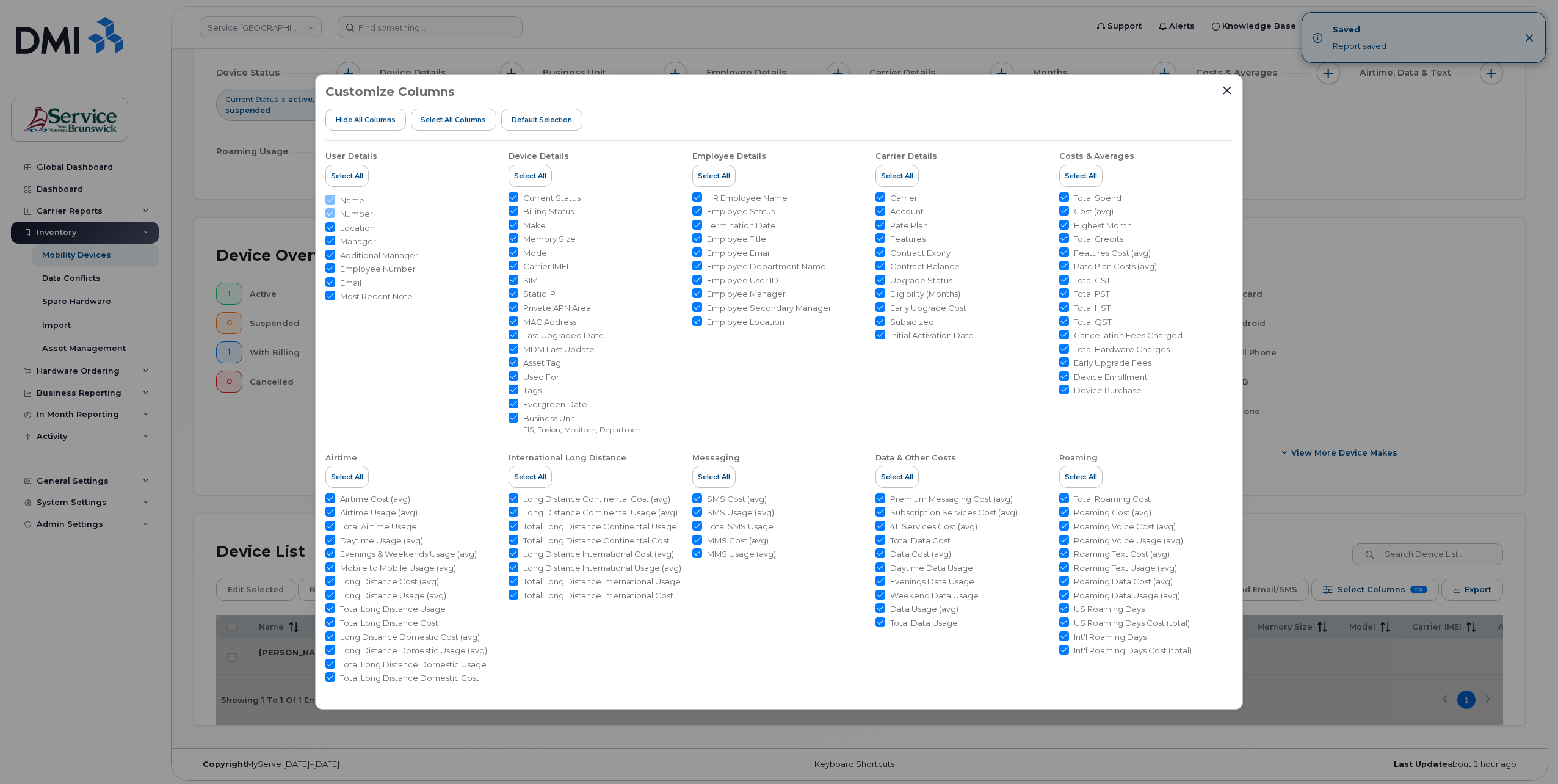
checkbox input "true"
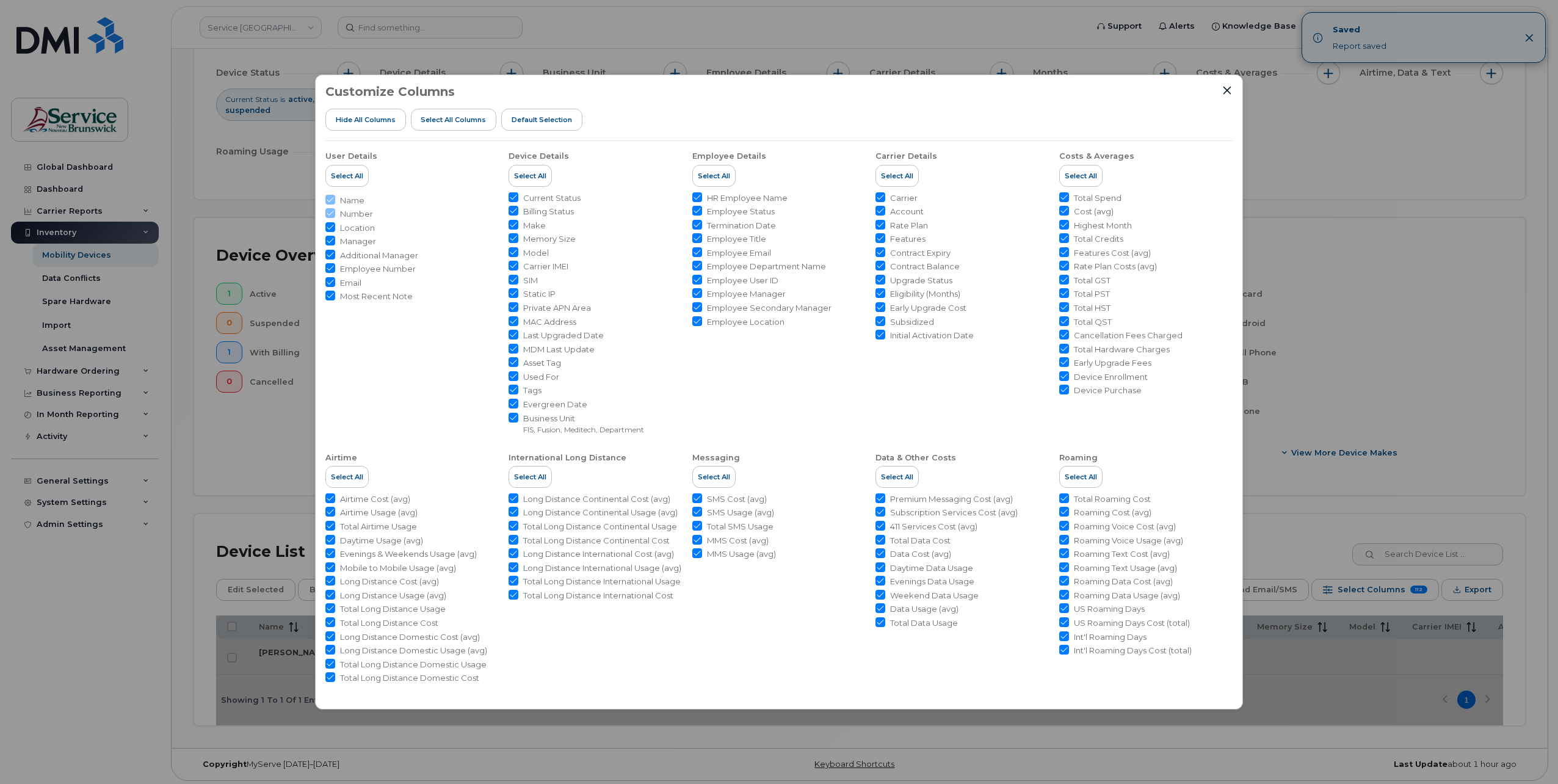
checkbox input "true"
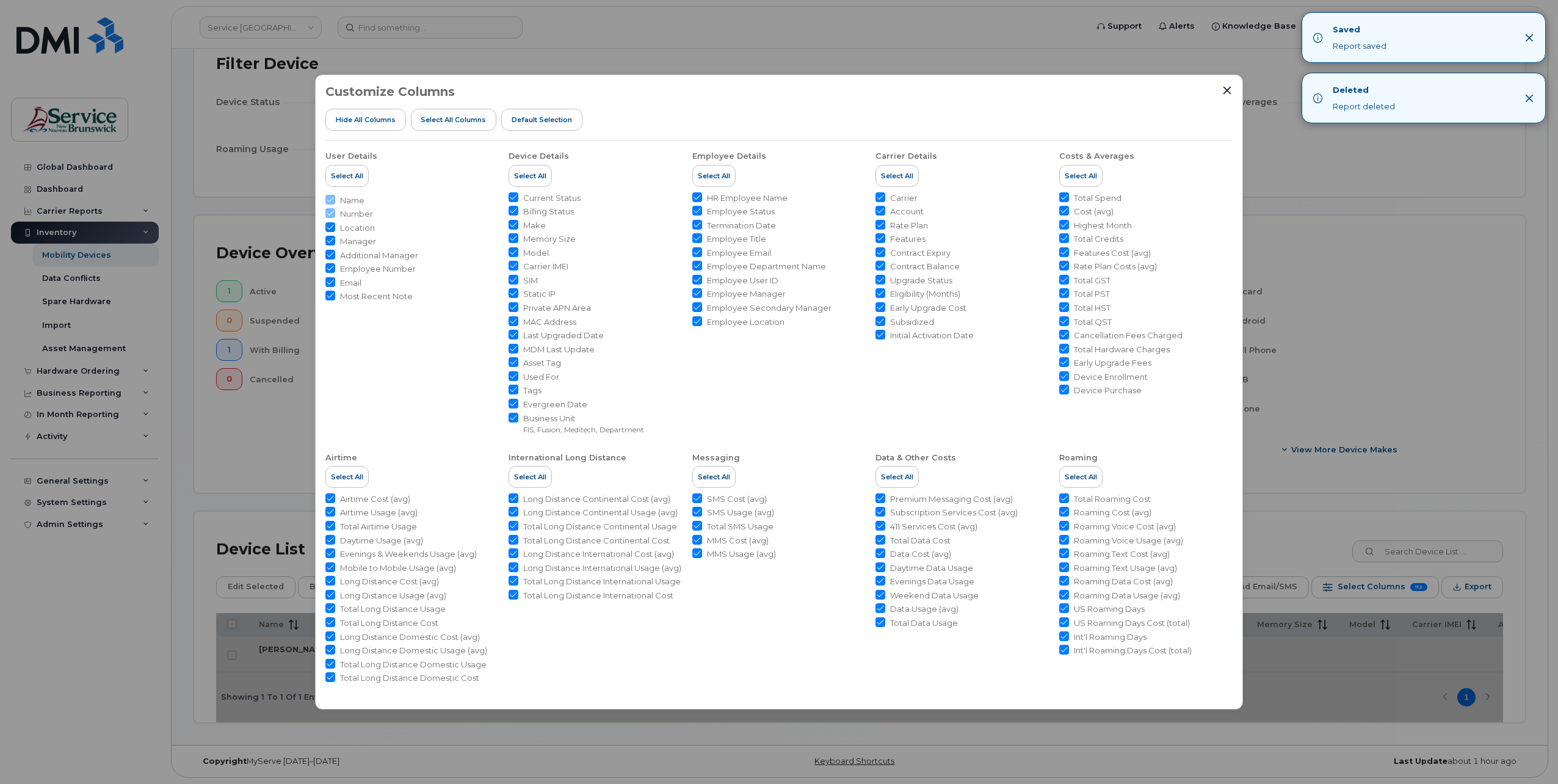
scroll to position [100, 0]
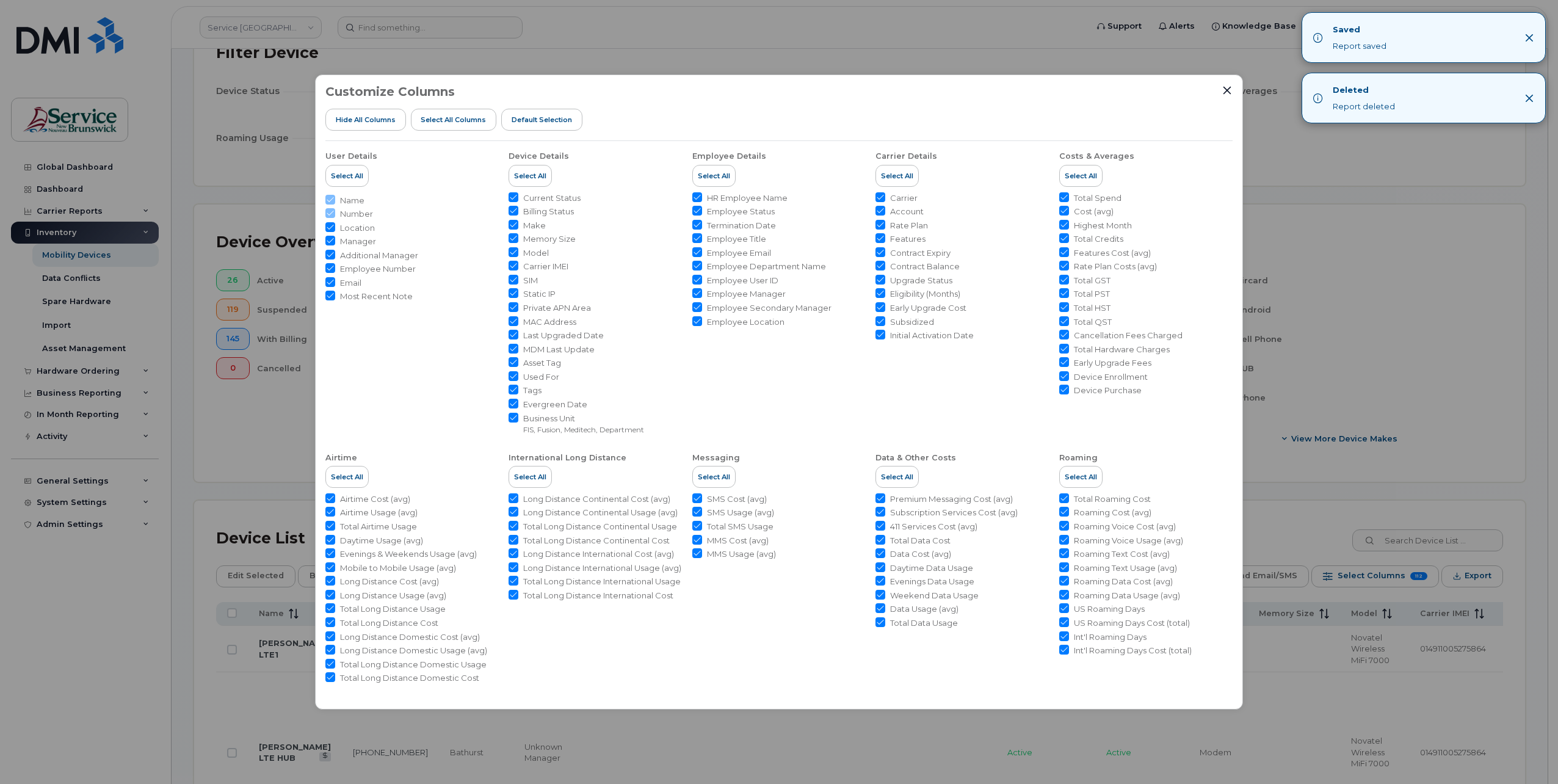
scroll to position [119, 0]
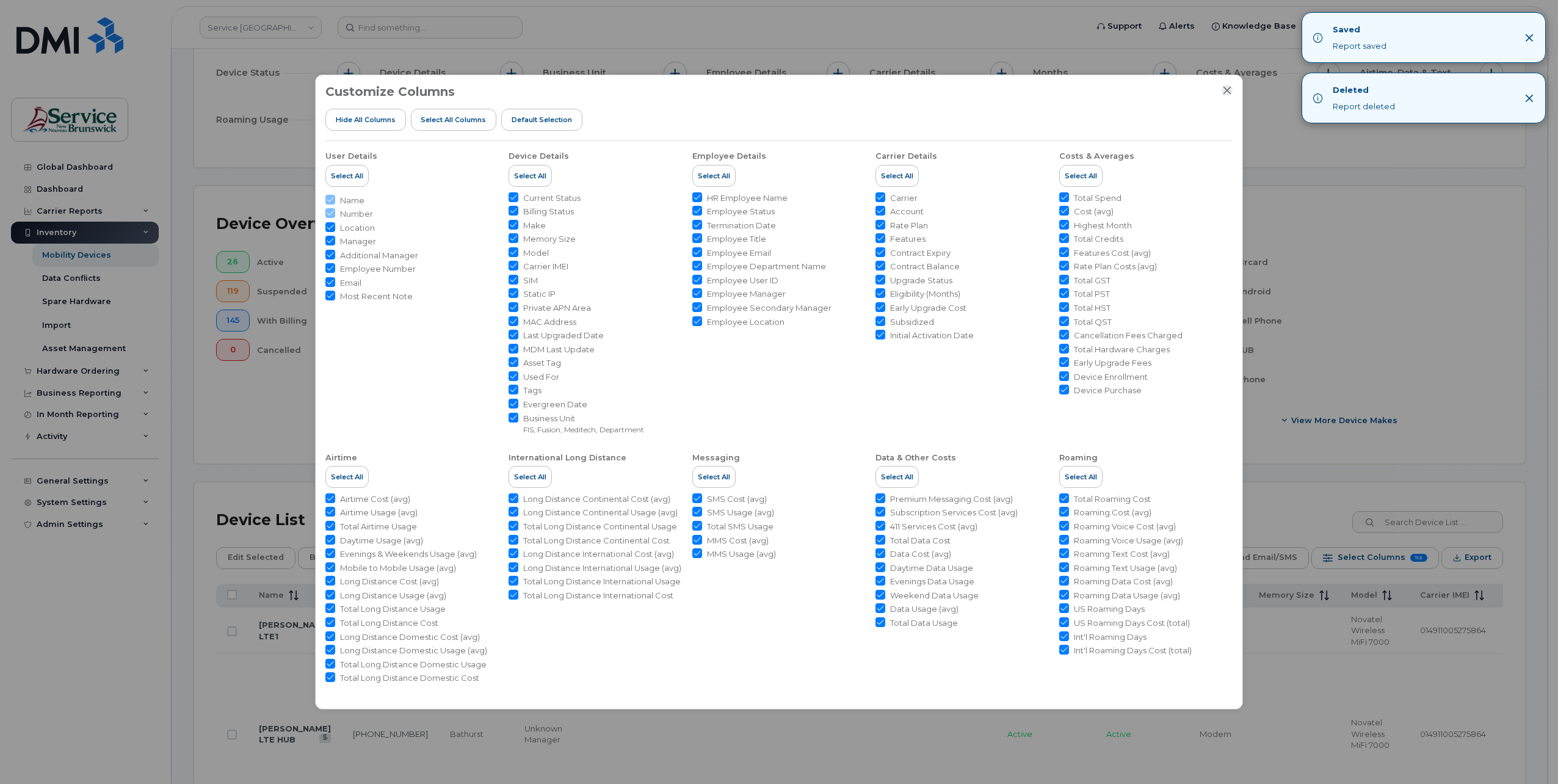
click at [1229, 90] on icon "Close" at bounding box center [1227, 91] width 10 height 10
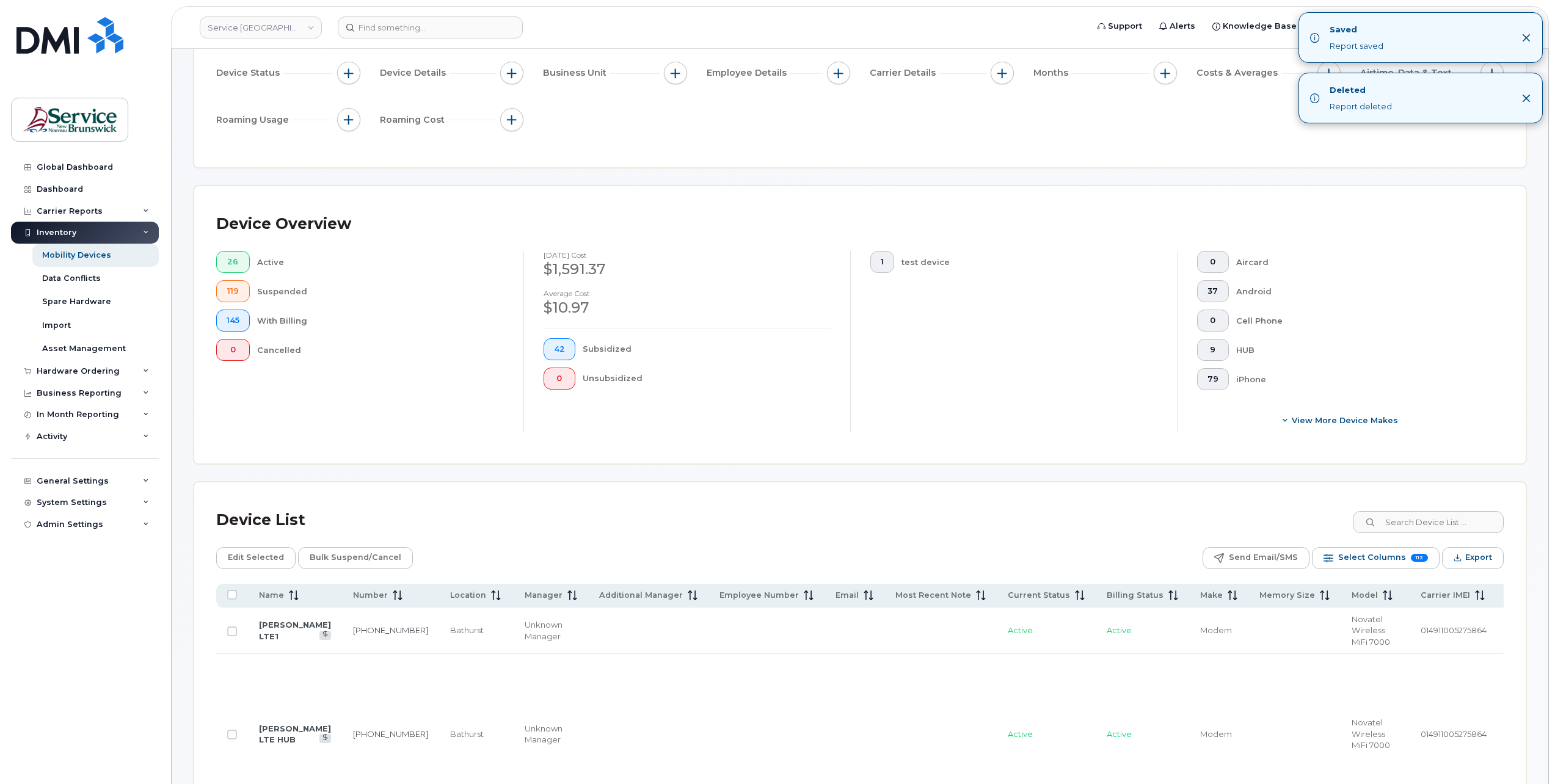
drag, startPoint x: 1527, startPoint y: 100, endPoint x: 1526, endPoint y: 34, distance: 66.0
click at [1527, 100] on icon "Close" at bounding box center [1526, 99] width 10 height 10
click at [1529, 34] on icon "Close" at bounding box center [1526, 38] width 10 height 10
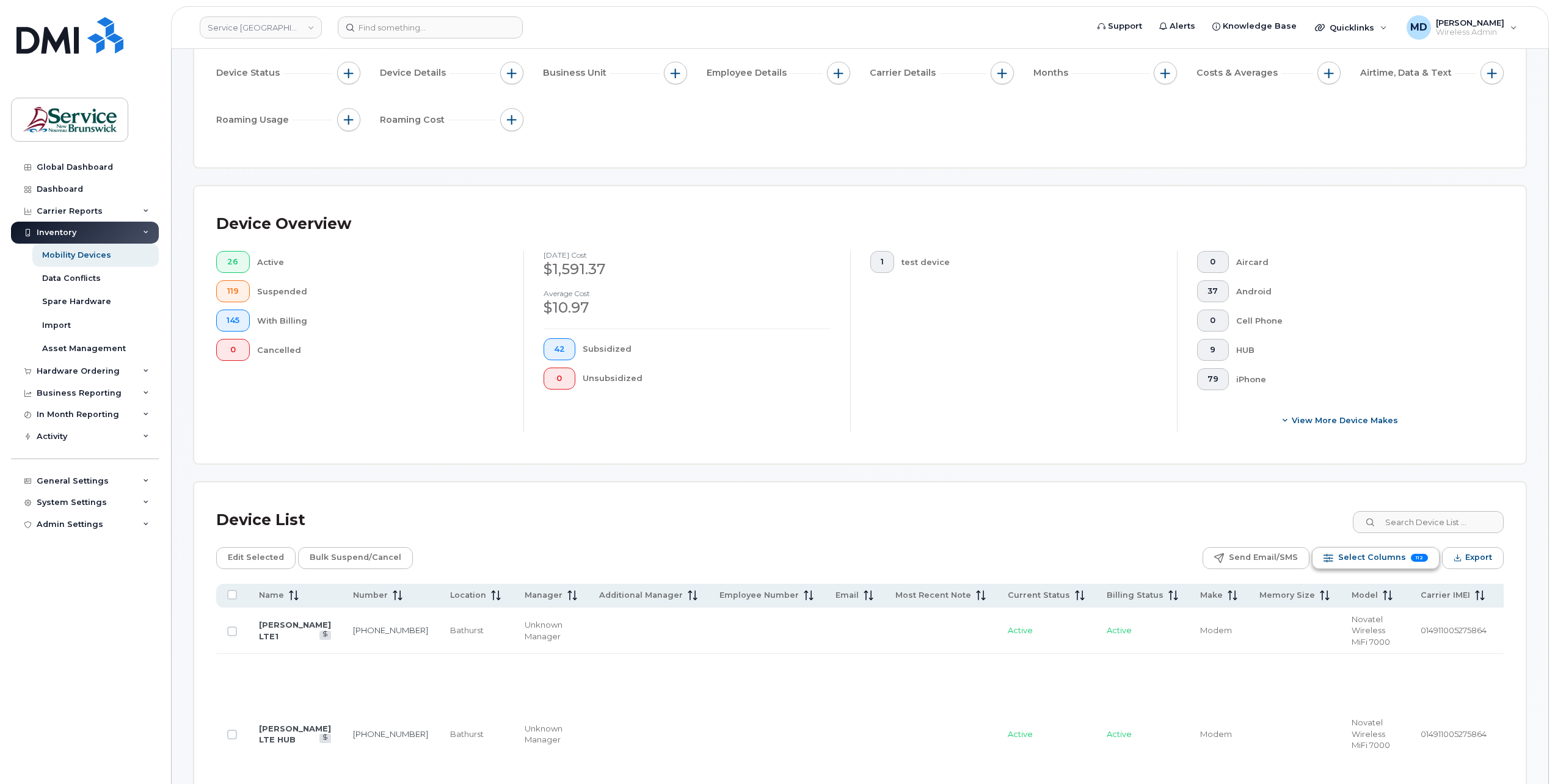
click at [1373, 555] on span "Select Columns" at bounding box center [1372, 557] width 68 height 19
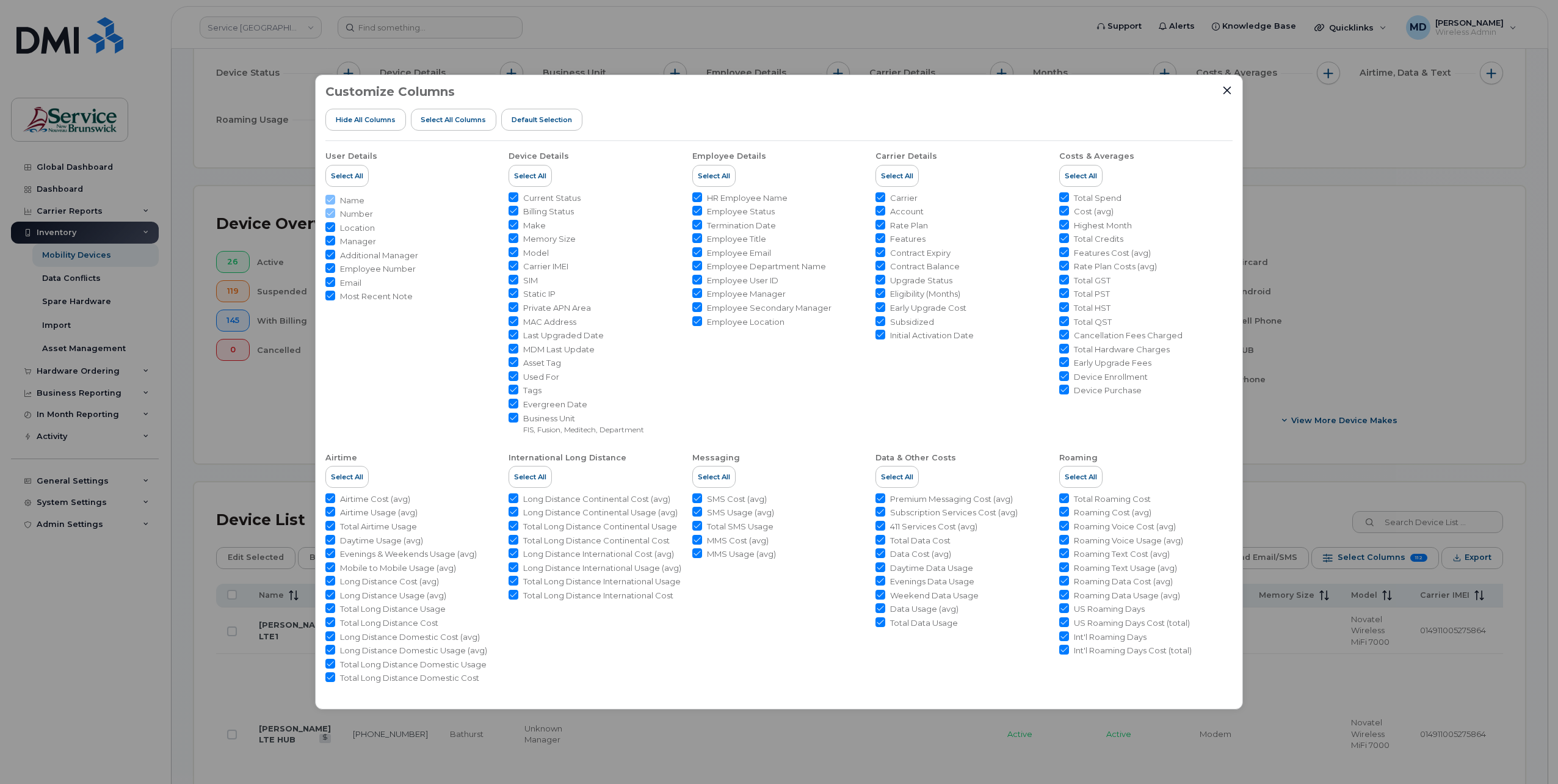
click at [329, 227] on input "Location" at bounding box center [330, 227] width 10 height 10
checkbox input "false"
click at [332, 242] on input "Manager" at bounding box center [330, 241] width 10 height 10
checkbox input "false"
click at [345, 259] on span "Additional Manager" at bounding box center [379, 255] width 78 height 11
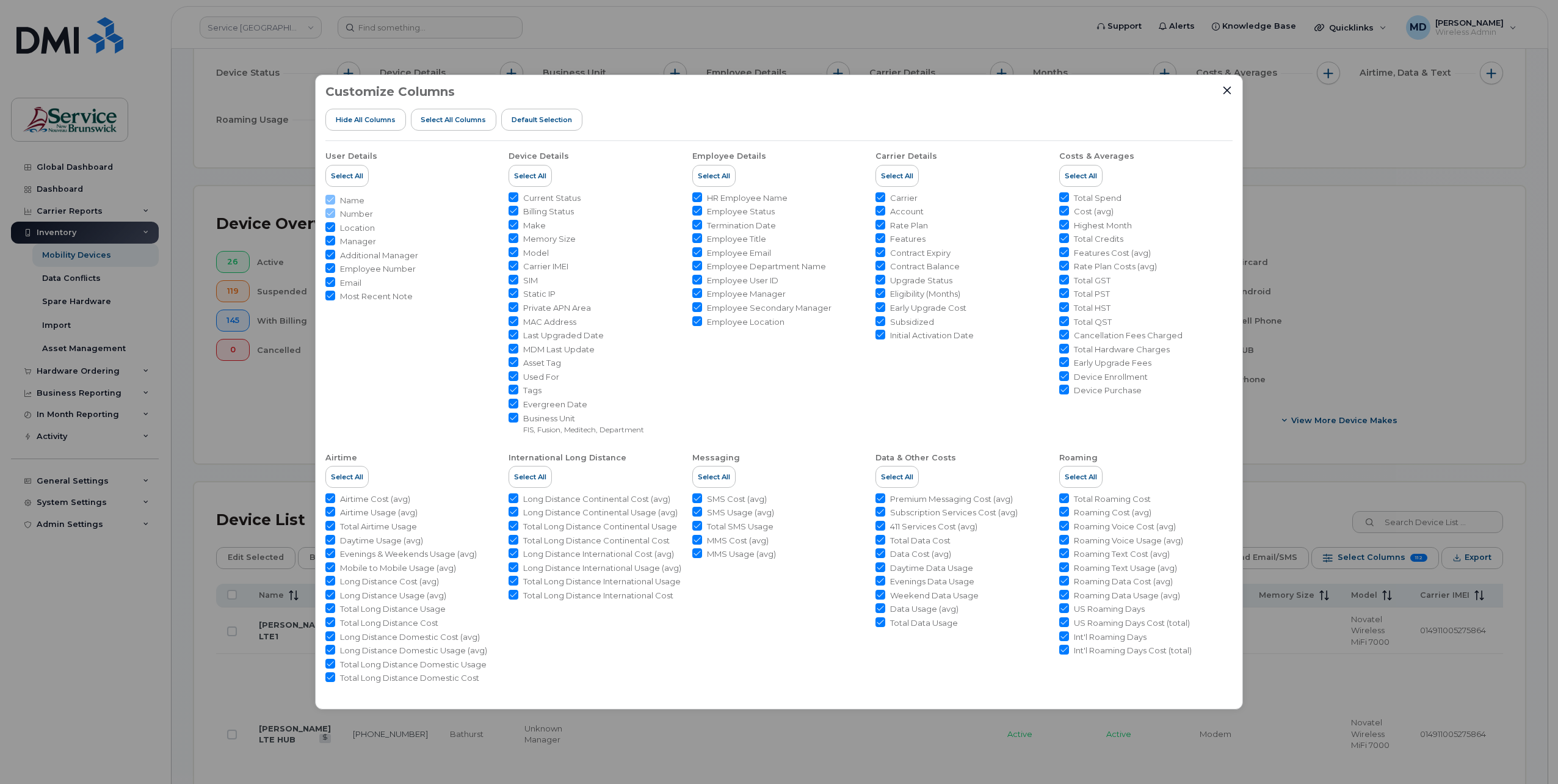
click at [335, 259] on input "Additional Manager" at bounding box center [330, 254] width 10 height 10
checkbox input "false"
click at [354, 294] on span "Most Recent Note" at bounding box center [377, 297] width 73 height 11
click at [335, 294] on input "Most Recent Note" at bounding box center [330, 296] width 10 height 10
checkbox input "false"
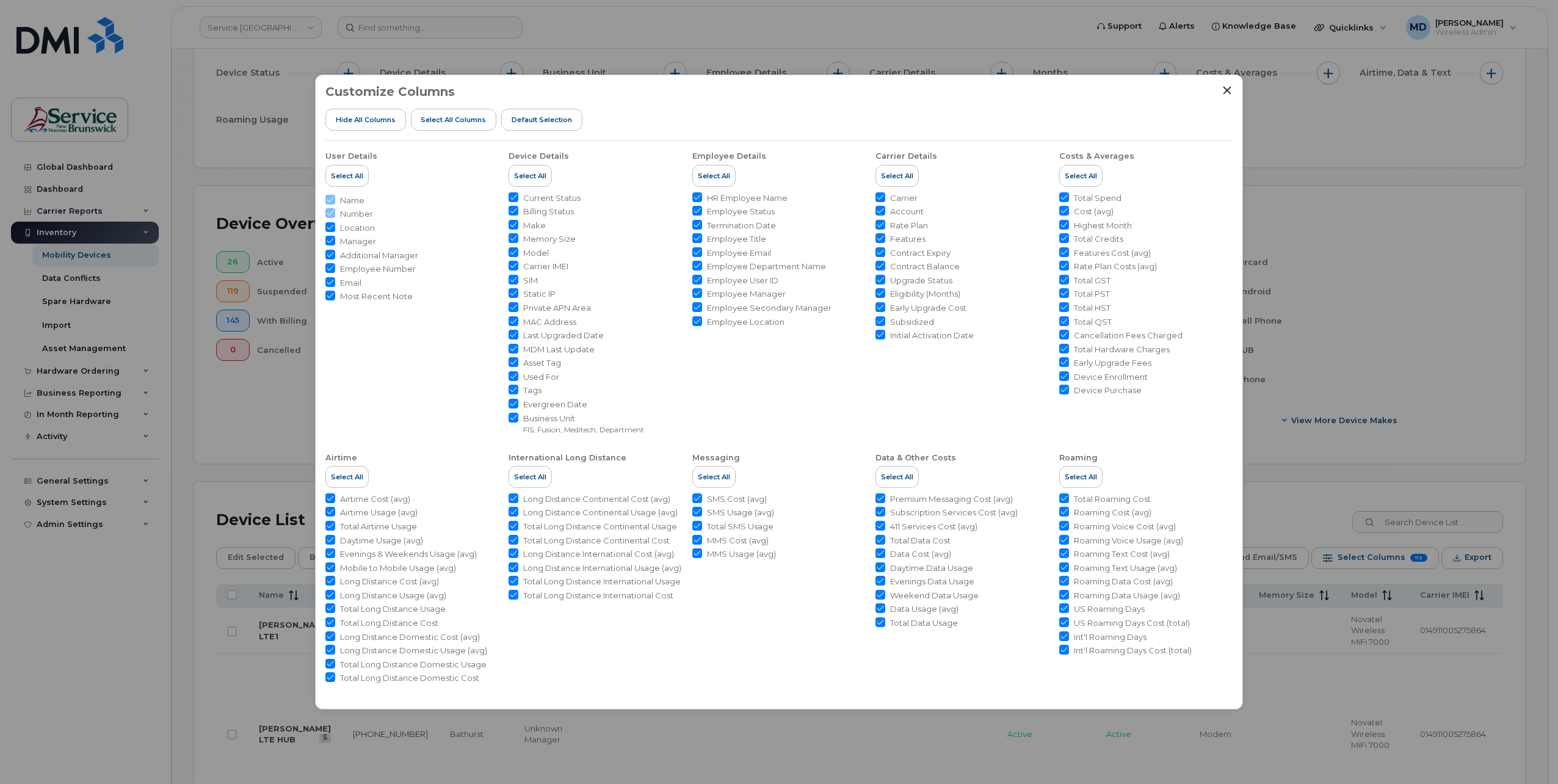
click at [387, 222] on ul "Name Number Location Manager Additional Manager Employee Number Email Most Rece…" at bounding box center [412, 247] width 174 height 111
click at [384, 272] on span "Employee Number" at bounding box center [378, 269] width 76 height 11
click at [335, 272] on input "Employee Number" at bounding box center [330, 268] width 10 height 10
checkbox input "false"
click at [537, 177] on span "Select All" at bounding box center [530, 176] width 32 height 10
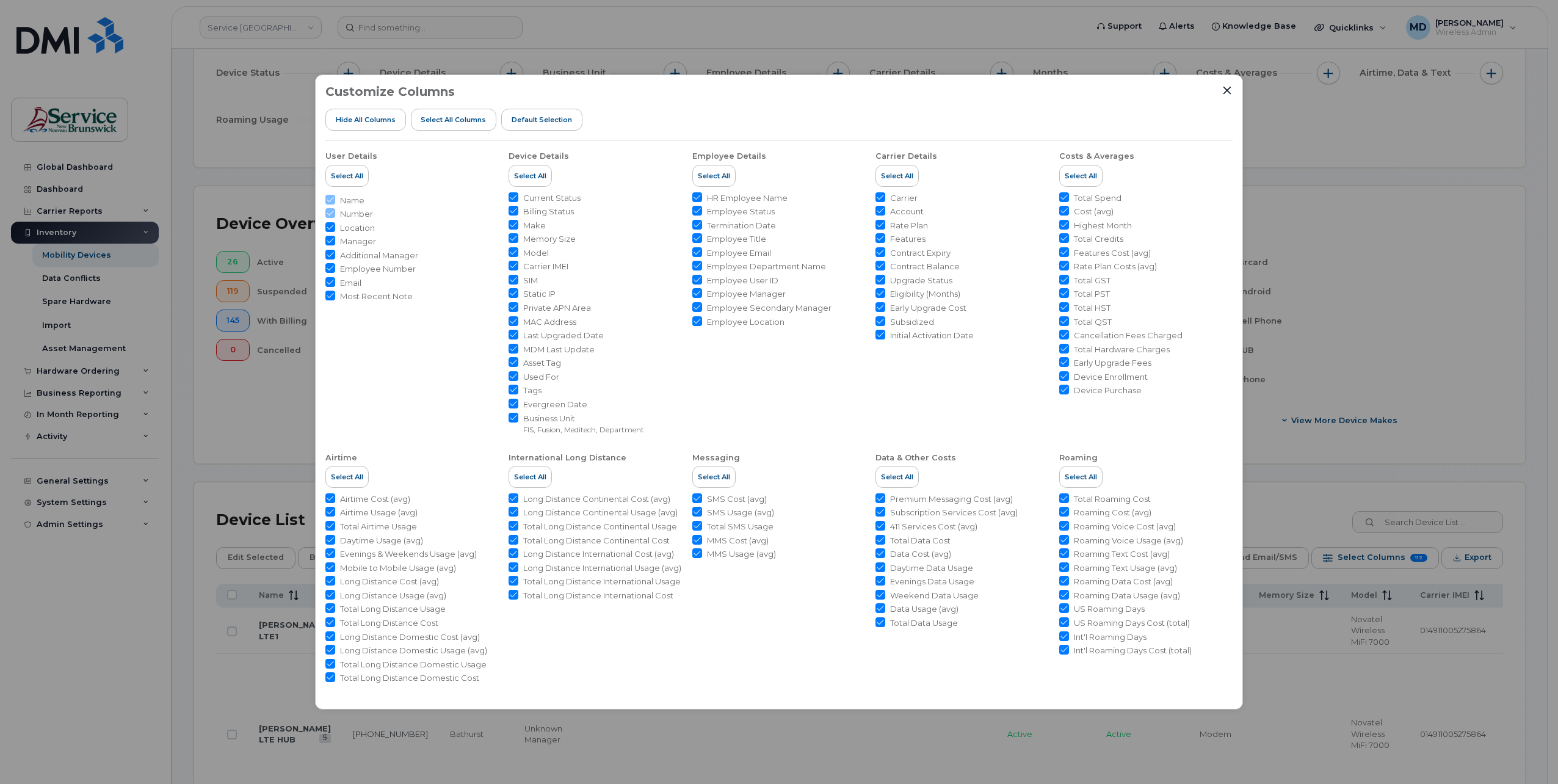
click at [530, 174] on span "Select All" at bounding box center [530, 176] width 32 height 10
click at [1226, 90] on icon "Close" at bounding box center [1227, 91] width 10 height 10
click at [1226, 89] on icon "Close" at bounding box center [1227, 90] width 8 height 8
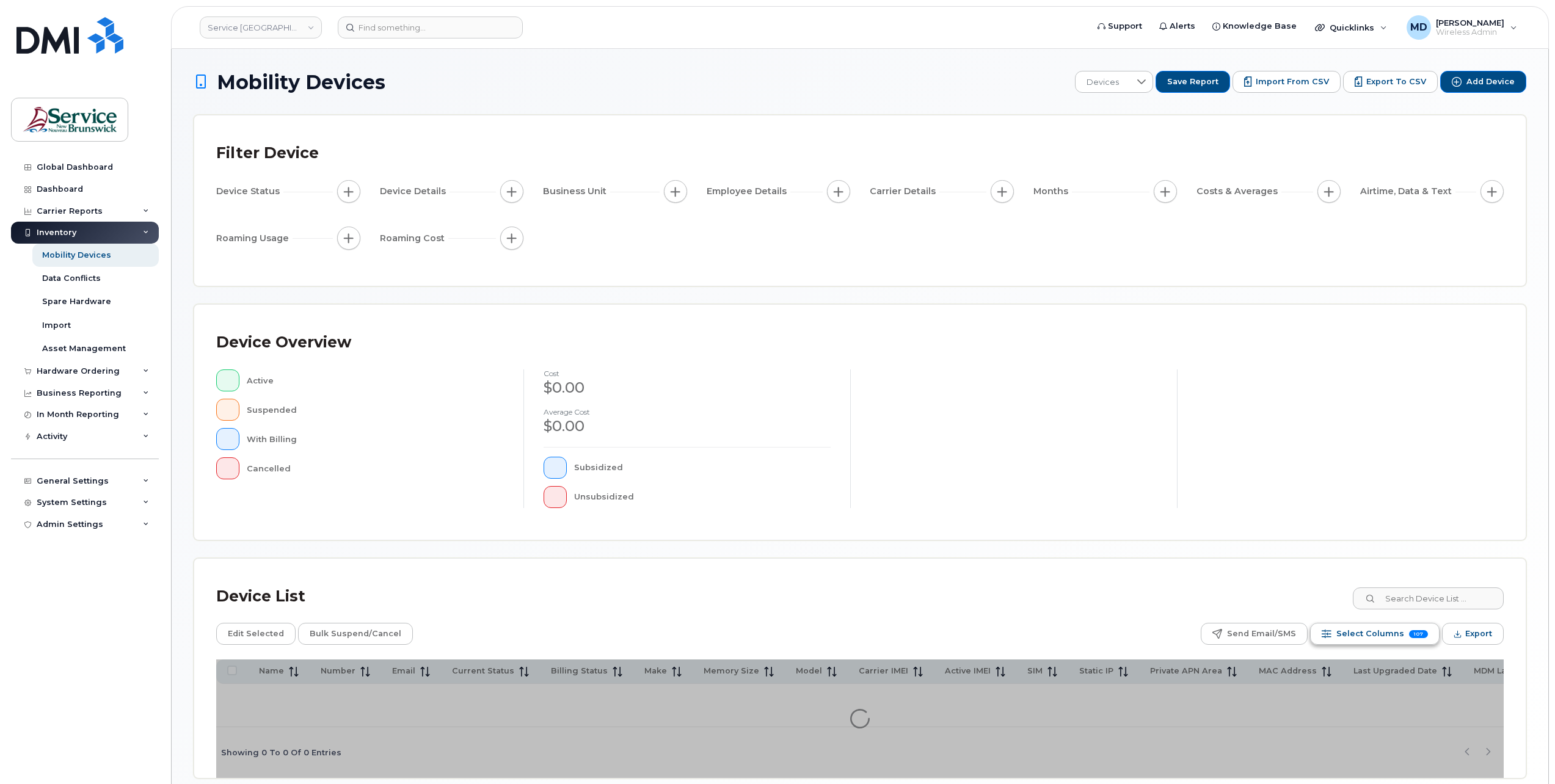
click at [1378, 637] on span "Select Columns" at bounding box center [1370, 634] width 68 height 19
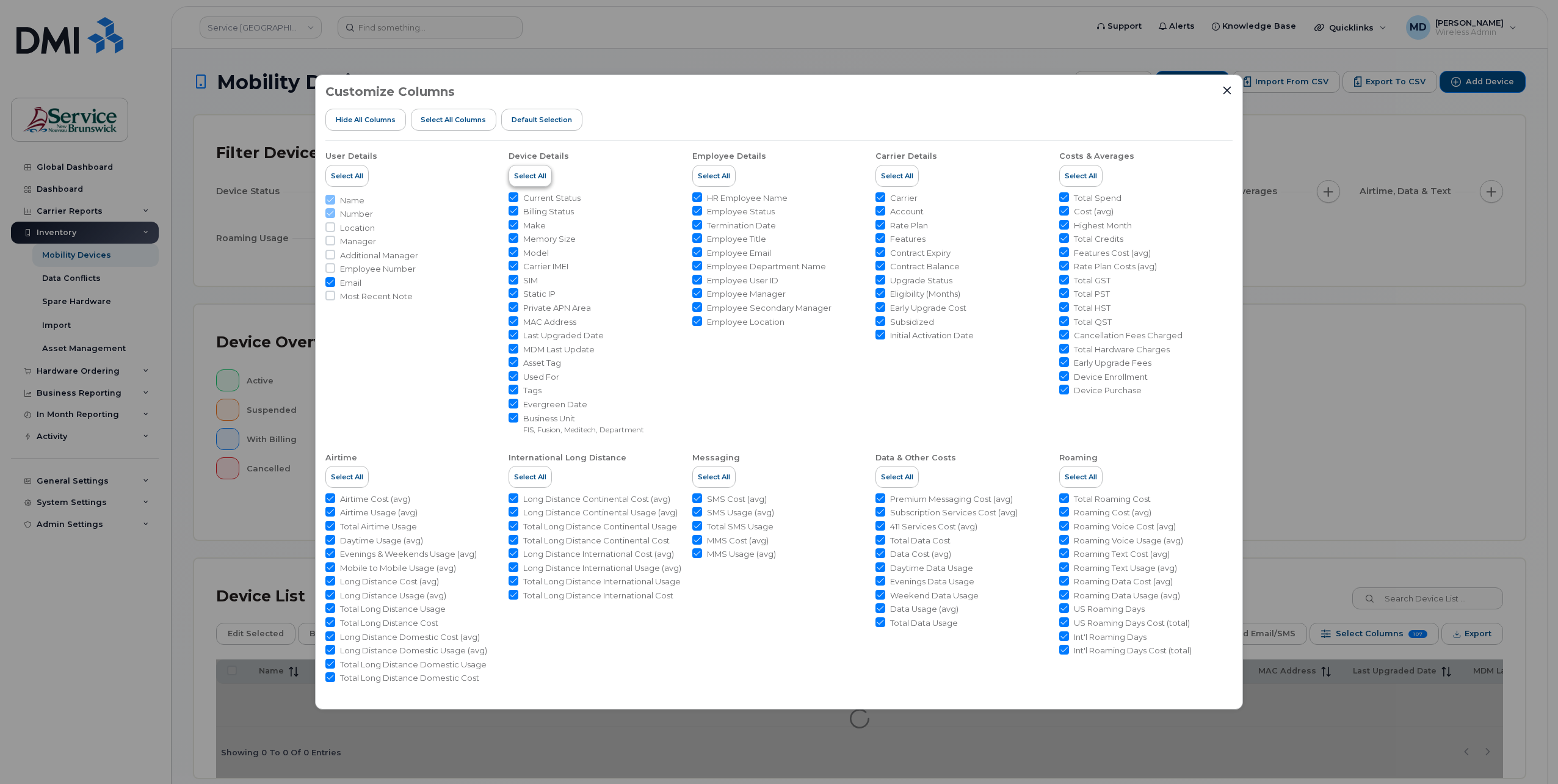
click at [529, 176] on span "Select All" at bounding box center [530, 176] width 32 height 10
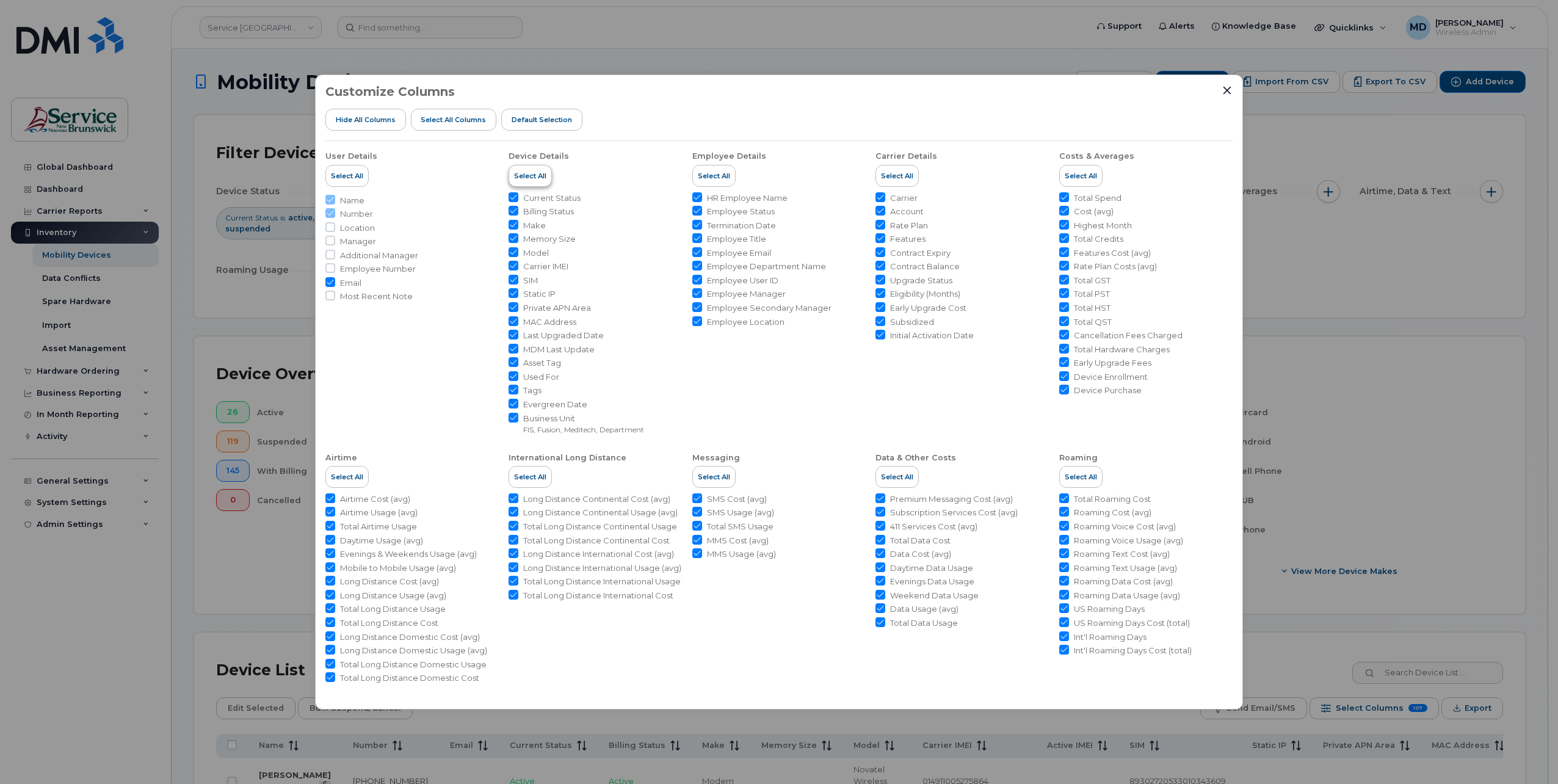
click at [538, 176] on span "Select All" at bounding box center [530, 176] width 32 height 10
click at [355, 174] on span "Select All" at bounding box center [347, 176] width 32 height 10
checkbox input "true"
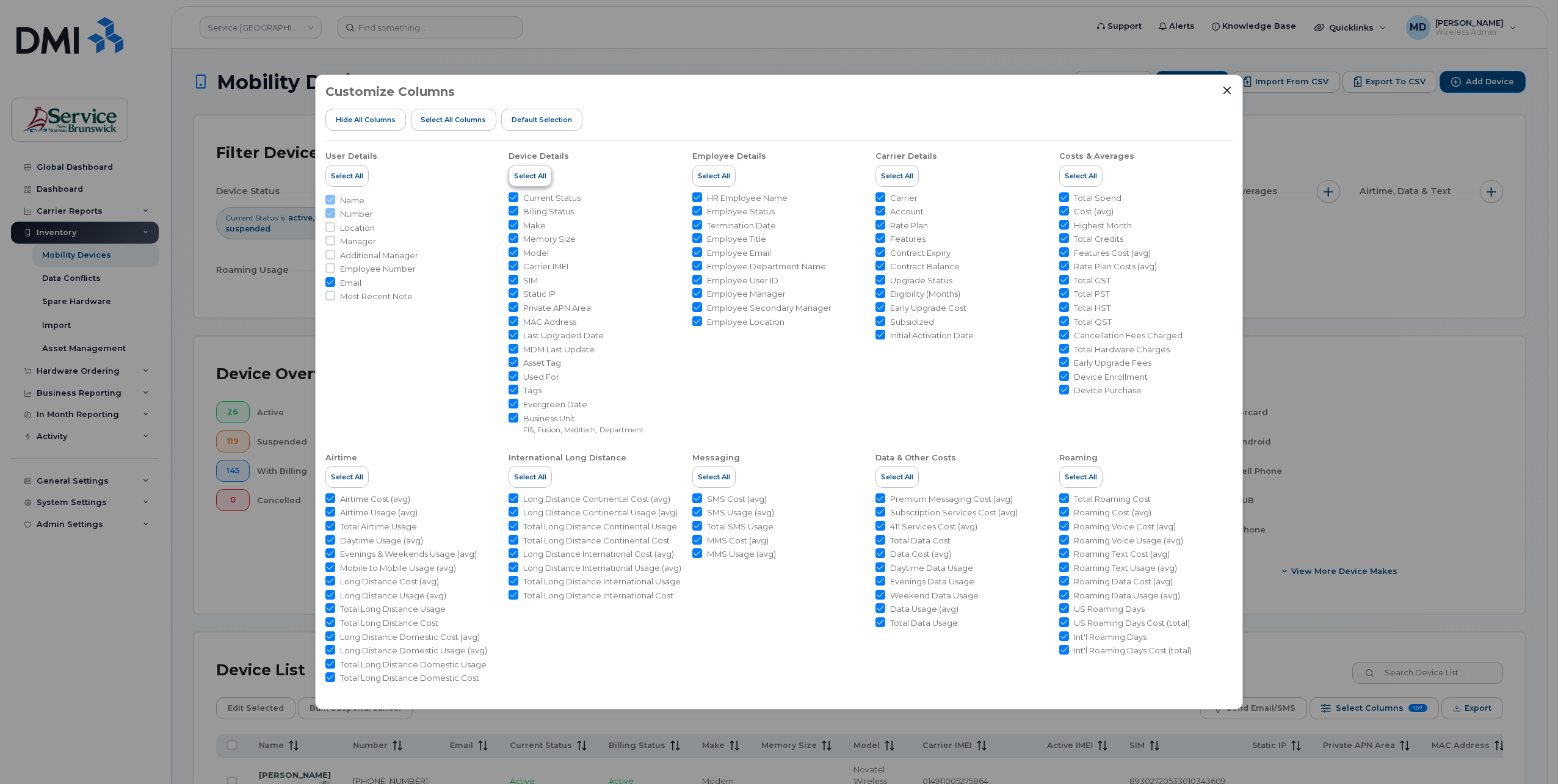
checkbox input "true"
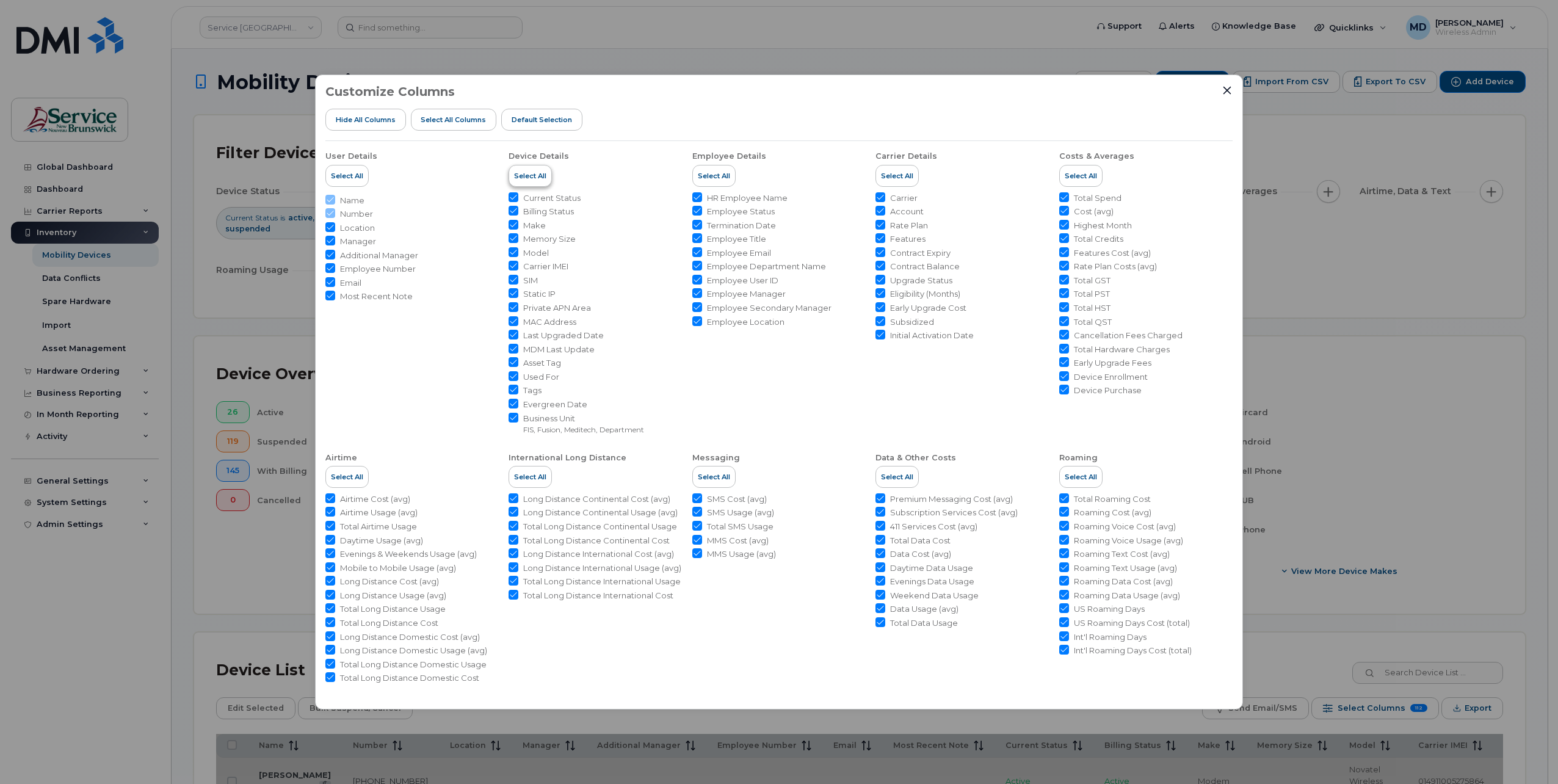
click at [531, 175] on span "Select All" at bounding box center [530, 176] width 32 height 10
click at [534, 199] on span "Current Status" at bounding box center [552, 198] width 57 height 11
click at [518, 199] on input "Current Status" at bounding box center [514, 197] width 10 height 10
click at [515, 198] on input "Current Status" at bounding box center [514, 197] width 10 height 10
checkbox input "true"
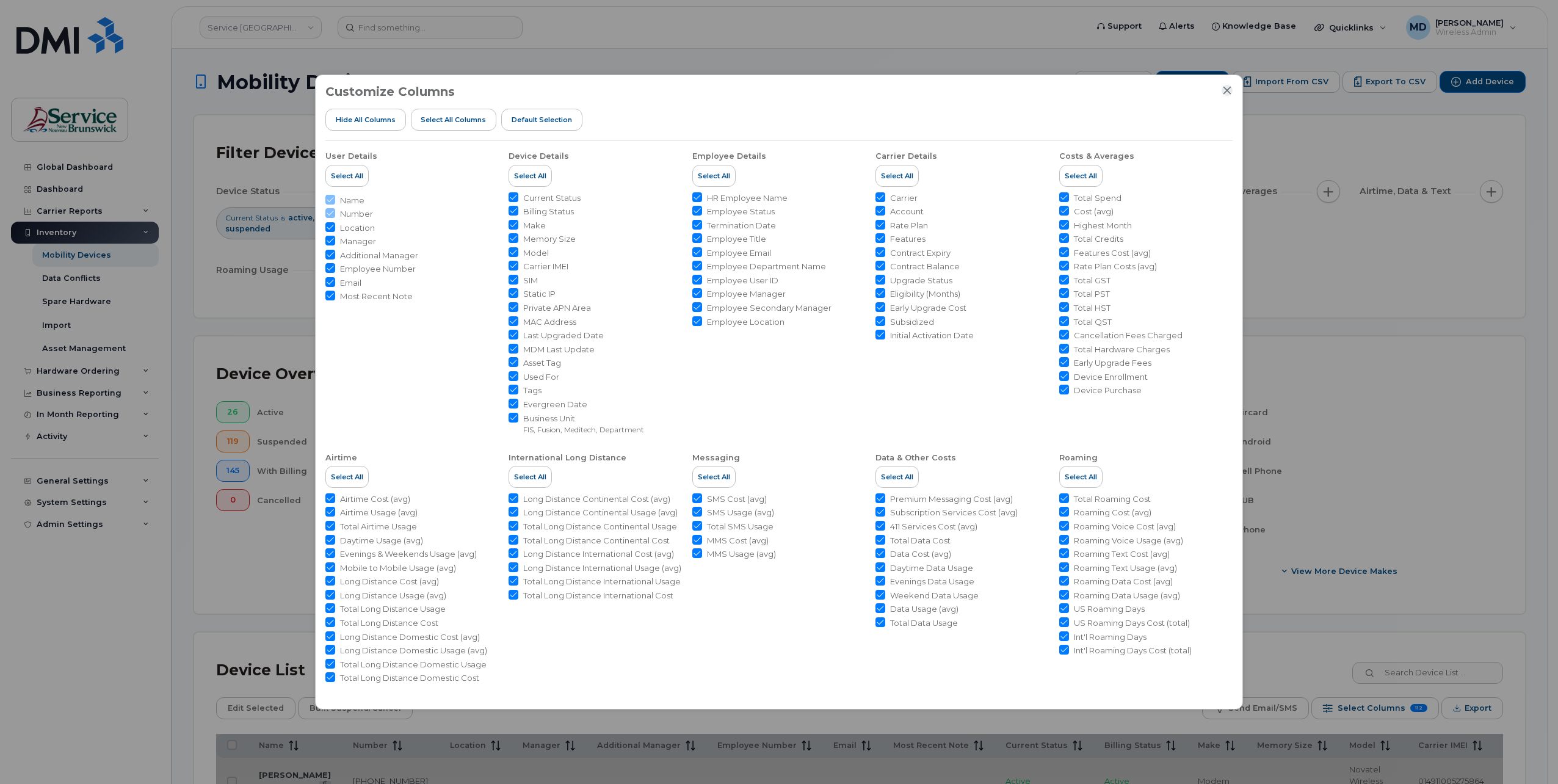
click at [512, 238] on input "Memory Size" at bounding box center [514, 238] width 10 height 10
checkbox input "false"
click at [522, 281] on li "SIM" at bounding box center [595, 280] width 174 height 11
click at [522, 307] on li "Private APN Area" at bounding box center [595, 308] width 174 height 11
click at [519, 315] on ul "Current Status Billing Status Make Memory Size Model Carrier IMEI SIM Static IP…" at bounding box center [595, 314] width 174 height 243
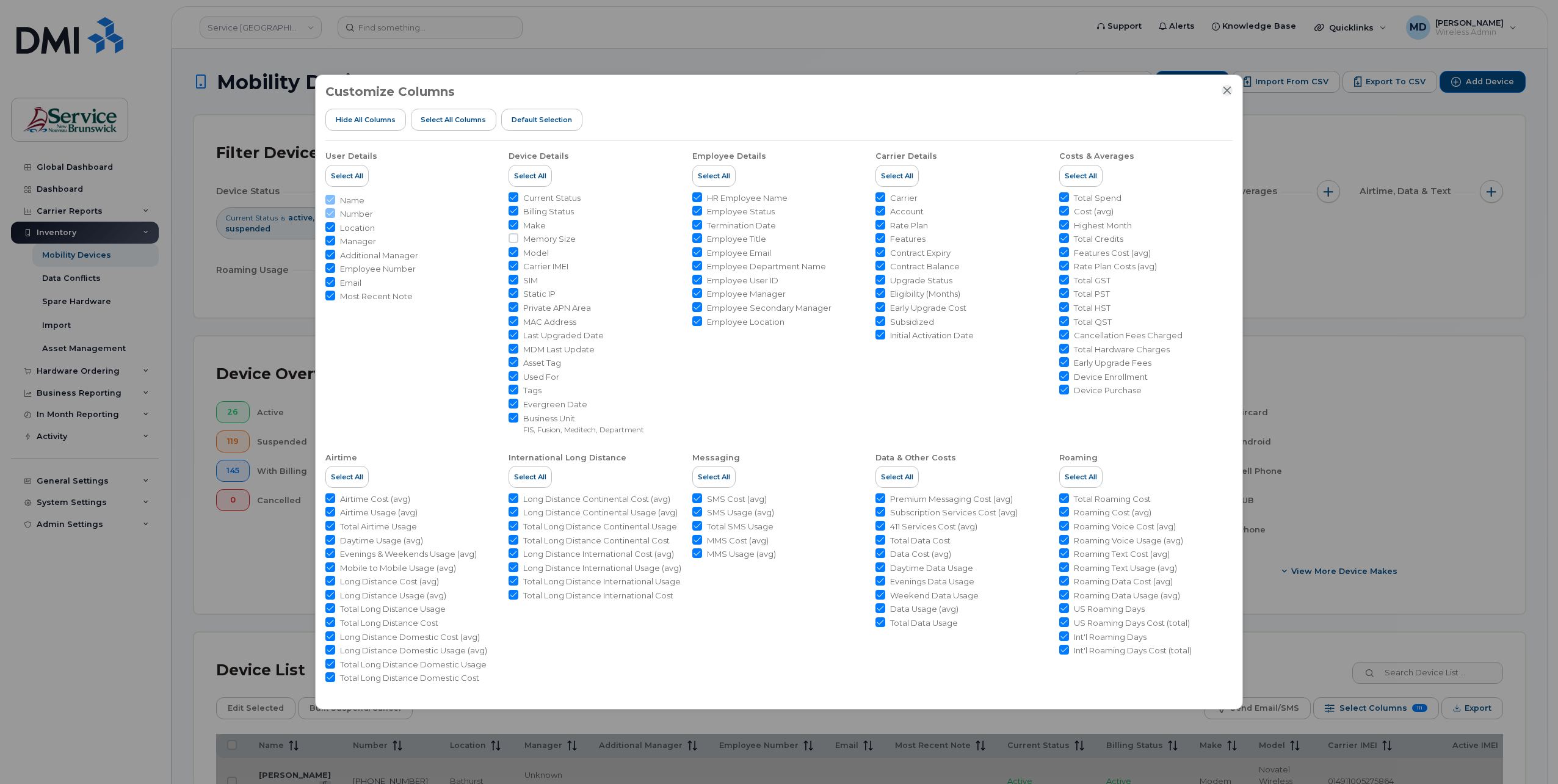
click at [1223, 91] on icon "Close" at bounding box center [1227, 91] width 10 height 10
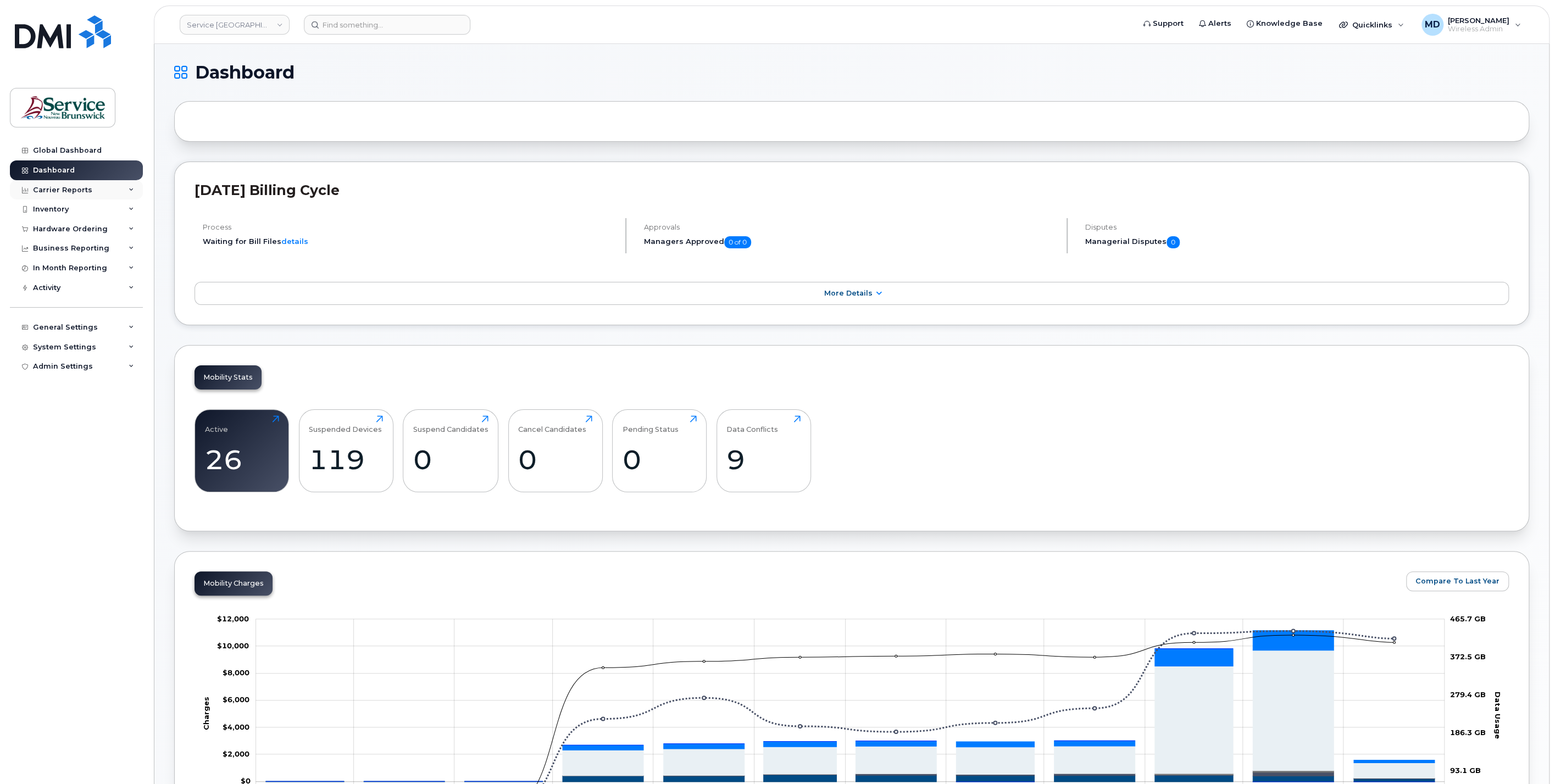
click at [63, 193] on div "Carrier Reports" at bounding box center [62, 190] width 59 height 9
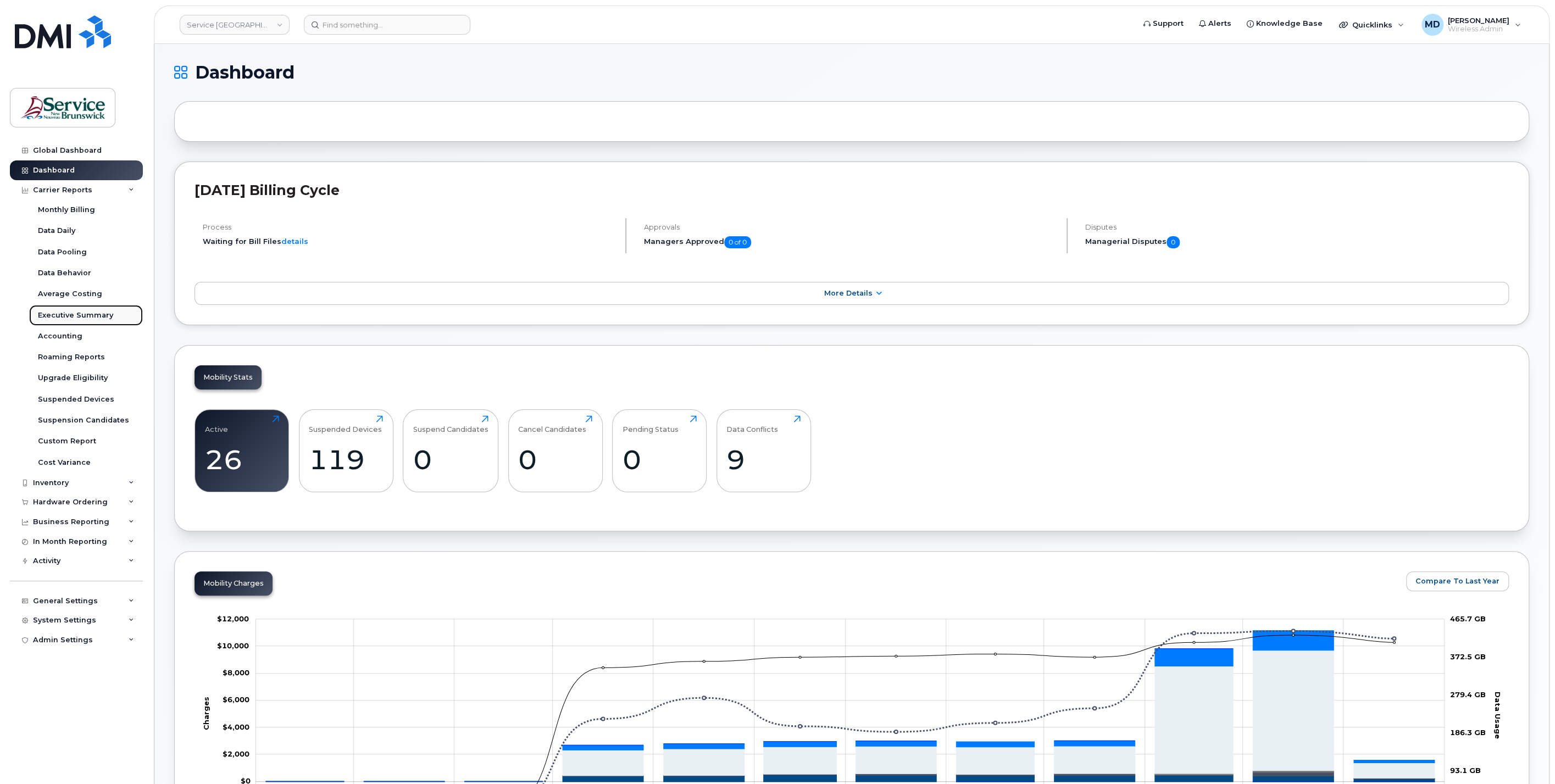
click at [85, 313] on div "Executive Summary" at bounding box center [75, 315] width 75 height 10
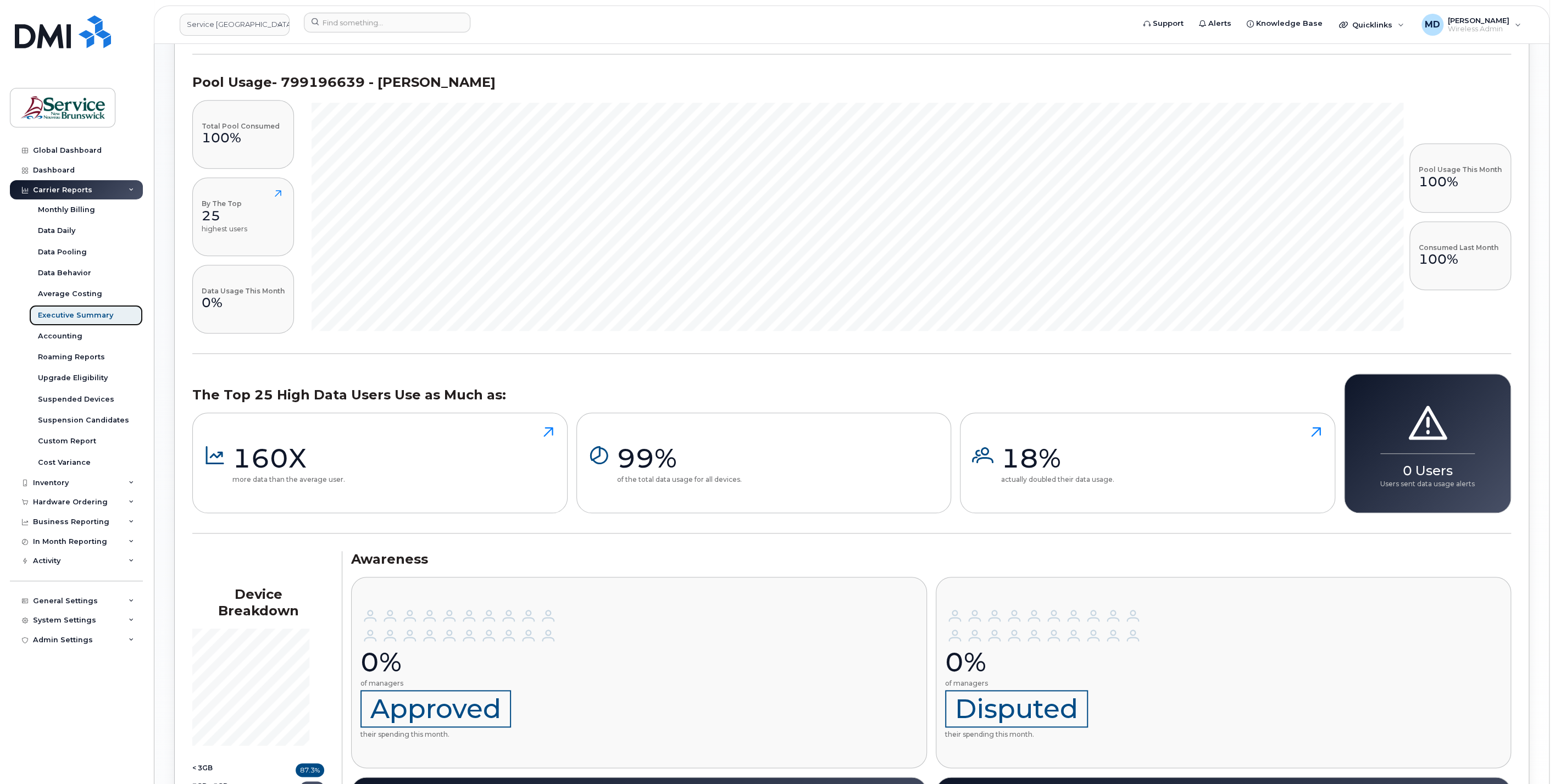
scroll to position [987, 0]
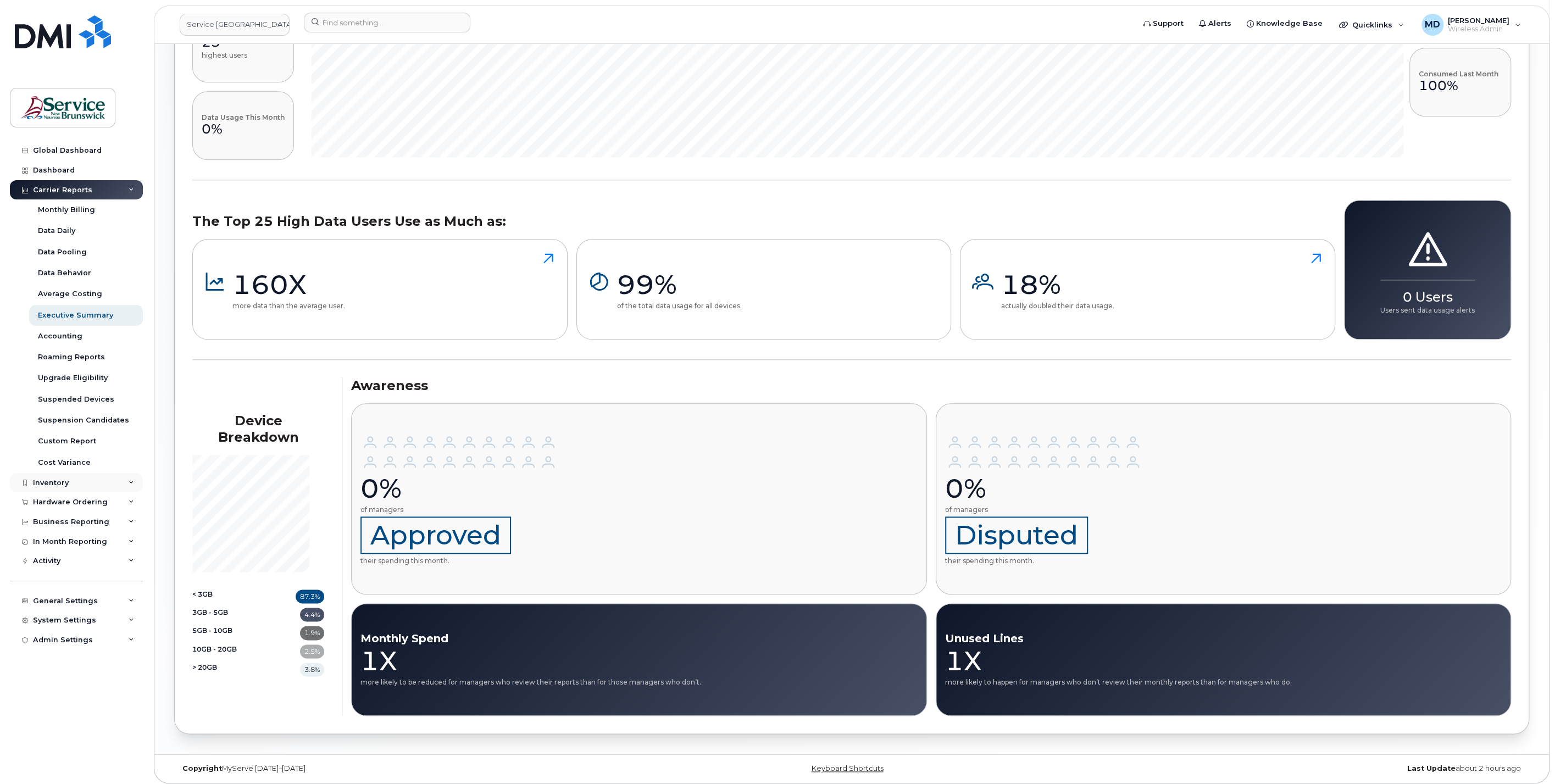
click at [72, 480] on div "Inventory" at bounding box center [76, 482] width 133 height 20
click at [55, 341] on link "Accounting" at bounding box center [86, 336] width 114 height 21
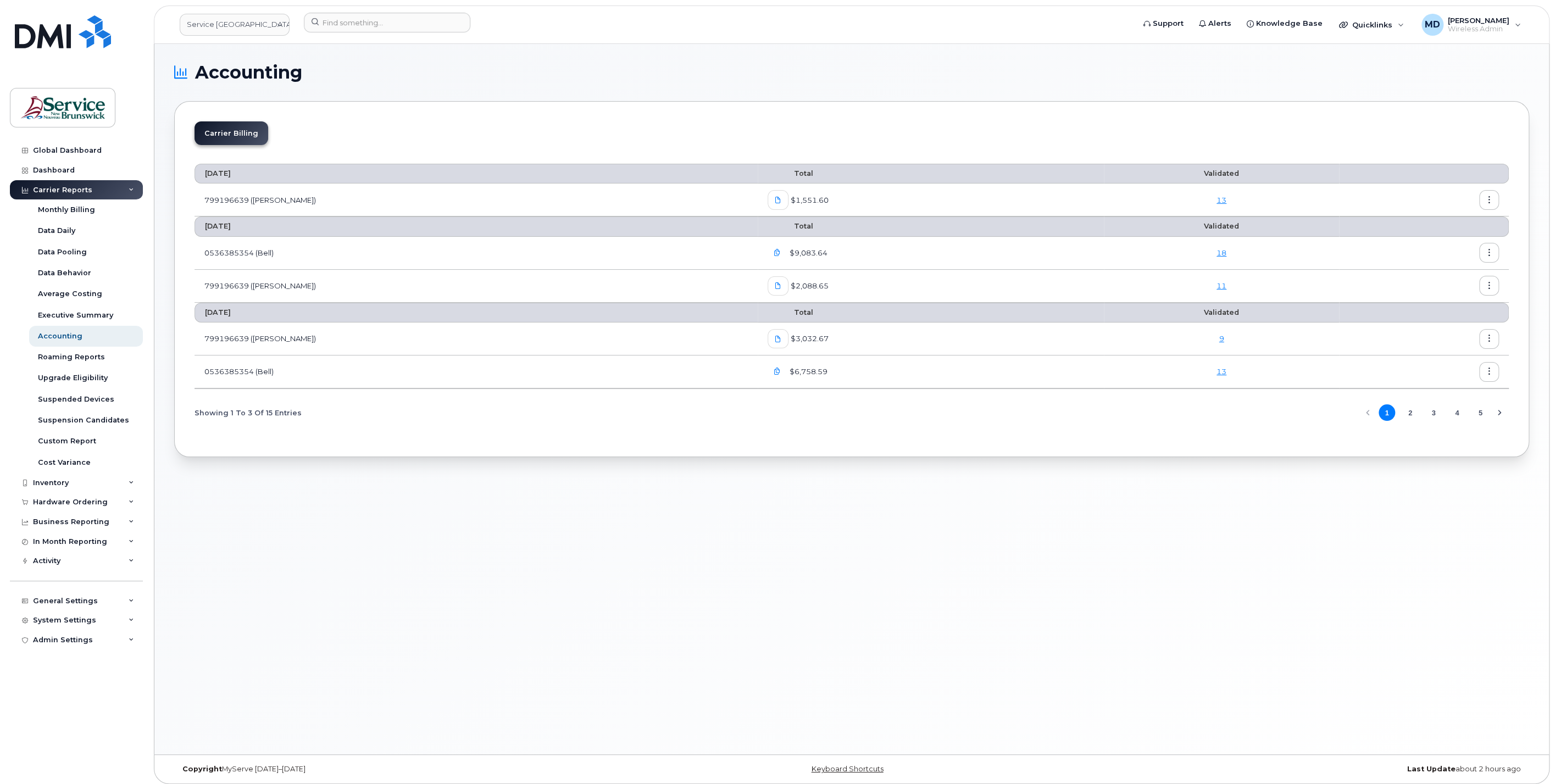
click at [774, 252] on icon "button" at bounding box center [777, 253] width 7 height 7
click at [281, 561] on div "Accounting Carrier Billing [DATE] Total Validated 799196639 ([PERSON_NAME]) $1,…" at bounding box center [852, 399] width 1395 height 711
click at [100, 420] on div "Suspension Candidates" at bounding box center [84, 420] width 91 height 10
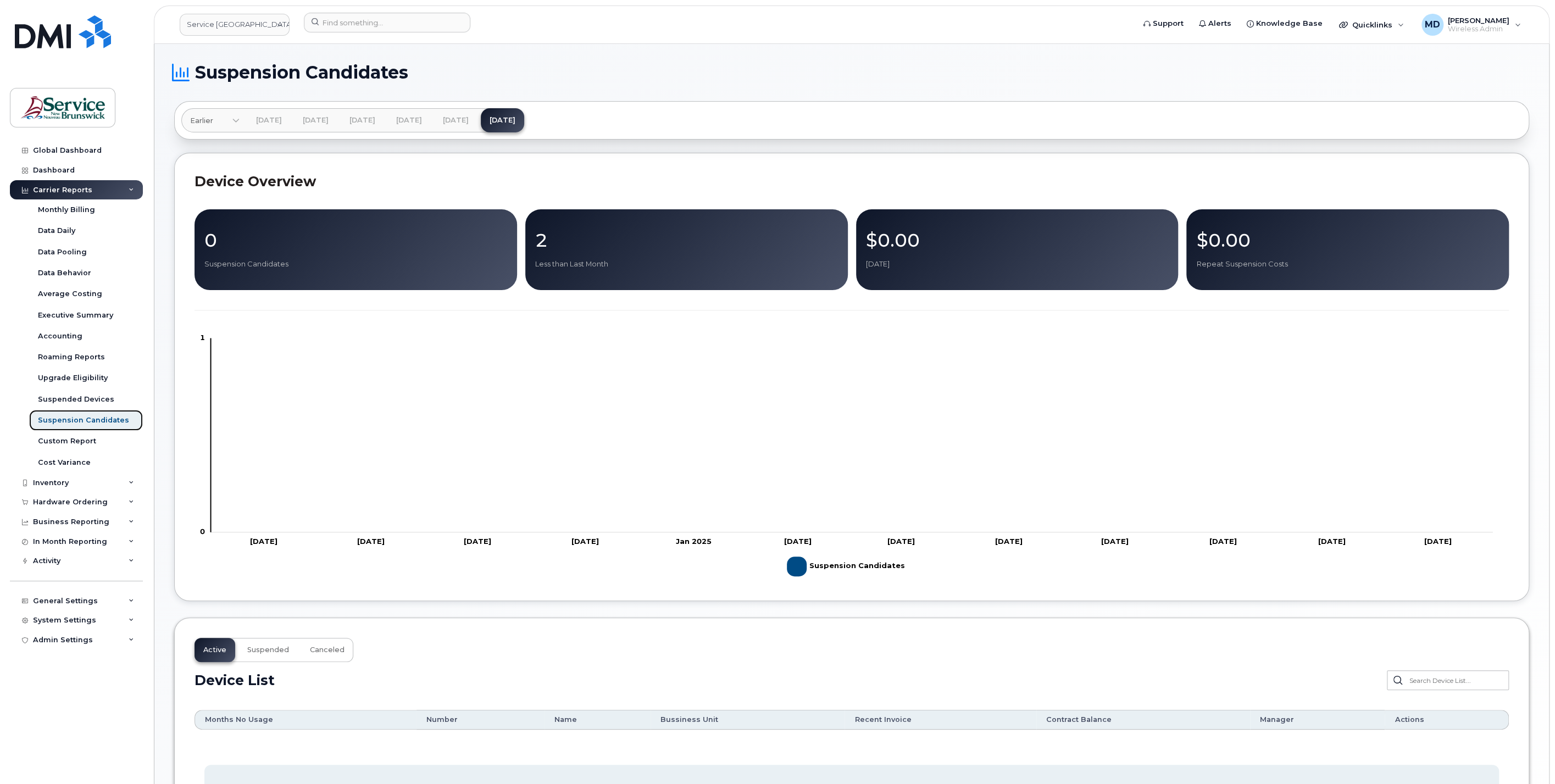
scroll to position [192, 0]
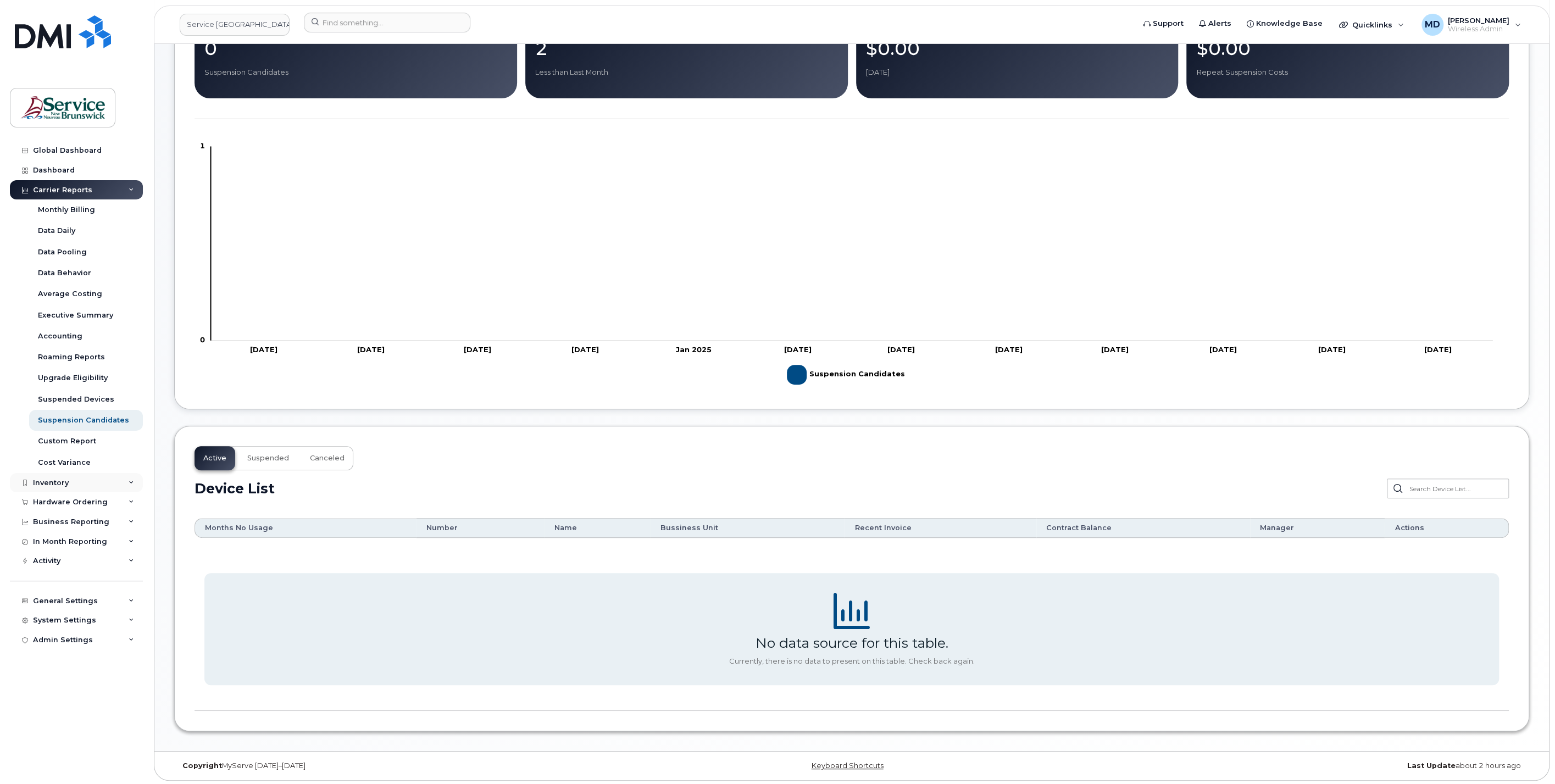
click at [73, 479] on div "Inventory" at bounding box center [76, 482] width 133 height 20
click at [132, 188] on icon at bounding box center [131, 190] width 6 height 6
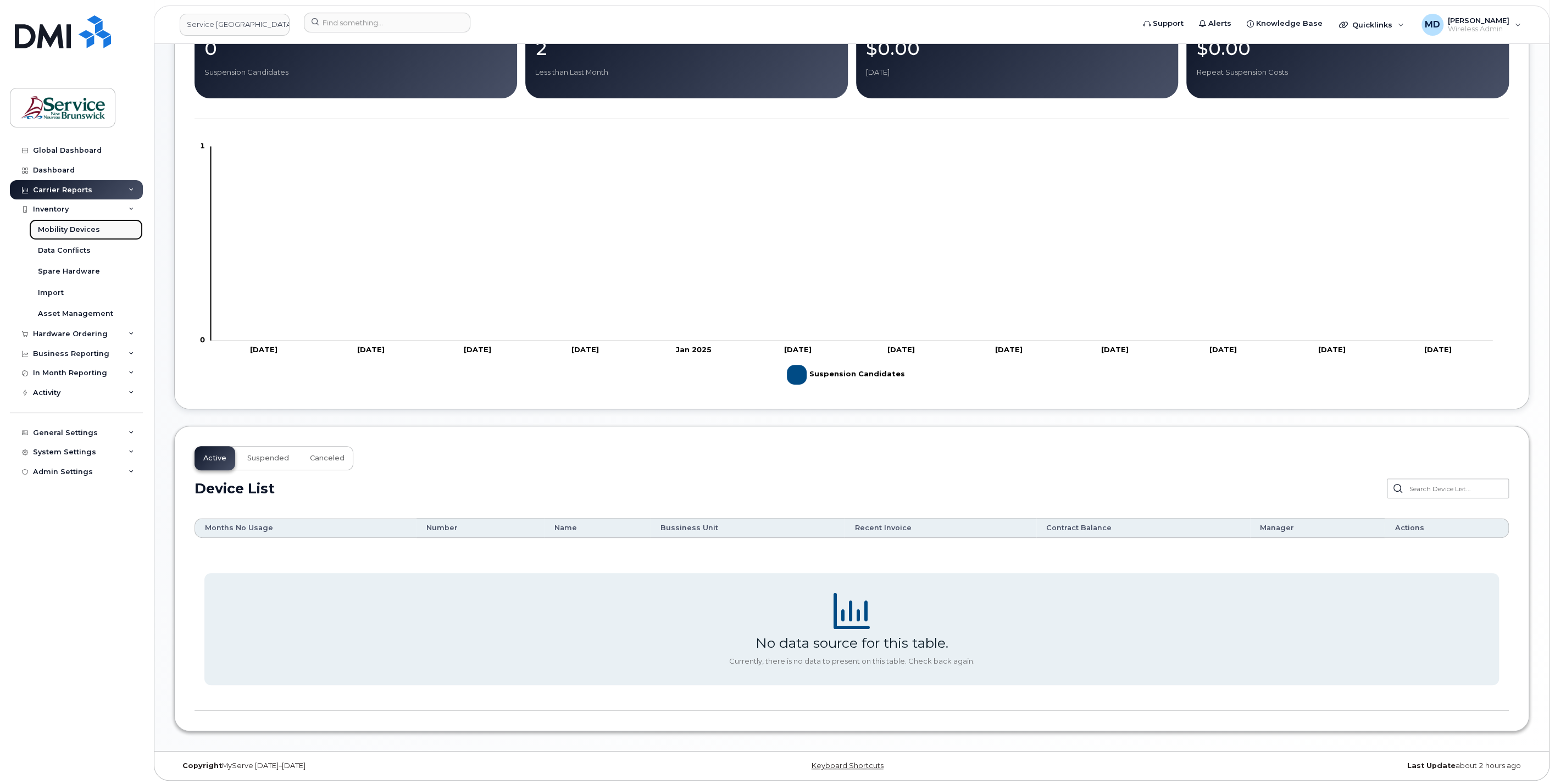
click at [97, 229] on div "Mobility Devices" at bounding box center [69, 229] width 62 height 10
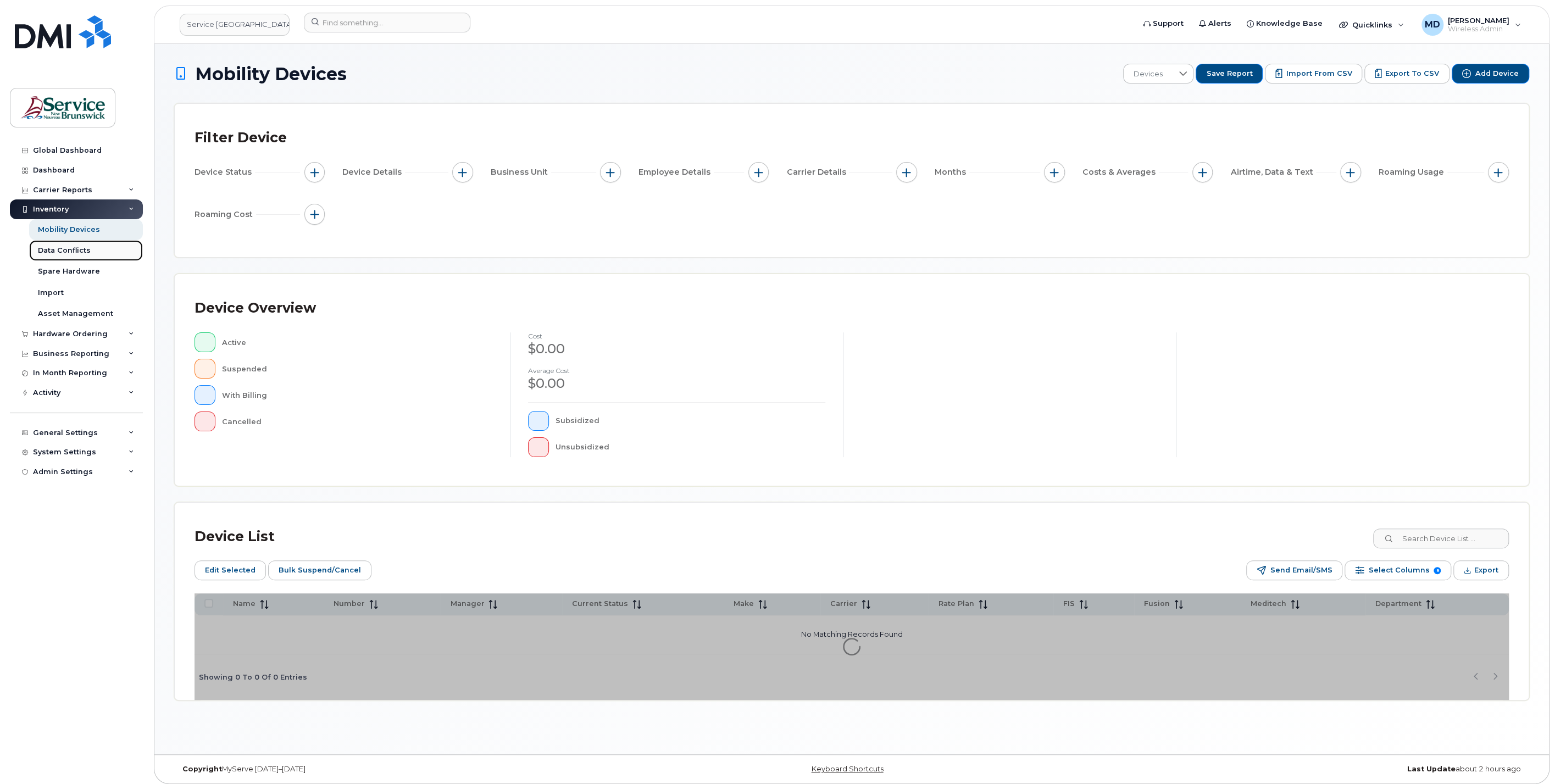
click at [76, 247] on div "Data Conflicts" at bounding box center [64, 250] width 53 height 10
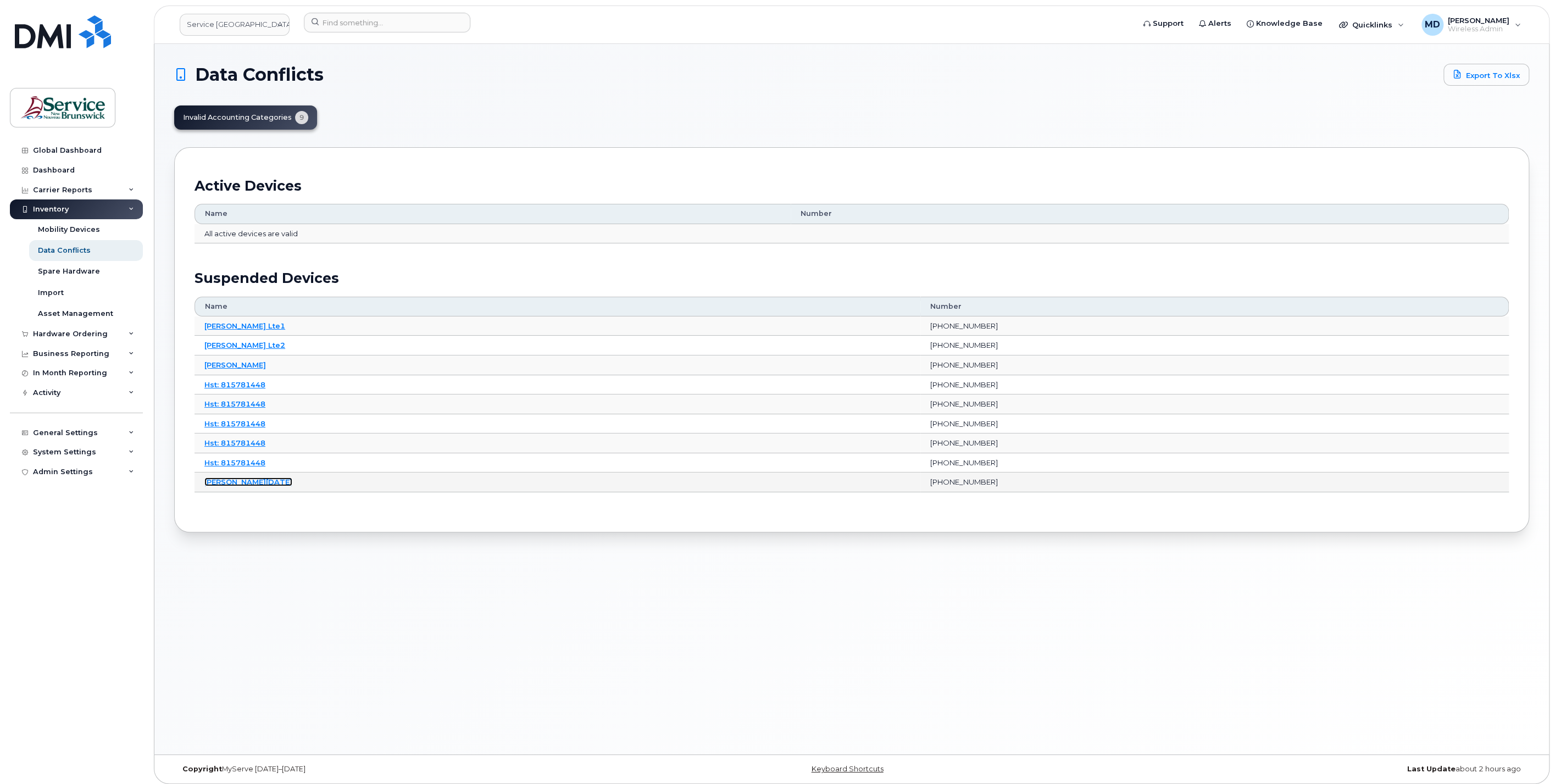
click at [244, 477] on link "[PERSON_NAME][DATE]" at bounding box center [248, 482] width 88 height 9
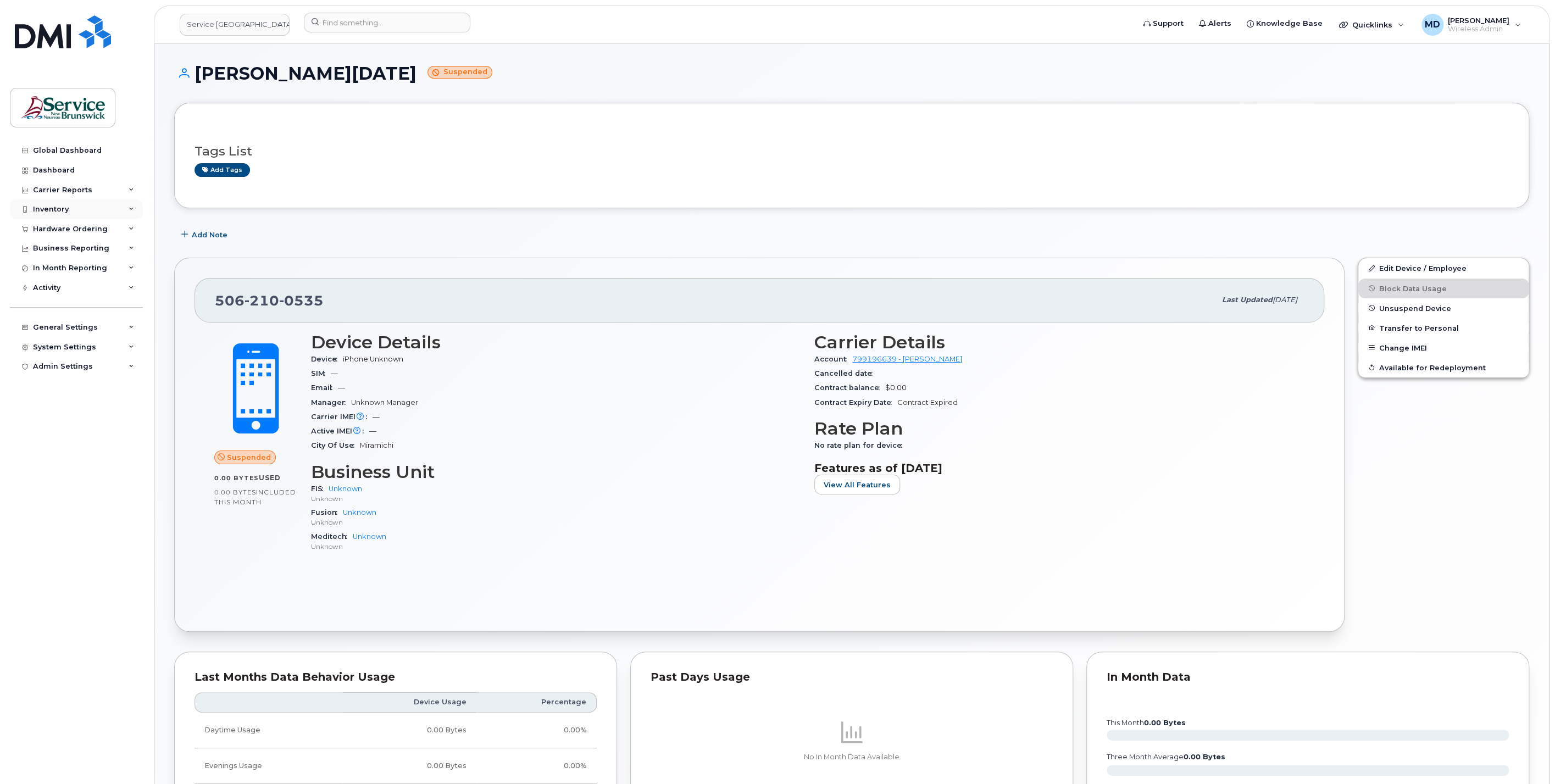
click at [55, 206] on div "Inventory" at bounding box center [51, 210] width 36 height 9
click at [58, 248] on div "Data Conflicts" at bounding box center [64, 250] width 53 height 10
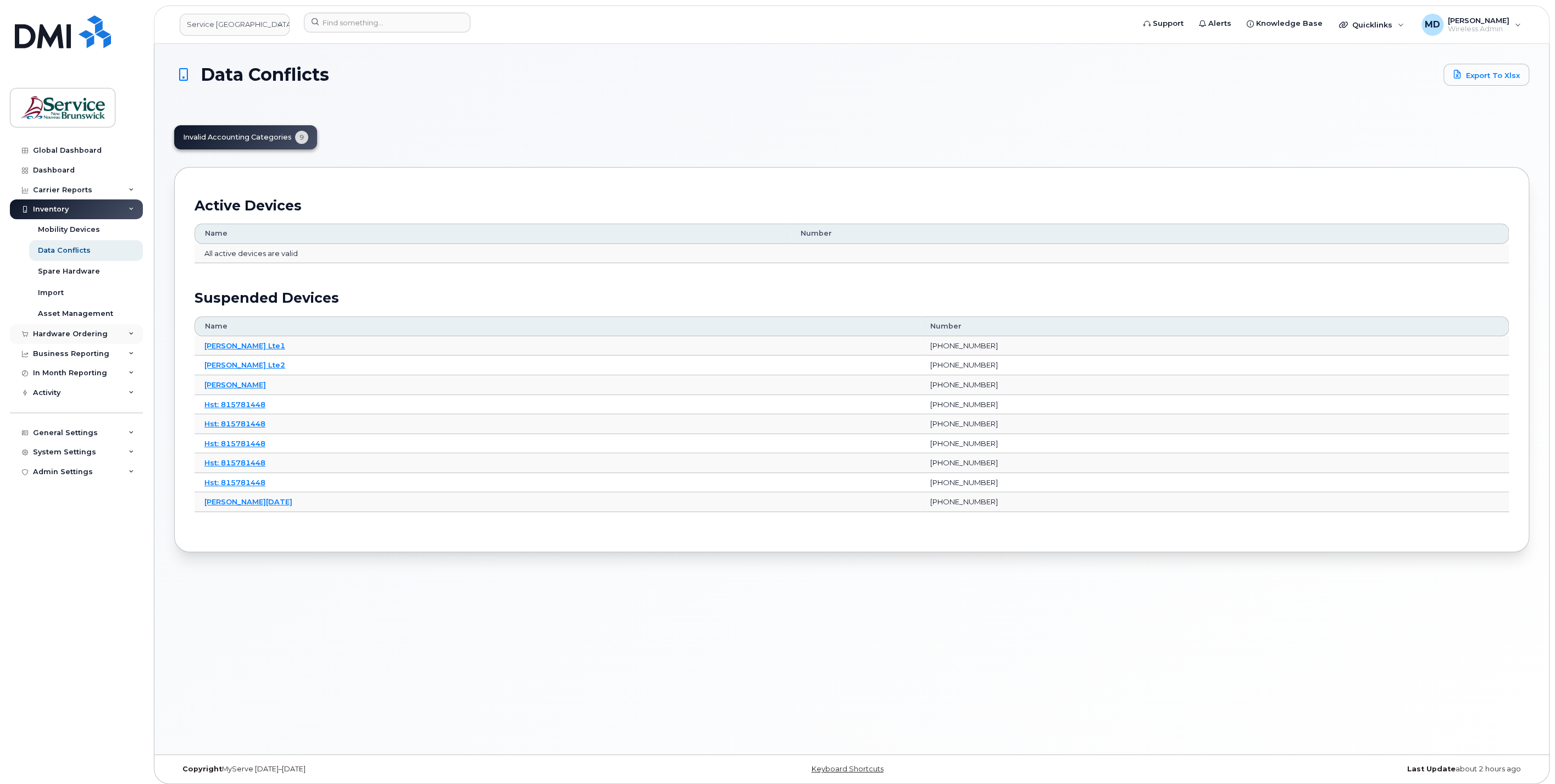
click at [100, 331] on div "Hardware Ordering" at bounding box center [70, 334] width 75 height 9
click at [59, 372] on div "Orders" at bounding box center [51, 375] width 27 height 10
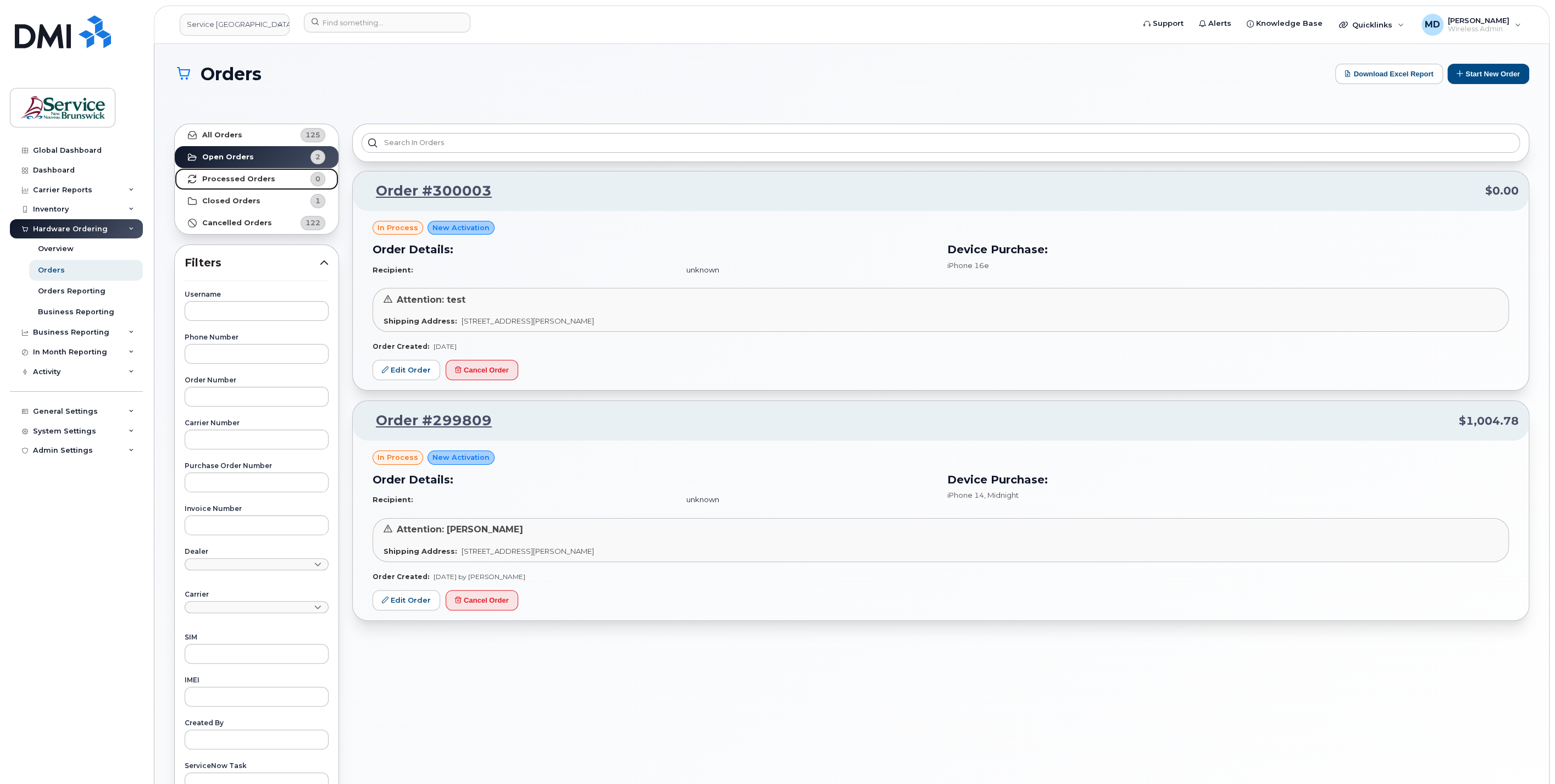
click at [241, 180] on strong "Processed Orders" at bounding box center [239, 179] width 73 height 9
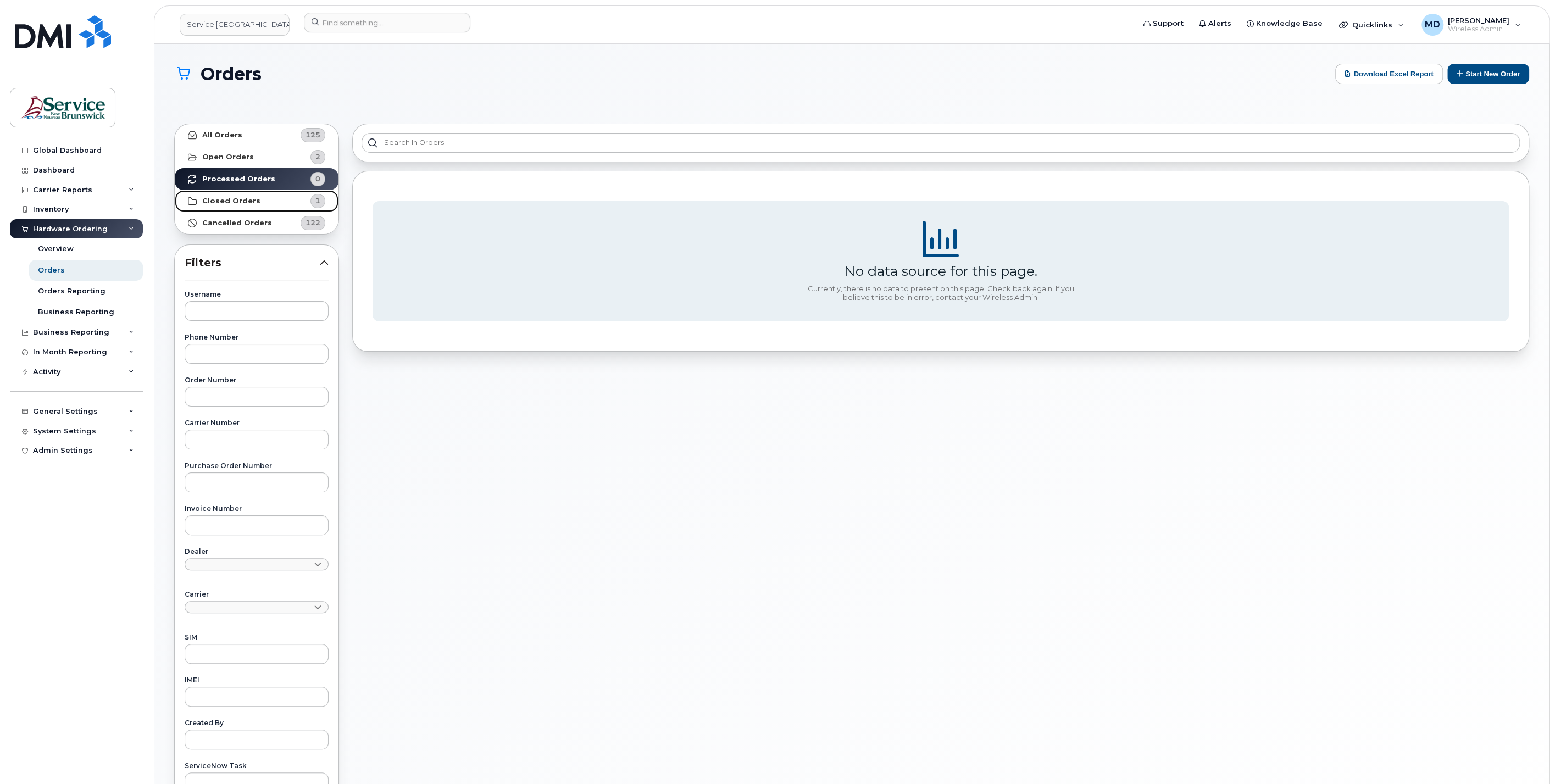
click at [247, 199] on strong "Closed Orders" at bounding box center [231, 201] width 59 height 9
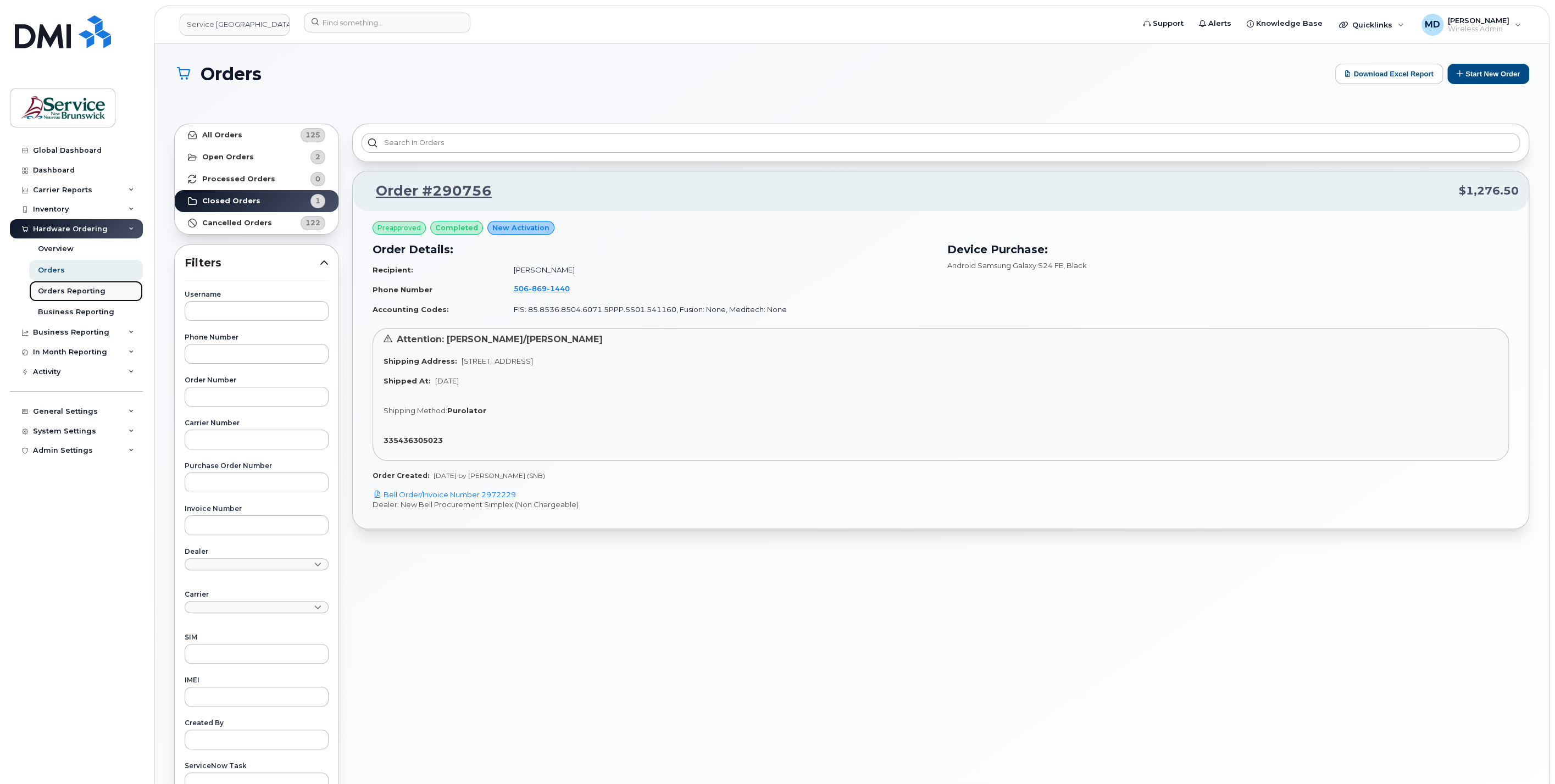
click at [86, 290] on div "Orders Reporting" at bounding box center [71, 291] width 68 height 10
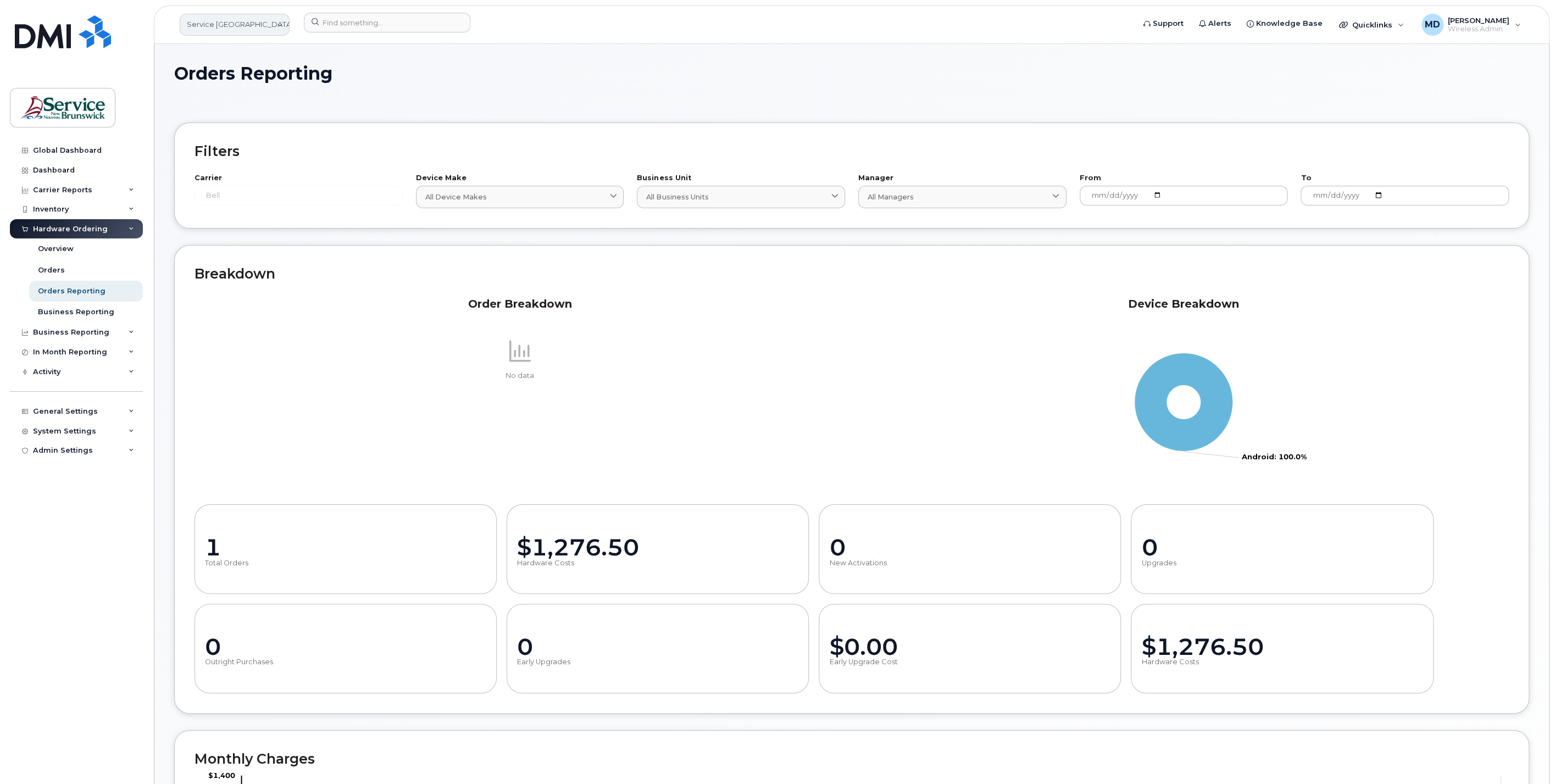
click at [239, 24] on link "Service [GEOGRAPHIC_DATA] (SNB)" at bounding box center [234, 24] width 110 height 22
click at [75, 34] on img at bounding box center [62, 32] width 96 height 33
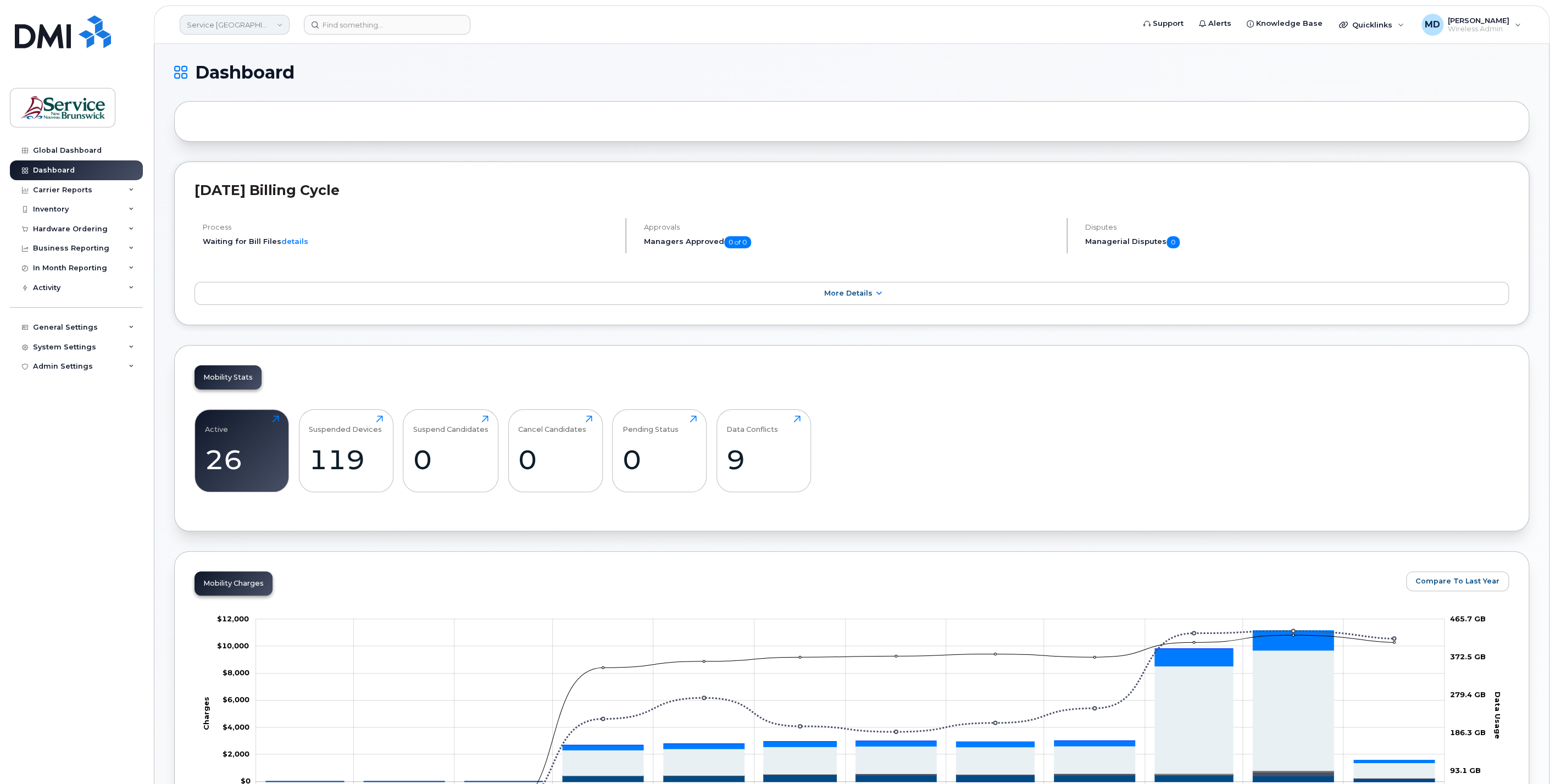
click at [261, 26] on link "Service [GEOGRAPHIC_DATA] (SNB)" at bounding box center [234, 24] width 110 height 20
click at [255, 161] on link "ONB (SNB)" at bounding box center [262, 159] width 161 height 22
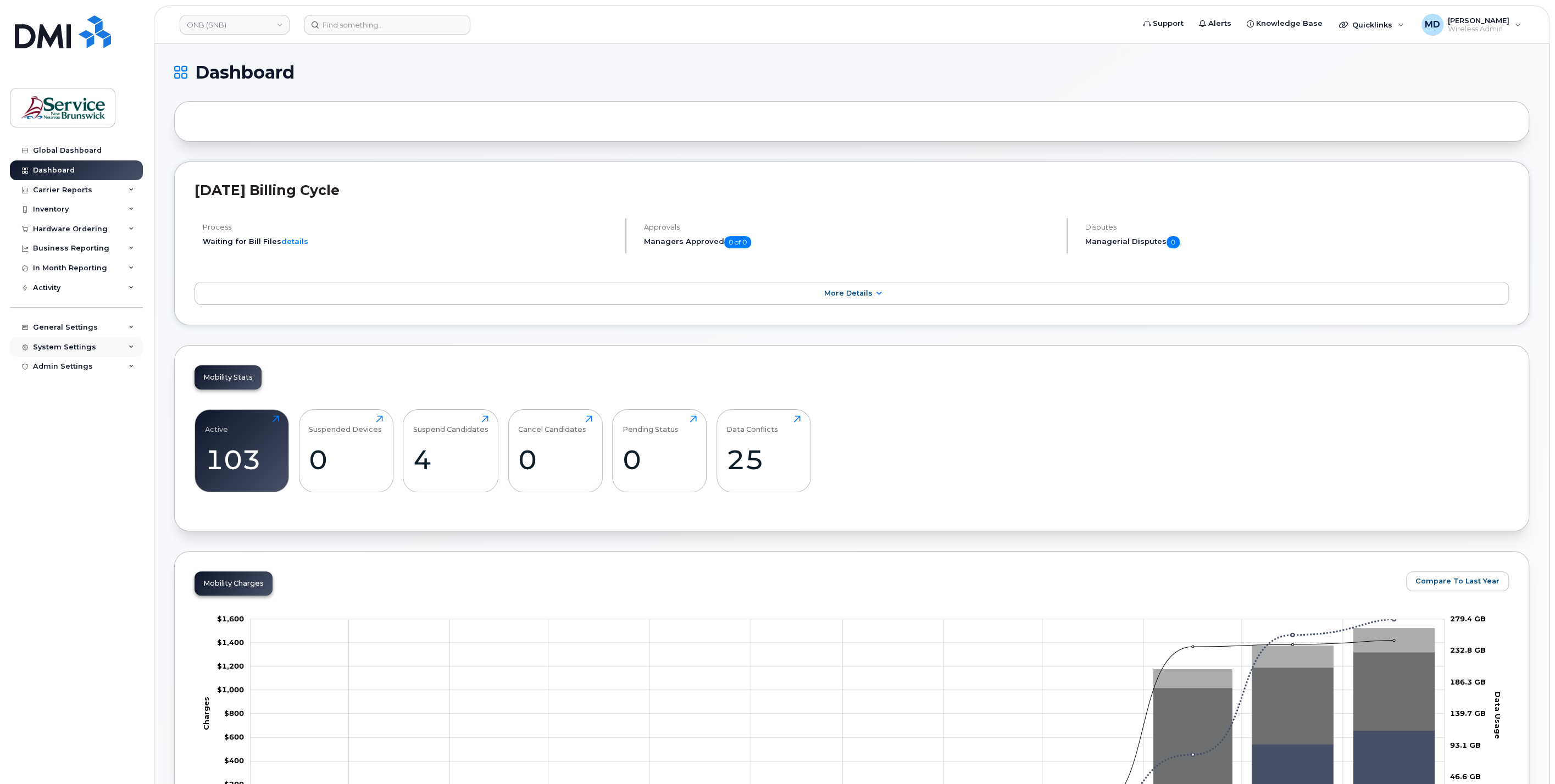
click at [84, 343] on div "System Settings" at bounding box center [64, 347] width 63 height 9
click at [53, 510] on div "Users" at bounding box center [49, 514] width 23 height 10
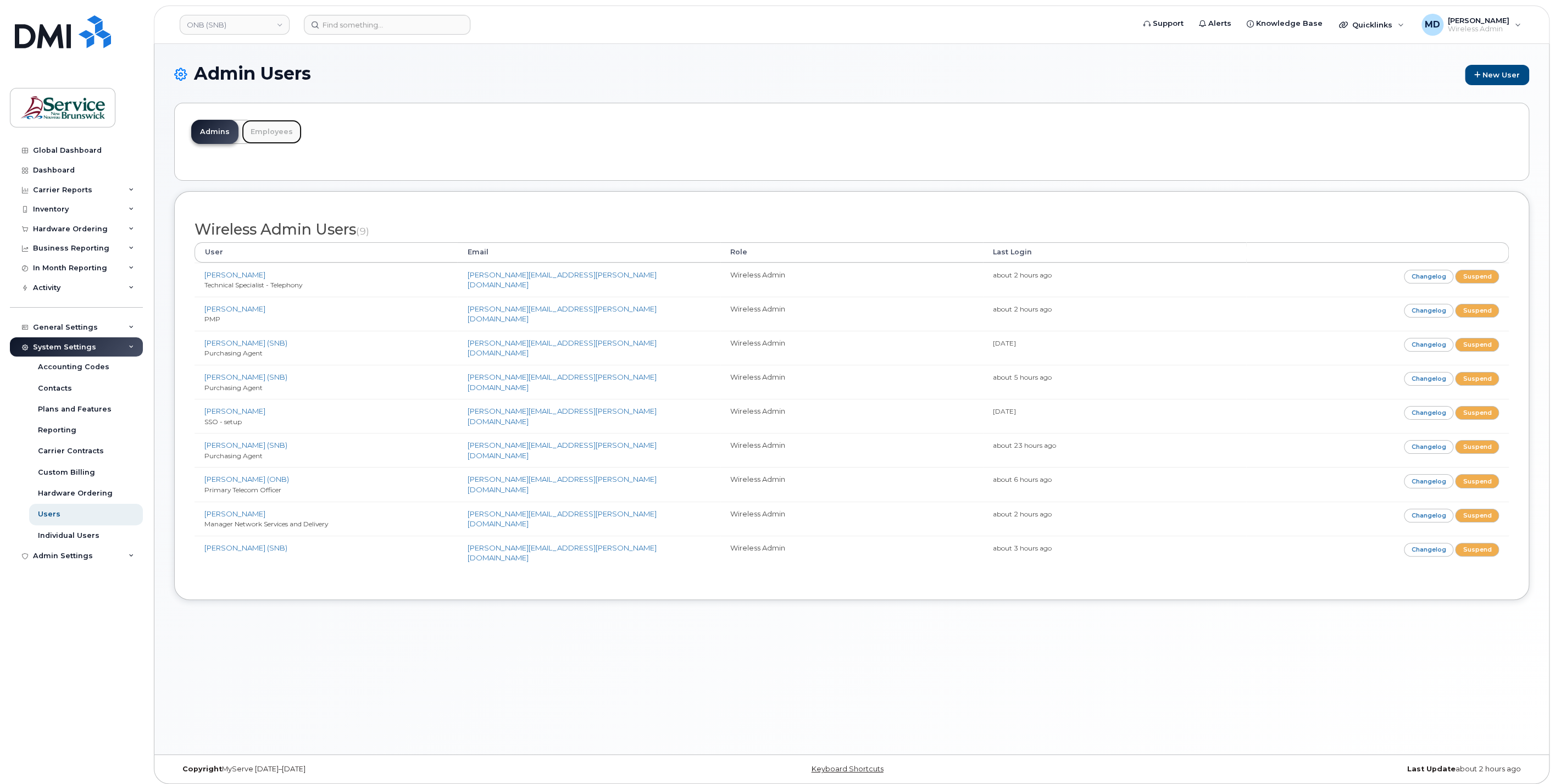
click at [270, 136] on link "Employees" at bounding box center [271, 132] width 60 height 24
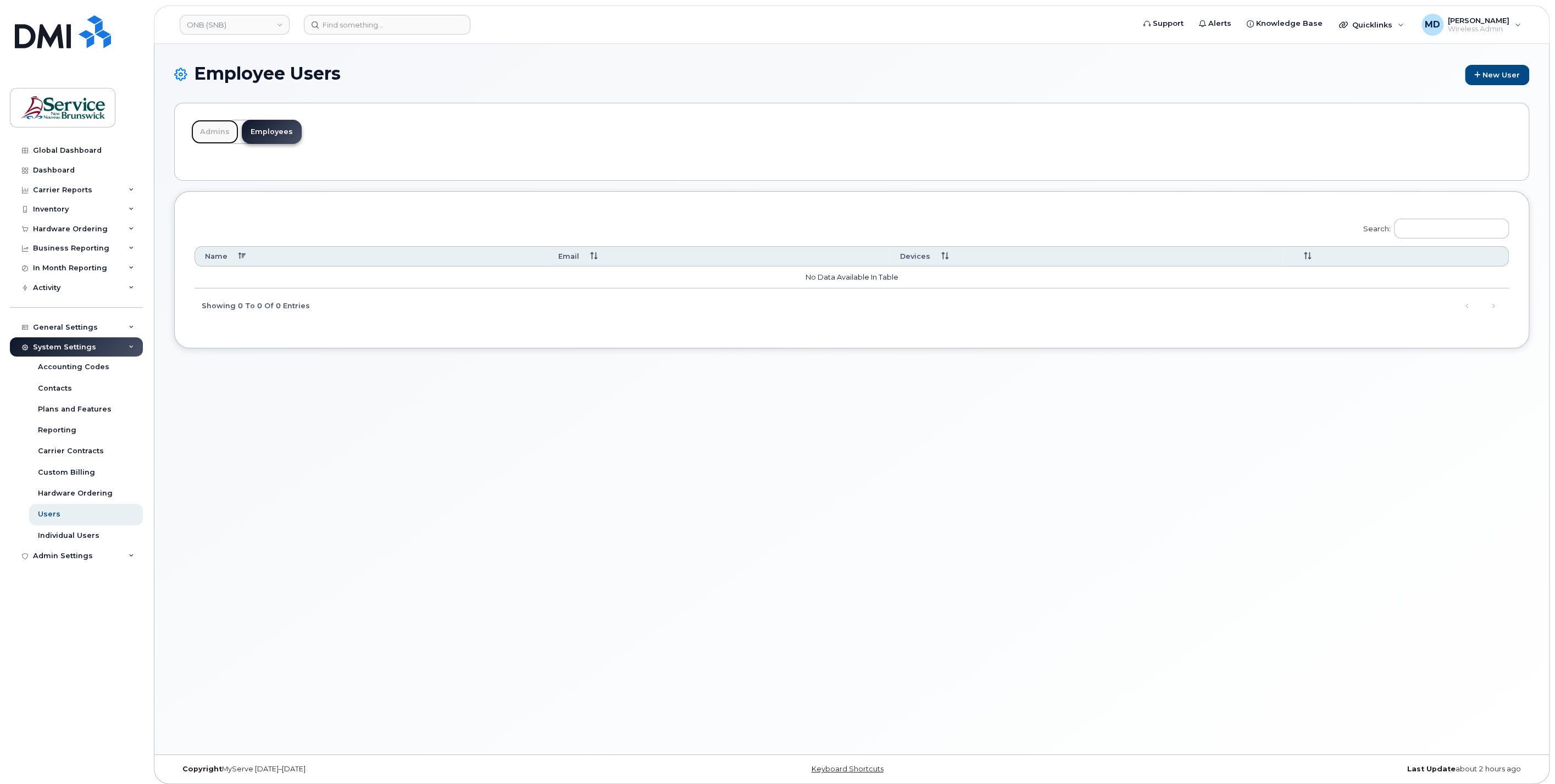
click at [210, 131] on link "Admins" at bounding box center [214, 132] width 47 height 24
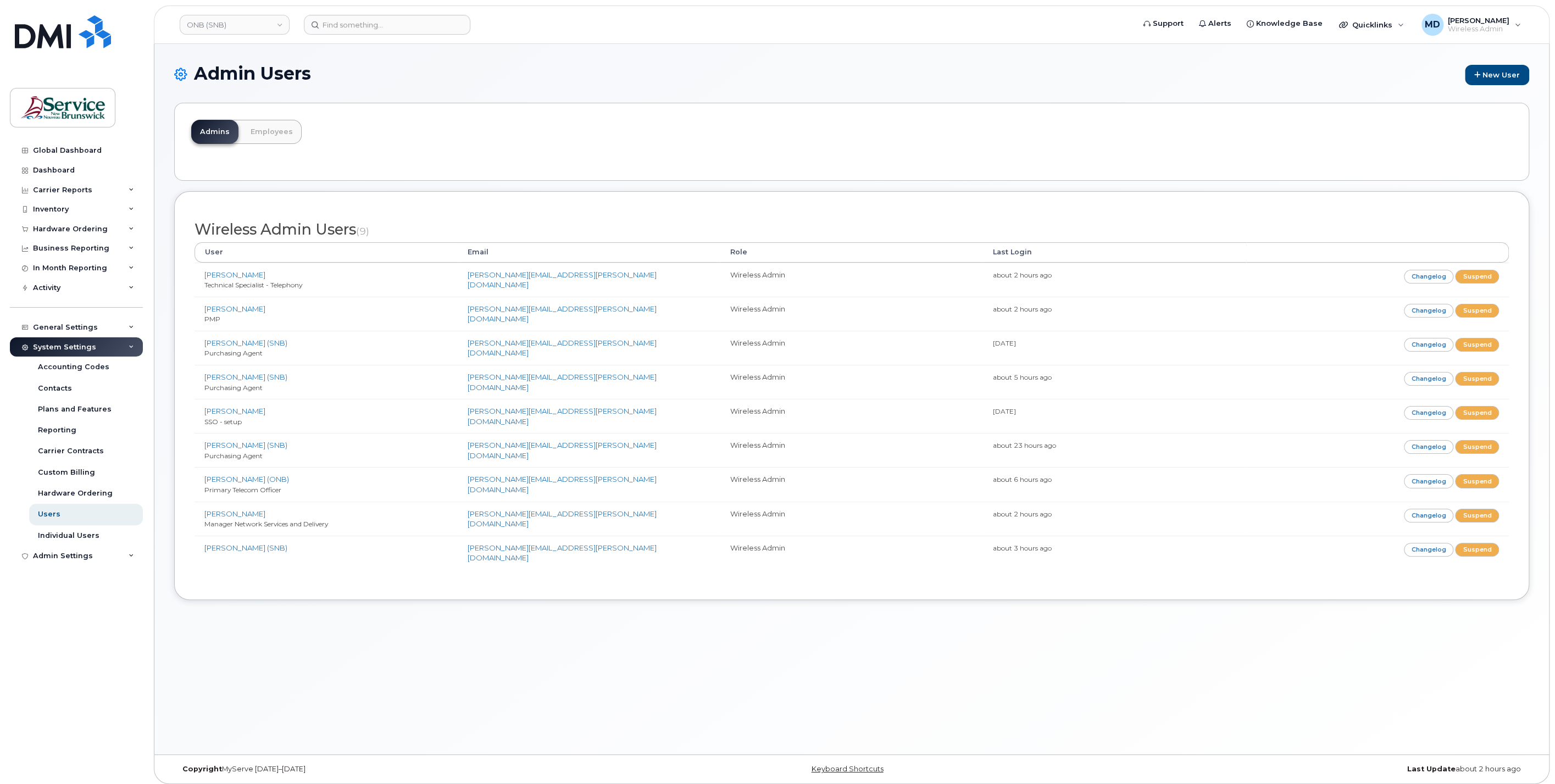
drag, startPoint x: 292, startPoint y: 608, endPoint x: 301, endPoint y: 605, distance: 9.5
click at [292, 608] on div "Admin Users New User [GEOGRAPHIC_DATA] Employees Wireless Admin Users (9) User …" at bounding box center [852, 399] width 1395 height 711
click at [337, 30] on input at bounding box center [387, 24] width 167 height 20
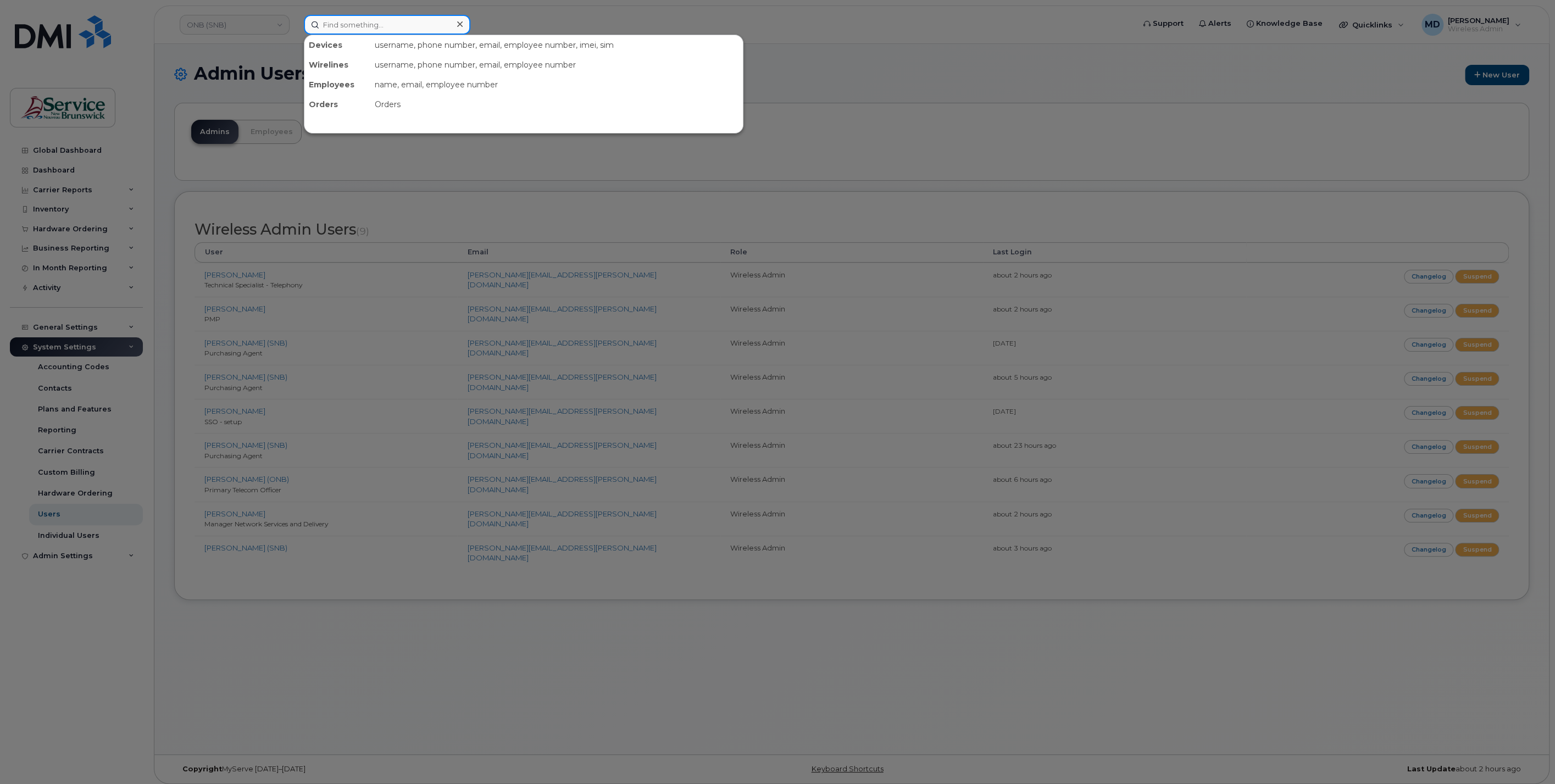
paste input "300047"
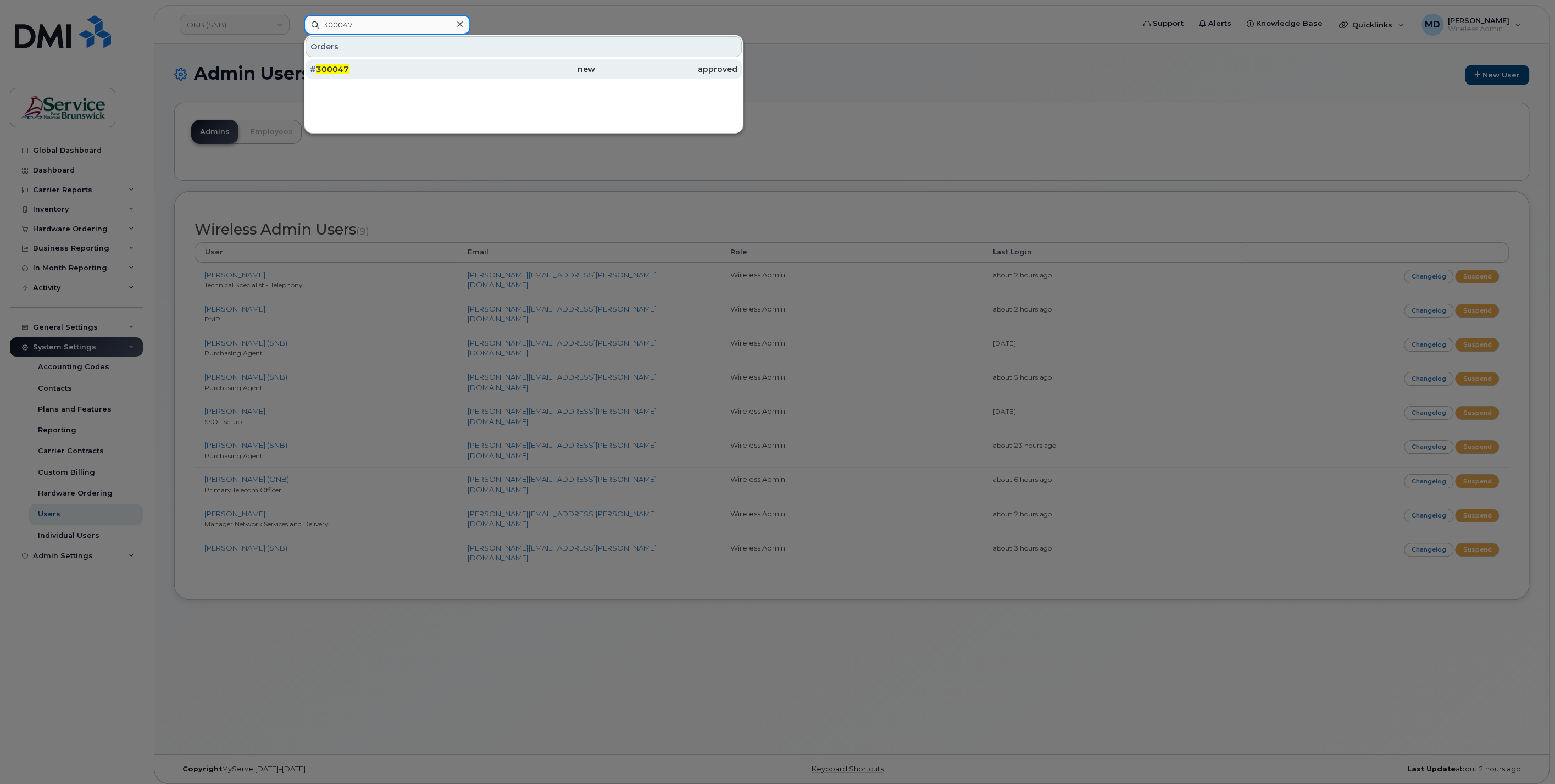
type input "300047"
click at [333, 70] on span "300047" at bounding box center [332, 69] width 33 height 10
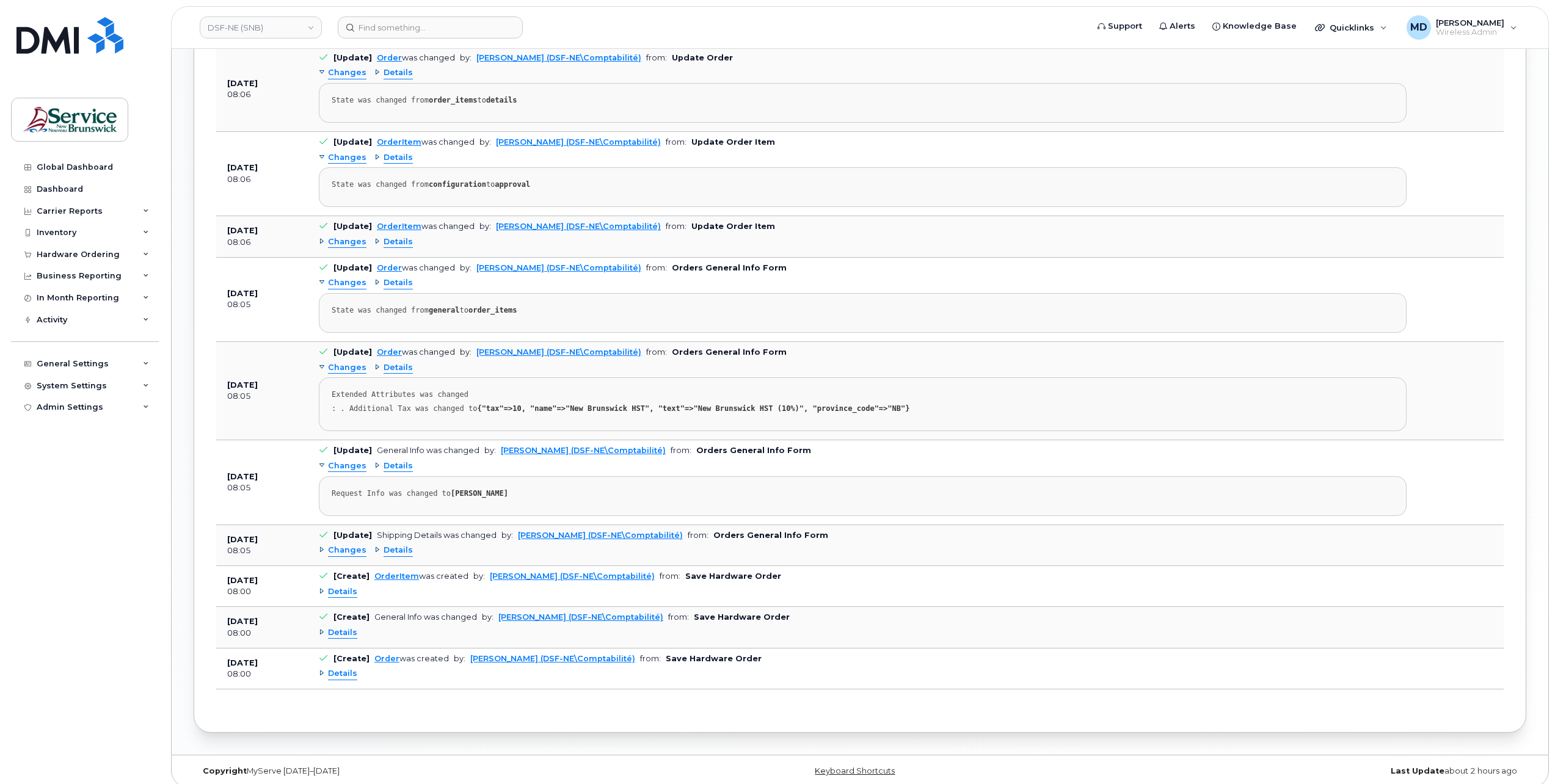
scroll to position [336, 0]
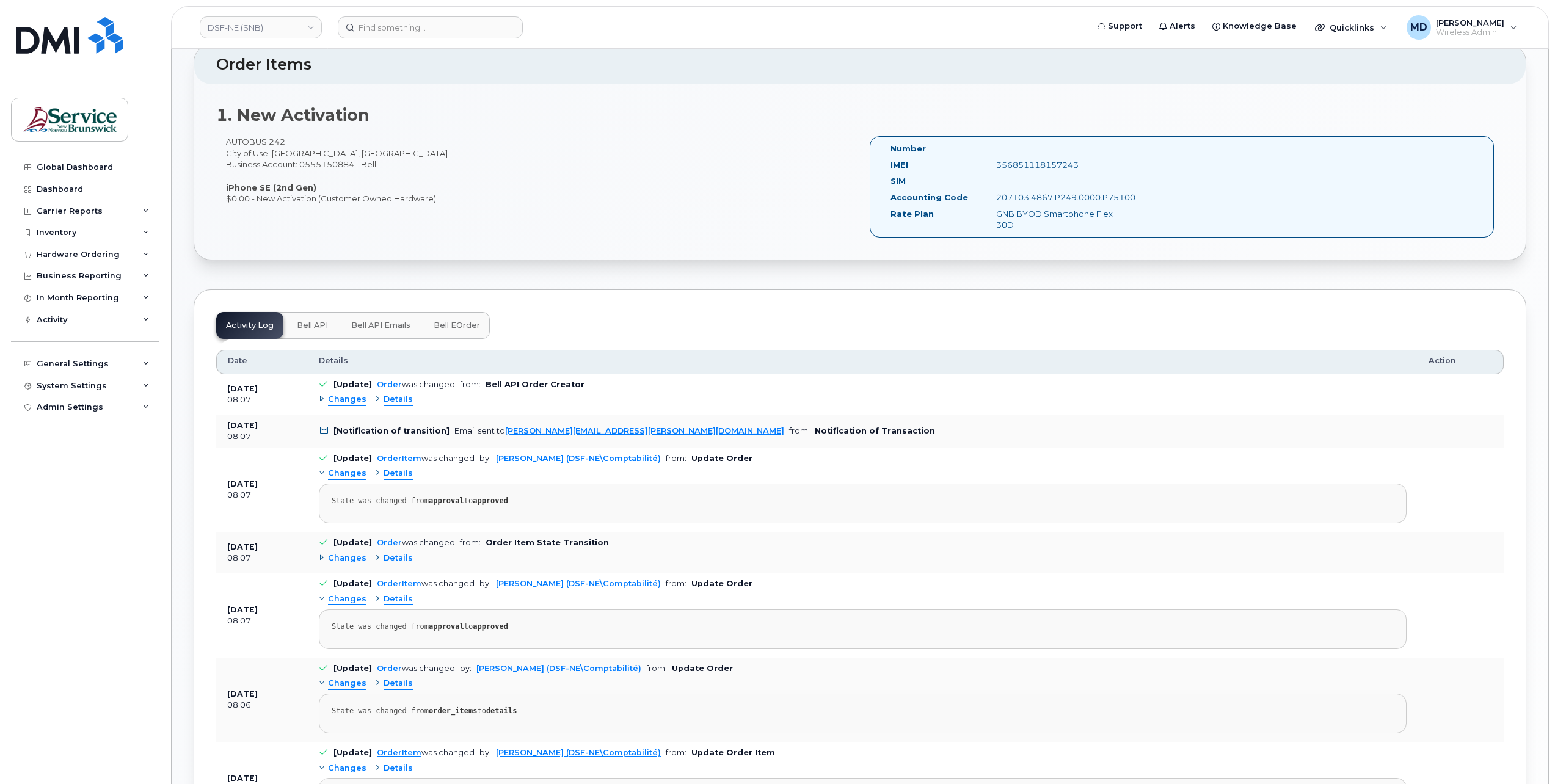
click at [319, 324] on span "Bell API" at bounding box center [312, 325] width 31 height 10
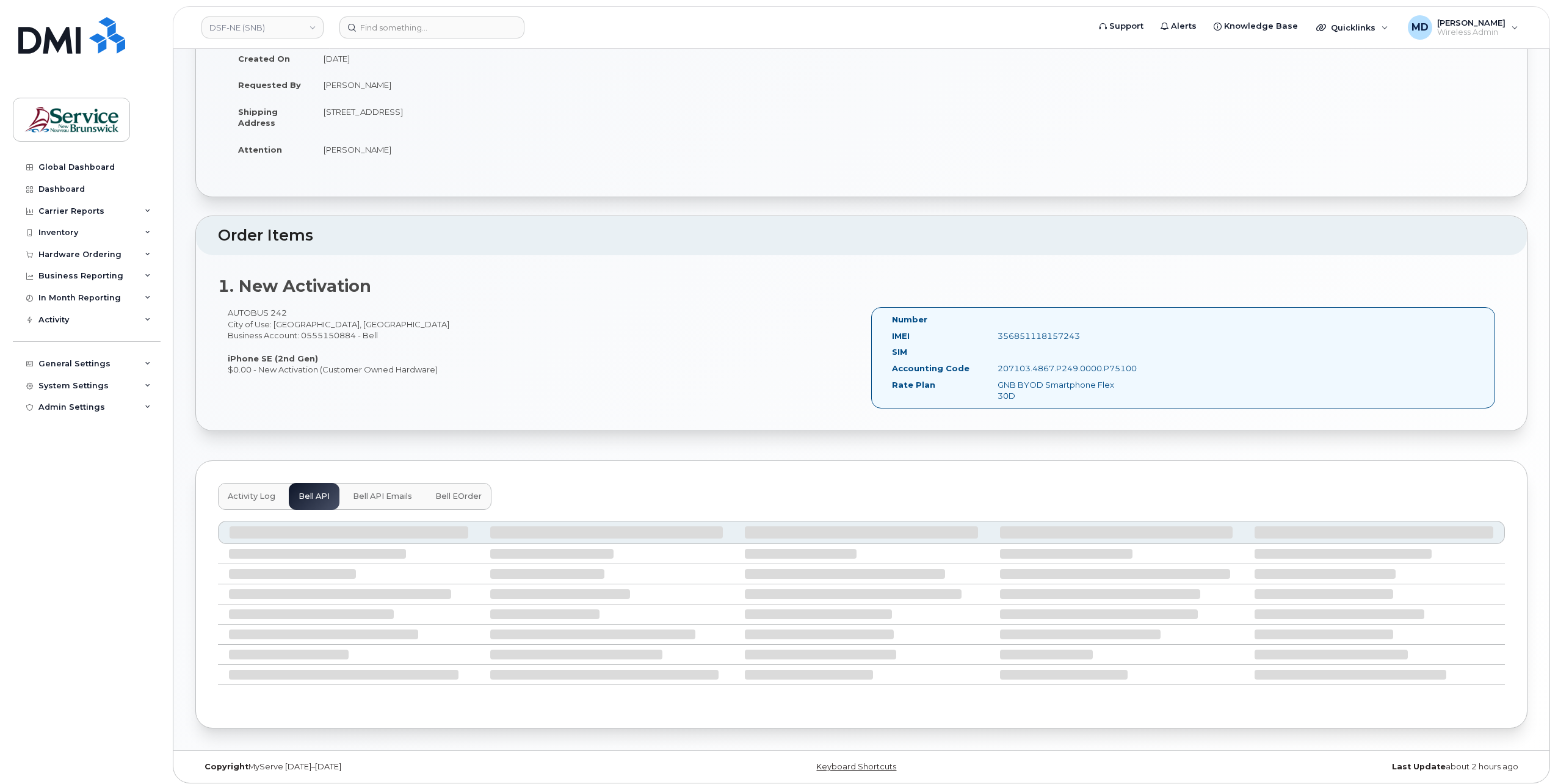
scroll to position [59, 0]
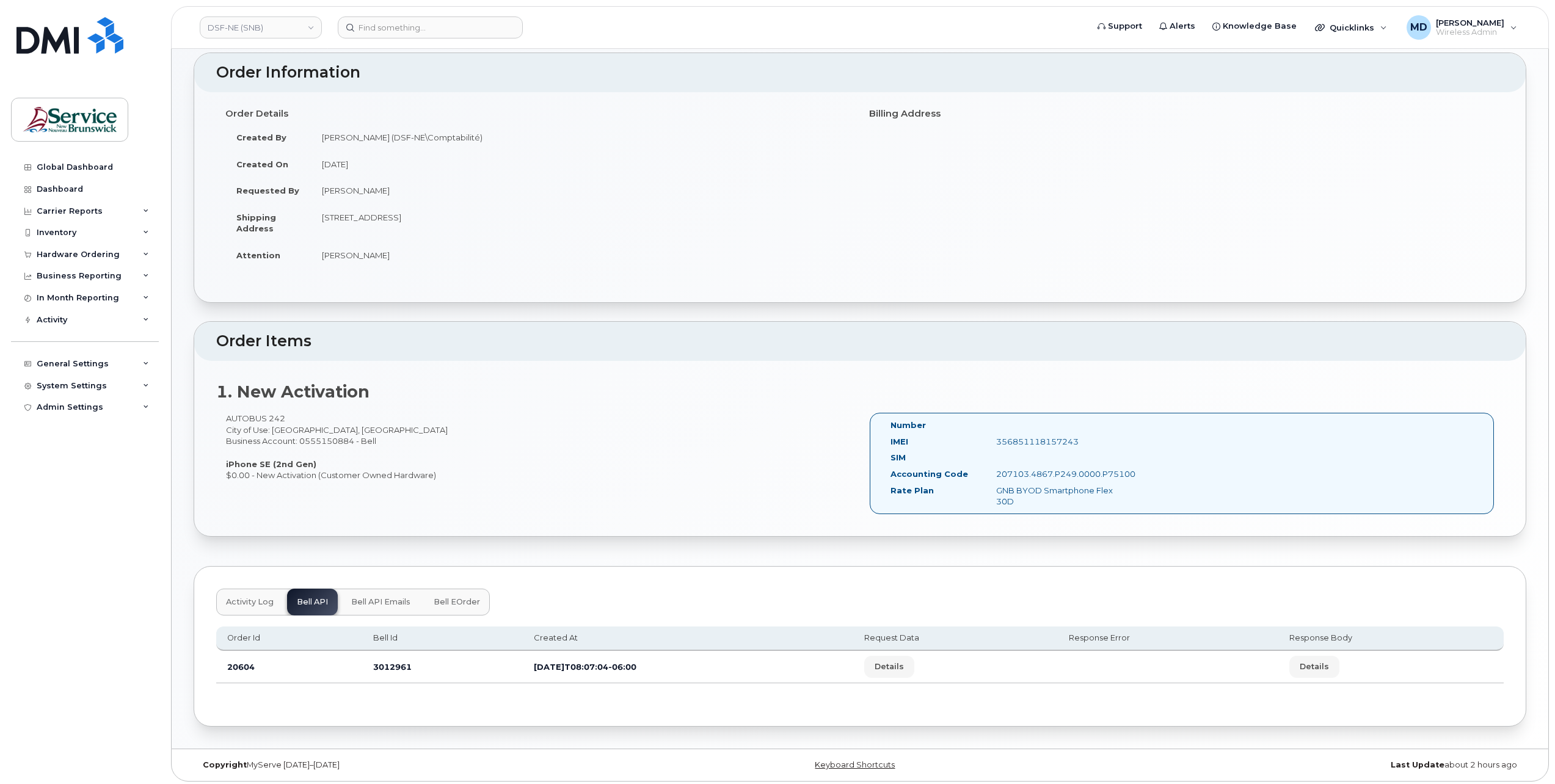
click at [438, 600] on span "Bell eOrder" at bounding box center [457, 602] width 46 height 10
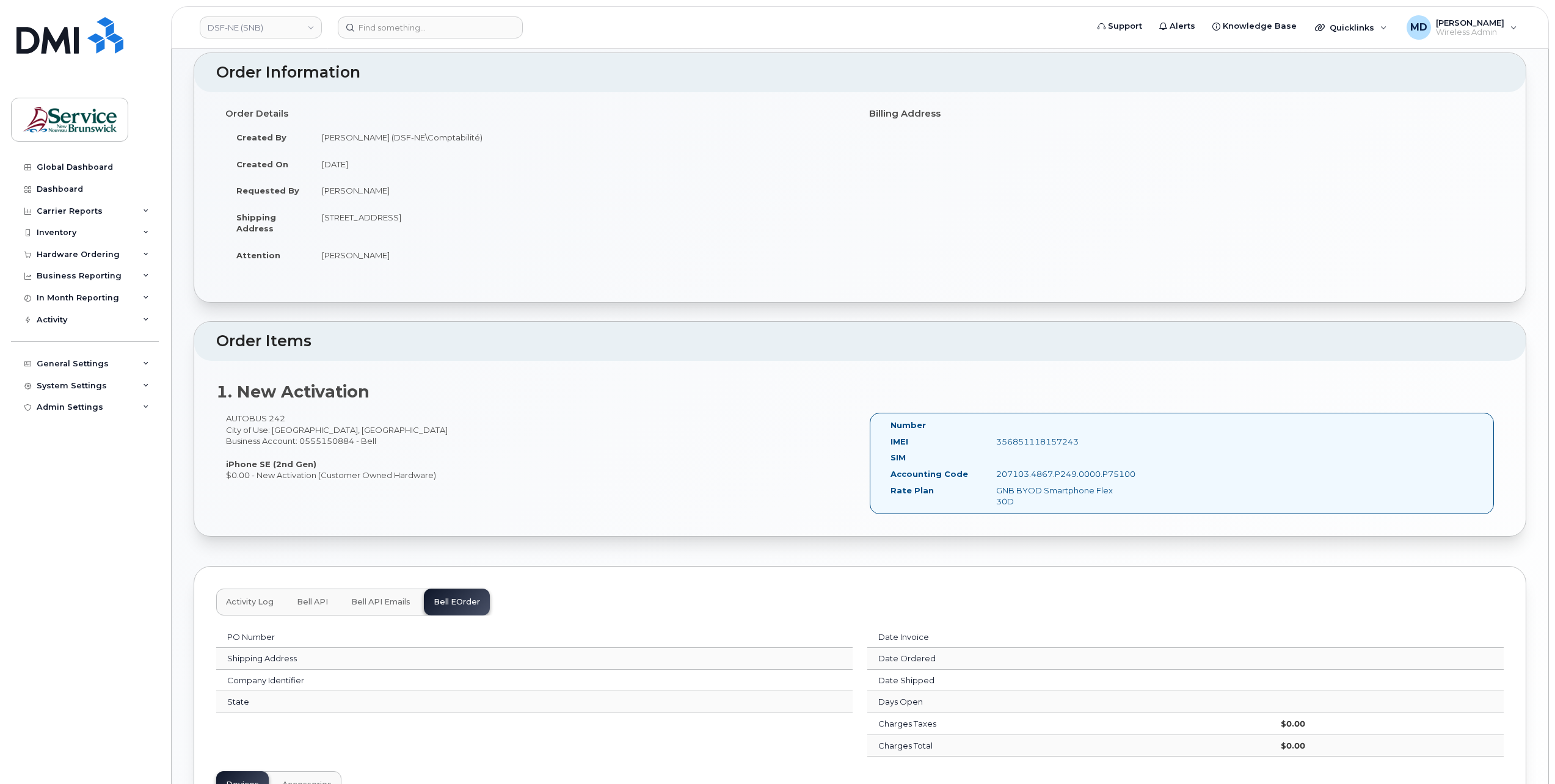
click at [391, 597] on span "Bell API Emails" at bounding box center [380, 602] width 59 height 10
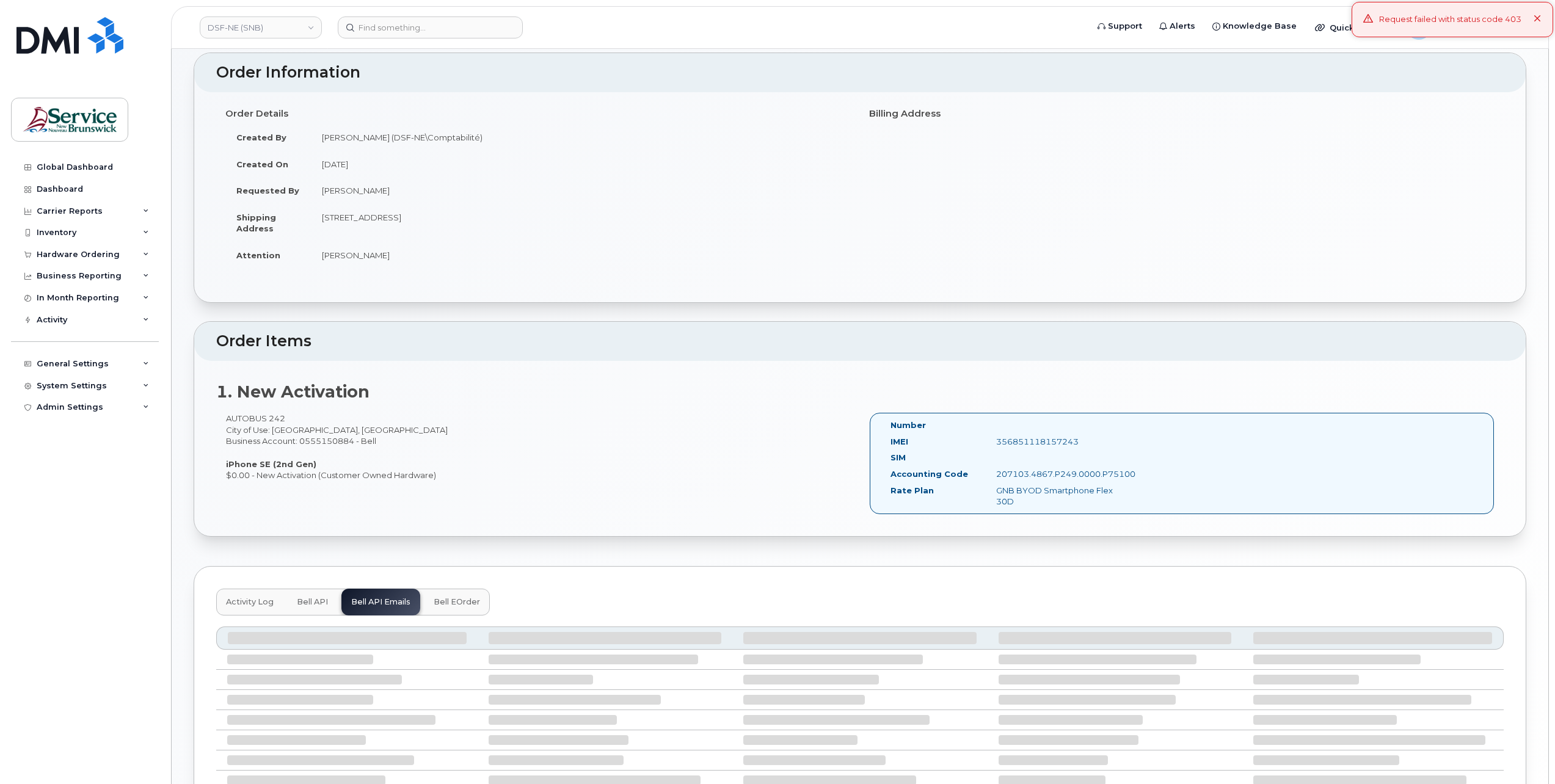
click at [315, 597] on span "Bell API" at bounding box center [312, 602] width 31 height 10
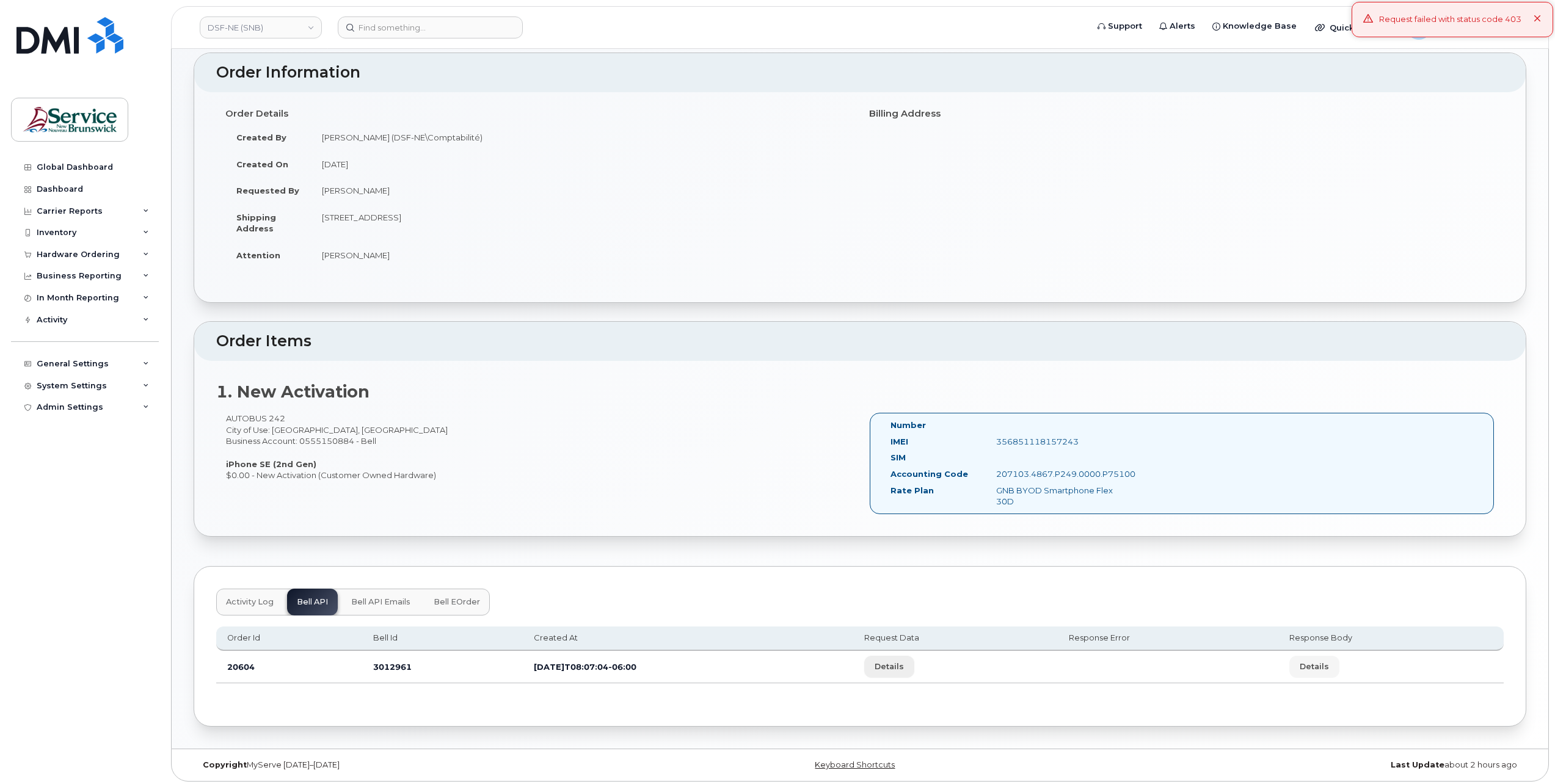
click at [904, 660] on span "Details" at bounding box center [889, 666] width 29 height 11
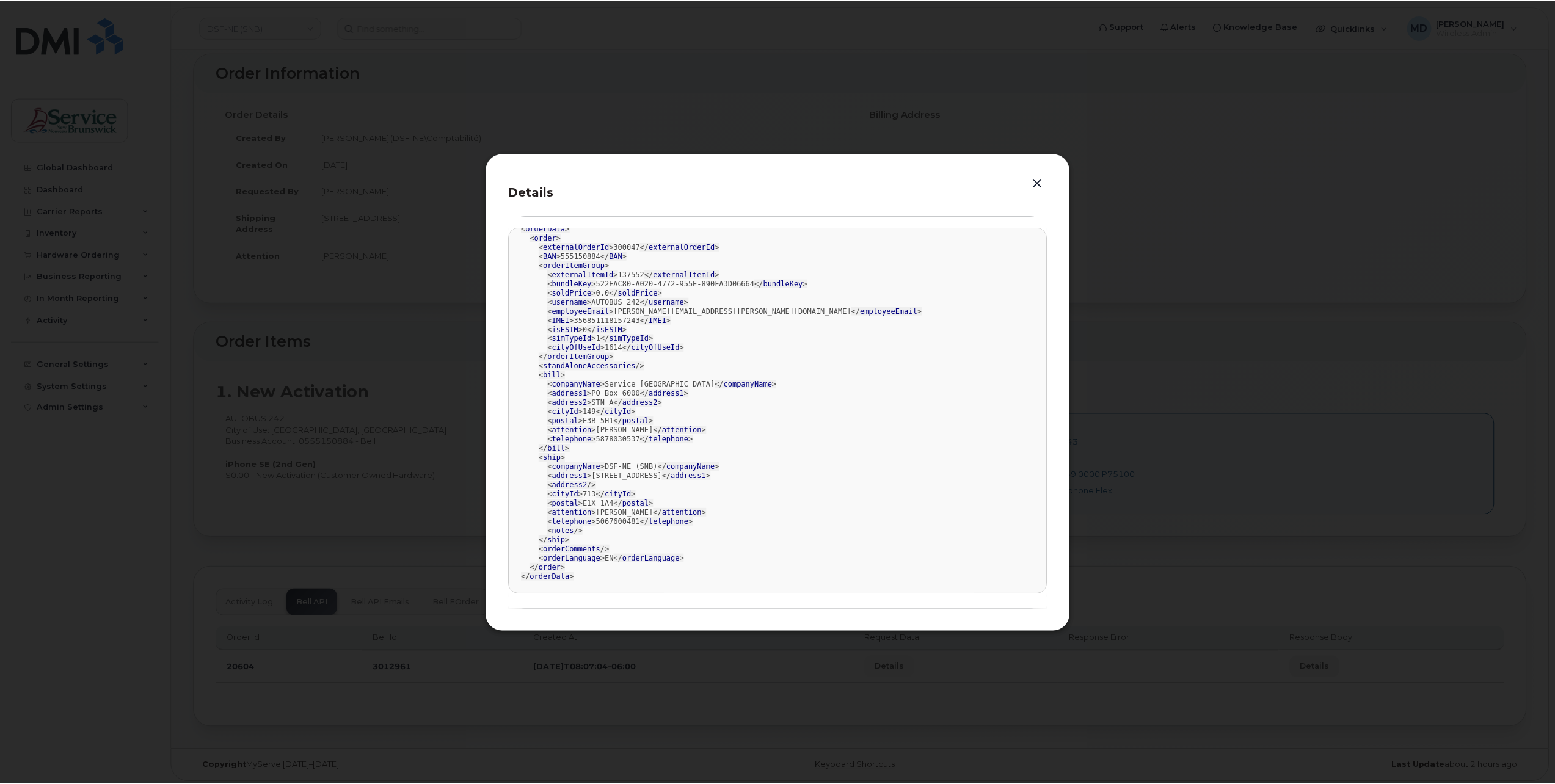
scroll to position [0, 0]
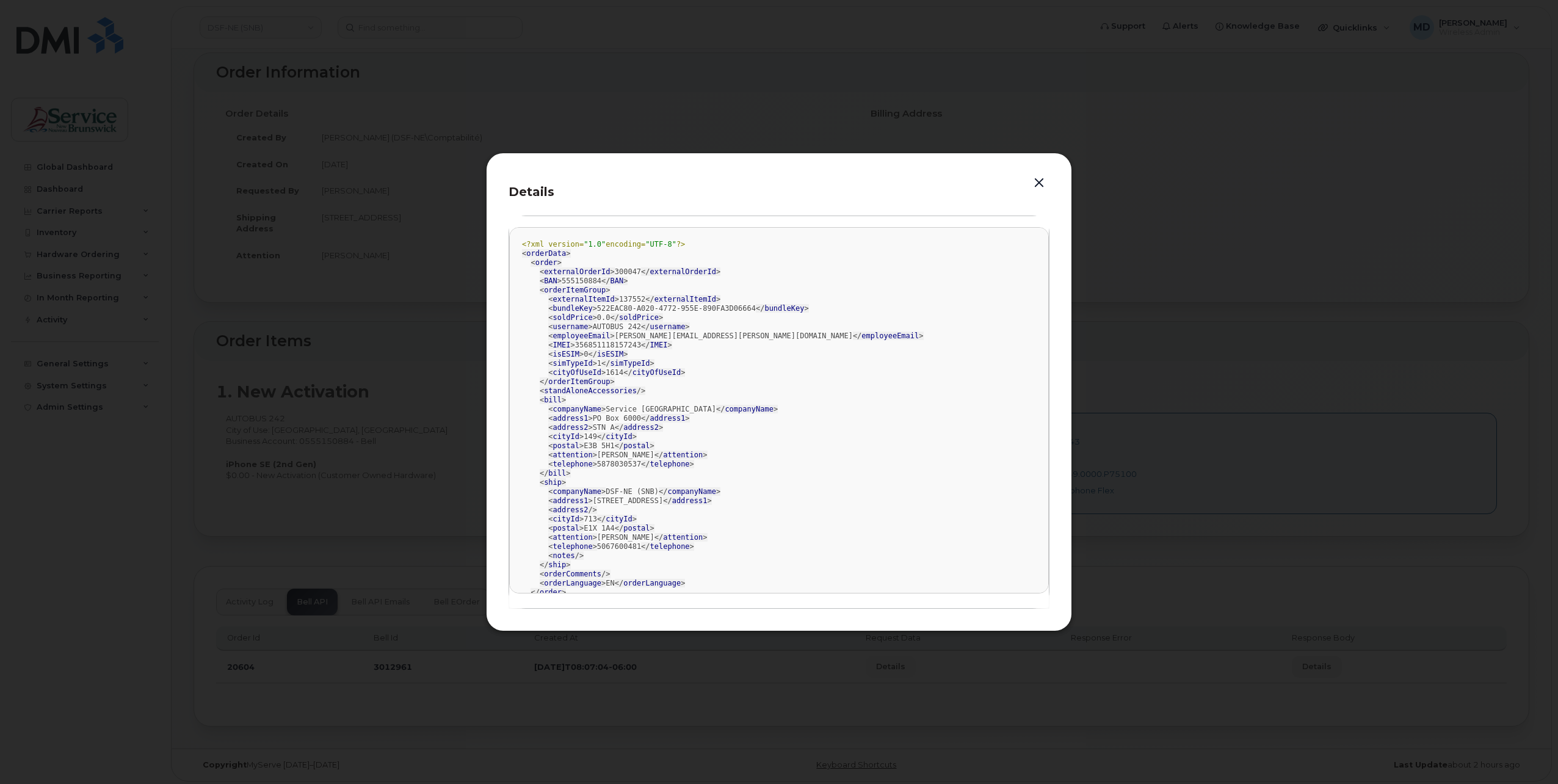
click at [1038, 183] on button "button" at bounding box center [1039, 183] width 19 height 17
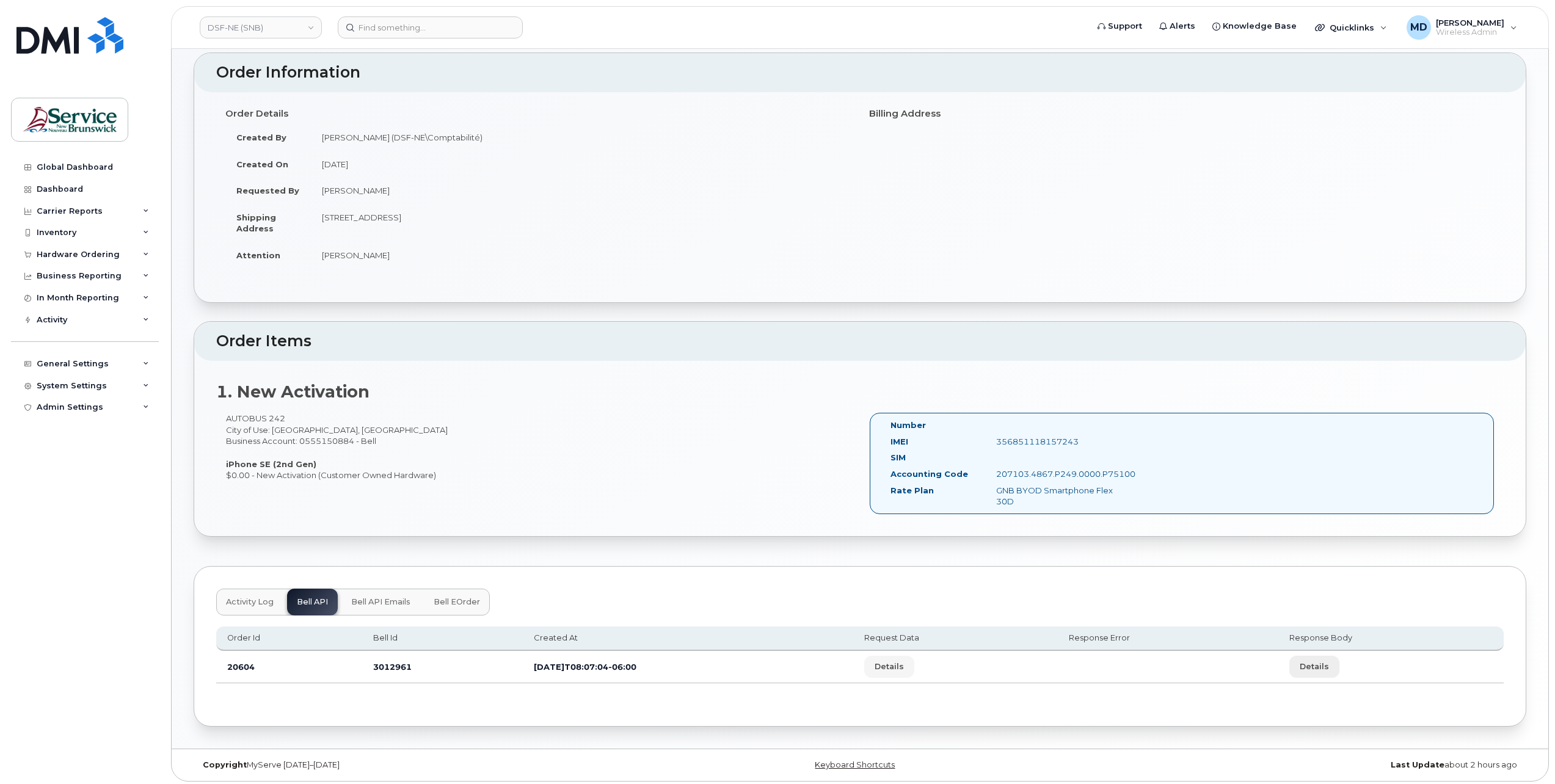
click at [1329, 664] on span "Details" at bounding box center [1314, 666] width 29 height 11
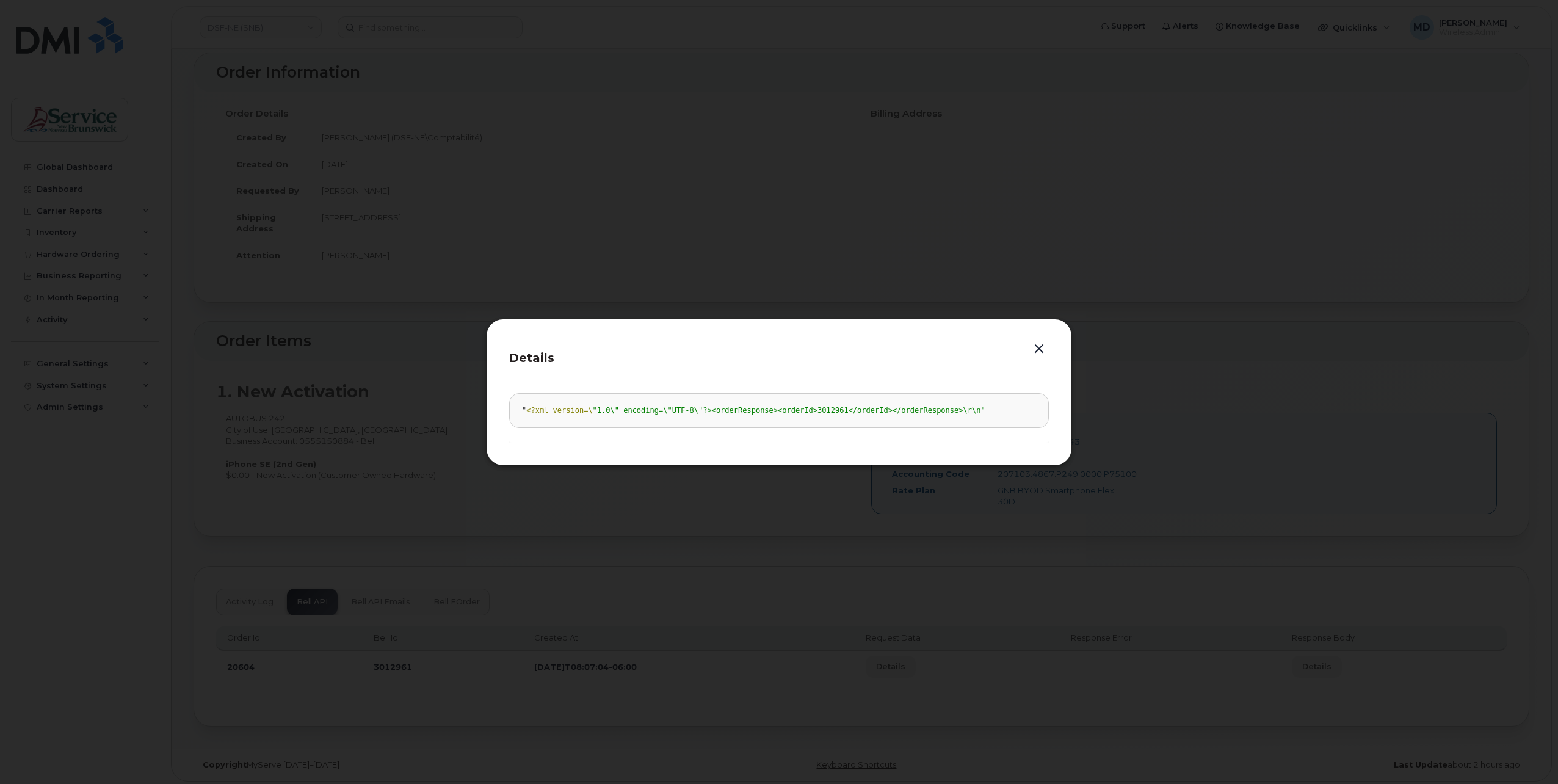
click at [1033, 347] on button "button" at bounding box center [1039, 349] width 19 height 17
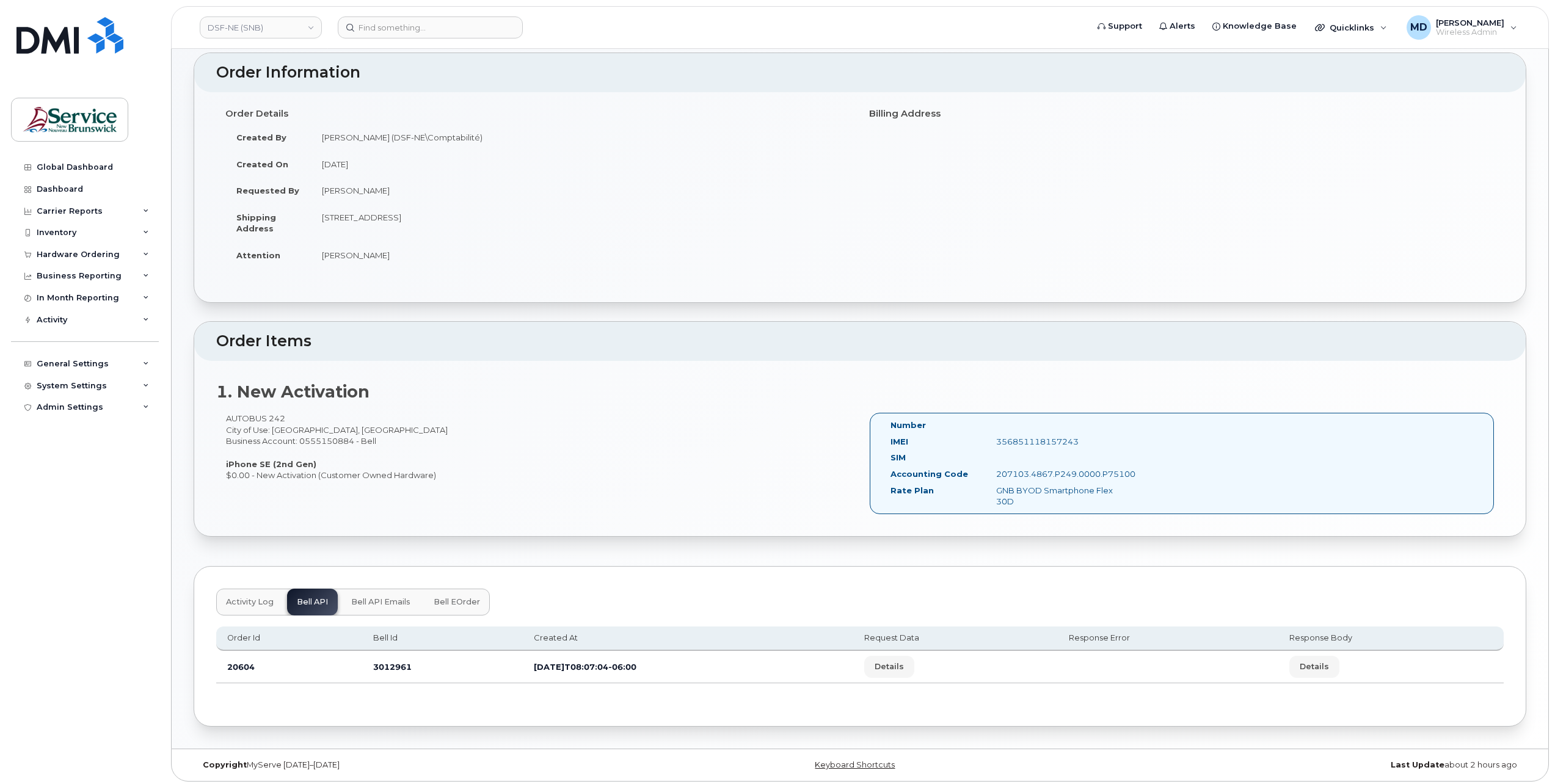
click at [480, 558] on div "Order Information Order Details Created By [PERSON_NAME] (DSF-NE\Comptabilité) …" at bounding box center [860, 389] width 1333 height 674
click at [575, 543] on div "Order Information Order Details Created By [PERSON_NAME] (DSF-NE\Comptabilité) …" at bounding box center [860, 389] width 1333 height 674
click at [1324, 660] on span "Details" at bounding box center [1314, 666] width 29 height 11
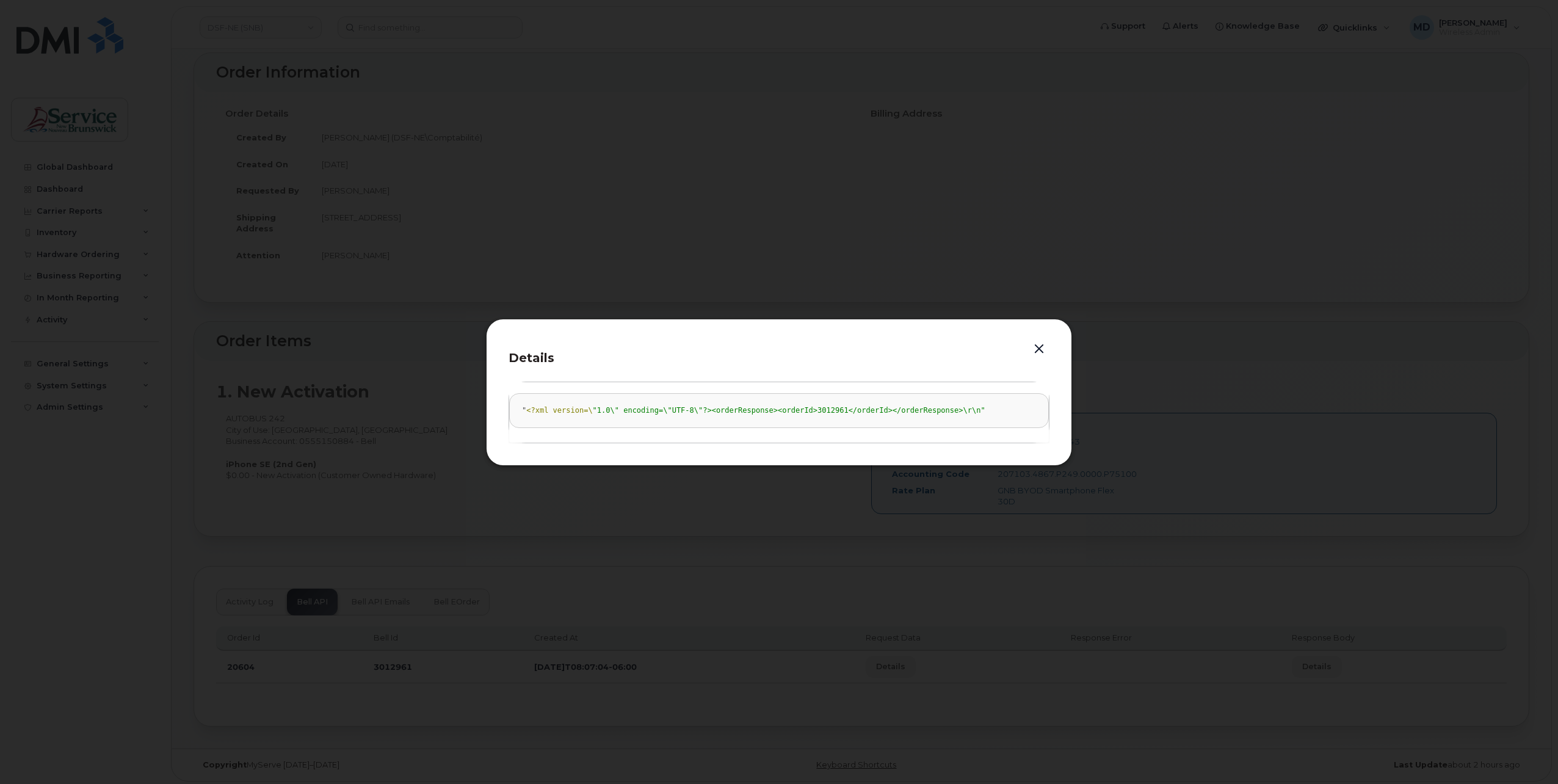
click at [1038, 349] on button "button" at bounding box center [1039, 349] width 19 height 17
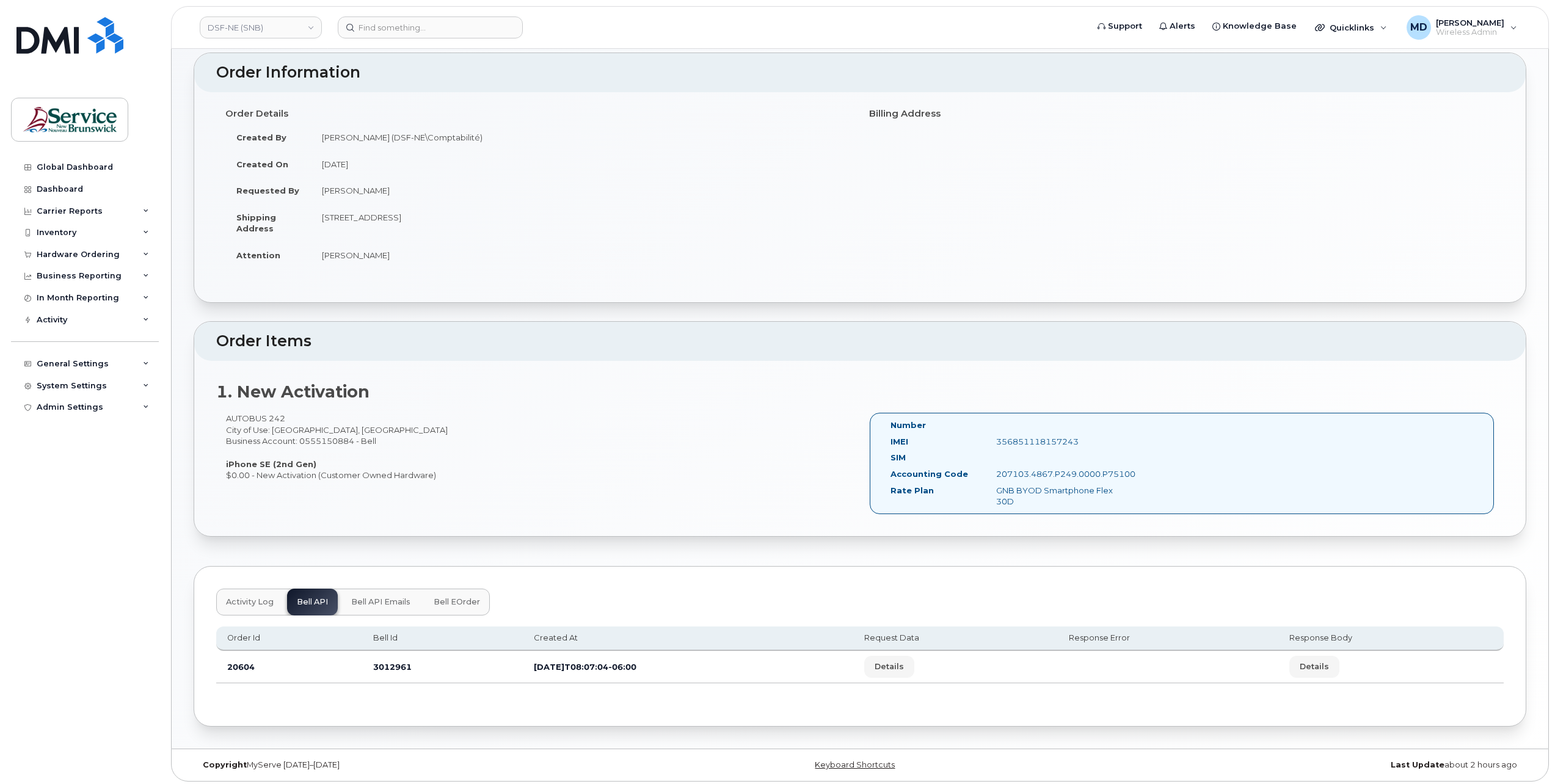
click at [270, 605] on button "Activity Log" at bounding box center [250, 602] width 67 height 27
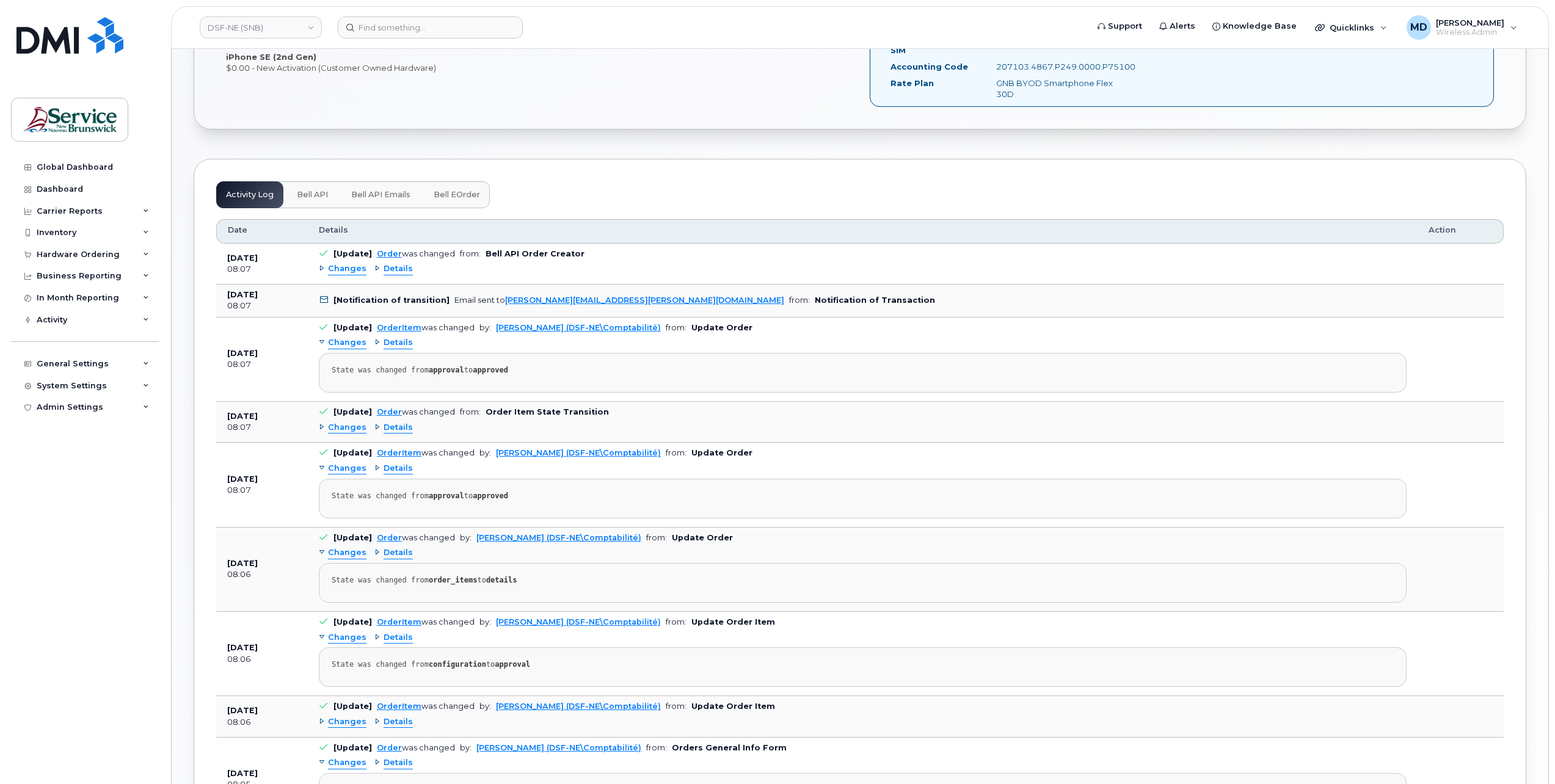
scroll to position [670, 0]
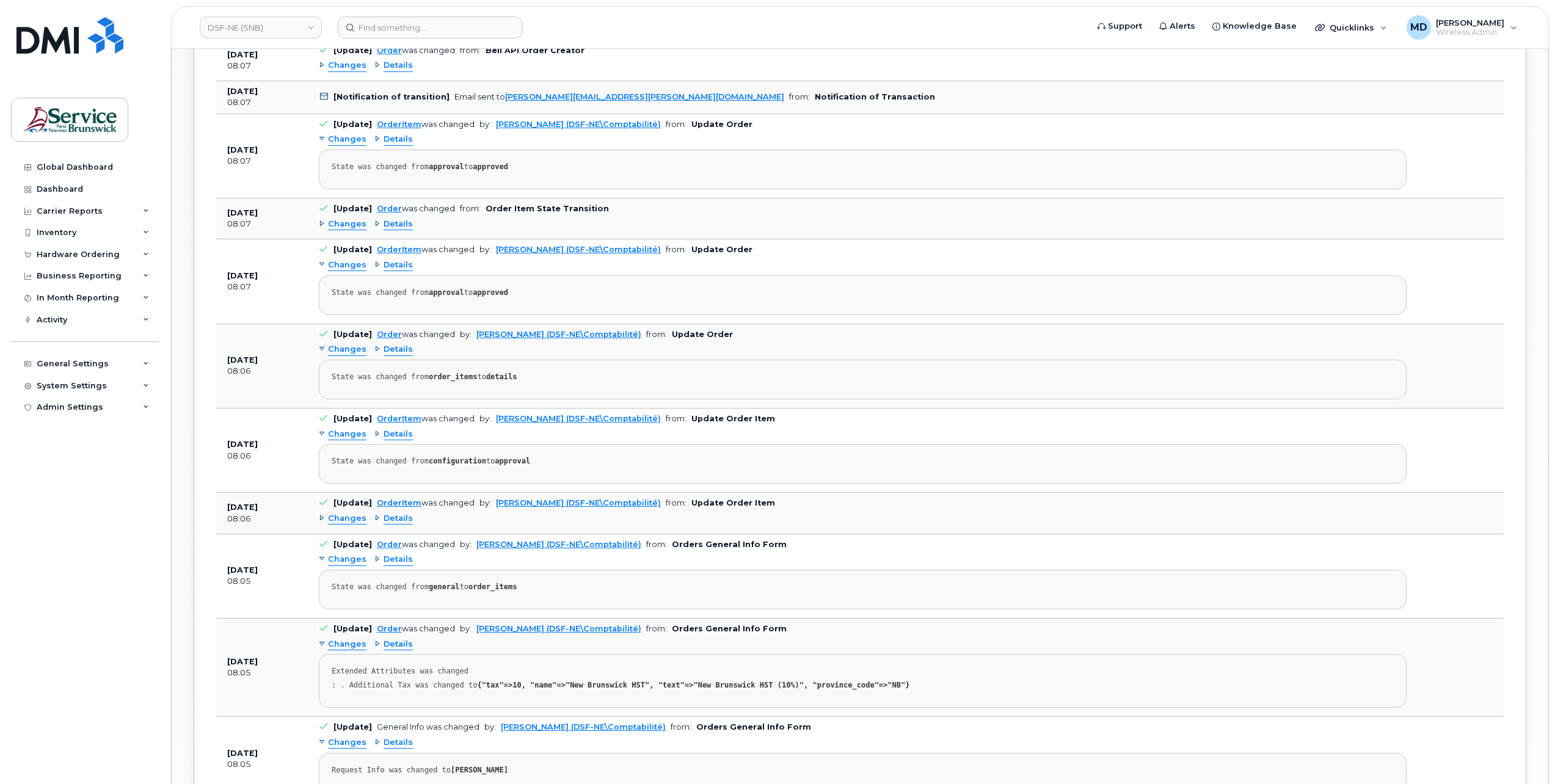
click at [345, 220] on span "Changes" at bounding box center [347, 224] width 39 height 11
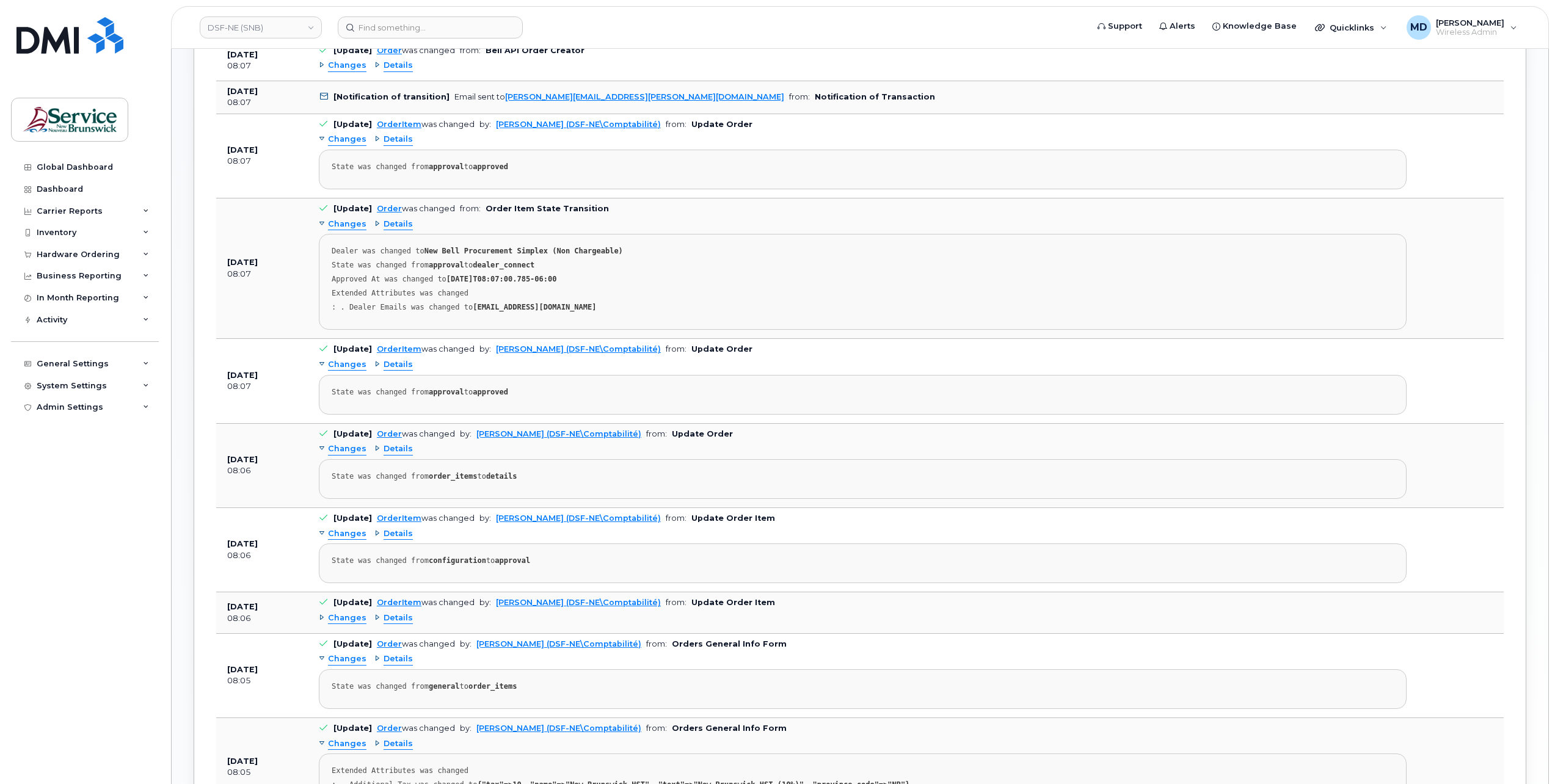
click at [345, 222] on span "Changes" at bounding box center [347, 224] width 39 height 11
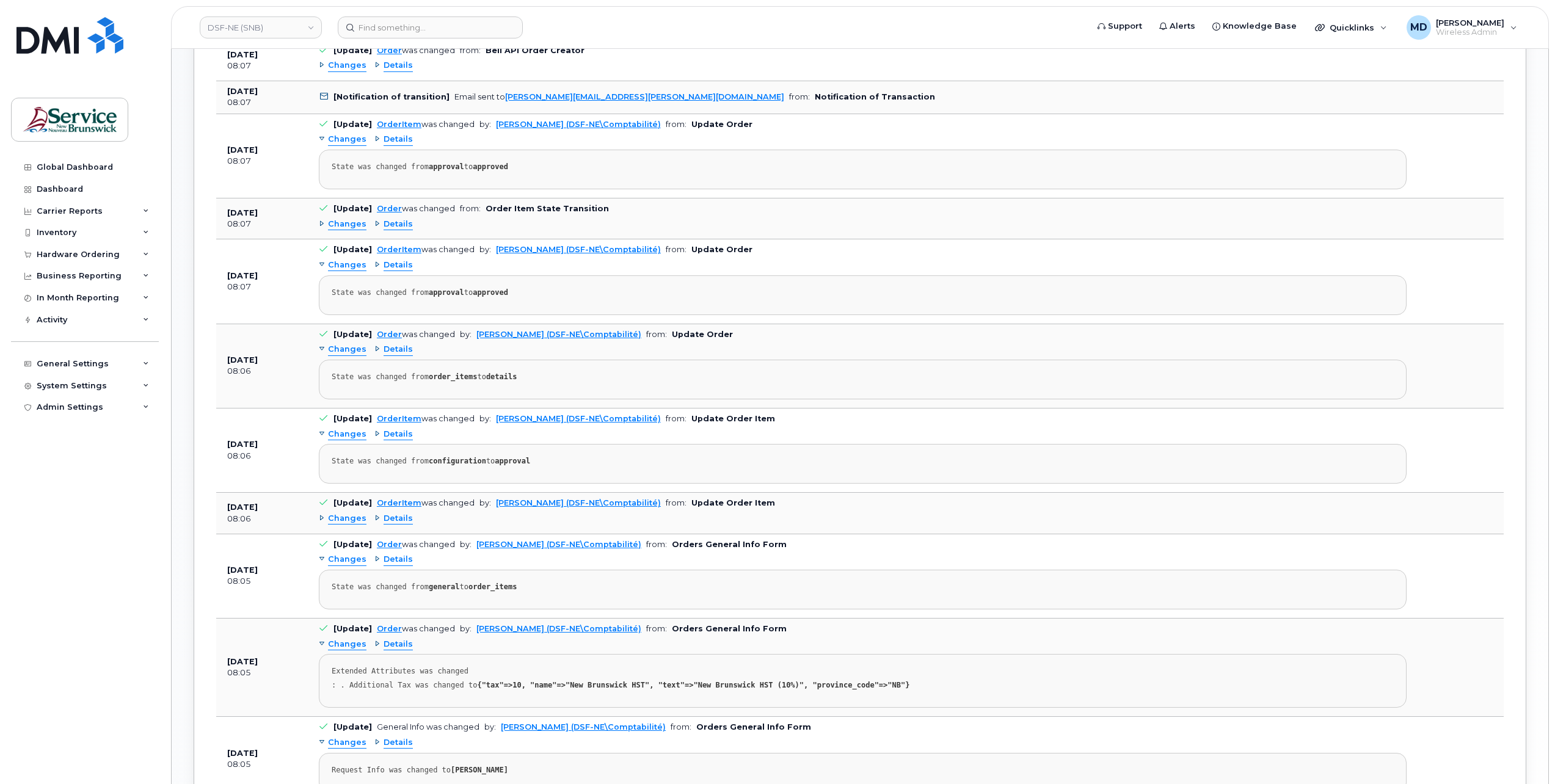
click at [353, 517] on span "Changes" at bounding box center [347, 519] width 39 height 11
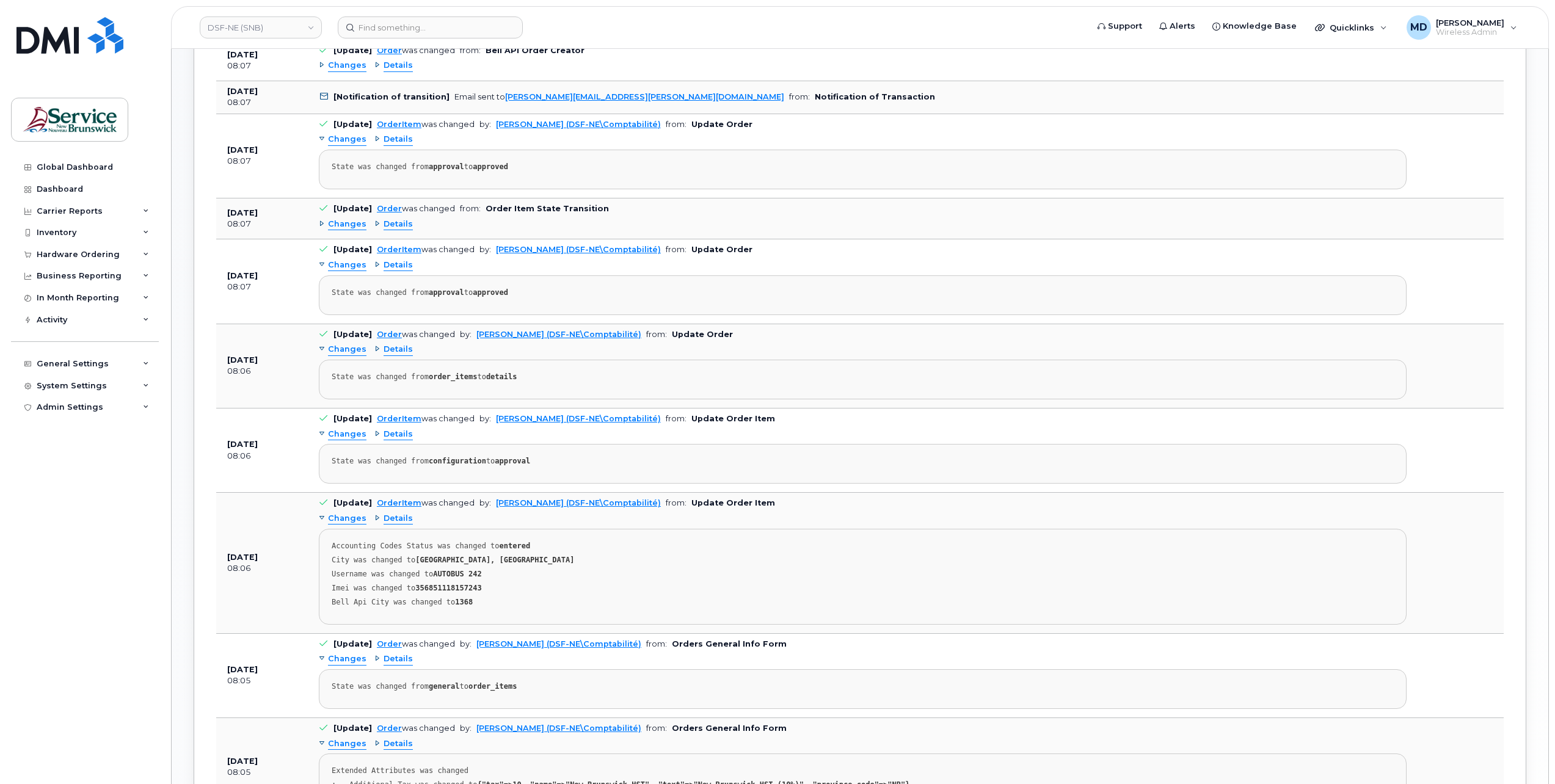
click at [345, 226] on span "Changes" at bounding box center [347, 224] width 39 height 11
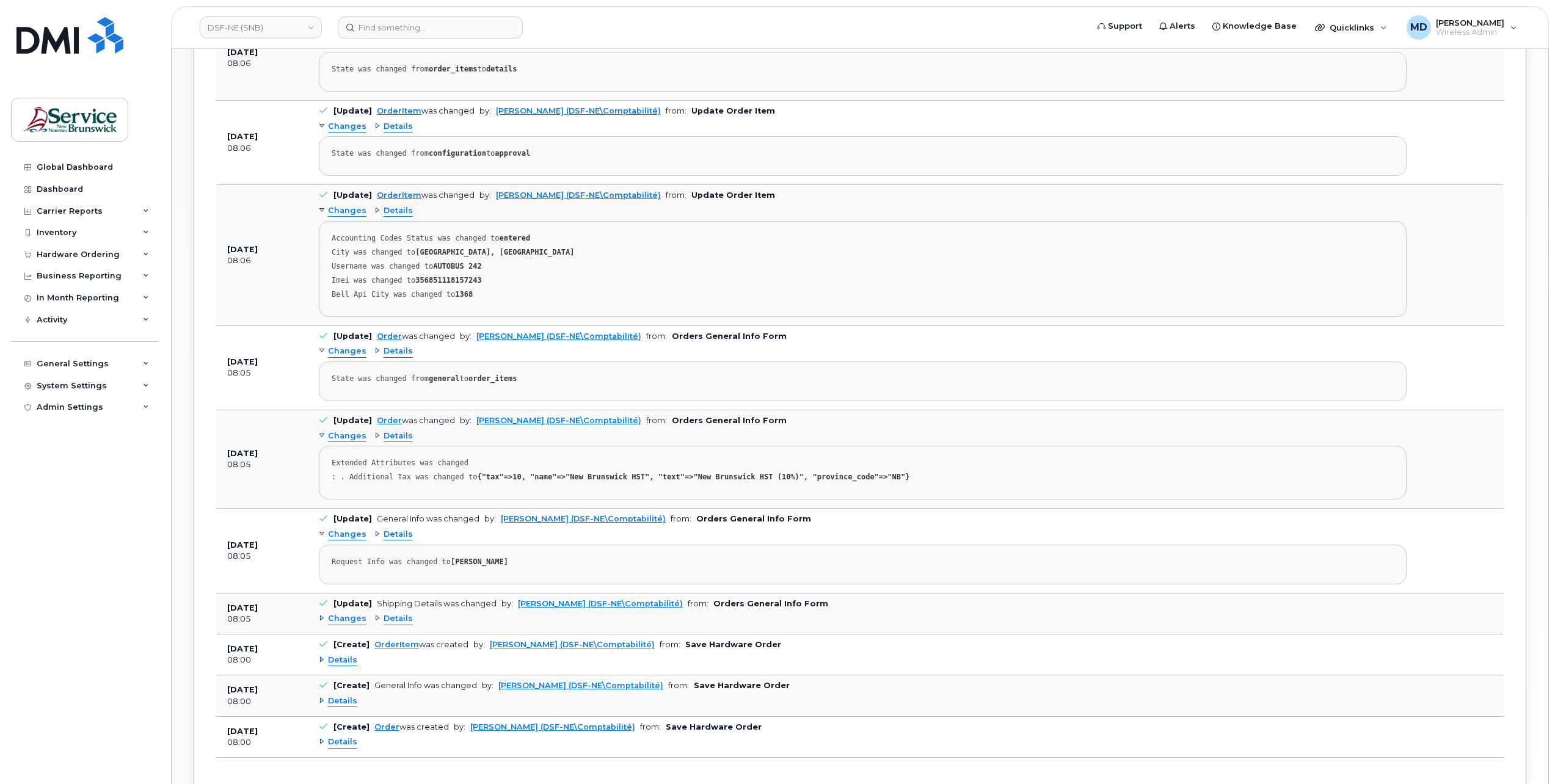
scroll to position [1144, 0]
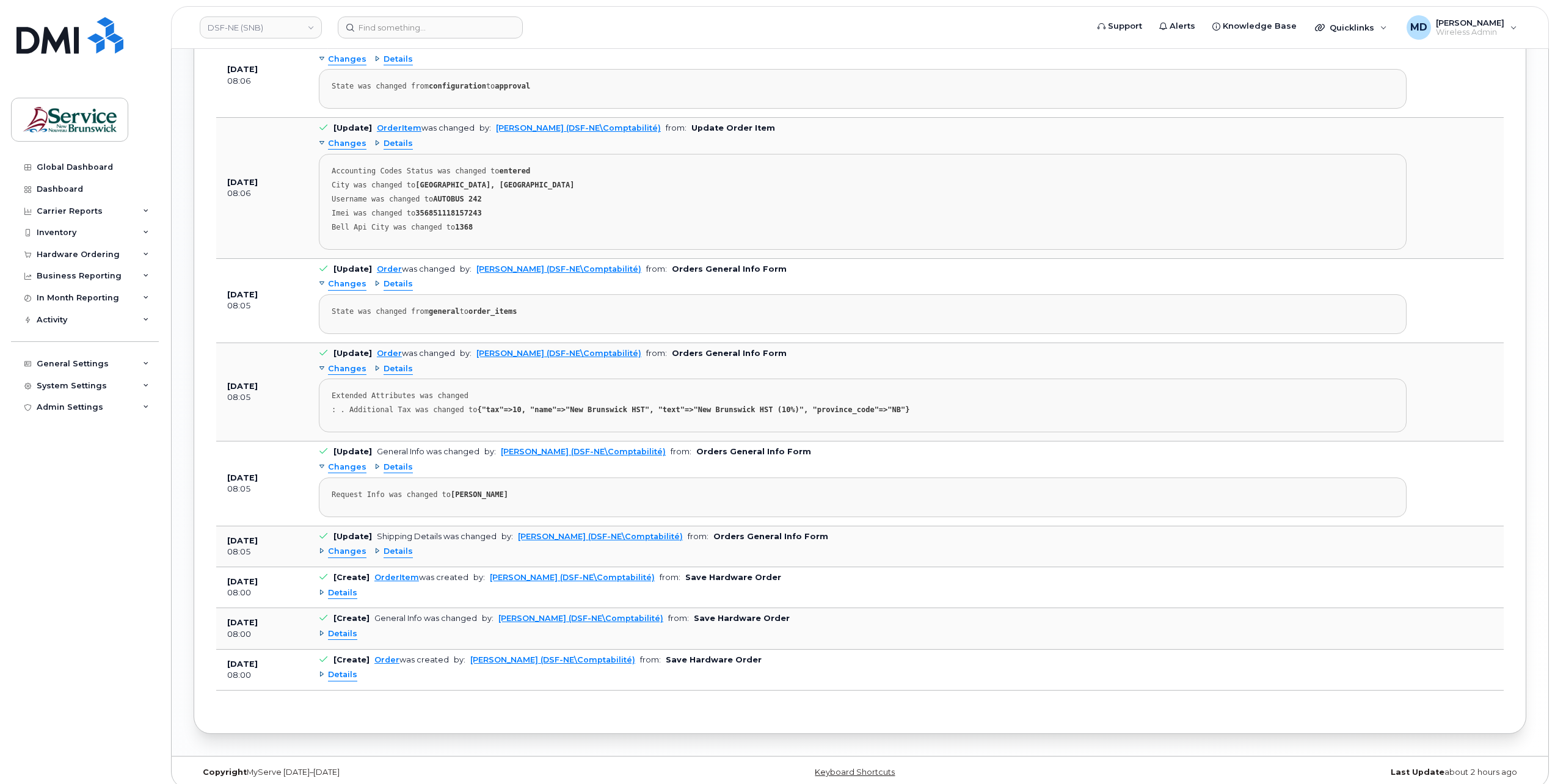
click at [342, 546] on span "Changes" at bounding box center [347, 552] width 39 height 11
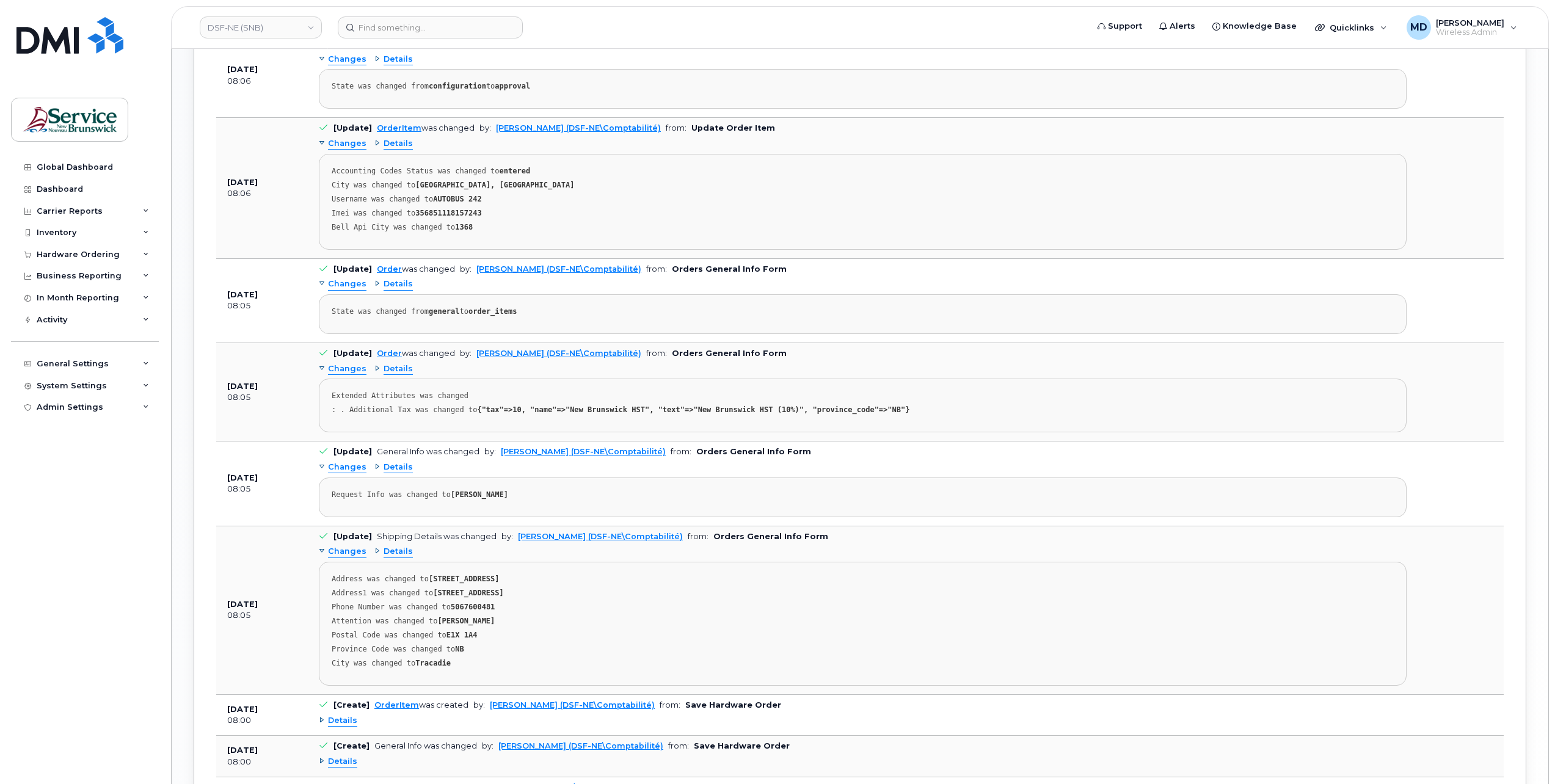
scroll to position [1271, 0]
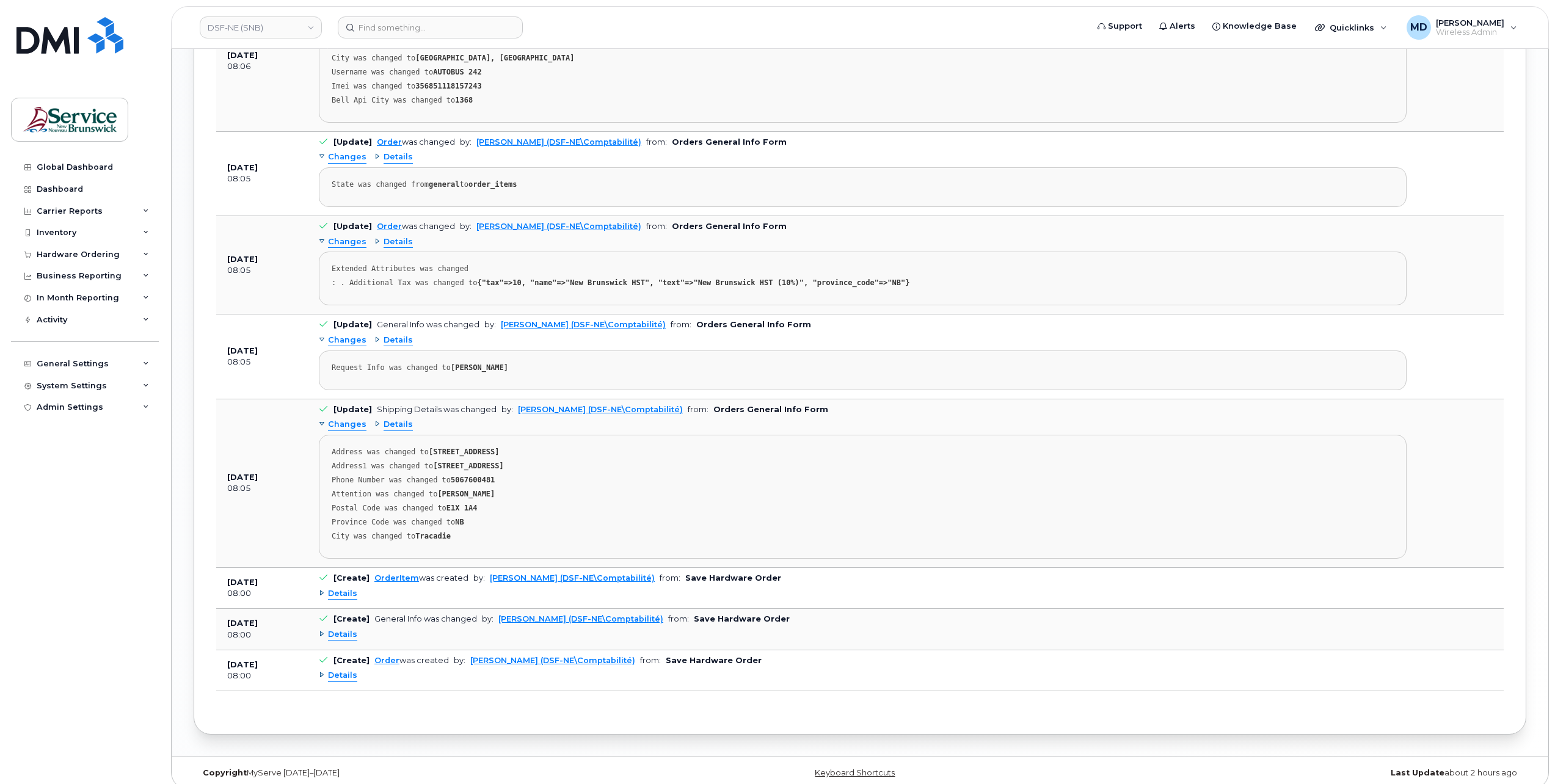
click at [339, 588] on span "Details" at bounding box center [342, 594] width 29 height 11
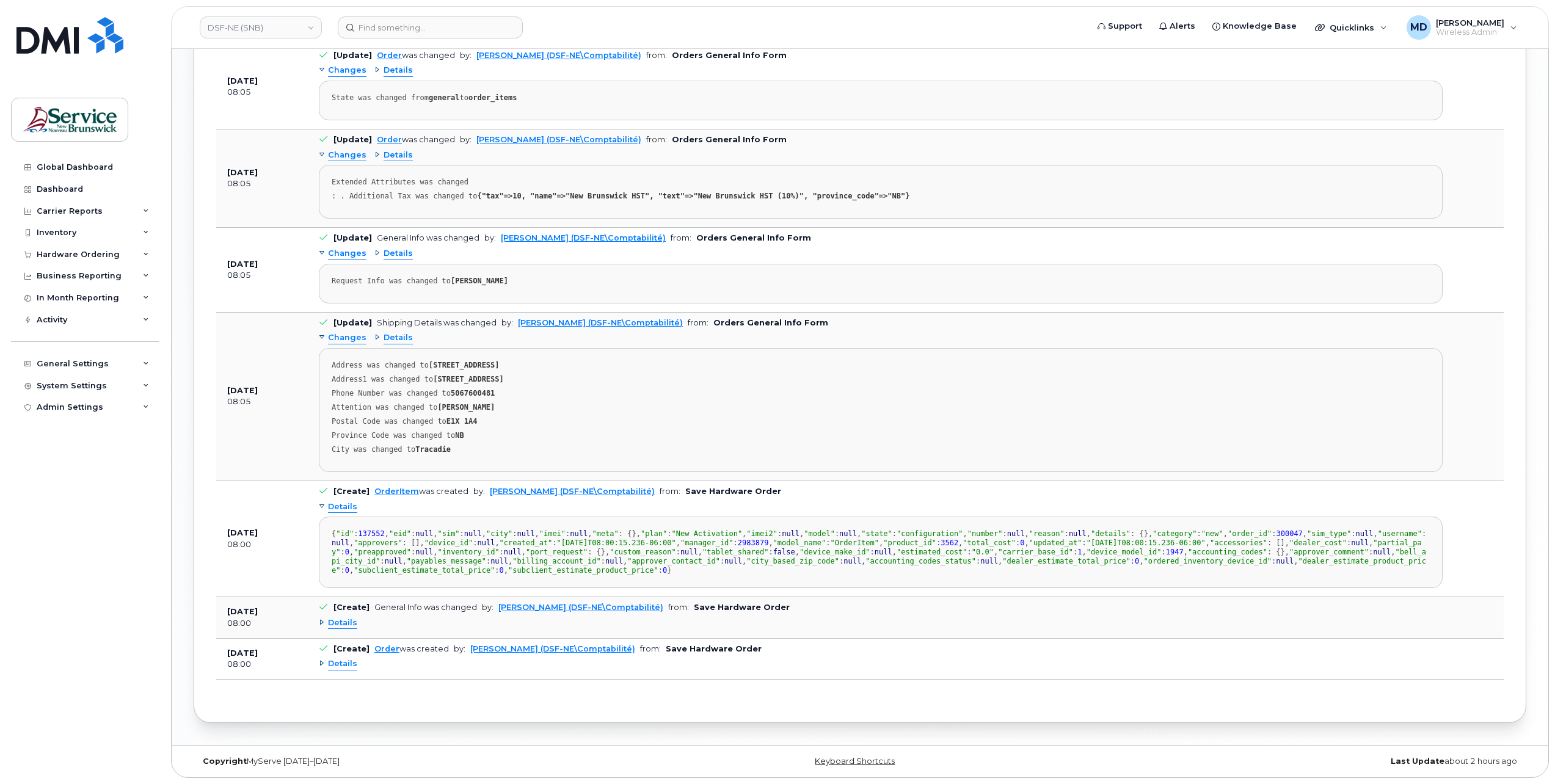
scroll to position [1641, 0]
click at [343, 501] on span "Details" at bounding box center [342, 507] width 29 height 11
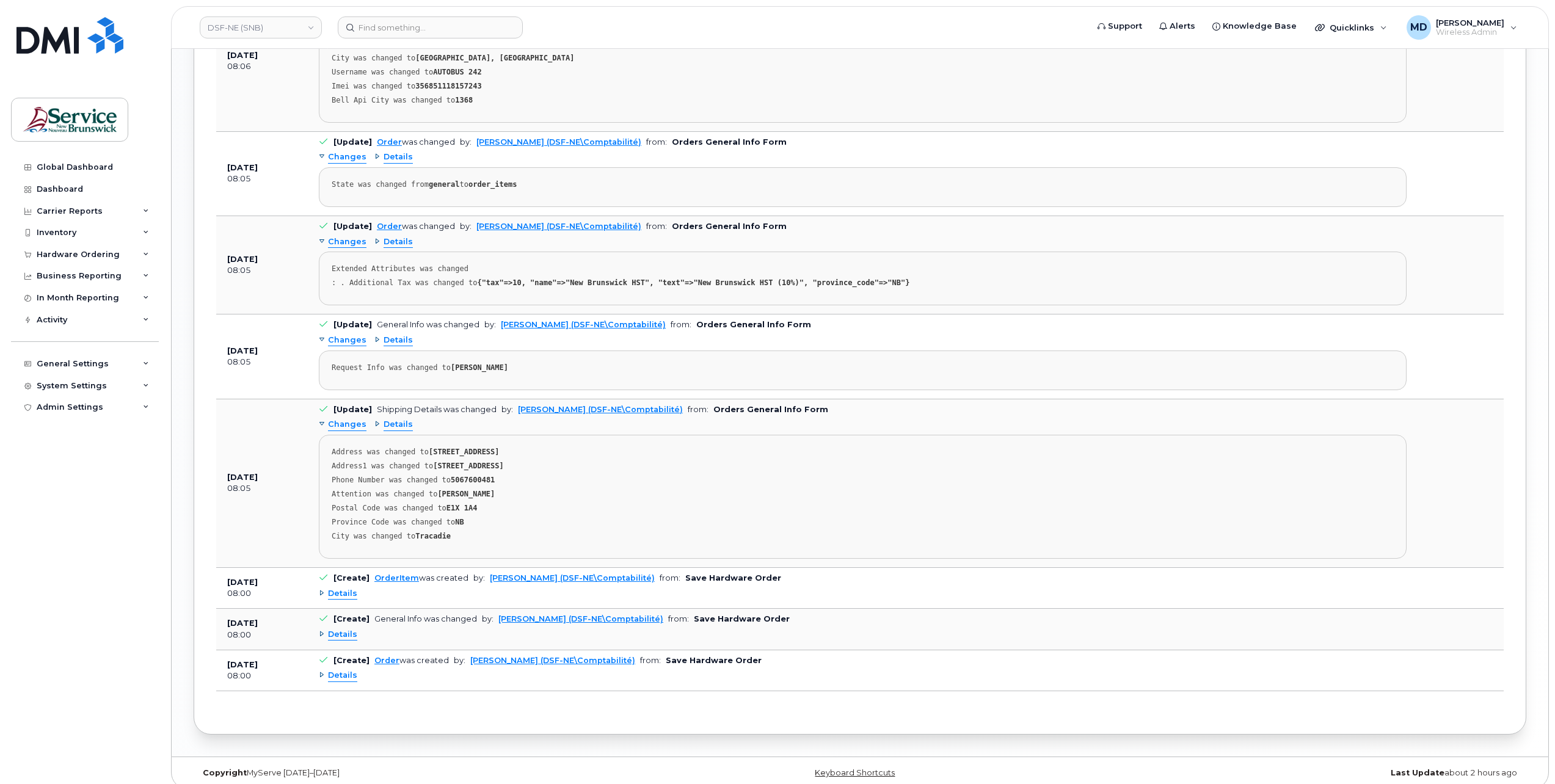
click at [344, 670] on span "Details" at bounding box center [342, 675] width 29 height 11
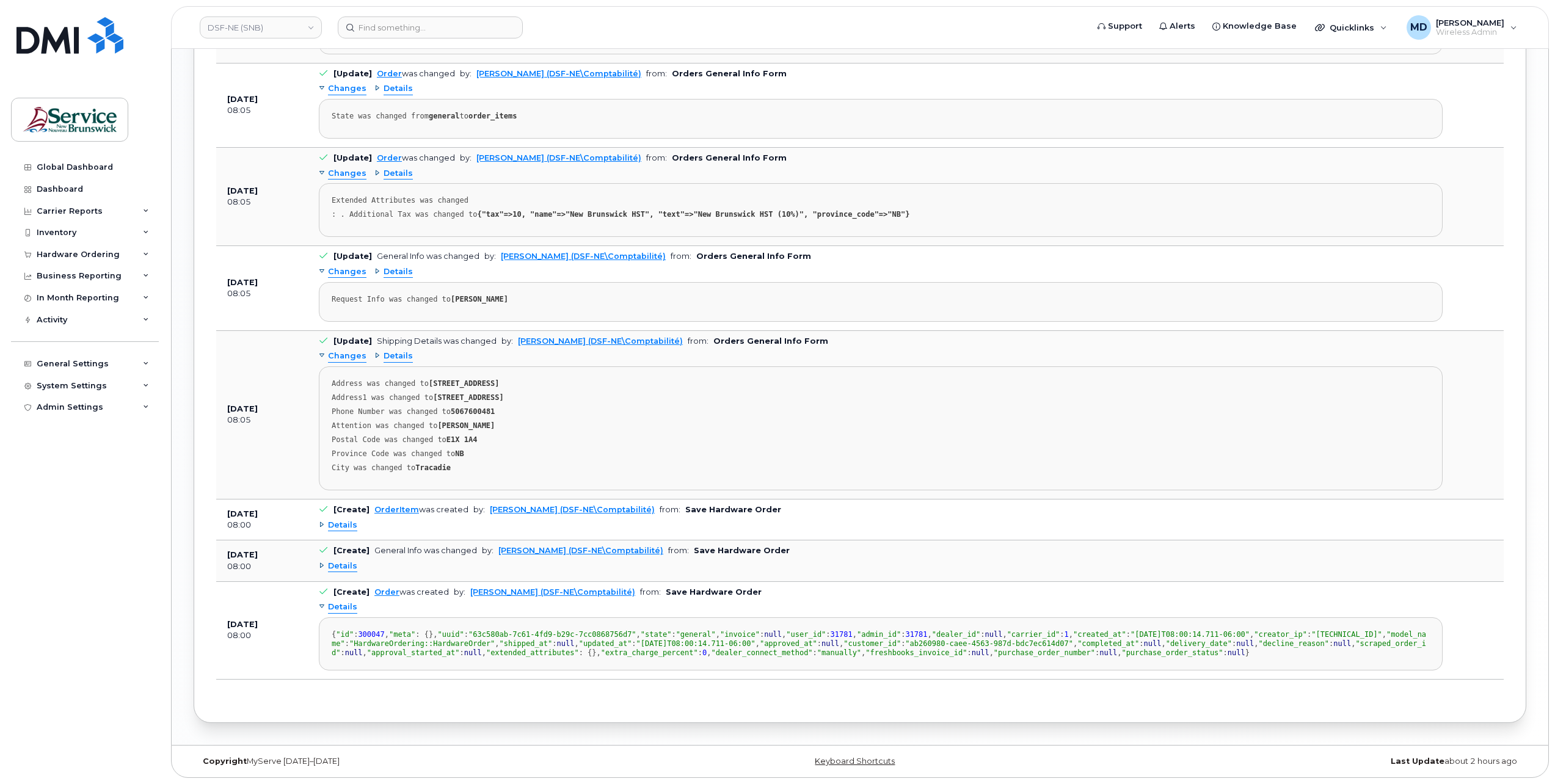
click at [344, 601] on span "Details" at bounding box center [342, 607] width 29 height 11
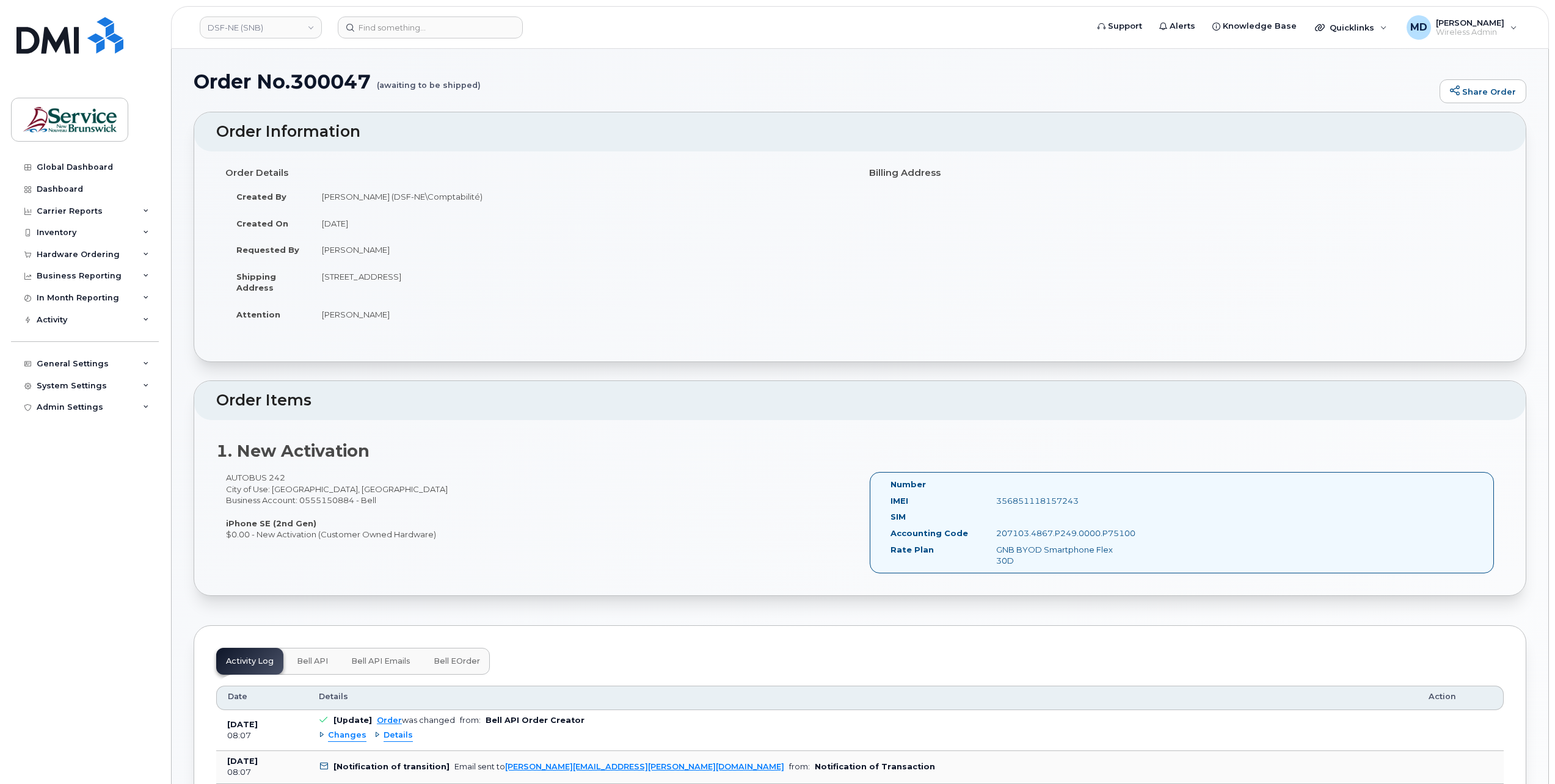
scroll to position [203, 0]
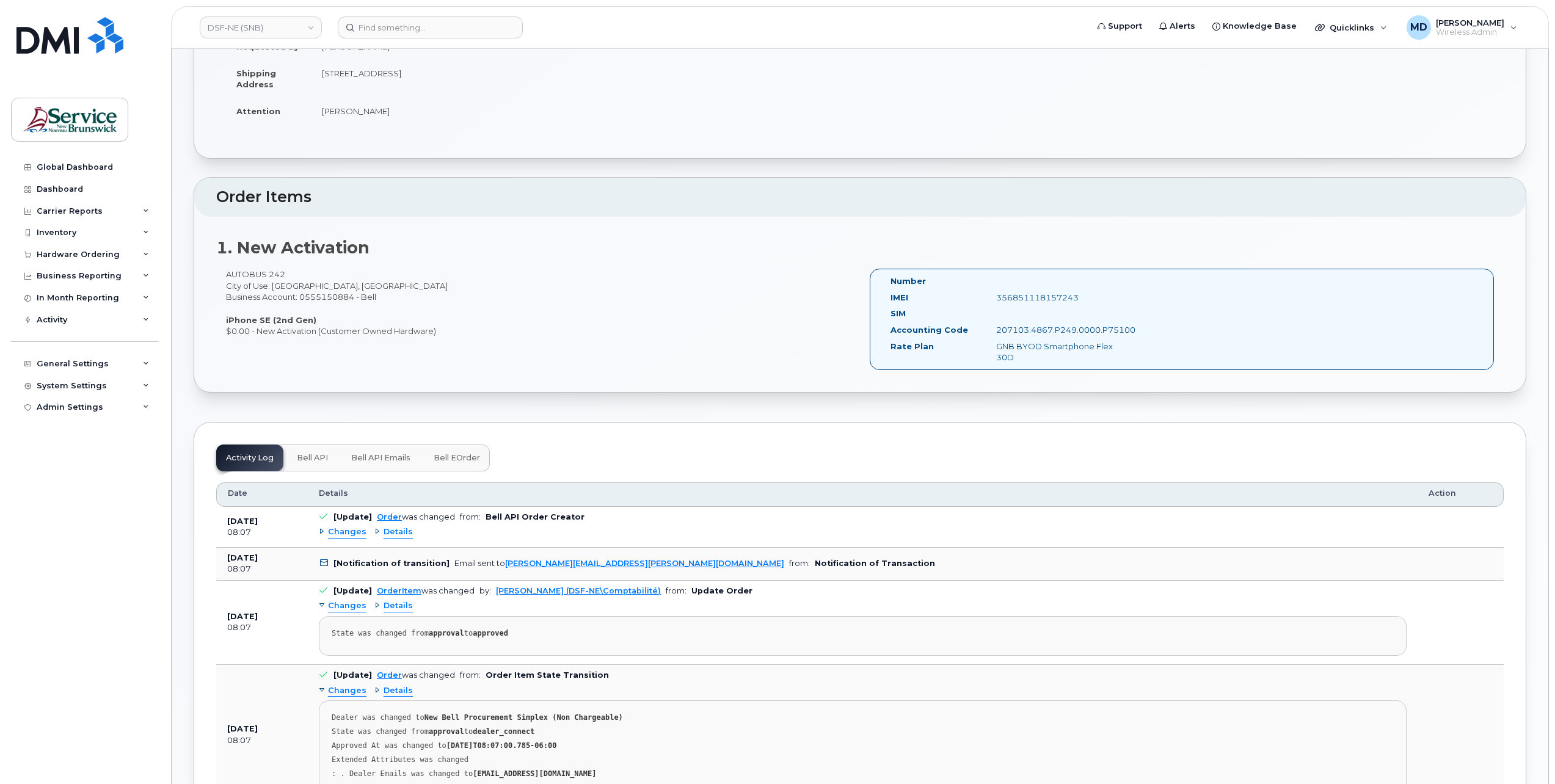
click at [350, 533] on span "Changes" at bounding box center [347, 532] width 39 height 11
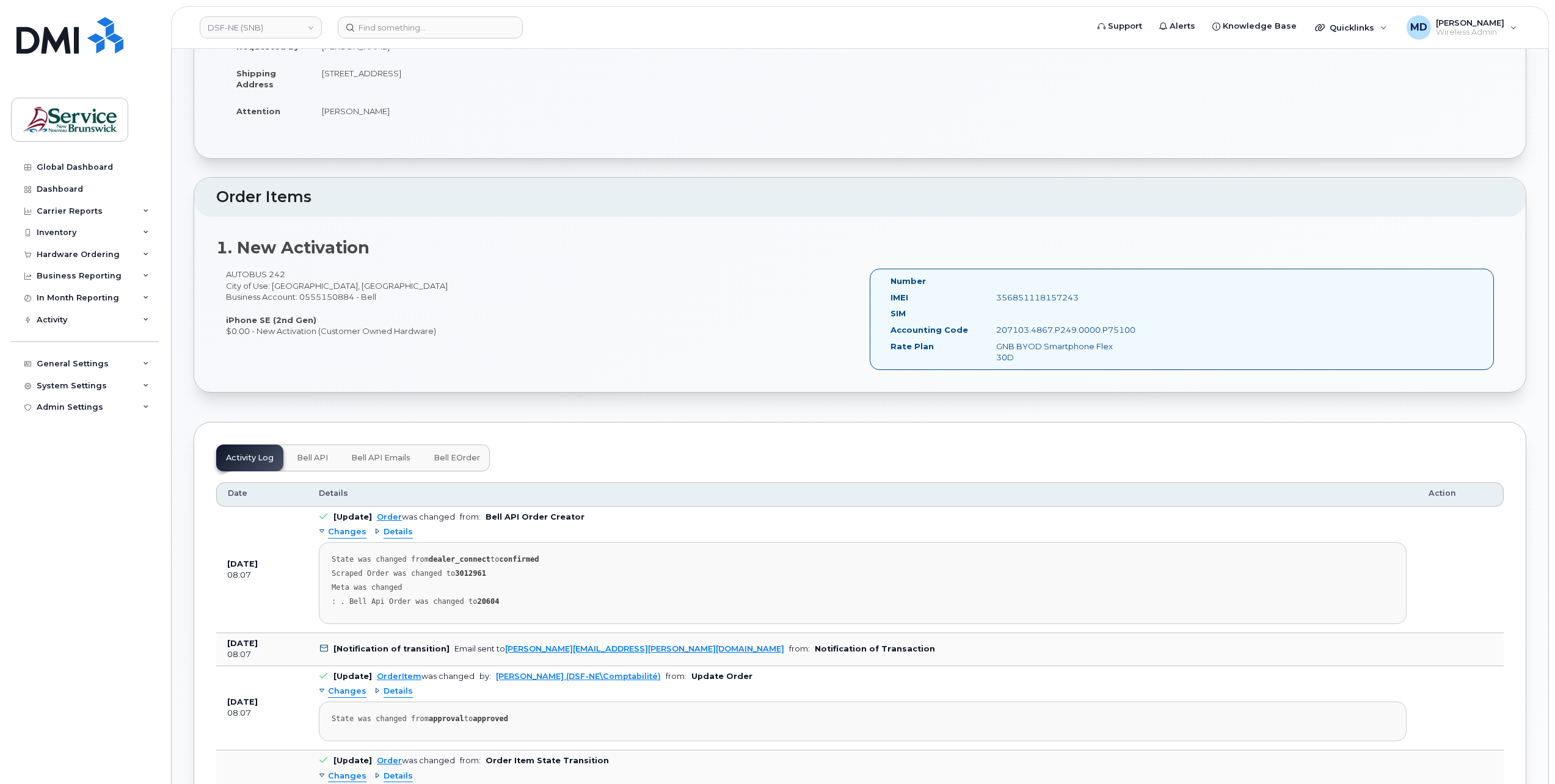
click at [465, 569] on strong "3012961" at bounding box center [470, 573] width 31 height 9
copy strong "3012961"
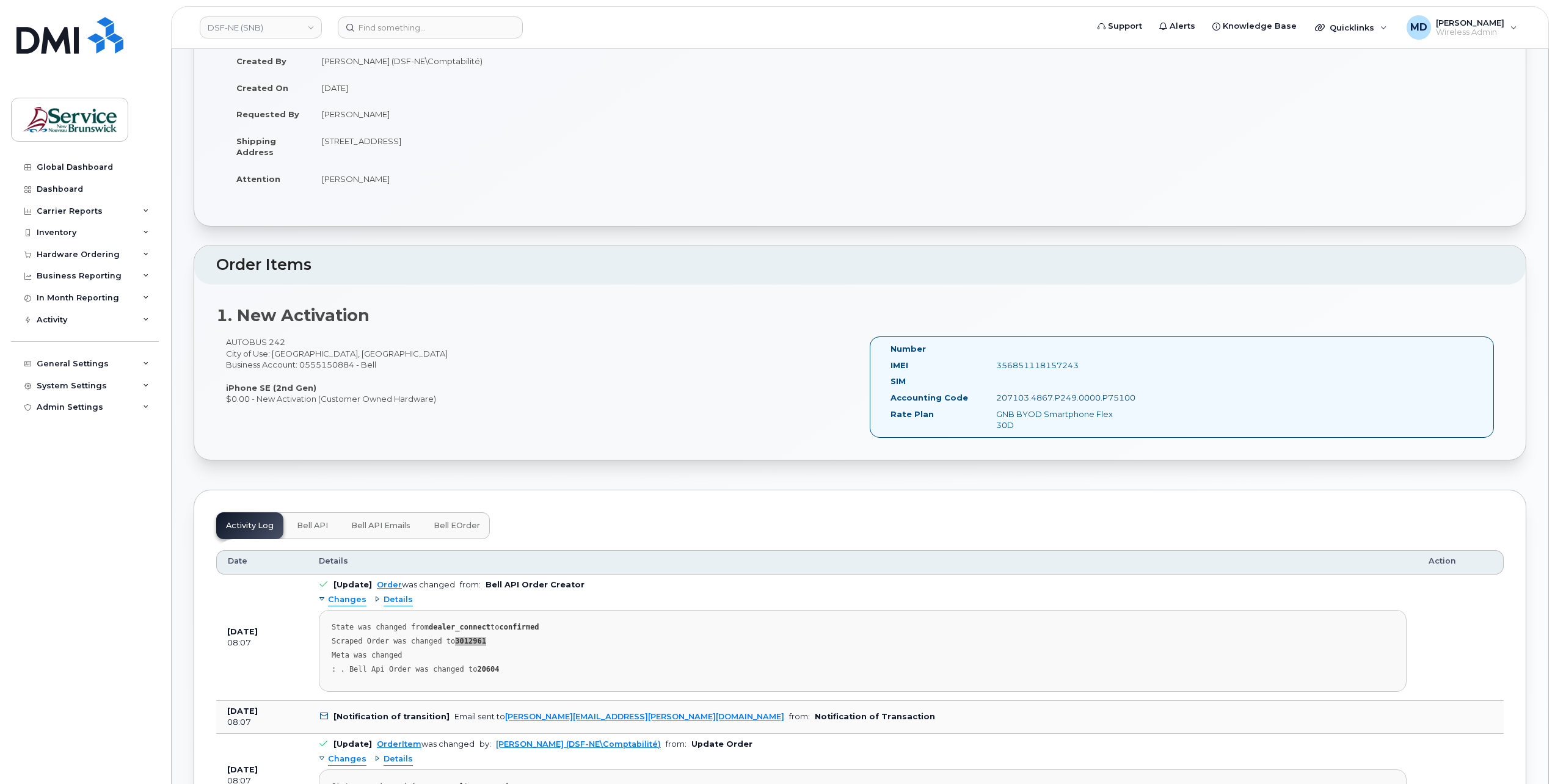
scroll to position [0, 0]
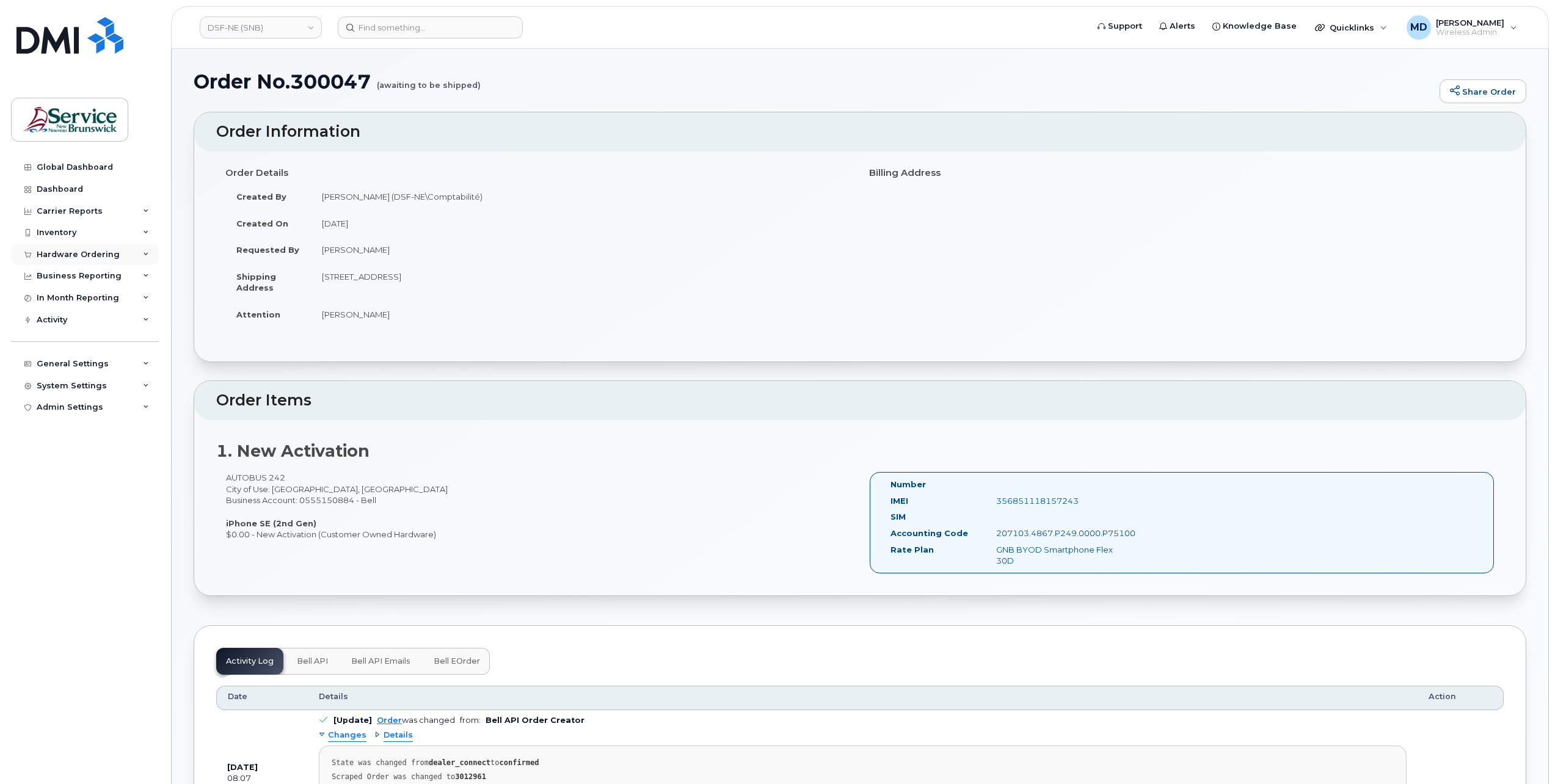
click at [74, 247] on div "Hardware Ordering" at bounding box center [84, 254] width 148 height 22
click at [62, 304] on div "Orders" at bounding box center [57, 300] width 30 height 11
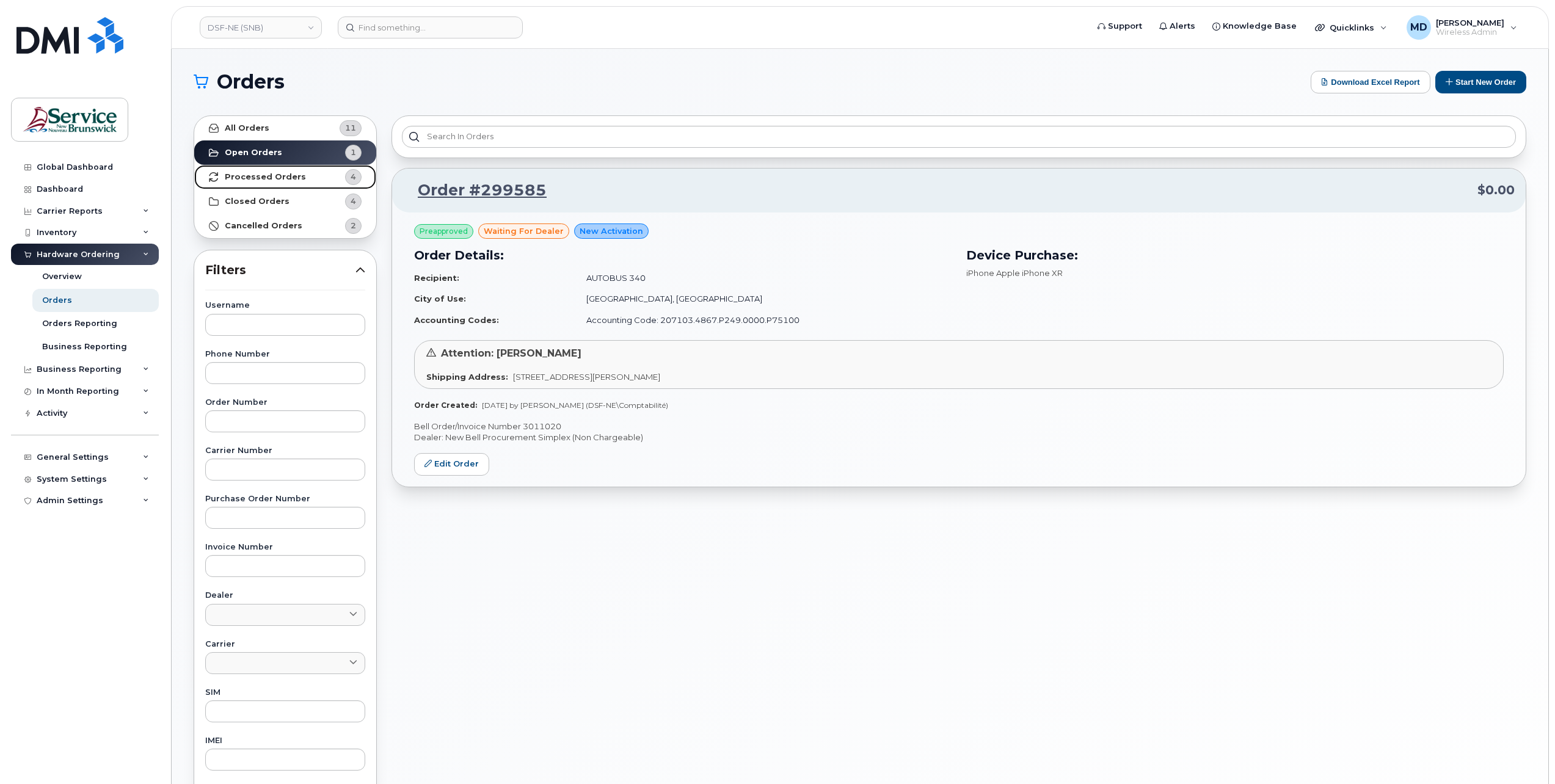
click at [272, 172] on strong "Processed Orders" at bounding box center [265, 177] width 82 height 10
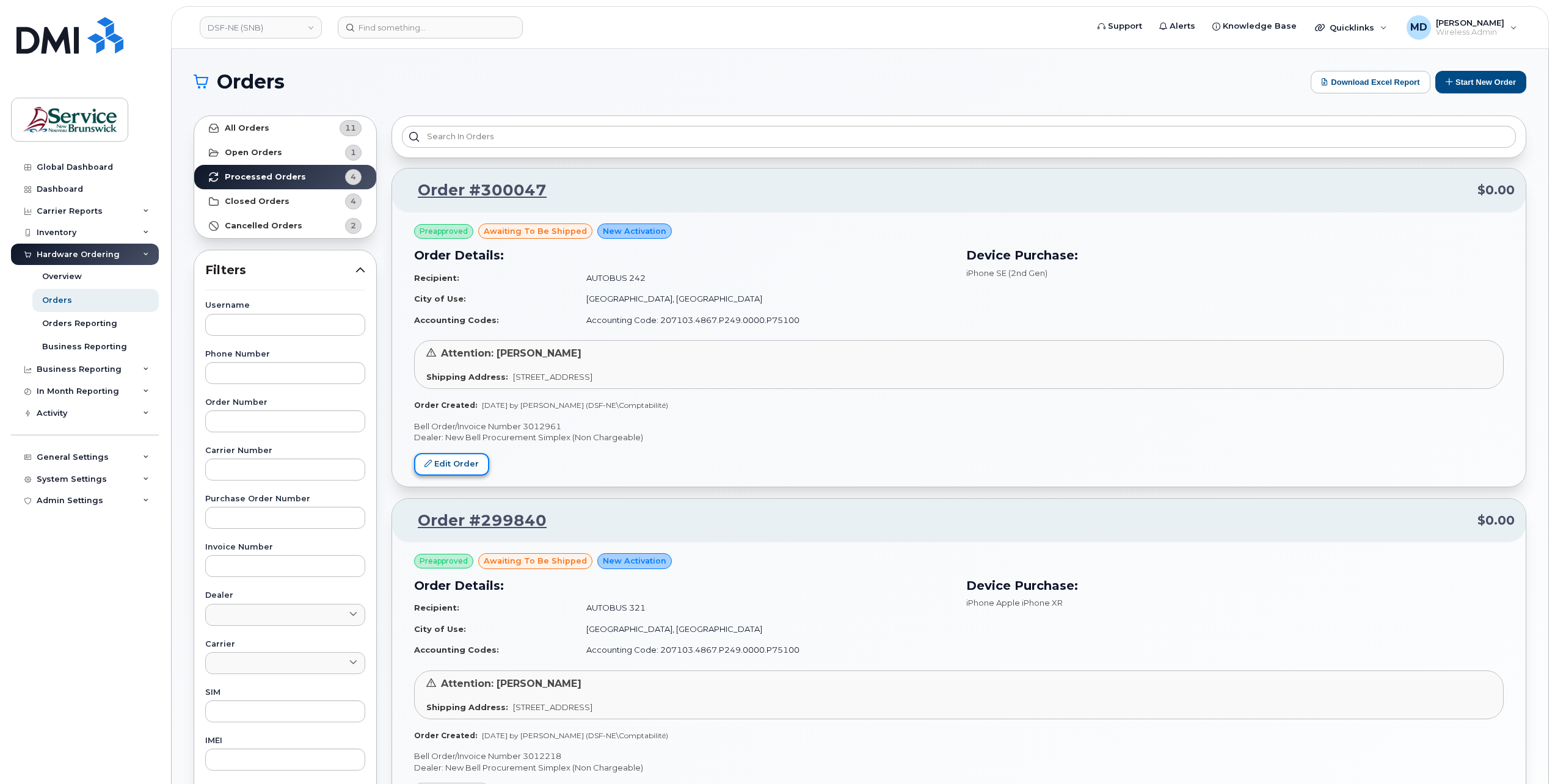
click at [462, 460] on link "Edit Order" at bounding box center [451, 465] width 75 height 23
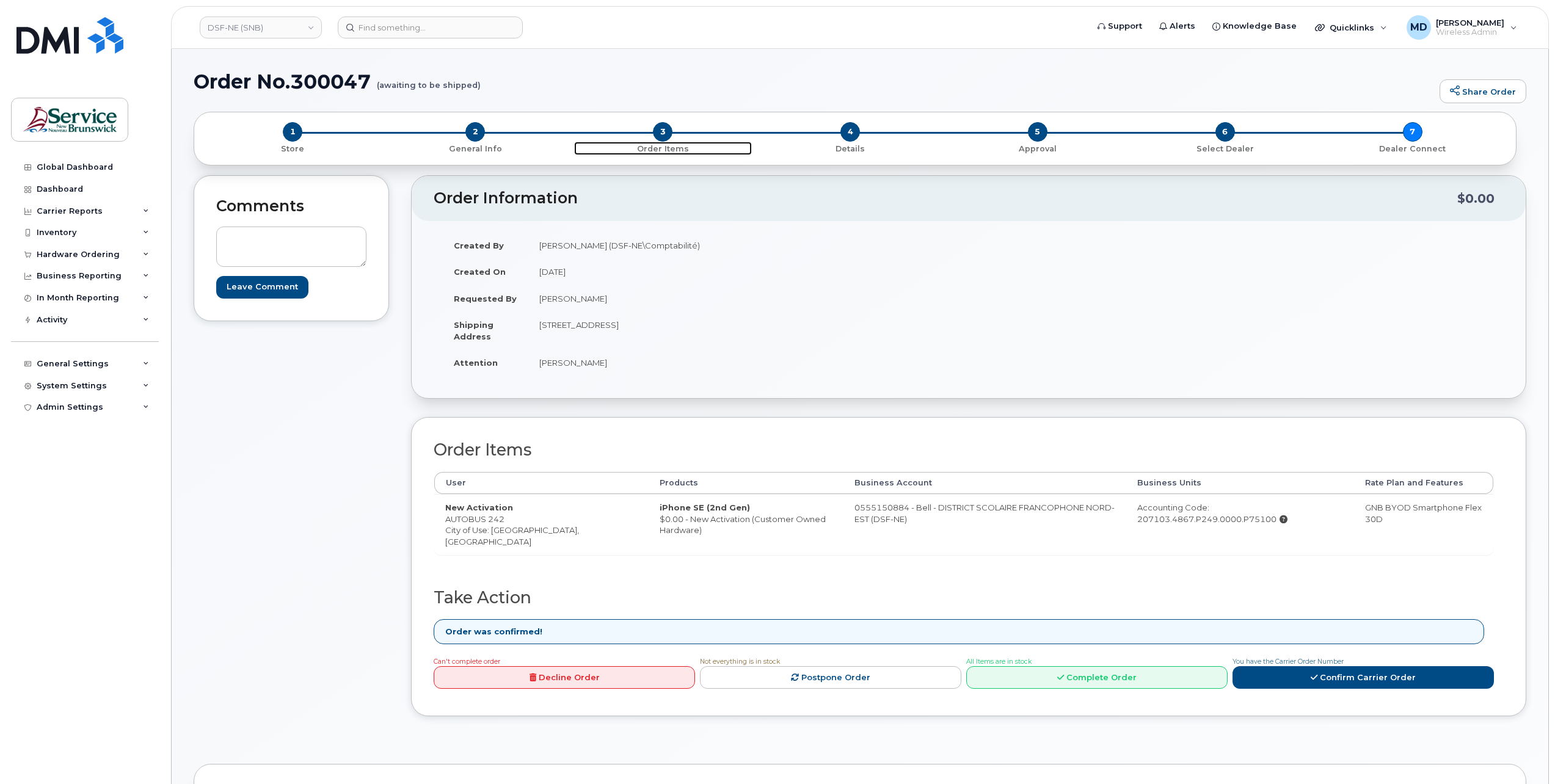
click at [662, 140] on span "3" at bounding box center [662, 132] width 19 height 19
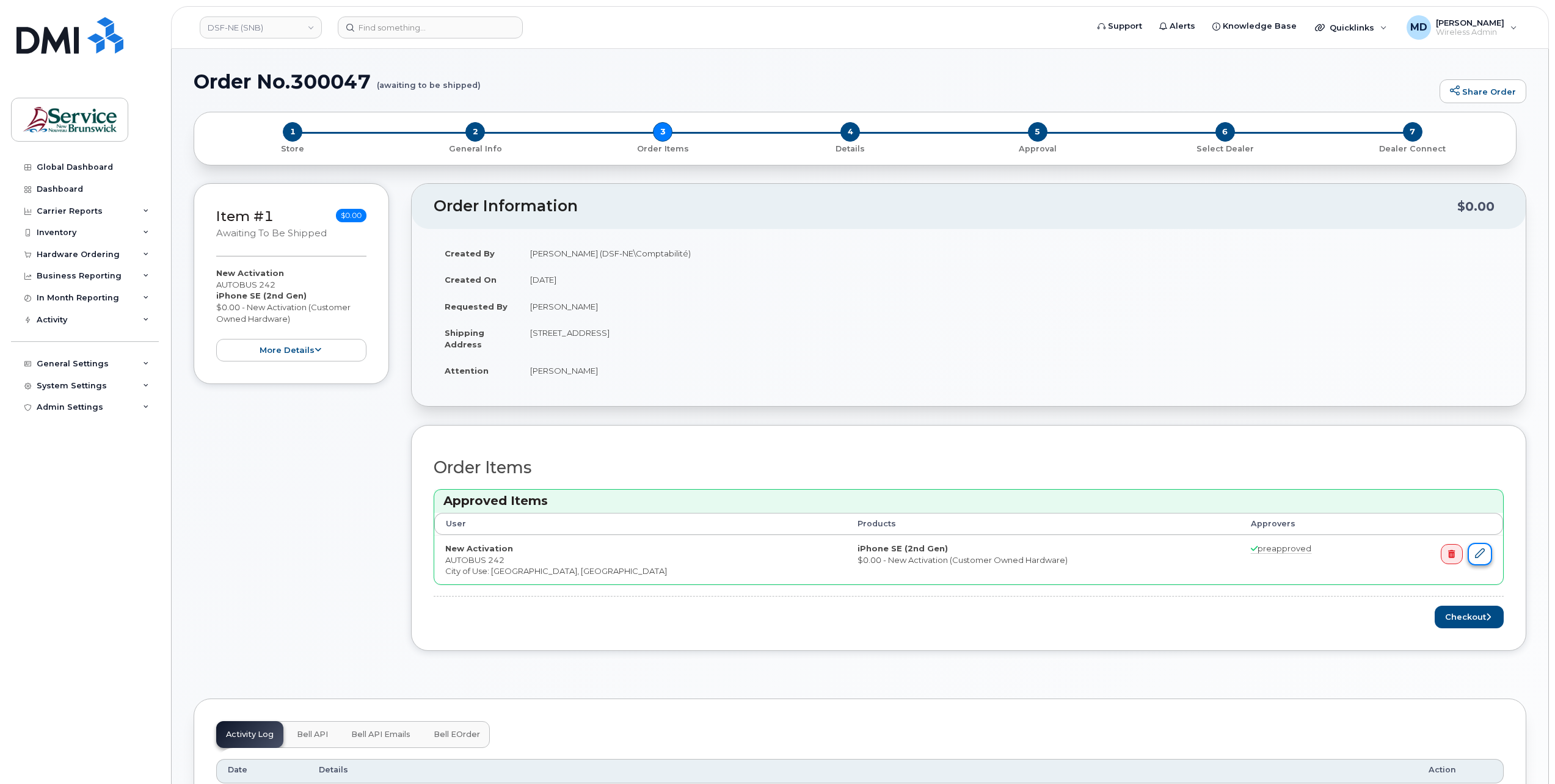
click at [1476, 553] on icon at bounding box center [1480, 553] width 10 height 10
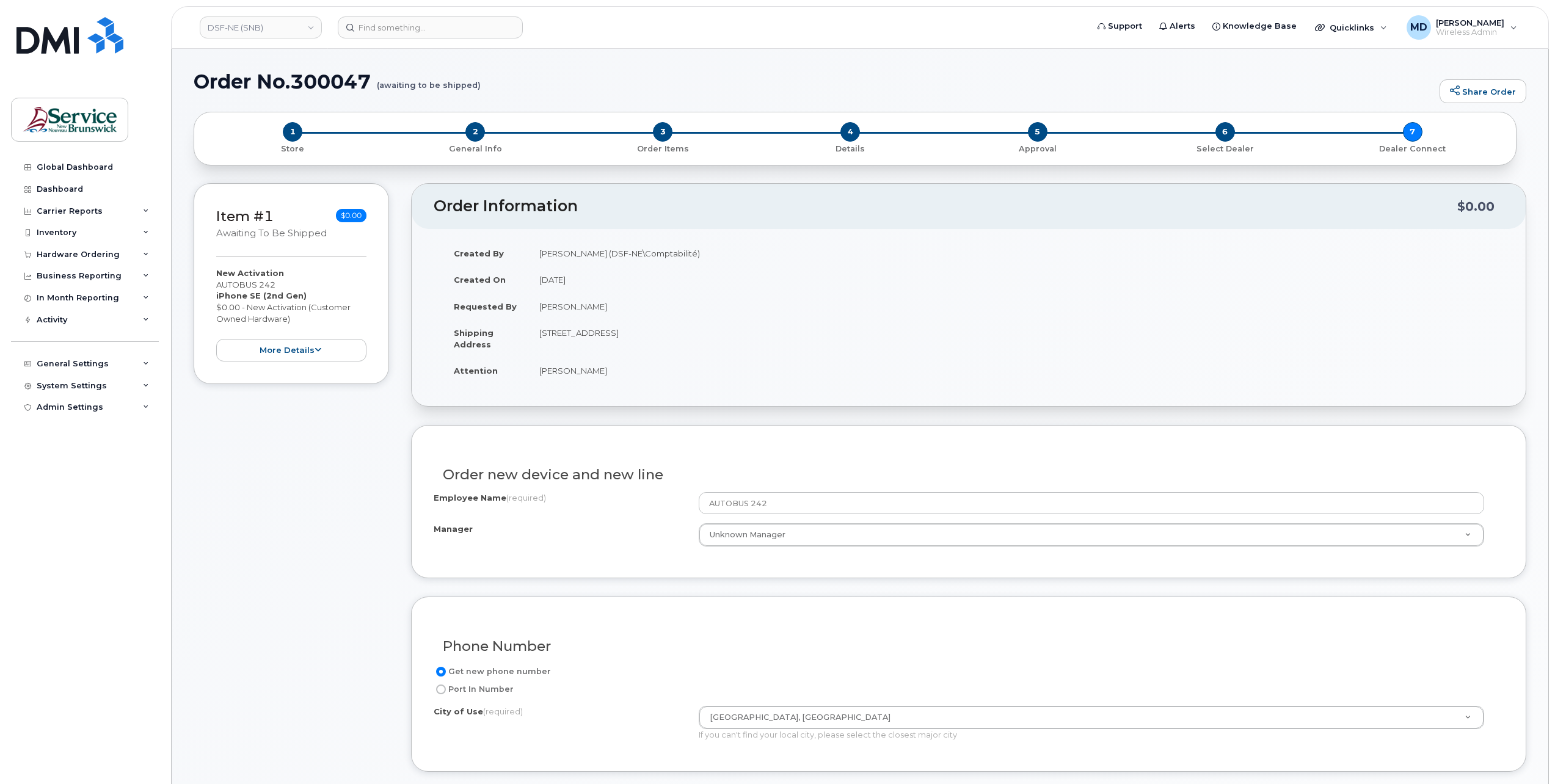
scroll to position [1424, 0]
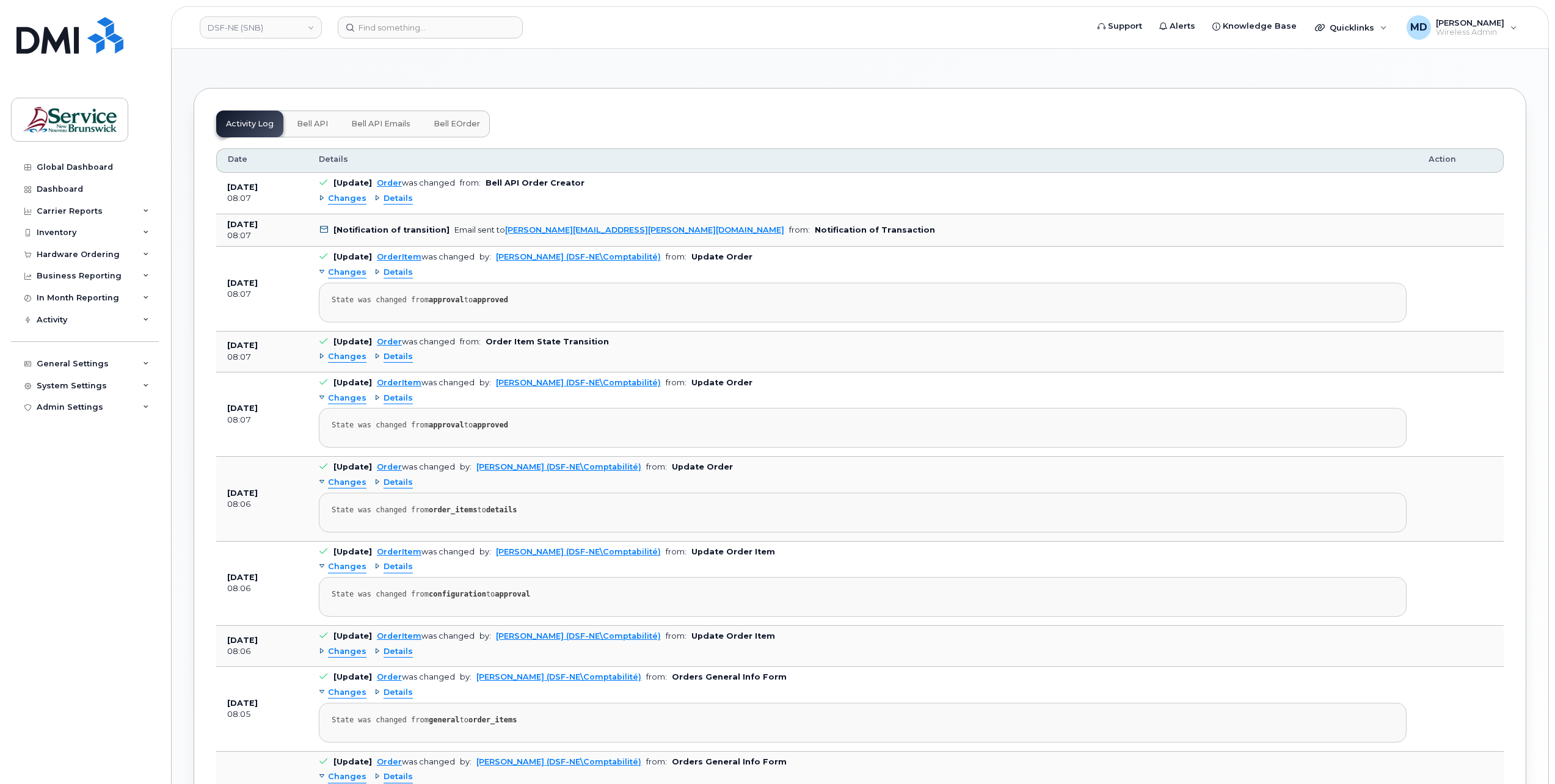
scroll to position [269, 0]
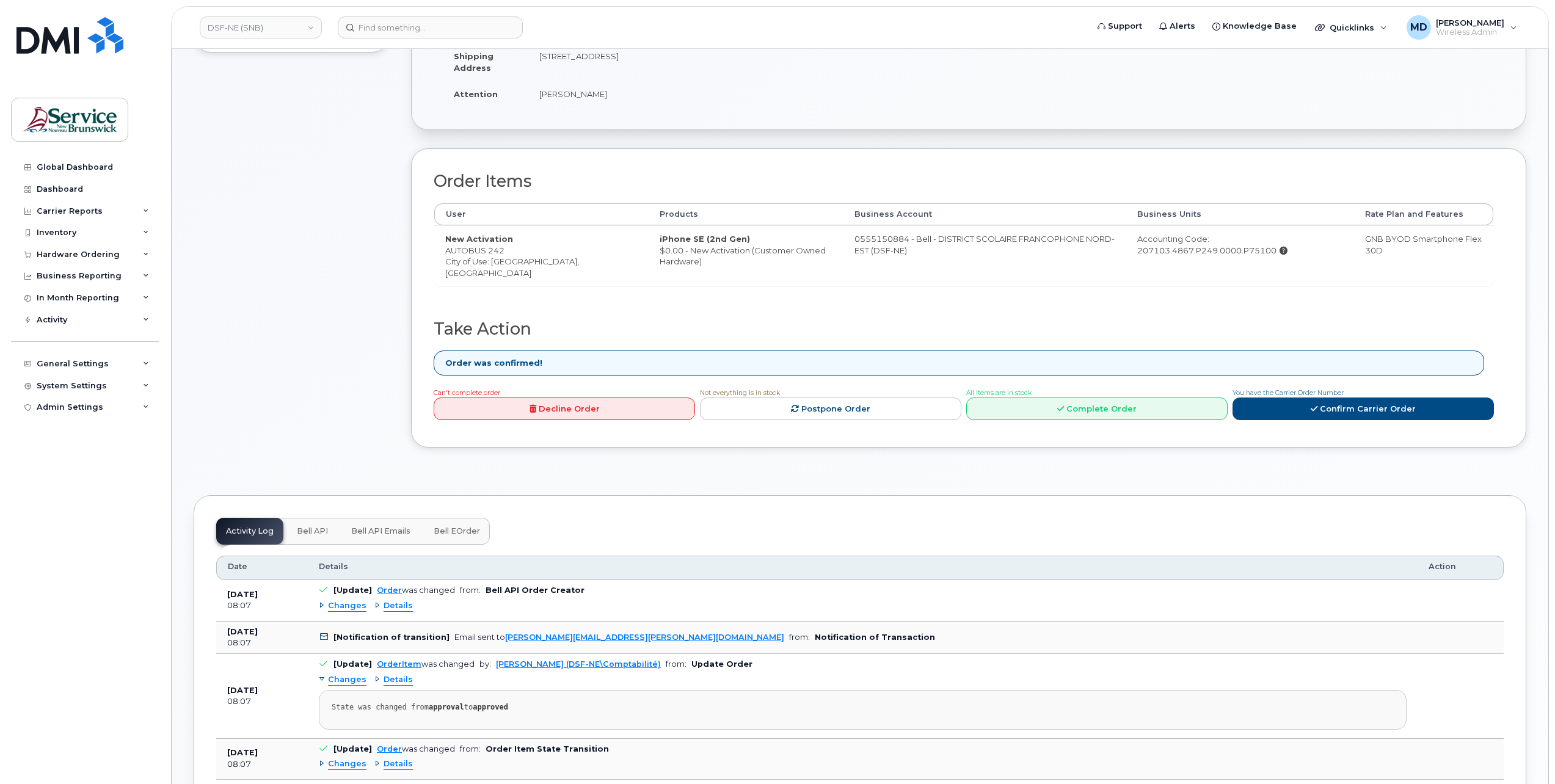
click at [386, 530] on span "Bell API Emails" at bounding box center [380, 531] width 59 height 10
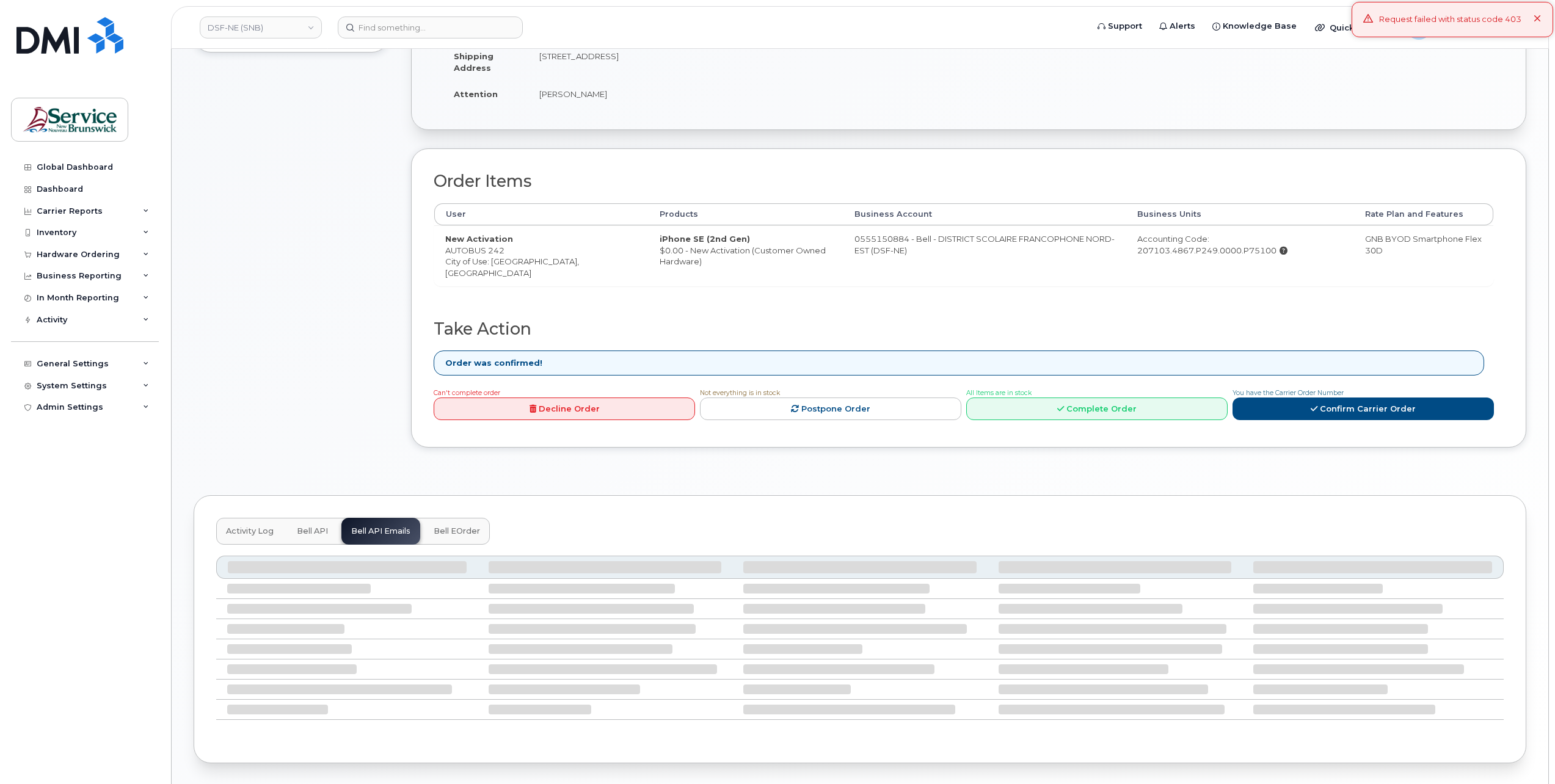
click at [321, 526] on span "Bell API" at bounding box center [312, 531] width 31 height 10
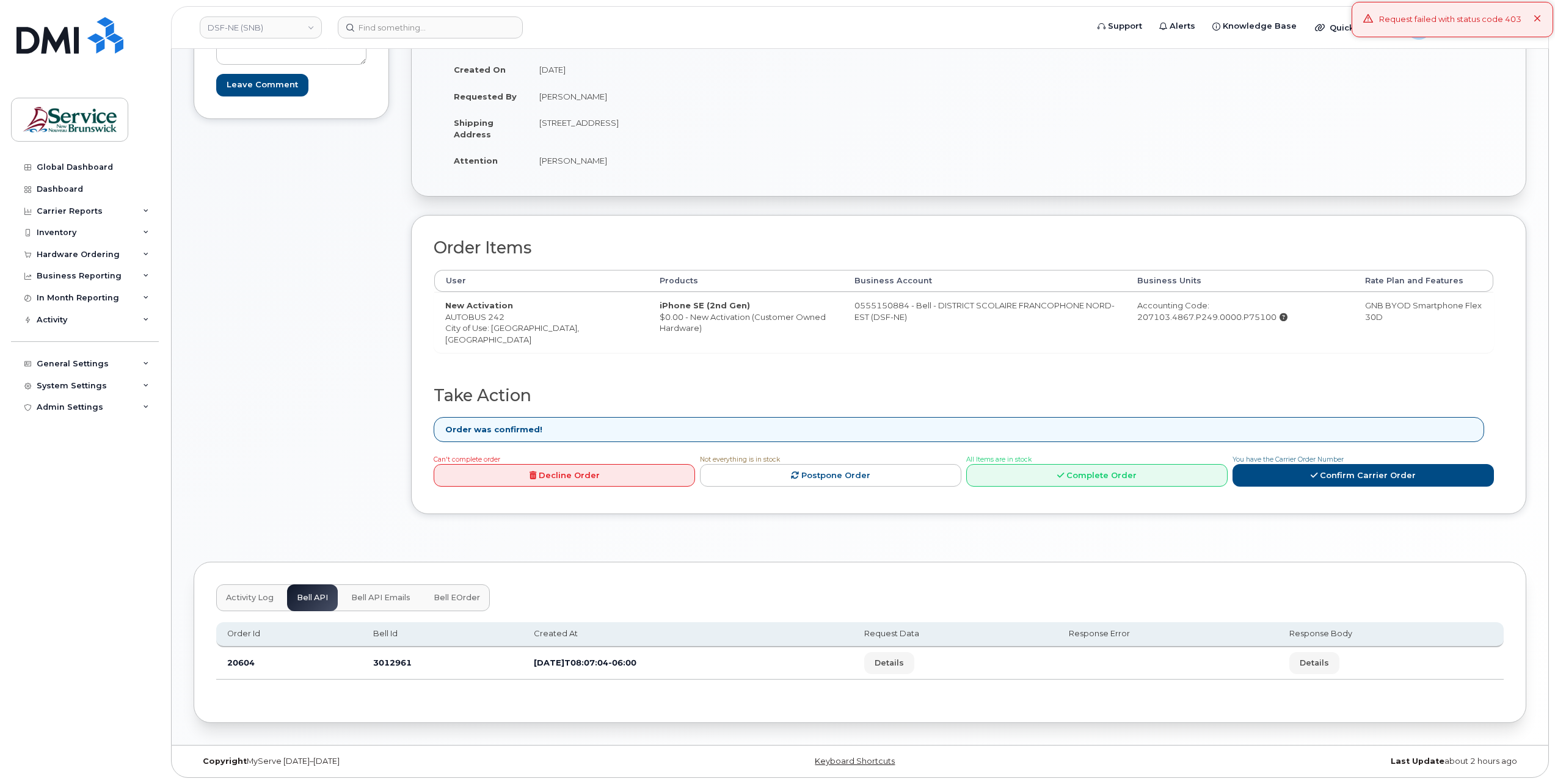
scroll to position [196, 0]
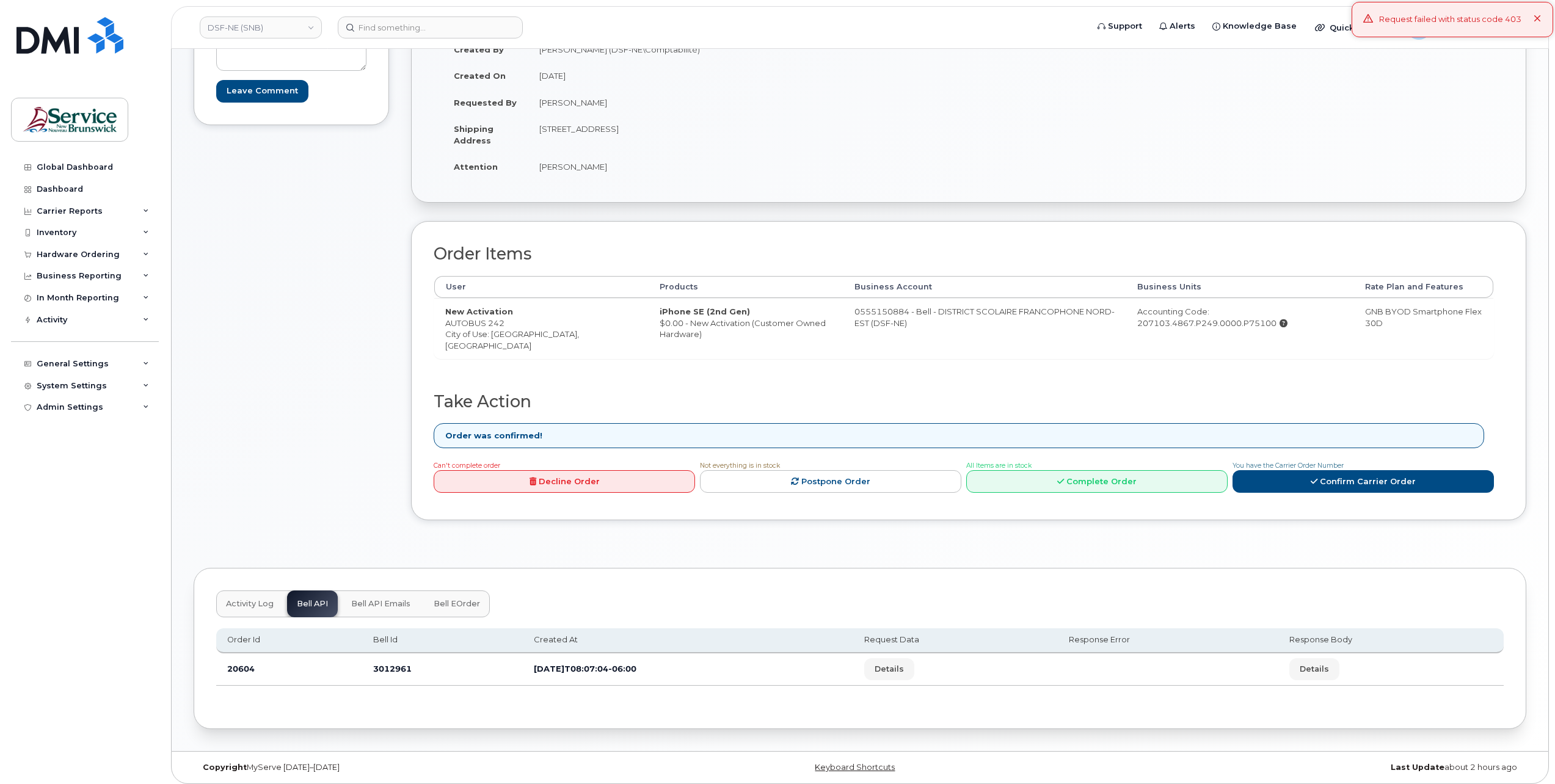
click at [462, 599] on span "Bell eOrder" at bounding box center [457, 604] width 46 height 10
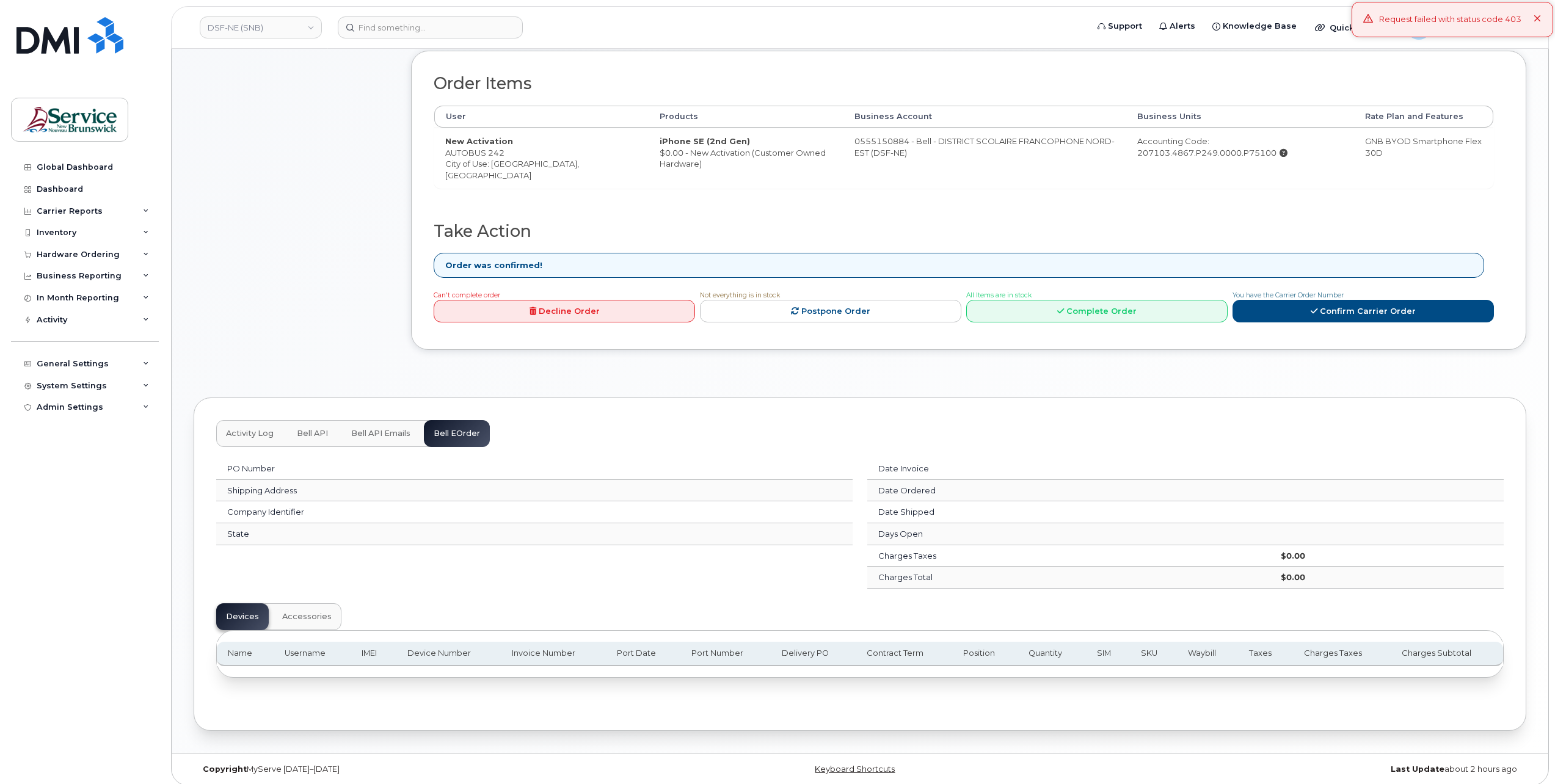
scroll to position [0, 0]
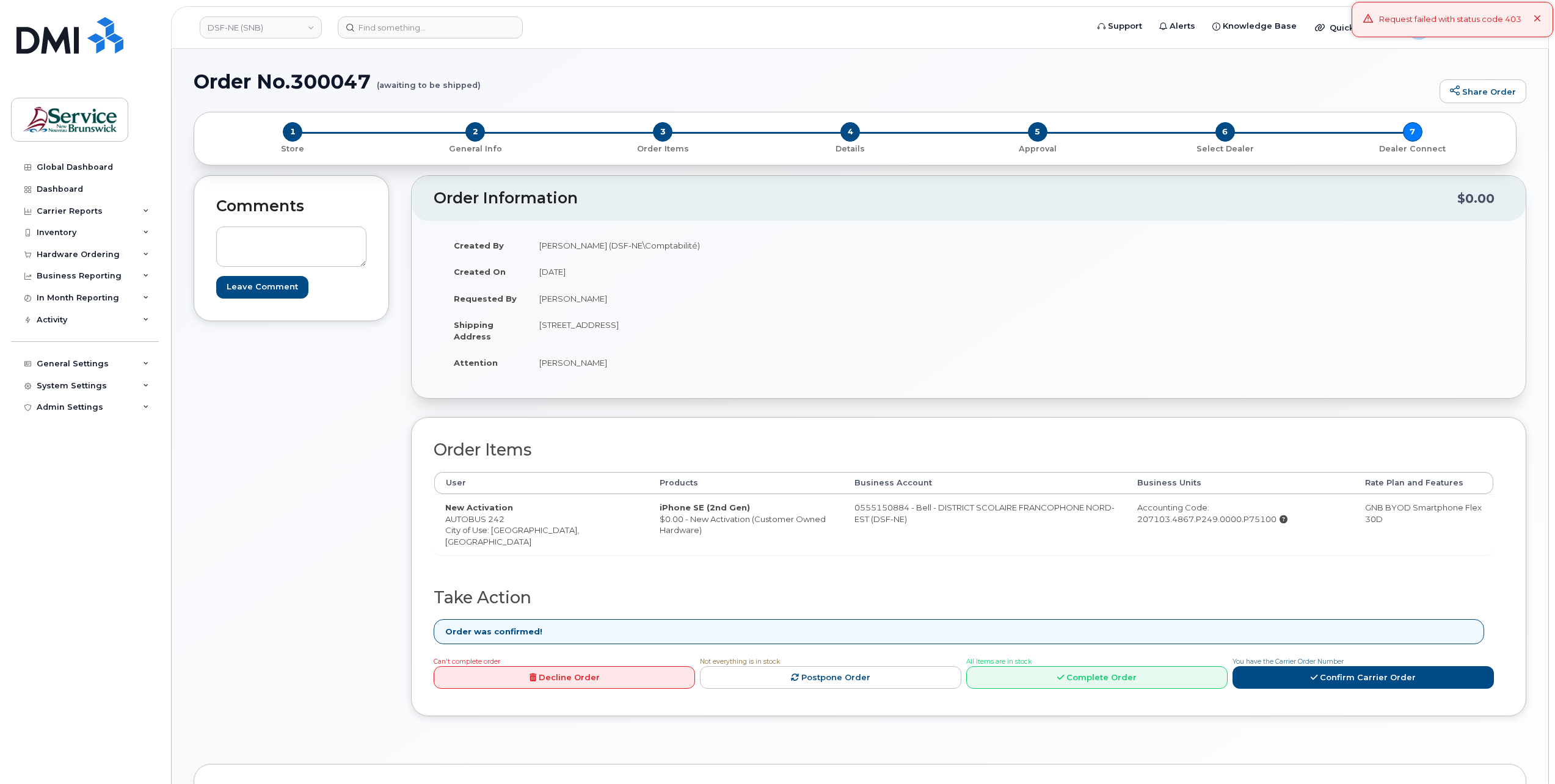
drag, startPoint x: 271, startPoint y: 500, endPoint x: 267, endPoint y: 495, distance: 6.4
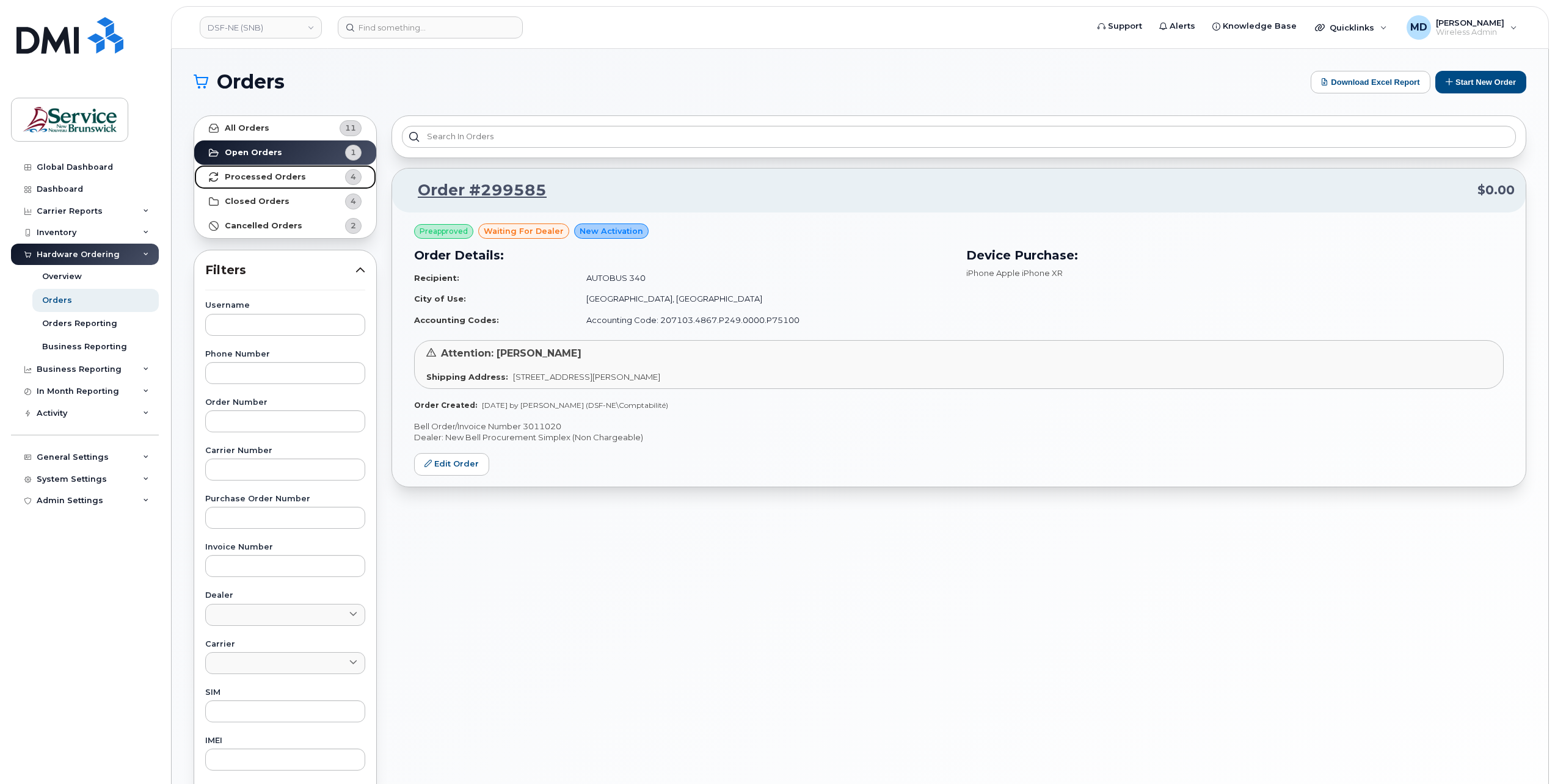
click at [277, 174] on strong "Processed Orders" at bounding box center [265, 177] width 82 height 10
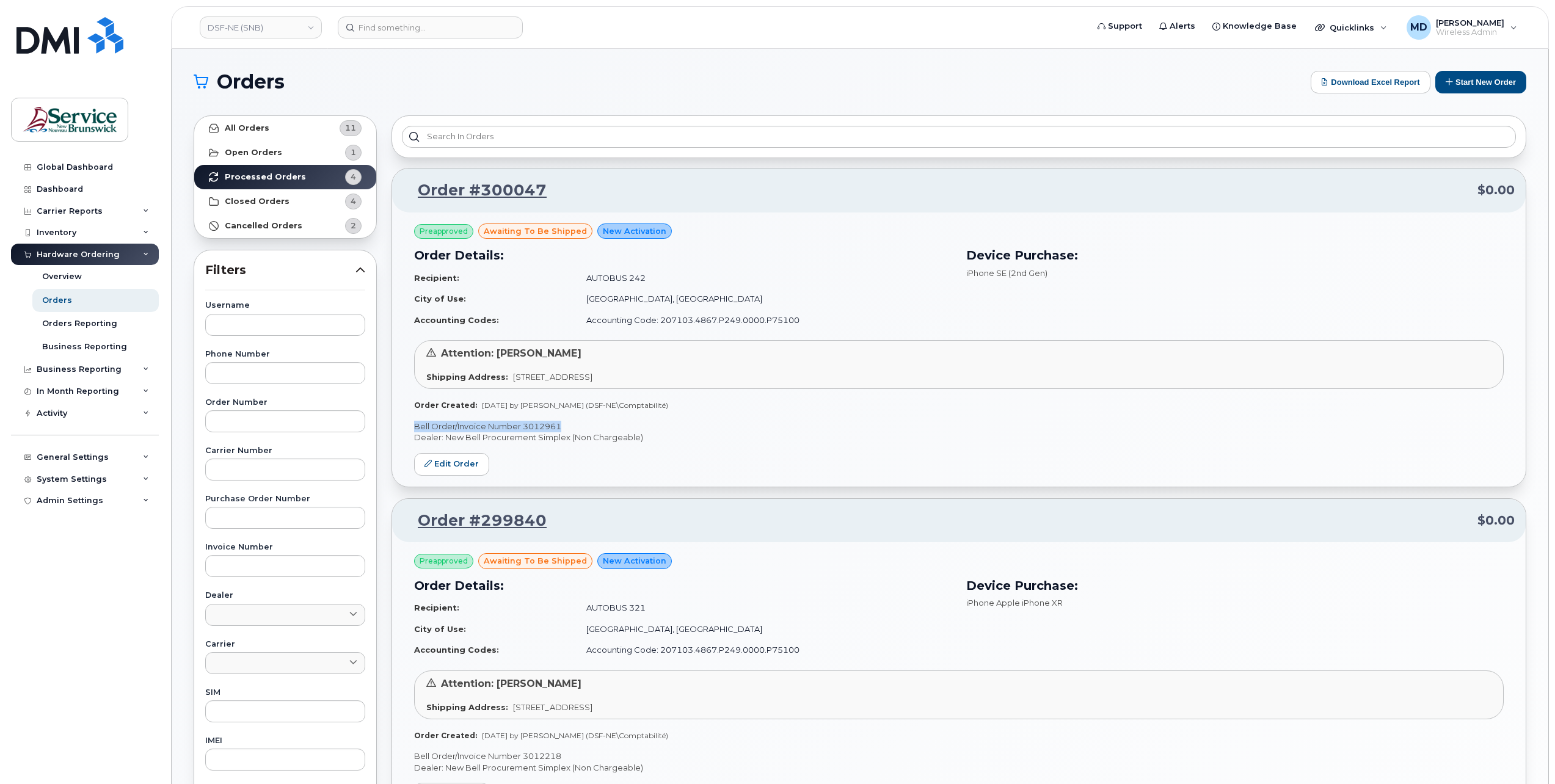
drag, startPoint x: 578, startPoint y: 421, endPoint x: 414, endPoint y: 417, distance: 164.0
click at [414, 417] on div "Preapproved awaiting to be shipped New Activation Order Details: Recipient: AUT…" at bounding box center [958, 349] width 1133 height 274
copy p "Bell Order/Invoice Number 3012961"
click at [312, 31] on link "DSF-NE (SNB)" at bounding box center [260, 27] width 122 height 22
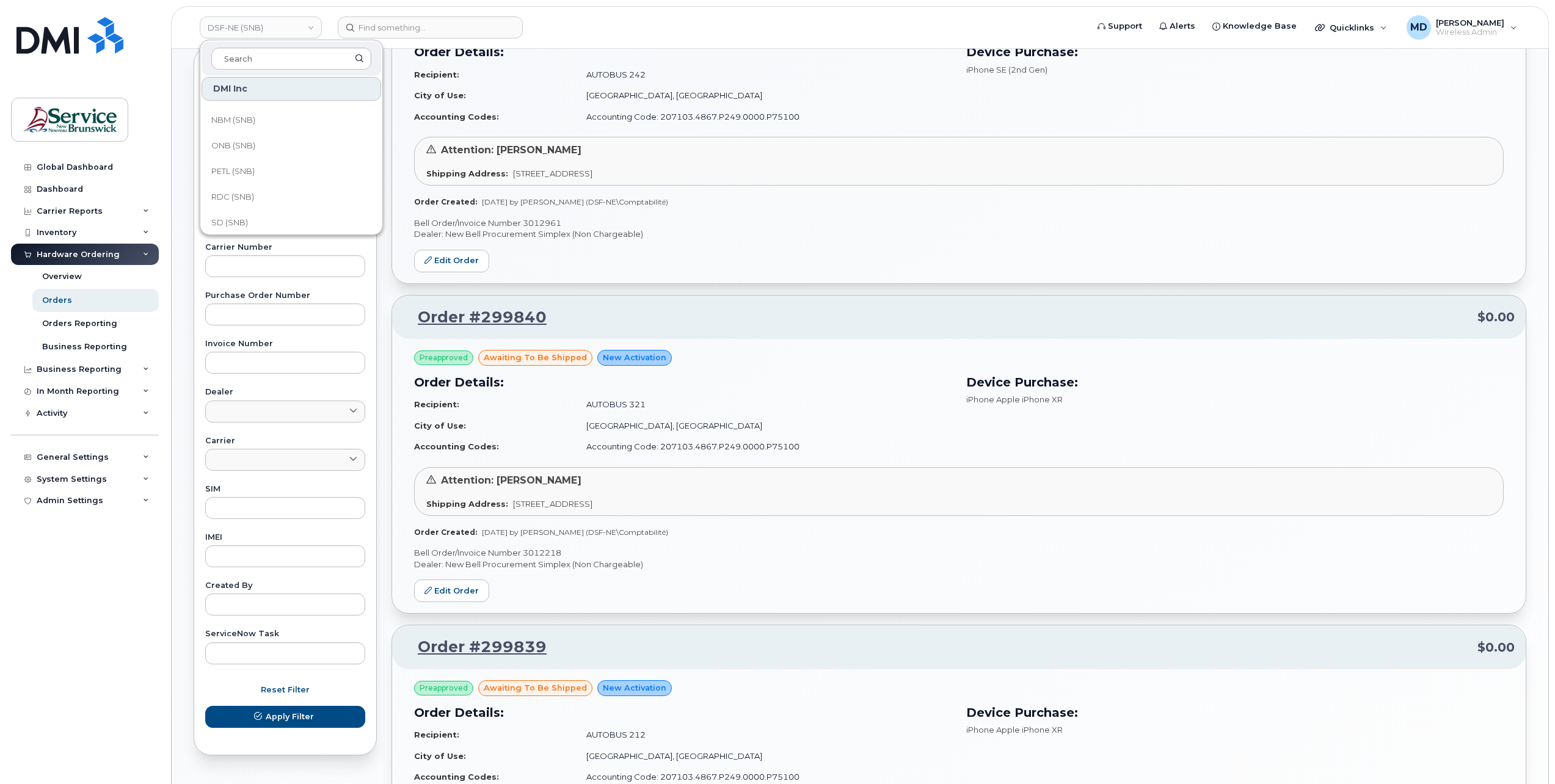
scroll to position [455, 0]
click at [311, 174] on link "ONB (SNB)" at bounding box center [291, 174] width 179 height 24
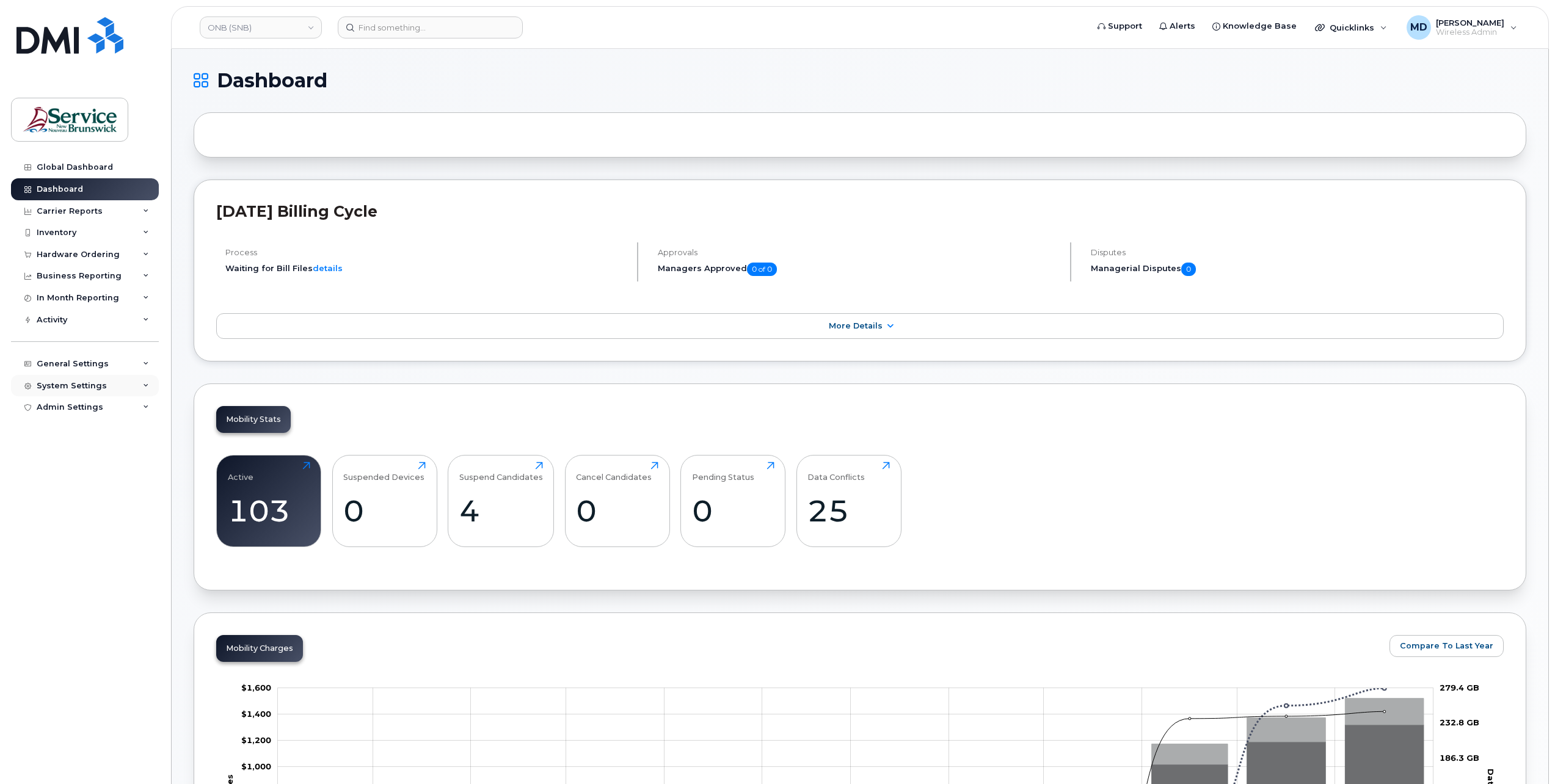
drag, startPoint x: 92, startPoint y: 386, endPoint x: 89, endPoint y: 392, distance: 6.7
click at [92, 386] on div "System Settings" at bounding box center [71, 386] width 70 height 10
click at [61, 570] on div "Users" at bounding box center [54, 571] width 25 height 11
click at [104, 566] on link "Users" at bounding box center [95, 571] width 127 height 23
